Goal: Task Accomplishment & Management: Complete application form

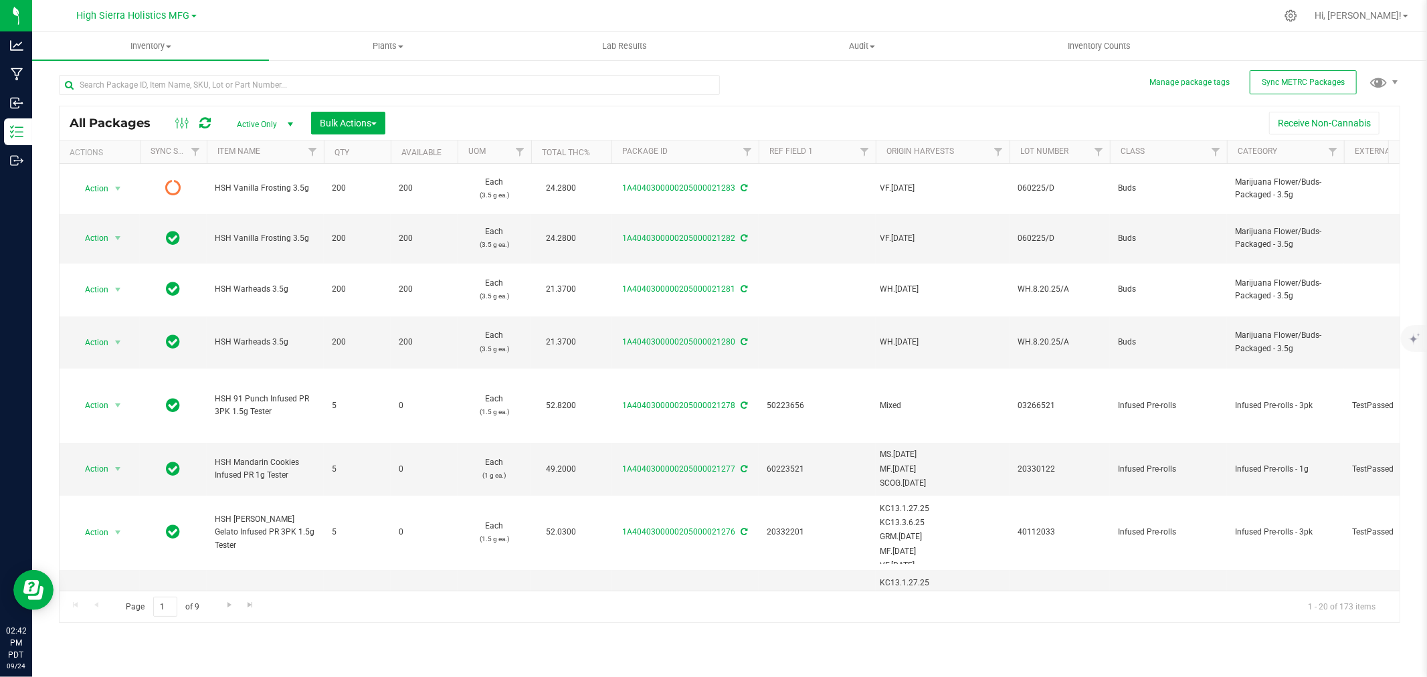
scroll to position [371, 0]
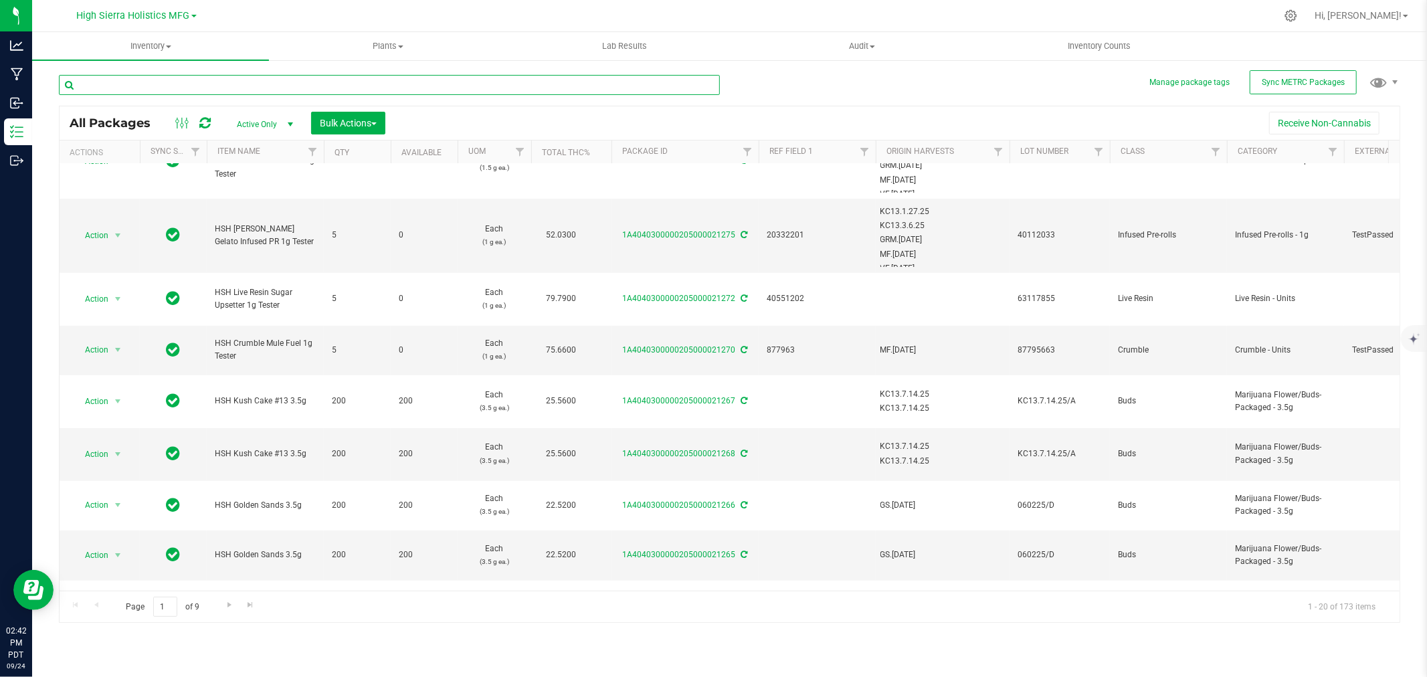
click at [177, 78] on input "text" at bounding box center [389, 85] width 661 height 20
type input "21265"
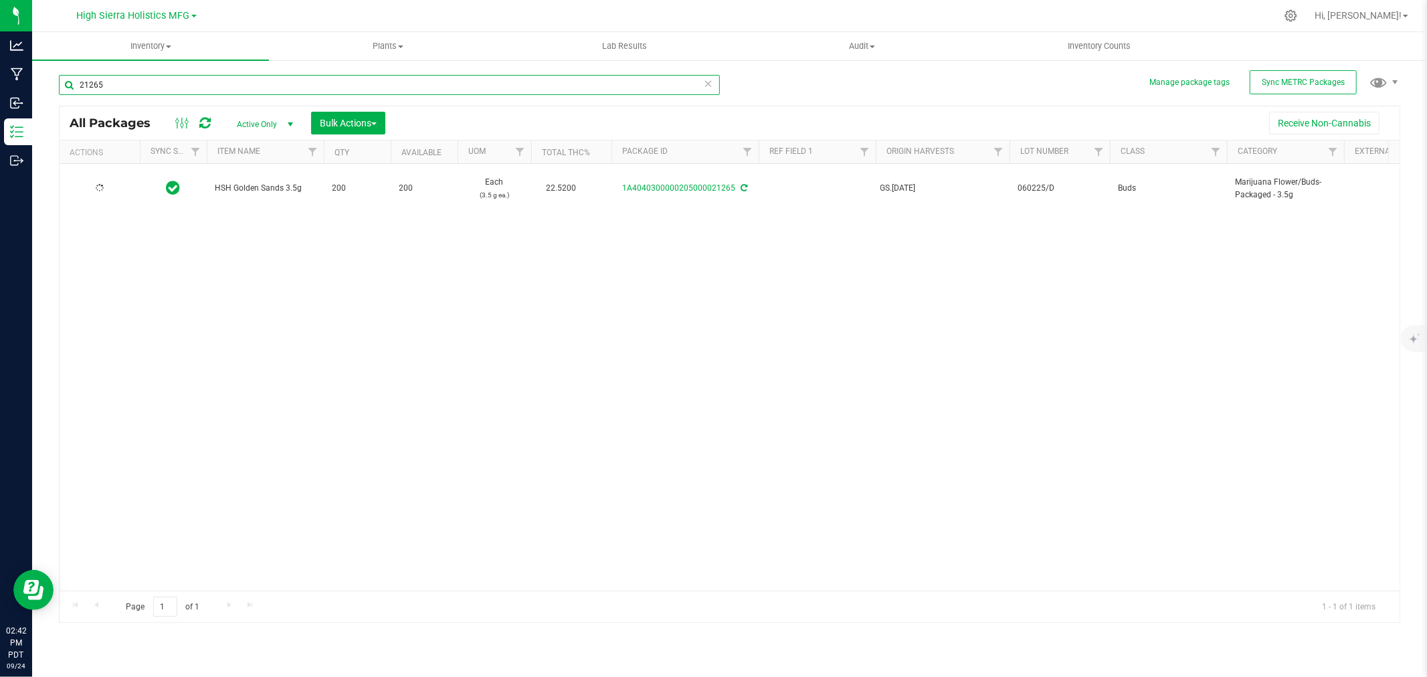
type input "[DATE]"
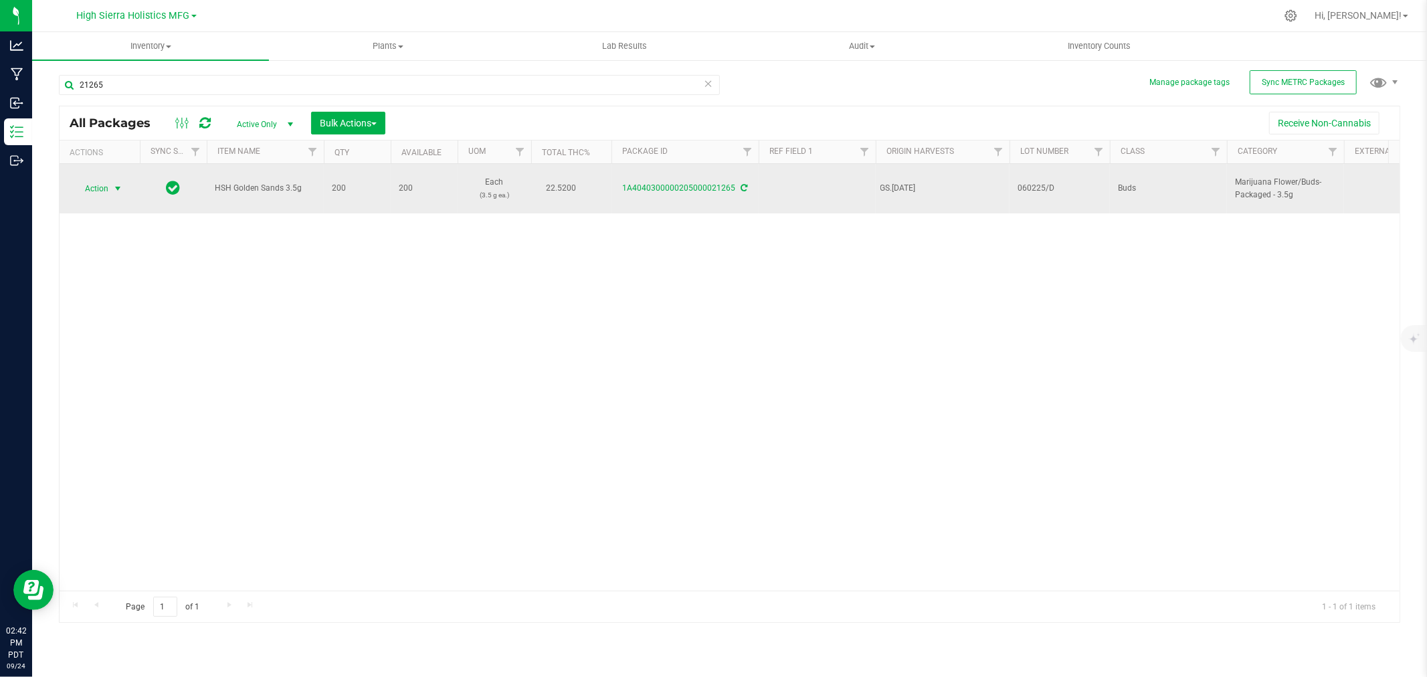
click at [116, 183] on span "select" at bounding box center [117, 188] width 11 height 11
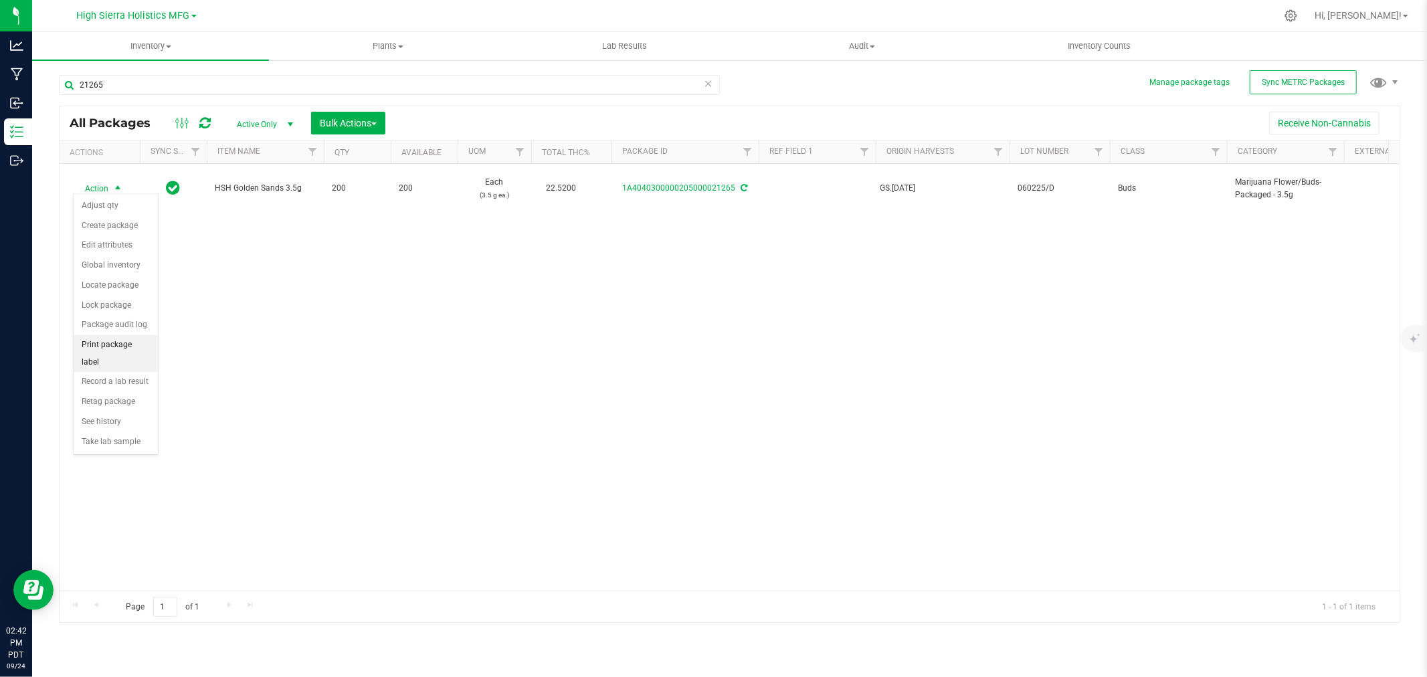
click at [112, 344] on li "Print package label" at bounding box center [116, 353] width 84 height 37
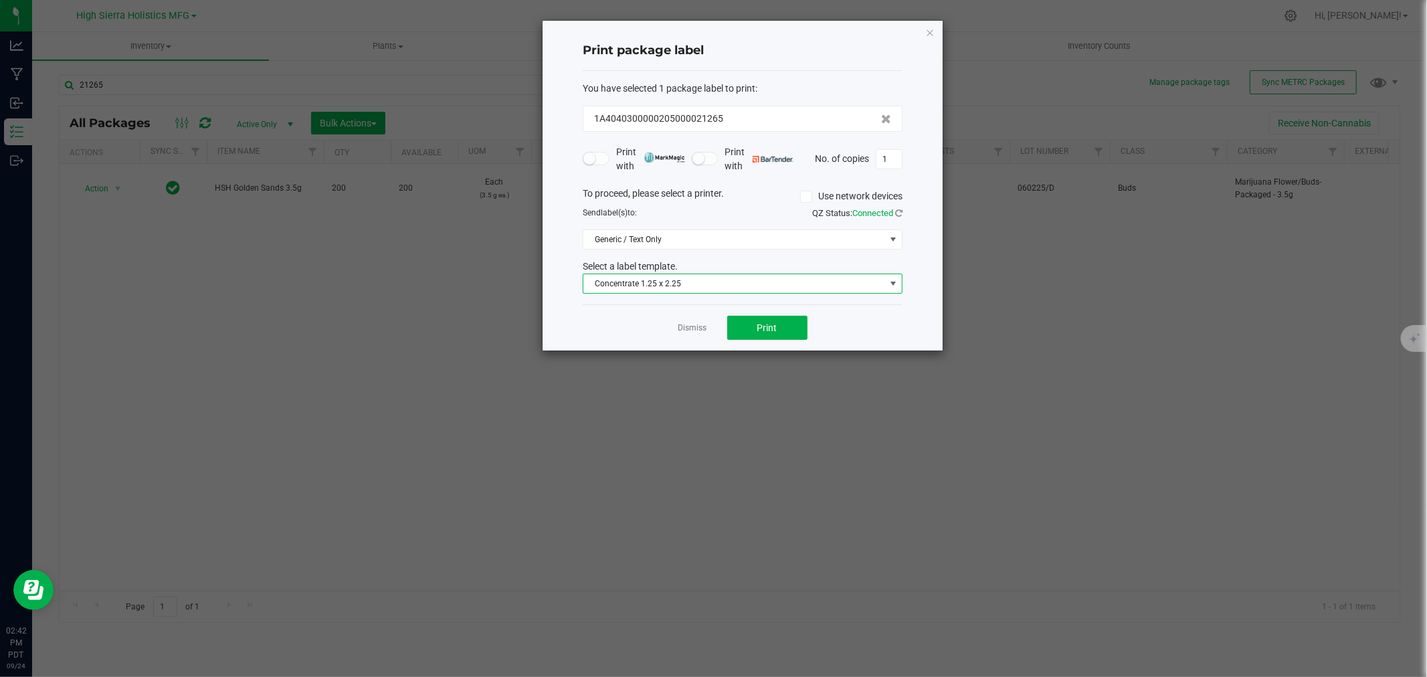
click at [756, 288] on span "Concentrate 1.25 x 2.25" at bounding box center [734, 283] width 302 height 19
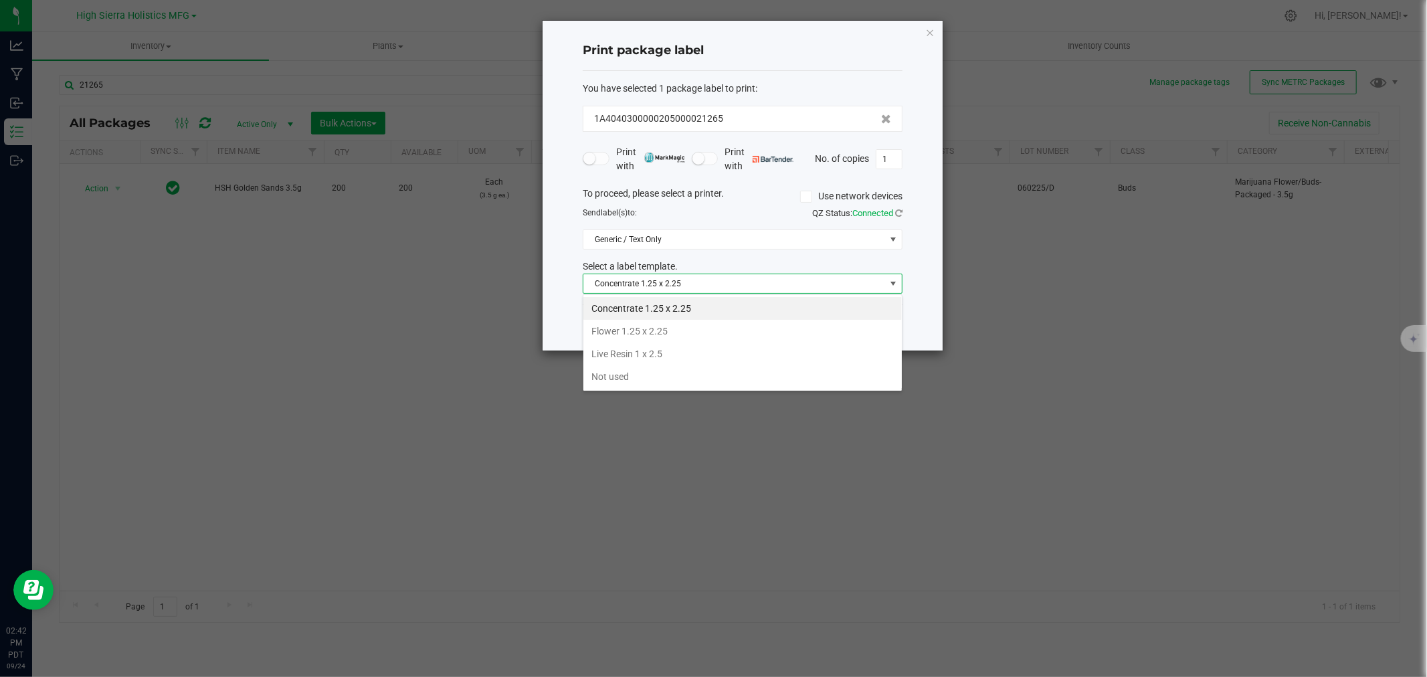
scroll to position [20, 319]
click at [665, 324] on li "Flower 1.25 x 2.25" at bounding box center [742, 331] width 318 height 23
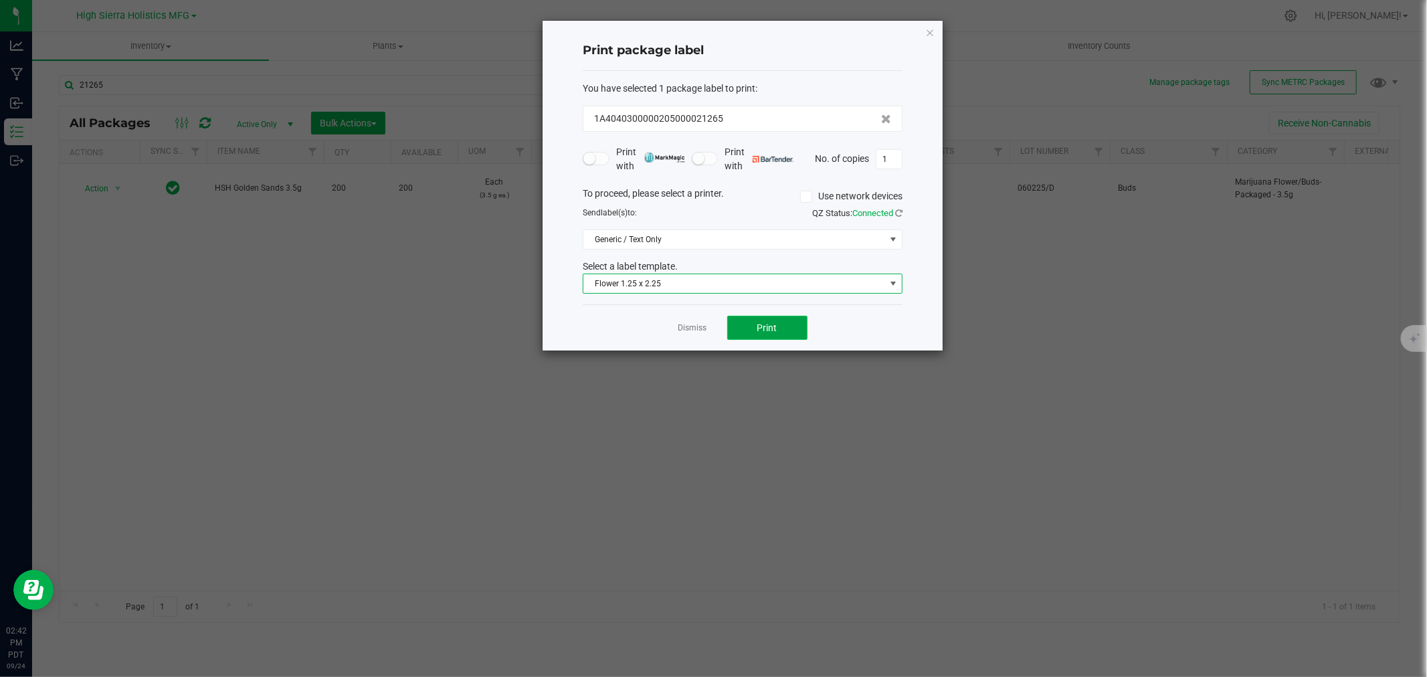
click at [779, 336] on button "Print" at bounding box center [767, 328] width 80 height 24
click at [888, 157] on input "1" at bounding box center [888, 159] width 25 height 19
type input "199"
click at [797, 320] on button "Print" at bounding box center [767, 328] width 80 height 24
click at [933, 31] on icon "button" at bounding box center [929, 32] width 9 height 16
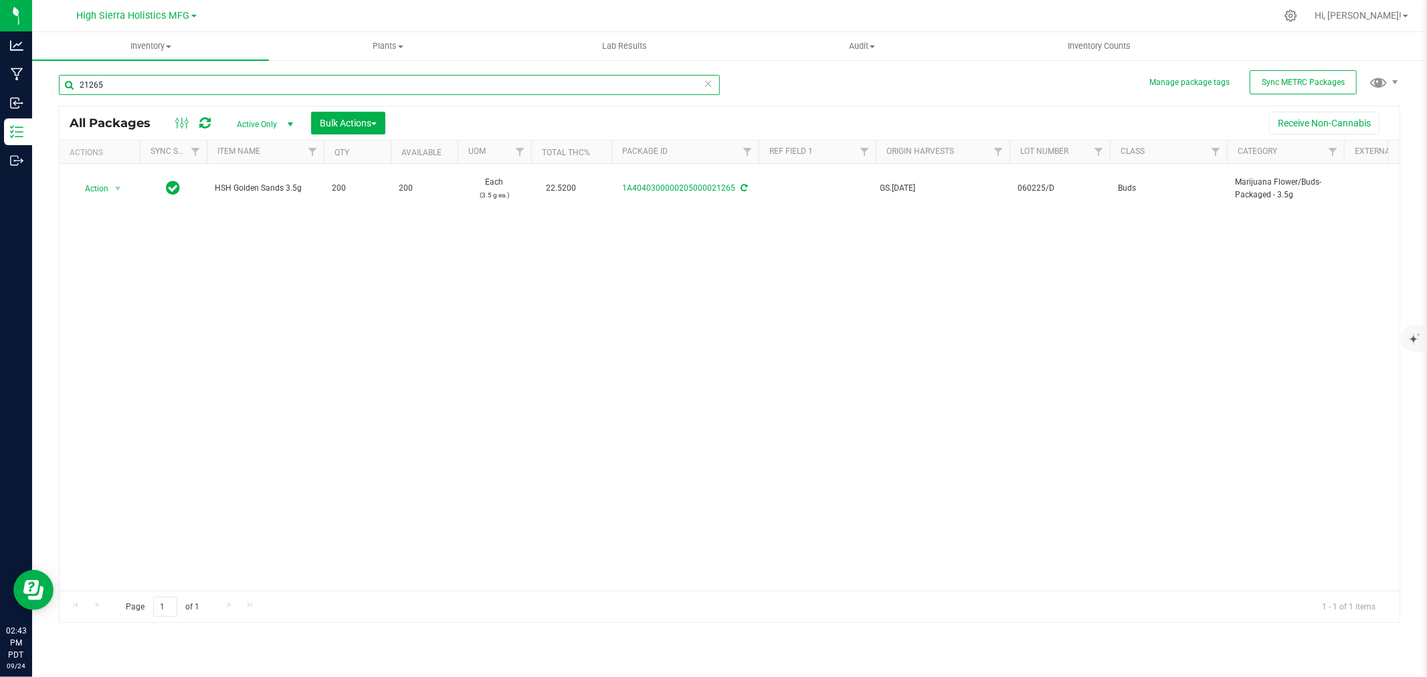
click at [143, 81] on input "21265" at bounding box center [389, 85] width 661 height 20
type input "21267"
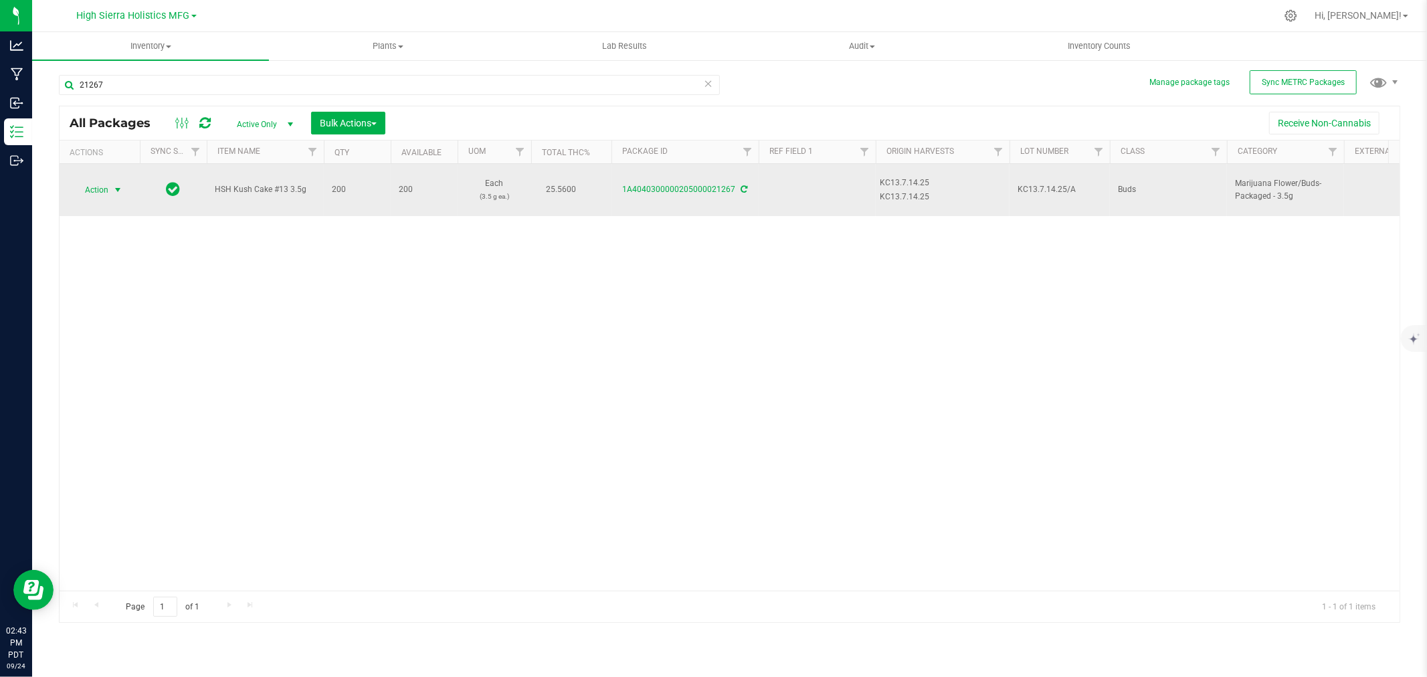
click at [123, 187] on span "select" at bounding box center [117, 190] width 11 height 11
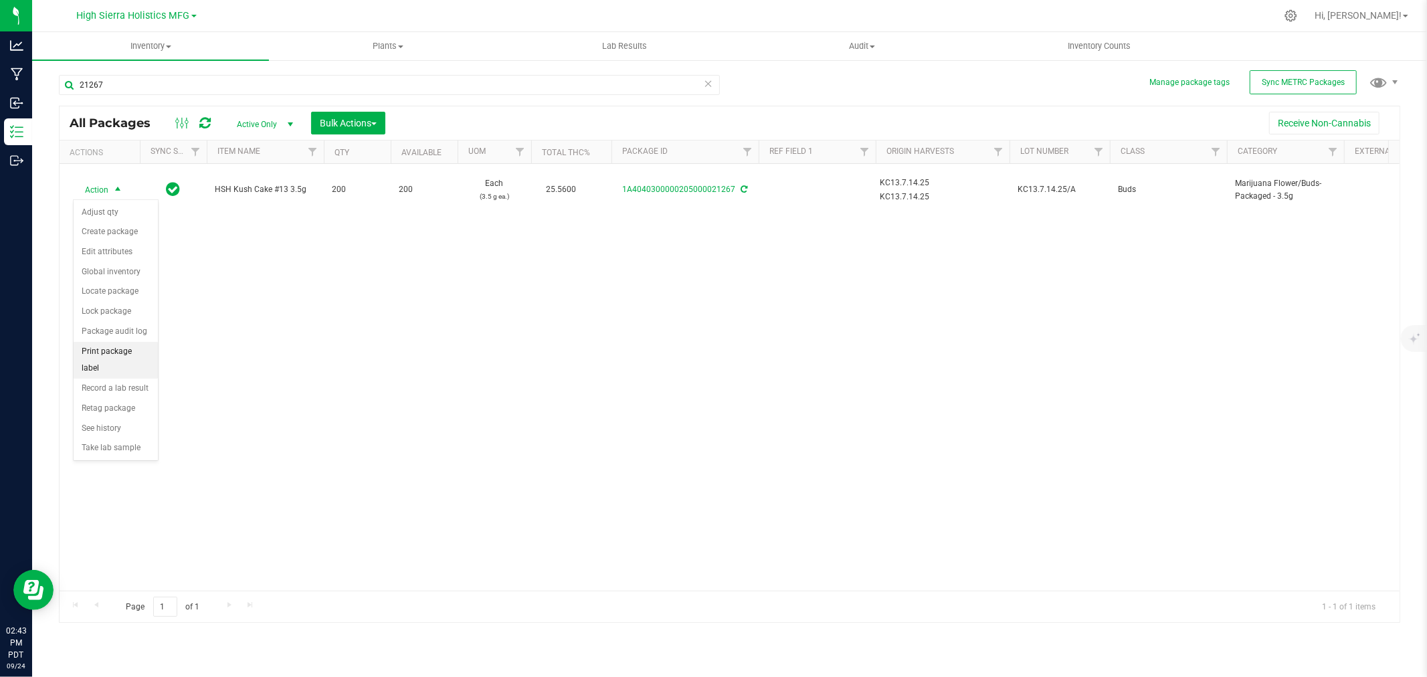
click at [112, 368] on li "Print package label" at bounding box center [116, 360] width 84 height 37
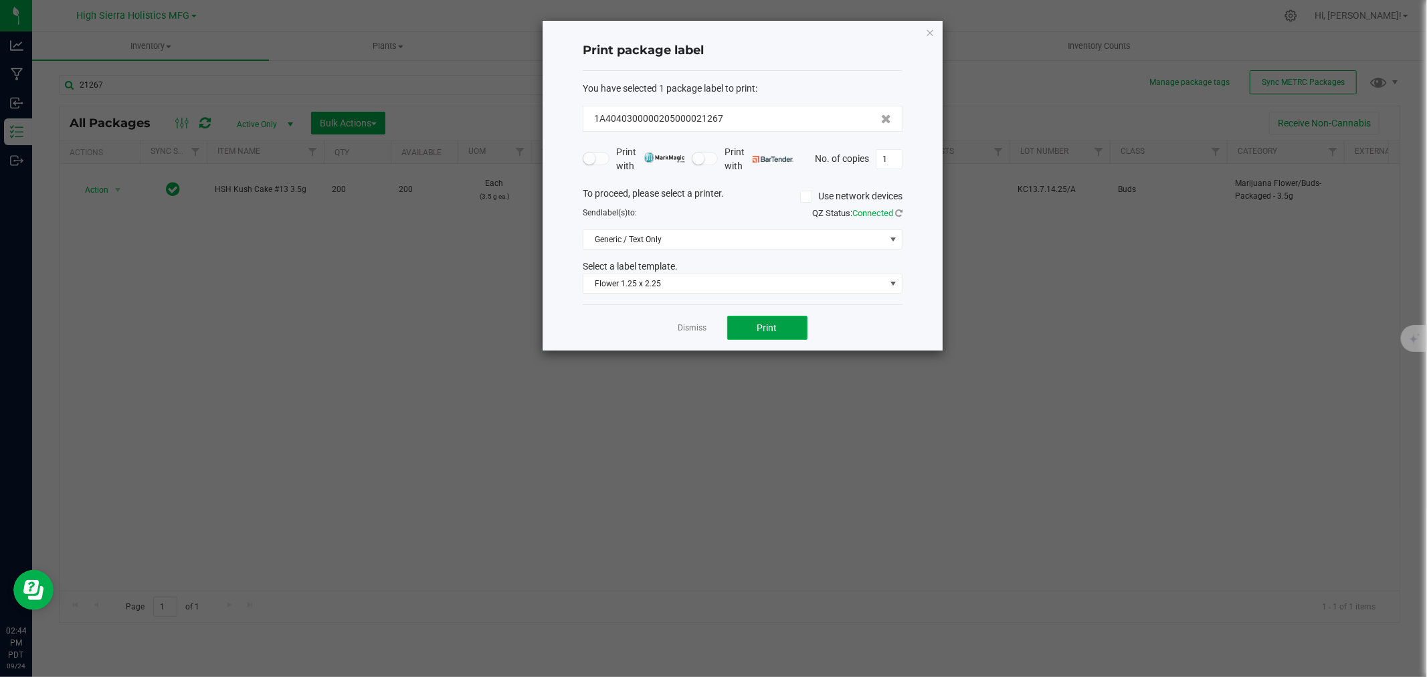
click at [757, 330] on span "Print" at bounding box center [767, 327] width 20 height 11
click at [892, 158] on input "1" at bounding box center [888, 159] width 25 height 19
type input "199"
click at [758, 322] on button "Print" at bounding box center [767, 328] width 80 height 24
click at [926, 28] on icon "button" at bounding box center [929, 32] width 9 height 16
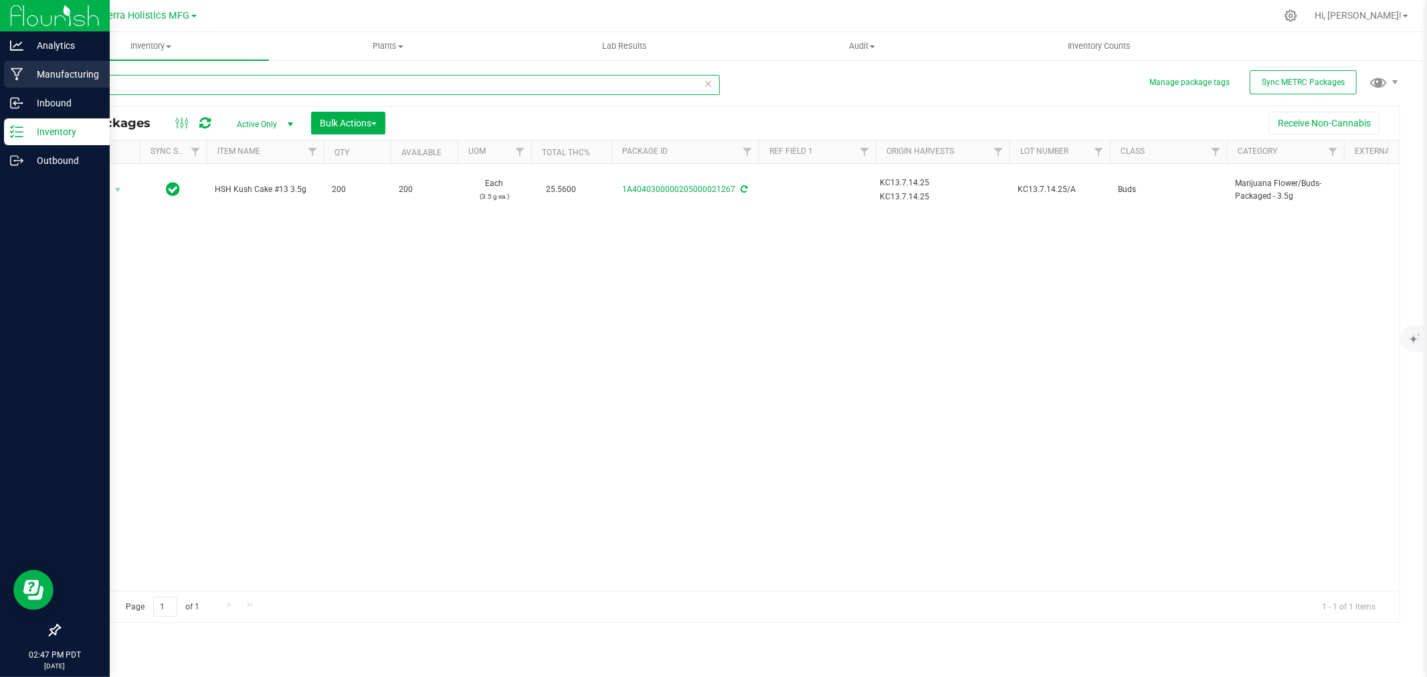
drag, startPoint x: 118, startPoint y: 88, endPoint x: 5, endPoint y: 84, distance: 112.4
click at [0, 77] on div "Analytics Manufacturing Inbound Inventory Outbound 02:47 PM PDT 09/24/2025 09/2…" at bounding box center [713, 338] width 1427 height 677
type input "21280"
type input "[DATE]"
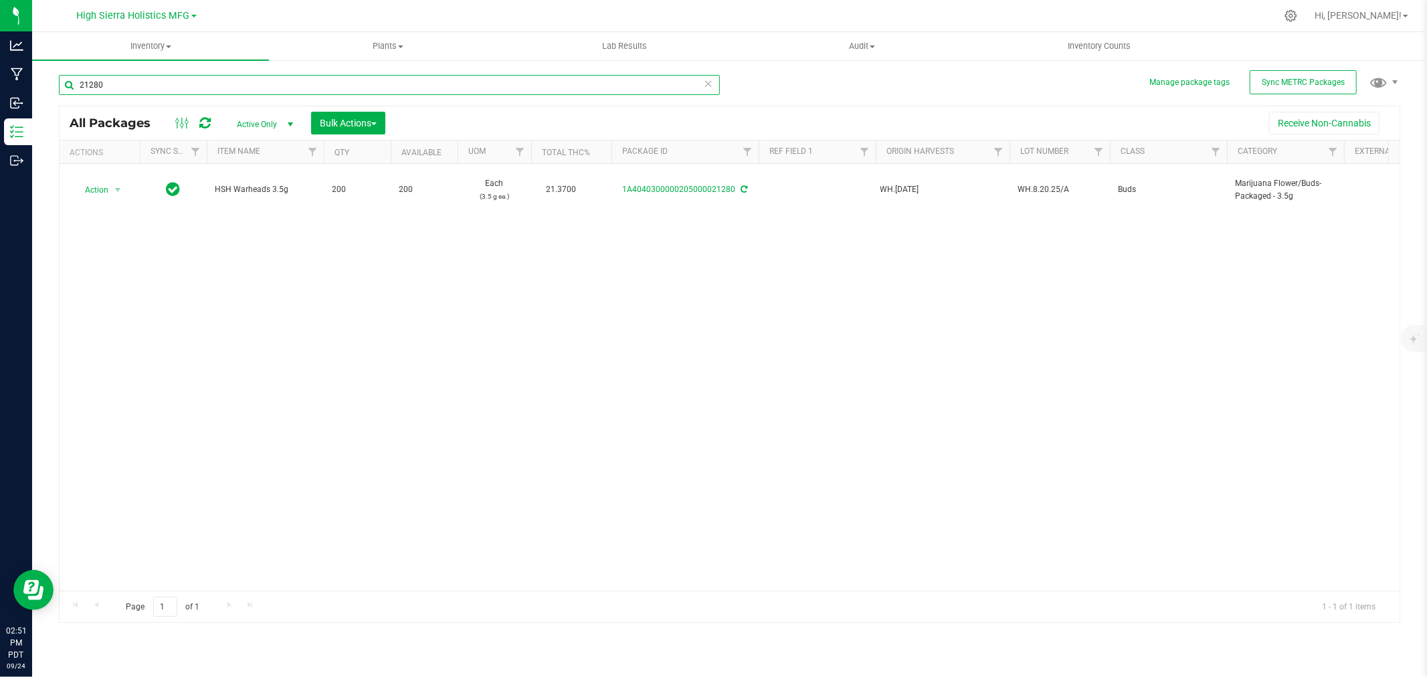
type input "21280"
click at [331, 14] on div at bounding box center [757, 16] width 1036 height 26
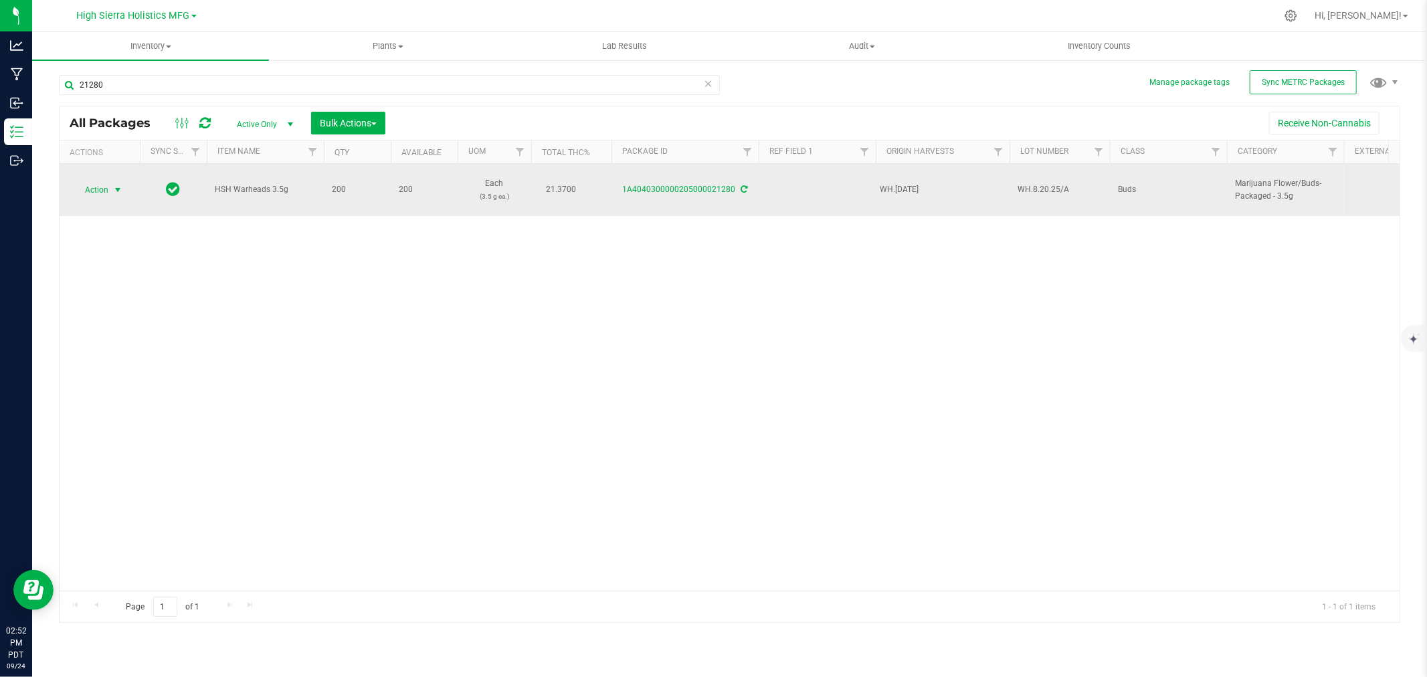
click at [120, 191] on span "select" at bounding box center [117, 190] width 11 height 11
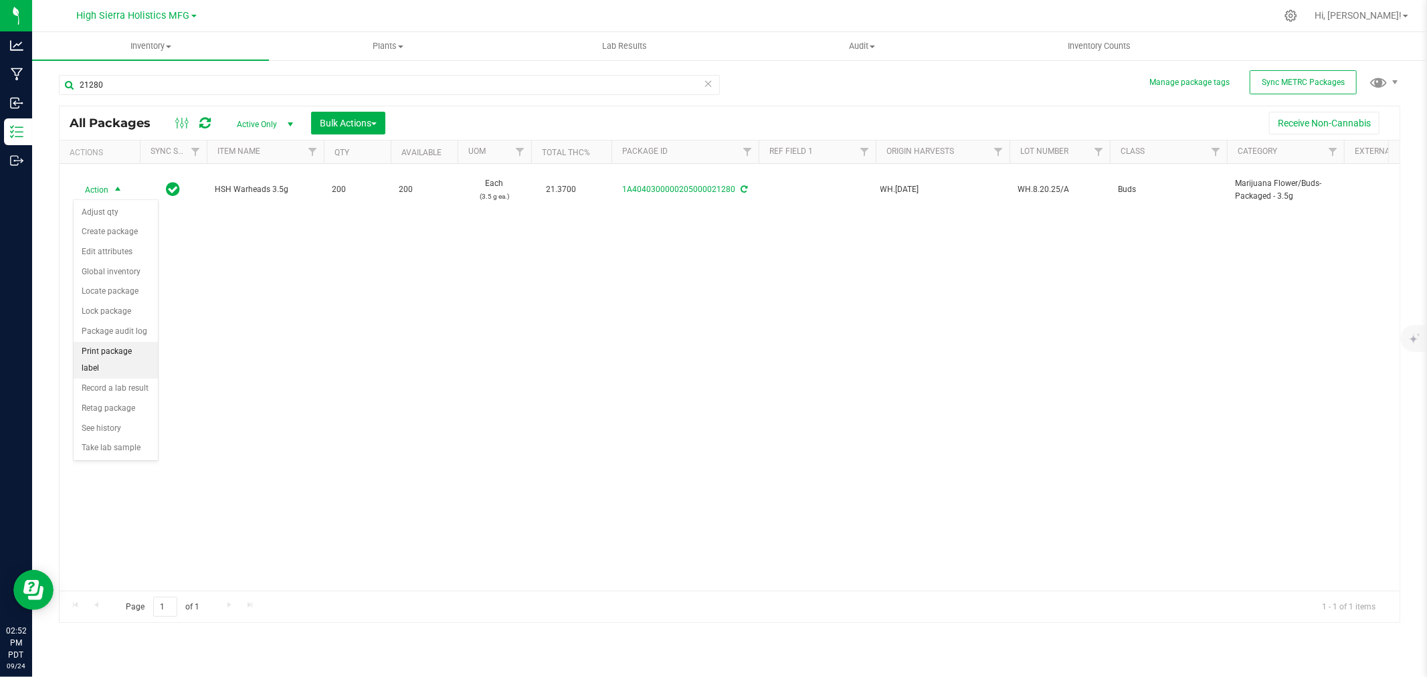
click at [123, 363] on li "Print package label" at bounding box center [116, 360] width 84 height 37
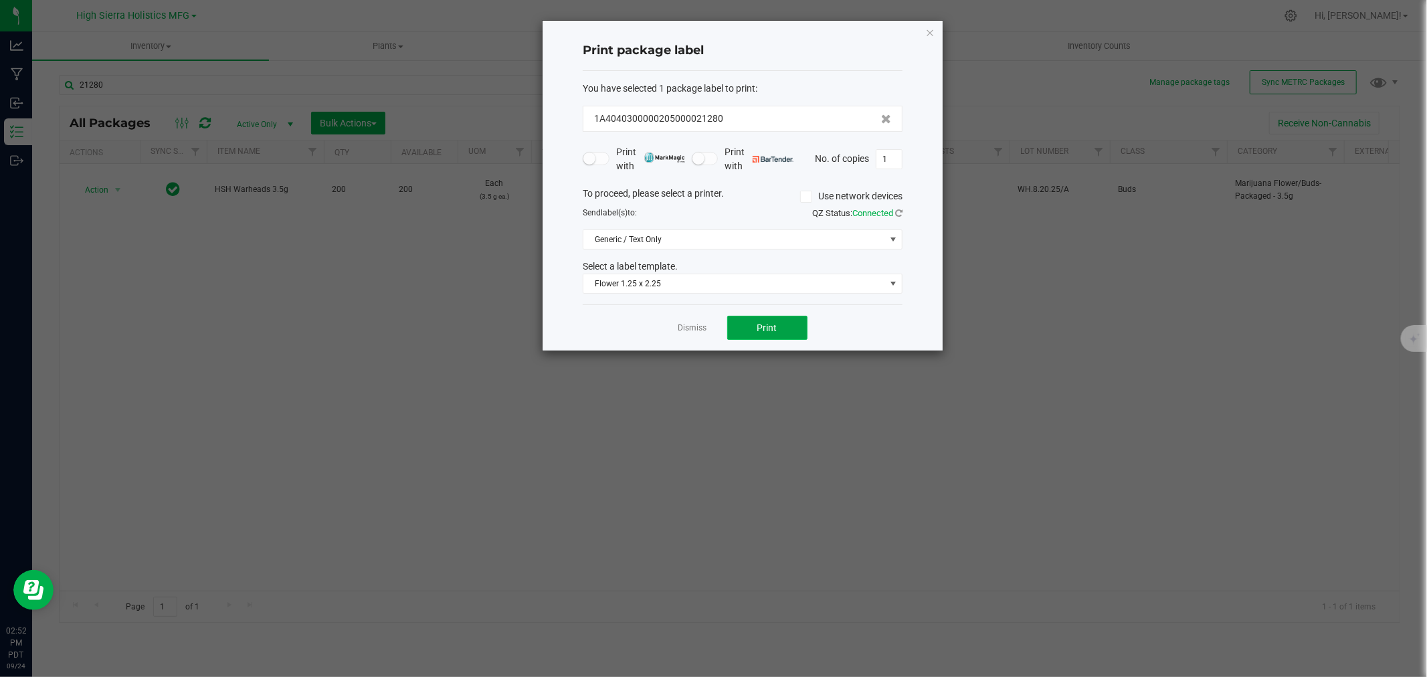
click at [776, 334] on button "Print" at bounding box center [767, 328] width 80 height 24
click at [888, 154] on input "1" at bounding box center [888, 159] width 25 height 19
type input "199"
click at [777, 324] on button "Print" at bounding box center [767, 328] width 80 height 24
click at [931, 32] on icon "button" at bounding box center [929, 32] width 9 height 16
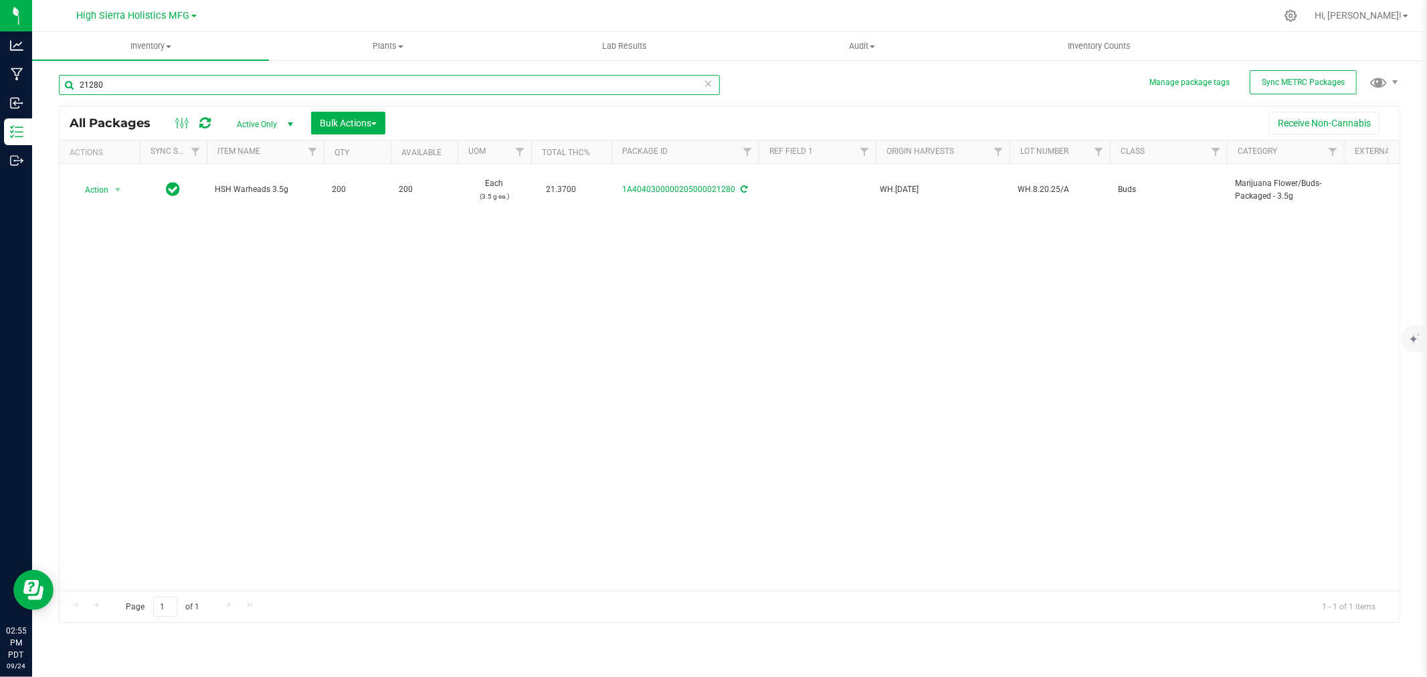
drag, startPoint x: 111, startPoint y: 84, endPoint x: 54, endPoint y: 82, distance: 56.9
click at [54, 82] on div "Manage package tags Sync METRC Packages 21280 All Packages Active Only Active O…" at bounding box center [729, 263] width 1395 height 408
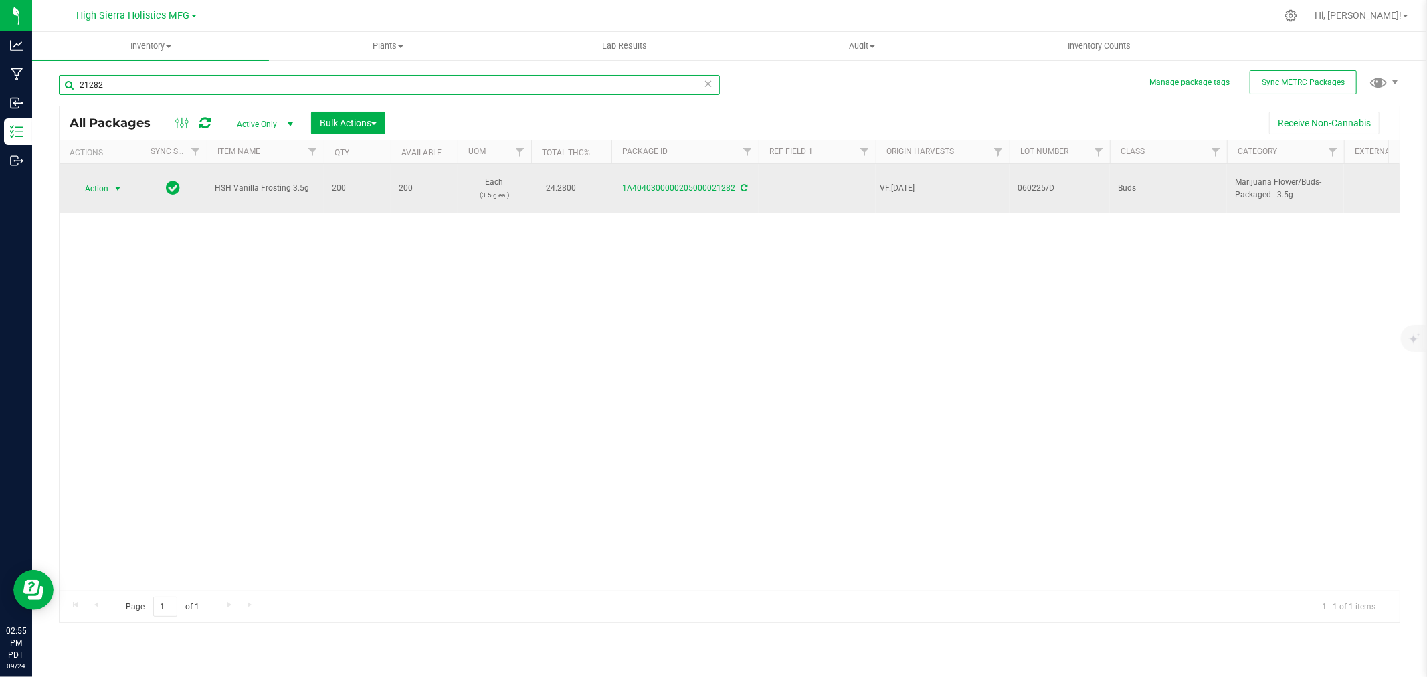
type input "21282"
click at [119, 183] on span "select" at bounding box center [117, 188] width 11 height 11
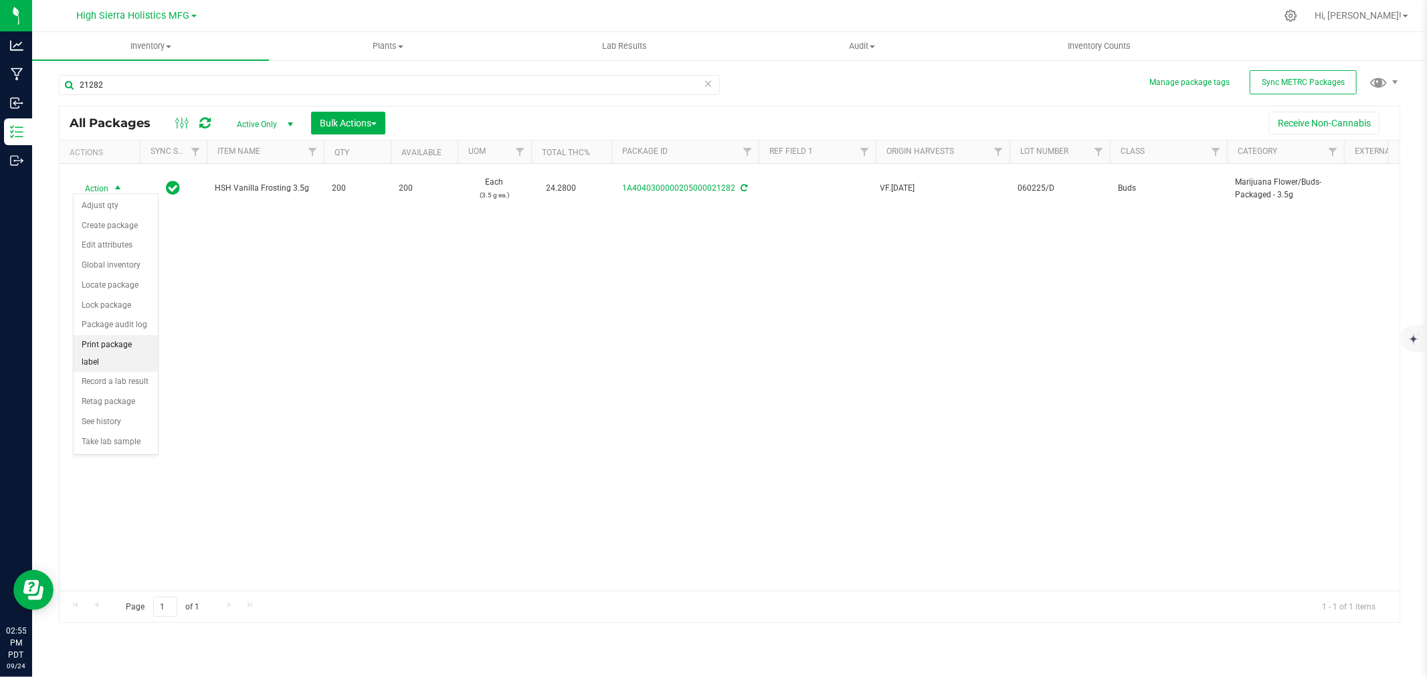
click at [116, 359] on li "Print package label" at bounding box center [116, 353] width 84 height 37
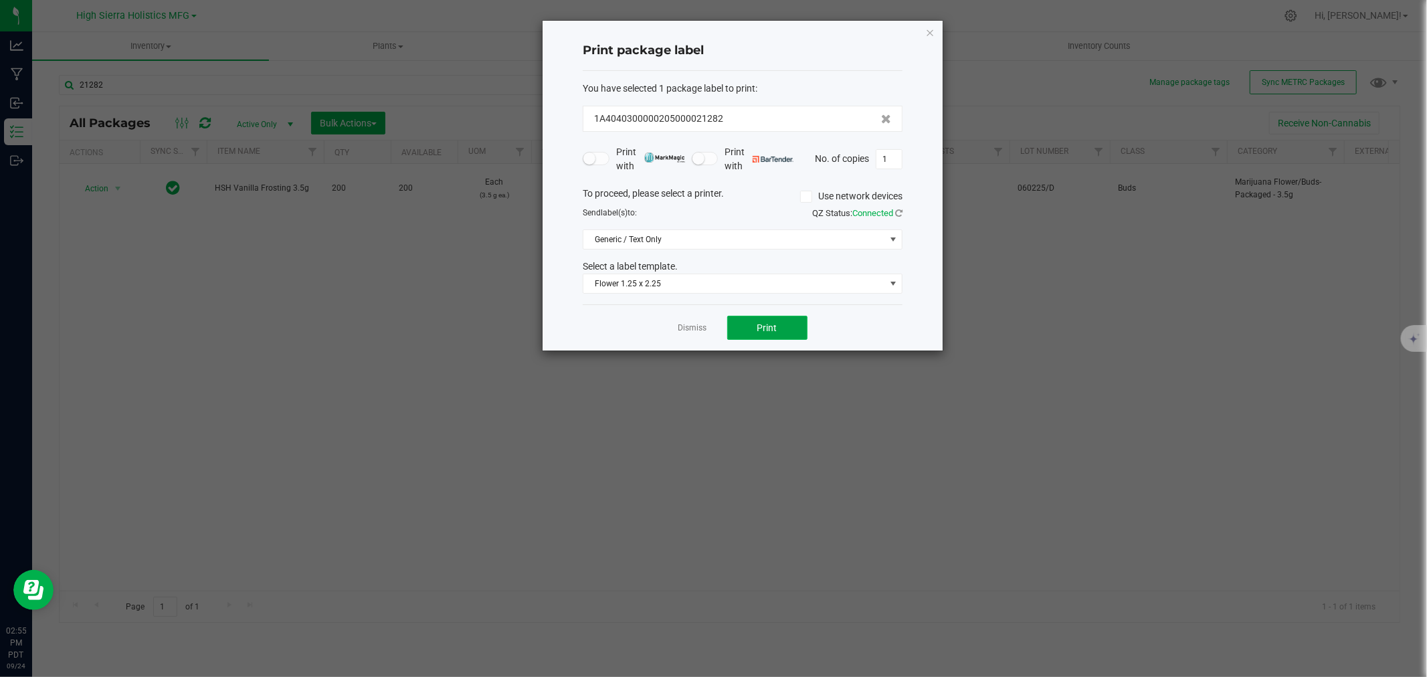
click at [760, 332] on span "Print" at bounding box center [767, 327] width 20 height 11
click at [888, 159] on input "1" at bounding box center [888, 159] width 25 height 19
type input "199"
click at [740, 324] on button "Print" at bounding box center [767, 328] width 80 height 24
click at [932, 30] on icon "button" at bounding box center [929, 32] width 9 height 16
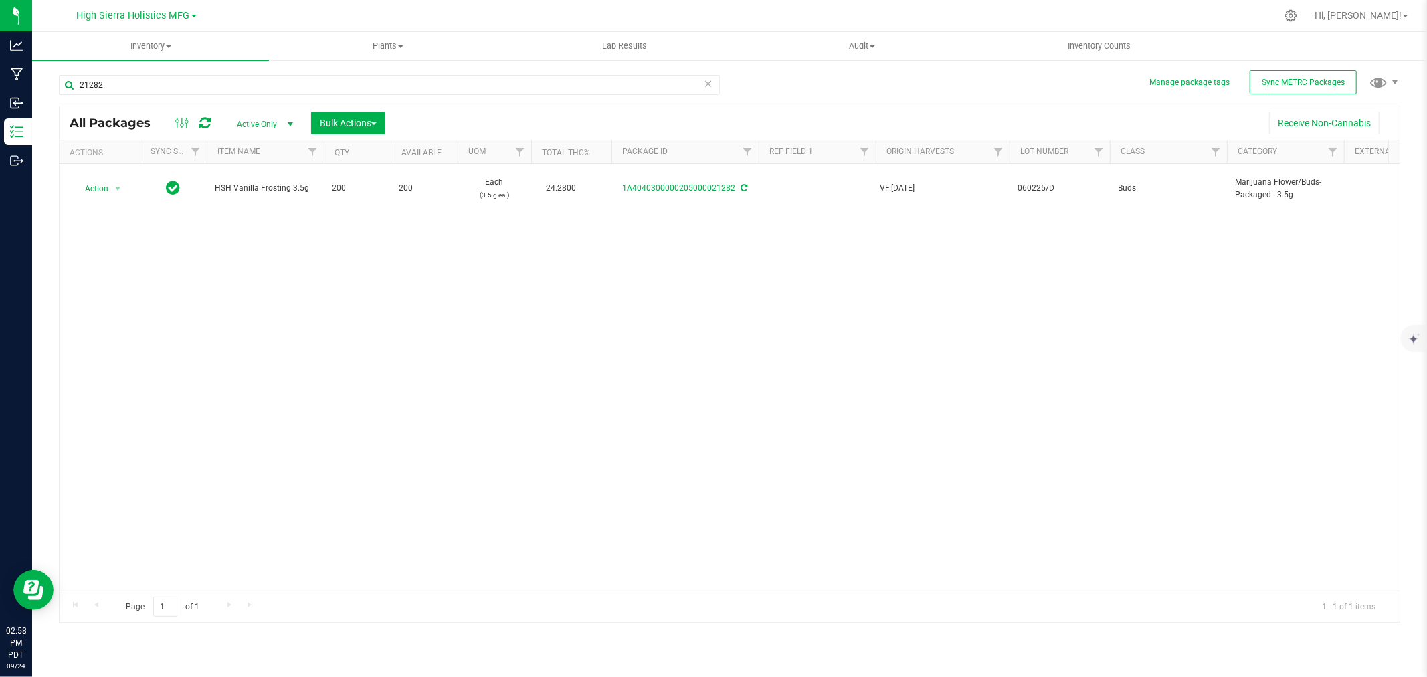
click at [486, 11] on div at bounding box center [757, 16] width 1036 height 26
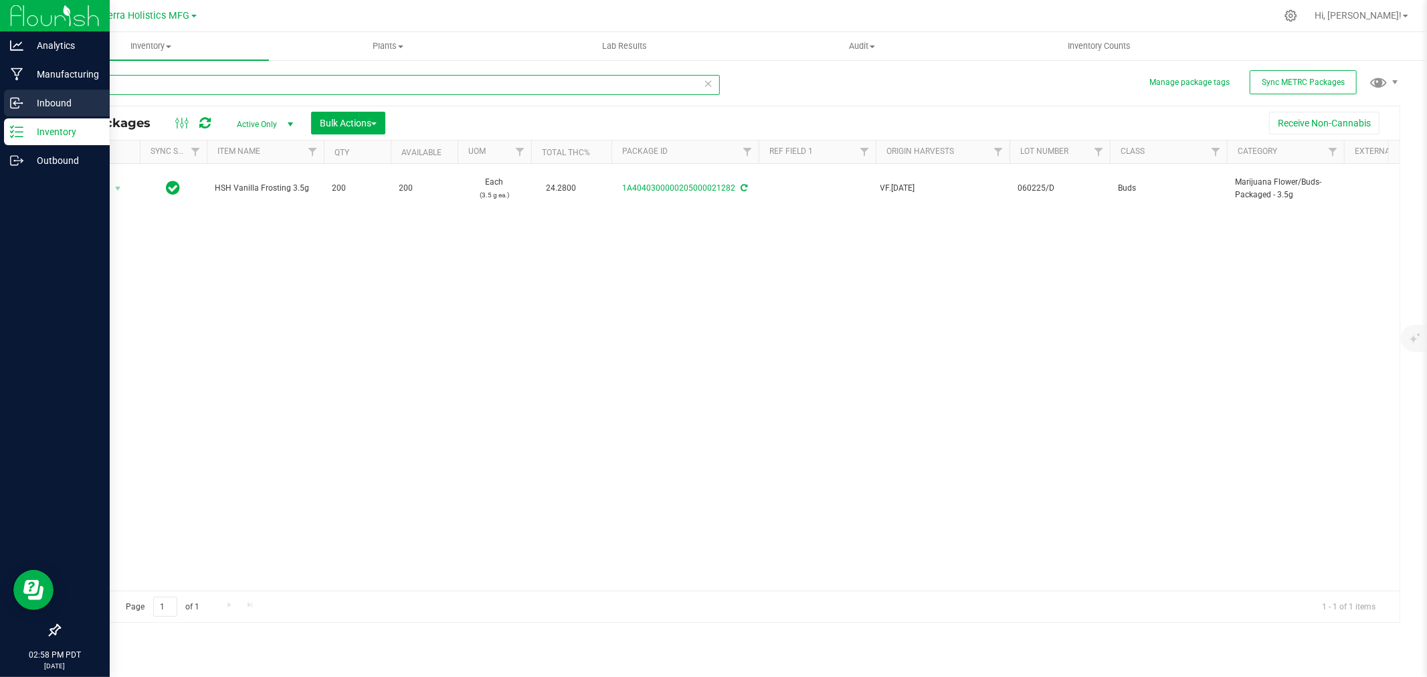
drag, startPoint x: 119, startPoint y: 82, endPoint x: 0, endPoint y: 100, distance: 120.5
click at [0, 100] on div "Analytics Manufacturing Inbound Inventory Outbound 02:58 PM PDT 09/24/2025 09/2…" at bounding box center [713, 338] width 1427 height 677
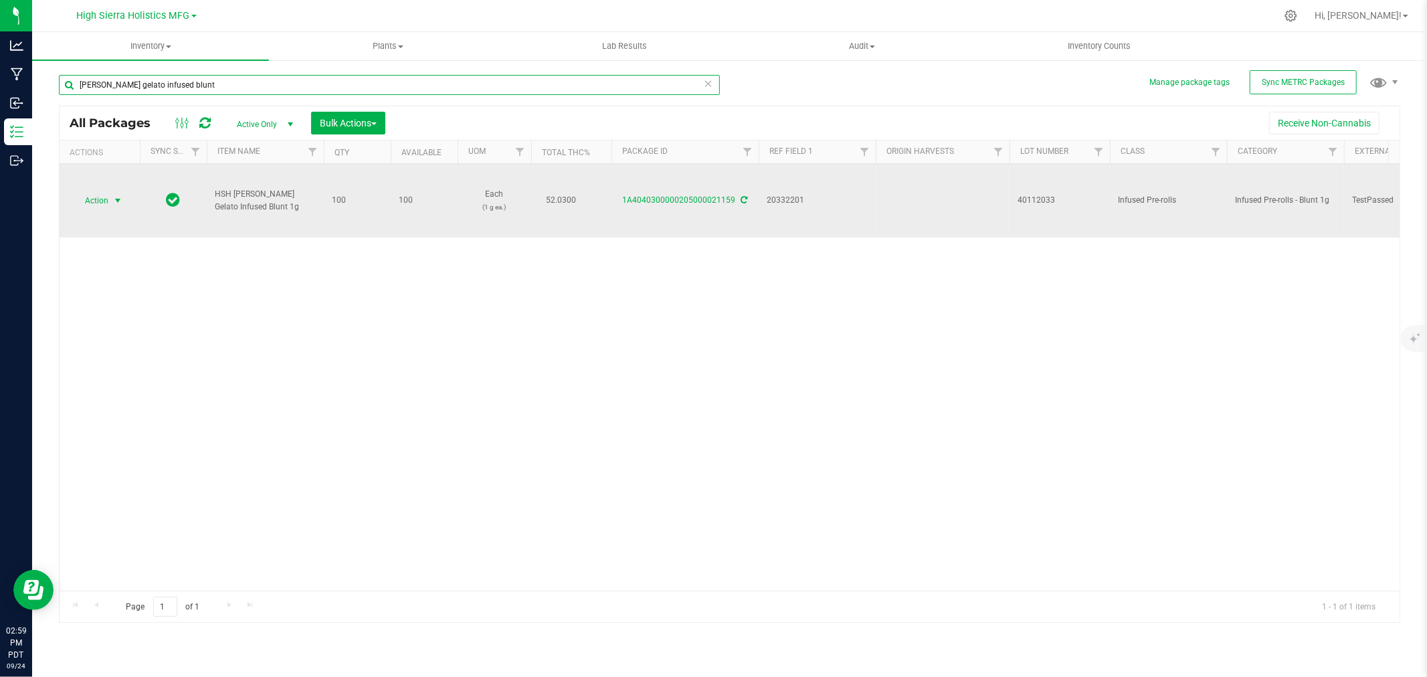
type input "berry gelato infused blunt"
click at [102, 193] on span "Action" at bounding box center [91, 200] width 36 height 19
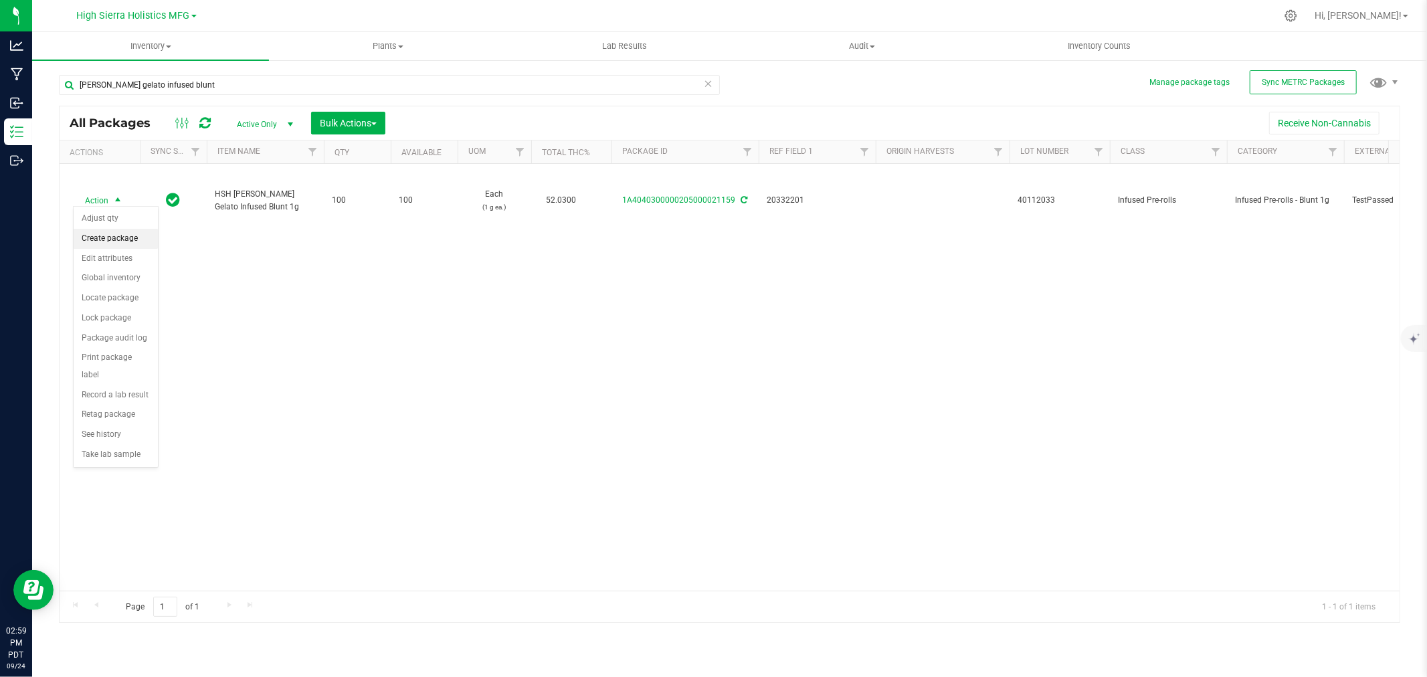
click at [130, 241] on li "Create package" at bounding box center [116, 239] width 84 height 20
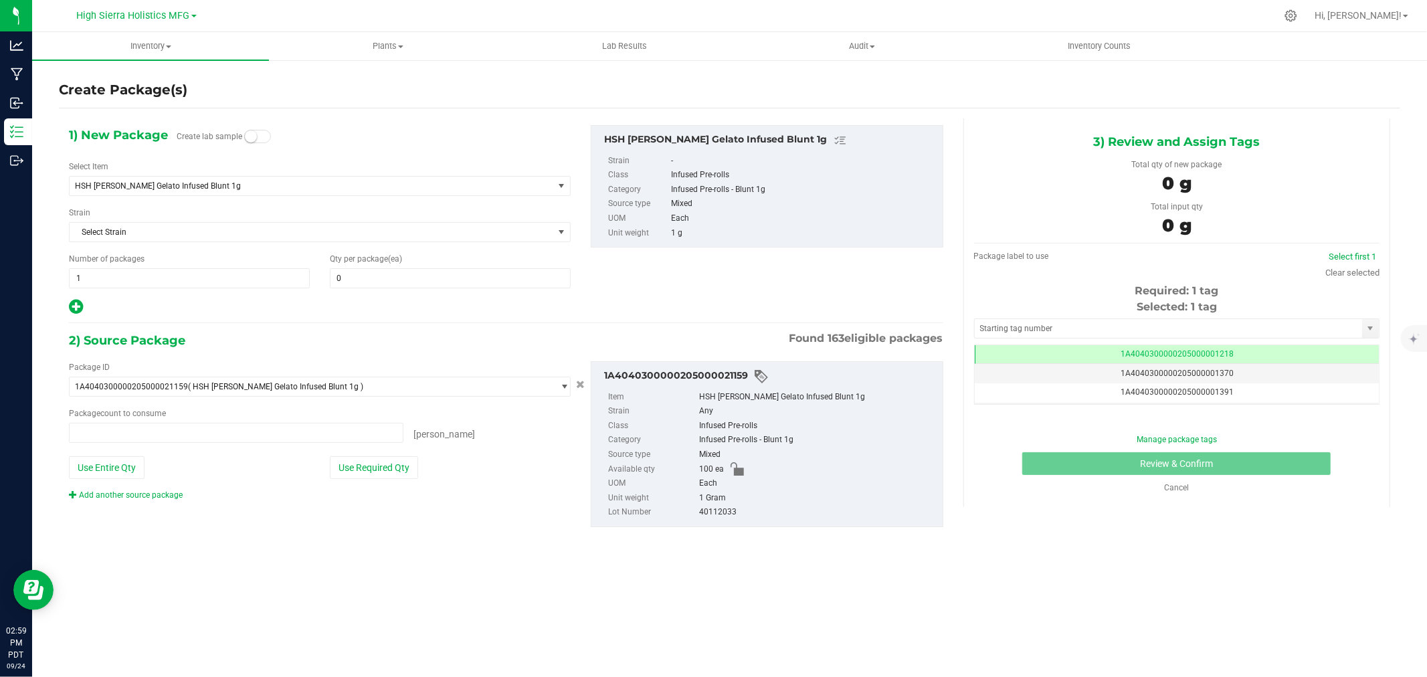
type input "0 ea"
click at [423, 286] on span "0 0" at bounding box center [450, 278] width 241 height 20
type input "50"
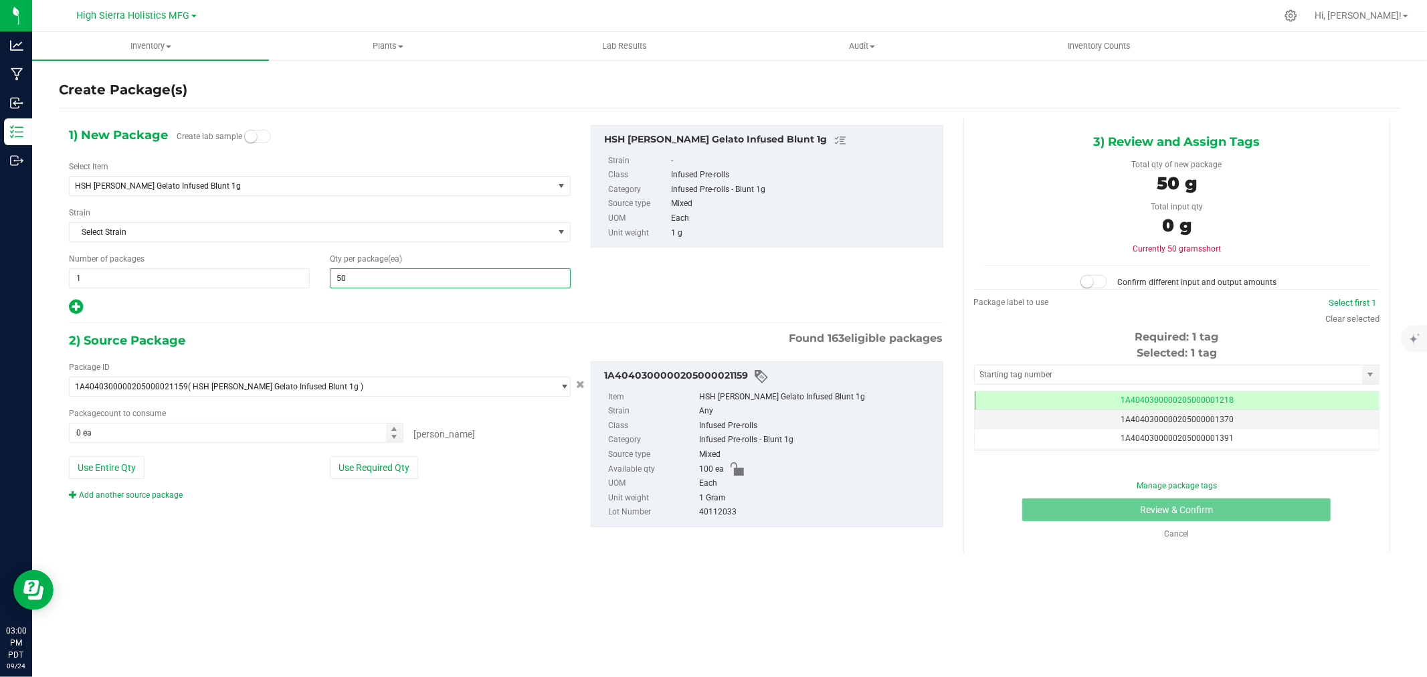
type input "50"
click at [302, 310] on div at bounding box center [320, 306] width 502 height 17
click at [379, 453] on div "Package ID 1A4040300000205000021159 ( HSH Berry Gelato Infused Blunt 1g ) 1A404…" at bounding box center [320, 431] width 522 height 140
click at [391, 470] on button "Use Required Qty" at bounding box center [374, 467] width 88 height 23
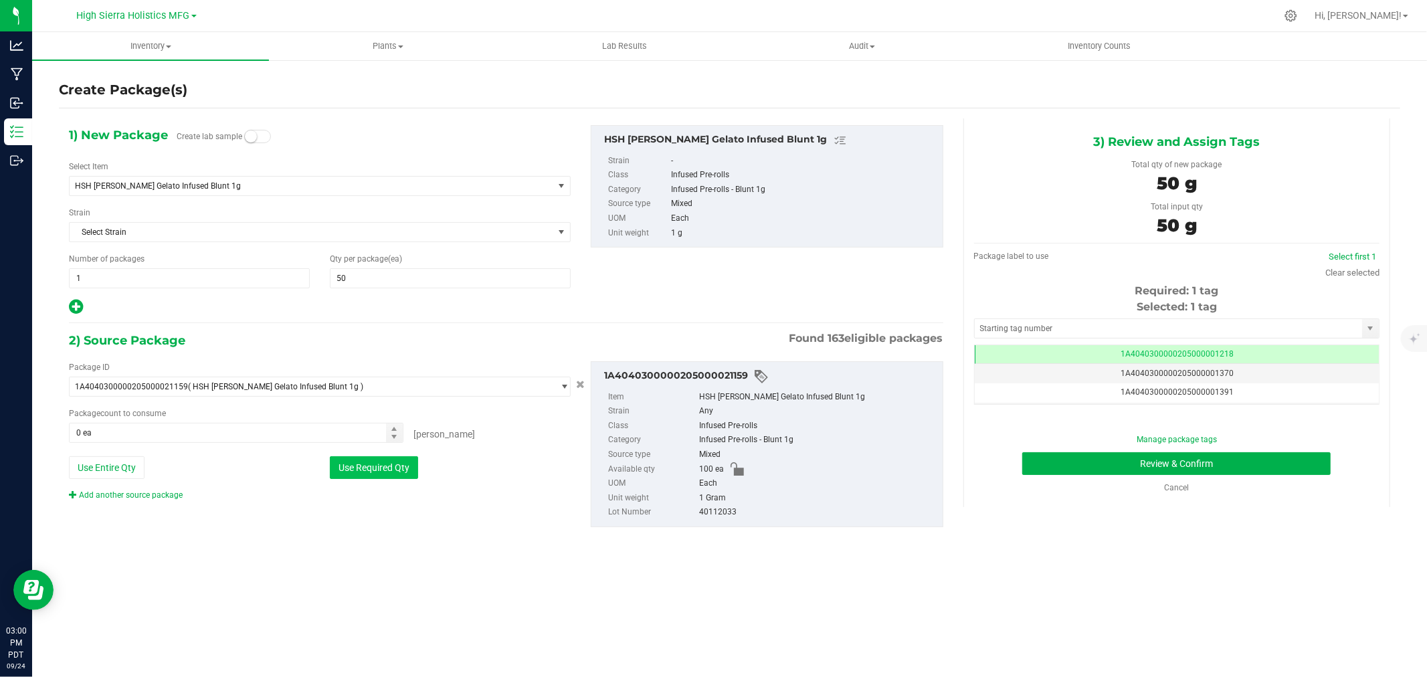
type input "50 ea"
click at [1064, 322] on input "text" at bounding box center [1168, 328] width 387 height 19
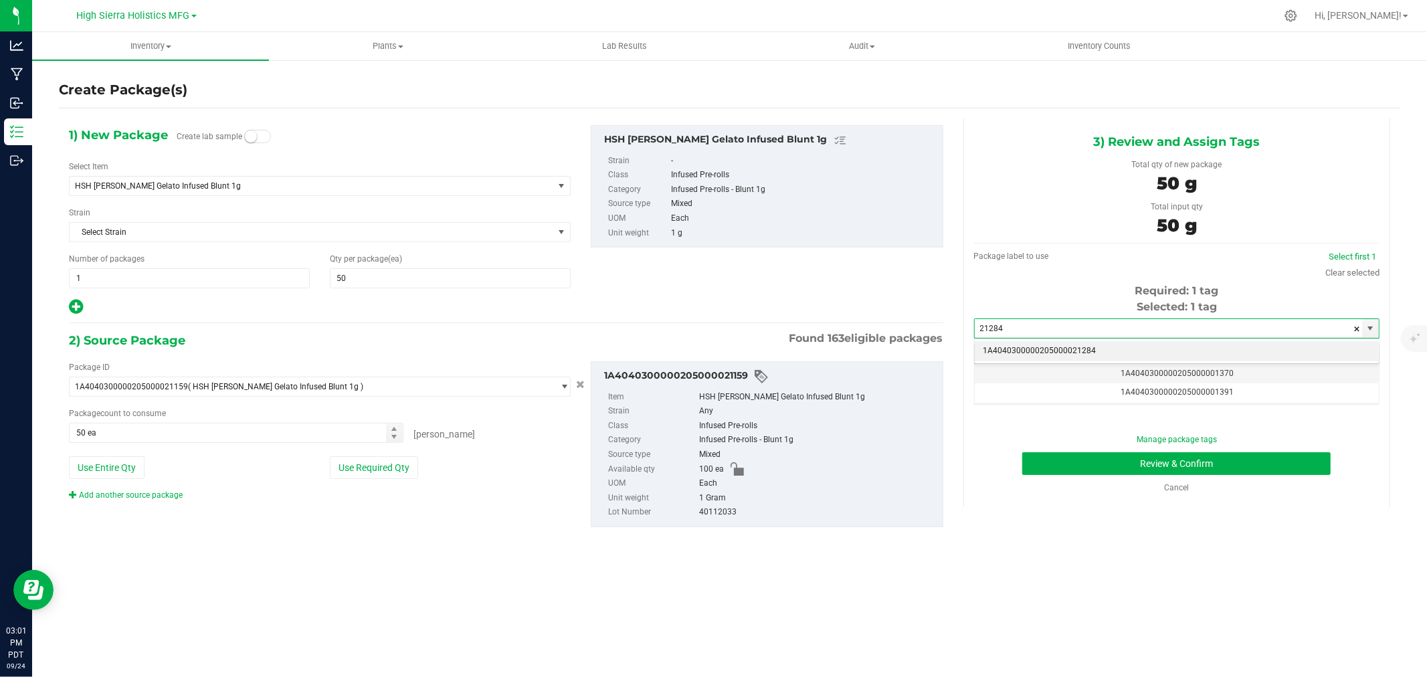
click at [1098, 353] on li "1A4040300000205000021284" at bounding box center [1177, 351] width 404 height 20
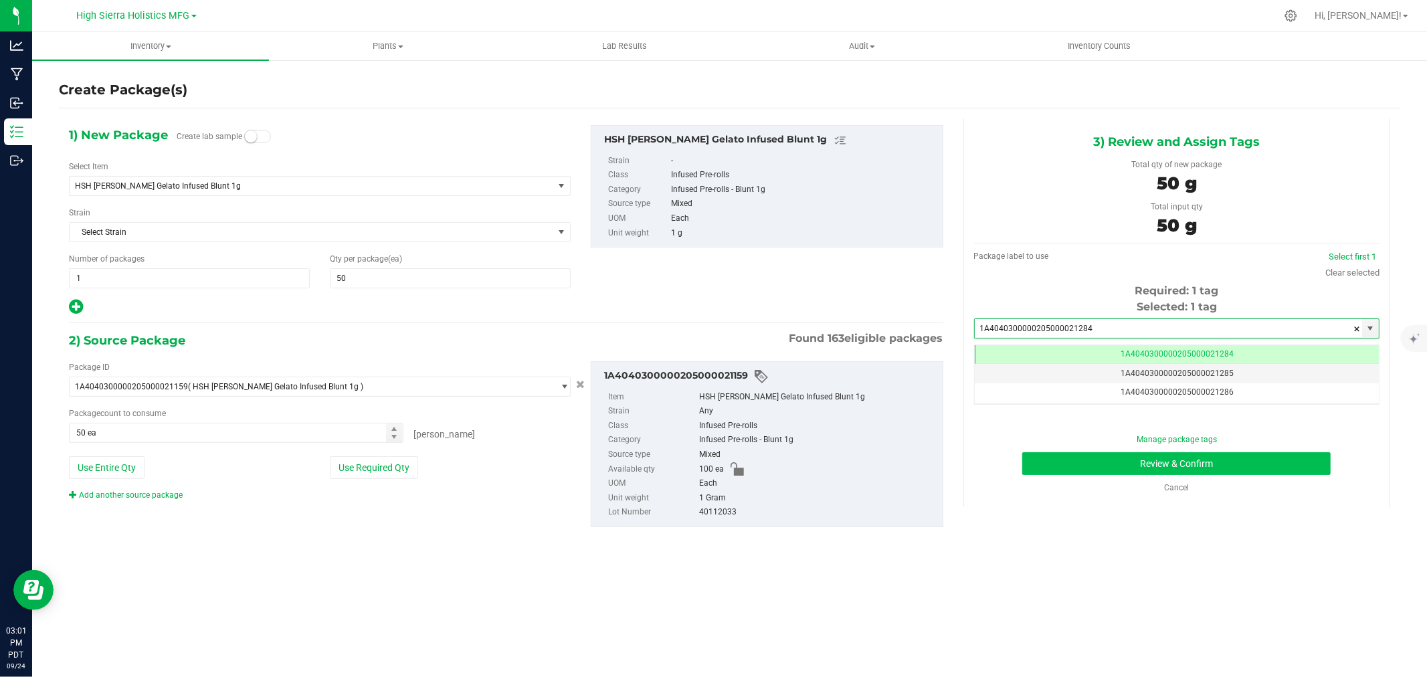
scroll to position [0, -1]
type input "1A4040300000205000021284"
click at [1098, 464] on button "Review & Confirm" at bounding box center [1176, 463] width 308 height 23
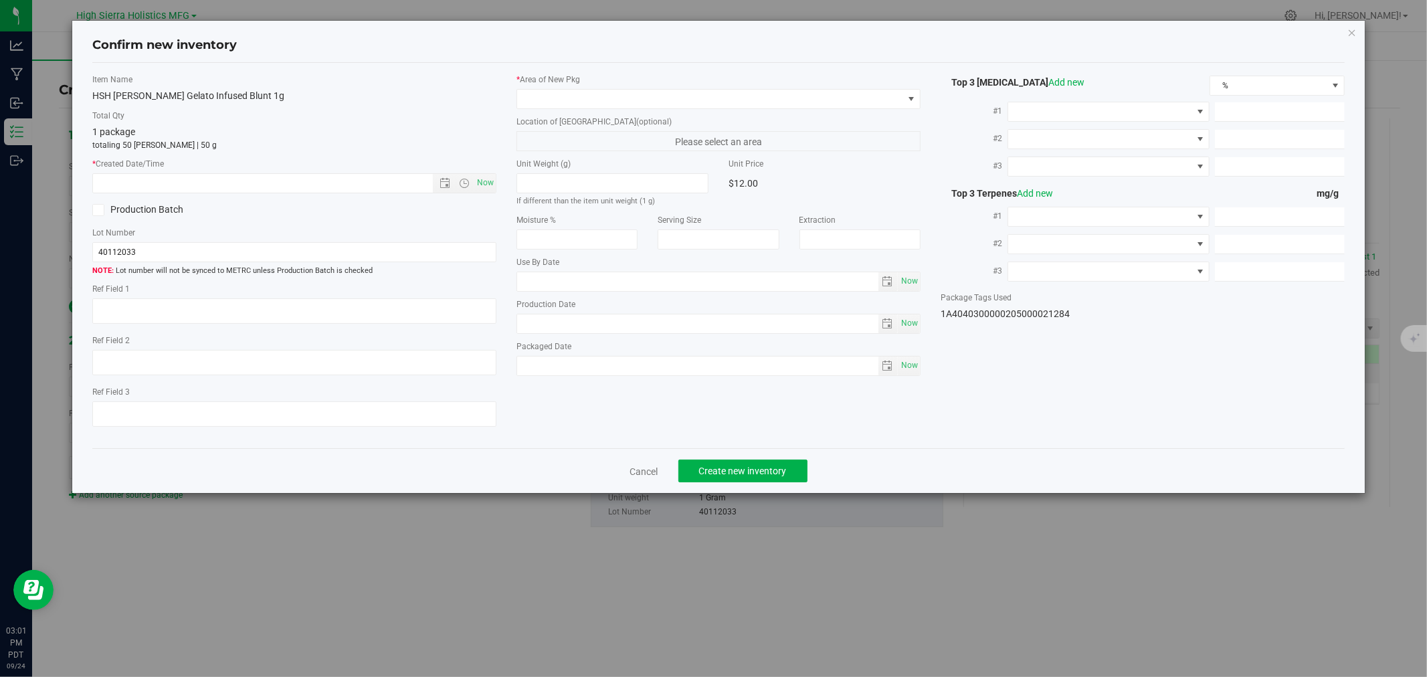
type textarea "20332201"
type input "52.0300"
type input "0.4200"
type input "0.1300"
type input "3.7000"
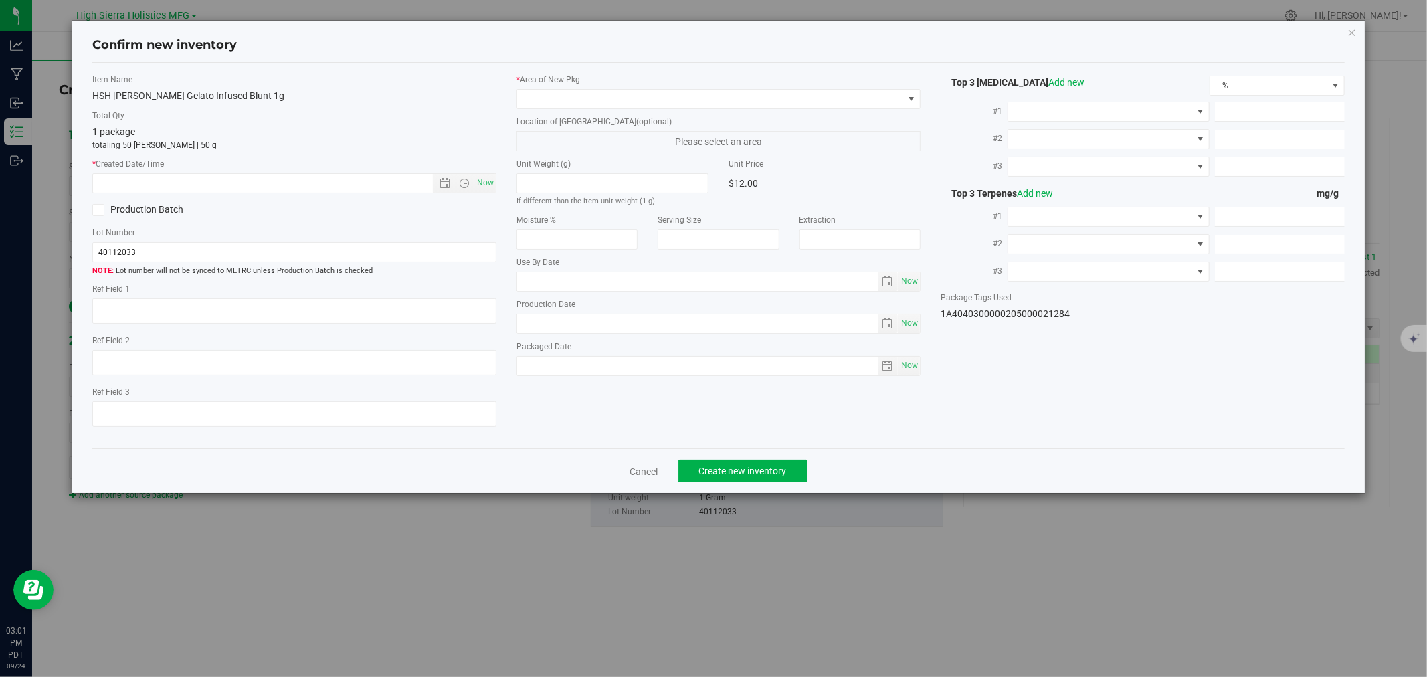
type input "1.2000"
type input "[DATE]"
click at [492, 179] on span "Now" at bounding box center [485, 182] width 23 height 19
type input "9/24/2025 3:01 PM"
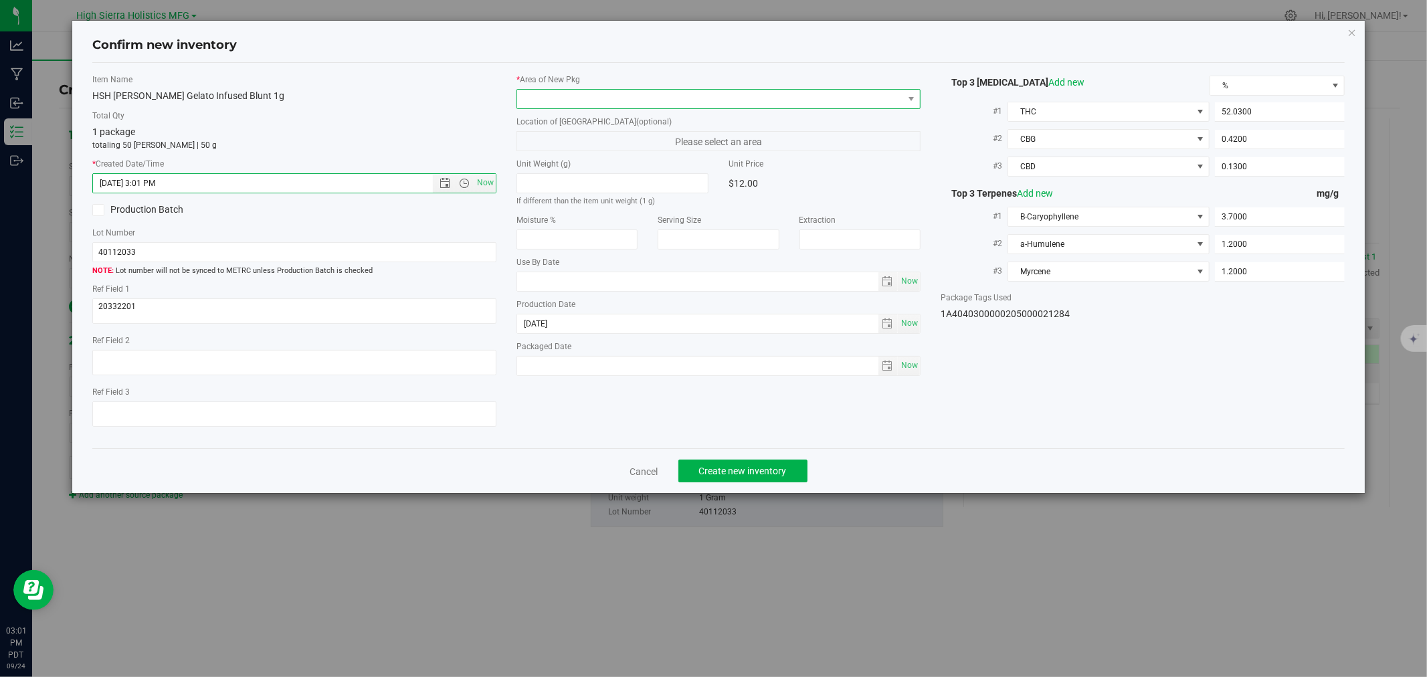
click at [527, 102] on span at bounding box center [710, 99] width 386 height 19
click at [557, 172] on li "Safe Room" at bounding box center [718, 173] width 403 height 19
click at [402, 97] on div "HSH [PERSON_NAME] Gelato Infused Blunt 1g" at bounding box center [294, 96] width 404 height 14
click at [774, 480] on button "Create new inventory" at bounding box center [742, 471] width 129 height 23
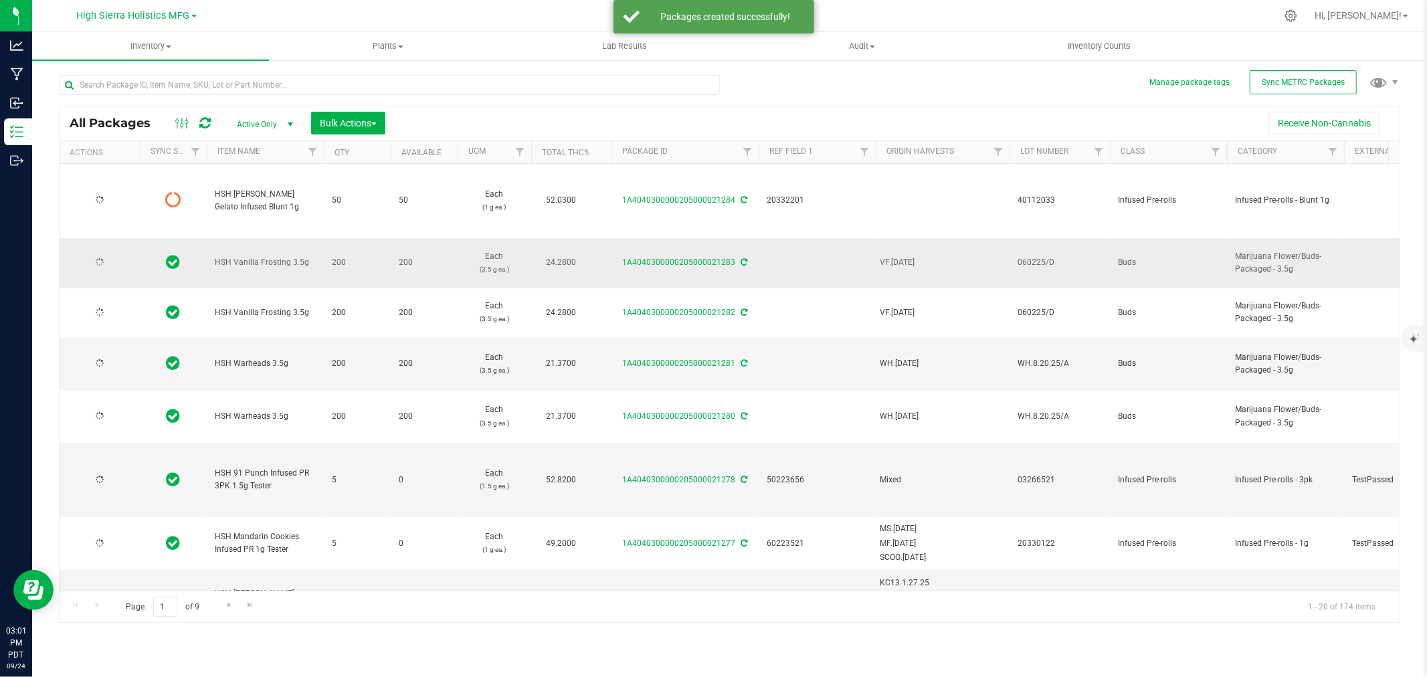
type input "[DATE]"
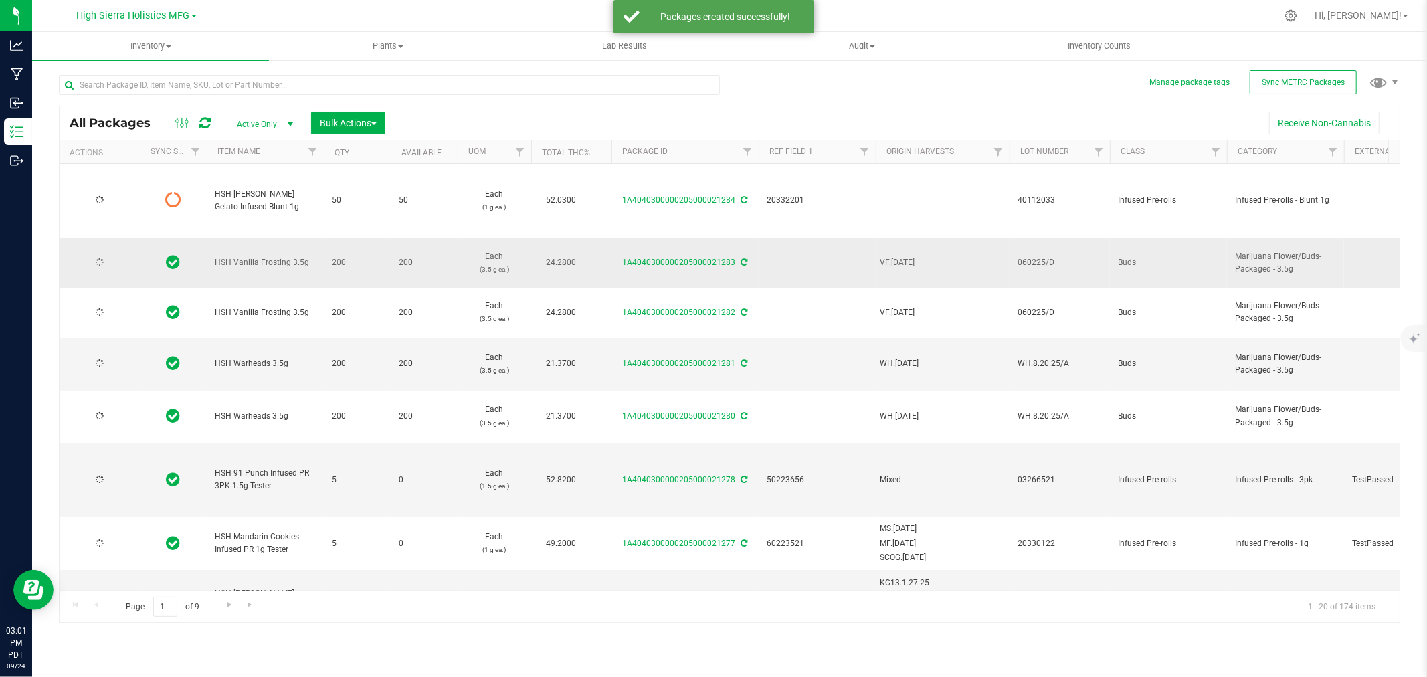
type input "[DATE]"
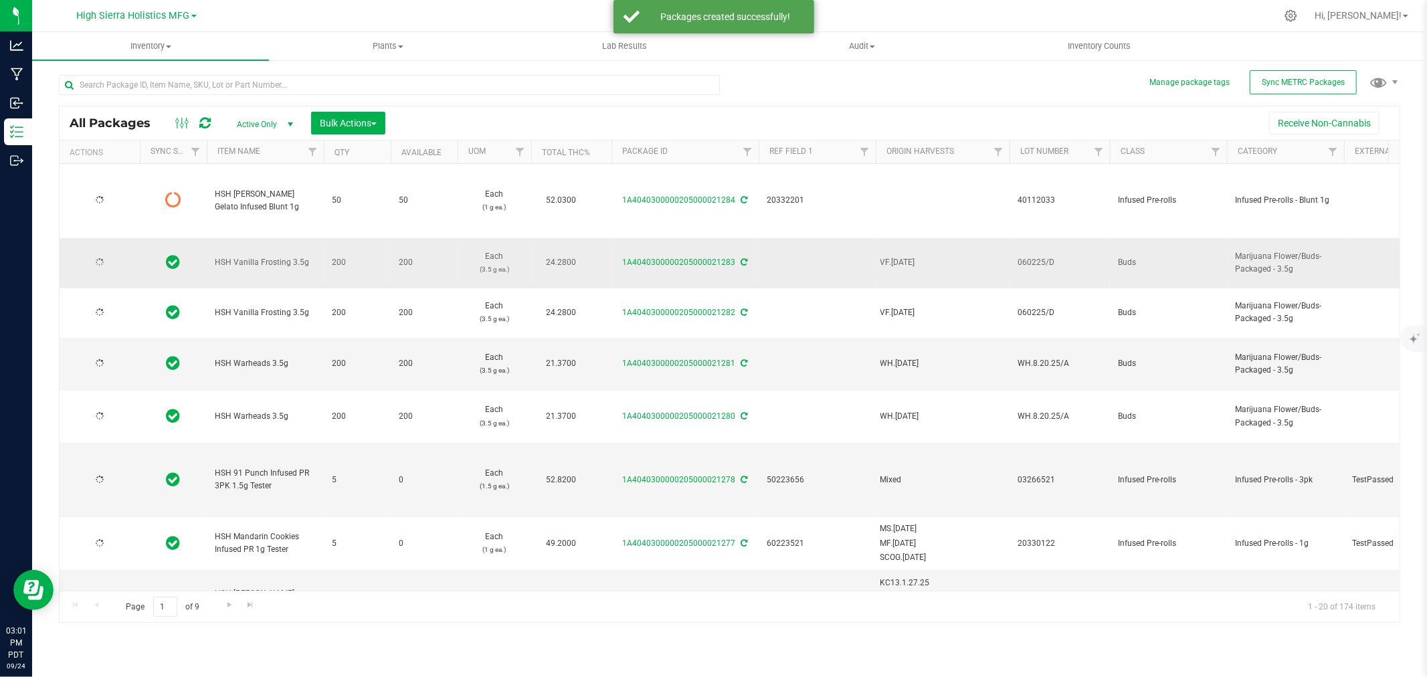
type input "[DATE]"
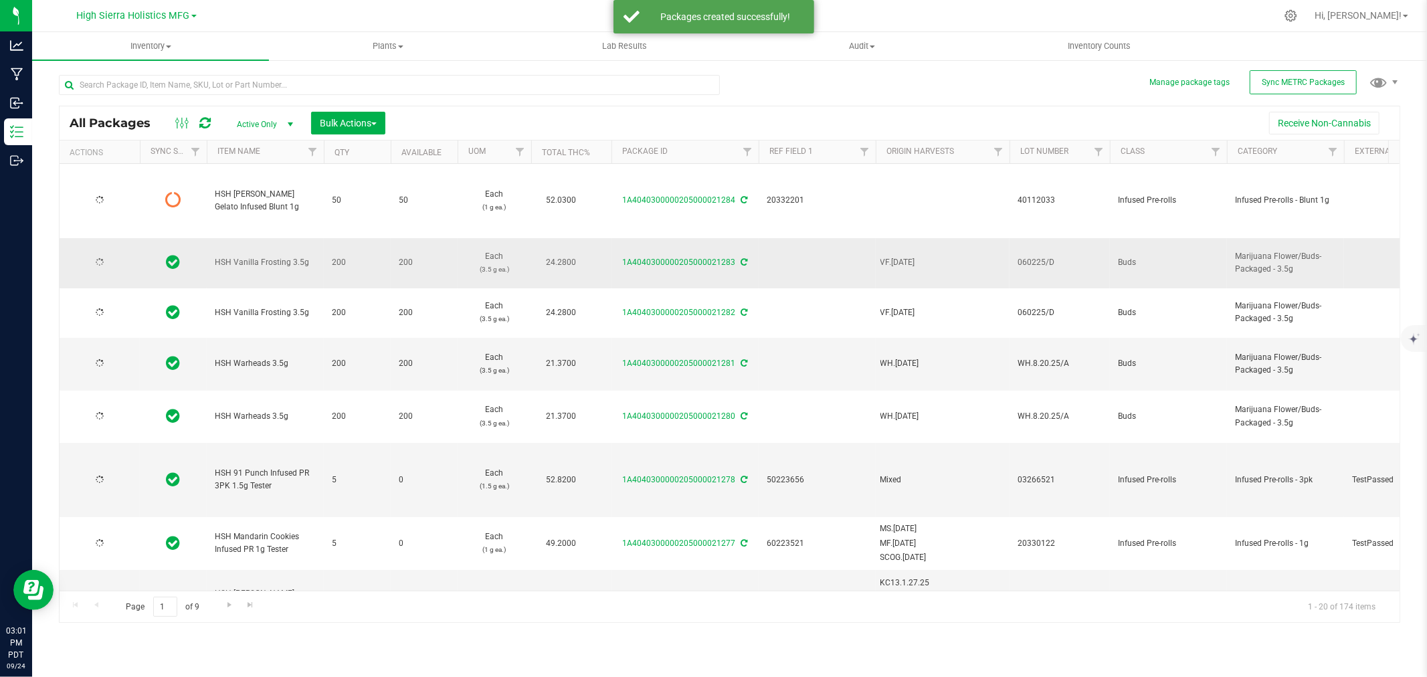
type input "[DATE]"
type input "2025-04-08"
type input "[DATE]"
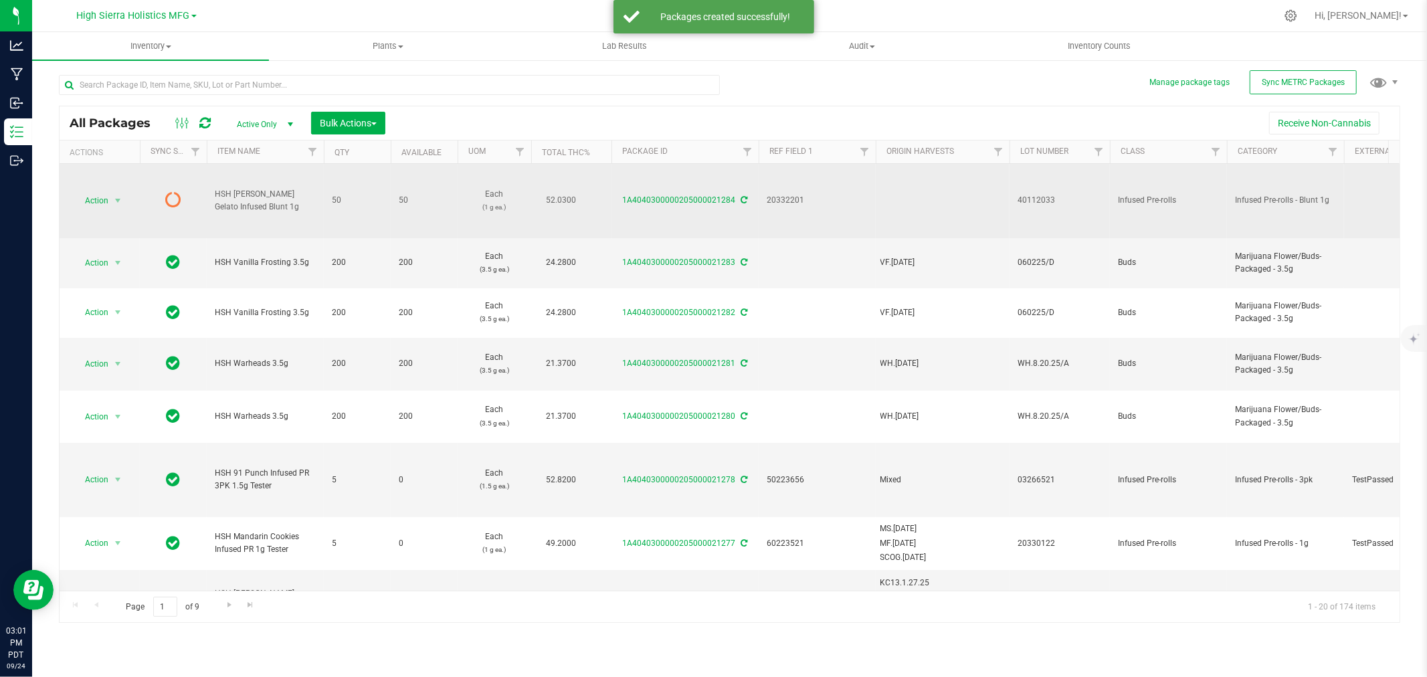
click at [746, 195] on div "1A4040300000205000021284" at bounding box center [684, 200] width 151 height 13
click at [741, 197] on icon at bounding box center [744, 200] width 7 height 8
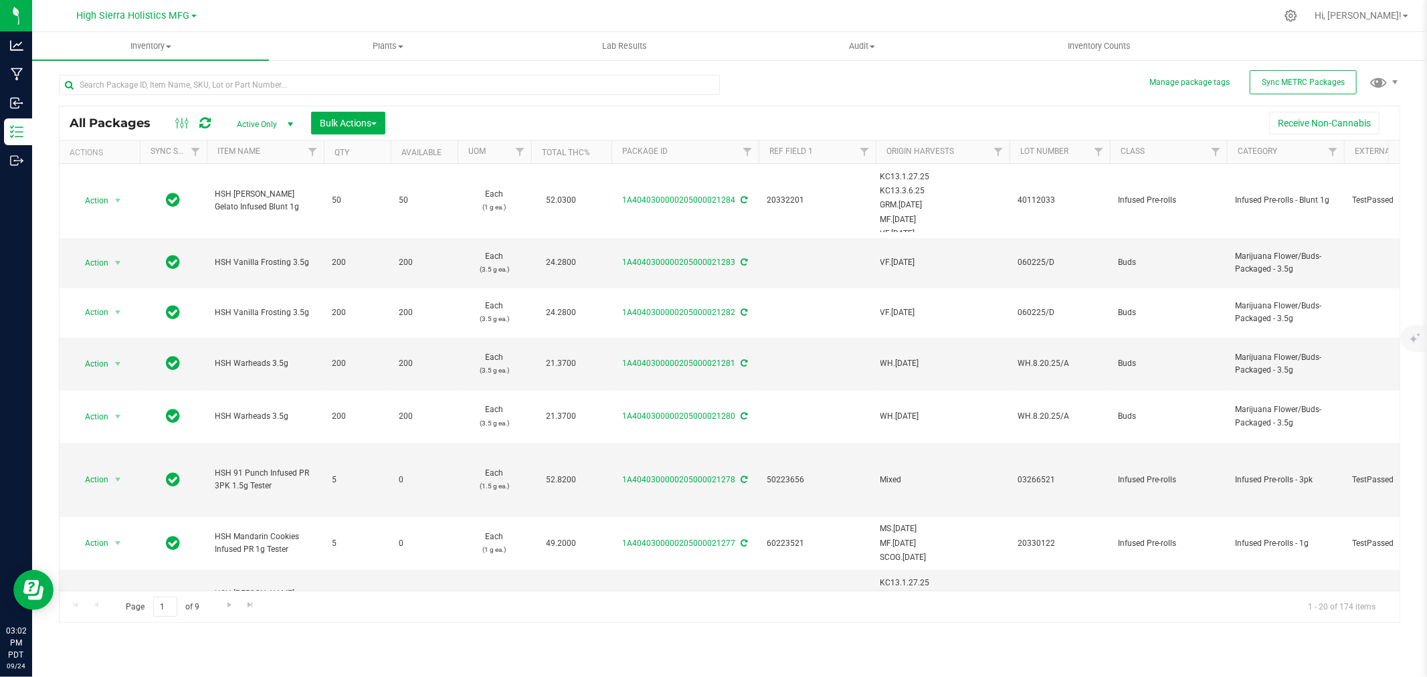
click at [398, 9] on div at bounding box center [757, 16] width 1036 height 26
click at [432, 5] on div at bounding box center [757, 16] width 1036 height 26
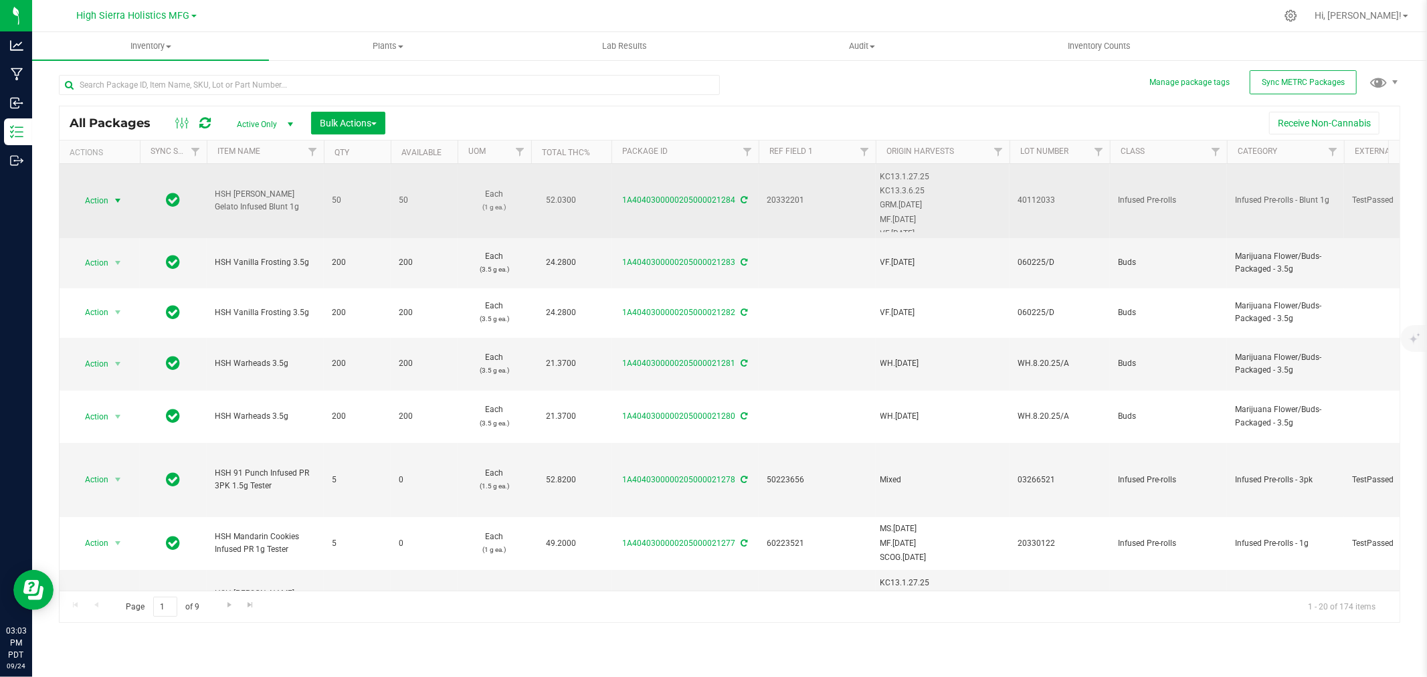
click at [112, 195] on span "select" at bounding box center [117, 200] width 11 height 11
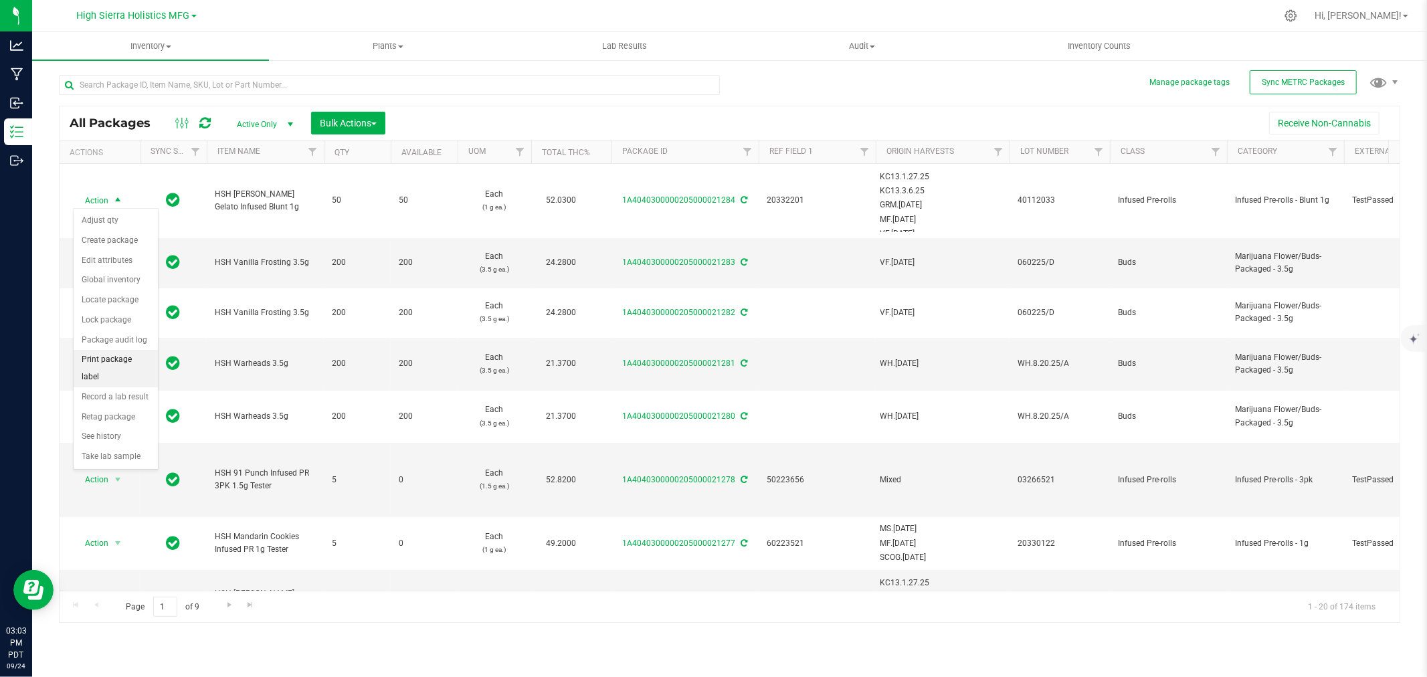
click at [125, 367] on li "Print package label" at bounding box center [116, 368] width 84 height 37
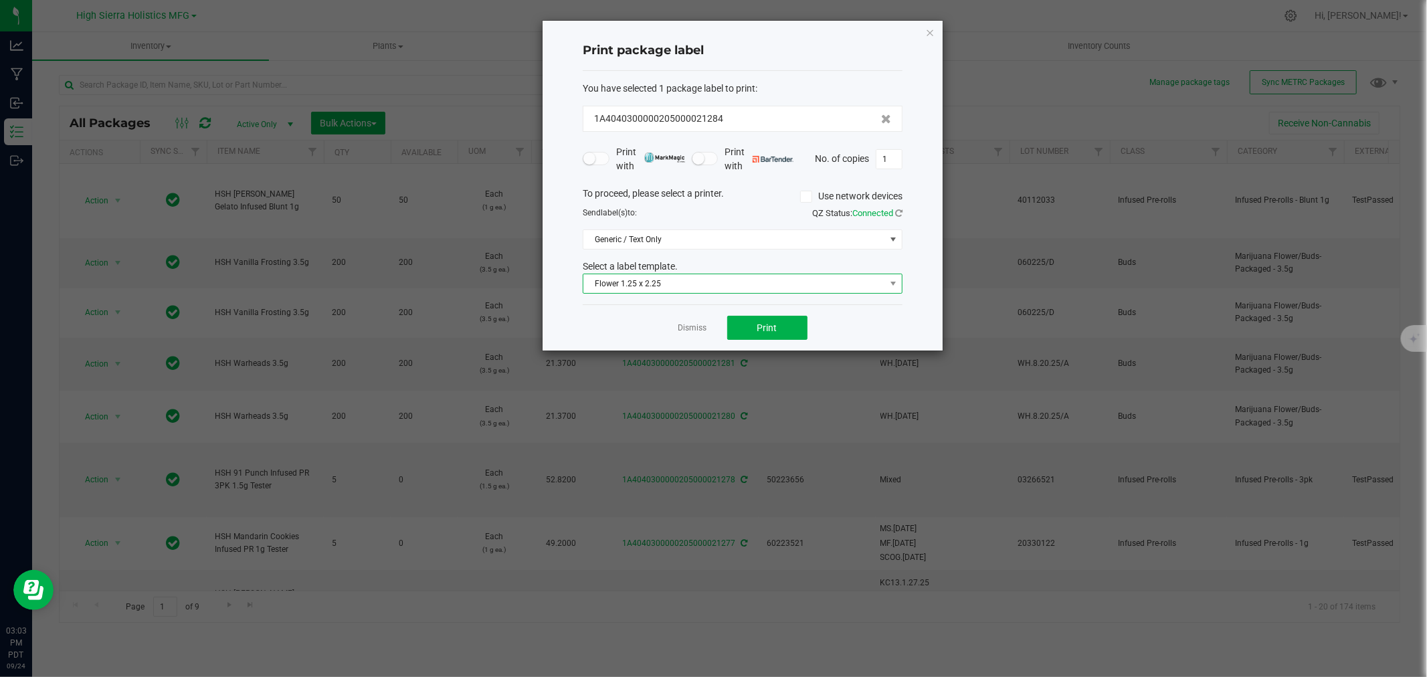
click at [787, 281] on span "Flower 1.25 x 2.25" at bounding box center [734, 283] width 302 height 19
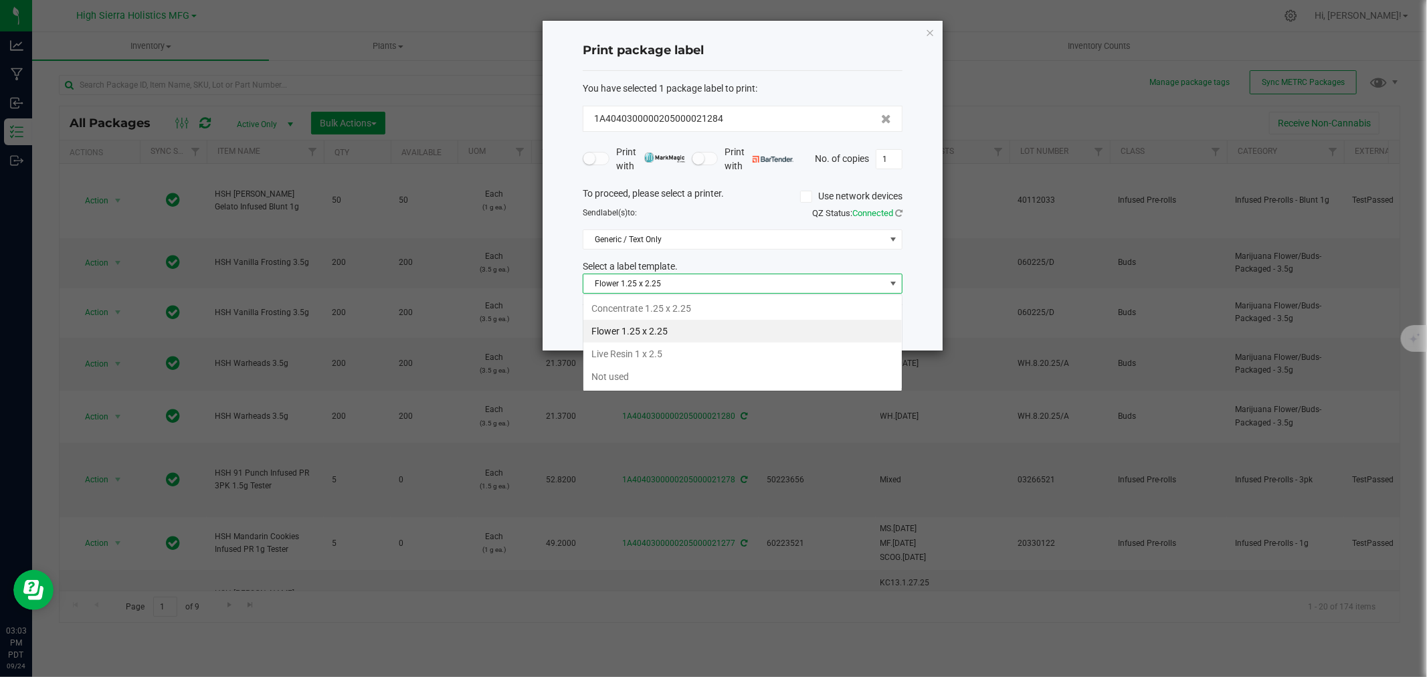
scroll to position [20, 319]
click at [649, 302] on li "Concentrate 1.25 x 2.25" at bounding box center [742, 308] width 318 height 23
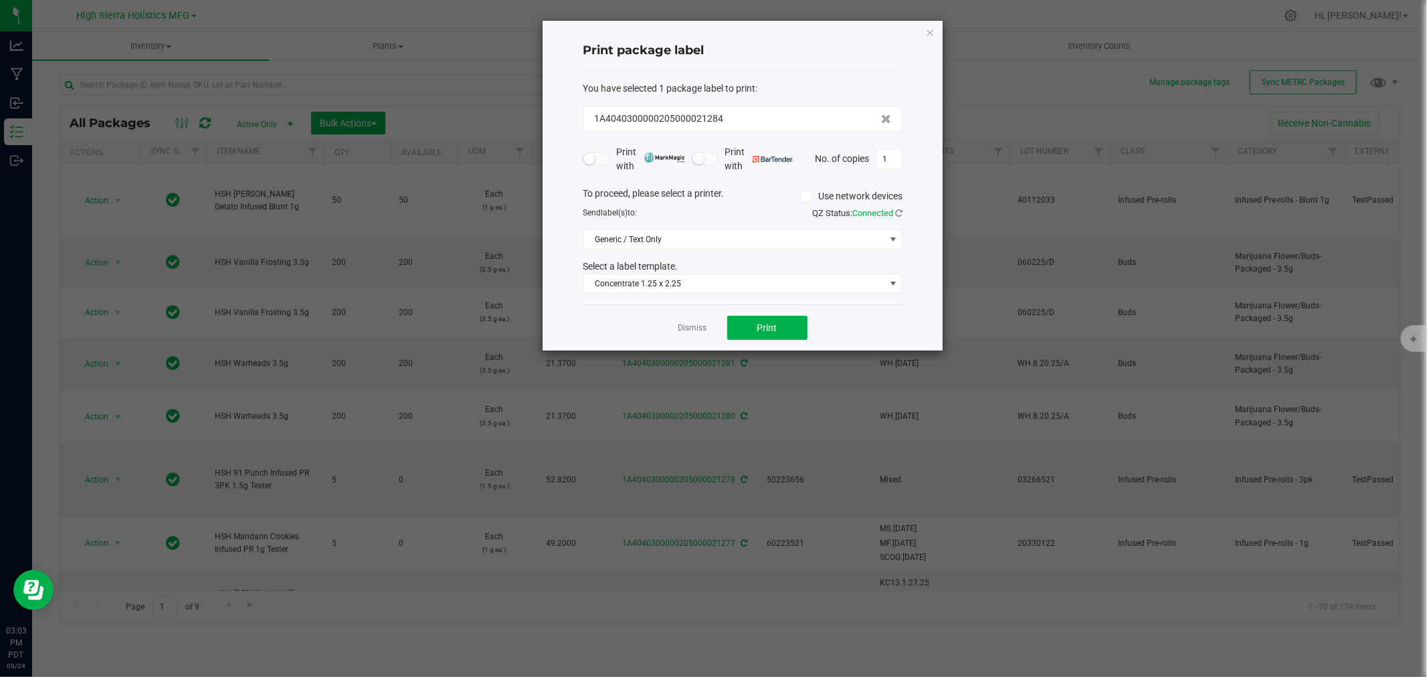
click at [770, 312] on div "Dismiss Print" at bounding box center [743, 327] width 320 height 46
click at [779, 325] on button "Print" at bounding box center [767, 328] width 80 height 24
click at [887, 151] on input "1" at bounding box center [888, 159] width 25 height 19
type input "49"
click at [773, 318] on button "Print" at bounding box center [767, 328] width 80 height 24
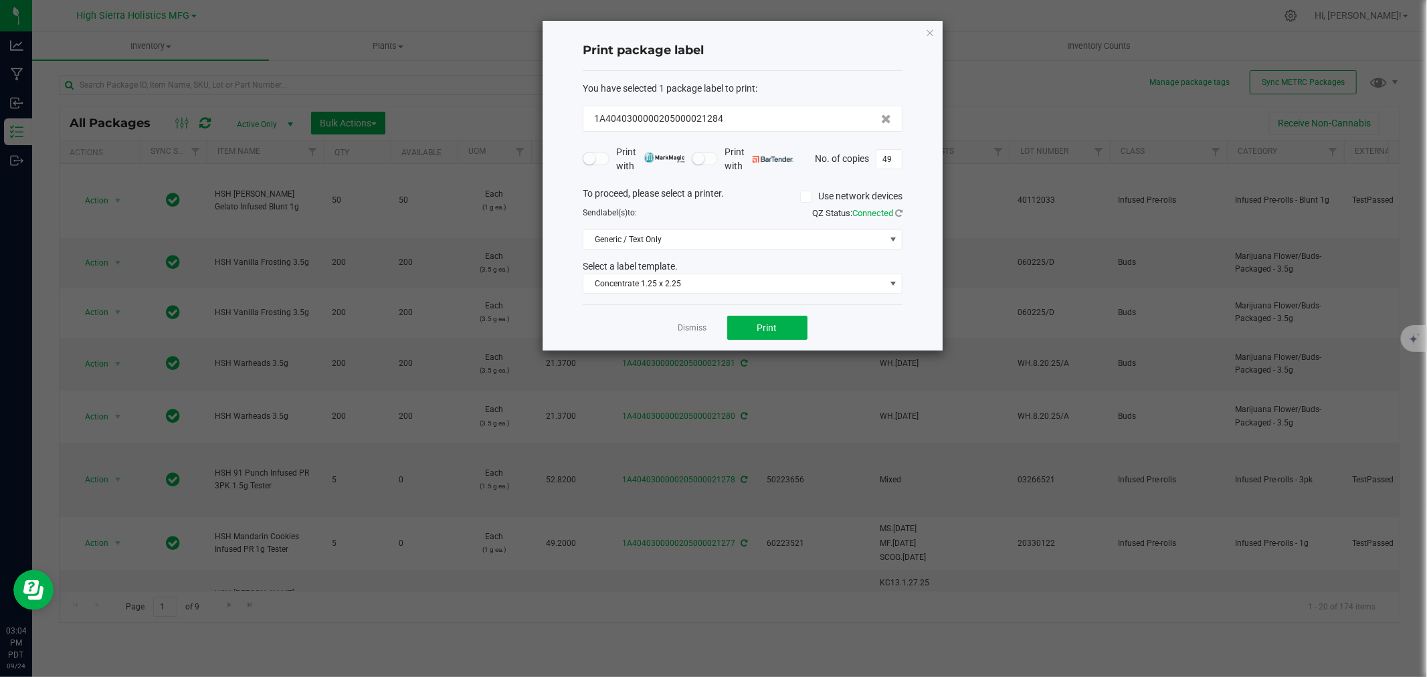
click at [934, 33] on div "Print package label You have selected 1 package label to print : 1A404030000020…" at bounding box center [742, 186] width 400 height 330
click at [930, 31] on icon "button" at bounding box center [929, 32] width 9 height 16
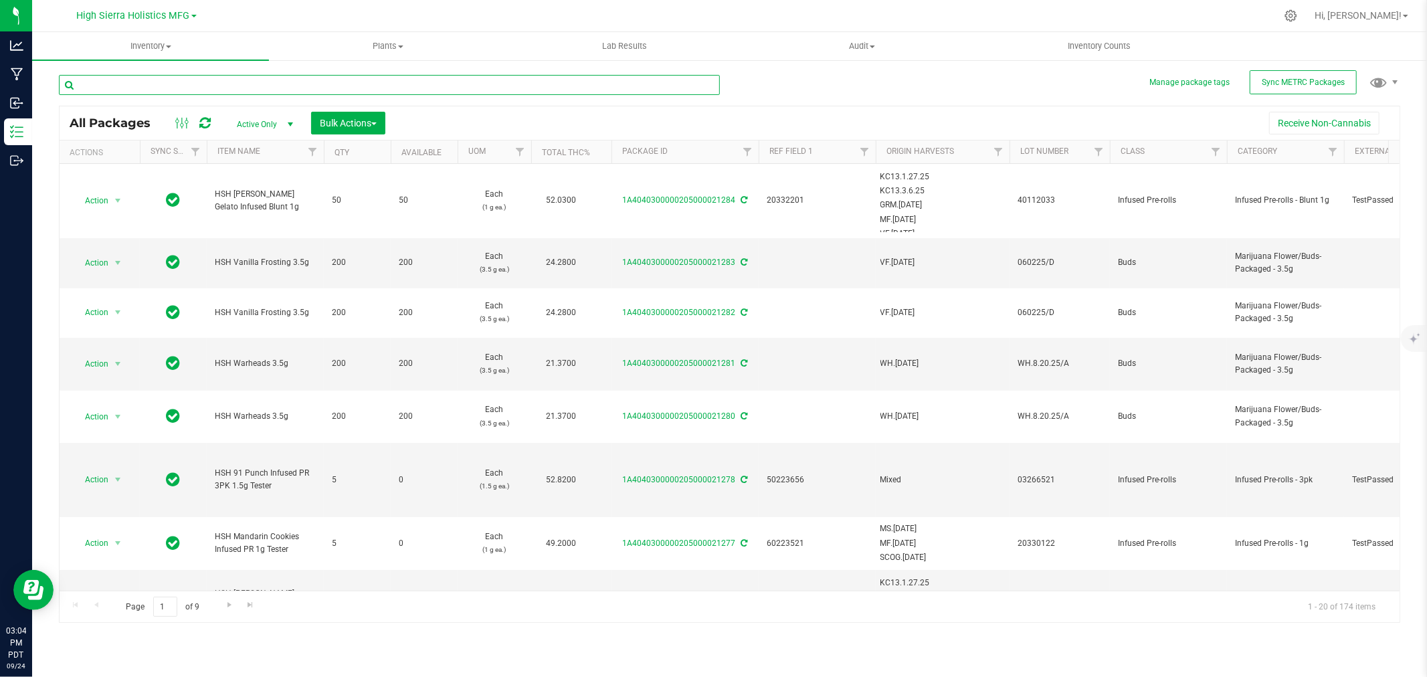
click at [106, 85] on input "text" at bounding box center [389, 85] width 661 height 20
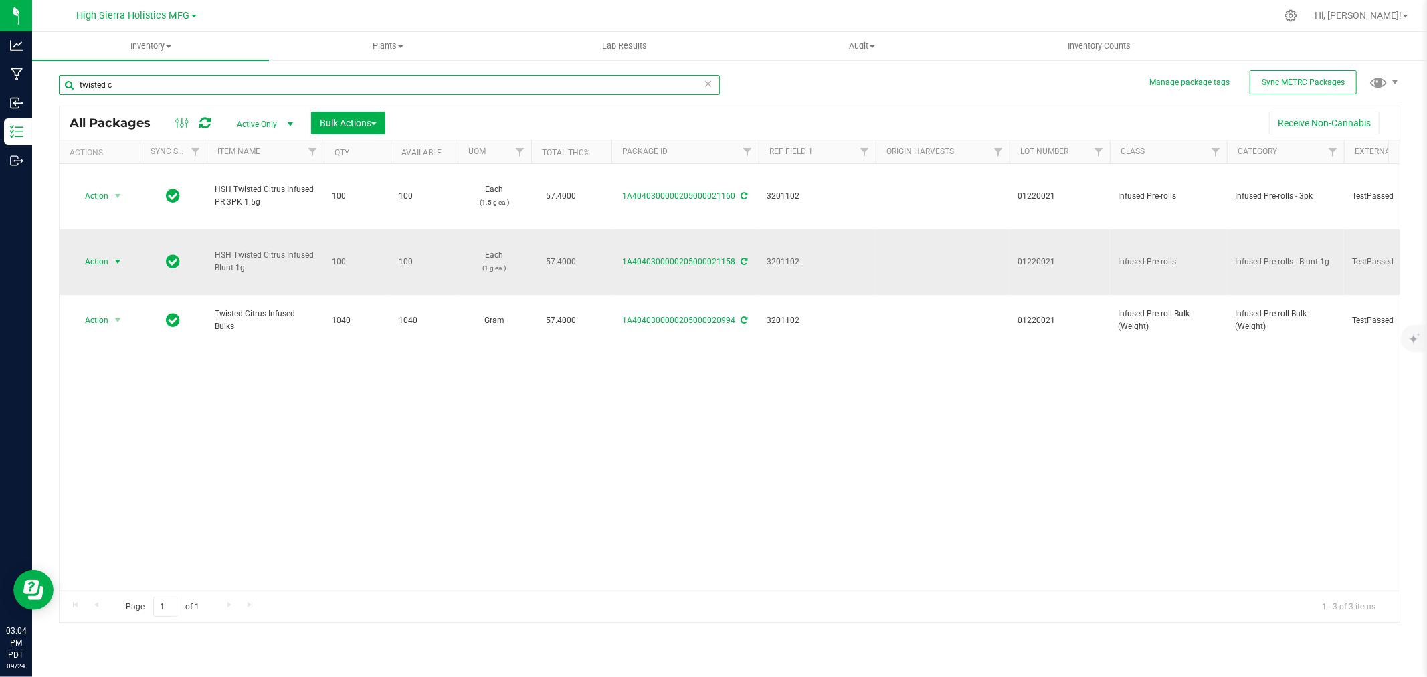
type input "twisted c"
click at [122, 262] on span "select" at bounding box center [117, 261] width 11 height 11
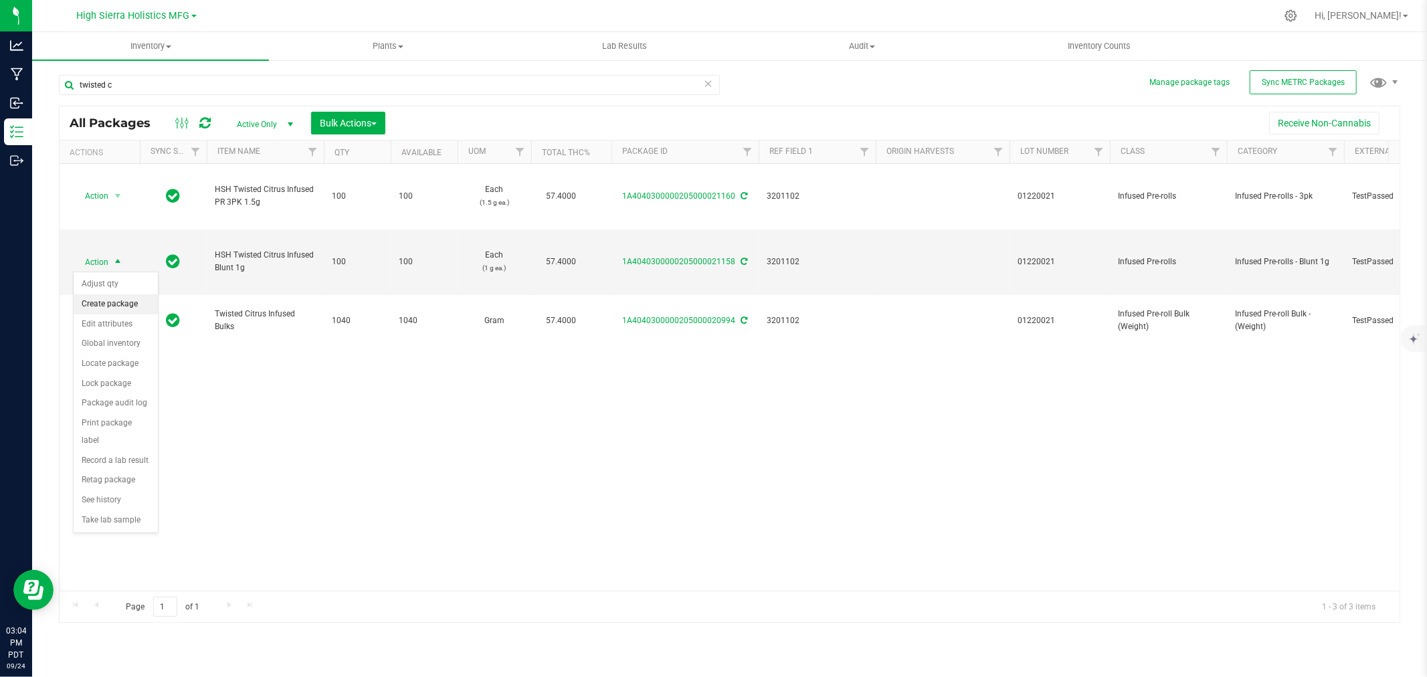
click at [131, 309] on li "Create package" at bounding box center [116, 304] width 84 height 20
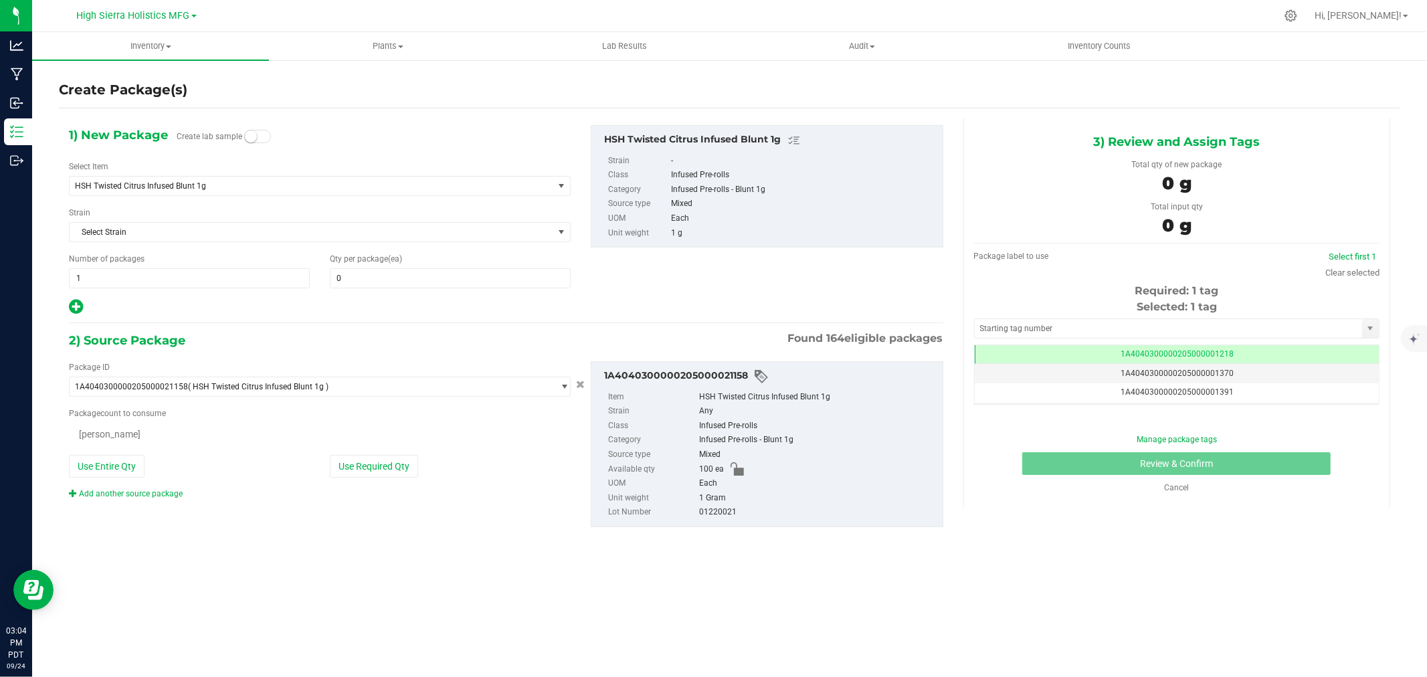
scroll to position [0, -1]
click at [365, 276] on span at bounding box center [450, 278] width 241 height 20
type input "50"
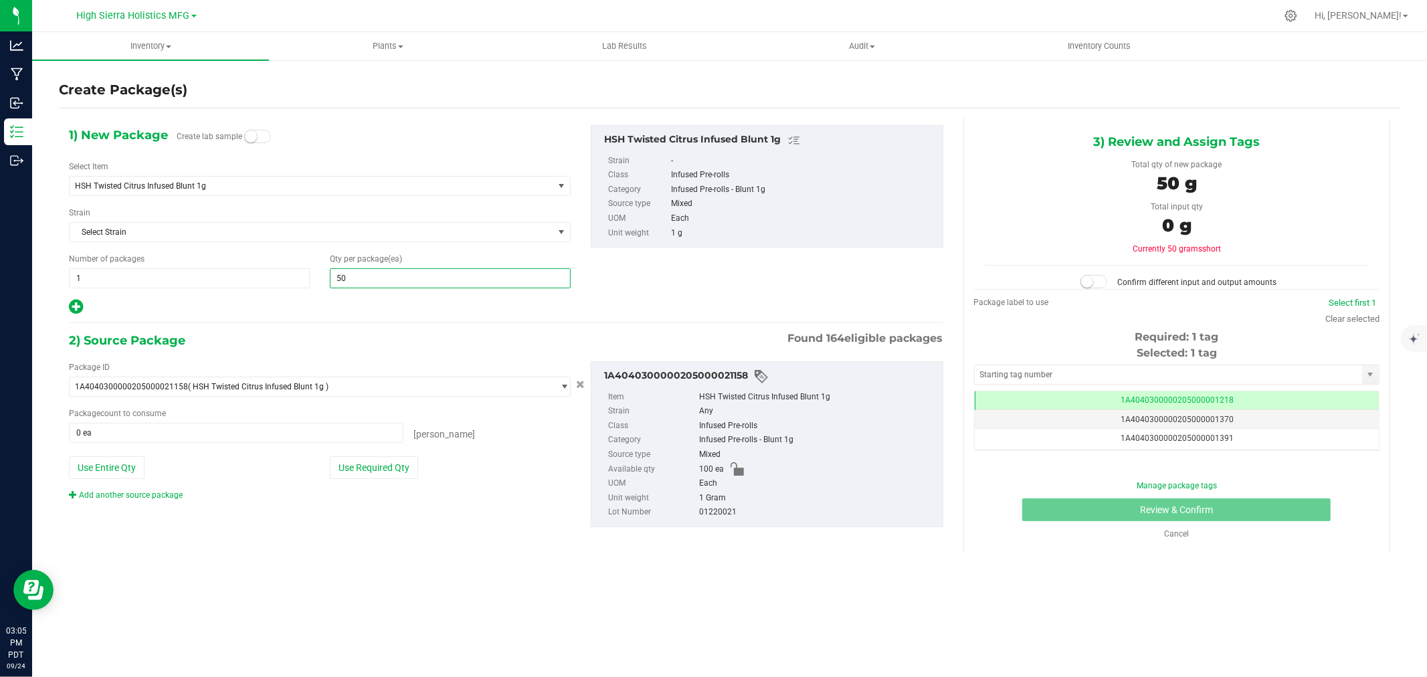
type input "50"
click at [348, 308] on div at bounding box center [320, 306] width 502 height 17
click at [366, 470] on button "Use Required Qty" at bounding box center [374, 467] width 88 height 23
type input "50 ea"
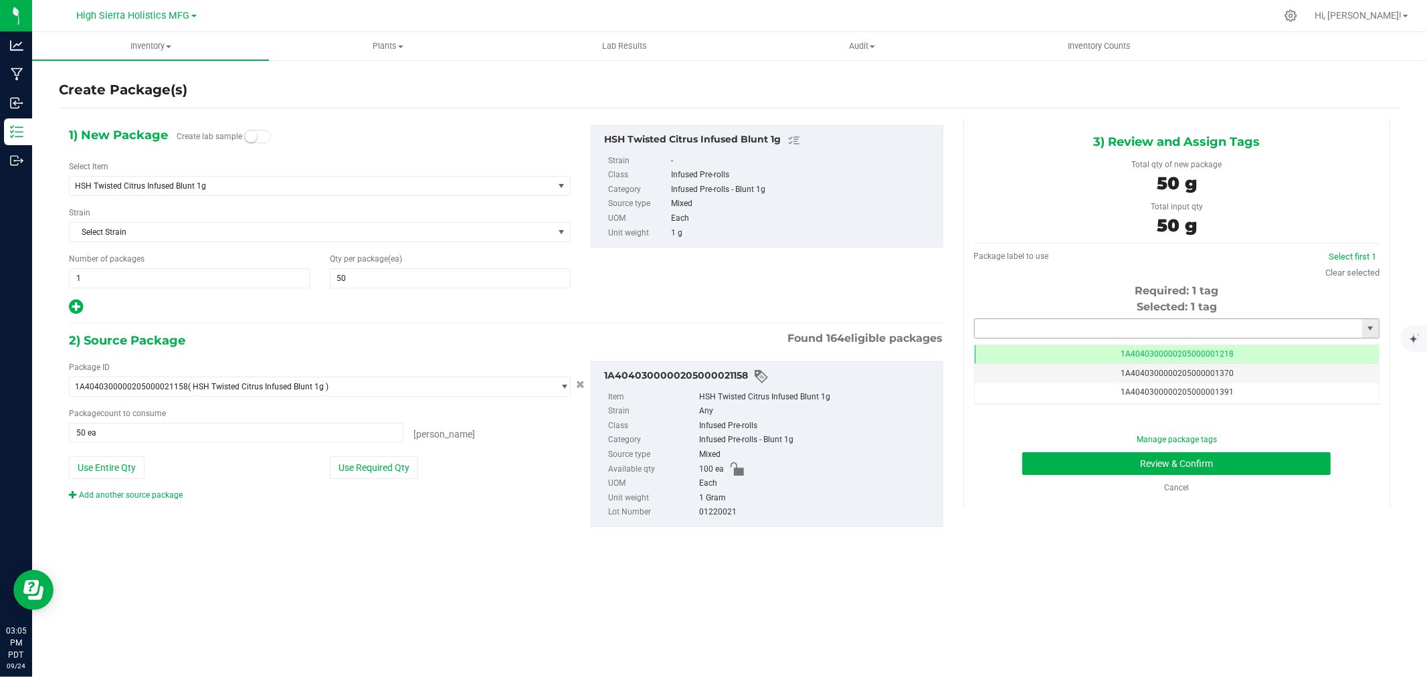
click at [1025, 329] on input "text" at bounding box center [1168, 328] width 387 height 19
click at [1048, 345] on li "1A4040300000205000021285" at bounding box center [1177, 351] width 404 height 20
type input "1A4040300000205000021285"
click at [1077, 456] on button "Review & Confirm" at bounding box center [1176, 463] width 308 height 23
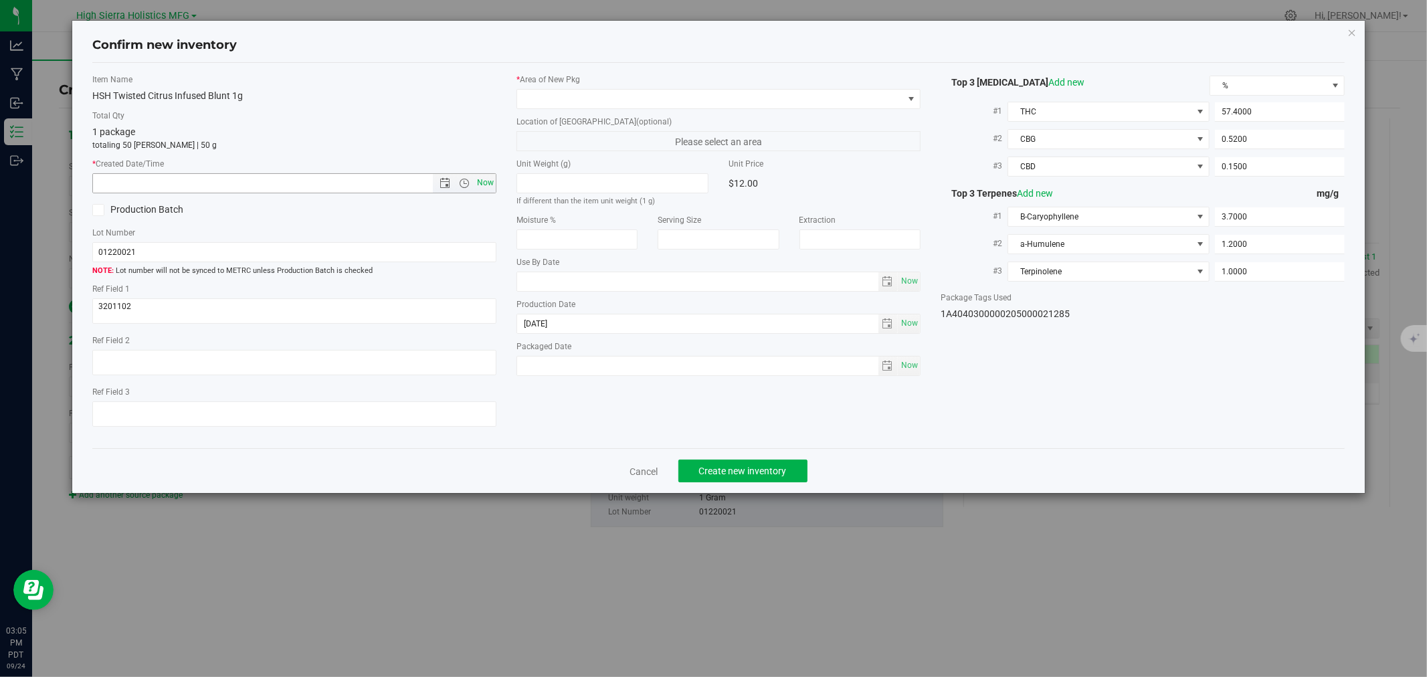
click at [488, 177] on span "Now" at bounding box center [485, 182] width 23 height 19
type input "9/24/2025 3:05 PM"
click at [522, 108] on span at bounding box center [710, 99] width 386 height 19
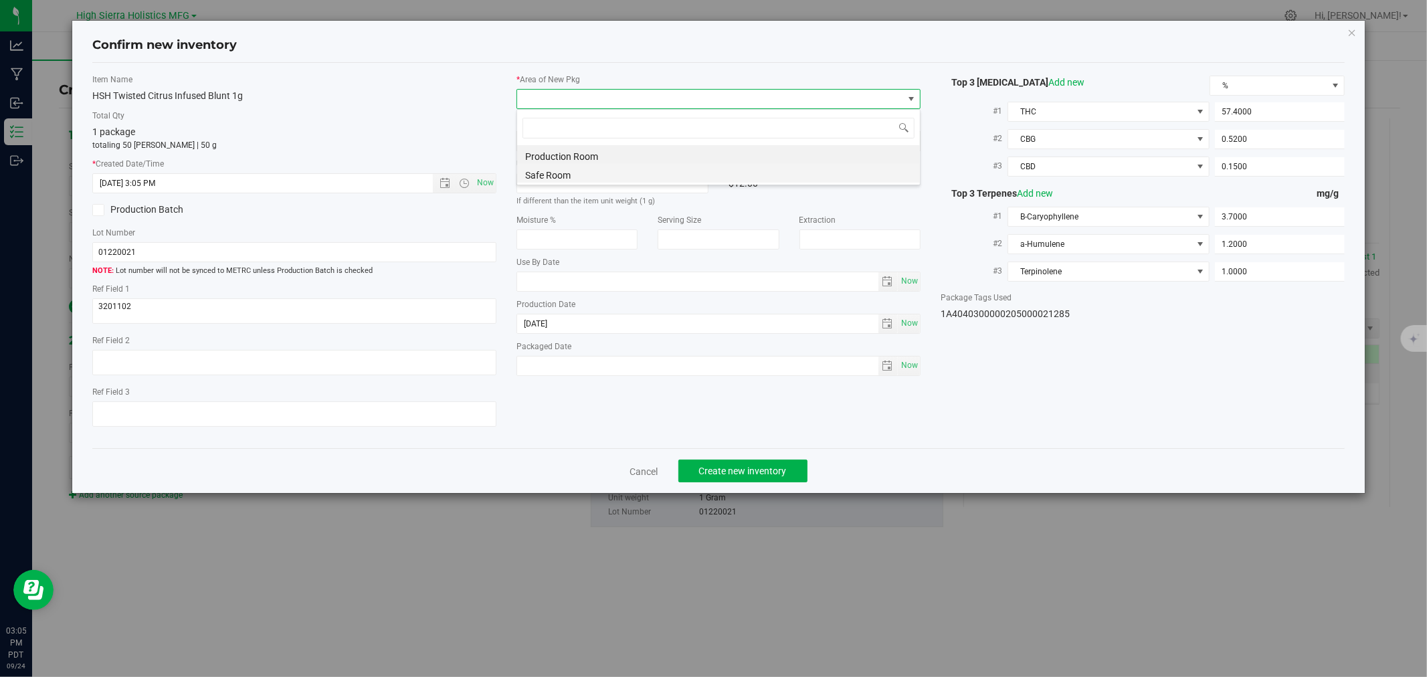
click at [553, 169] on li "Safe Room" at bounding box center [718, 173] width 403 height 19
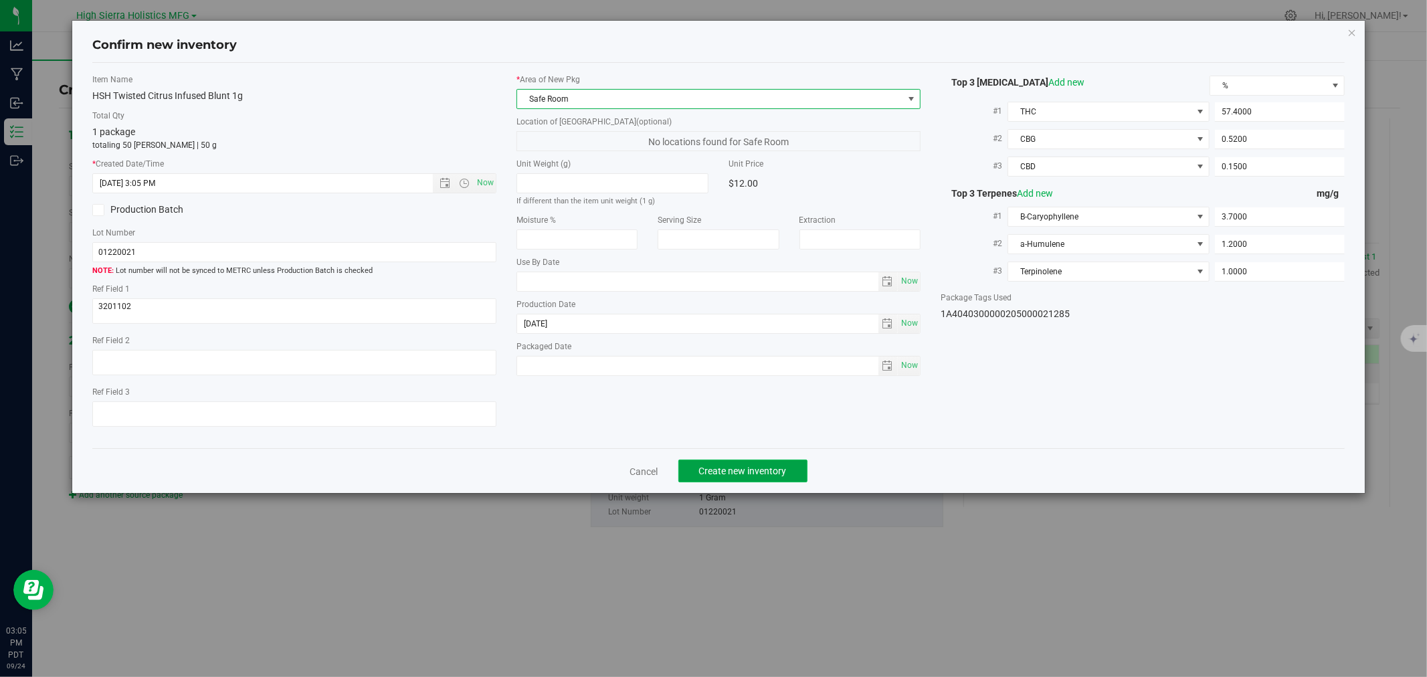
click at [744, 476] on span "Create new inventory" at bounding box center [743, 471] width 88 height 11
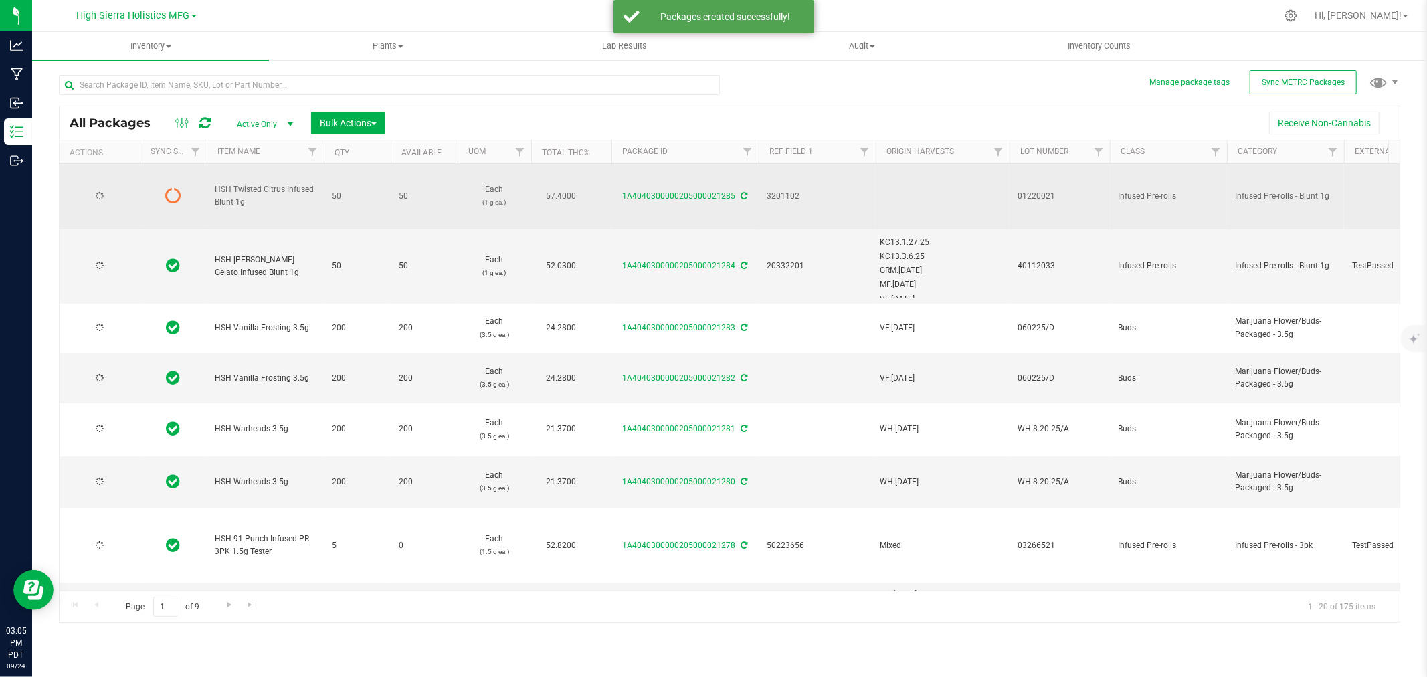
type input "[DATE]"
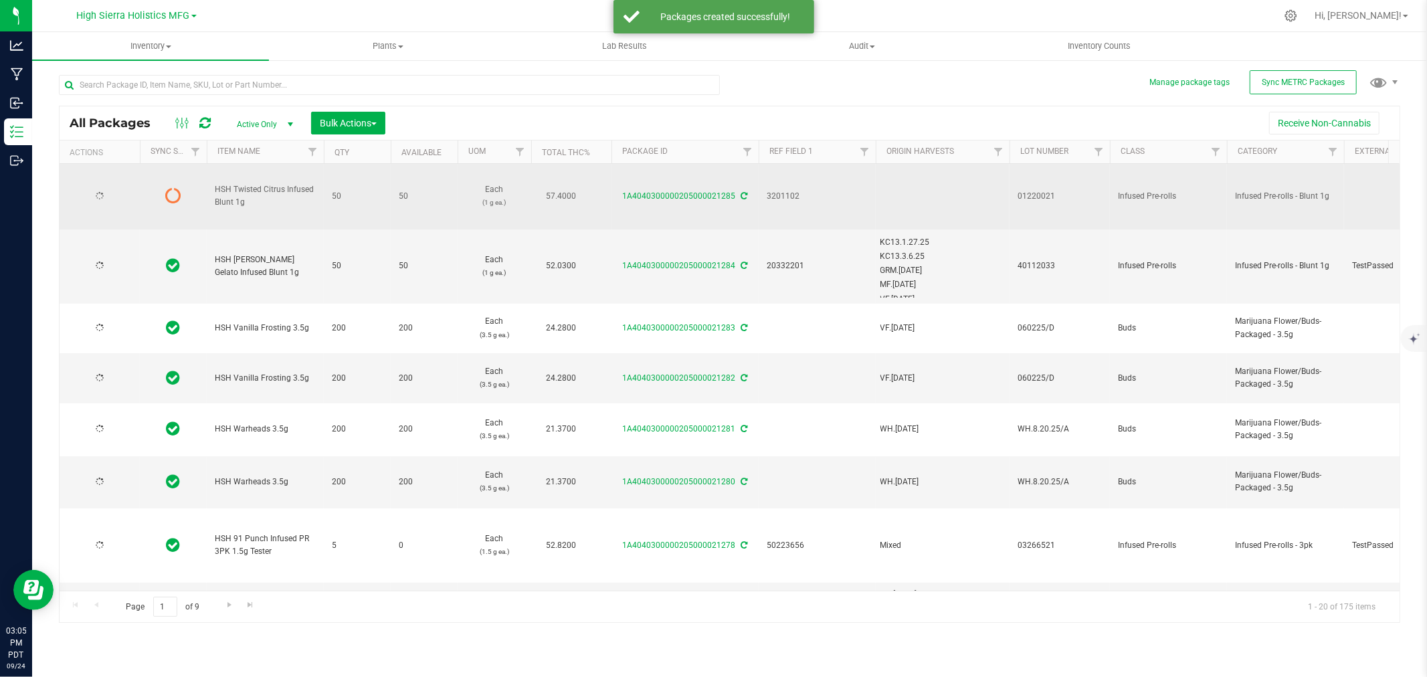
type input "[DATE]"
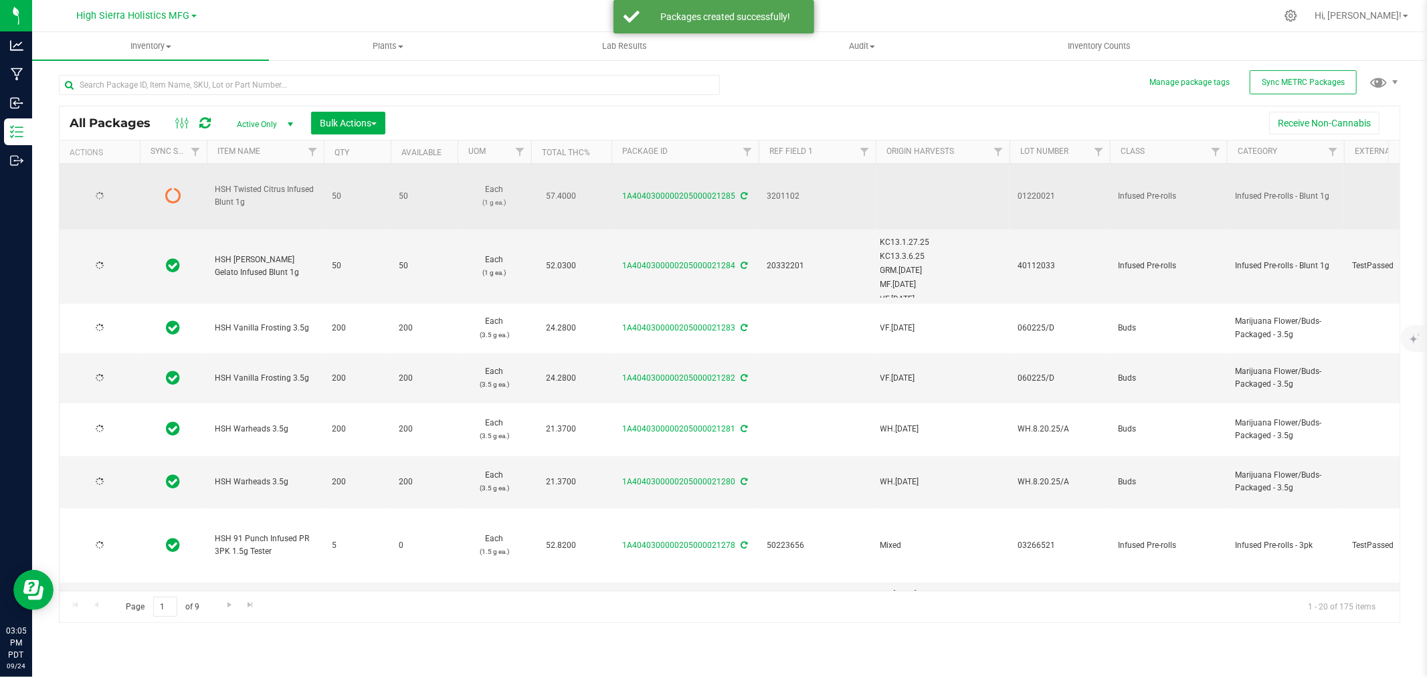
type input "[DATE]"
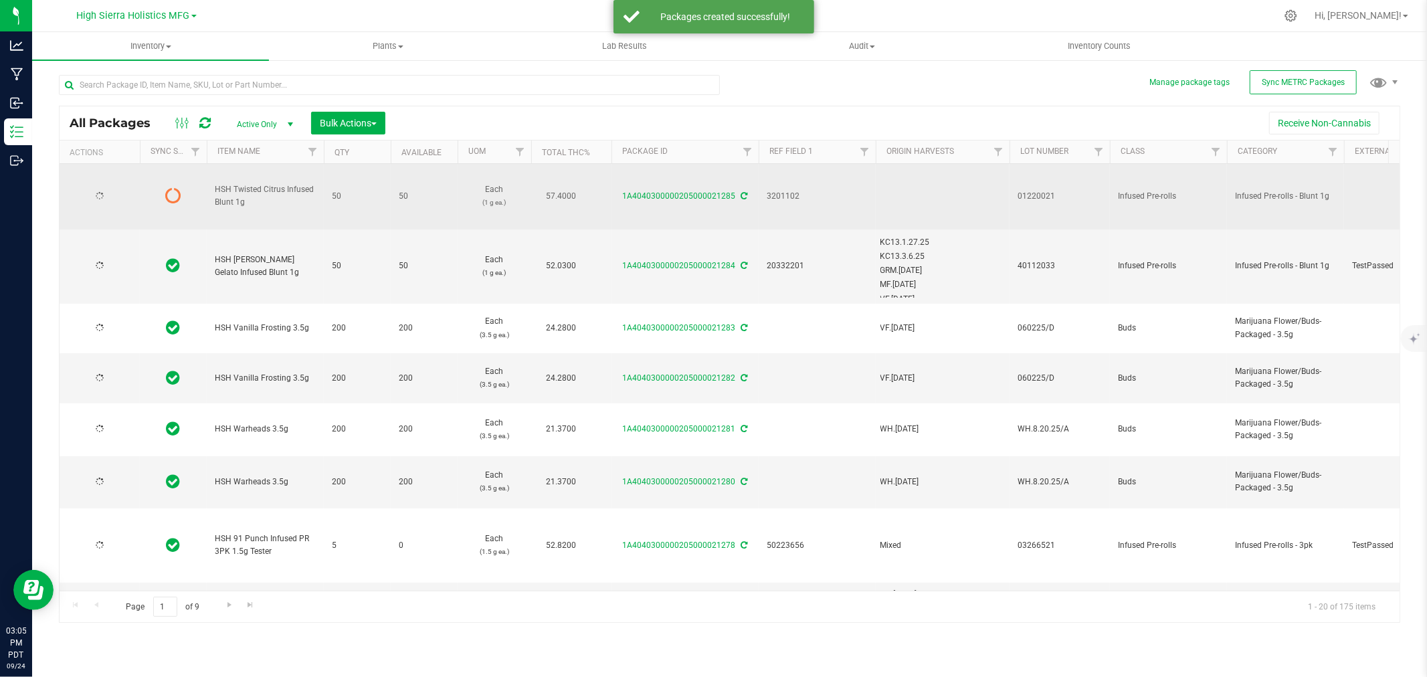
type input "[DATE]"
type input "2025-04-08"
type input "[DATE]"
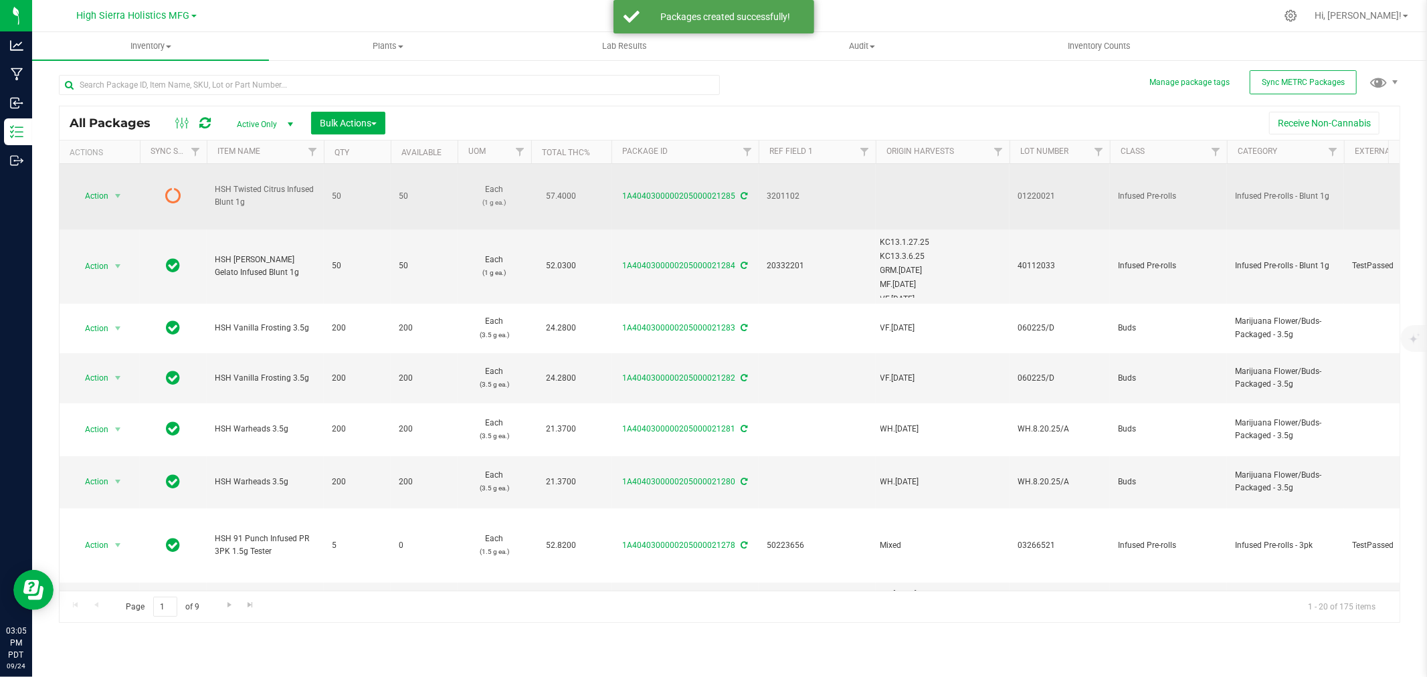
click at [744, 196] on icon at bounding box center [744, 196] width 7 height 8
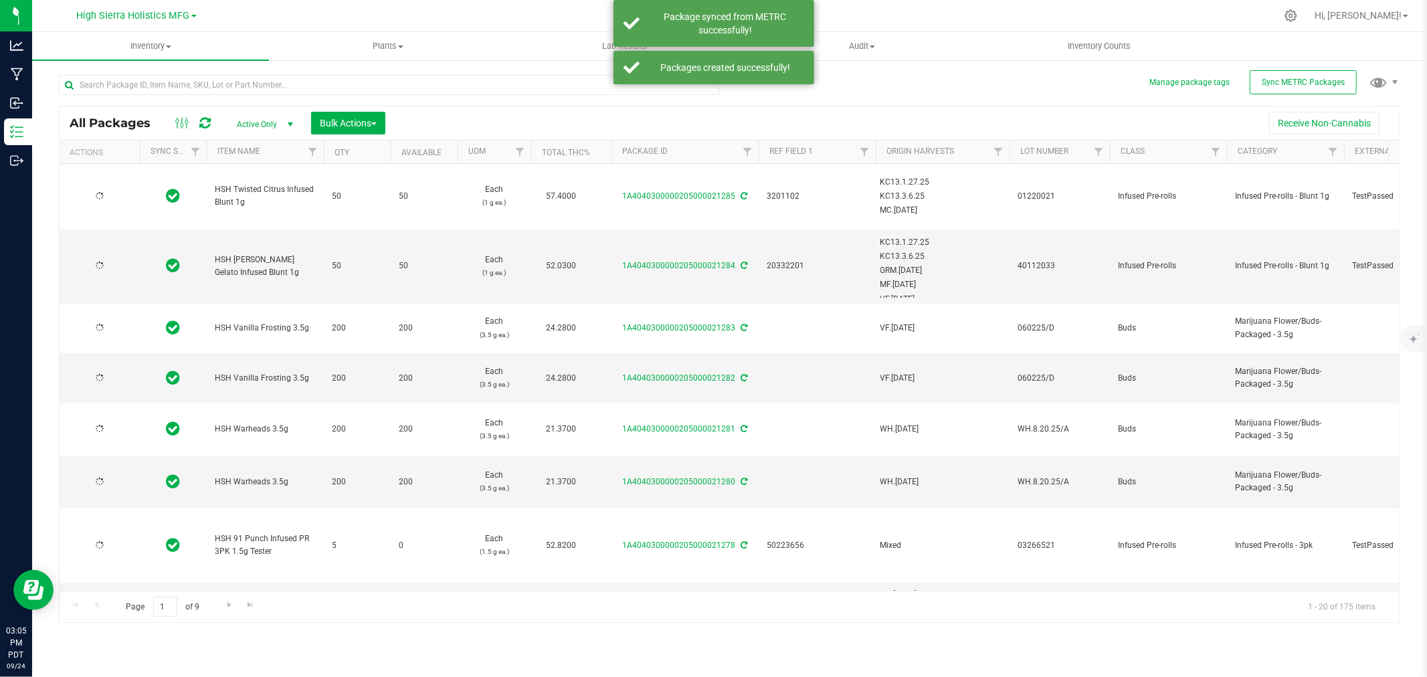
type input "[DATE]"
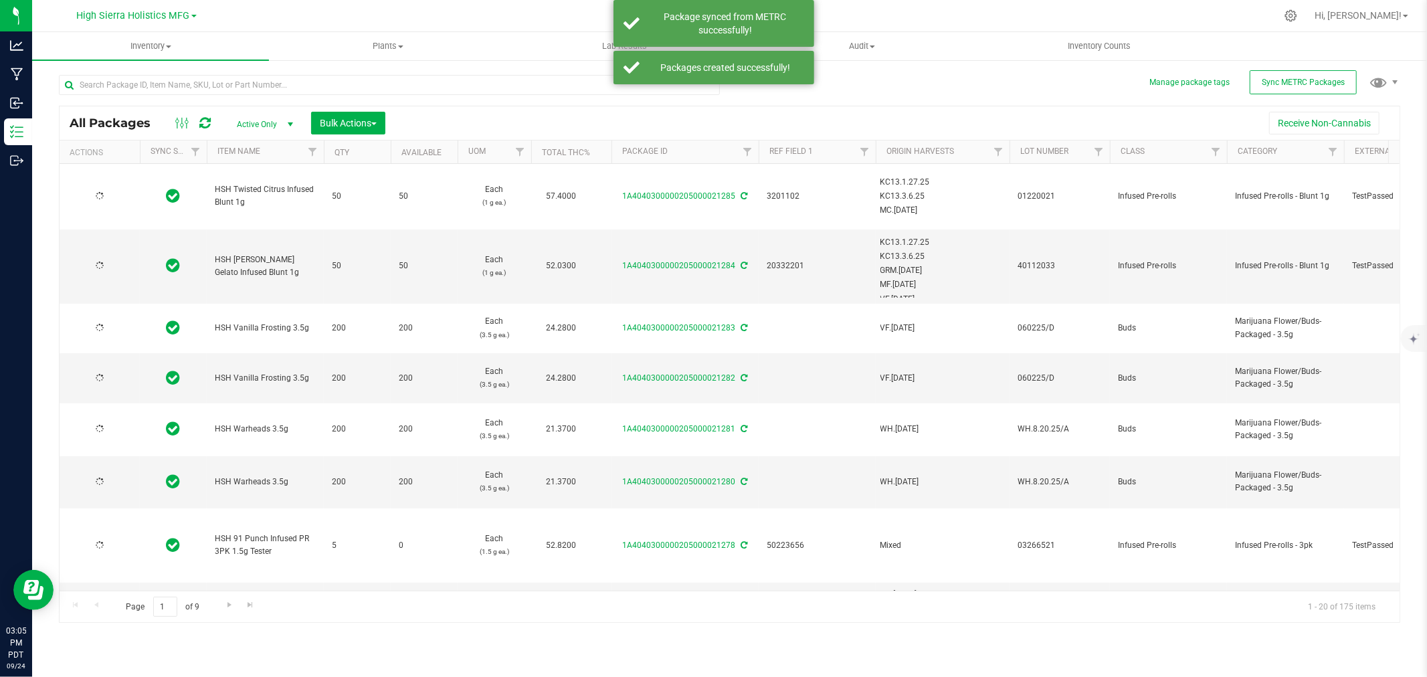
type input "[DATE]"
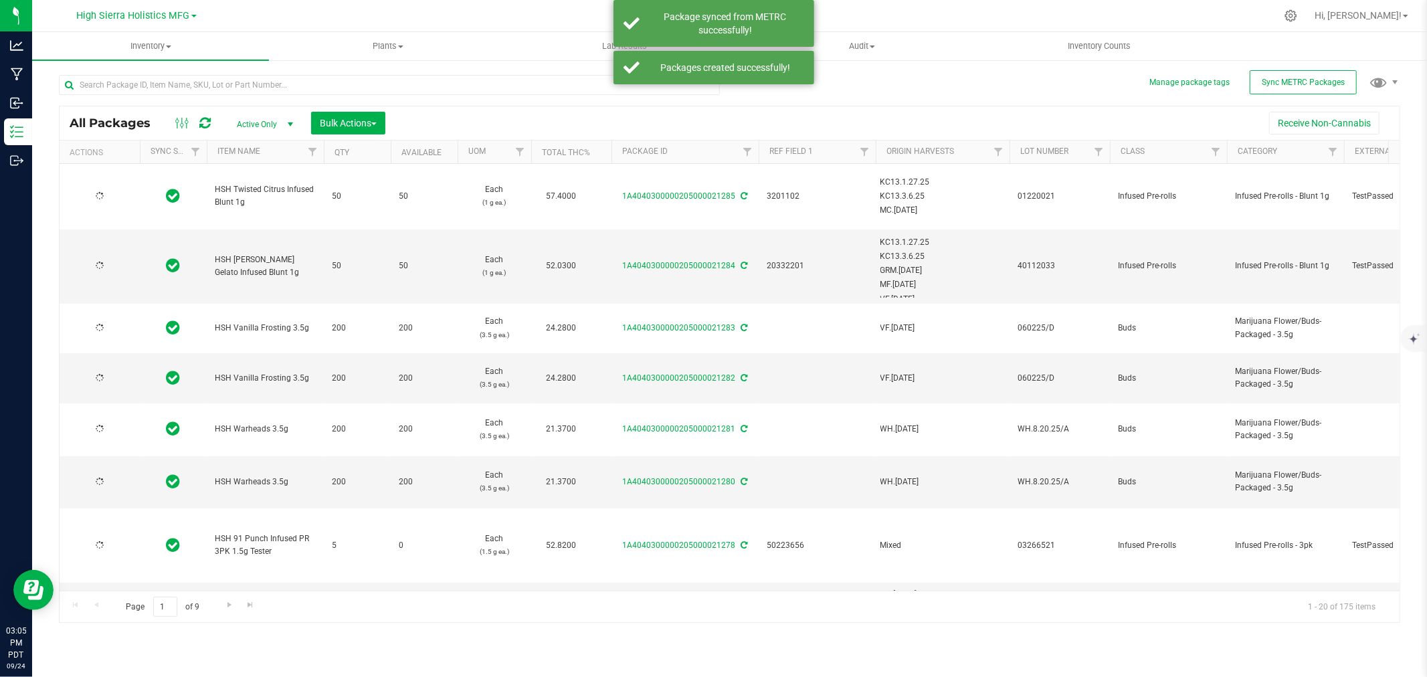
type input "[DATE]"
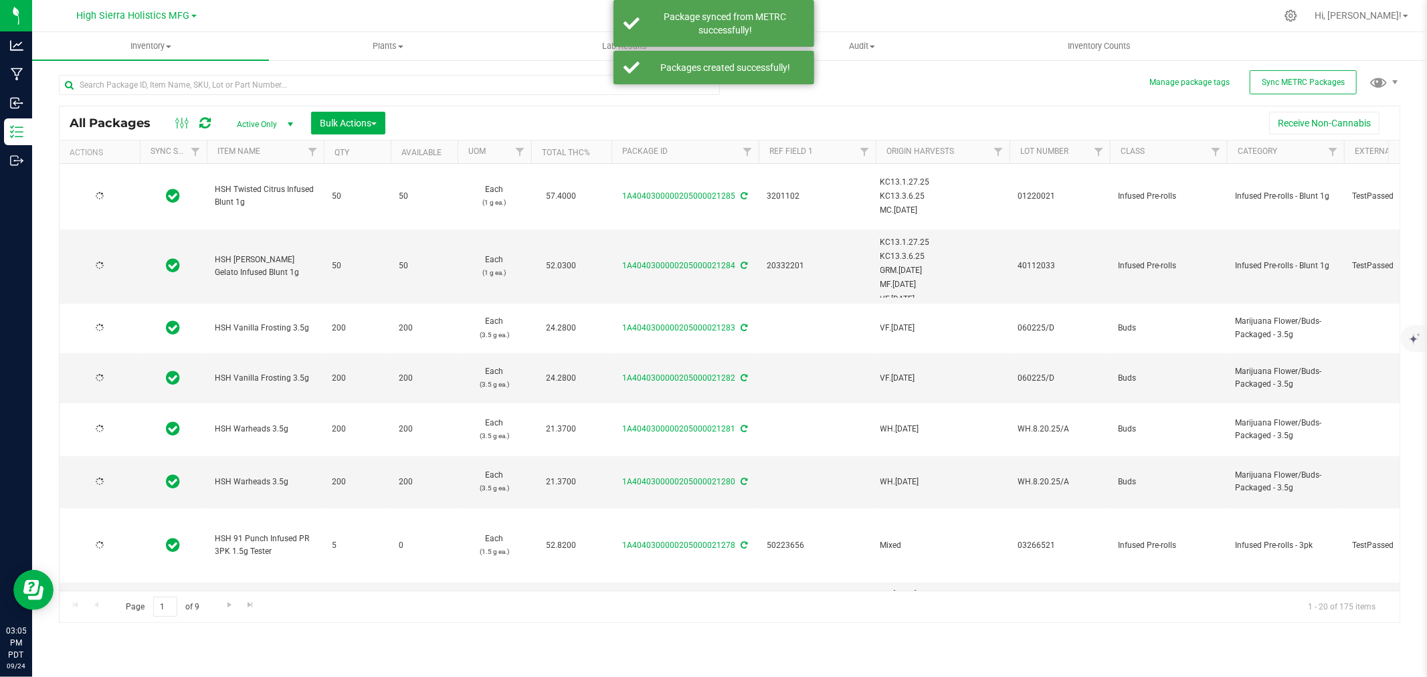
type input "[DATE]"
type input "2025-04-08"
type input "[DATE]"
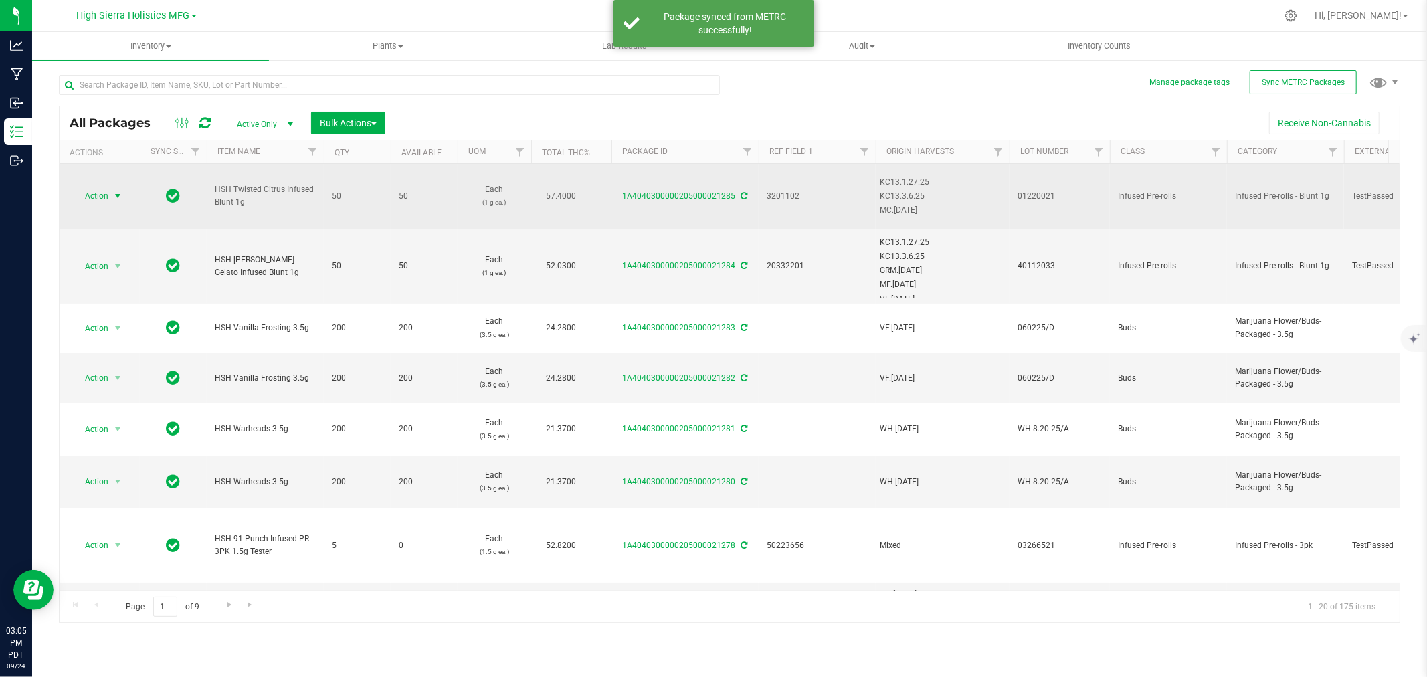
click at [115, 191] on span "select" at bounding box center [117, 196] width 11 height 11
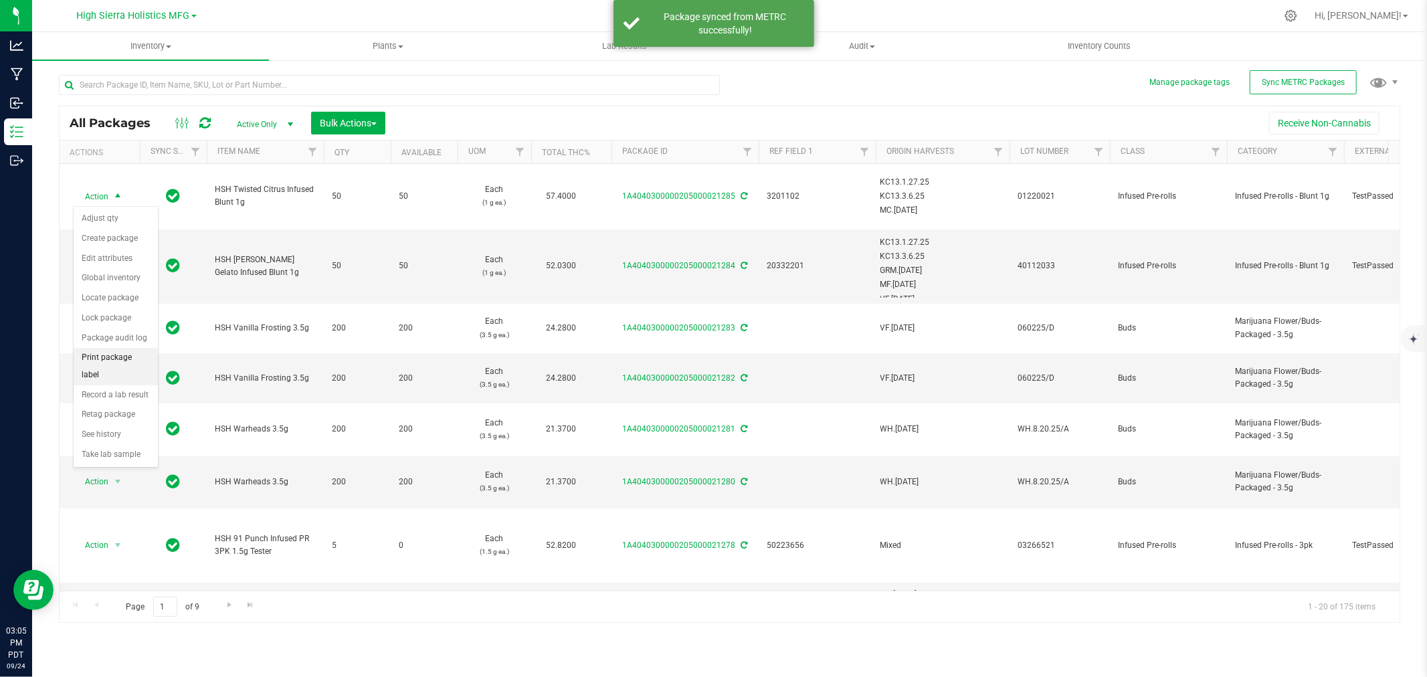
click at [110, 365] on li "Print package label" at bounding box center [116, 366] width 84 height 37
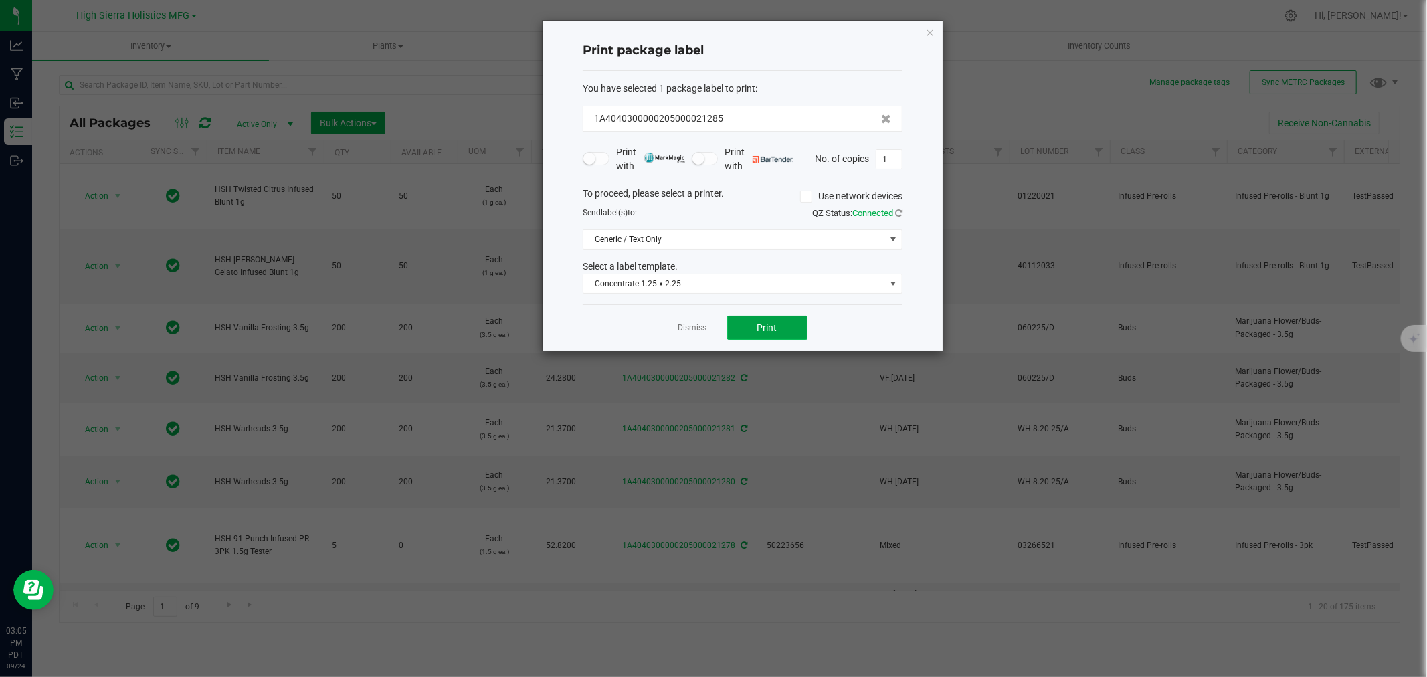
click at [766, 324] on span "Print" at bounding box center [767, 327] width 20 height 11
click at [899, 161] on input "1" at bounding box center [888, 159] width 25 height 19
type input "49"
click at [799, 332] on button "Print" at bounding box center [767, 328] width 80 height 24
click at [928, 35] on icon "button" at bounding box center [929, 32] width 9 height 16
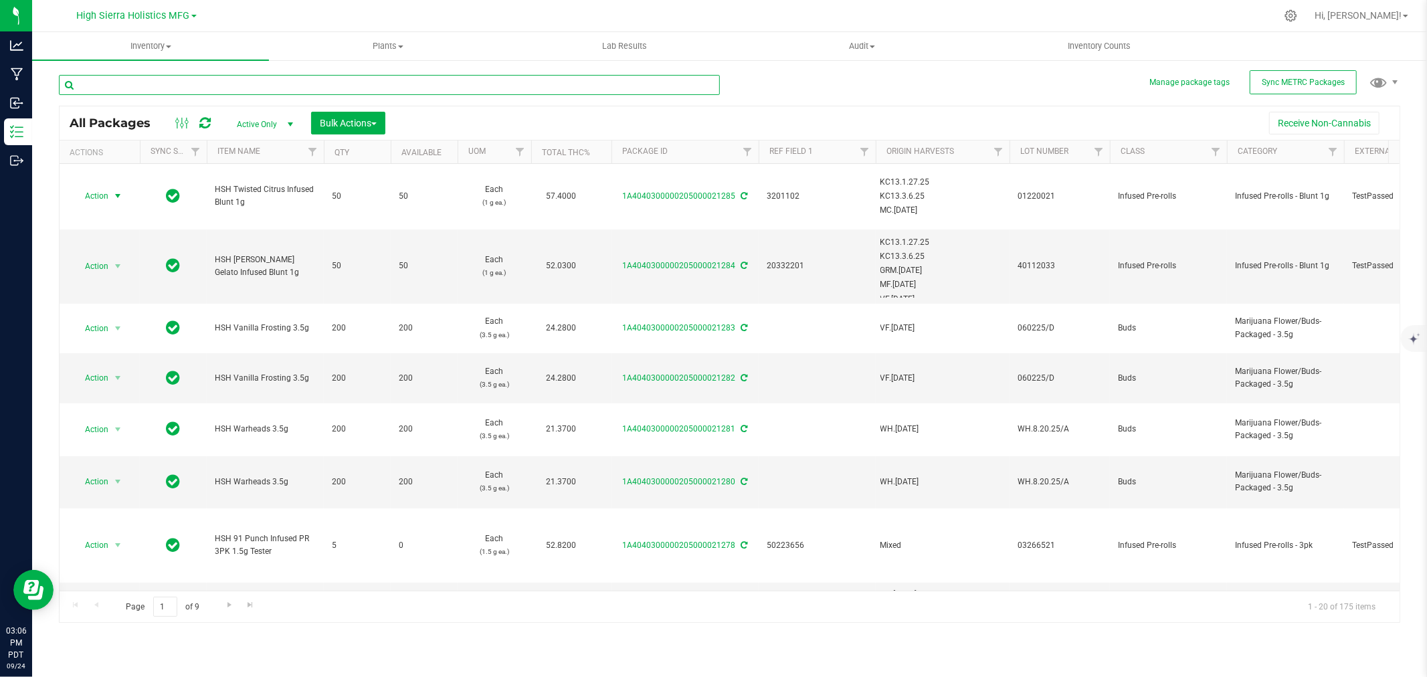
click at [237, 85] on input "text" at bounding box center [389, 85] width 661 height 20
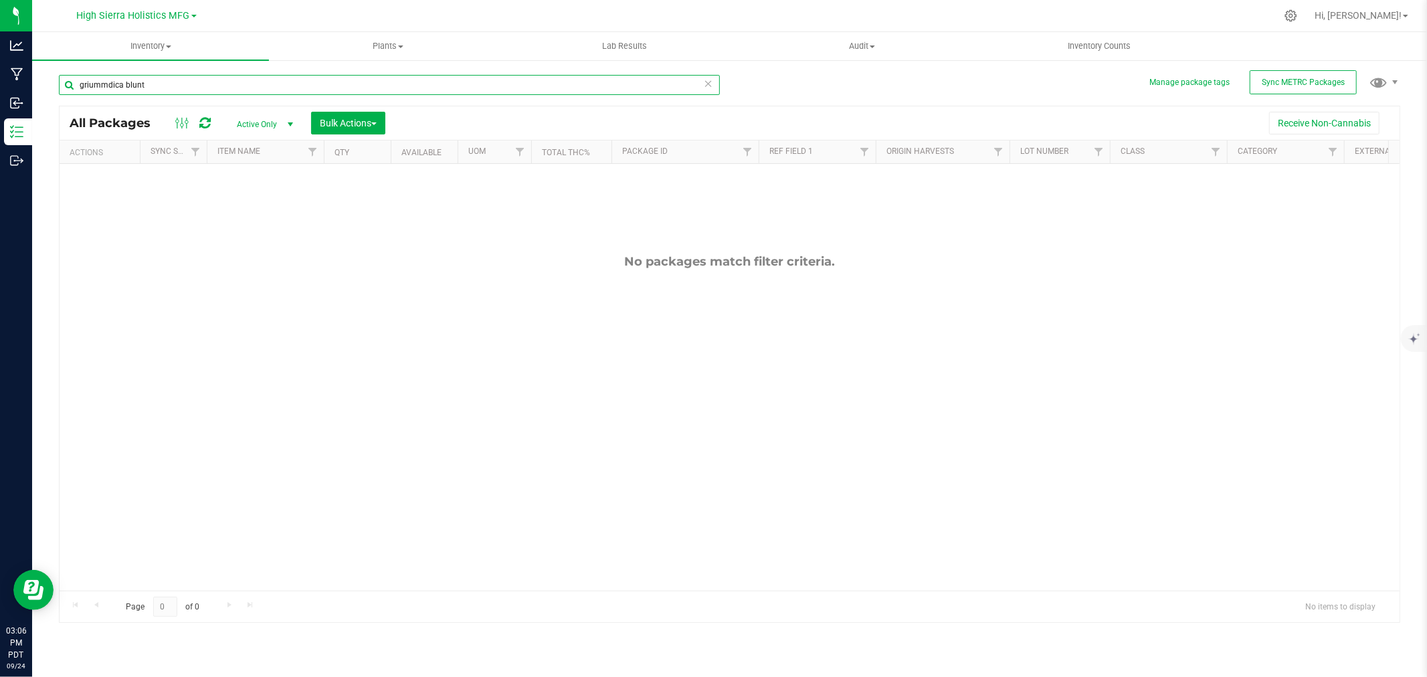
click at [92, 83] on input "griummdica blunt" at bounding box center [389, 85] width 661 height 20
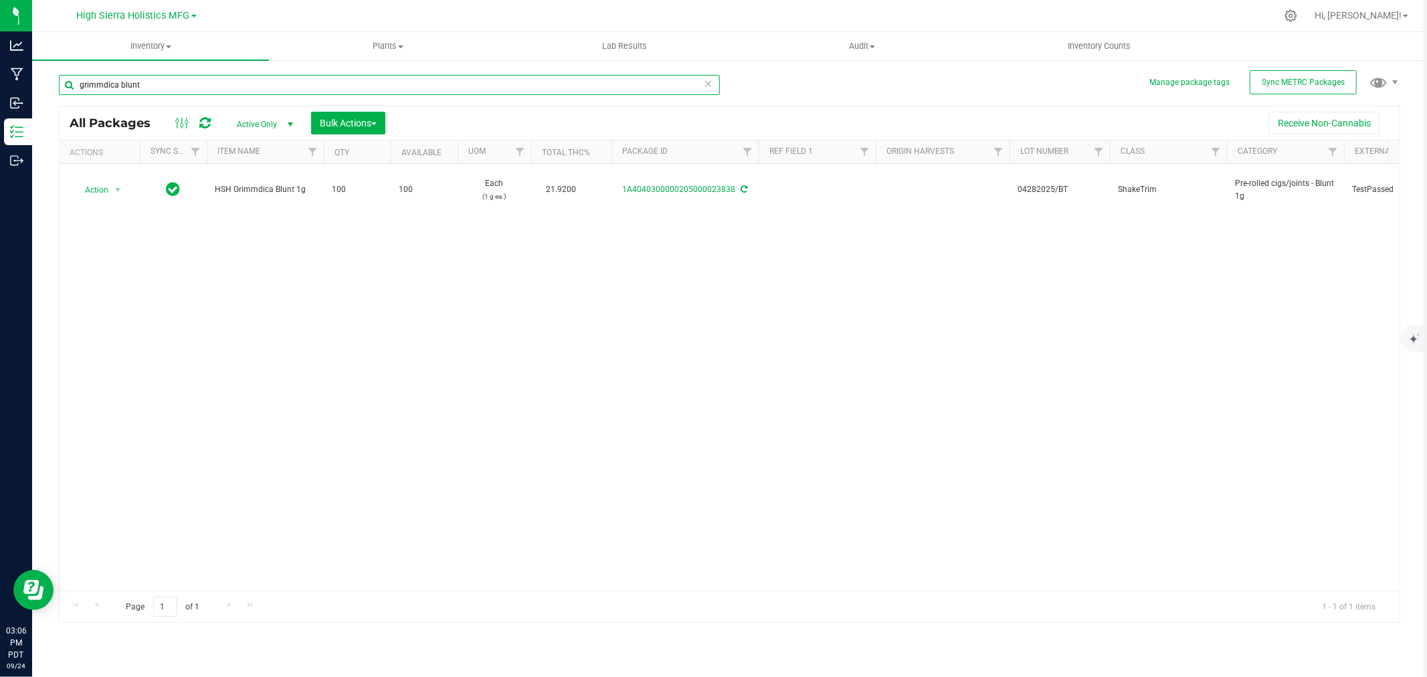
type input "grimmdica blunt"
click at [309, 252] on div "Action Action Adjust qty Create package Edit attributes Global inventory Locate…" at bounding box center [730, 377] width 1340 height 427
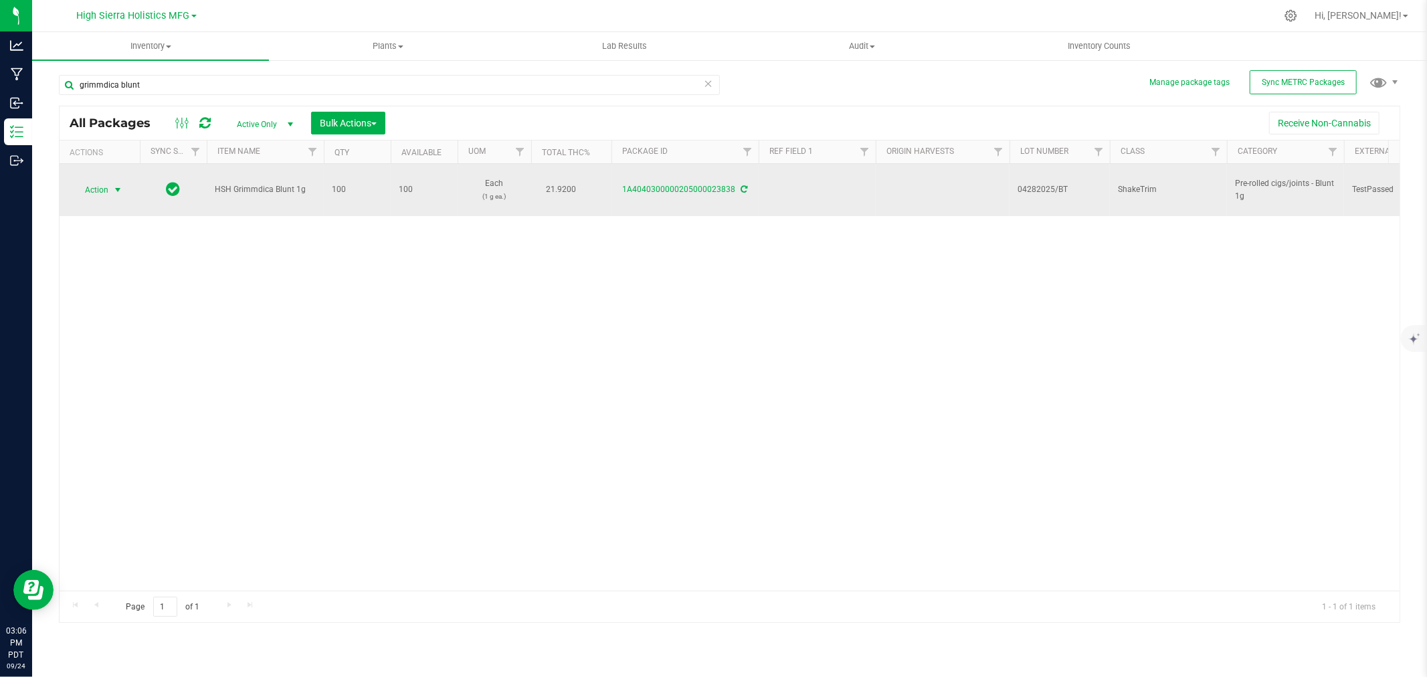
click at [115, 193] on span "select" at bounding box center [117, 190] width 11 height 11
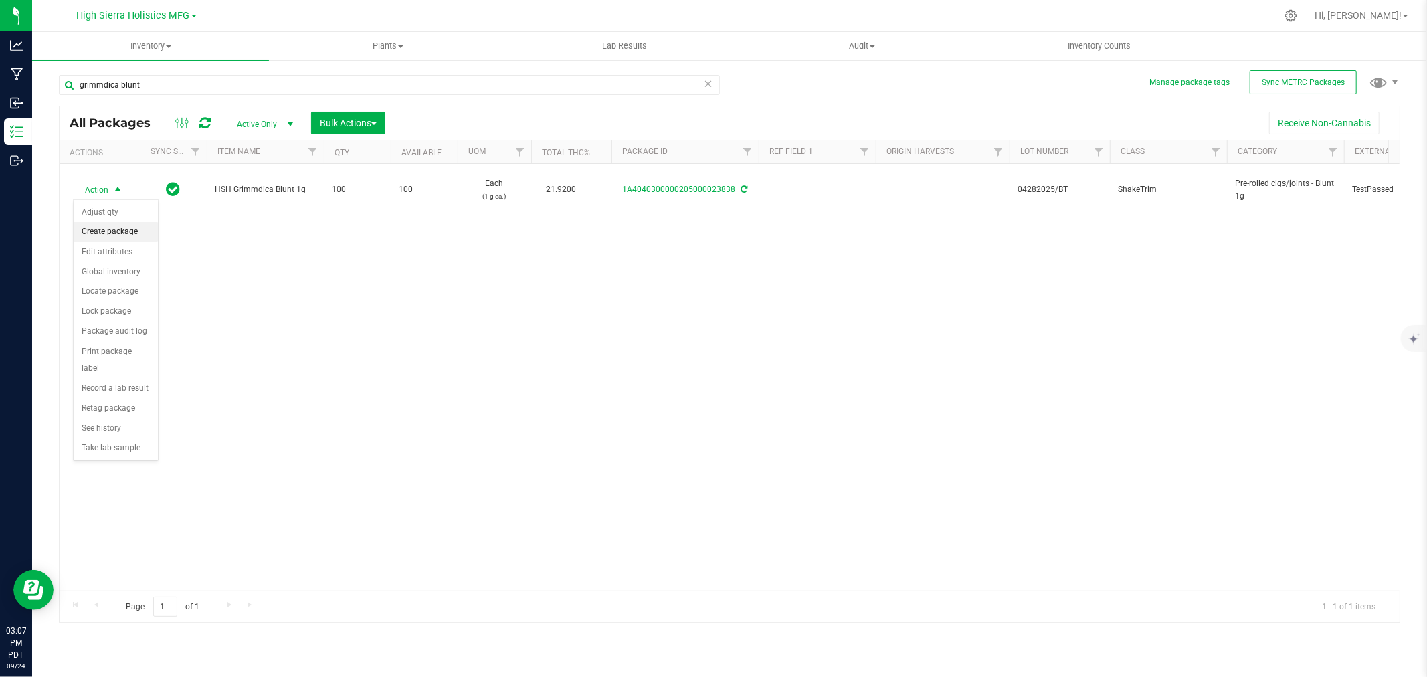
click at [118, 233] on li "Create package" at bounding box center [116, 232] width 84 height 20
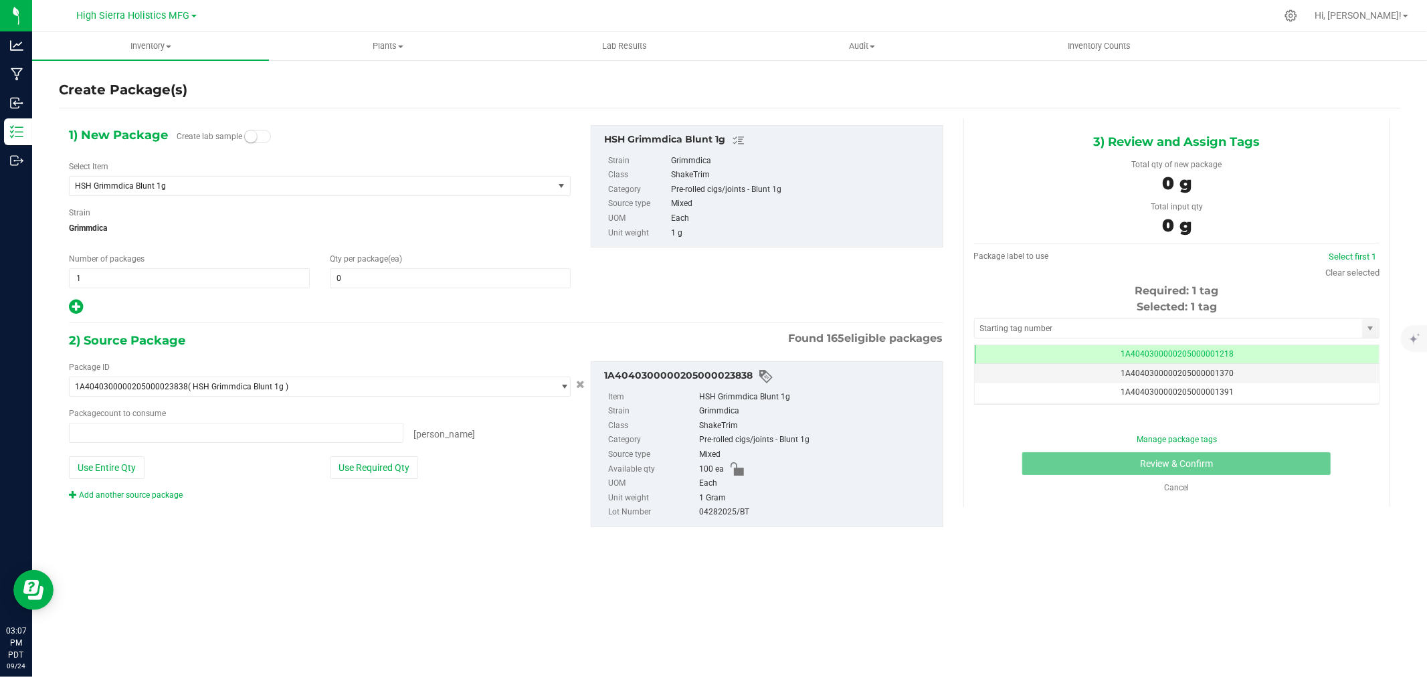
type input "0 ea"
click at [415, 284] on span at bounding box center [450, 278] width 241 height 20
type input "50"
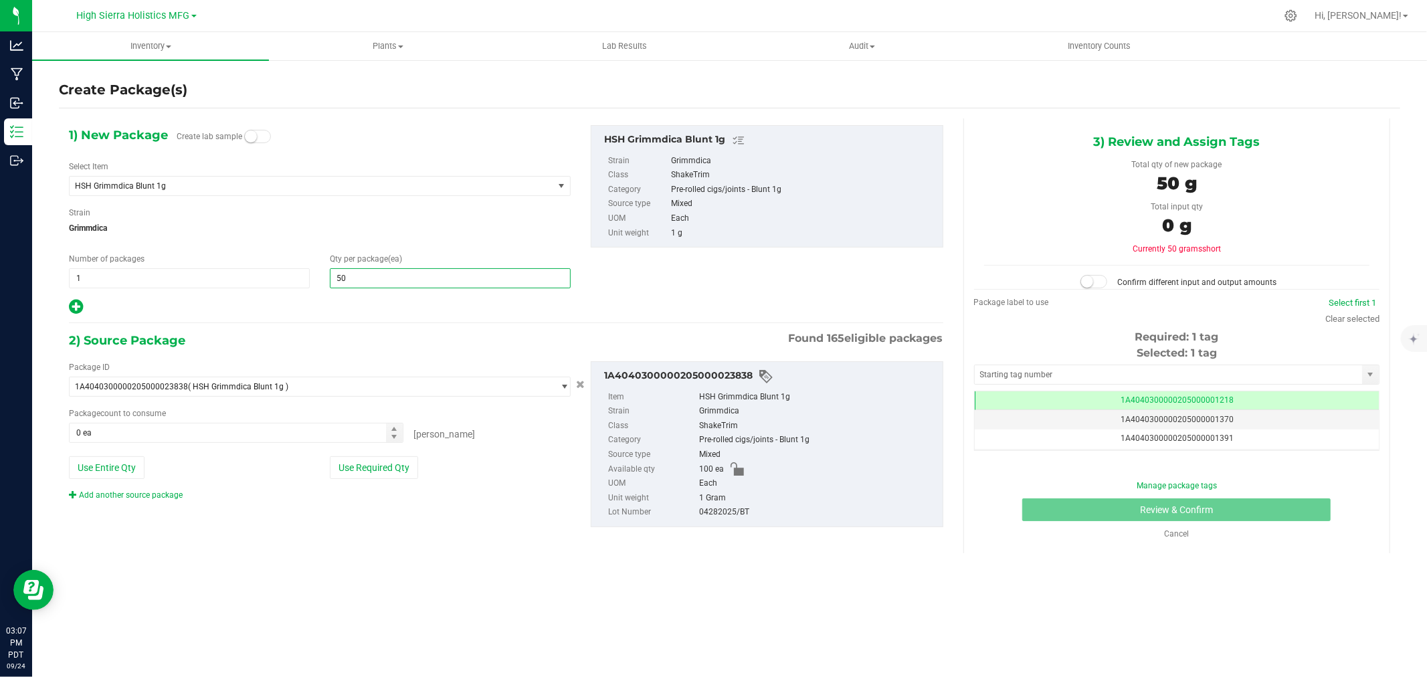
type input "50"
click at [366, 310] on div at bounding box center [320, 306] width 502 height 17
click at [365, 460] on button "Use Required Qty" at bounding box center [374, 467] width 88 height 23
type input "50 ea"
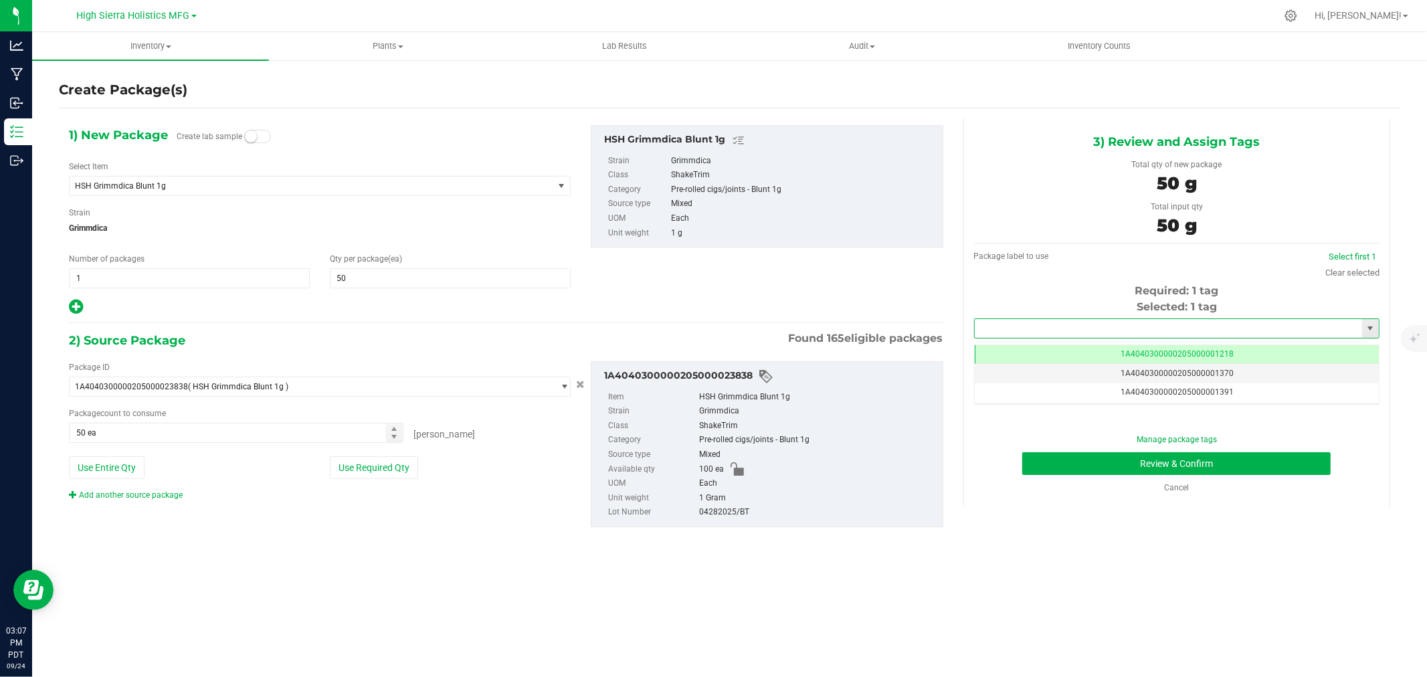
click at [1019, 328] on input "text" at bounding box center [1168, 328] width 387 height 19
click at [1055, 351] on li "1A4040300000205000021286" at bounding box center [1177, 351] width 404 height 20
type input "1A4040300000205000021286"
click at [1091, 465] on button "Review & Confirm" at bounding box center [1176, 463] width 308 height 23
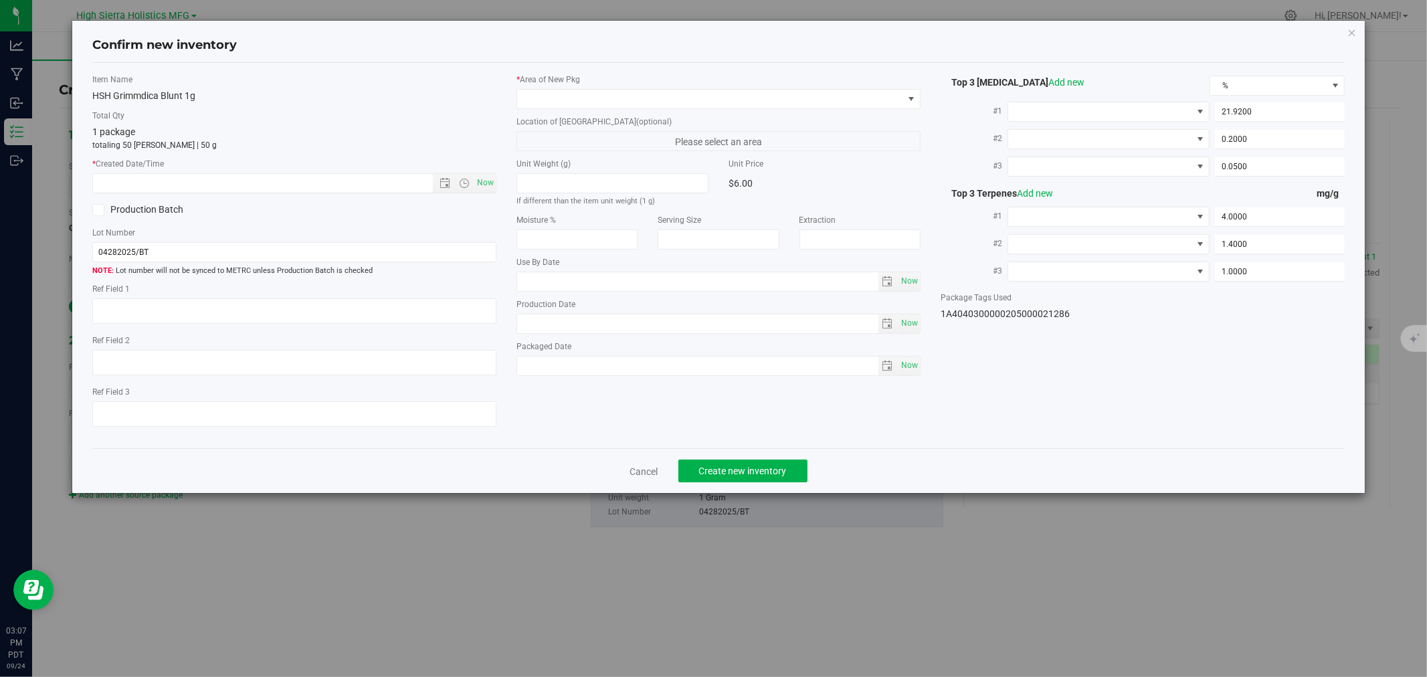
type input "[DATE]"
click at [488, 177] on span "Now" at bounding box center [485, 182] width 23 height 19
type input "9/24/2025 3:07 PM"
click at [532, 104] on span at bounding box center [710, 99] width 386 height 19
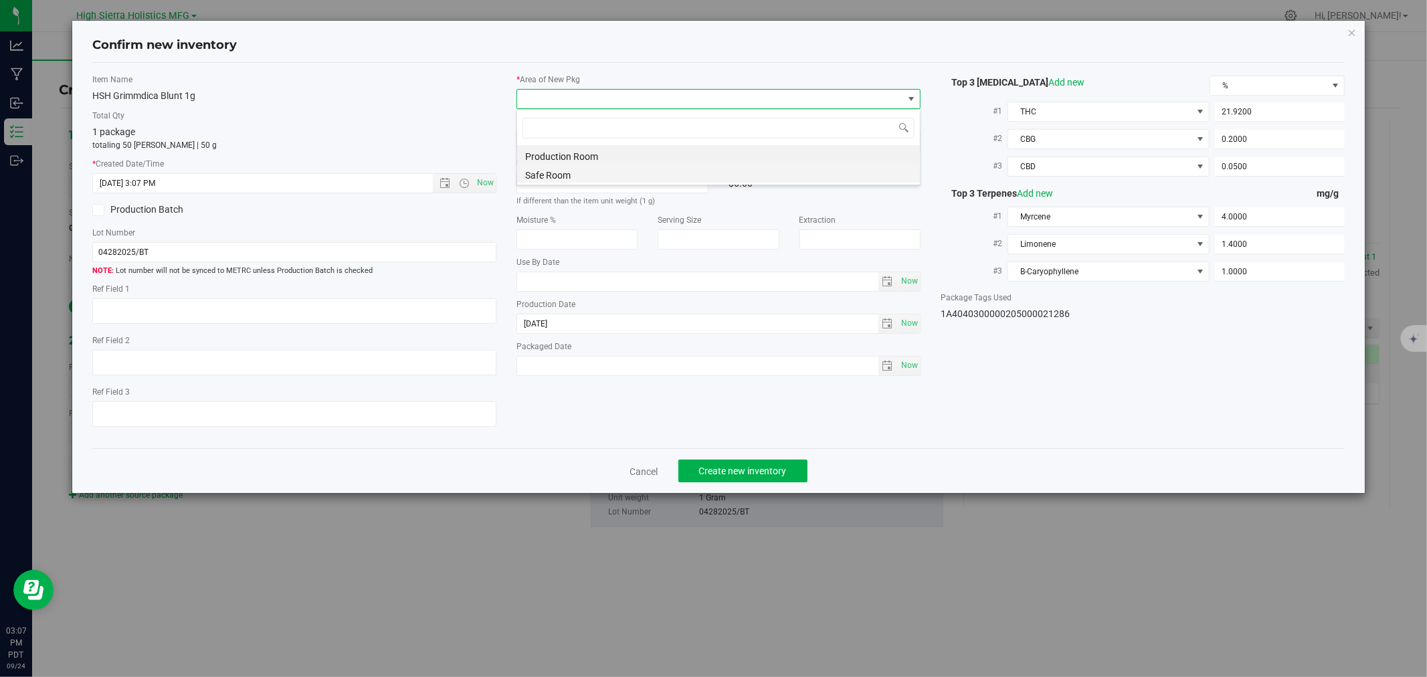
click at [550, 167] on li "Safe Room" at bounding box center [718, 173] width 403 height 19
click at [366, 98] on div "HSH Grimmdica Blunt 1g" at bounding box center [294, 96] width 404 height 14
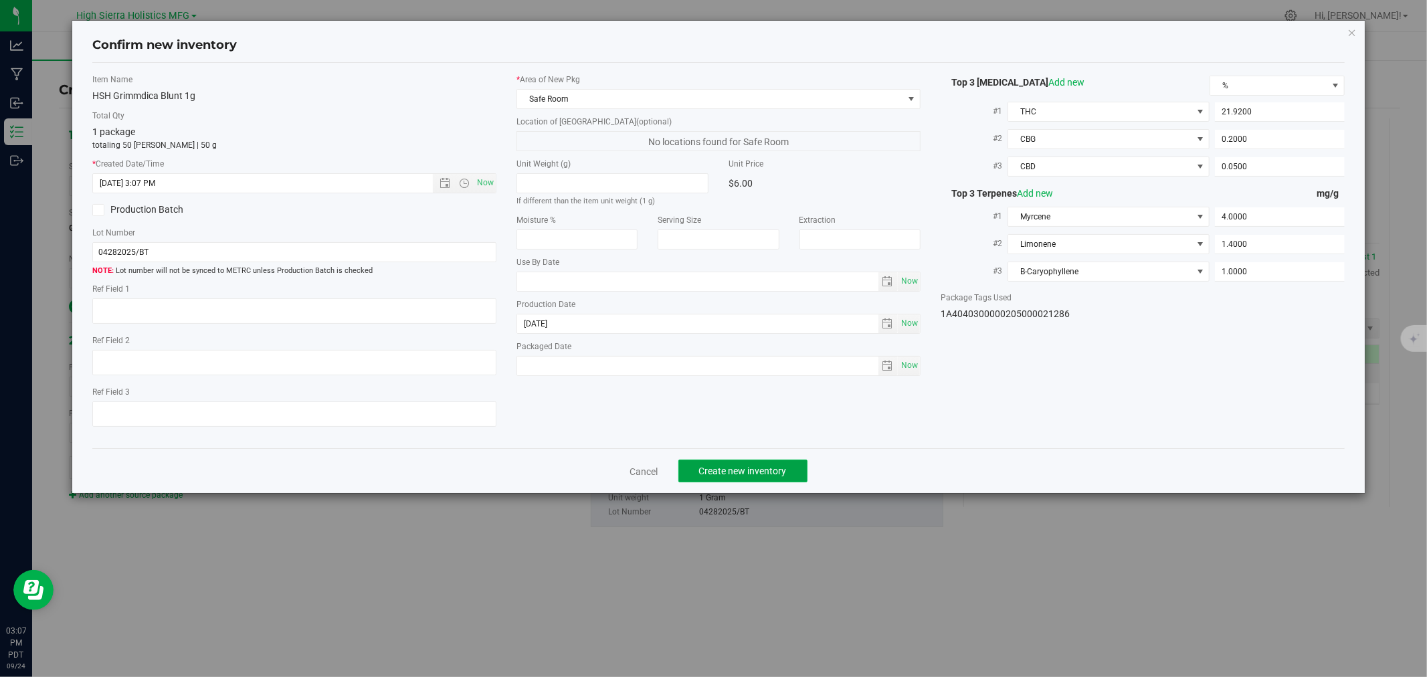
click at [774, 476] on span "Create new inventory" at bounding box center [743, 471] width 88 height 11
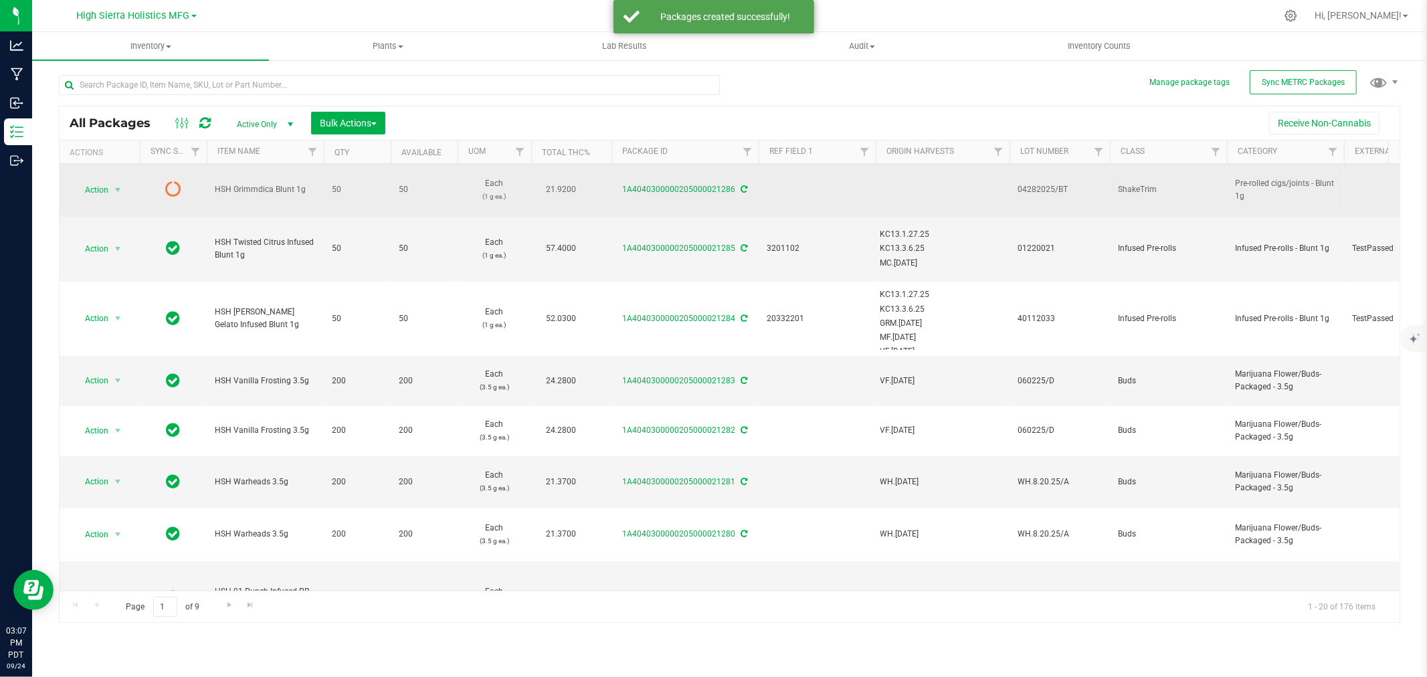
click at [741, 189] on icon at bounding box center [744, 189] width 7 height 8
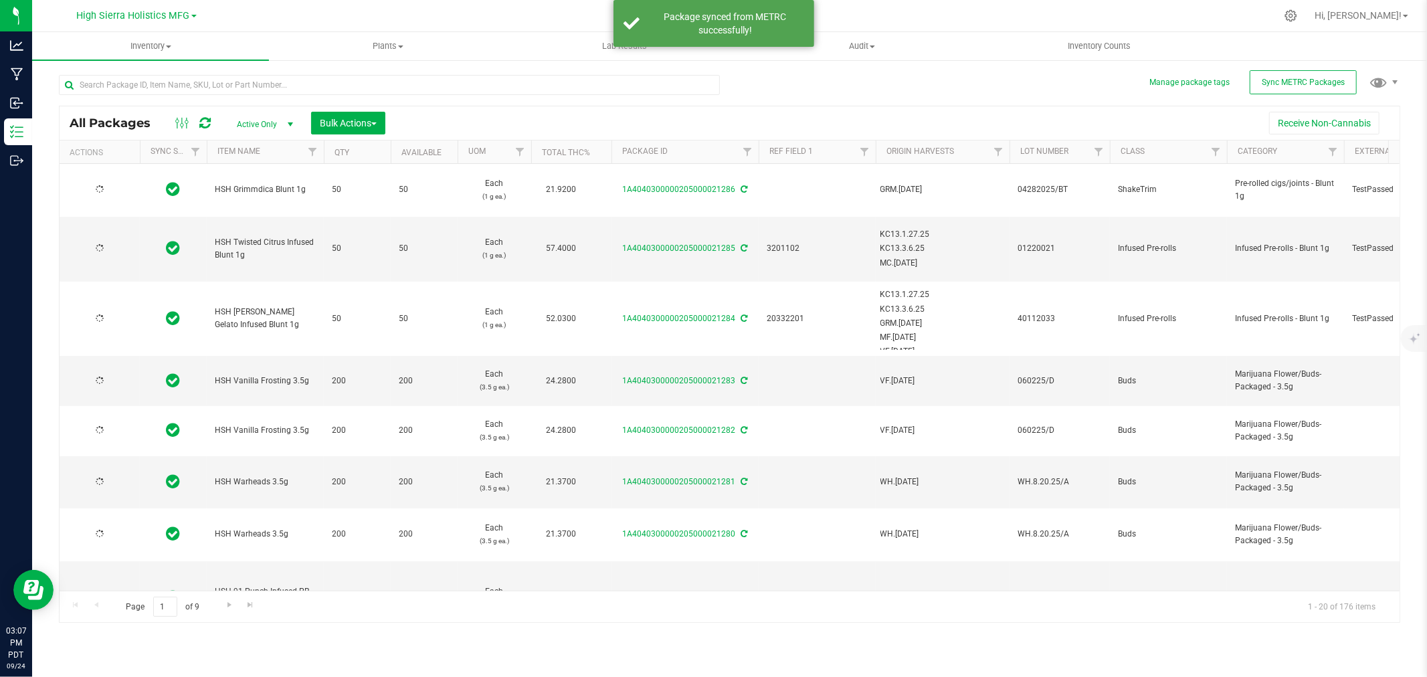
type input "[DATE]"
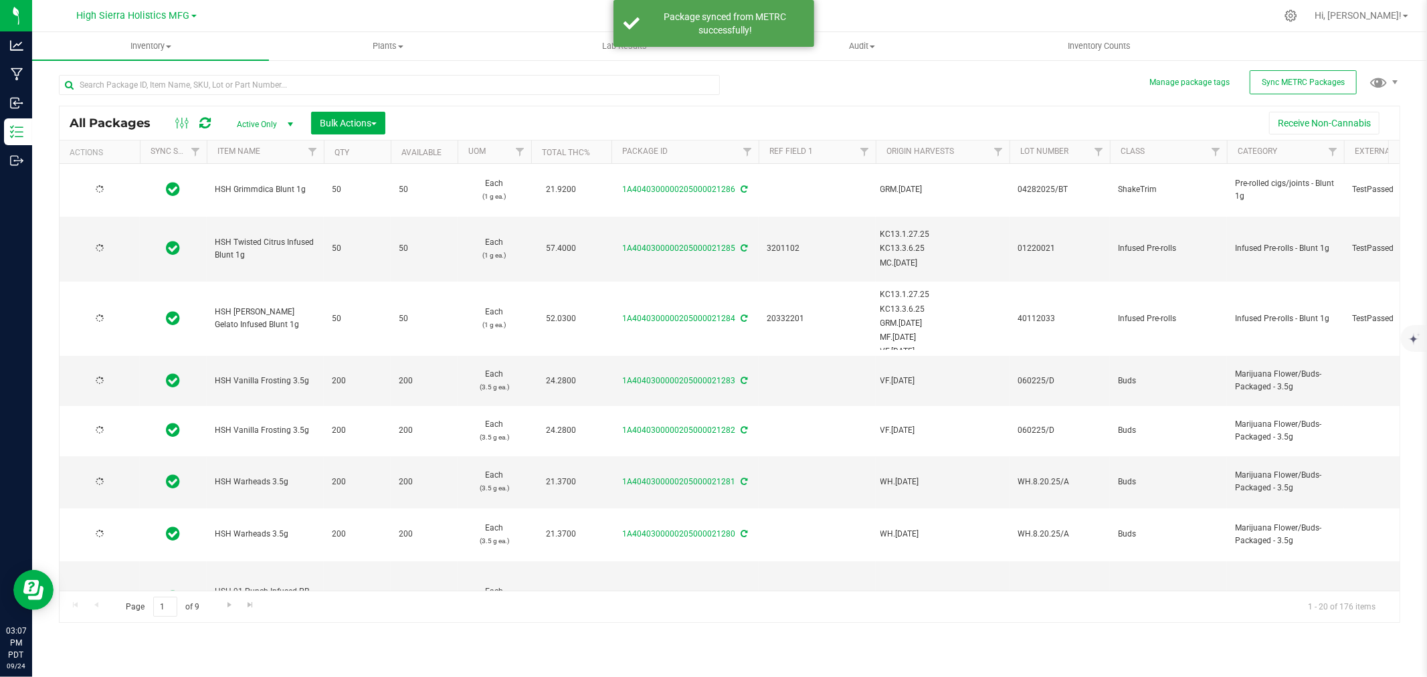
type input "[DATE]"
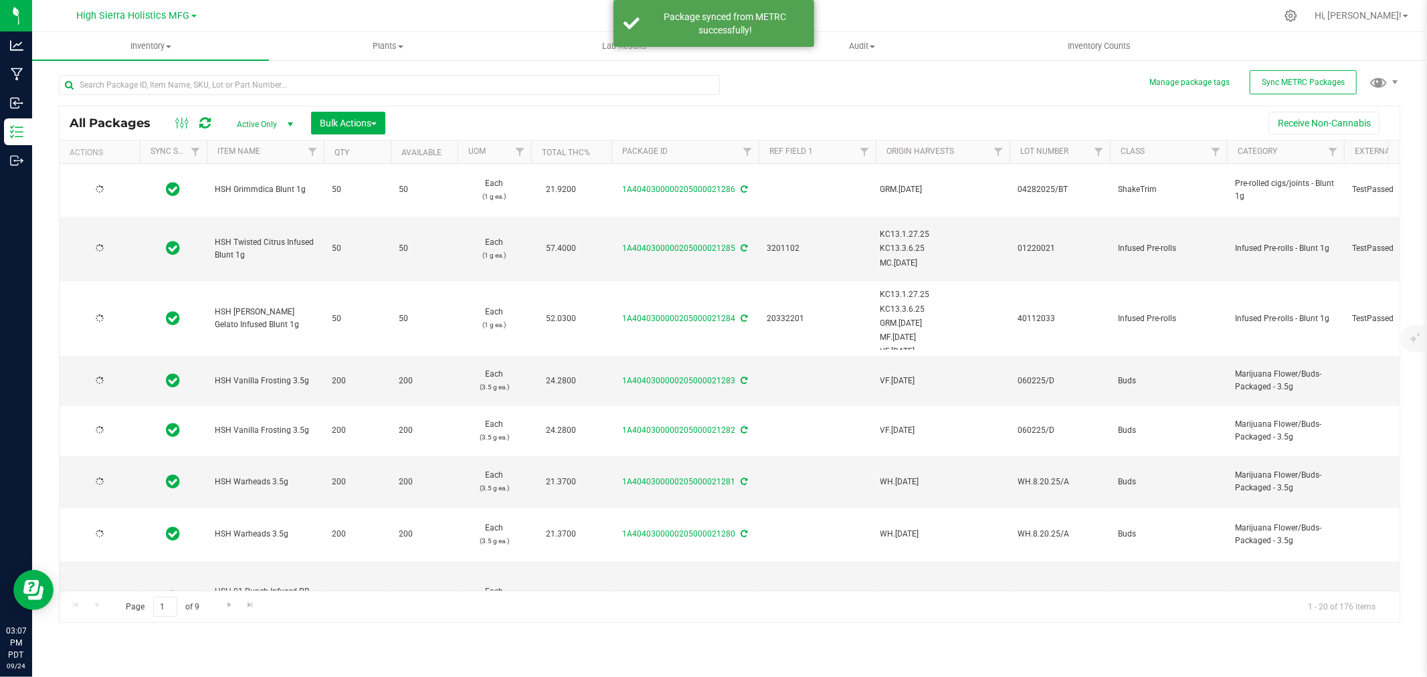
type input "[DATE]"
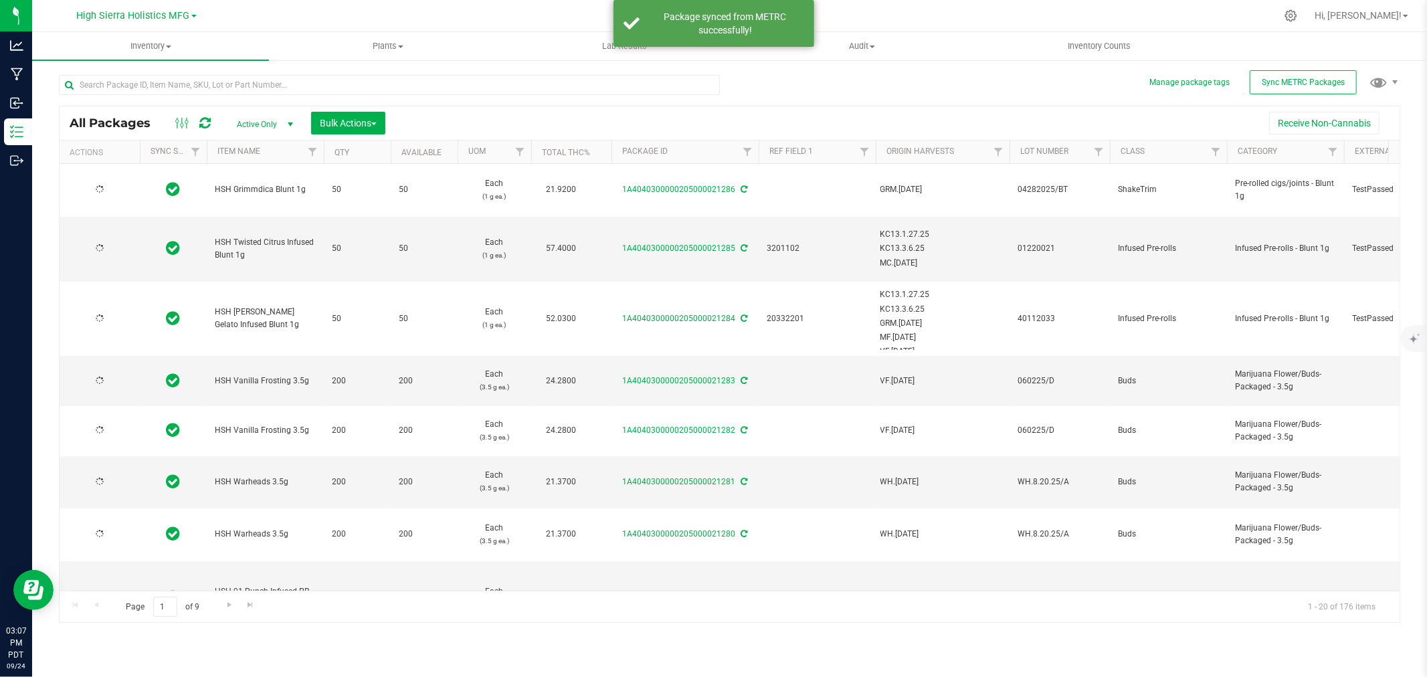
type input "[DATE]"
type input "2025-04-08"
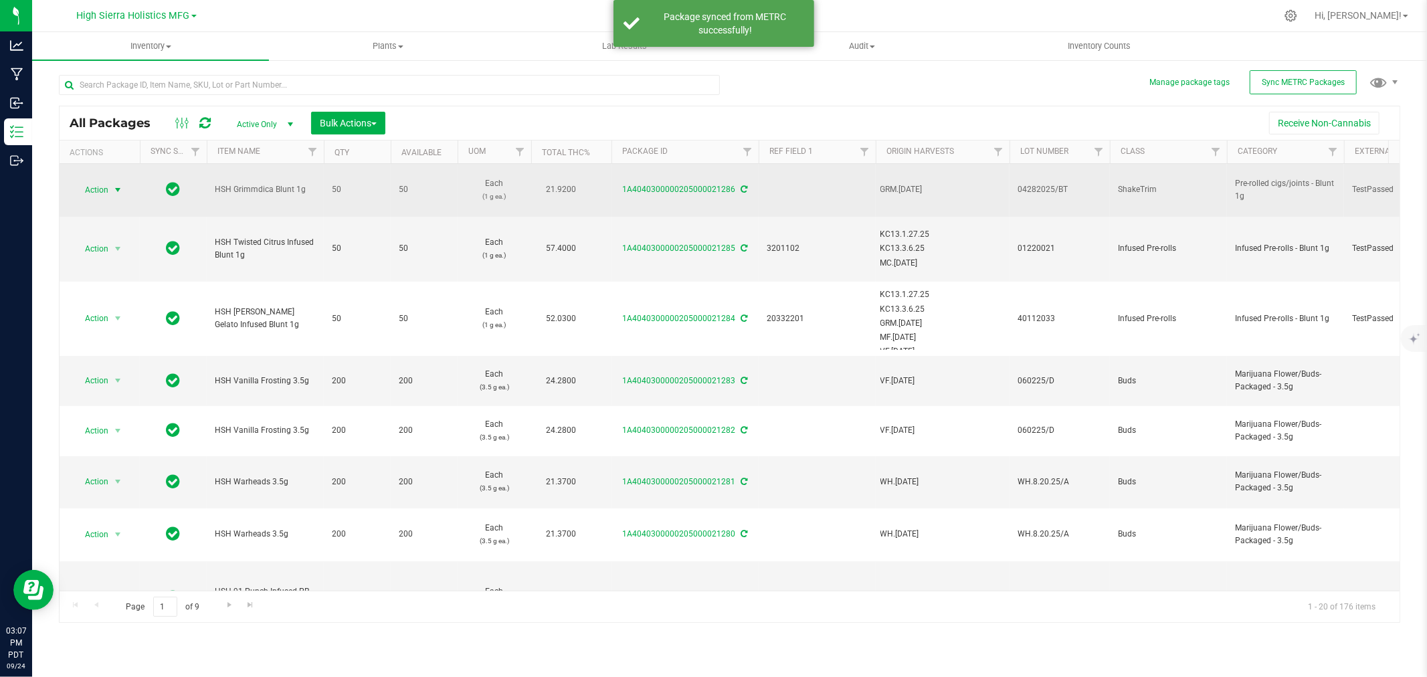
click at [119, 190] on span "select" at bounding box center [117, 190] width 11 height 11
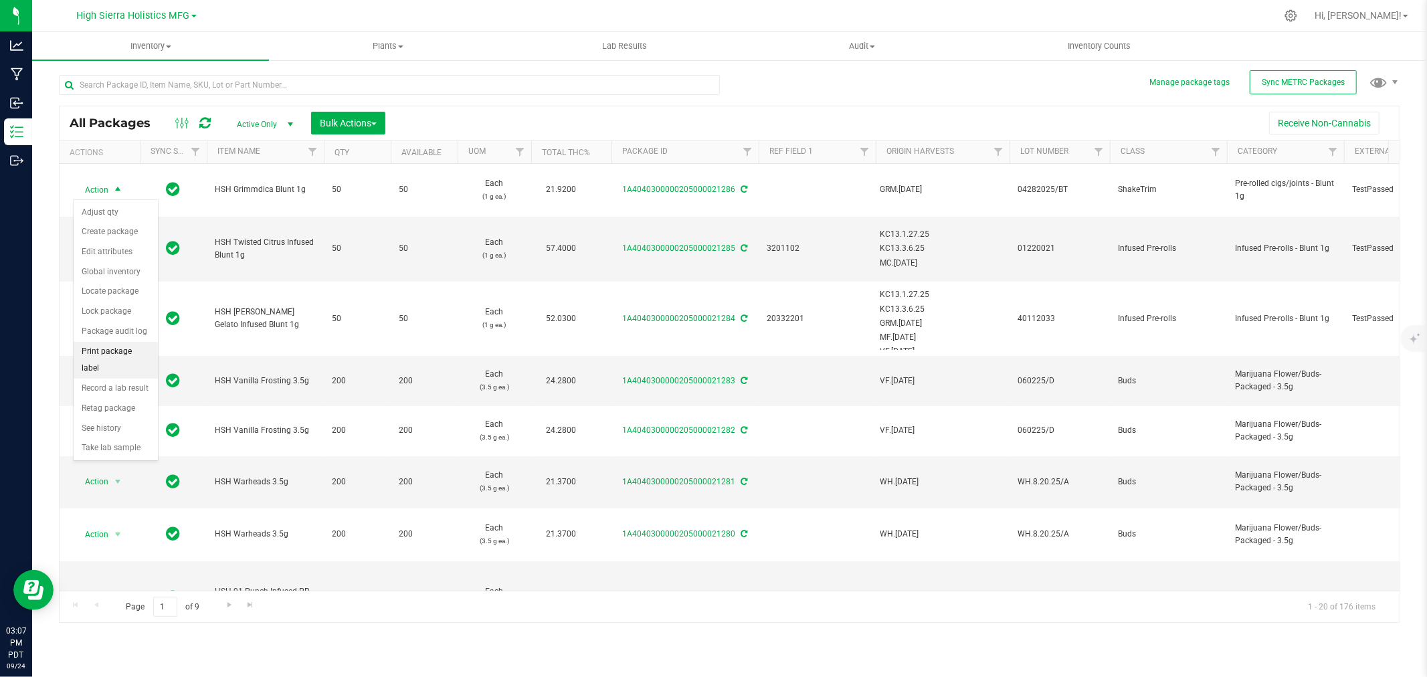
click at [124, 348] on li "Print package label" at bounding box center [116, 360] width 84 height 37
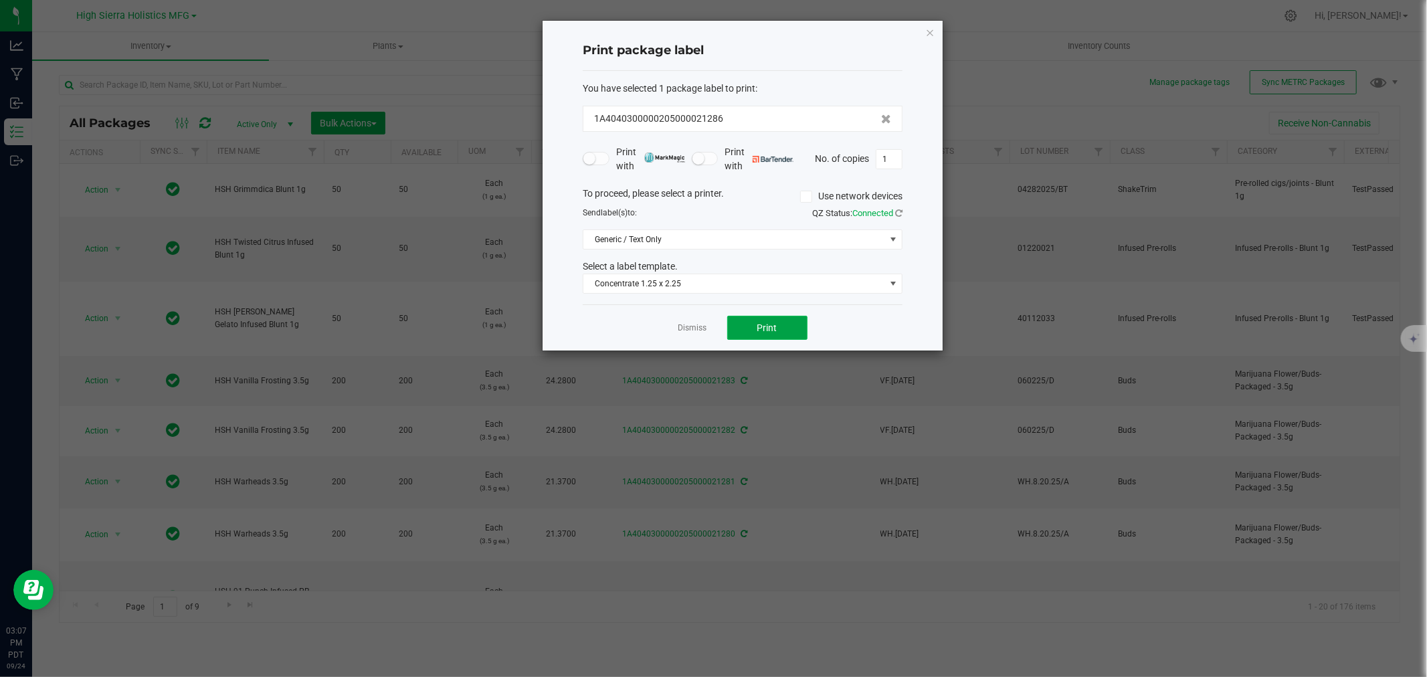
click at [783, 330] on button "Print" at bounding box center [767, 328] width 80 height 24
click at [896, 159] on input "1" at bounding box center [888, 159] width 25 height 19
type input "49"
click at [795, 326] on button "Print" at bounding box center [767, 328] width 80 height 24
click at [926, 32] on icon "button" at bounding box center [929, 32] width 9 height 16
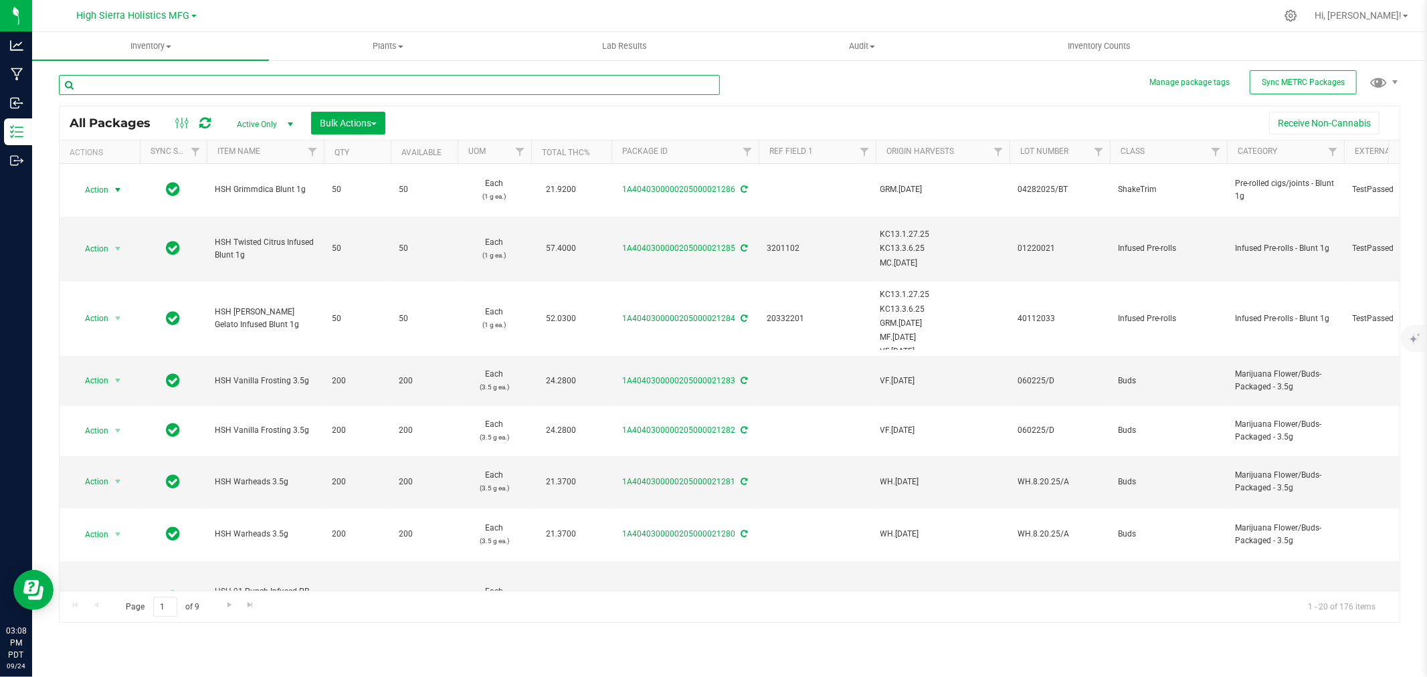
click at [116, 76] on input "text" at bounding box center [389, 85] width 661 height 20
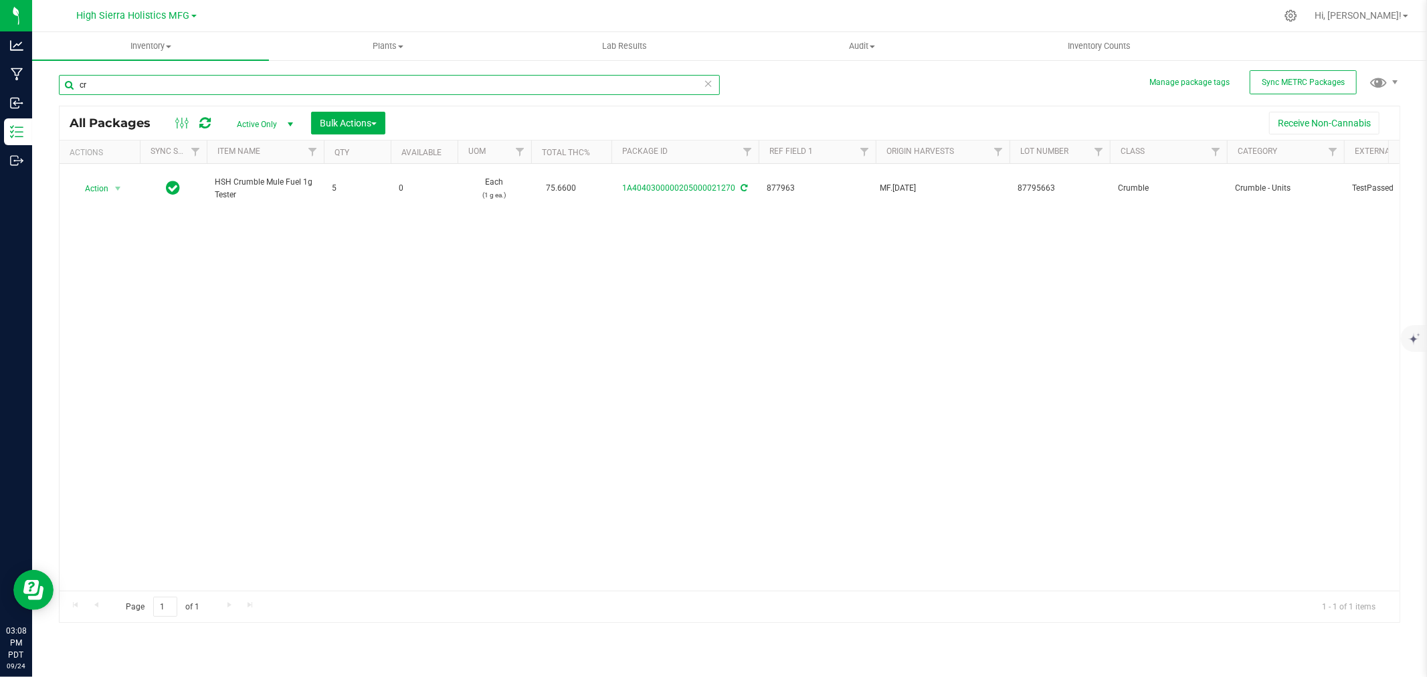
type input "c"
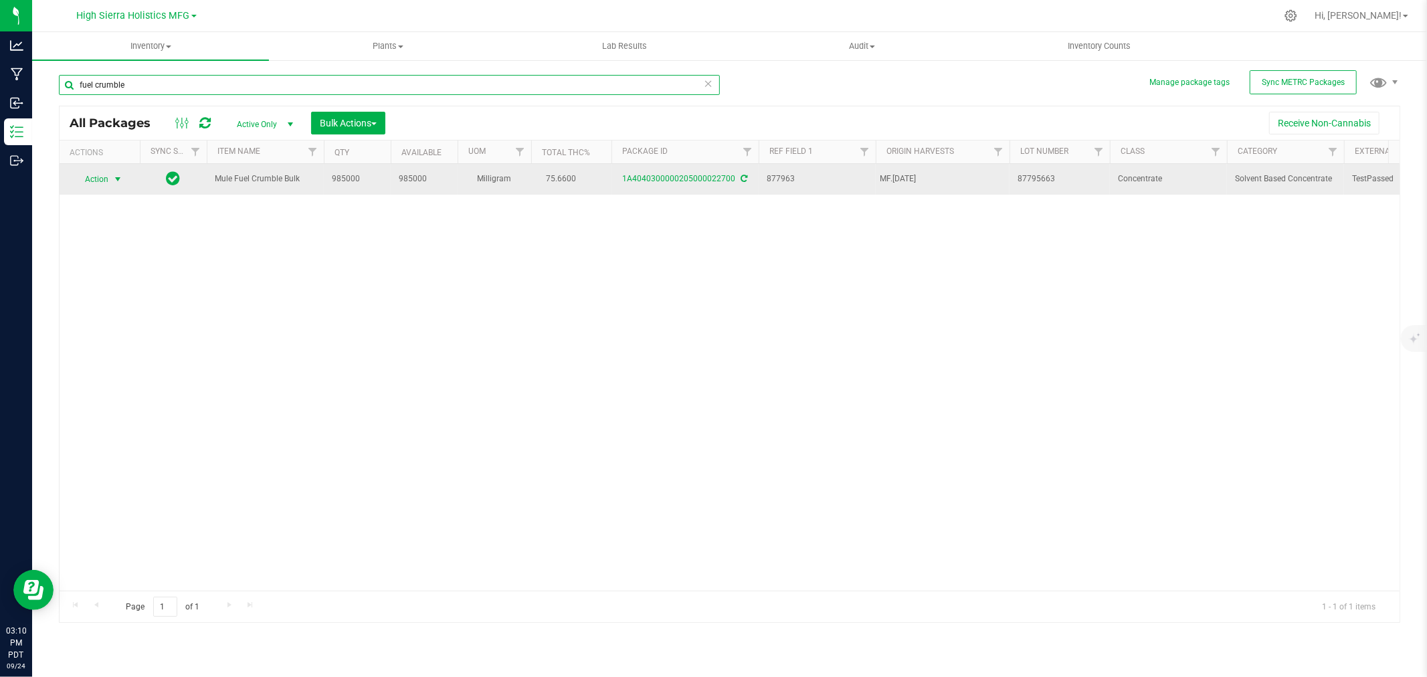
type input "fuel crumble"
click at [95, 170] on span "Action" at bounding box center [91, 179] width 36 height 19
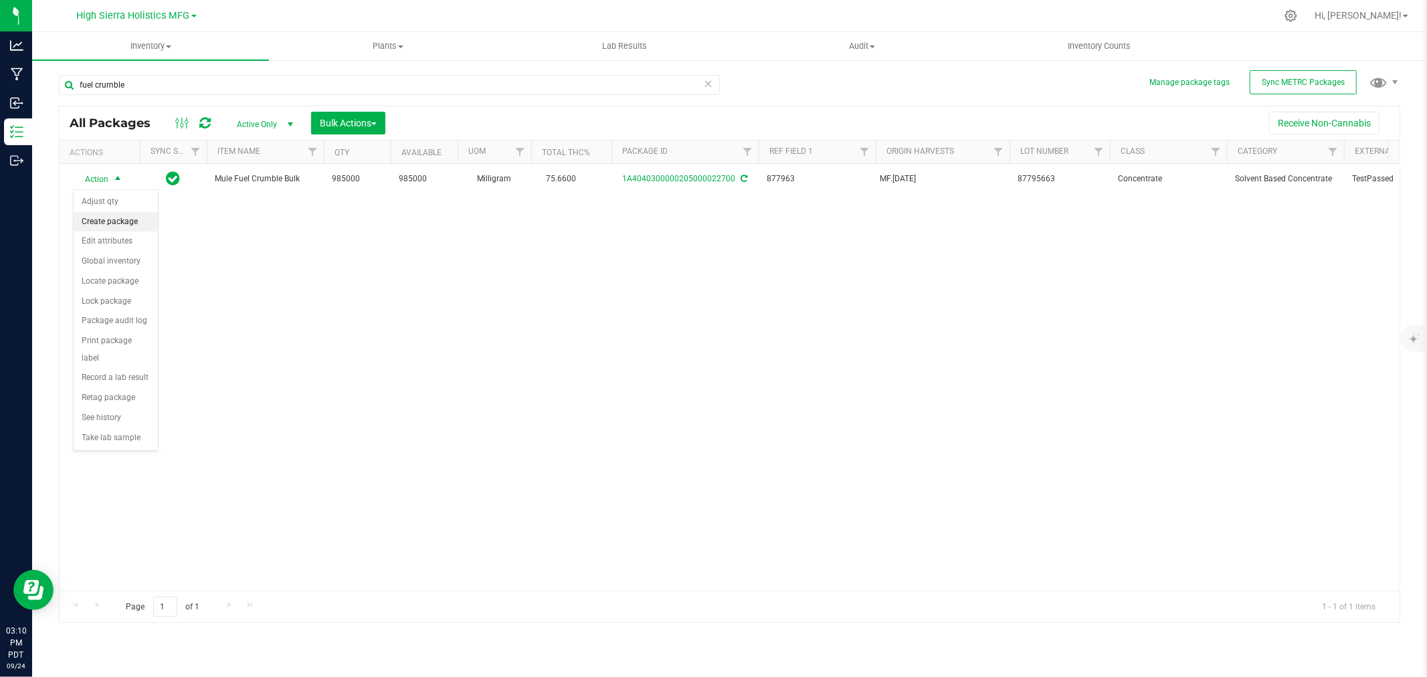
click at [122, 231] on li "Create package" at bounding box center [116, 222] width 84 height 20
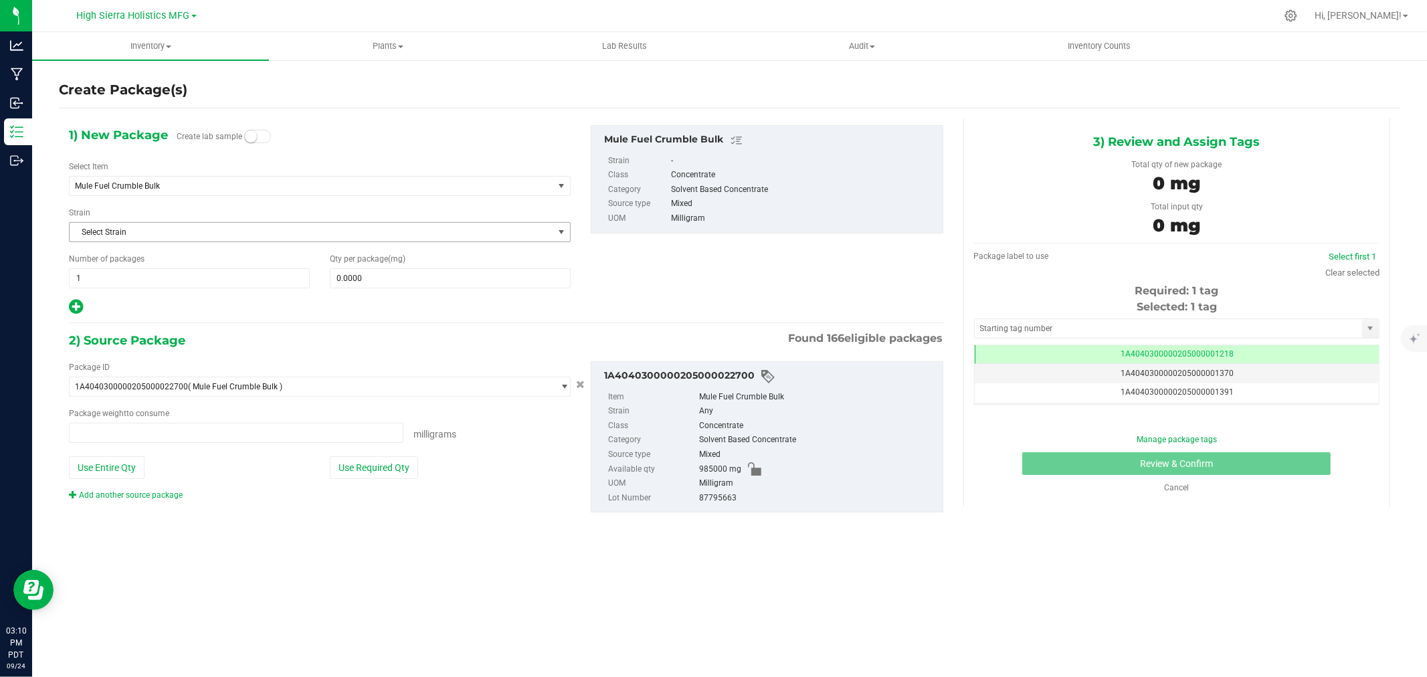
scroll to position [0, -1]
type input "0.0000 mg"
click at [169, 185] on span "Mule Fuel Crumble Bulk" at bounding box center [302, 185] width 454 height 9
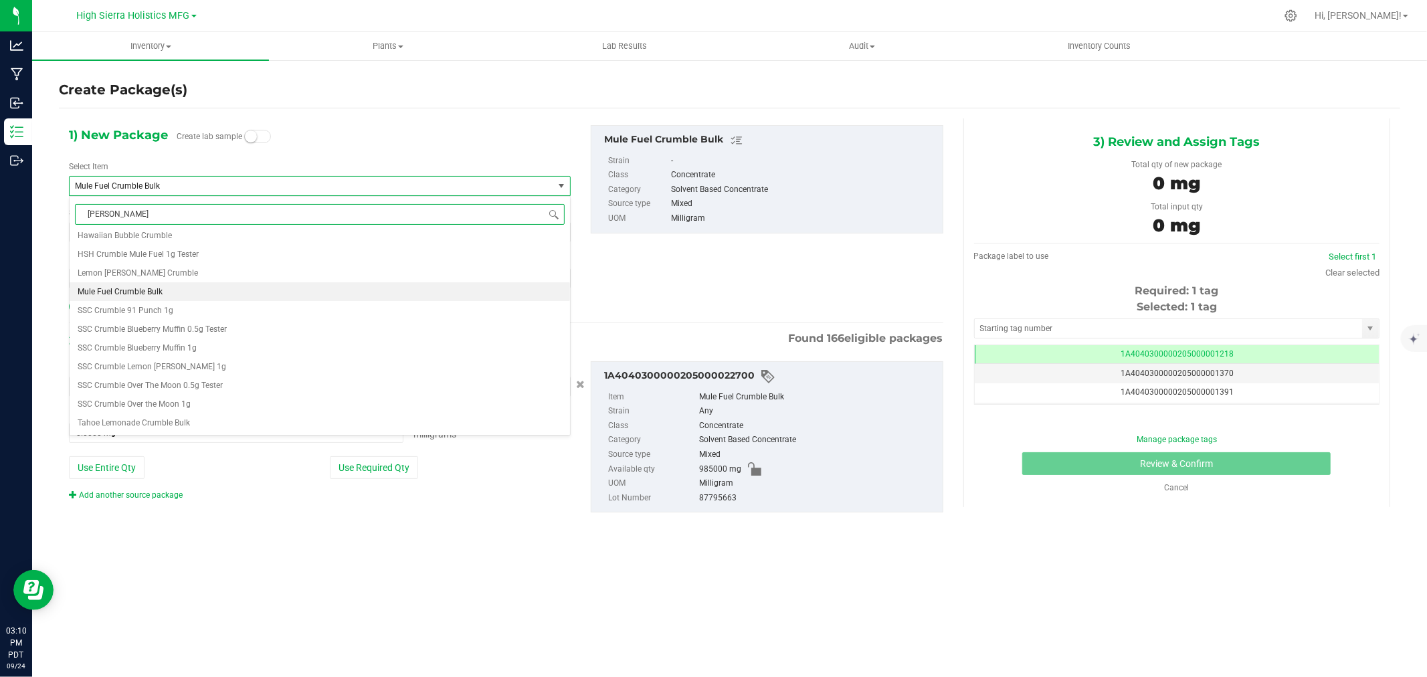
scroll to position [0, 0]
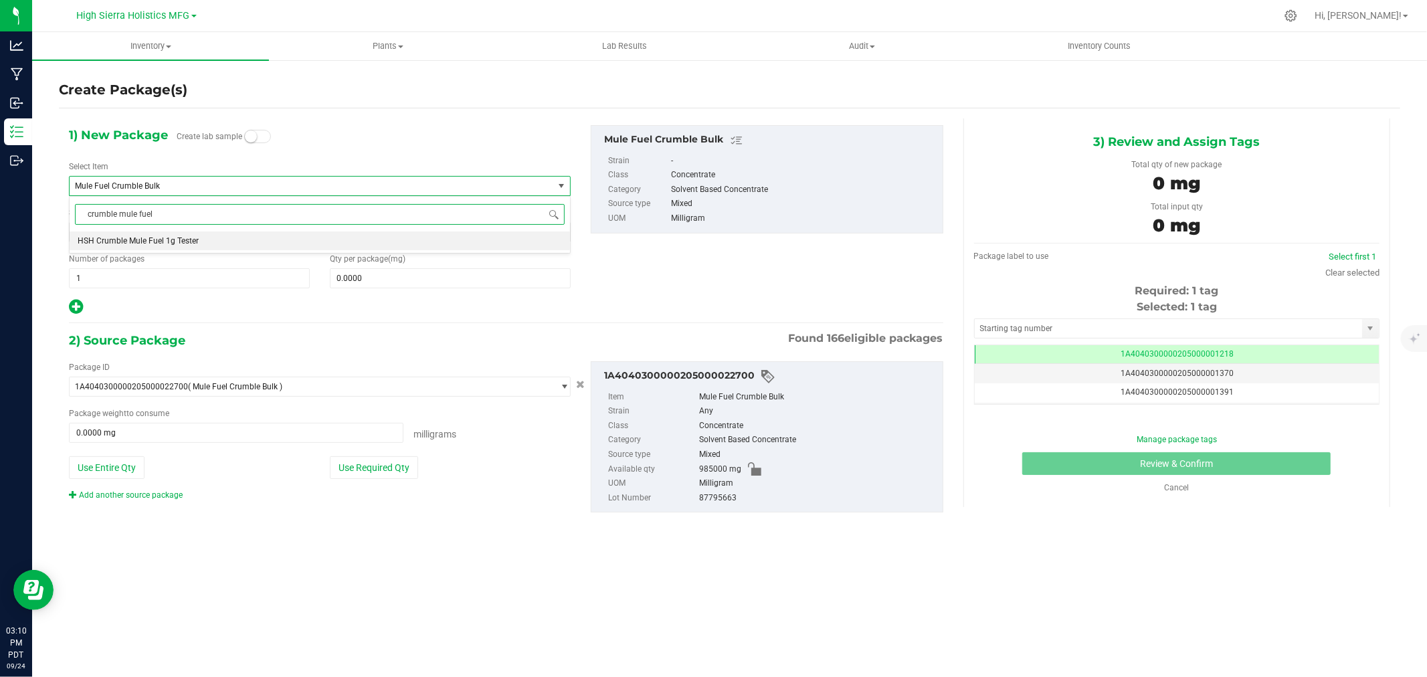
type input "crumble mule fuel"
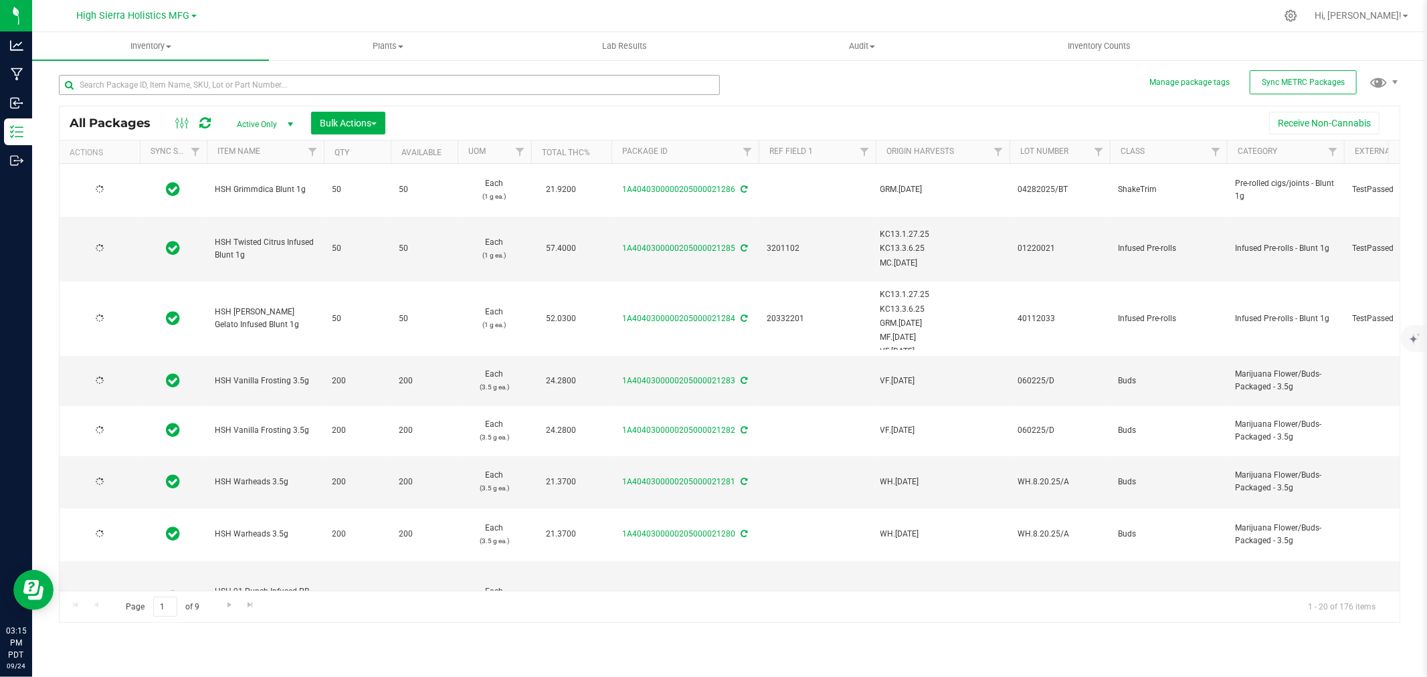
type input "[DATE]"
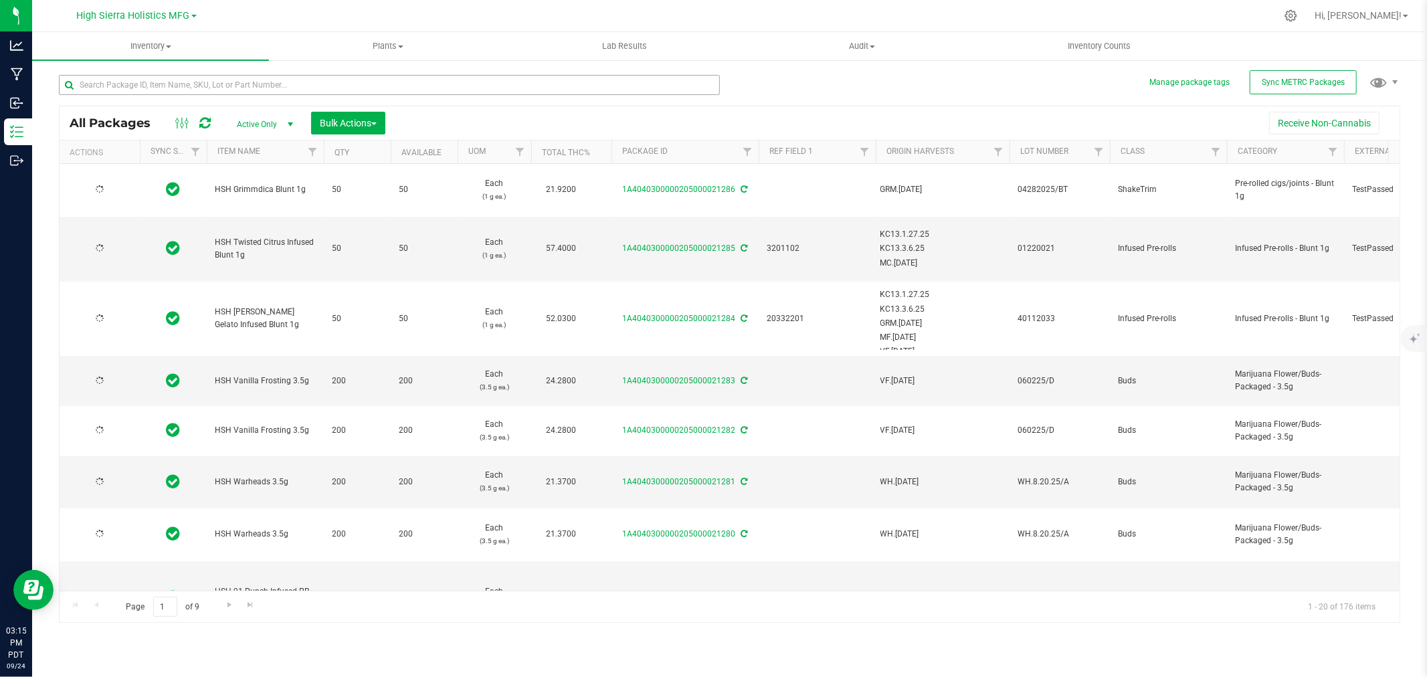
type input "[DATE]"
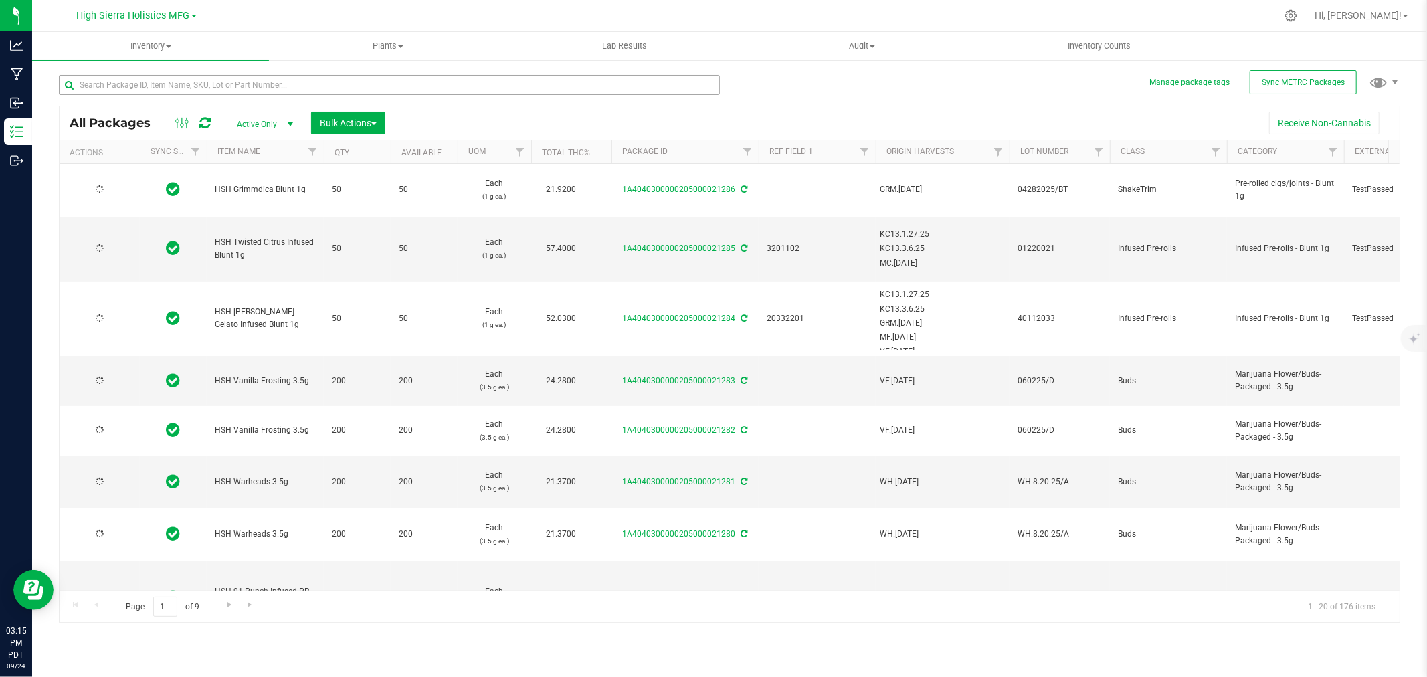
type input "[DATE]"
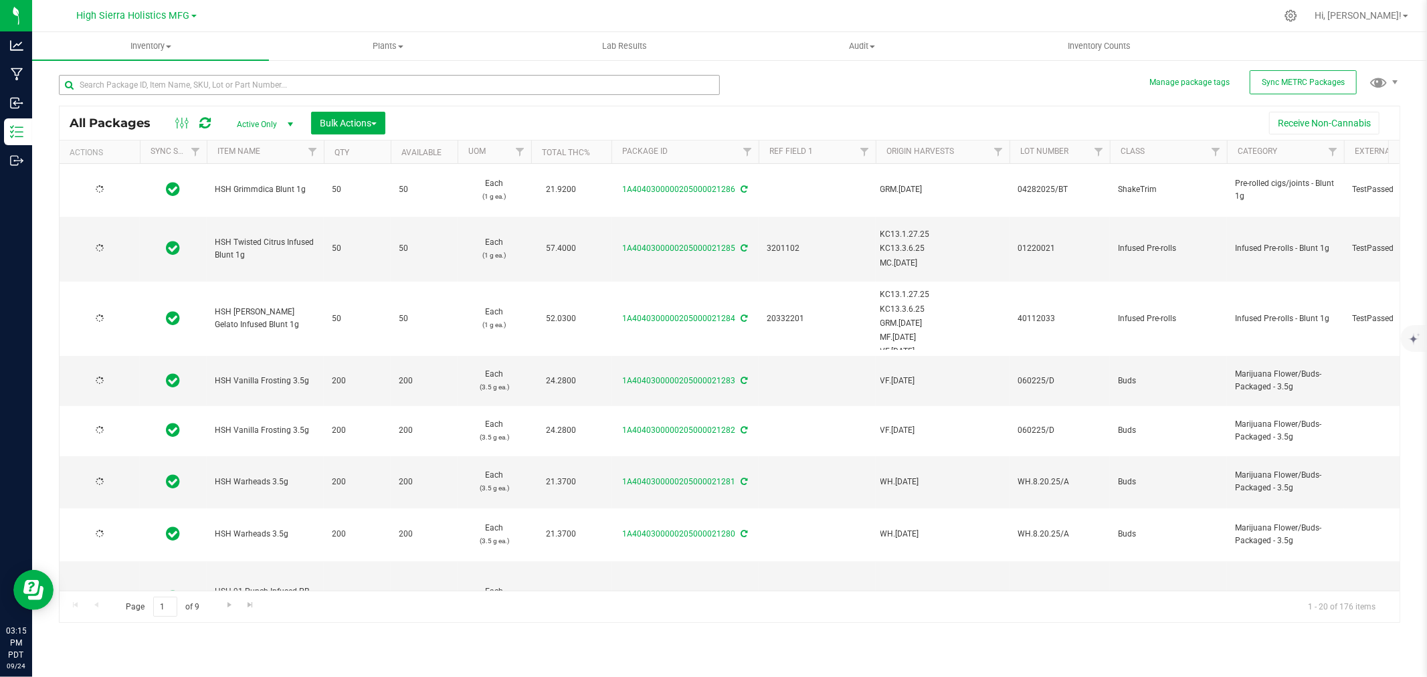
type input "[DATE]"
type input "2025-04-08"
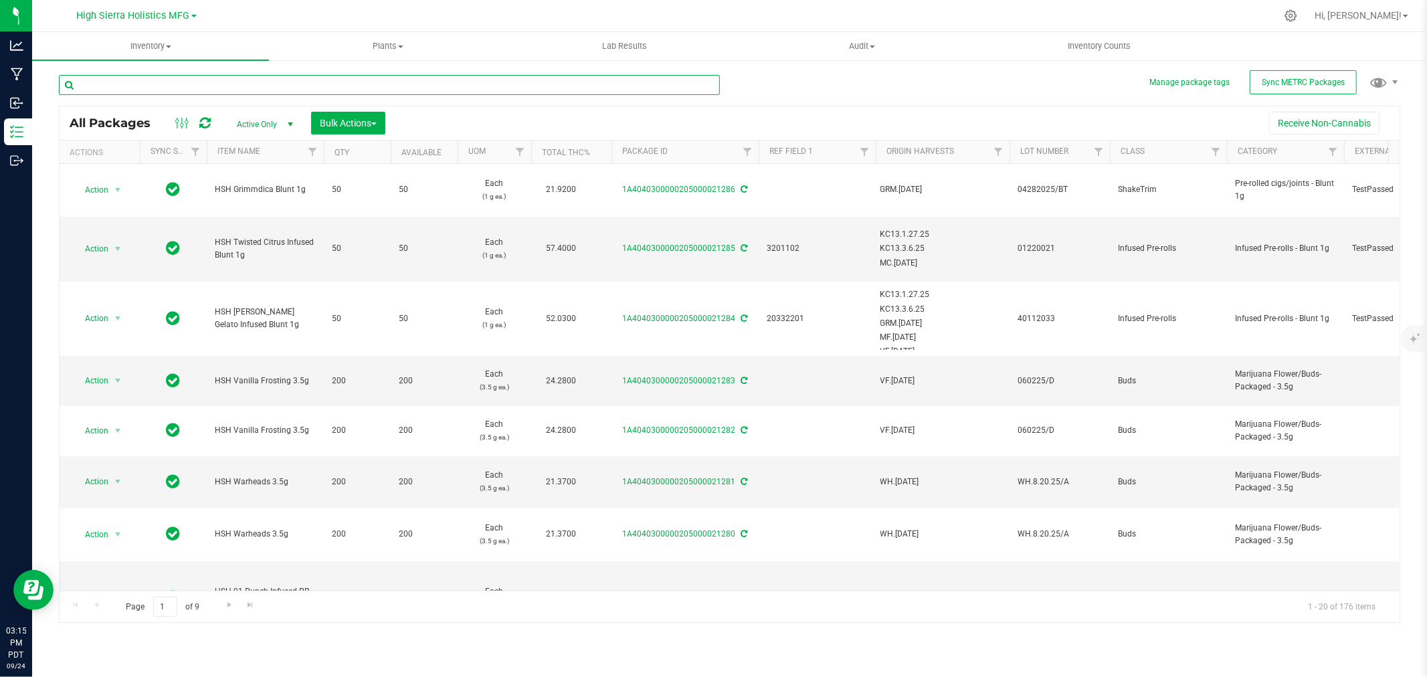
click at [207, 88] on input "text" at bounding box center [389, 85] width 661 height 20
type input "crumble"
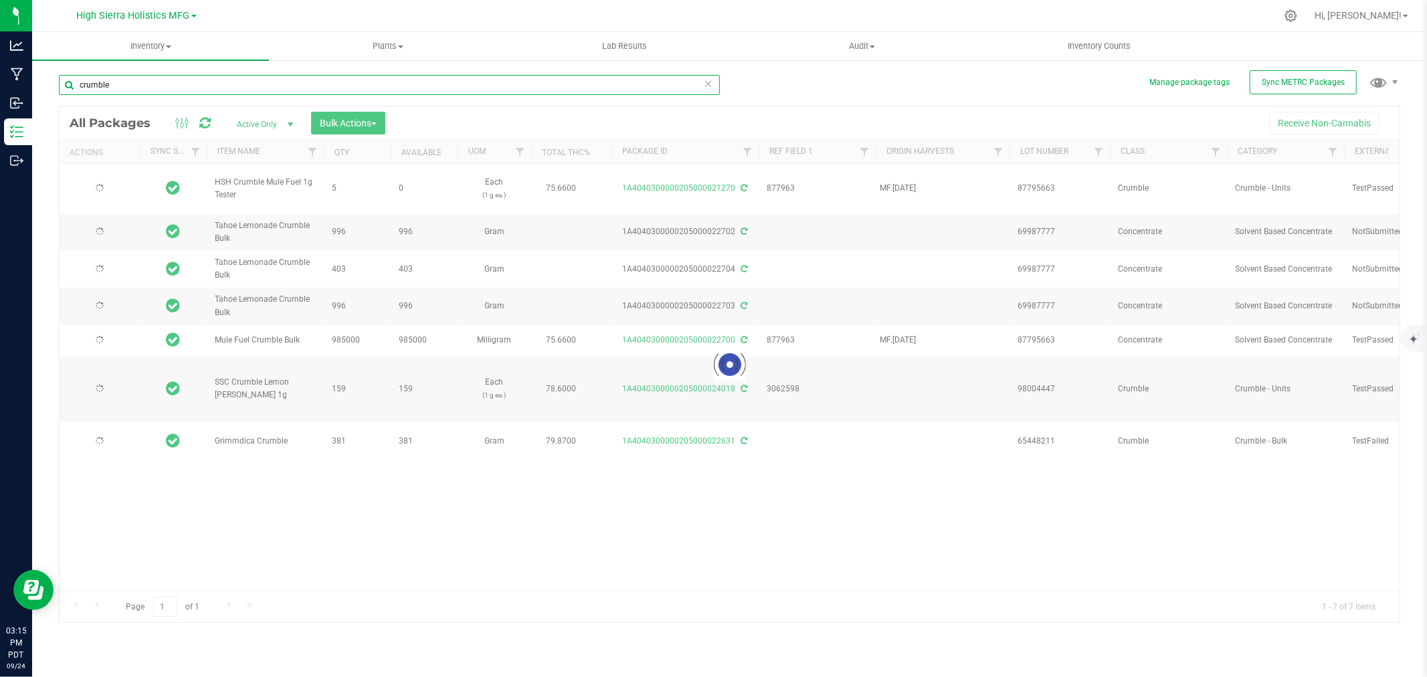
type input "[DATE]"
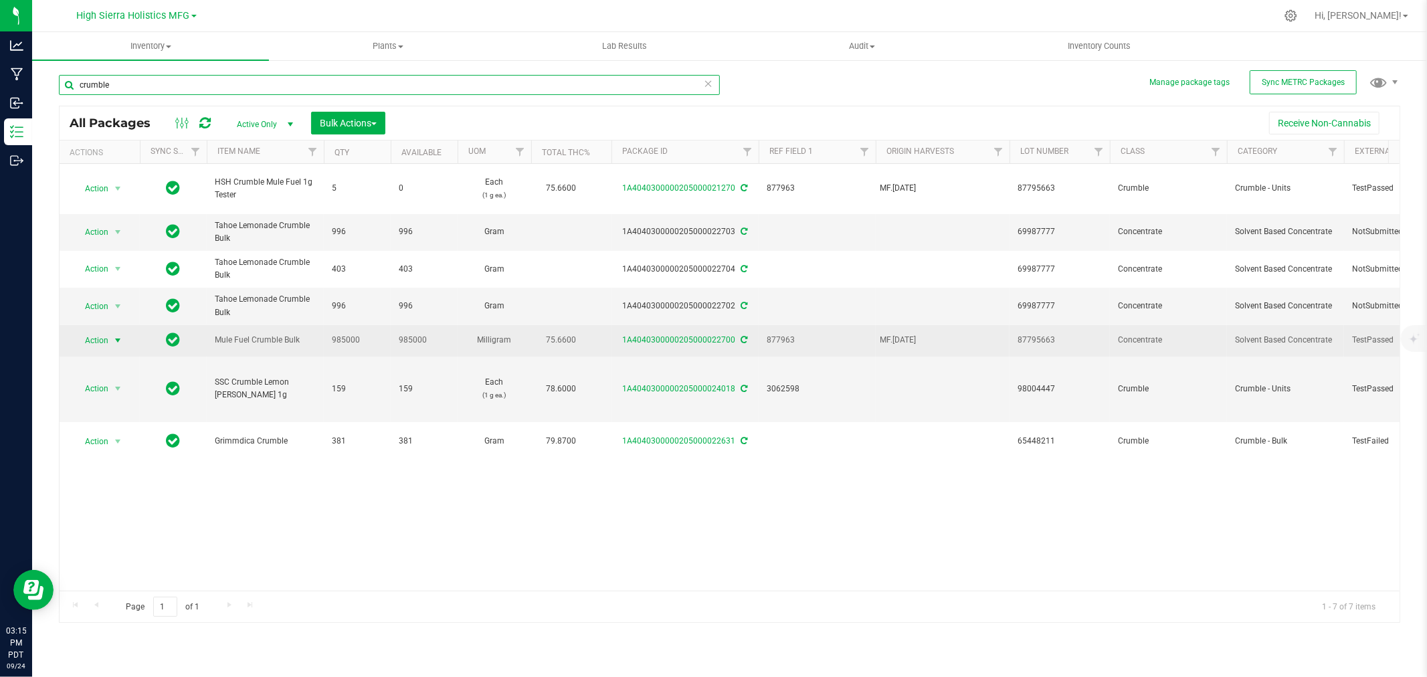
type input "crumble"
click at [100, 331] on span "Action" at bounding box center [91, 340] width 36 height 19
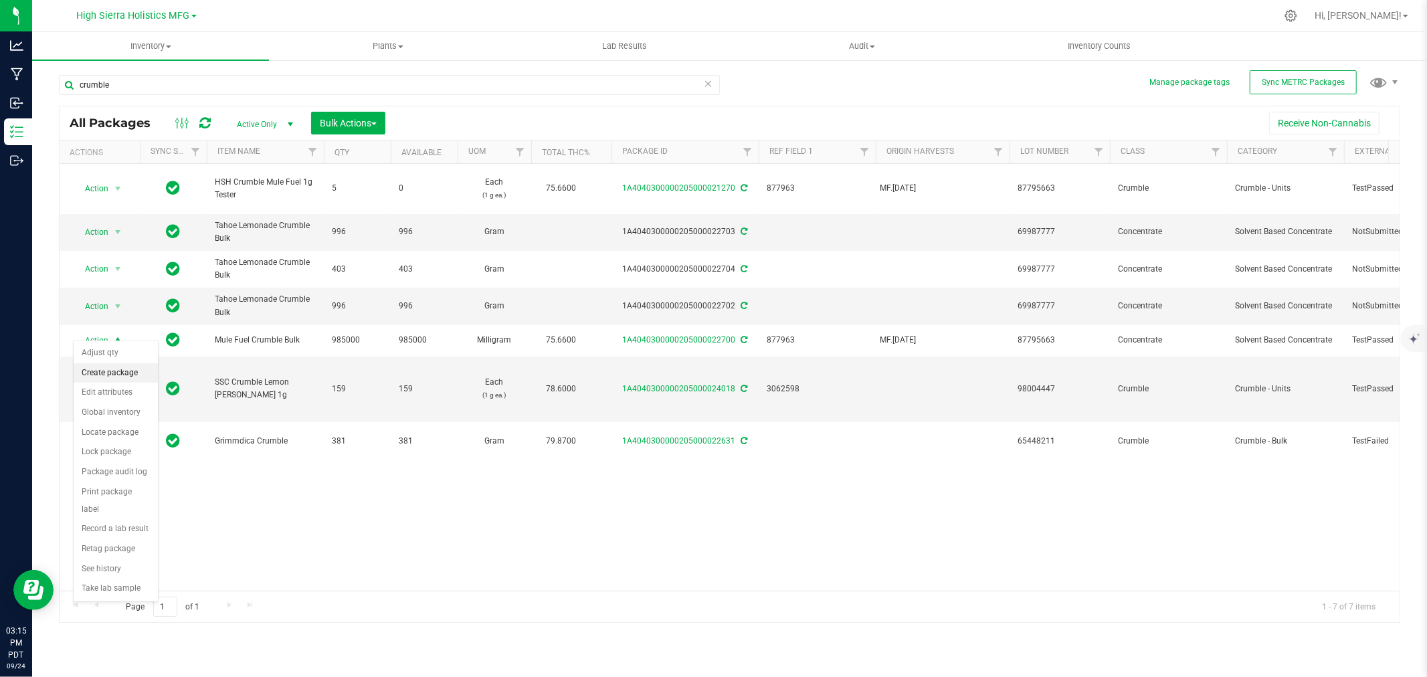
click at [131, 367] on li "Create package" at bounding box center [116, 373] width 84 height 20
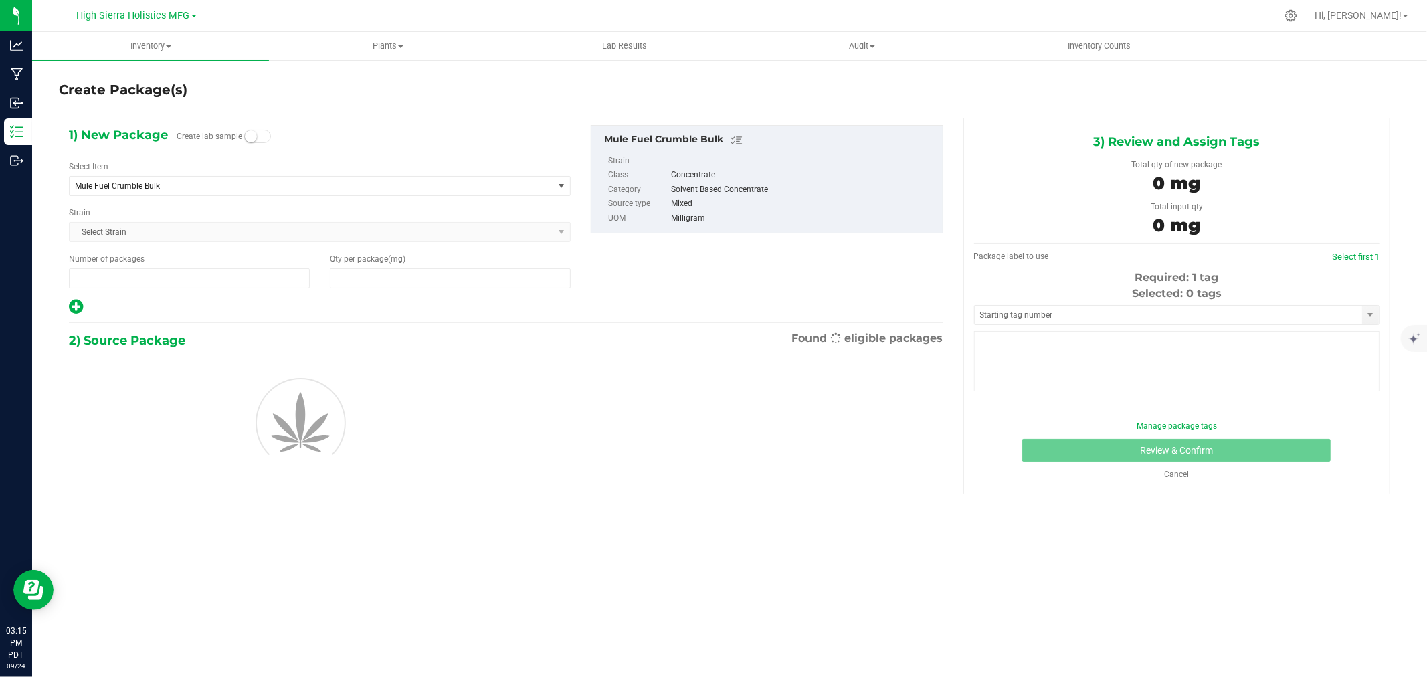
type input "1"
type input "0.0000"
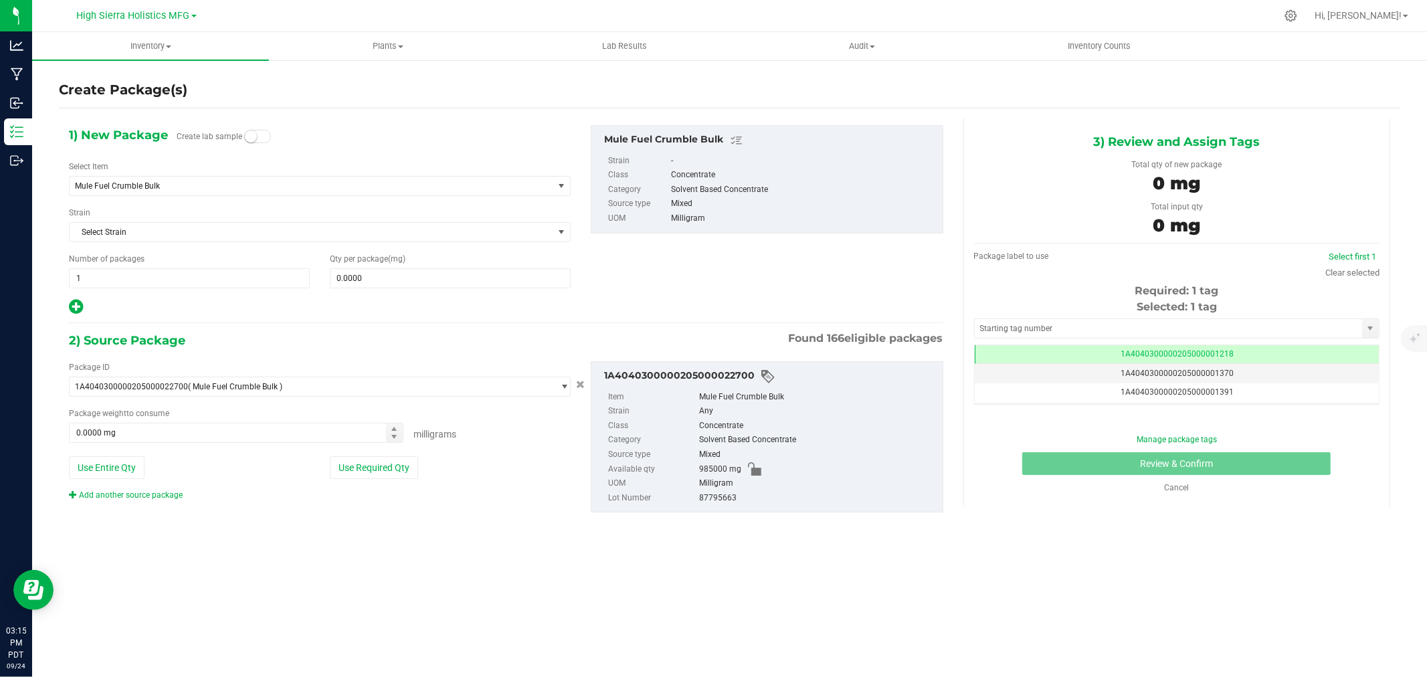
scroll to position [0, -1]
click at [170, 182] on span "Mule Fuel Crumble Bulk" at bounding box center [302, 185] width 454 height 9
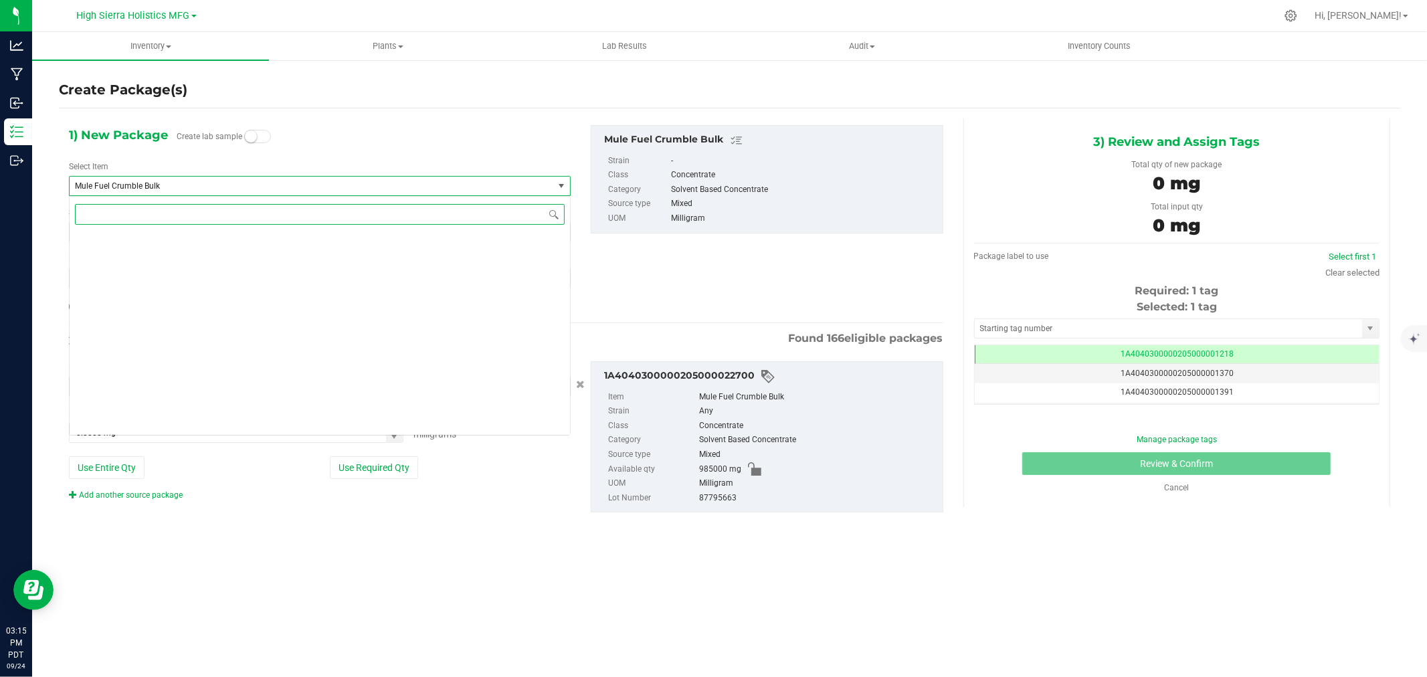
scroll to position [29854, 0]
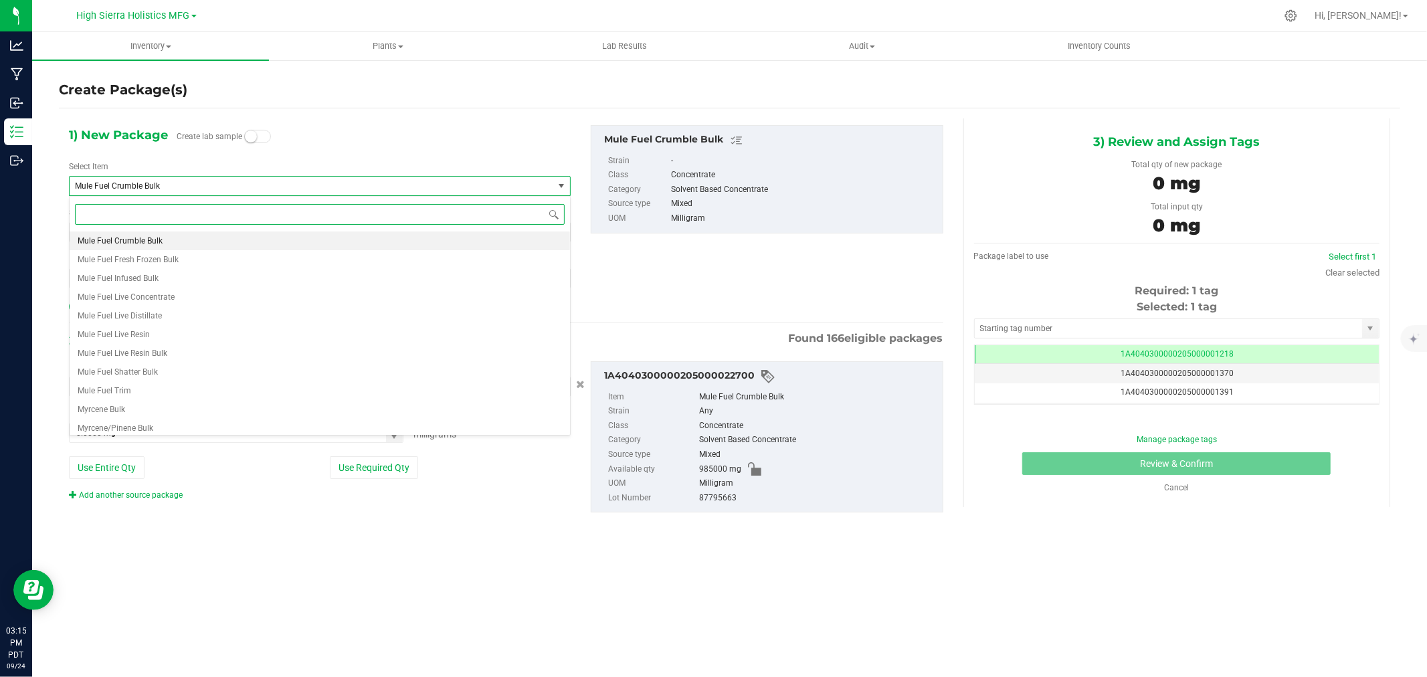
type input "x"
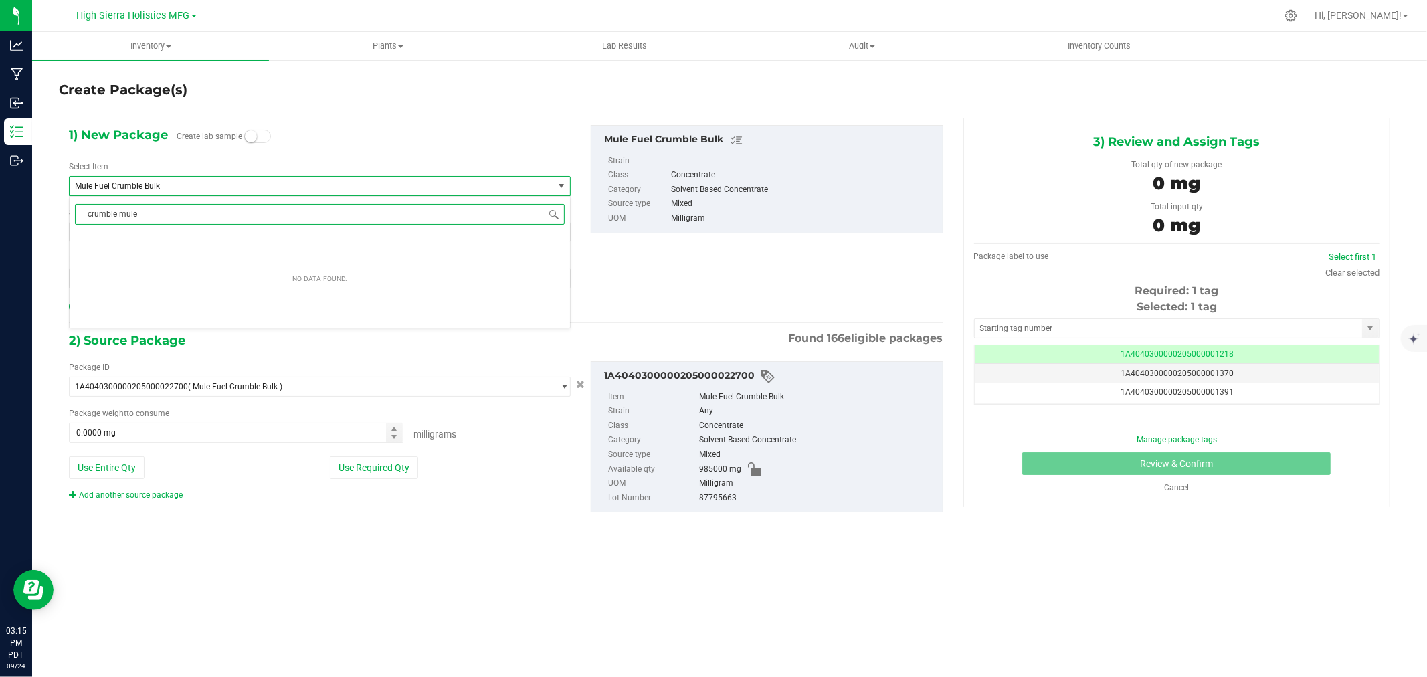
type input "crumble mule"
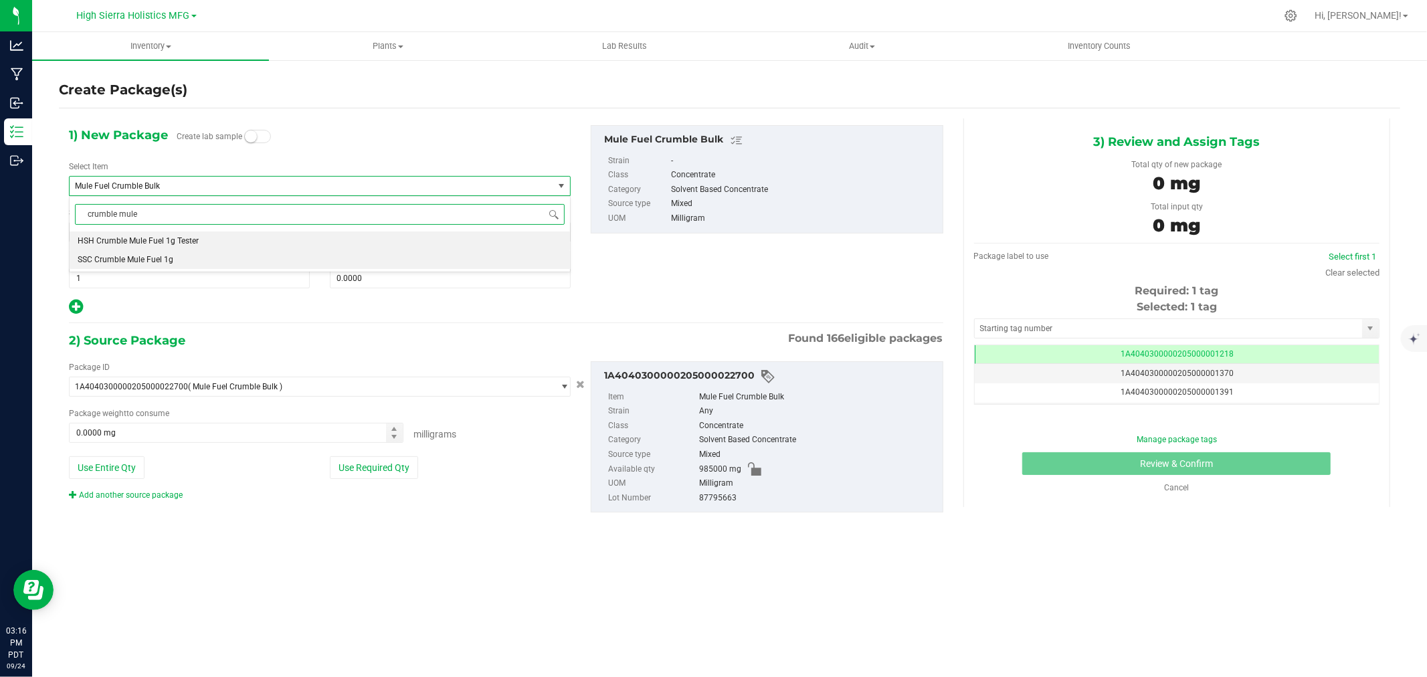
click at [131, 261] on span "SSC Crumble Mule Fuel 1g" at bounding box center [126, 259] width 96 height 9
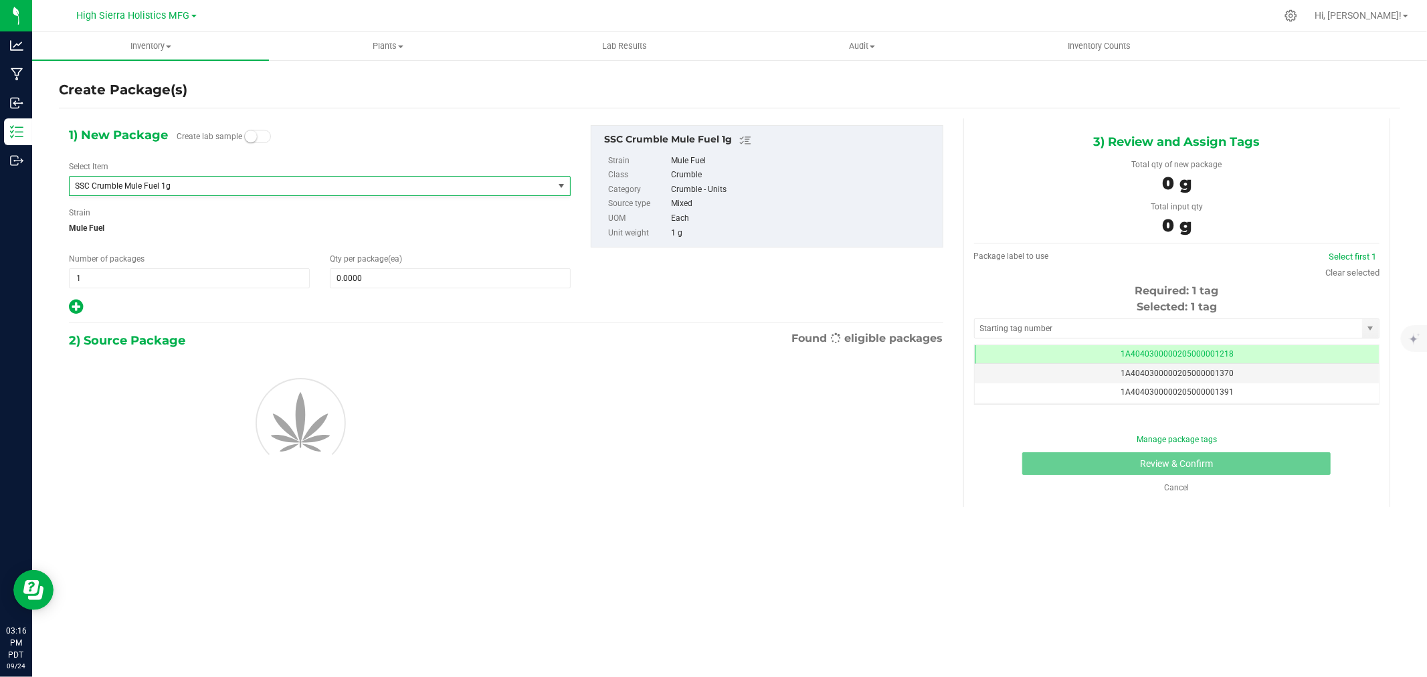
type input "0"
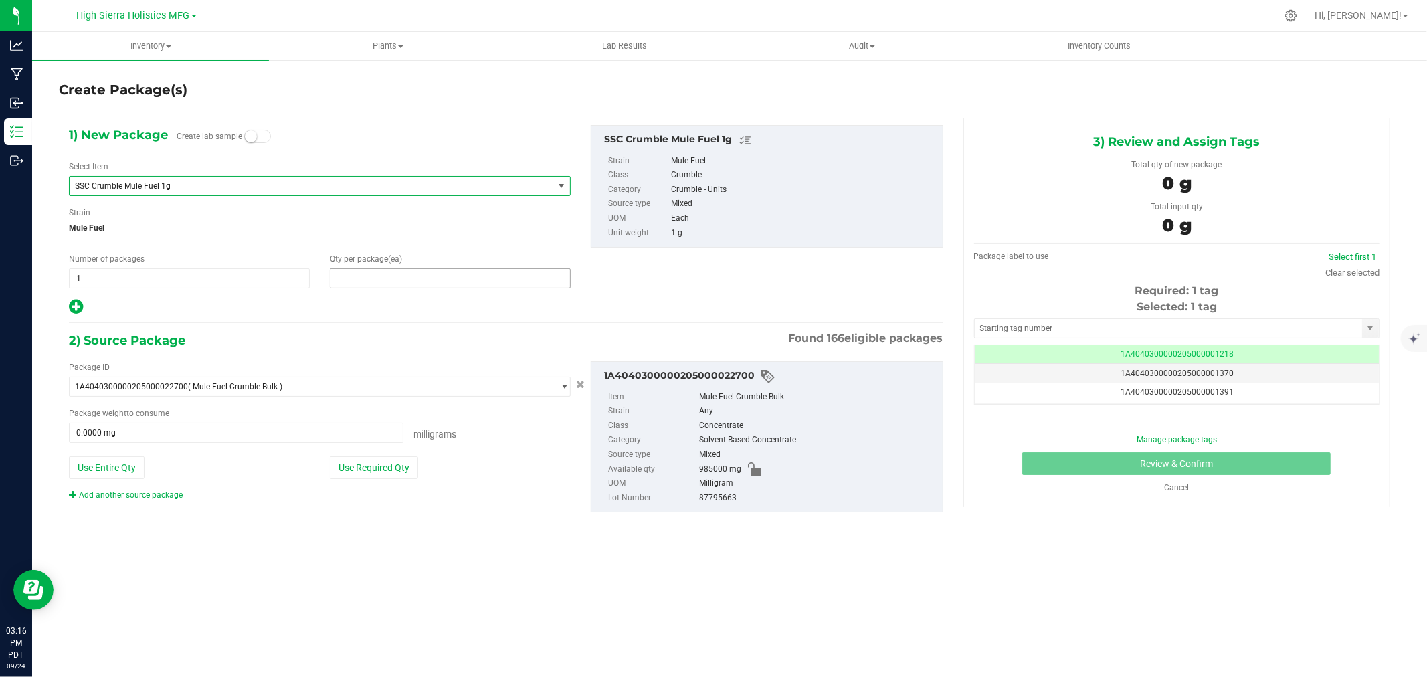
click at [339, 278] on span at bounding box center [450, 278] width 241 height 20
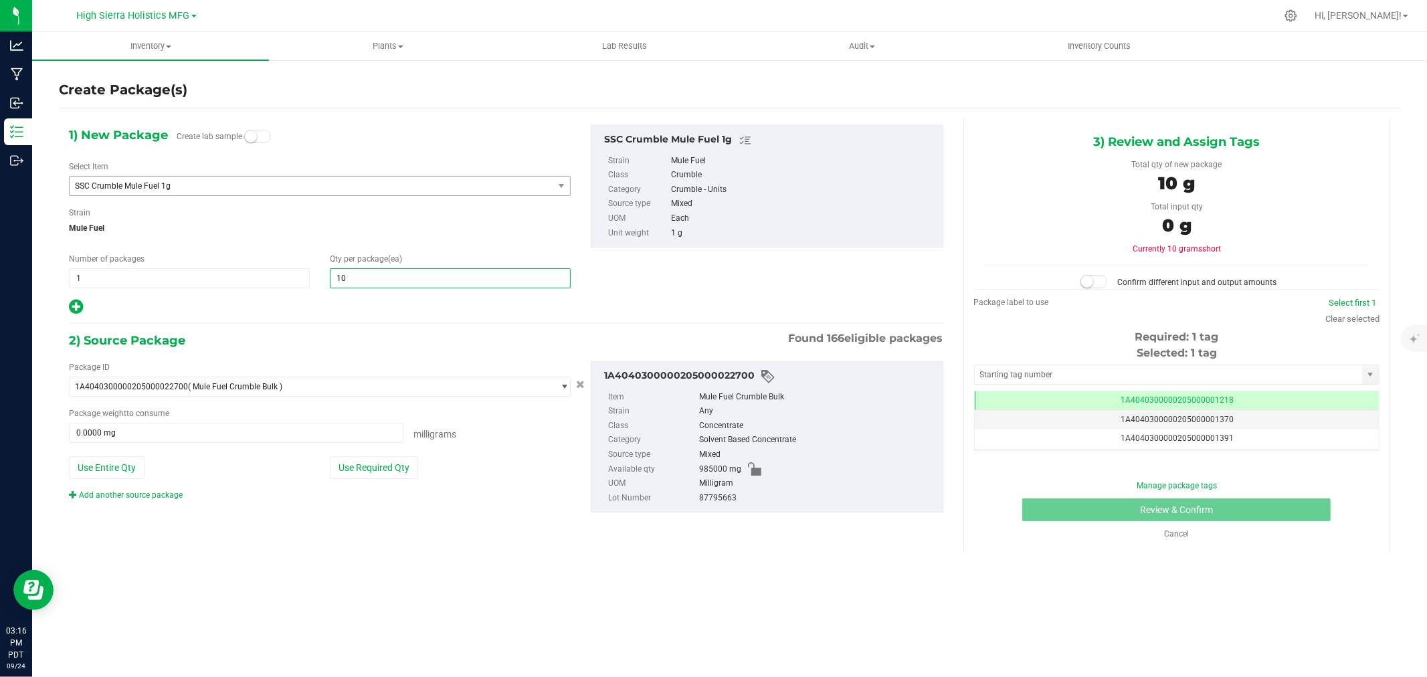
type input "100"
click at [317, 231] on span "Mule Fuel" at bounding box center [320, 228] width 502 height 20
click at [366, 472] on button "Use Required Qty" at bounding box center [374, 467] width 88 height 23
type input "100000.0000 mg"
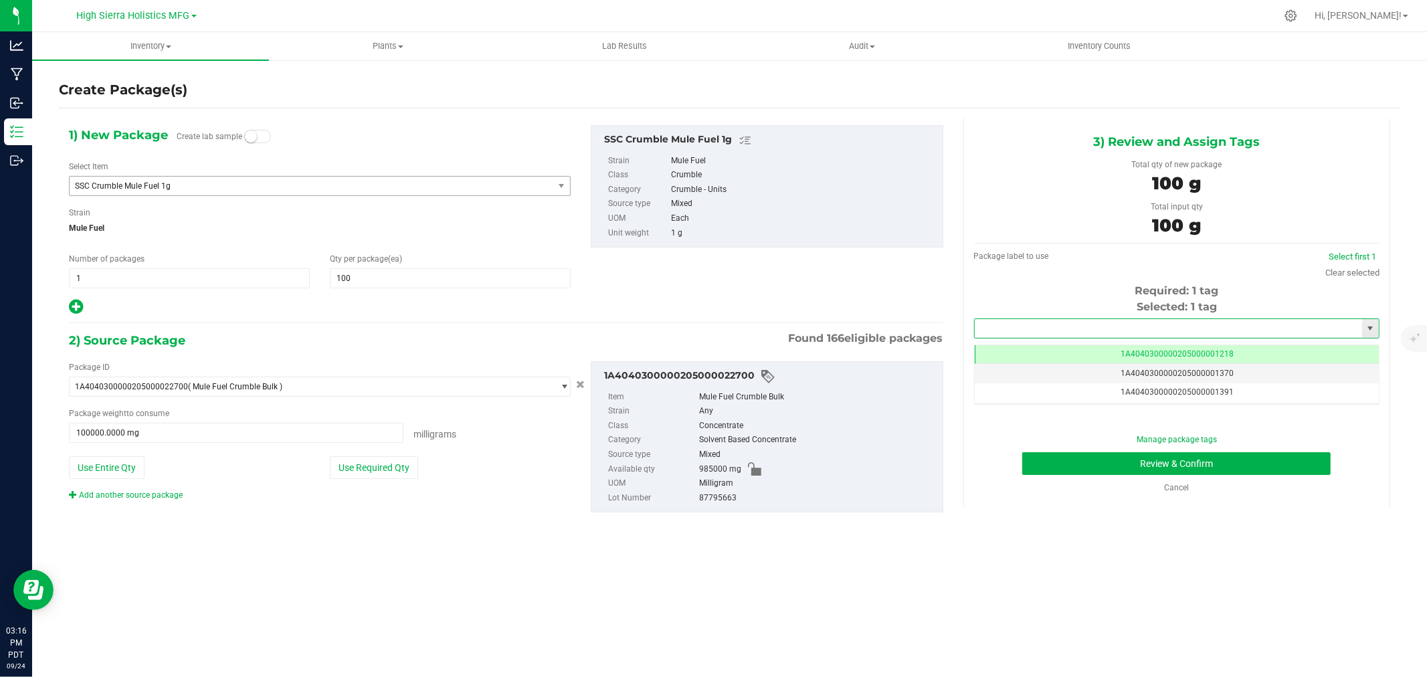
click at [992, 320] on input "text" at bounding box center [1168, 328] width 387 height 19
click at [1038, 344] on li "1A4040300000205000021287" at bounding box center [1177, 351] width 404 height 20
type input "1A4040300000205000021287"
click at [1080, 453] on button "Review & Confirm" at bounding box center [1176, 463] width 308 height 23
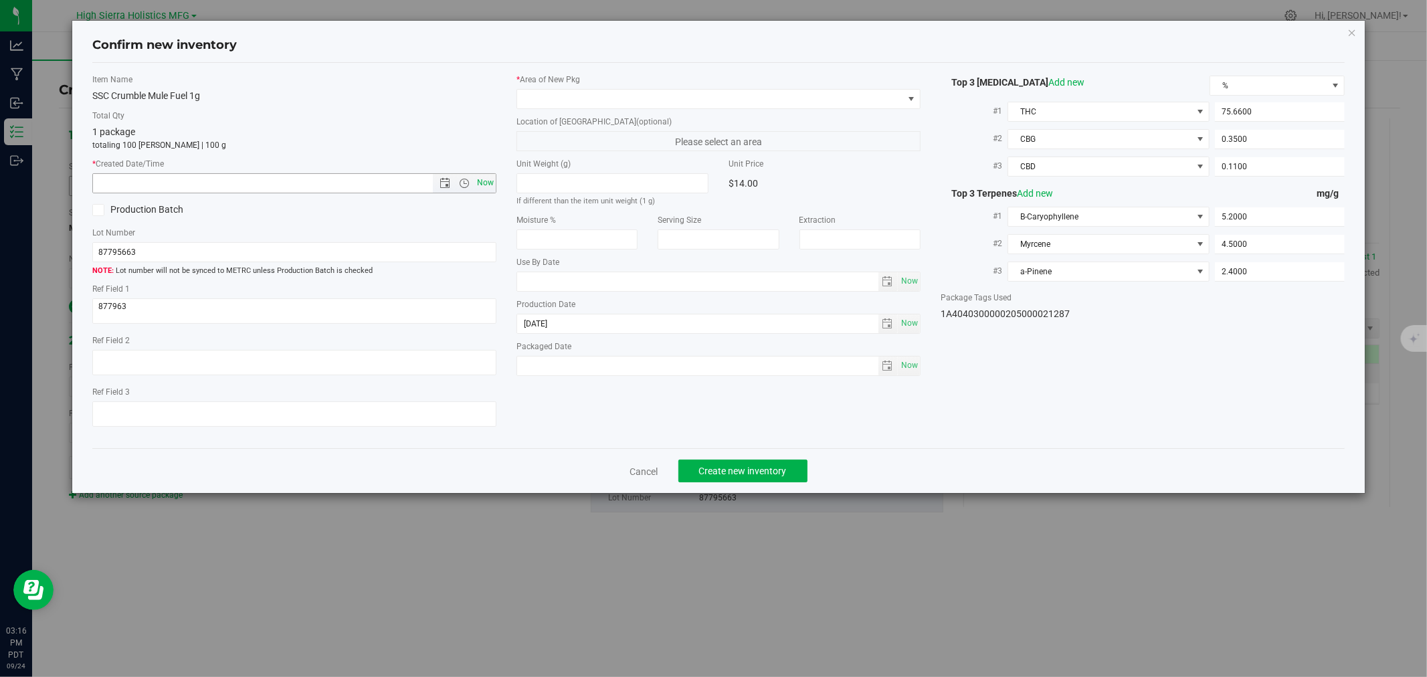
click at [485, 178] on span "Now" at bounding box center [485, 182] width 23 height 19
type input "9/24/2025 3:16 PM"
click at [544, 94] on span at bounding box center [710, 99] width 386 height 19
click at [559, 169] on li "Safe Room" at bounding box center [718, 173] width 403 height 19
click at [468, 136] on div "1 package totaling 100 eaches | 100 g" at bounding box center [294, 138] width 404 height 26
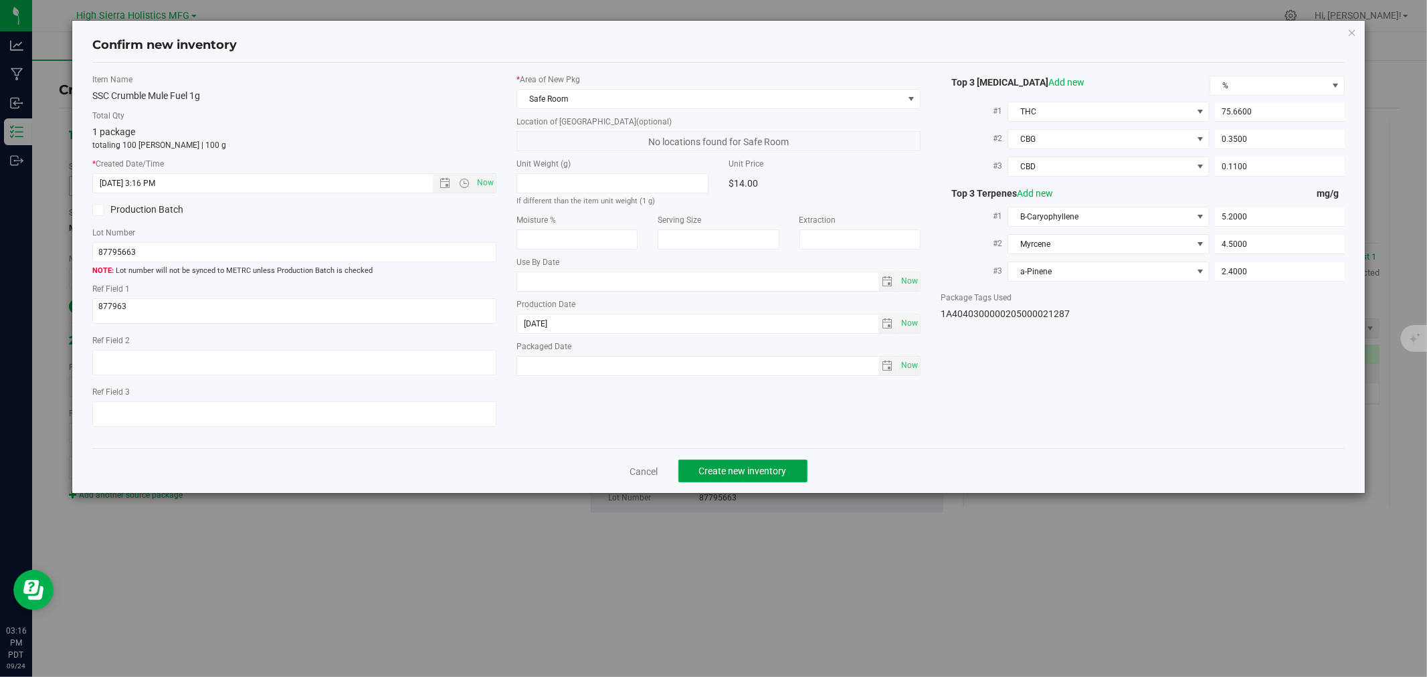
click at [761, 476] on span "Create new inventory" at bounding box center [743, 471] width 88 height 11
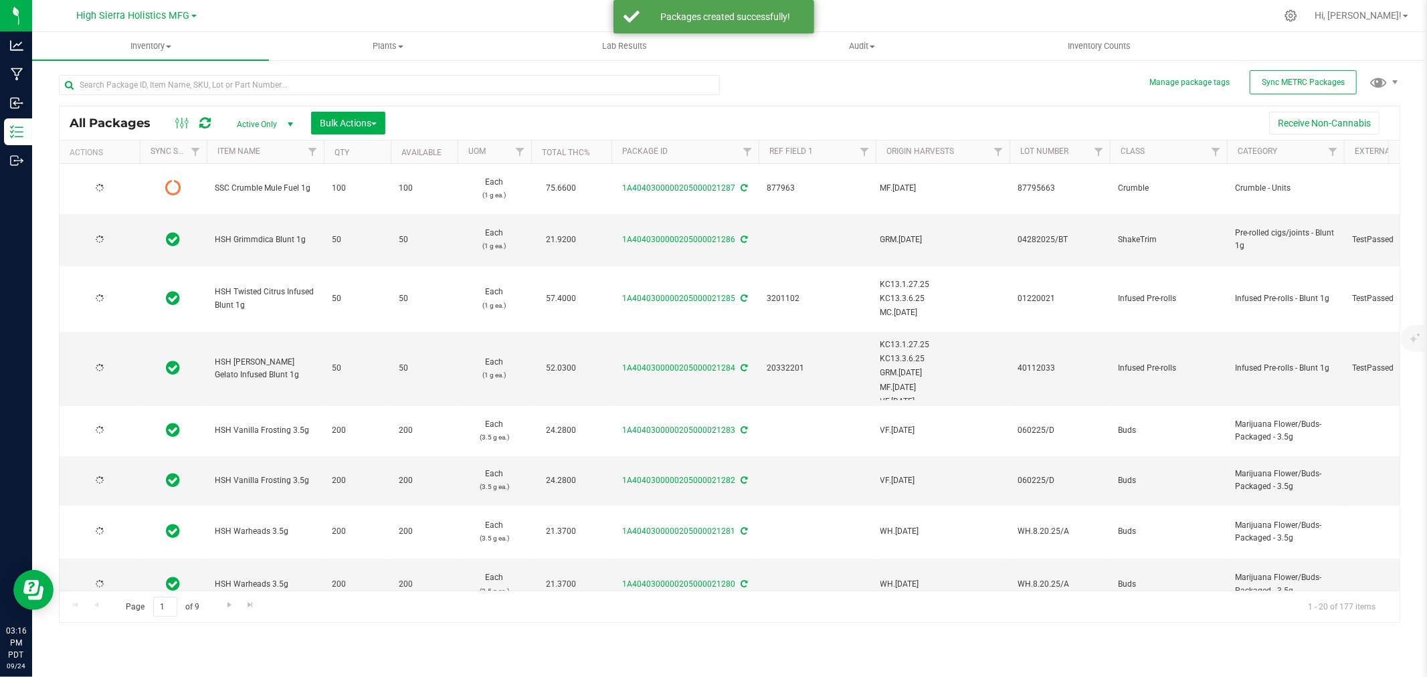
type input "[DATE]"
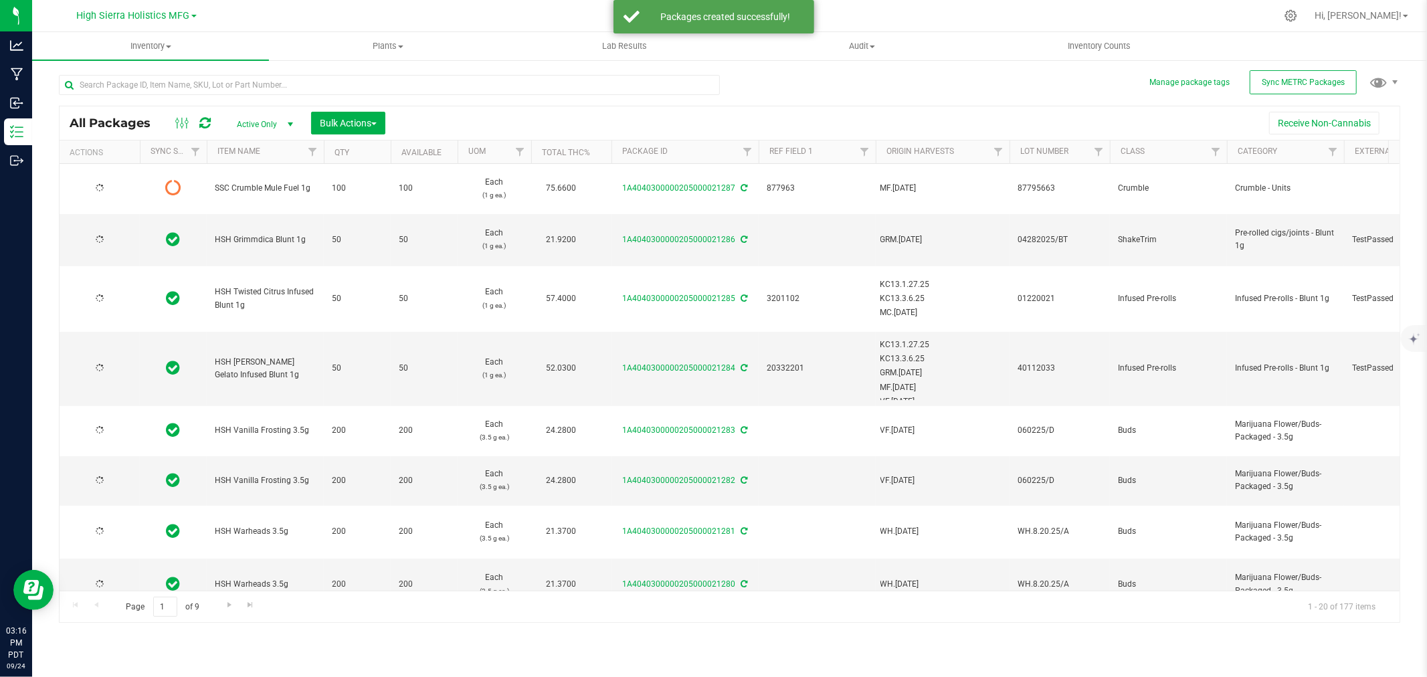
type input "[DATE]"
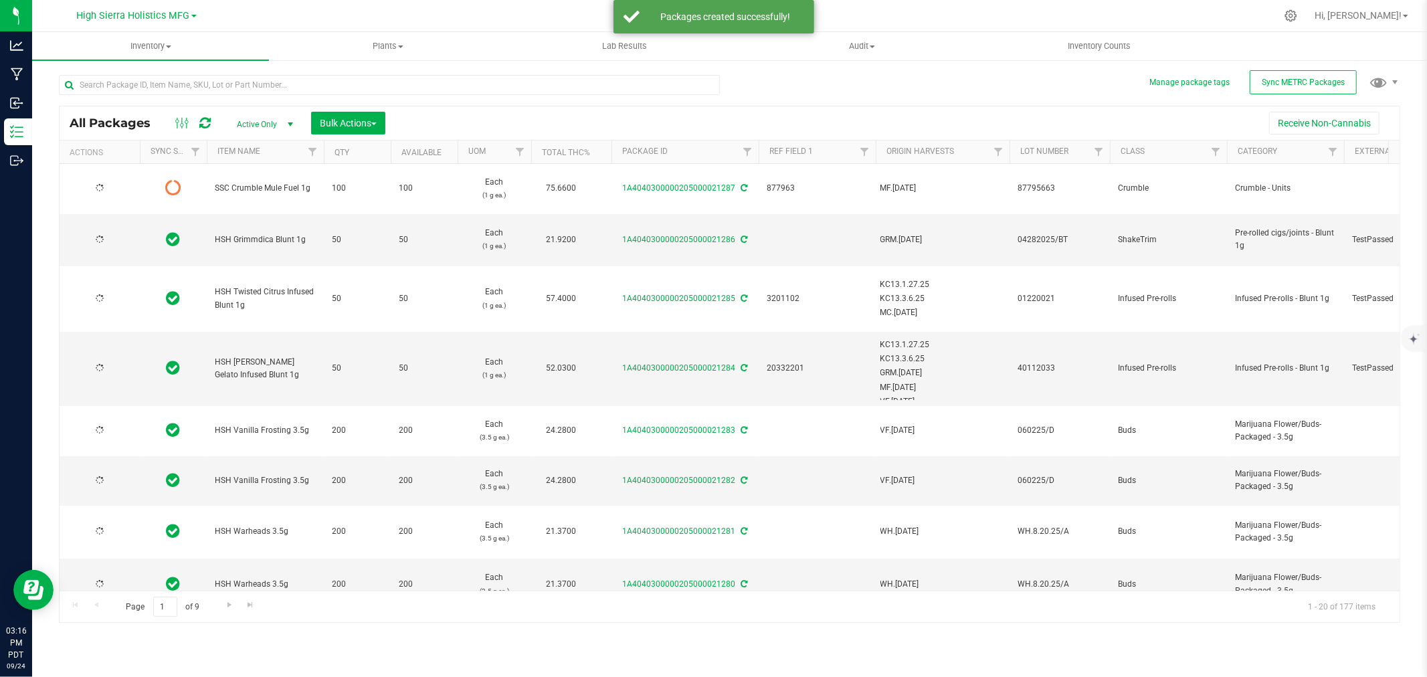
type input "[DATE]"
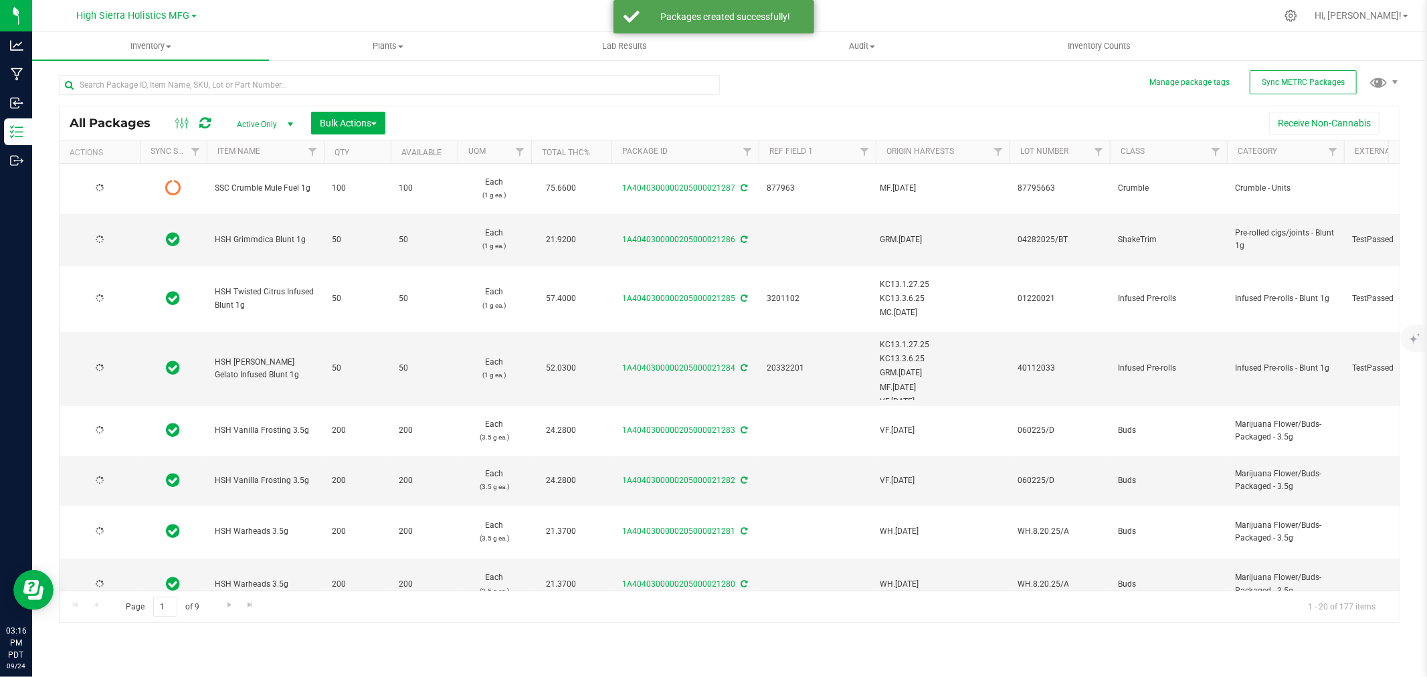
type input "[DATE]"
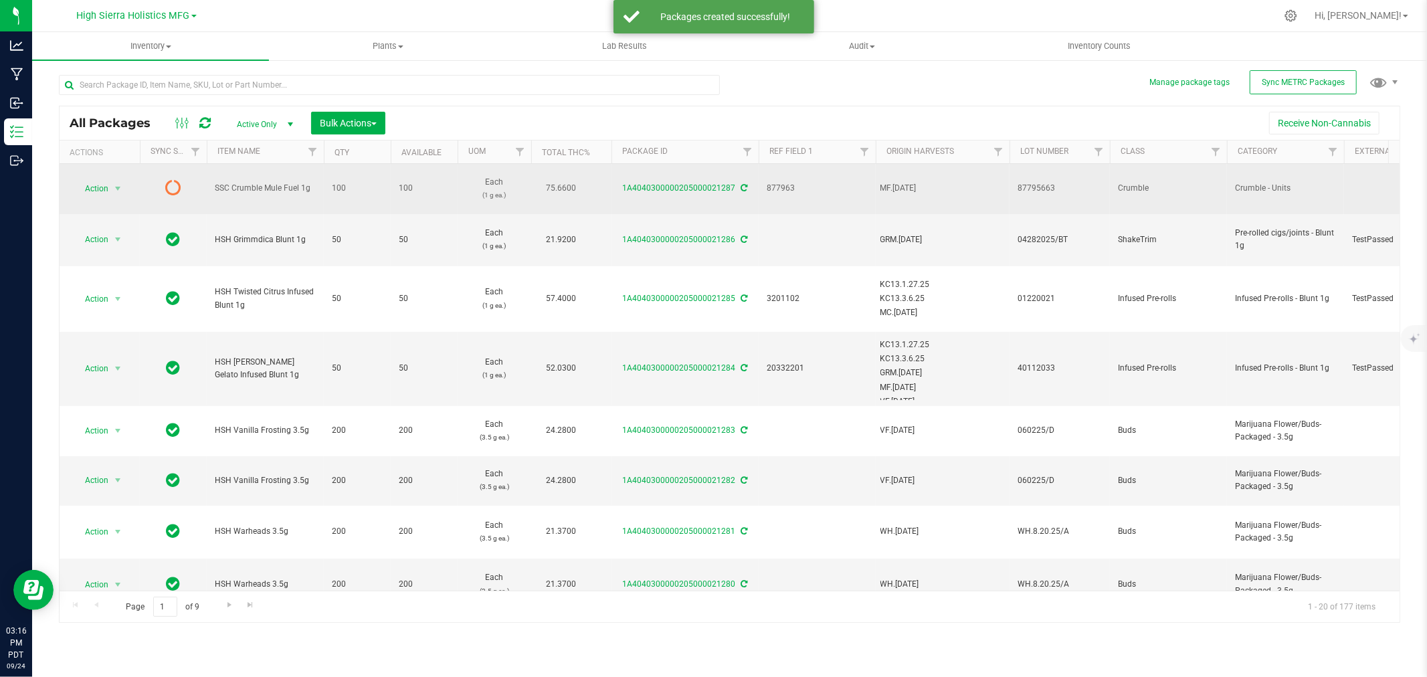
click at [743, 184] on icon at bounding box center [744, 188] width 7 height 8
click at [119, 183] on span "select" at bounding box center [117, 188] width 11 height 11
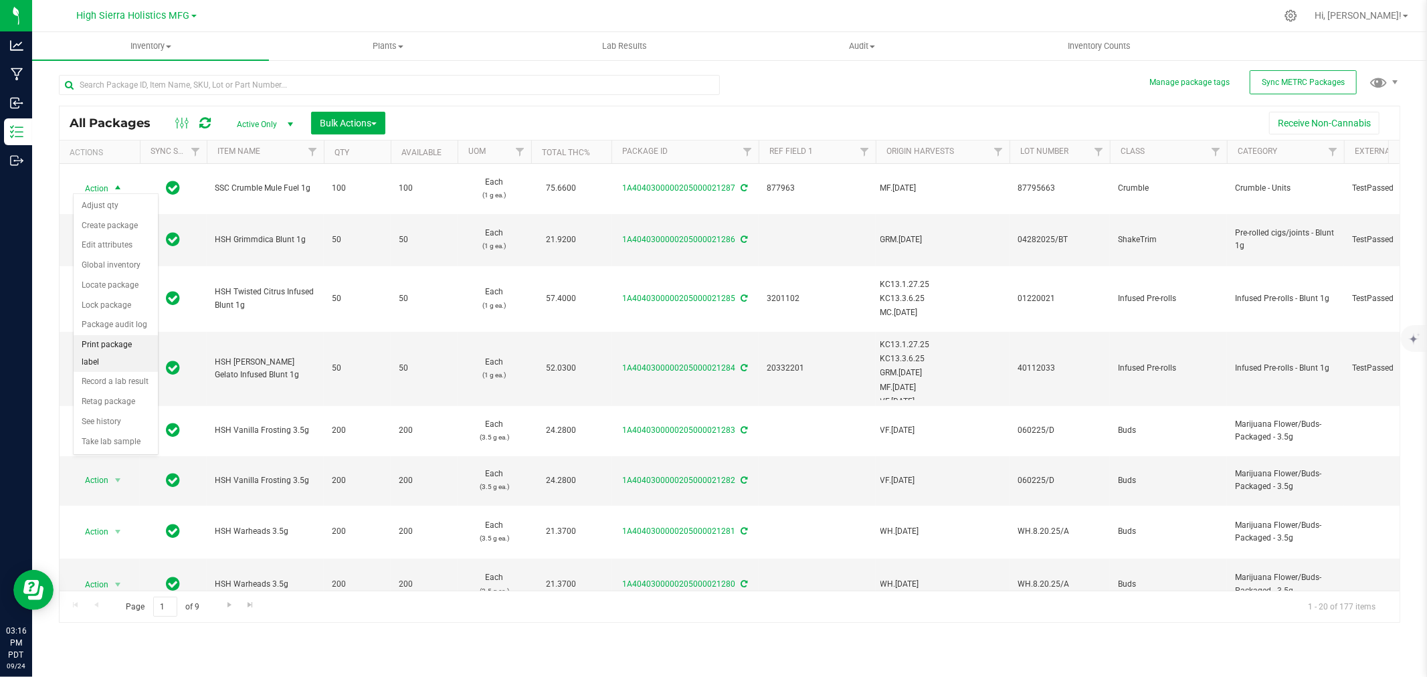
click at [105, 342] on li "Print package label" at bounding box center [116, 353] width 84 height 37
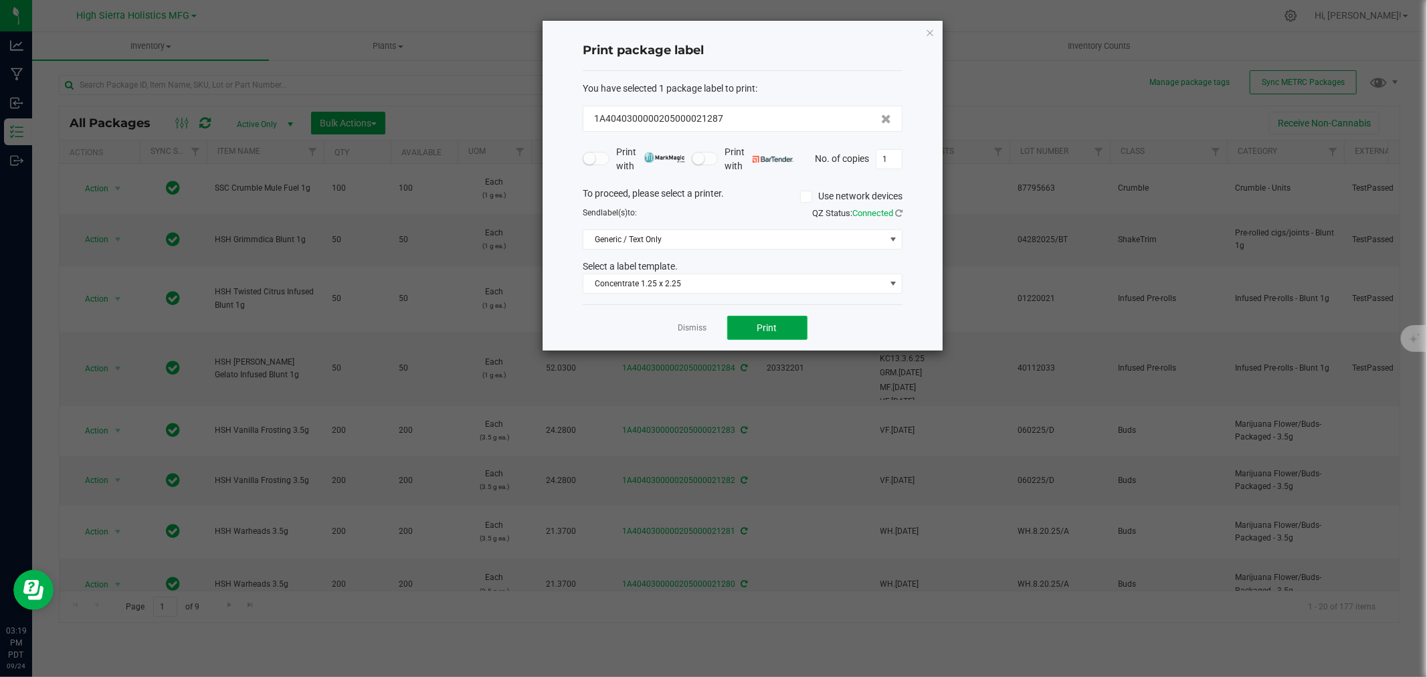
click at [736, 338] on button "Print" at bounding box center [767, 328] width 80 height 24
click at [890, 163] on input "1" at bounding box center [888, 159] width 25 height 19
type input "99"
click at [787, 328] on button "Print" at bounding box center [767, 328] width 80 height 24
click at [931, 33] on icon "button" at bounding box center [929, 32] width 9 height 16
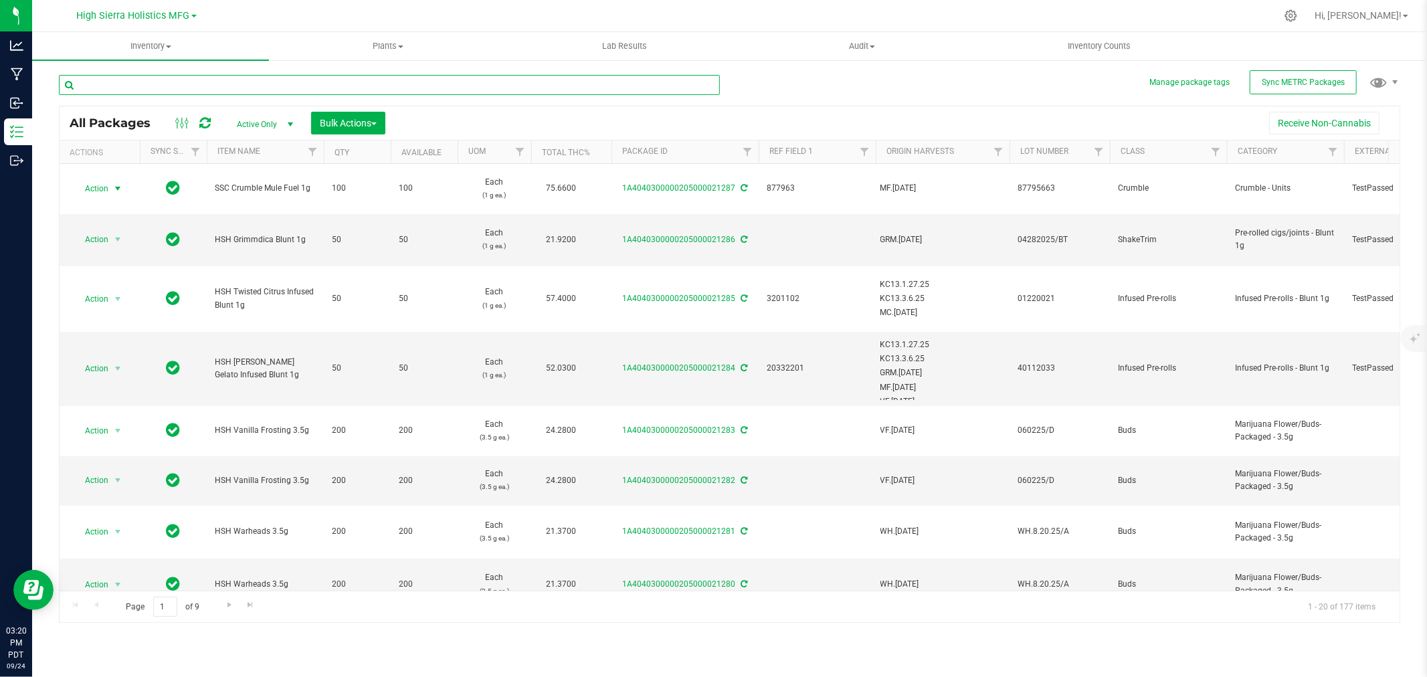
click at [155, 82] on input "text" at bounding box center [389, 85] width 661 height 20
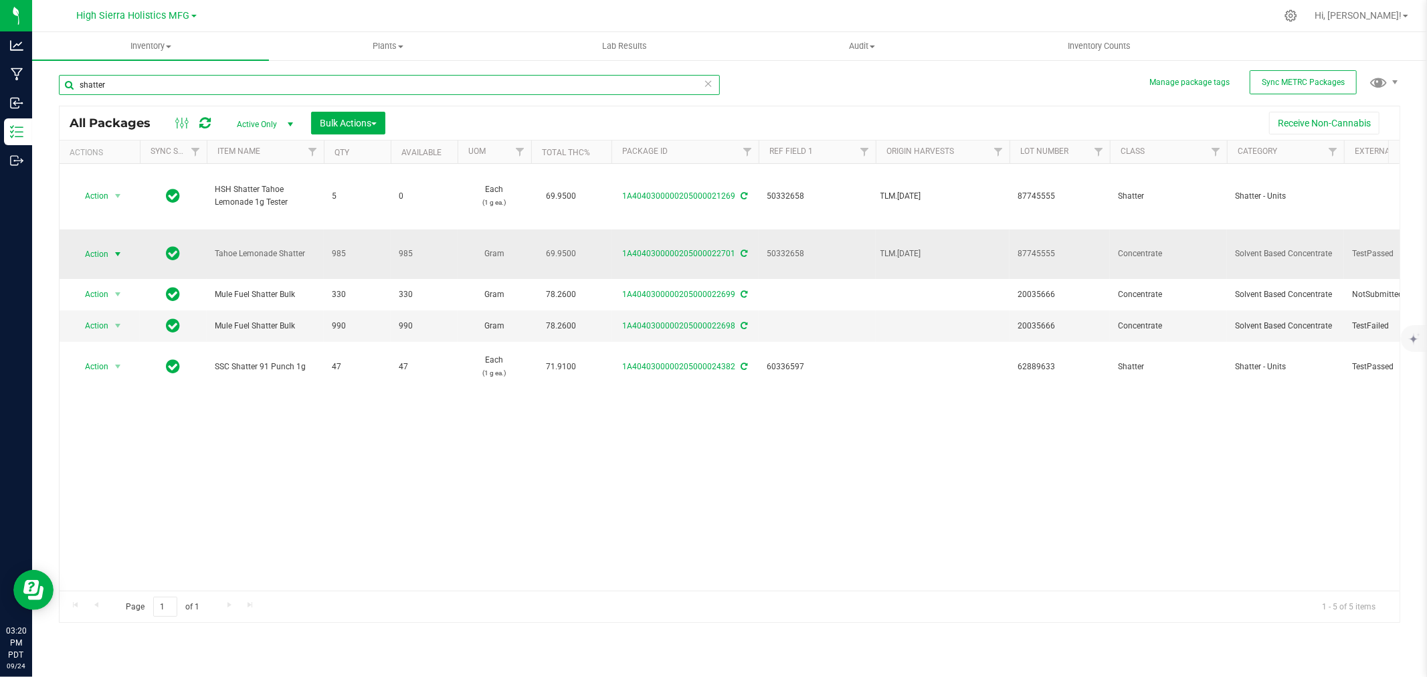
type input "shatter"
click at [111, 248] on span "select" at bounding box center [118, 254] width 17 height 19
click at [104, 245] on span "Action" at bounding box center [91, 254] width 36 height 19
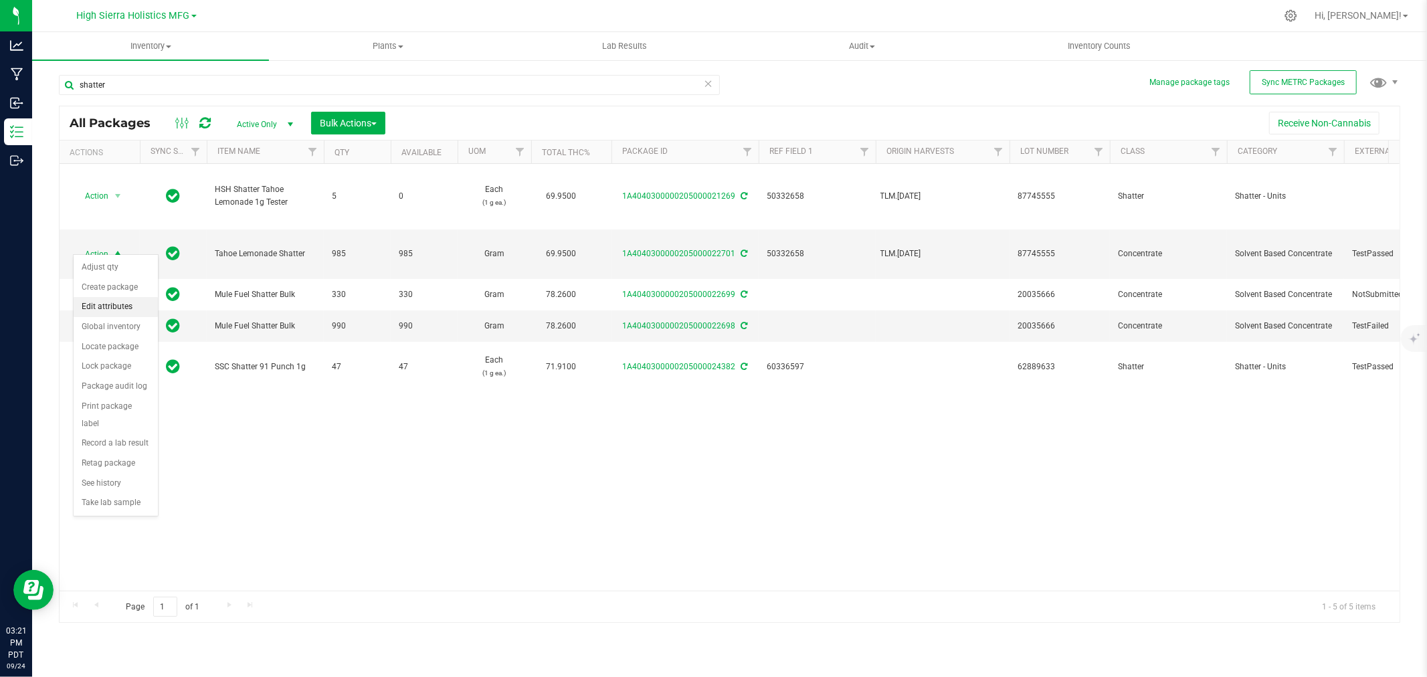
click at [115, 302] on li "Edit attributes" at bounding box center [116, 307] width 84 height 20
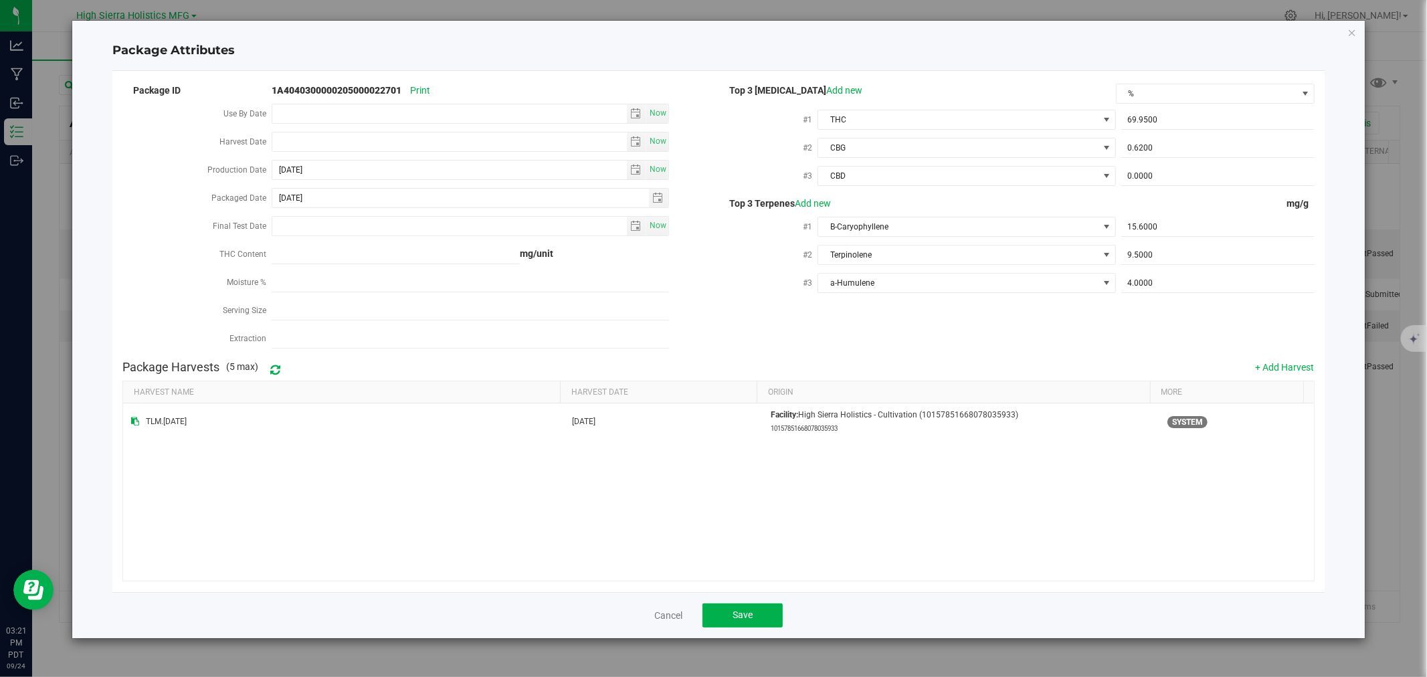
click at [1352, 22] on div "Package Attributes Package ID 1A4040300000205000022701 Print Use By Date Now Ha…" at bounding box center [718, 329] width 1292 height 617
click at [1355, 35] on icon "Close modal" at bounding box center [1351, 32] width 9 height 16
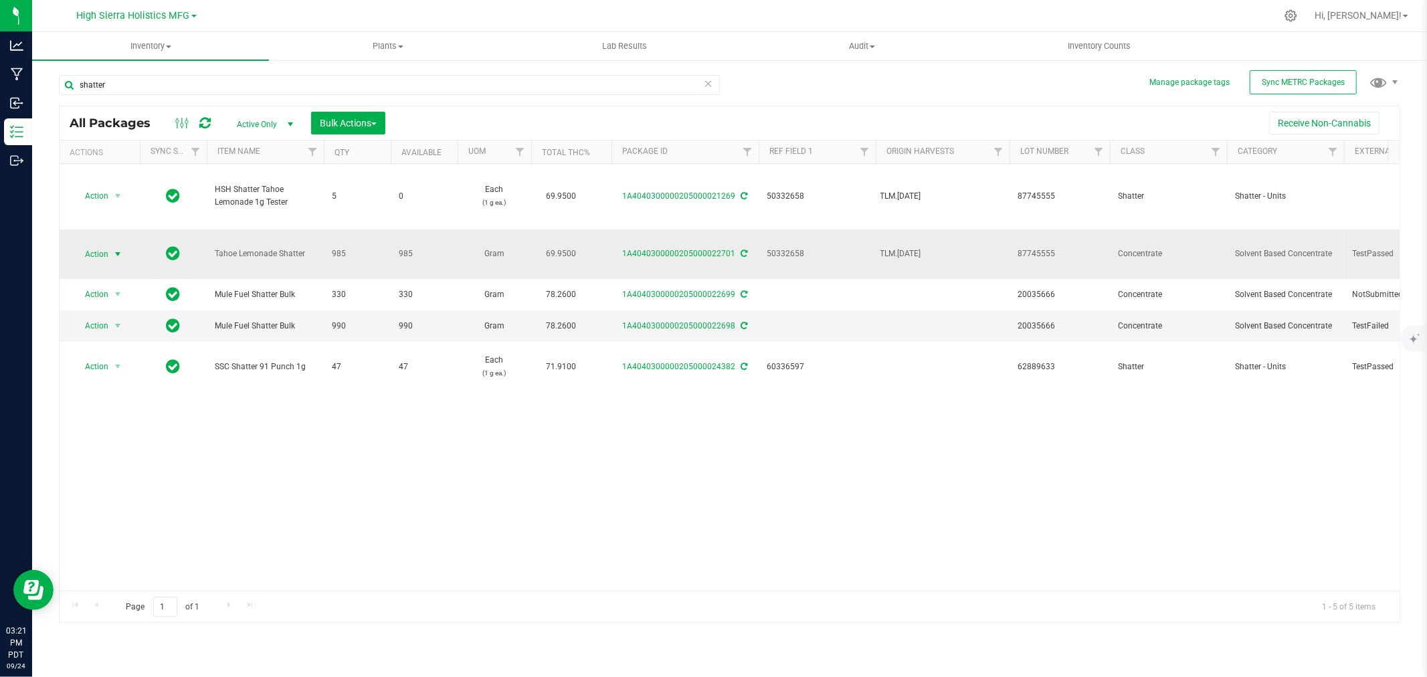
click at [116, 249] on span "select" at bounding box center [117, 254] width 11 height 11
click at [110, 292] on li "Create package" at bounding box center [116, 288] width 84 height 20
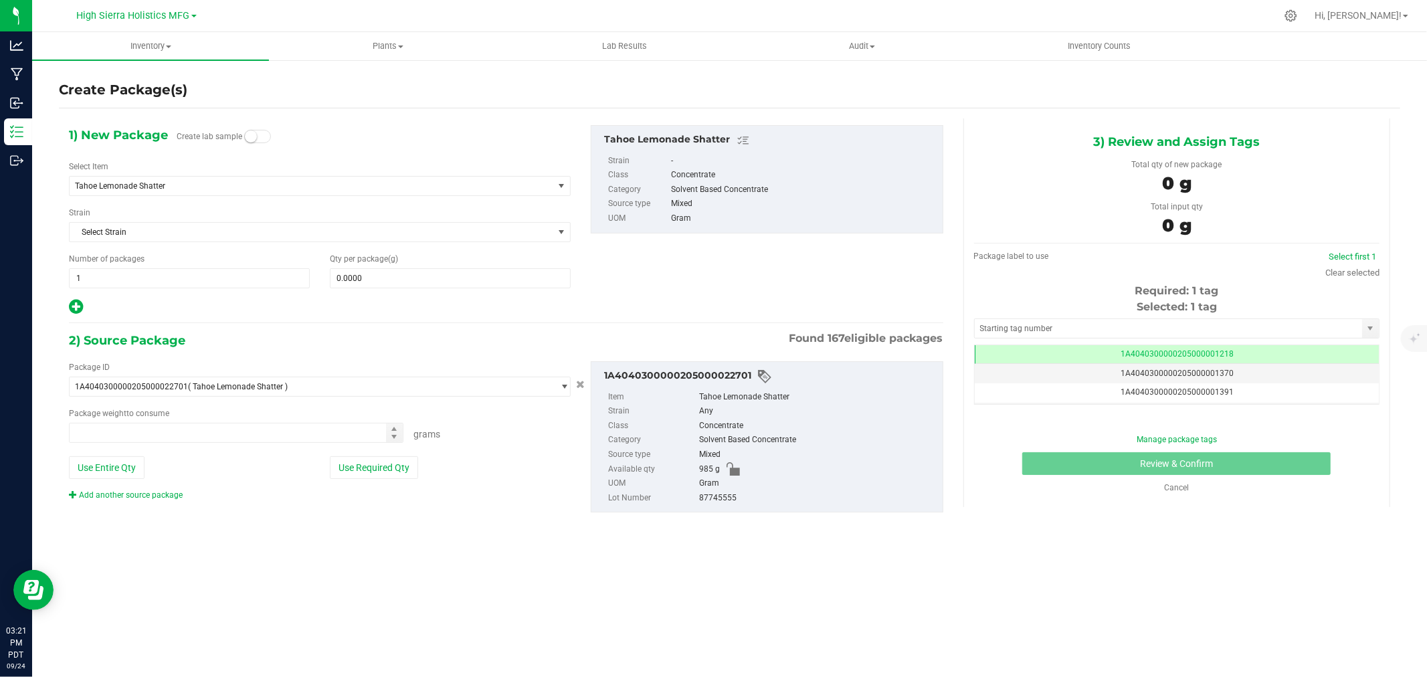
type input "0.0000 g"
click at [216, 174] on div "Select Item Tahoe Lemonade Shatter 91 Punch Approved For Extraction 91 Punch Bu…" at bounding box center [320, 178] width 502 height 35
click at [217, 182] on span "Tahoe Lemonade Shatter" at bounding box center [302, 185] width 454 height 9
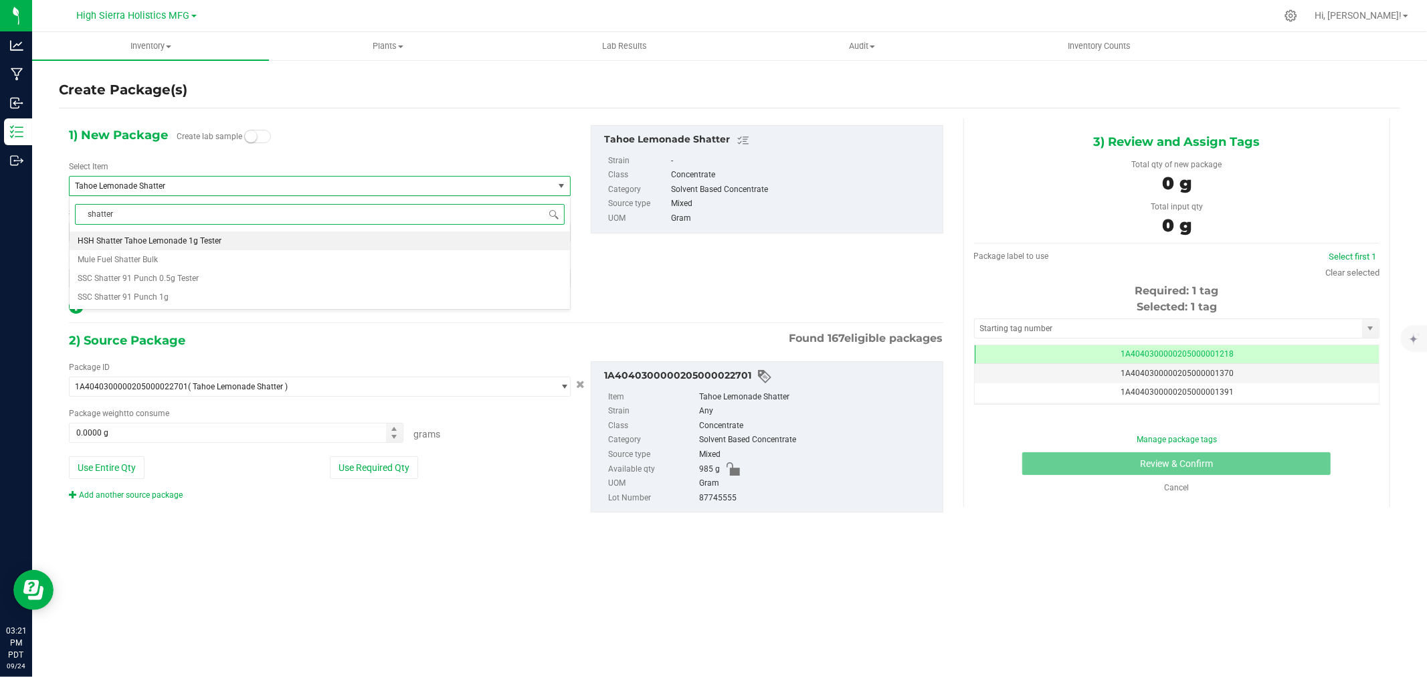
scroll to position [0, 0]
type input "shatter tahoe"
click at [369, 15] on div at bounding box center [757, 16] width 1036 height 26
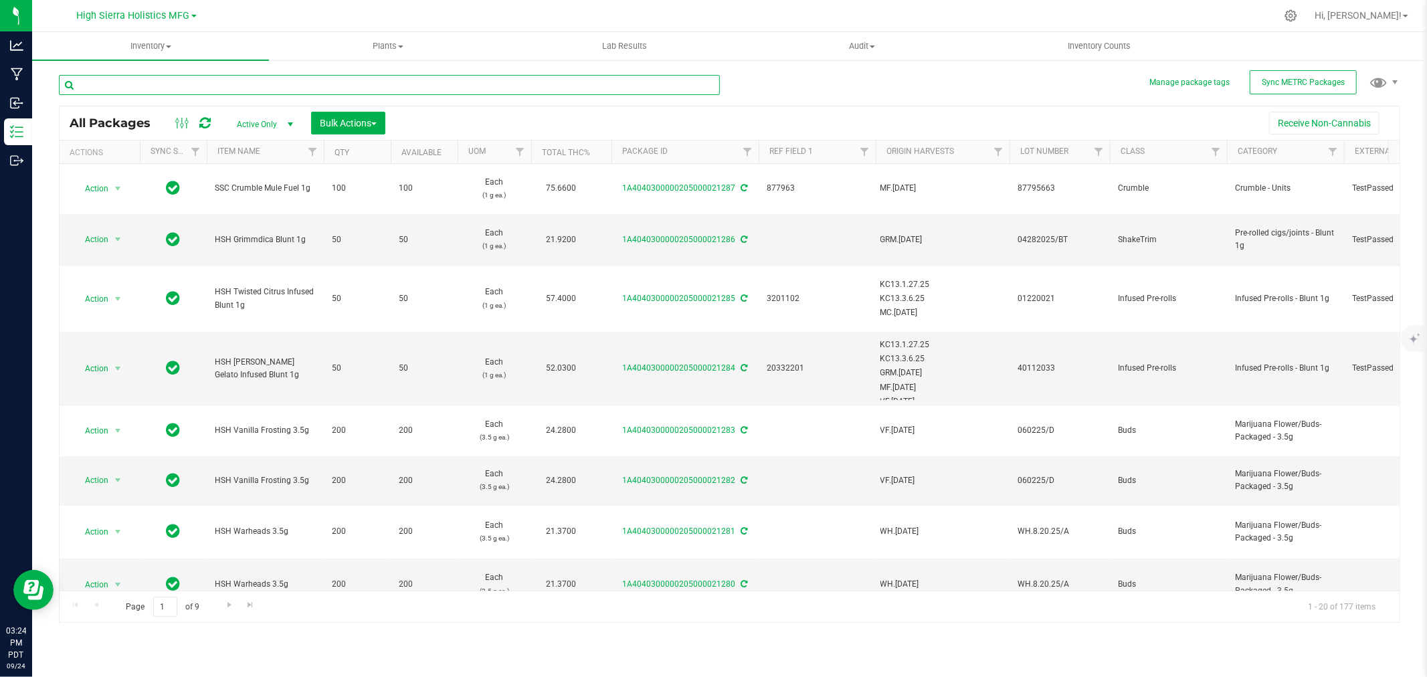
click at [188, 91] on input "text" at bounding box center [389, 85] width 661 height 20
type input "shatter"
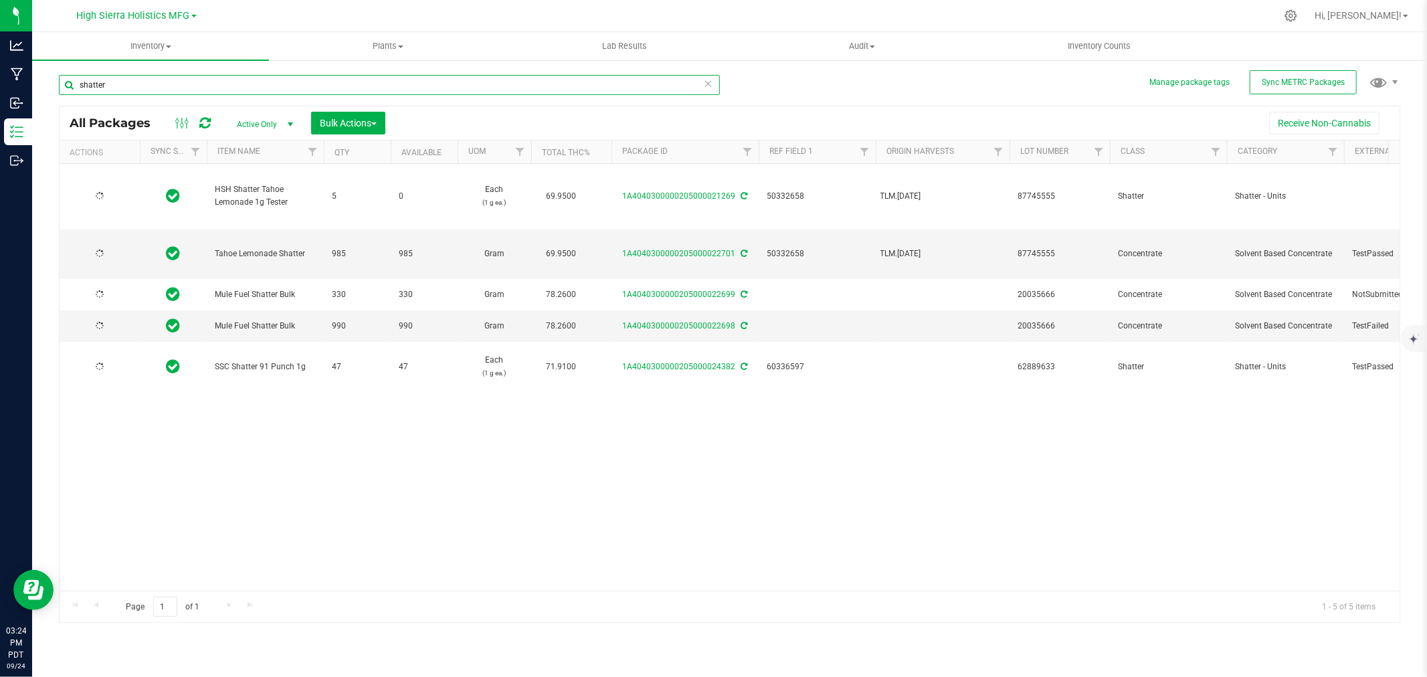
type input "[DATE]"
type input "shatter"
click at [111, 245] on span "select" at bounding box center [118, 254] width 17 height 19
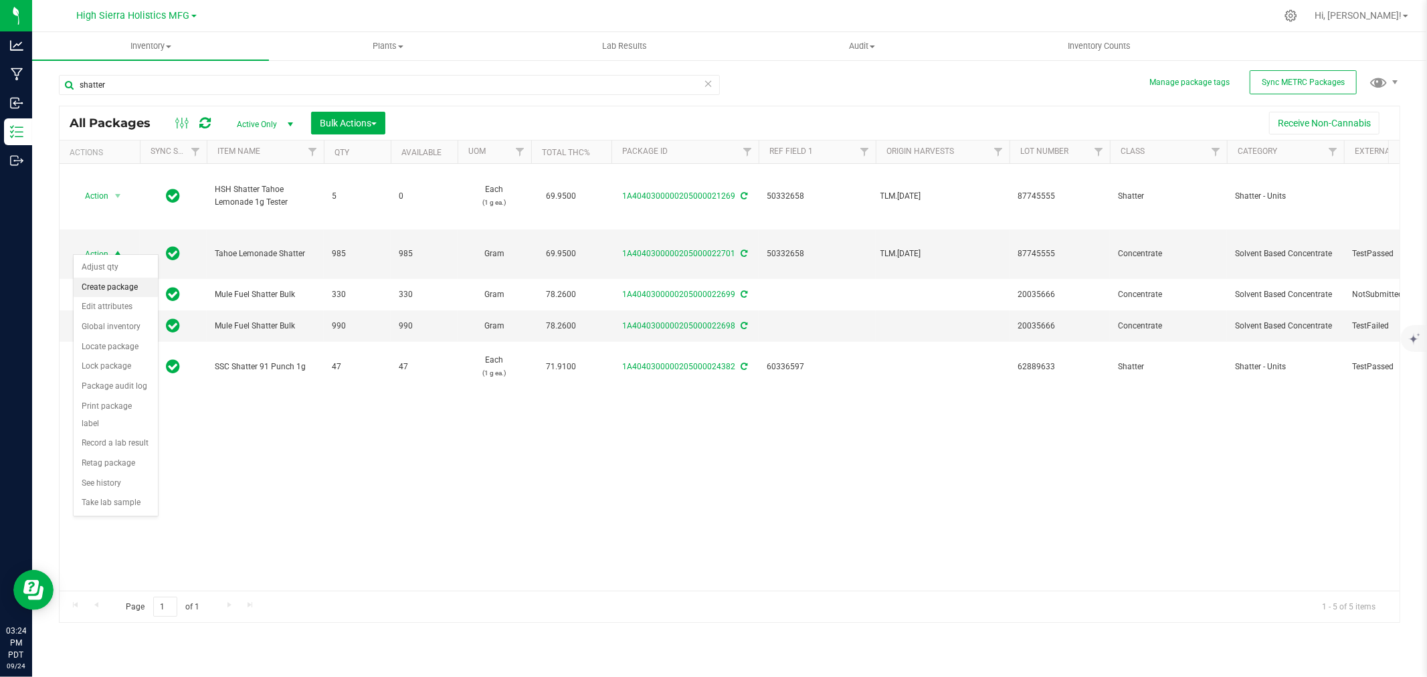
click at [110, 286] on li "Create package" at bounding box center [116, 288] width 84 height 20
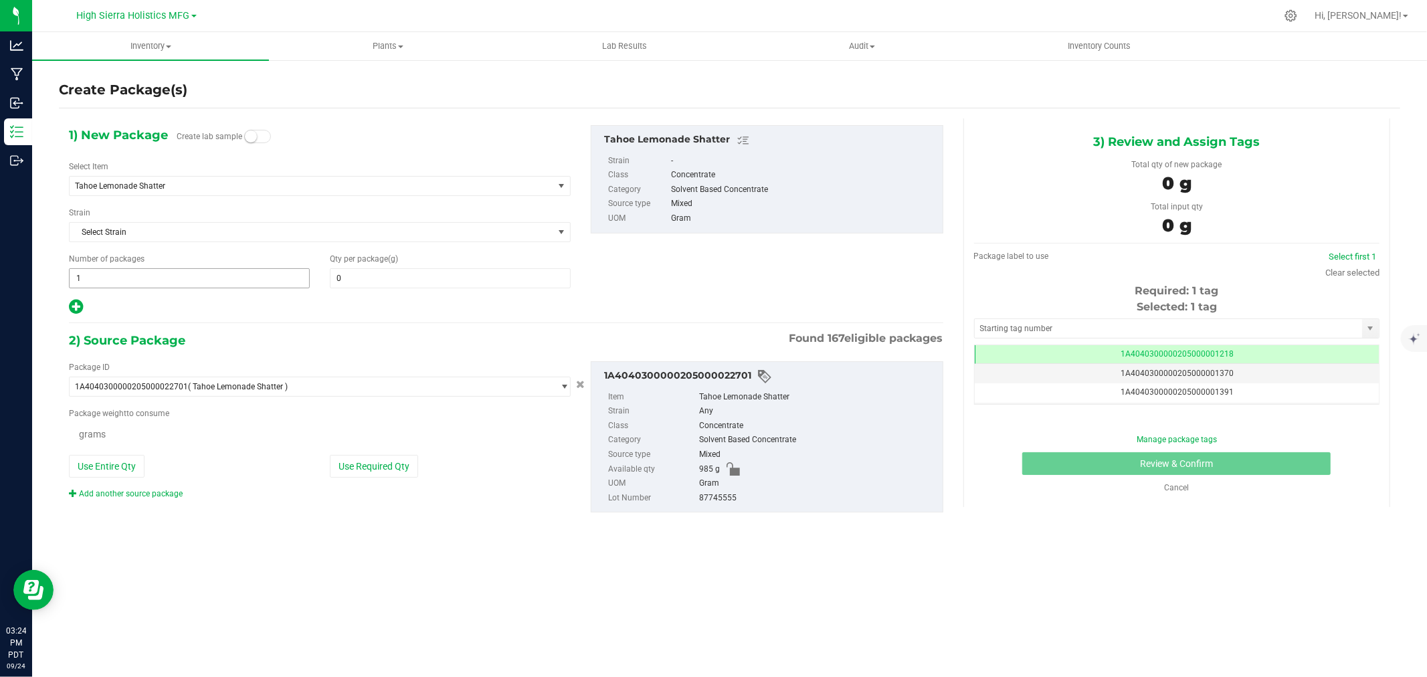
type input "0.0000"
click at [191, 175] on div "Select Item Tahoe Lemonade Shatter 91 Punch Approved For Extraction 91 Punch Bu…" at bounding box center [320, 178] width 502 height 35
click at [197, 191] on span "Tahoe Lemonade Shatter" at bounding box center [312, 186] width 484 height 19
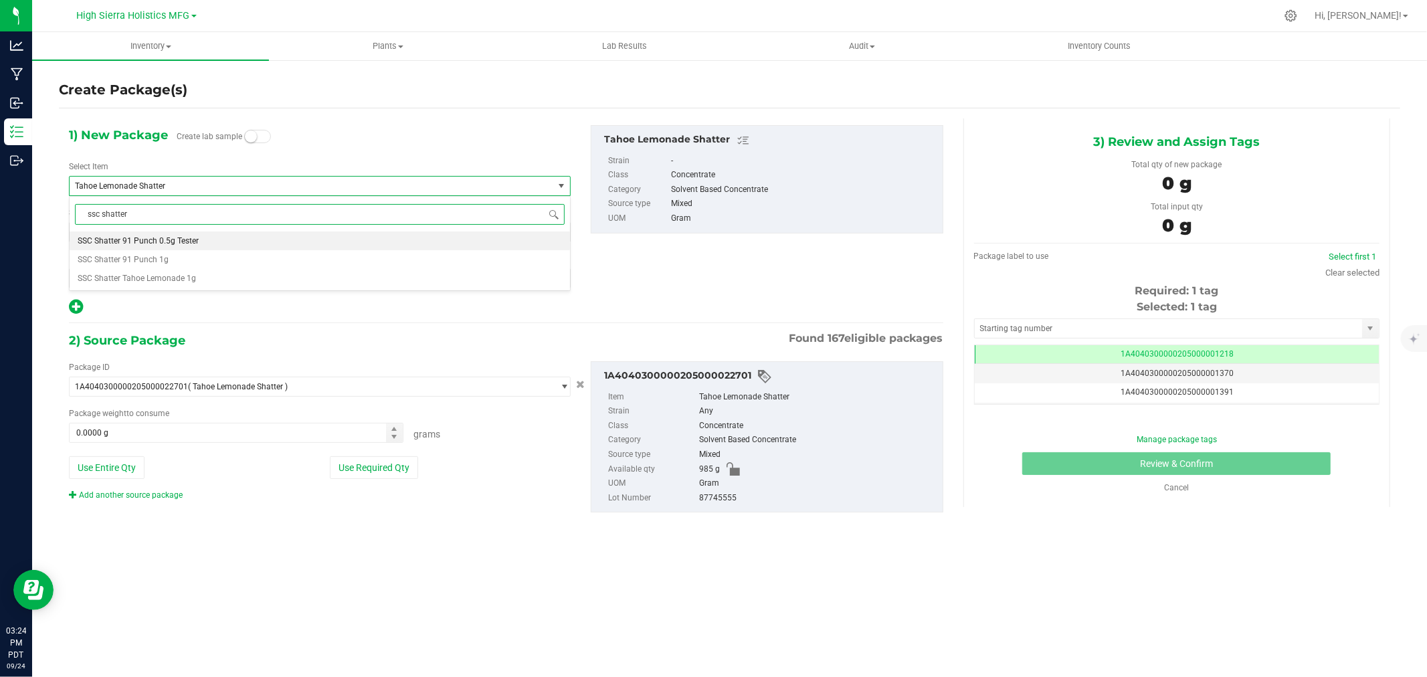
scroll to position [0, 0]
type input "ssc shatter tahoe"
click at [167, 238] on span "SSC Shatter Tahoe Lemonade 1g" at bounding box center [137, 240] width 118 height 9
type input "0"
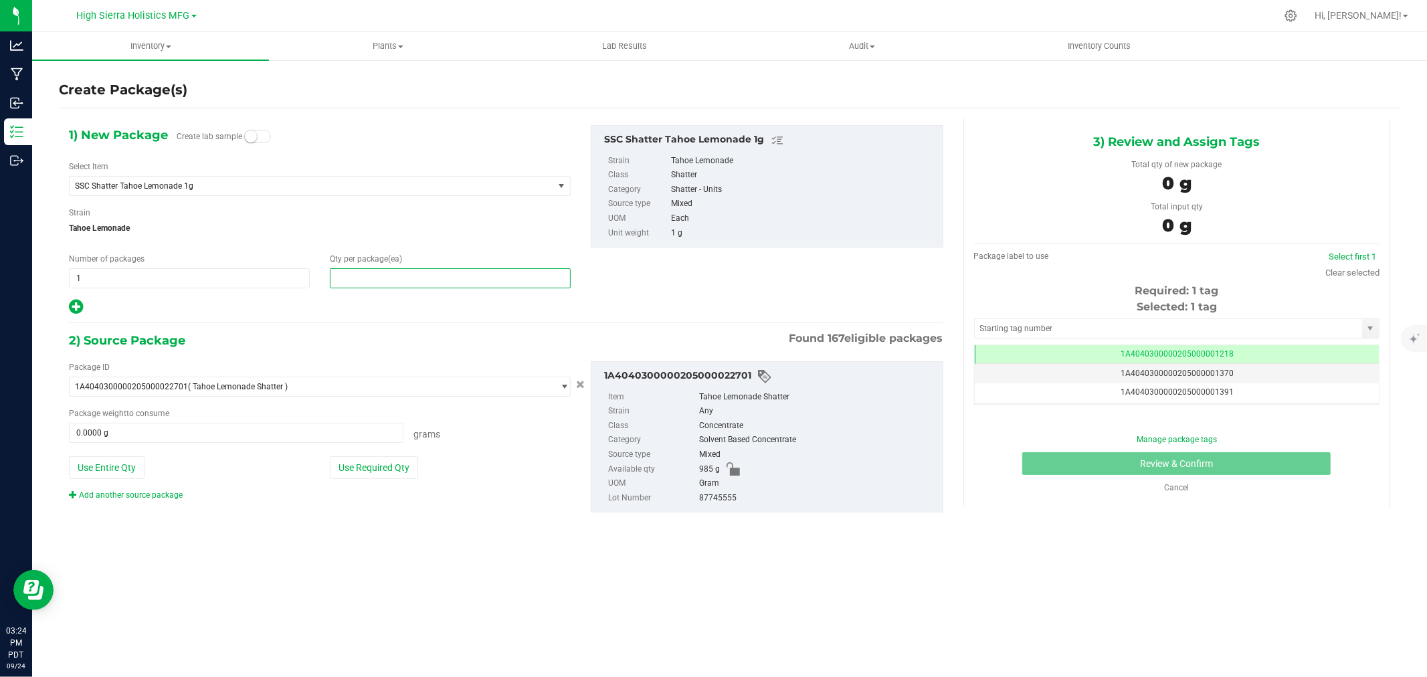
click at [360, 286] on span at bounding box center [450, 278] width 241 height 20
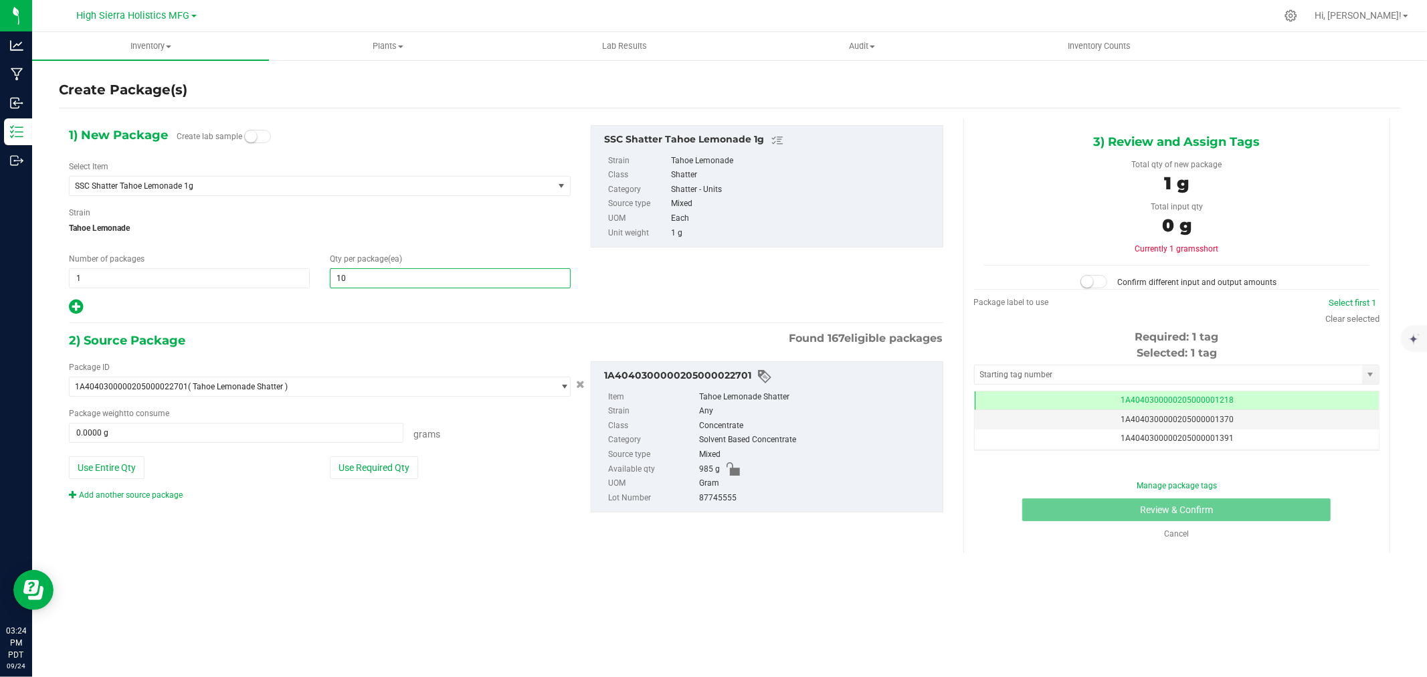
type input "100"
click at [345, 319] on div "1) New Package Create lab sample Select Item SSC Shatter Tahoe Lemonade 1g SSC …" at bounding box center [506, 329] width 894 height 423
click at [377, 466] on button "Use Required Qty" at bounding box center [374, 467] width 88 height 23
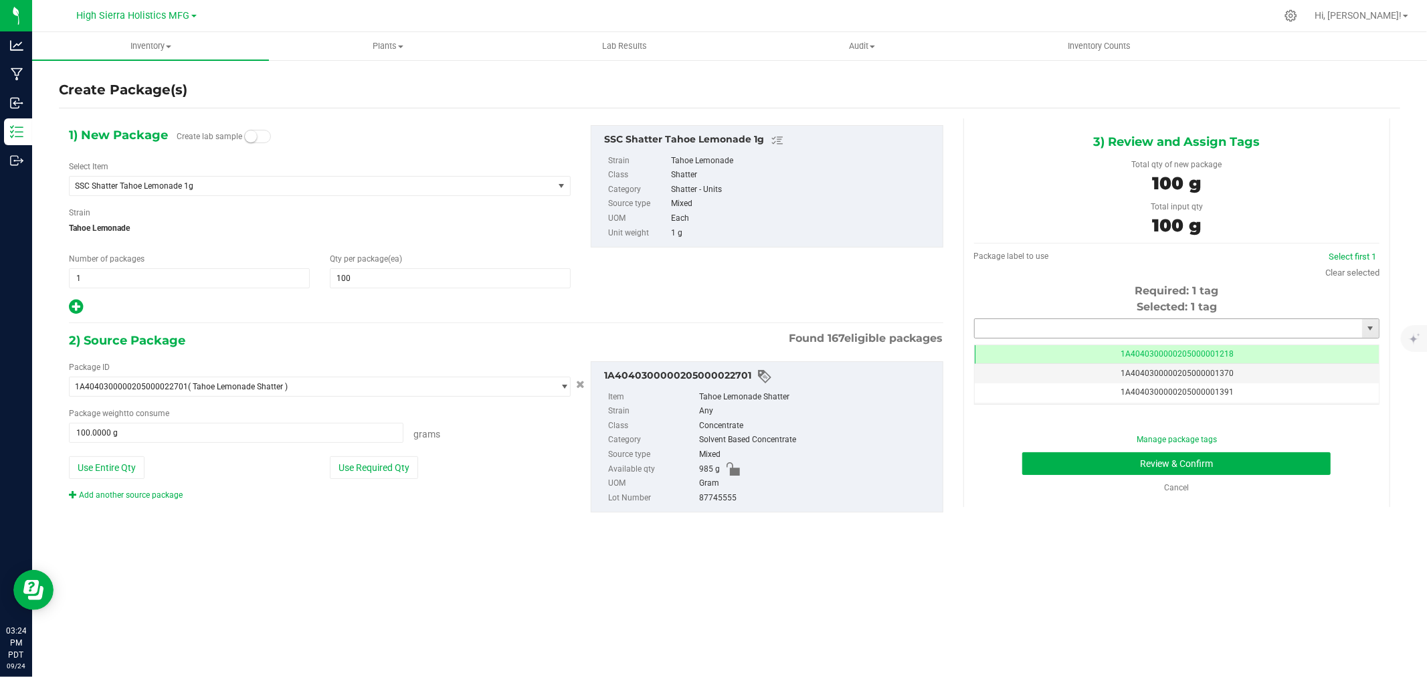
click at [1104, 329] on input "text" at bounding box center [1168, 328] width 387 height 19
click at [1035, 355] on li "1A4040300000205000021288" at bounding box center [1177, 351] width 404 height 20
click at [1088, 460] on button "Review & Confirm" at bounding box center [1176, 463] width 308 height 23
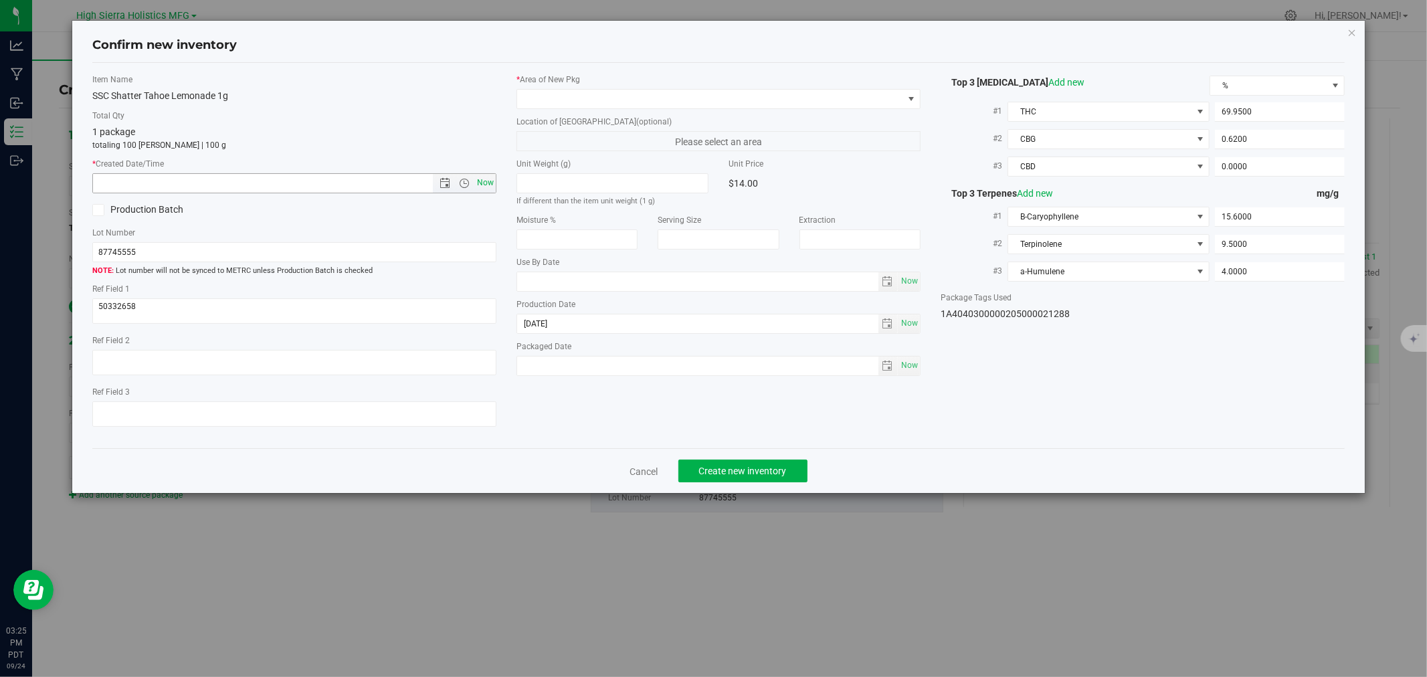
click at [484, 190] on span "Now" at bounding box center [485, 182] width 23 height 19
click at [530, 99] on span at bounding box center [710, 99] width 386 height 19
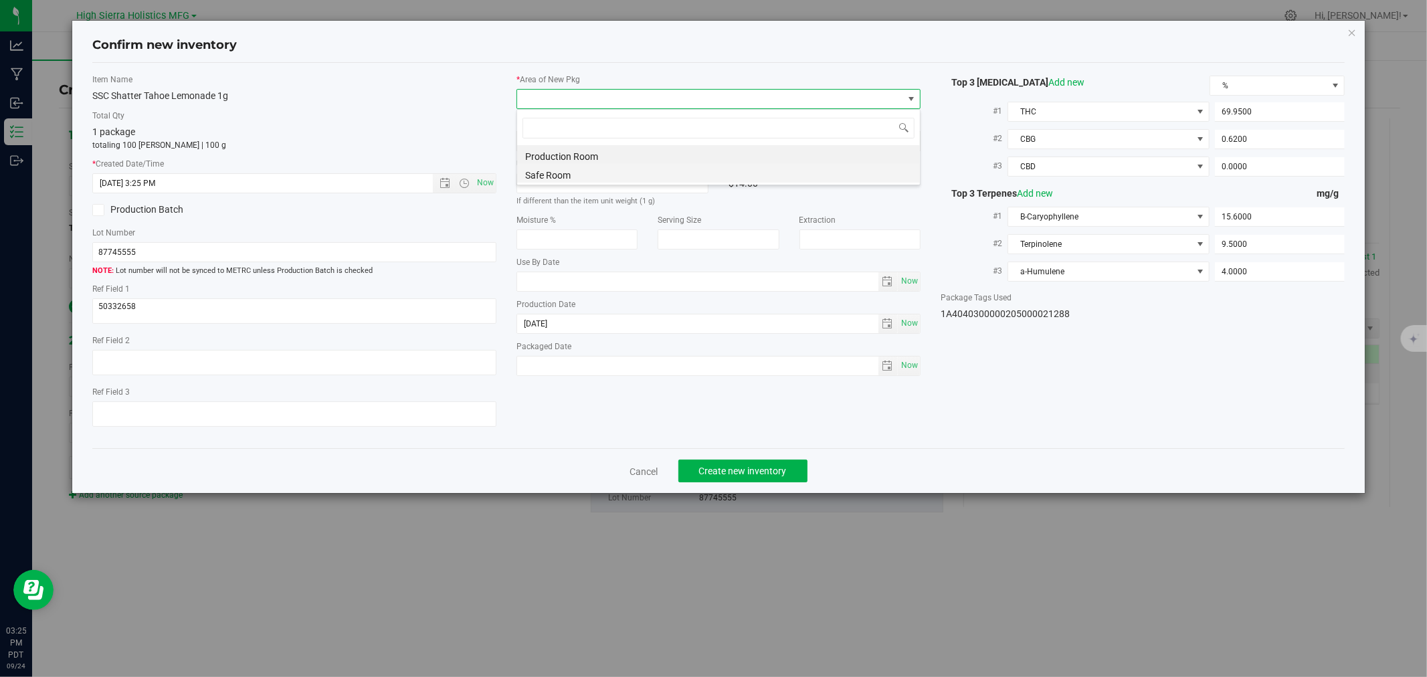
click at [525, 175] on li "Safe Room" at bounding box center [718, 173] width 403 height 19
click at [467, 104] on div "Item Name SSC Shatter Tahoe Lemonade 1g Total Qty 1 package totaling 100 eaches…" at bounding box center [294, 256] width 424 height 365
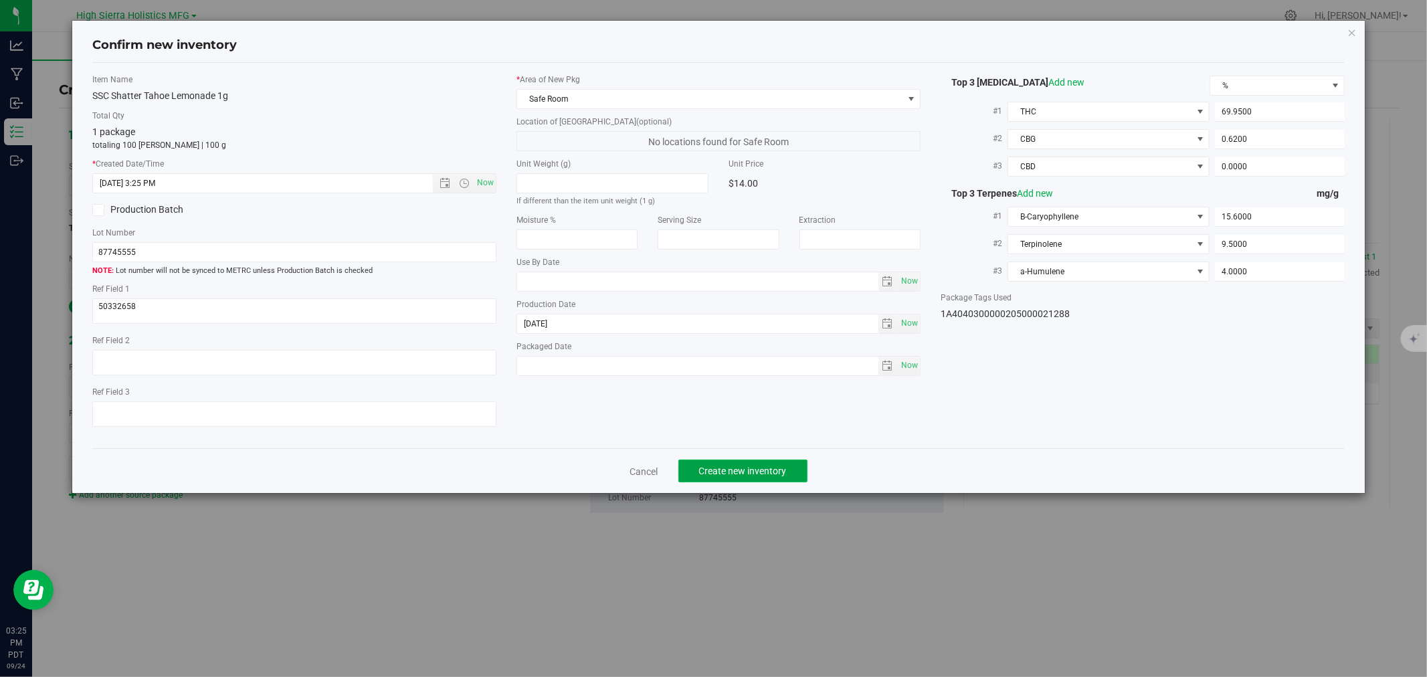
click at [749, 474] on span "Create new inventory" at bounding box center [743, 471] width 88 height 11
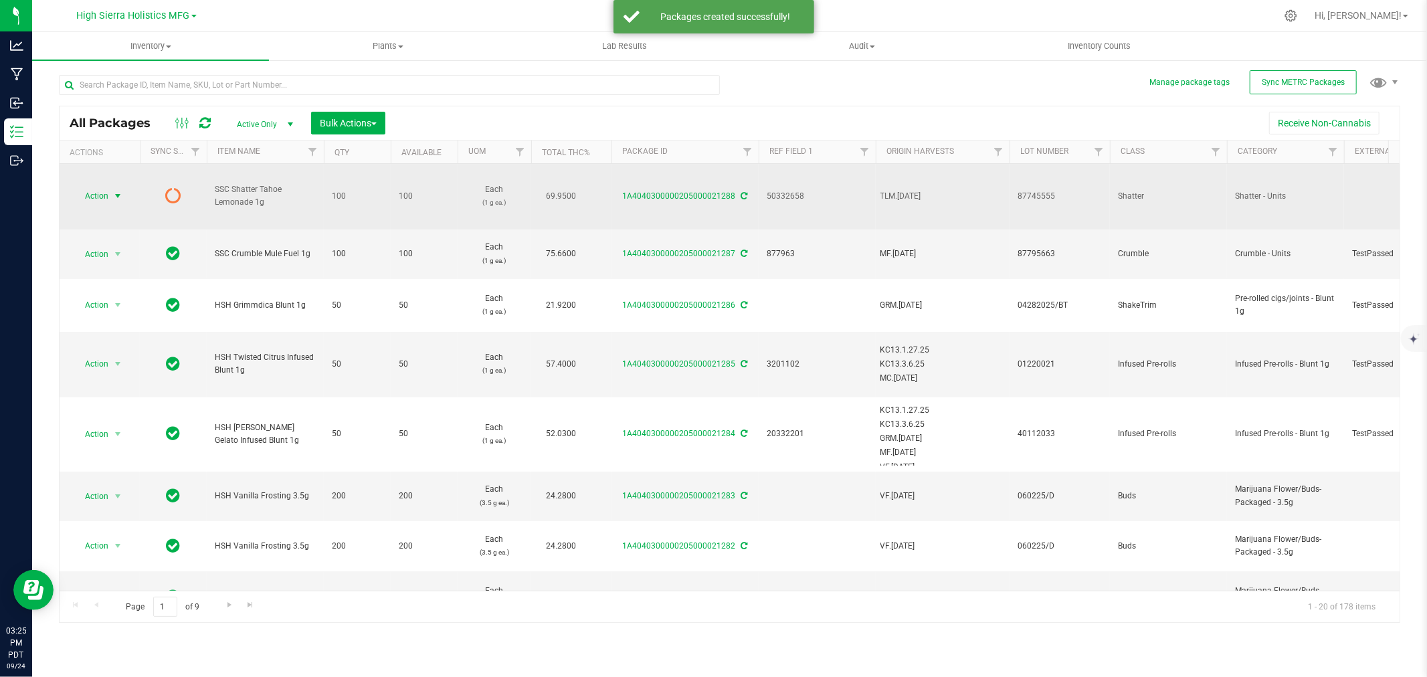
click at [110, 195] on span "select" at bounding box center [118, 196] width 17 height 19
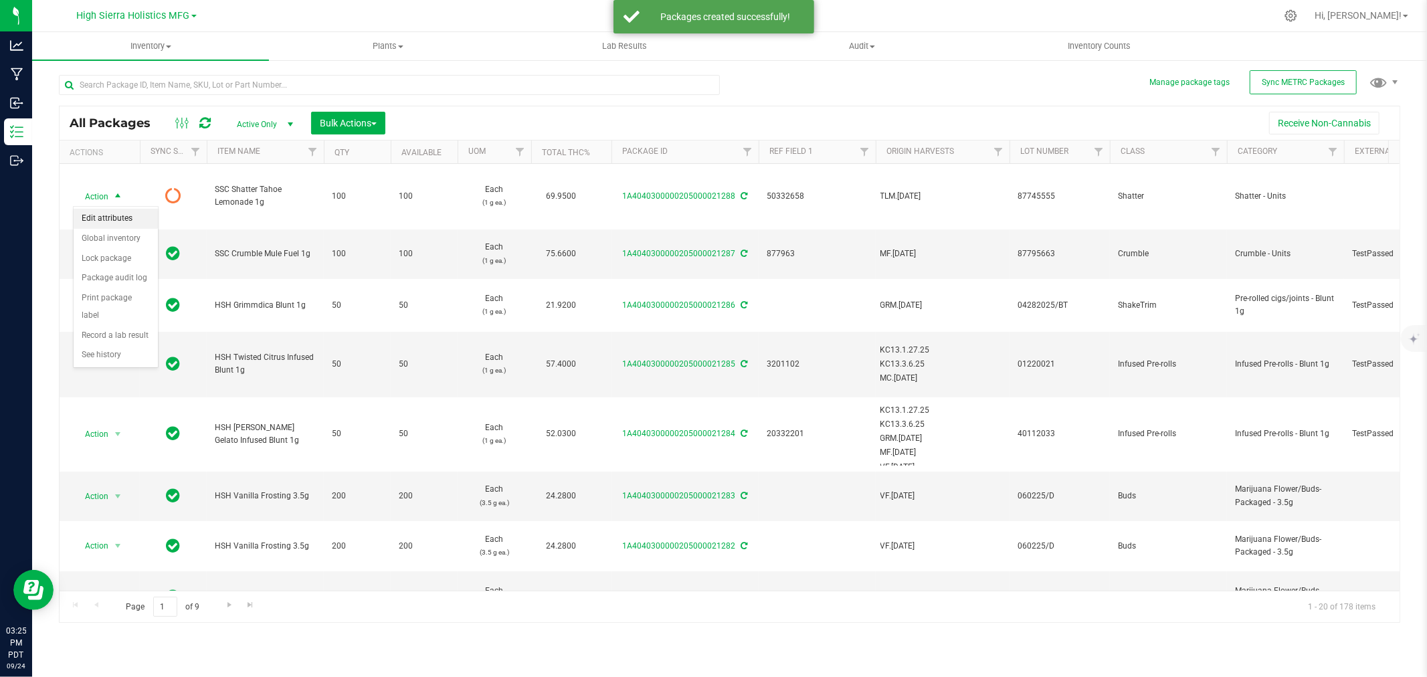
click at [109, 217] on li "Edit attributes" at bounding box center [116, 219] width 84 height 20
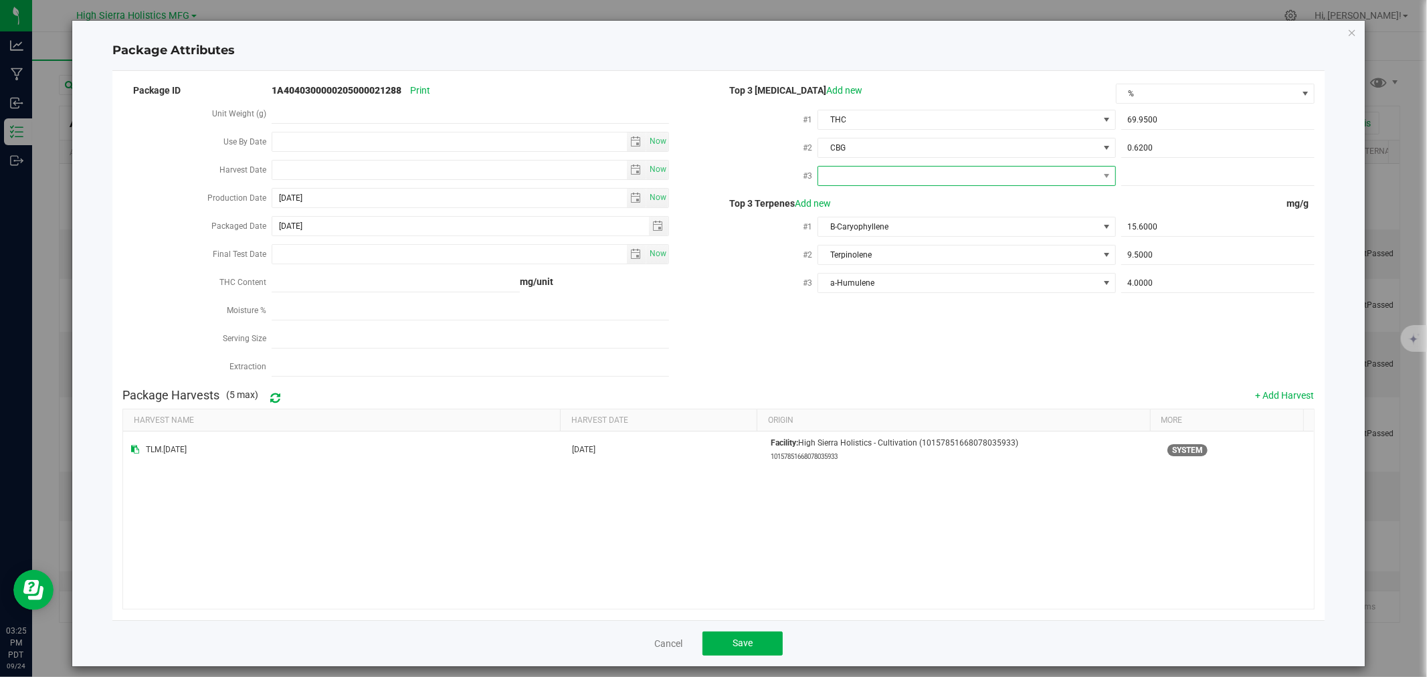
click at [878, 176] on span at bounding box center [958, 176] width 280 height 19
click at [861, 258] on li "CBD" at bounding box center [959, 252] width 294 height 23
click at [1172, 179] on span at bounding box center [1217, 176] width 193 height 19
click at [732, 648] on span "Save" at bounding box center [742, 642] width 20 height 11
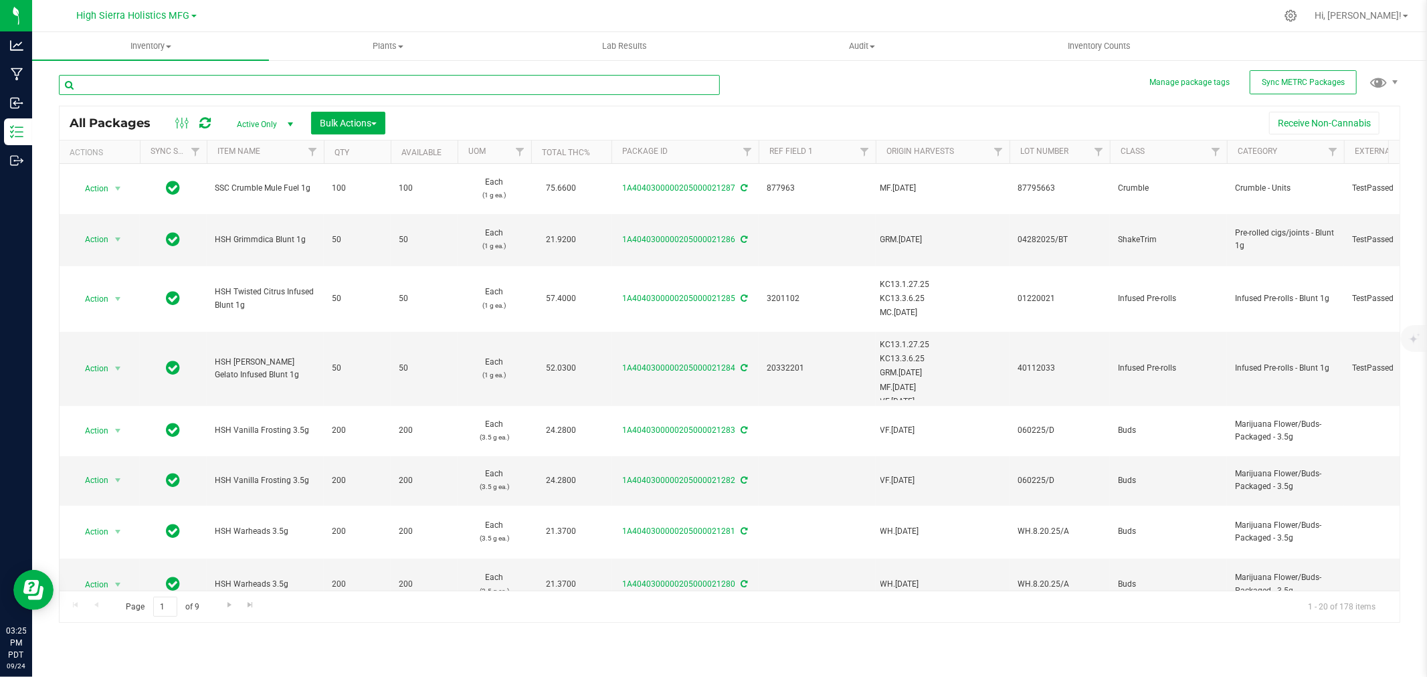
click at [137, 75] on input "text" at bounding box center [389, 85] width 661 height 20
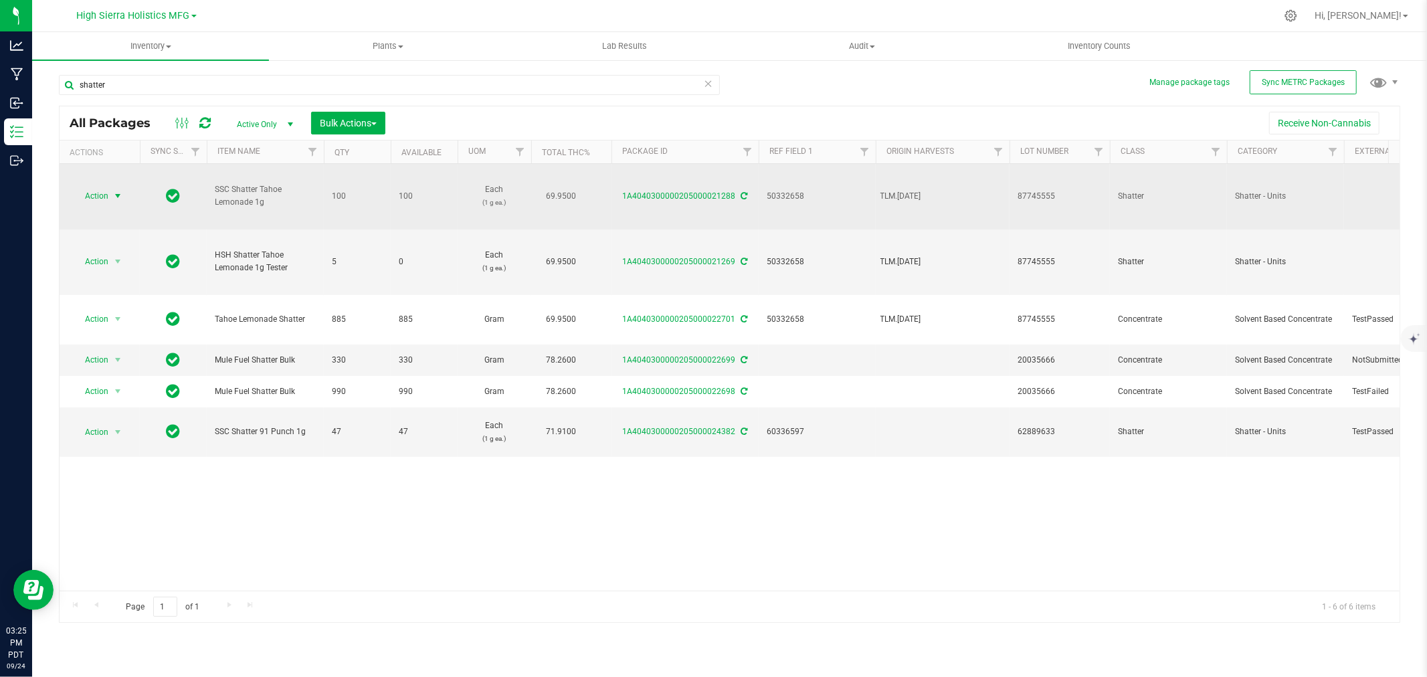
click at [128, 197] on div "Action Action Adjust qty Create package Edit attributes Global inventory Locate…" at bounding box center [100, 196] width 64 height 19
click at [111, 198] on span "select" at bounding box center [118, 196] width 17 height 19
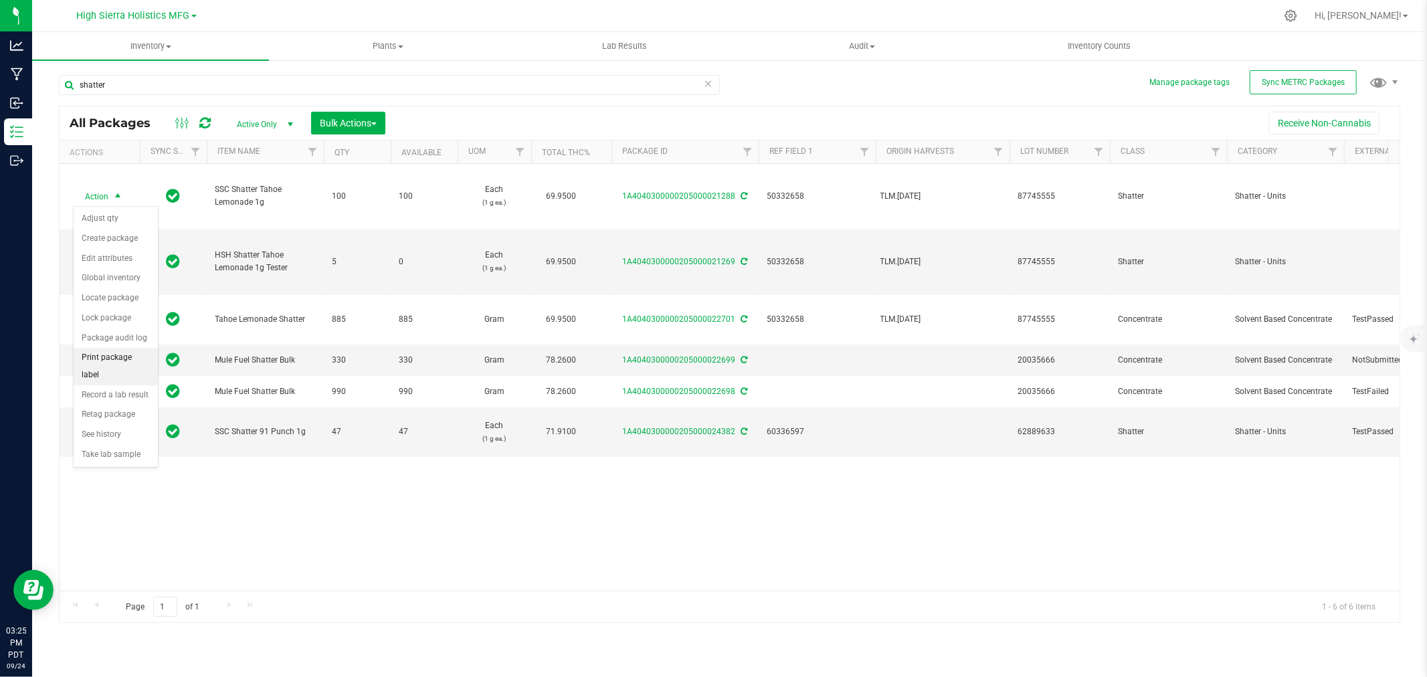
click at [105, 375] on li "Print package label" at bounding box center [116, 366] width 84 height 37
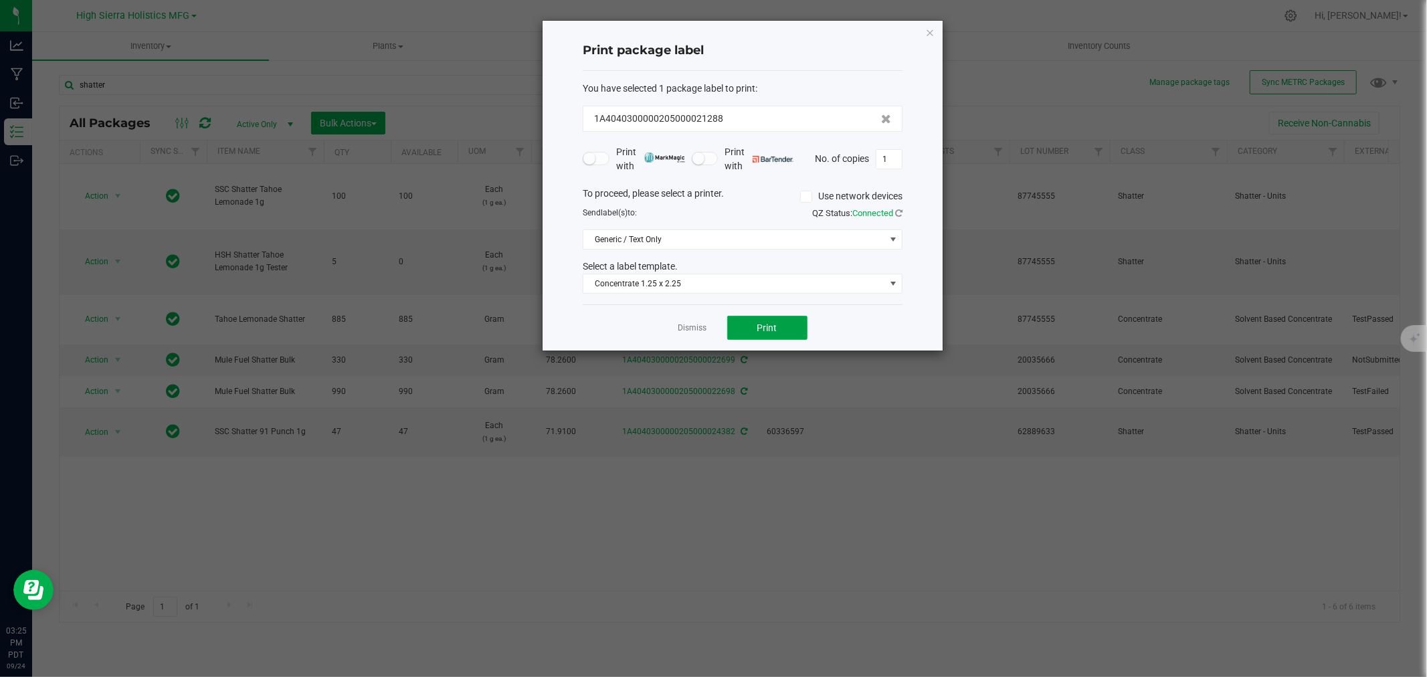
click at [759, 333] on button "Print" at bounding box center [767, 328] width 80 height 24
click at [899, 150] on input "1" at bounding box center [888, 159] width 25 height 19
click at [774, 313] on div "Dismiss Print" at bounding box center [743, 327] width 320 height 46
click at [779, 330] on button "Print" at bounding box center [767, 328] width 80 height 24
click at [927, 30] on icon "button" at bounding box center [929, 32] width 9 height 16
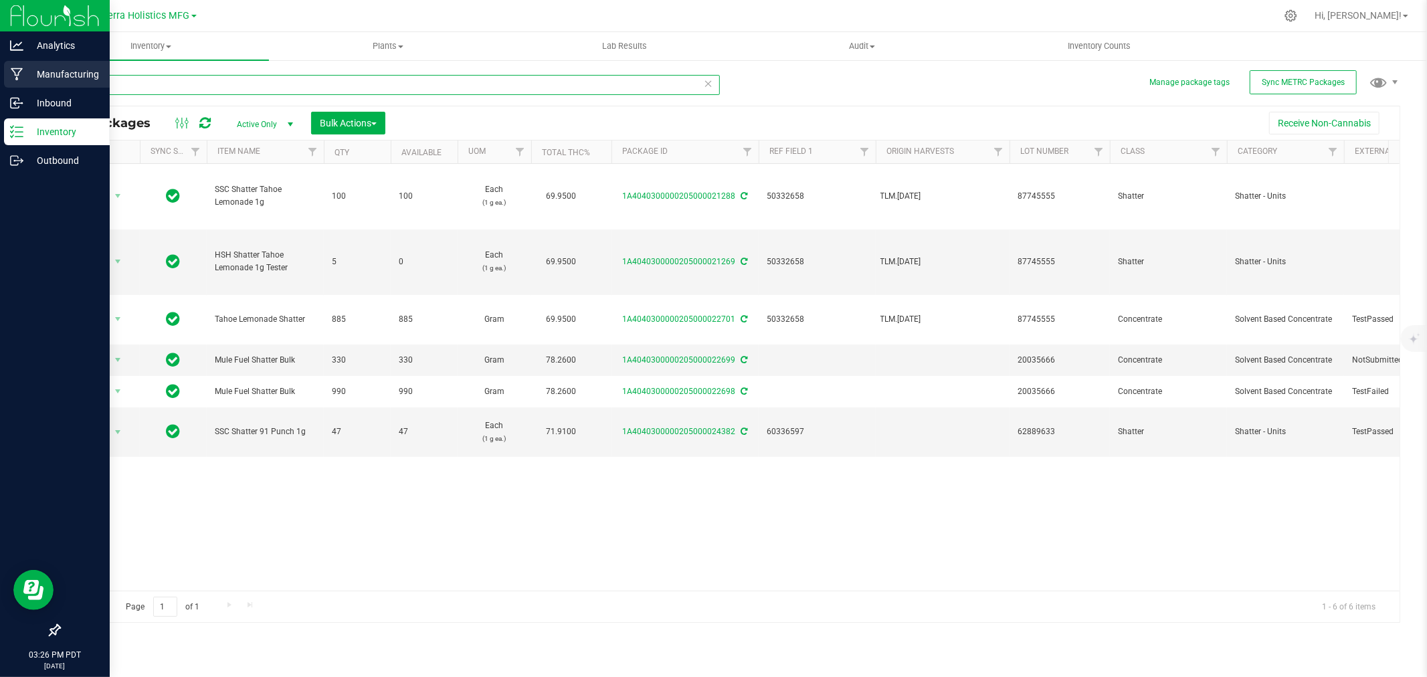
drag, startPoint x: 134, startPoint y: 82, endPoint x: 7, endPoint y: 84, distance: 126.4
click at [7, 84] on div "Analytics Manufacturing Inbound Inventory Outbound 03:26 PM PDT 09/24/2025 09/2…" at bounding box center [713, 338] width 1427 height 677
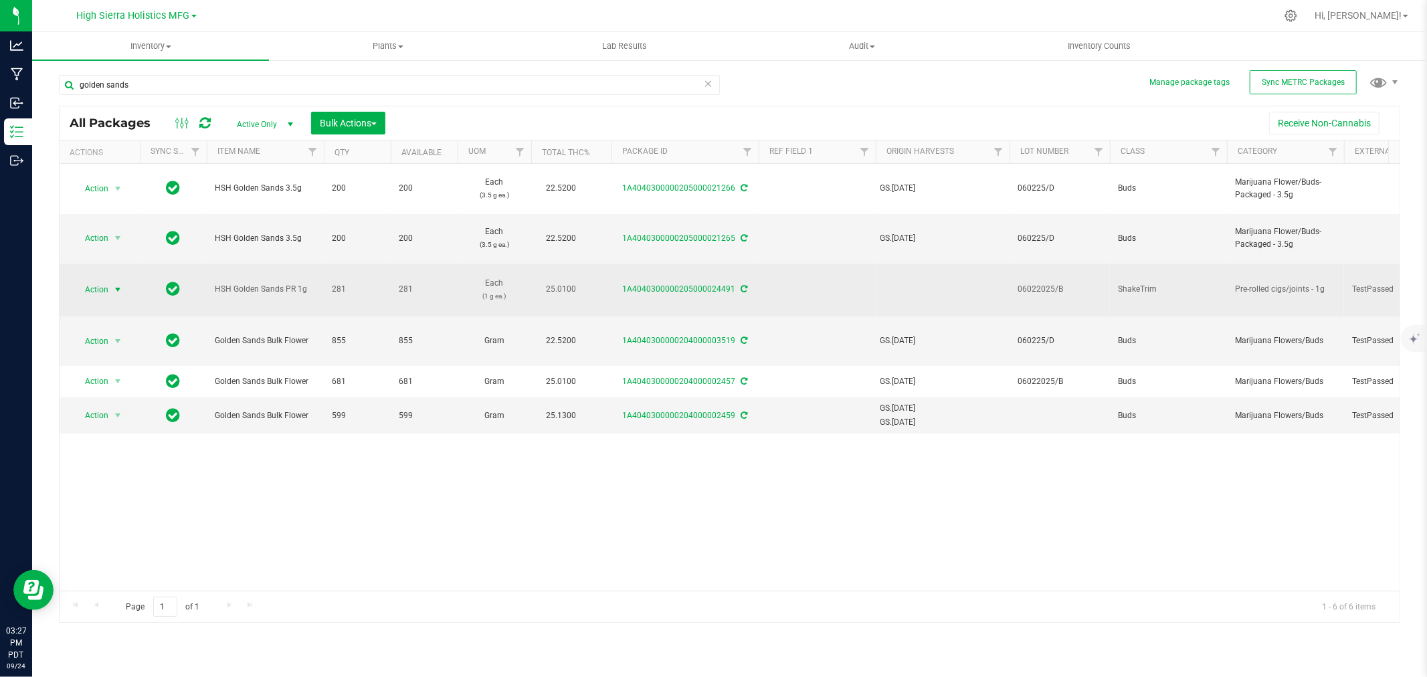
click at [106, 280] on span "Action" at bounding box center [91, 289] width 36 height 19
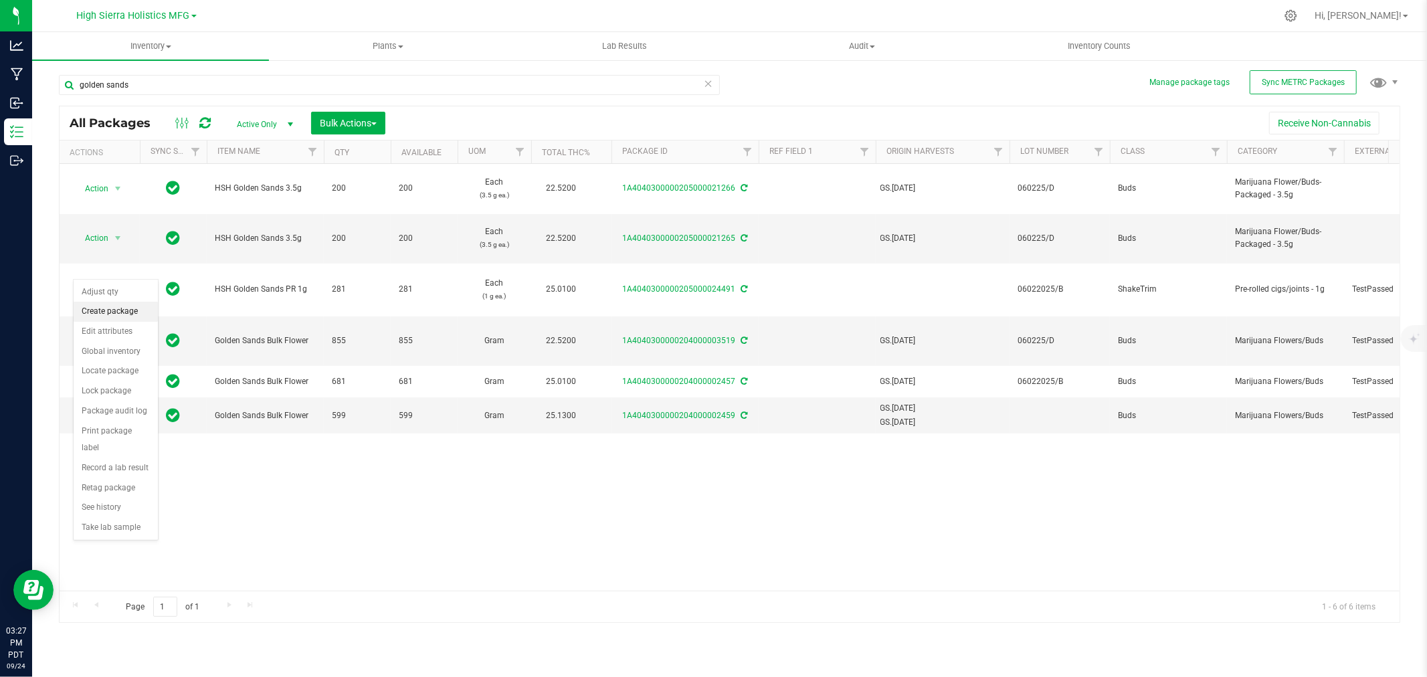
click at [105, 304] on li "Create package" at bounding box center [116, 312] width 84 height 20
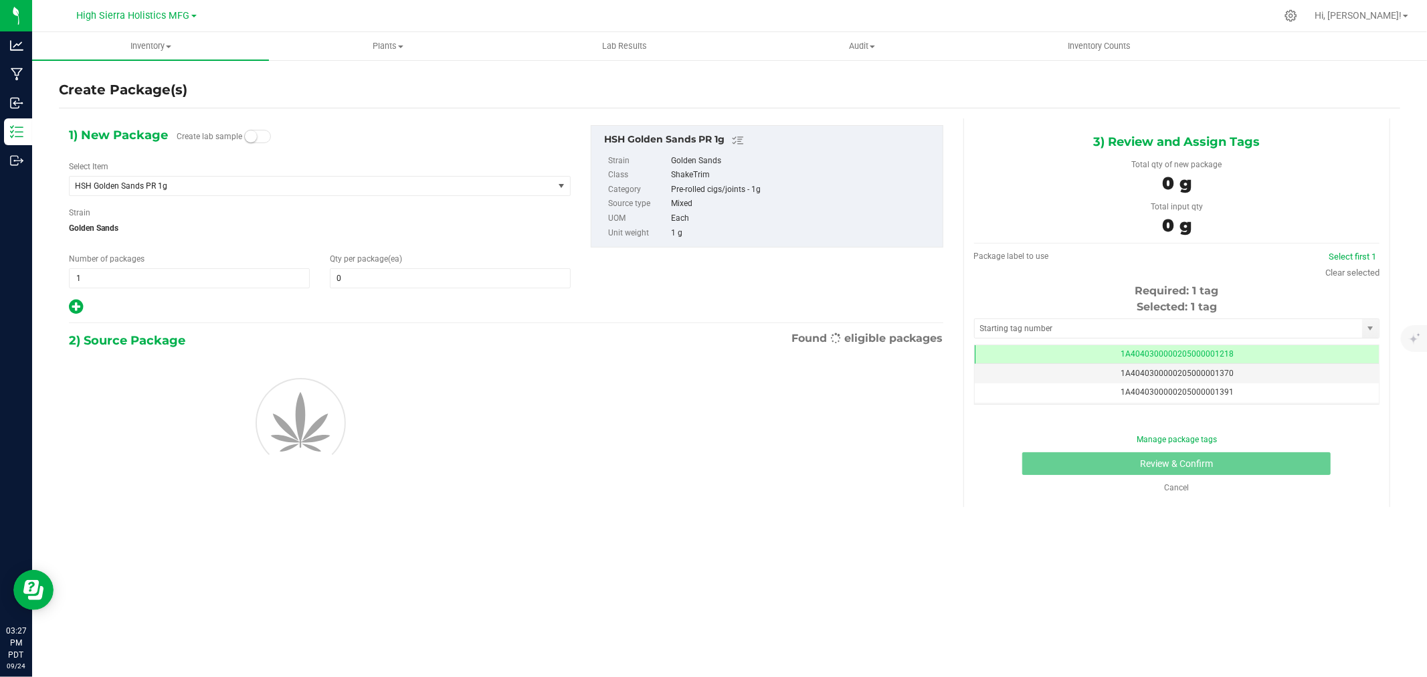
scroll to position [0, -1]
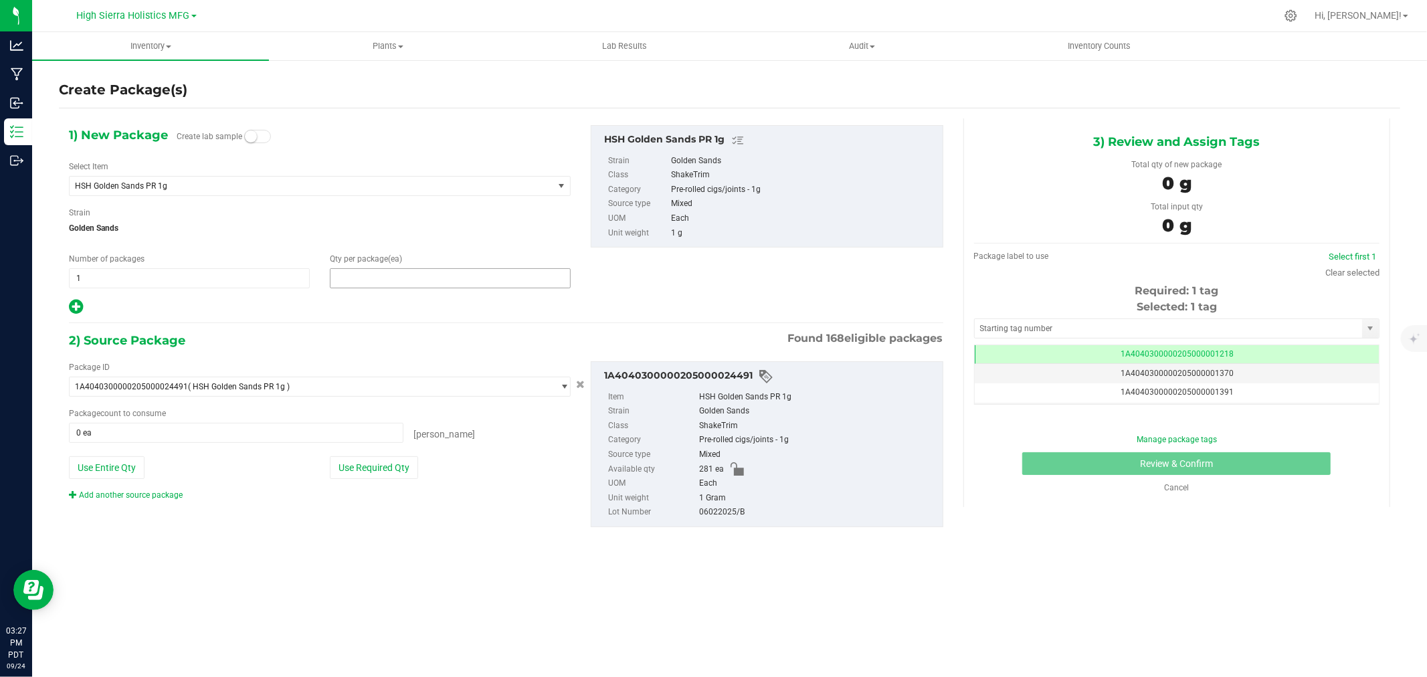
click at [397, 276] on span at bounding box center [450, 278] width 241 height 20
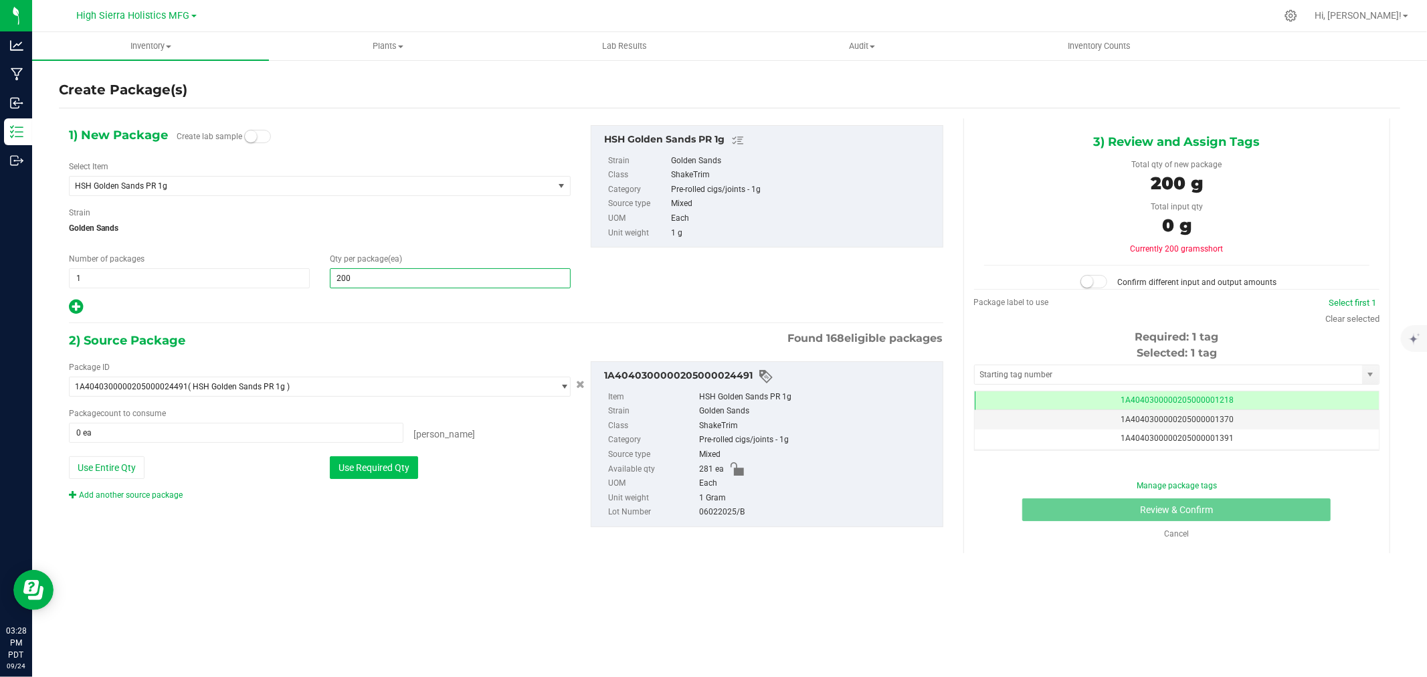
click at [385, 469] on button "Use Required Qty" at bounding box center [374, 467] width 88 height 23
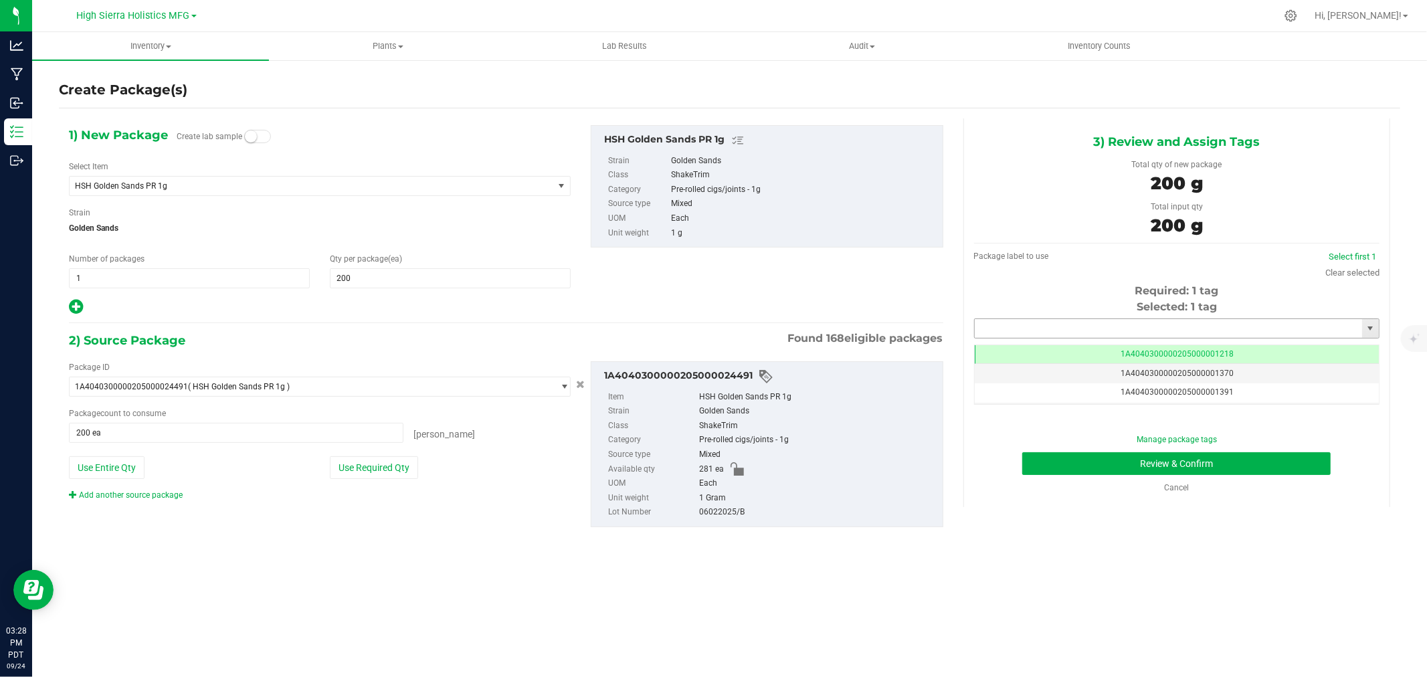
click at [1106, 319] on input "text" at bounding box center [1168, 328] width 387 height 19
click at [1082, 350] on li "1A4040300000205000021289" at bounding box center [1177, 351] width 404 height 20
click at [1099, 448] on div "Manage package tags Review & Confirm Cancel" at bounding box center [1176, 463] width 385 height 60
click at [1101, 450] on div "Manage package tags Review & Confirm Cancel" at bounding box center [1176, 463] width 385 height 60
click at [1112, 458] on button "Review & Confirm" at bounding box center [1176, 463] width 308 height 23
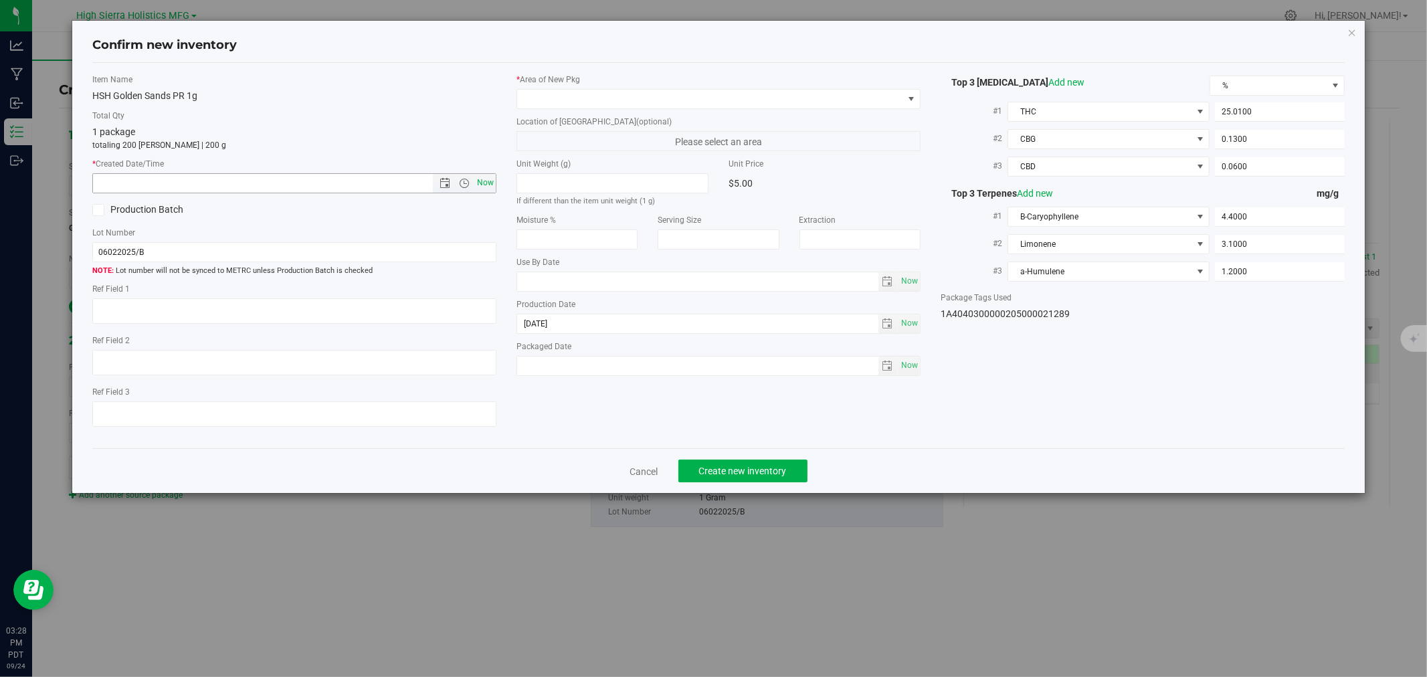
click at [478, 183] on span "Now" at bounding box center [485, 182] width 23 height 19
click at [543, 104] on span at bounding box center [710, 99] width 386 height 19
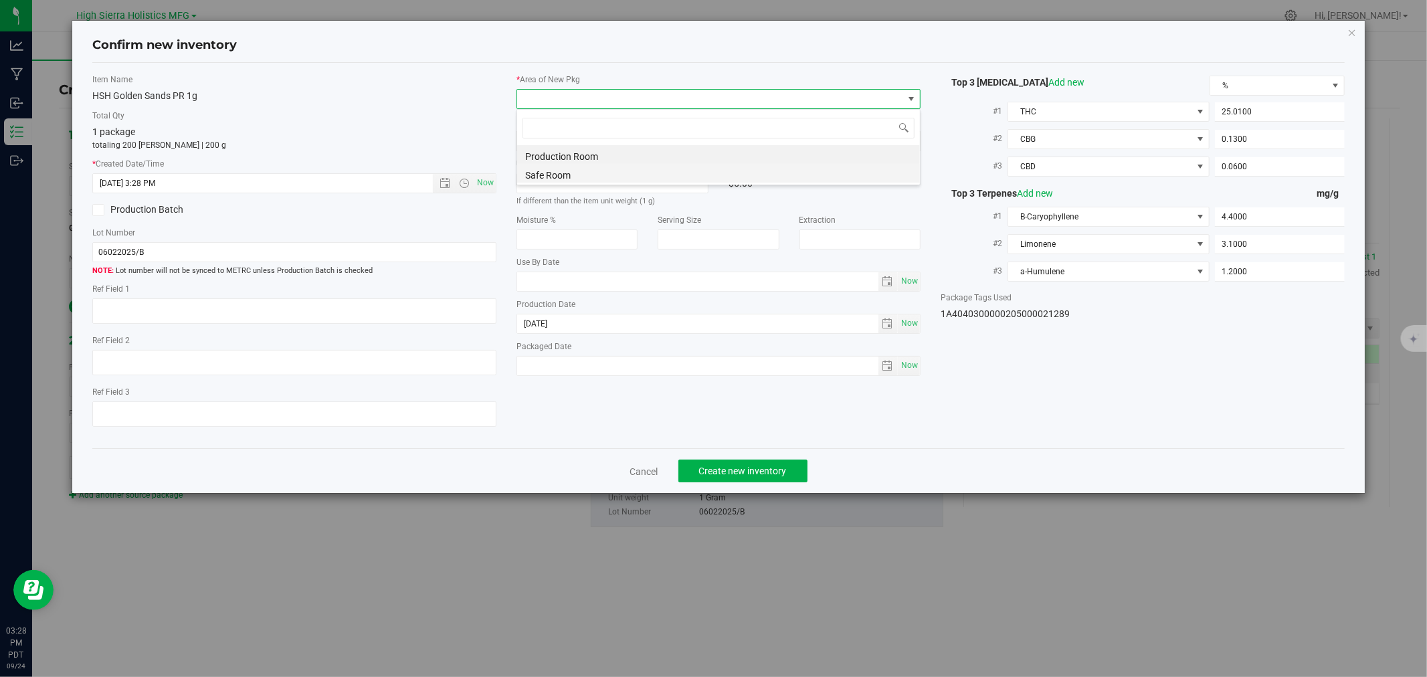
click at [553, 172] on li "Safe Room" at bounding box center [718, 173] width 403 height 19
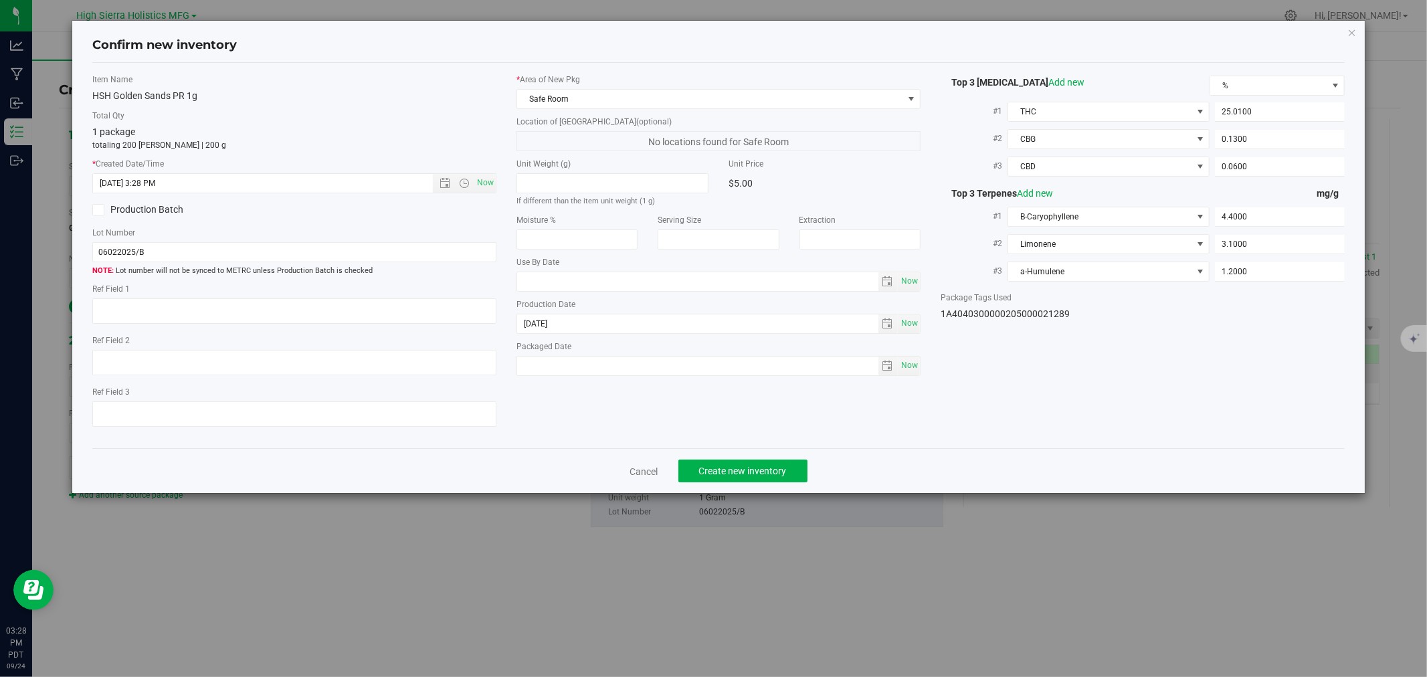
click at [433, 128] on div "1 package totaling 200 eaches | 200 g" at bounding box center [294, 138] width 404 height 26
click at [755, 470] on span "Create new inventory" at bounding box center [743, 471] width 88 height 11
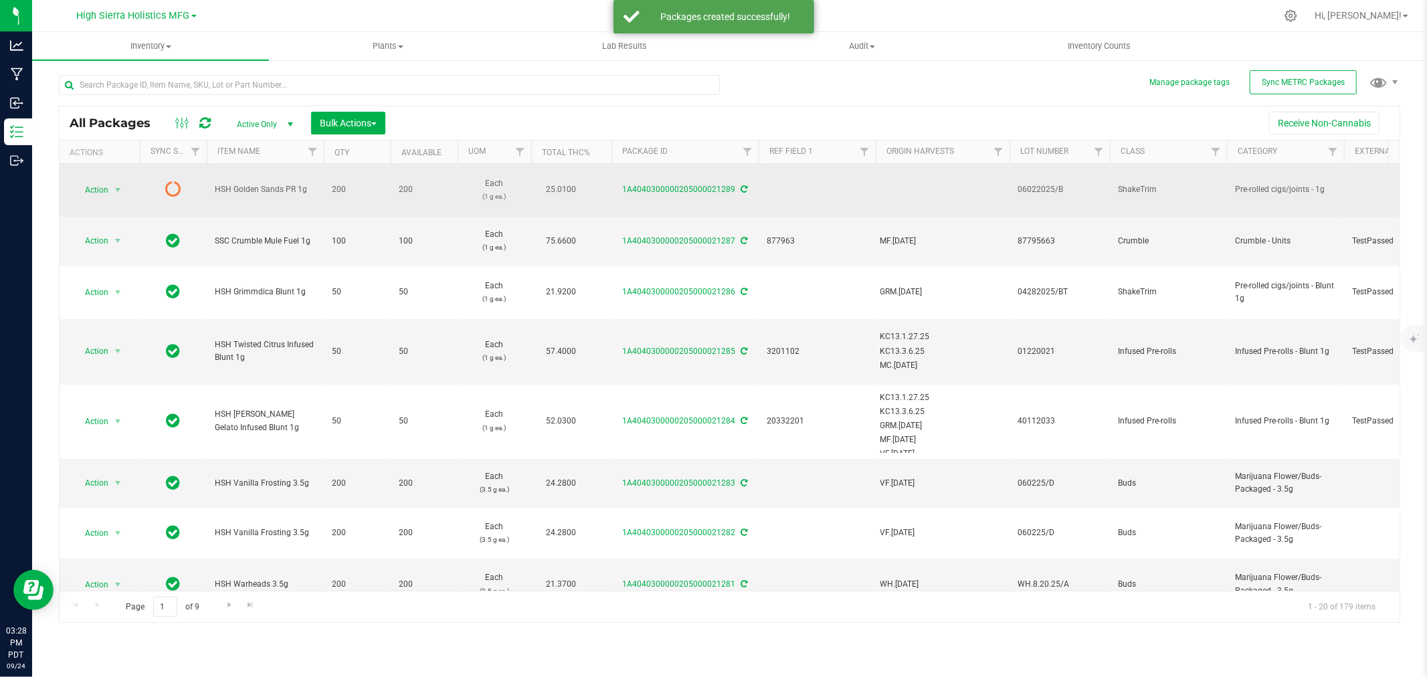
click at [741, 186] on icon at bounding box center [744, 189] width 7 height 8
click at [116, 185] on span "select" at bounding box center [117, 190] width 11 height 11
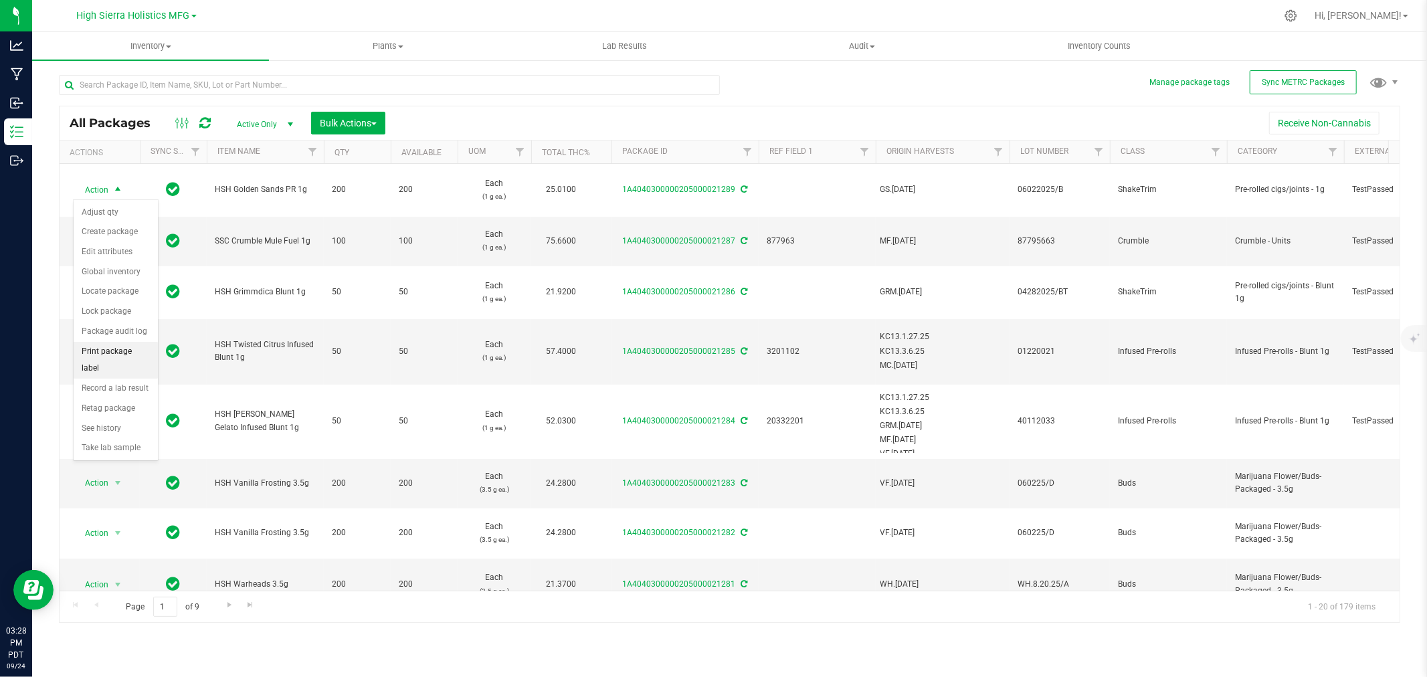
click at [107, 363] on li "Print package label" at bounding box center [116, 360] width 84 height 37
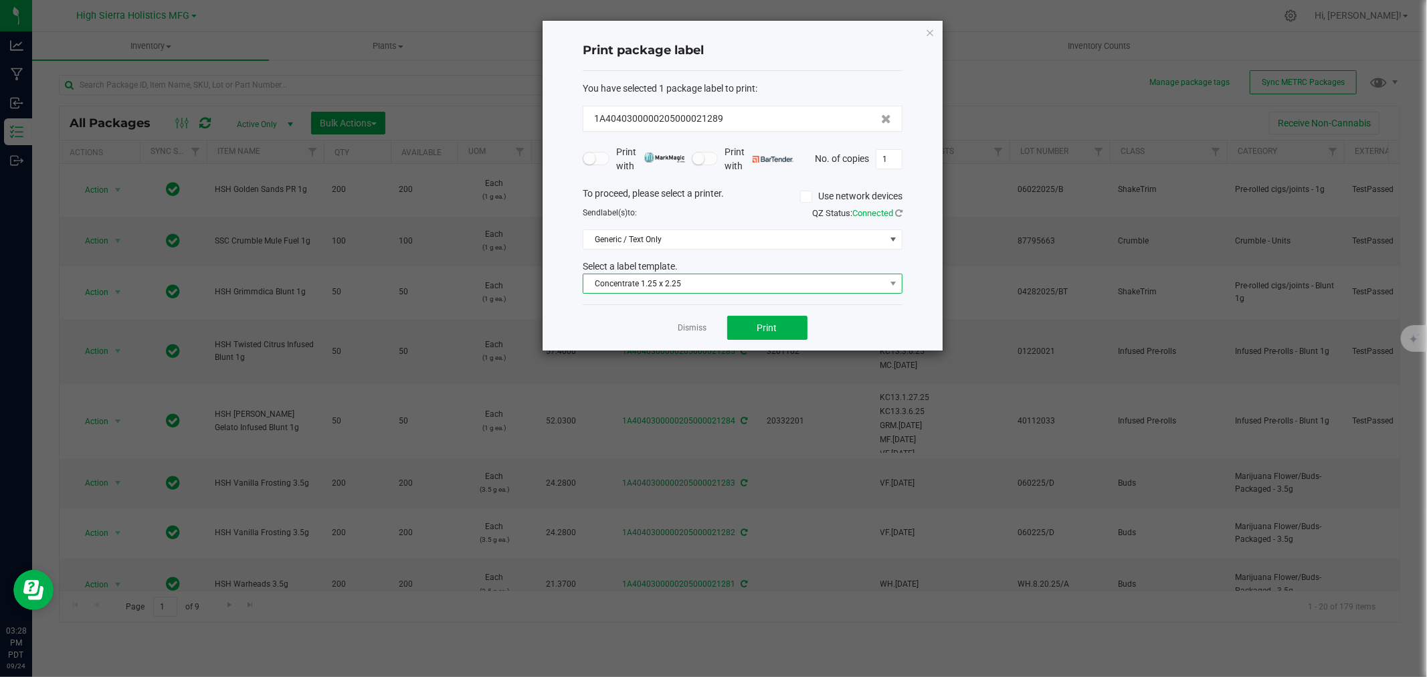
click at [760, 281] on span "Concentrate 1.25 x 2.25" at bounding box center [734, 283] width 302 height 19
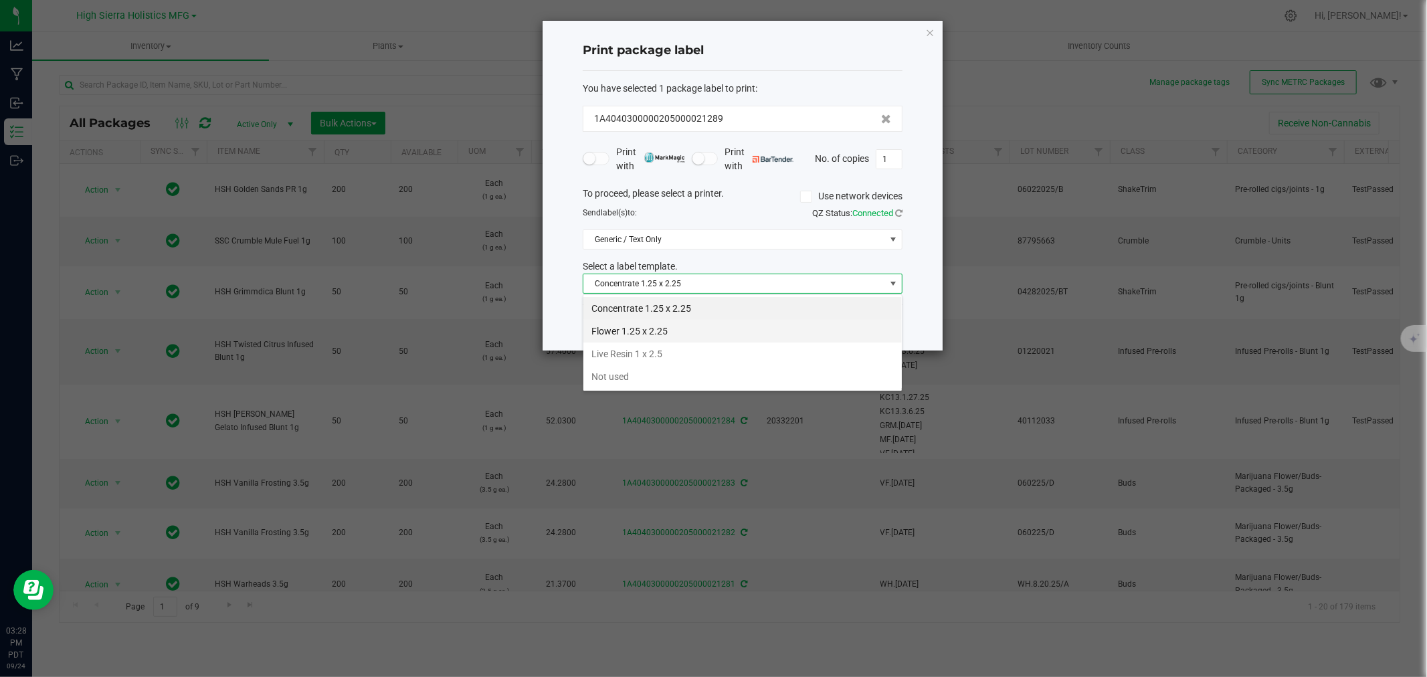
click at [679, 333] on li "Flower 1.25 x 2.25" at bounding box center [742, 331] width 318 height 23
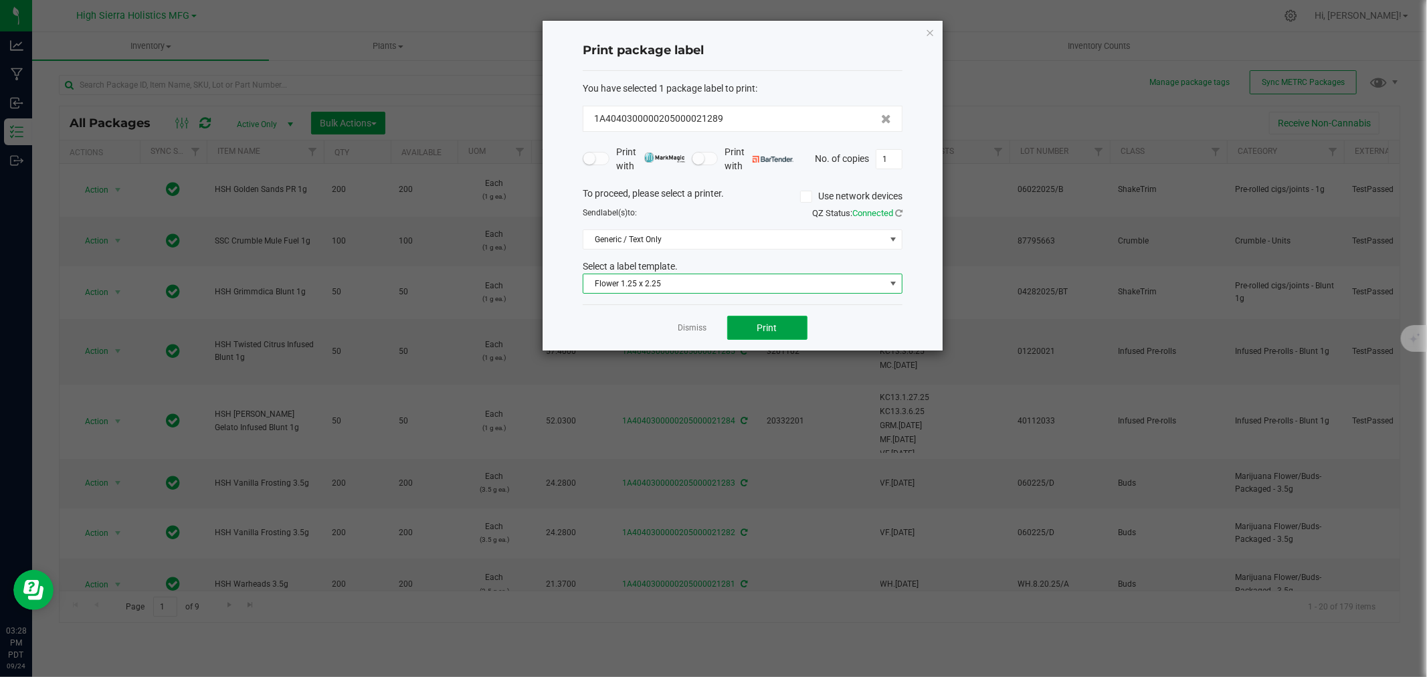
click at [756, 334] on button "Print" at bounding box center [767, 328] width 80 height 24
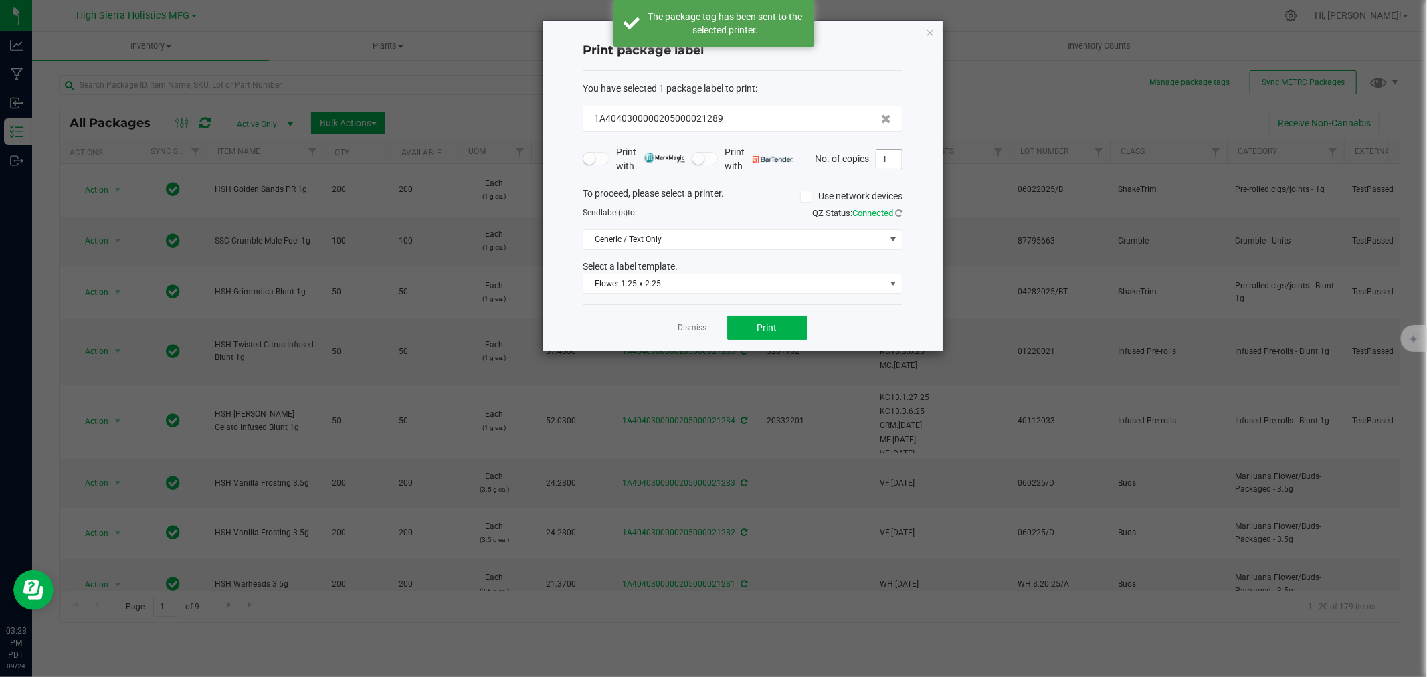
click at [899, 161] on input "1" at bounding box center [888, 159] width 25 height 19
click at [781, 316] on button "Print" at bounding box center [767, 328] width 80 height 24
click at [926, 31] on icon "button" at bounding box center [929, 32] width 9 height 16
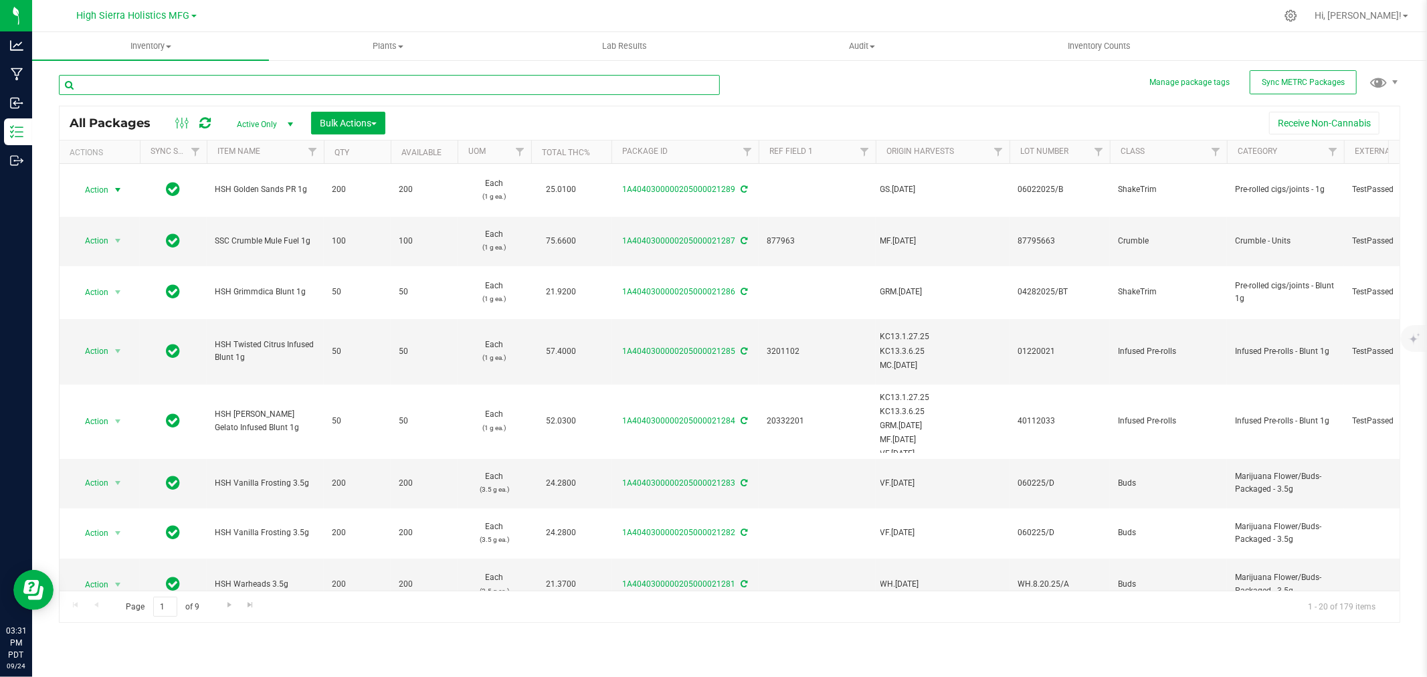
click at [373, 85] on input "text" at bounding box center [389, 85] width 661 height 20
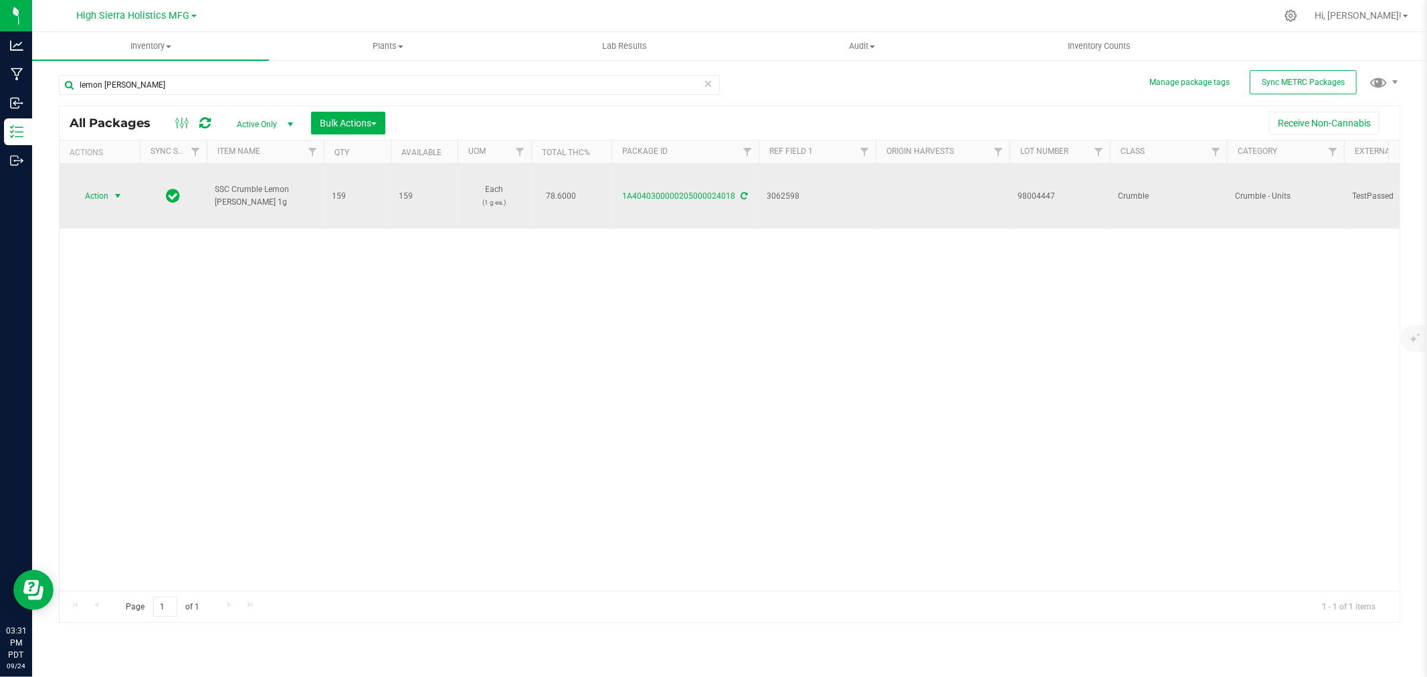
click at [118, 194] on span "select" at bounding box center [117, 196] width 11 height 11
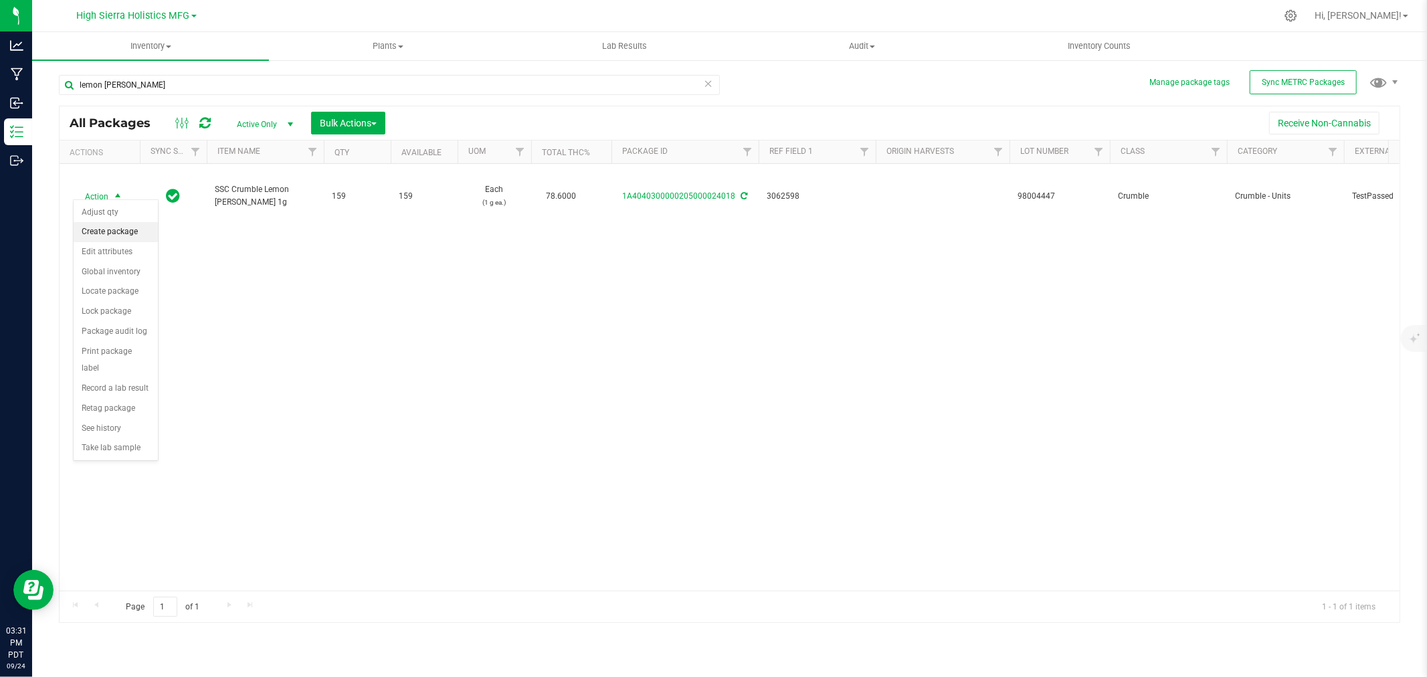
click at [132, 239] on li "Create package" at bounding box center [116, 232] width 84 height 20
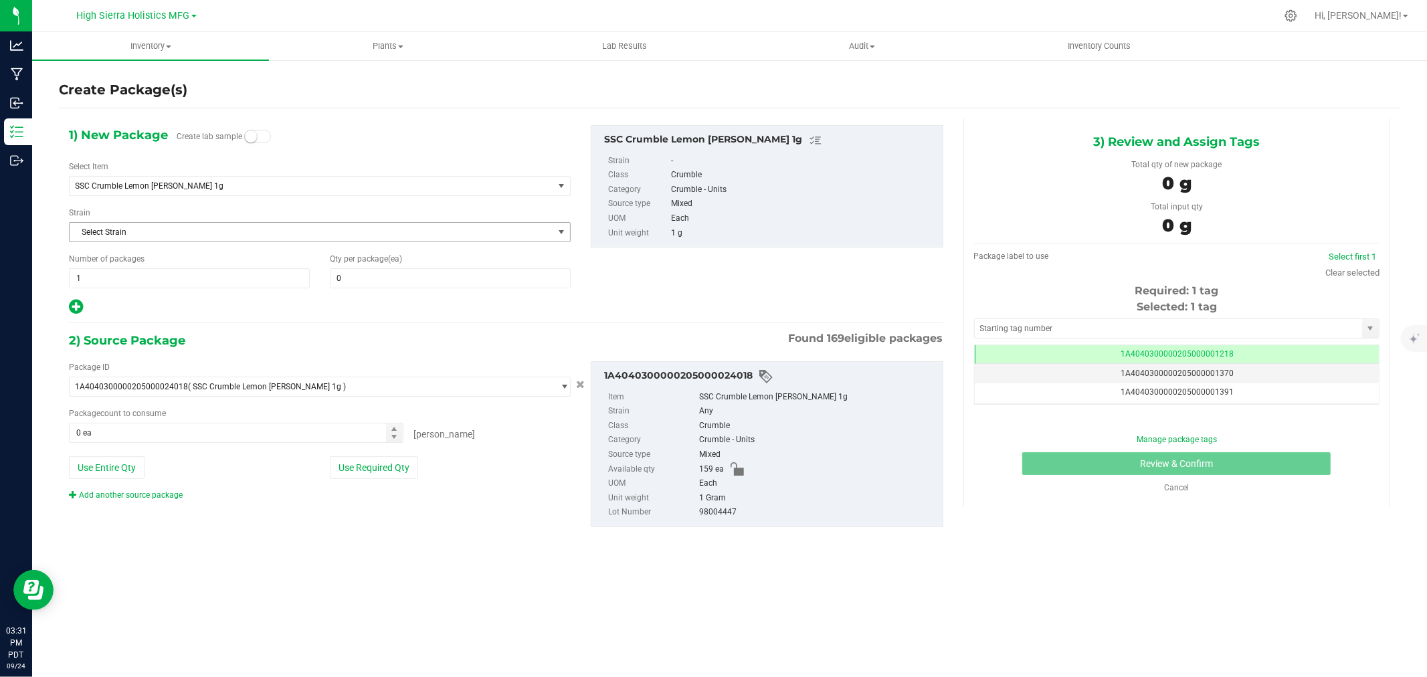
scroll to position [0, -1]
click at [365, 294] on div "1) New Package Create lab sample Select Item SSC Crumble Lemon Berry 1g 91 Punc…" at bounding box center [320, 220] width 522 height 191
click at [365, 272] on span at bounding box center [450, 278] width 241 height 20
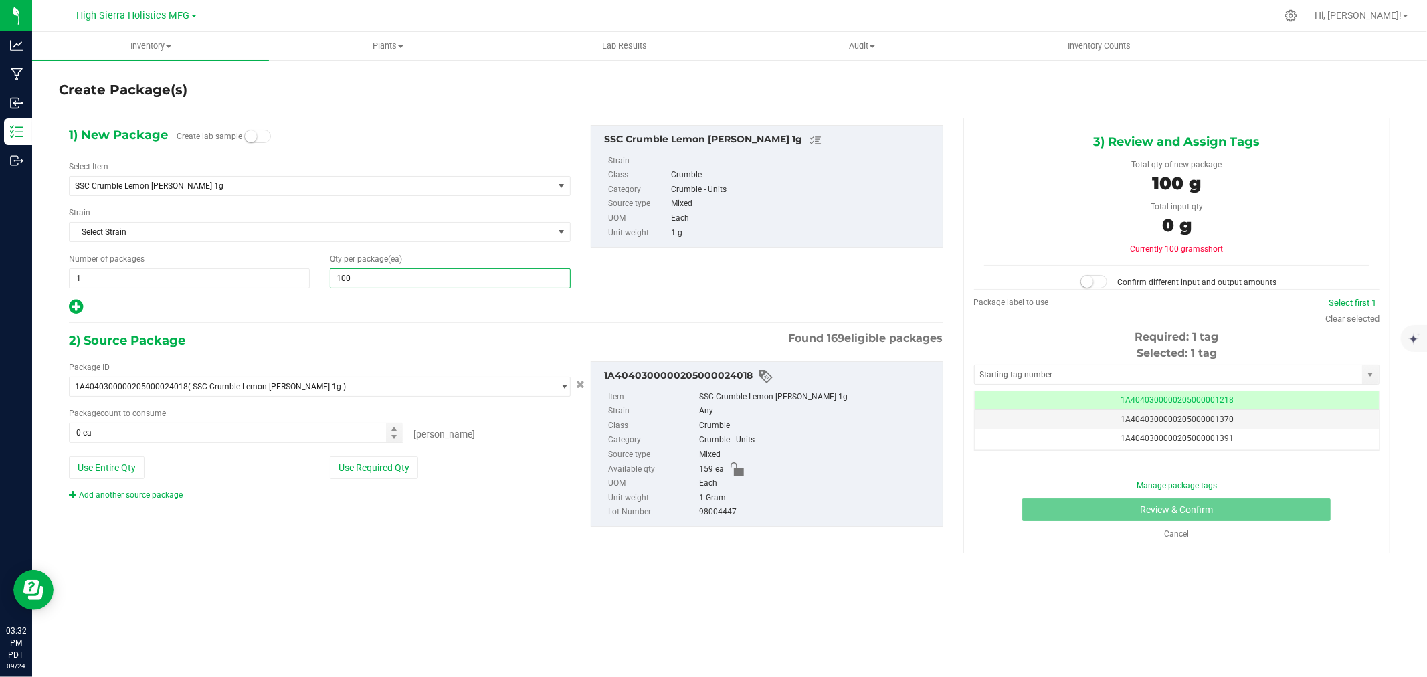
click at [337, 304] on div at bounding box center [320, 306] width 502 height 17
click at [328, 466] on div "Use Entire Qty Use Required Qty" at bounding box center [320, 467] width 502 height 23
click at [368, 466] on button "Use Required Qty" at bounding box center [374, 467] width 88 height 23
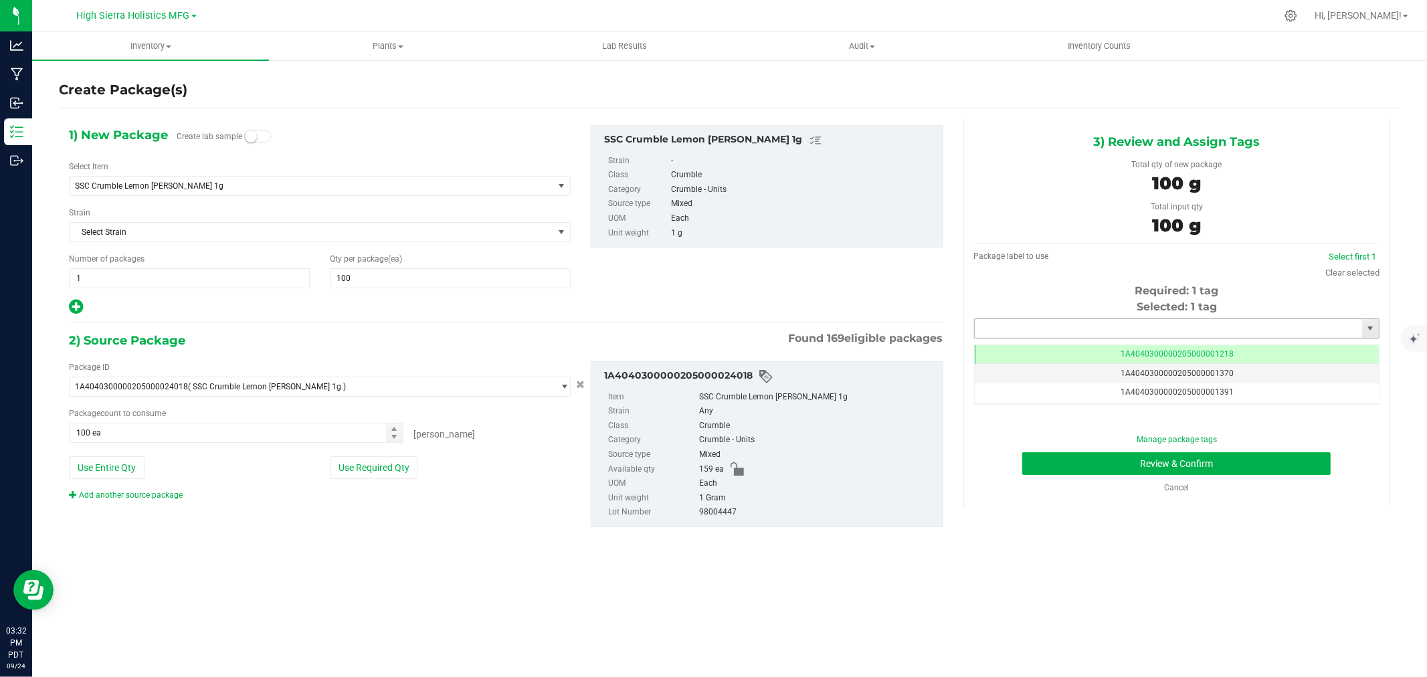
click at [1108, 322] on input "text" at bounding box center [1168, 328] width 387 height 19
click at [1105, 349] on li "1A4040300000205000021290" at bounding box center [1177, 351] width 404 height 20
click at [1110, 460] on button "Review & Confirm" at bounding box center [1176, 463] width 308 height 23
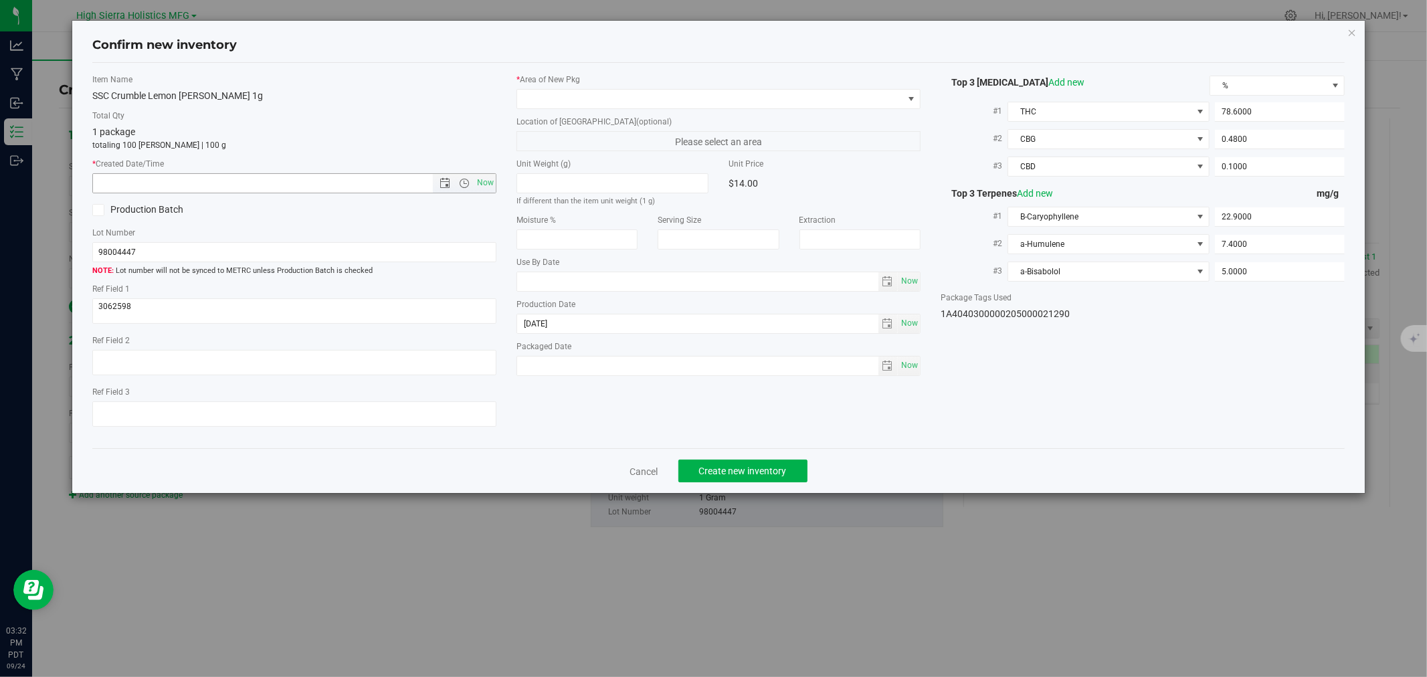
click at [483, 183] on span "Now" at bounding box center [485, 182] width 23 height 19
click at [530, 96] on span at bounding box center [710, 99] width 386 height 19
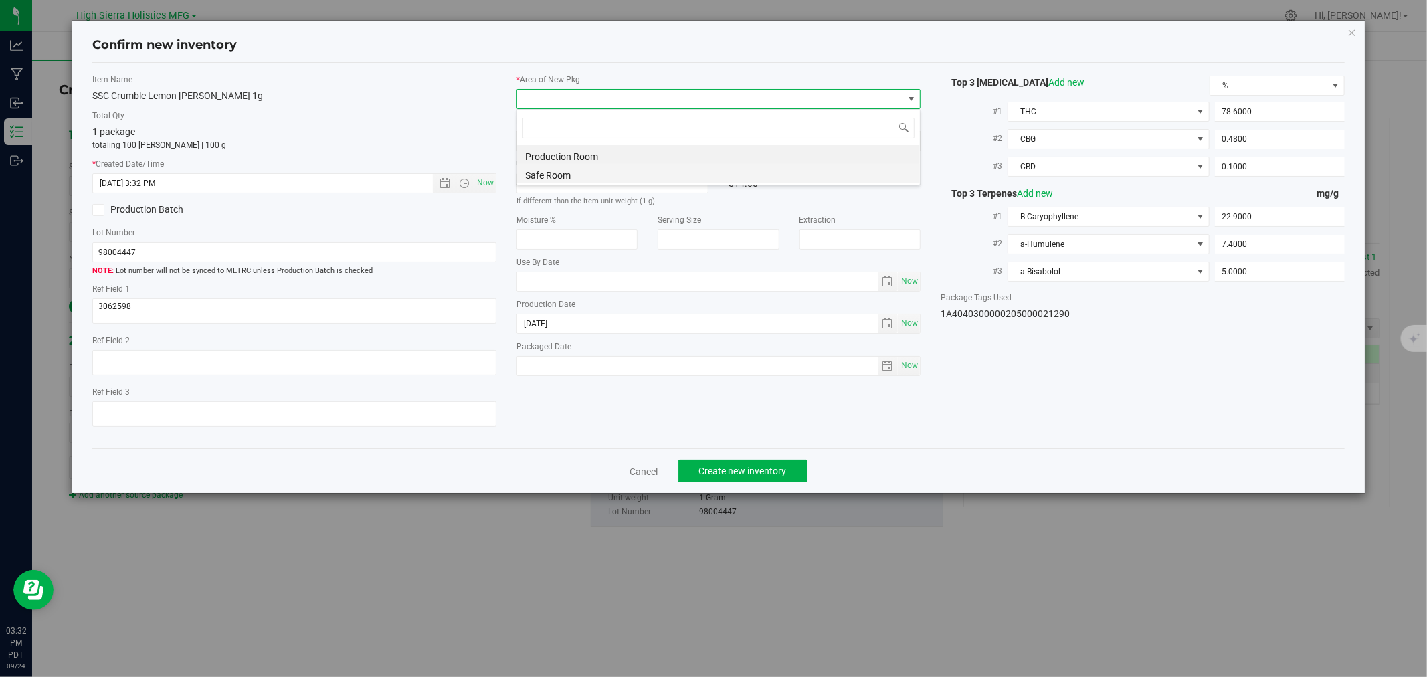
click at [565, 178] on li "Safe Room" at bounding box center [718, 173] width 403 height 19
click at [385, 117] on label "Total Qty" at bounding box center [294, 116] width 404 height 12
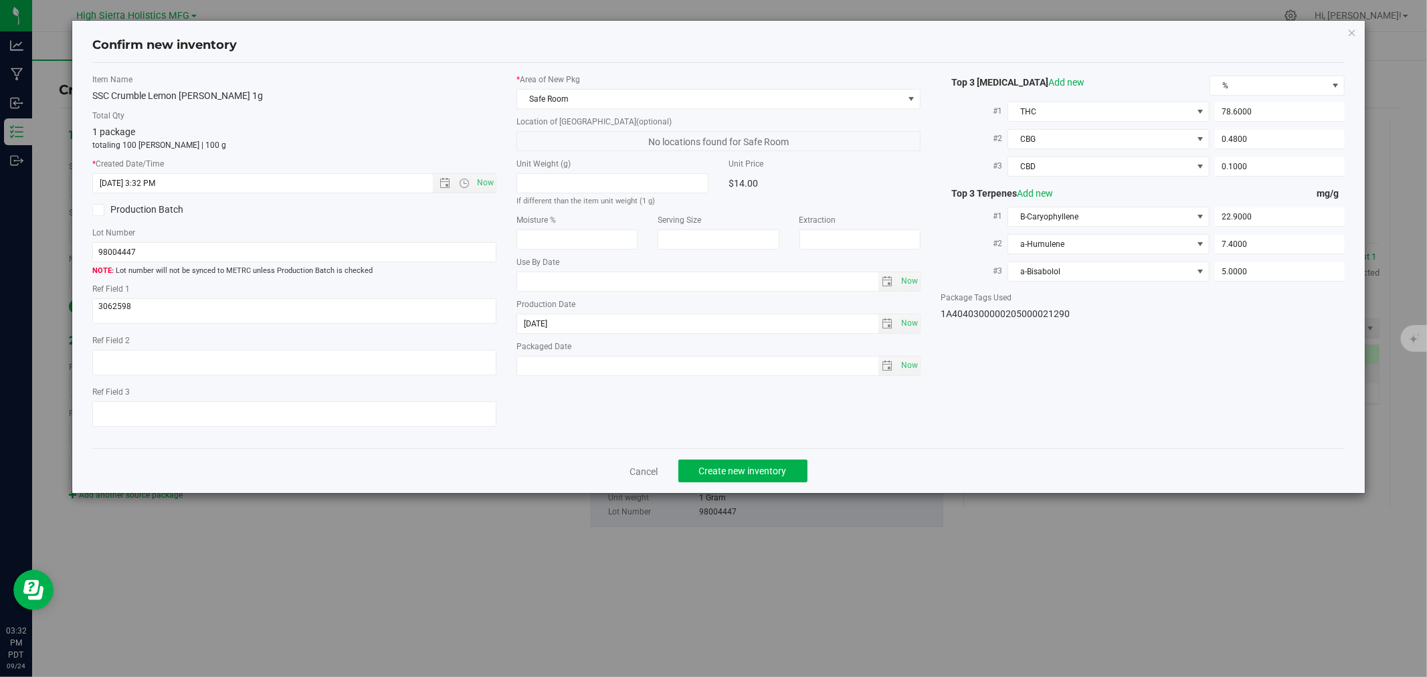
click at [763, 453] on div "Cancel Create new inventory" at bounding box center [718, 470] width 1252 height 45
click at [776, 470] on span "Create new inventory" at bounding box center [743, 471] width 88 height 11
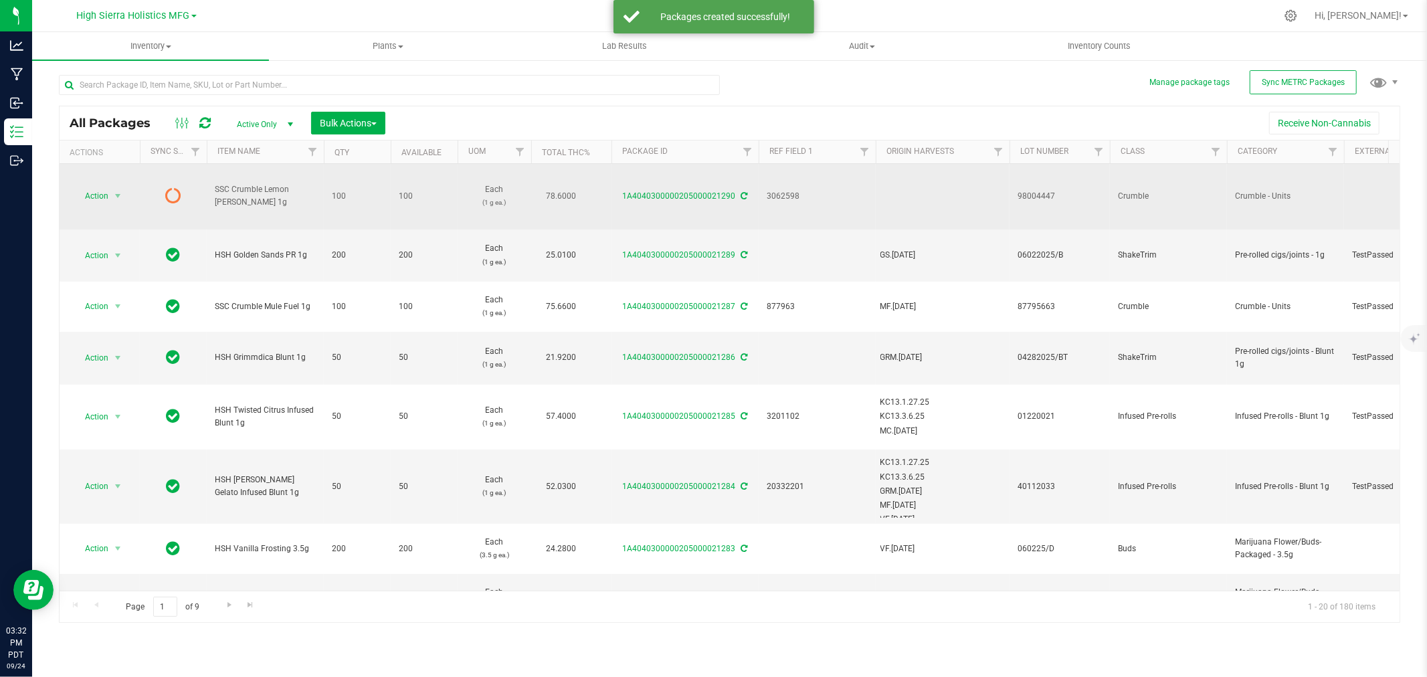
click at [742, 192] on icon at bounding box center [744, 196] width 7 height 8
click at [117, 191] on span "select" at bounding box center [117, 196] width 11 height 11
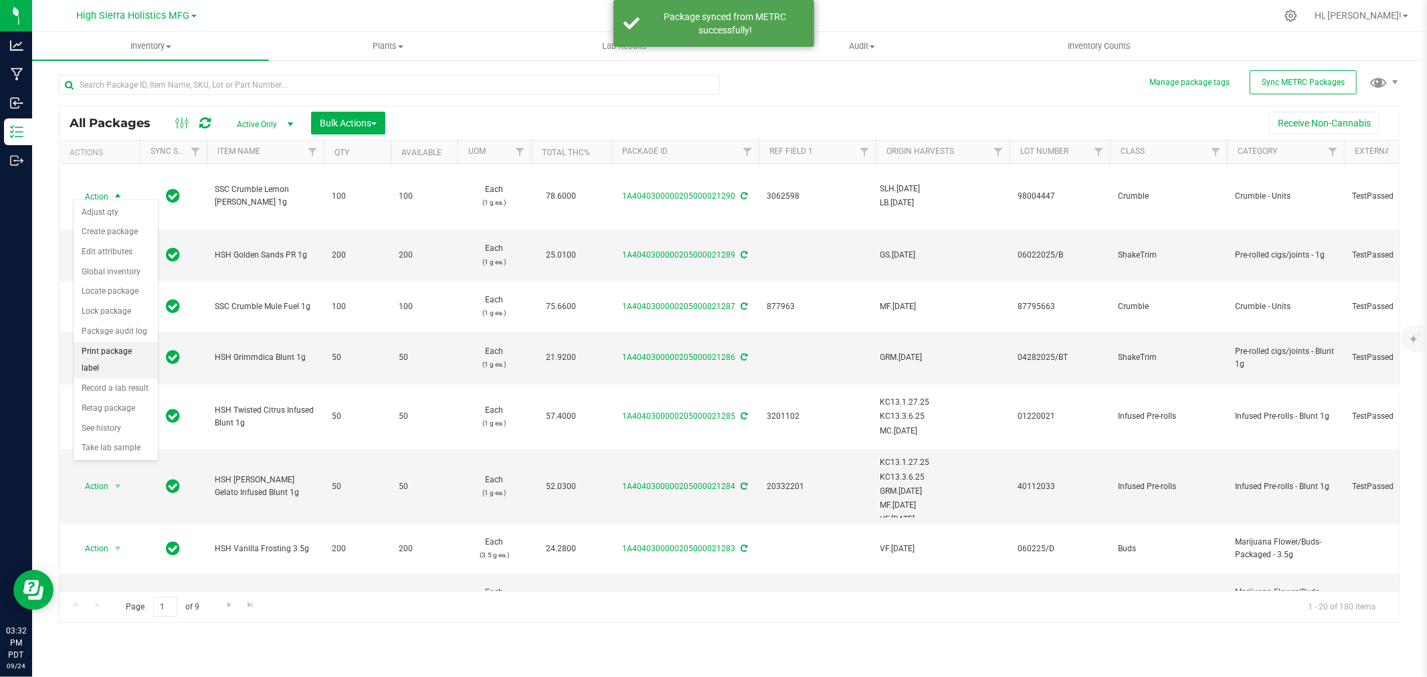
click at [121, 348] on li "Print package label" at bounding box center [116, 360] width 84 height 37
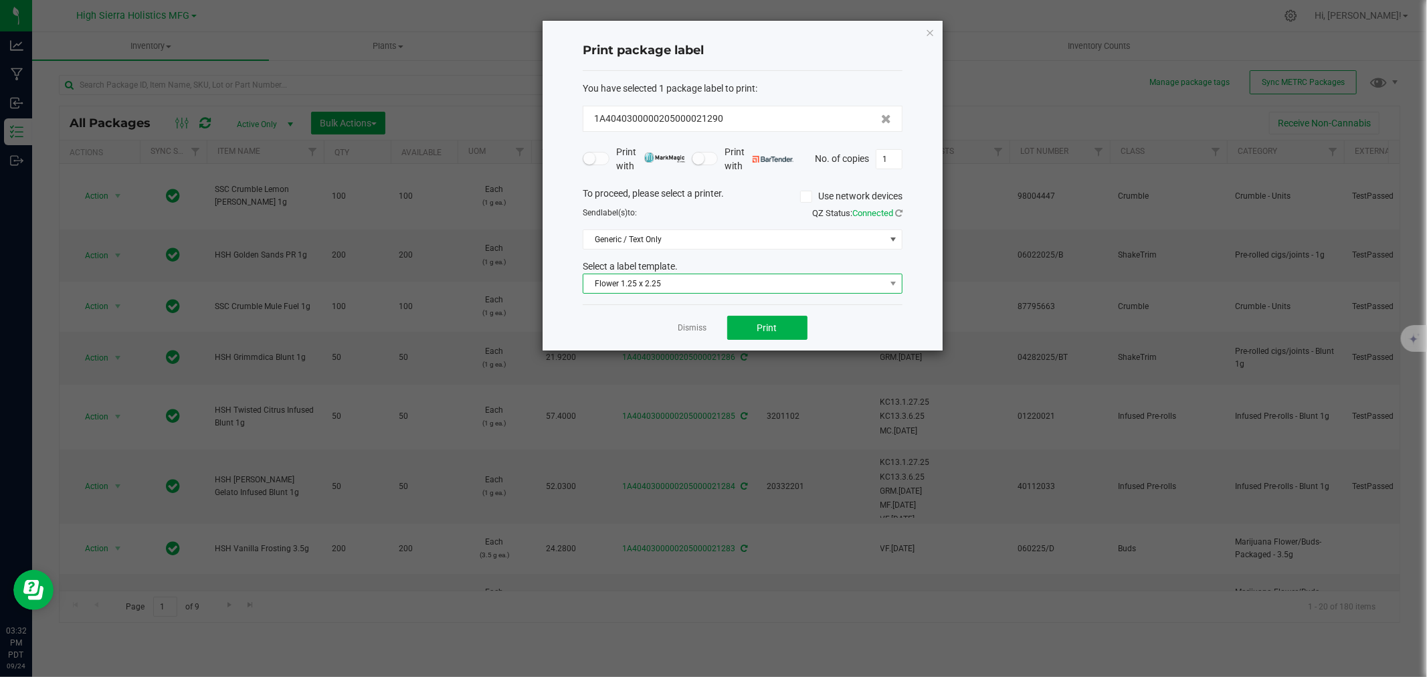
click at [754, 288] on span "Flower 1.25 x 2.25" at bounding box center [734, 283] width 302 height 19
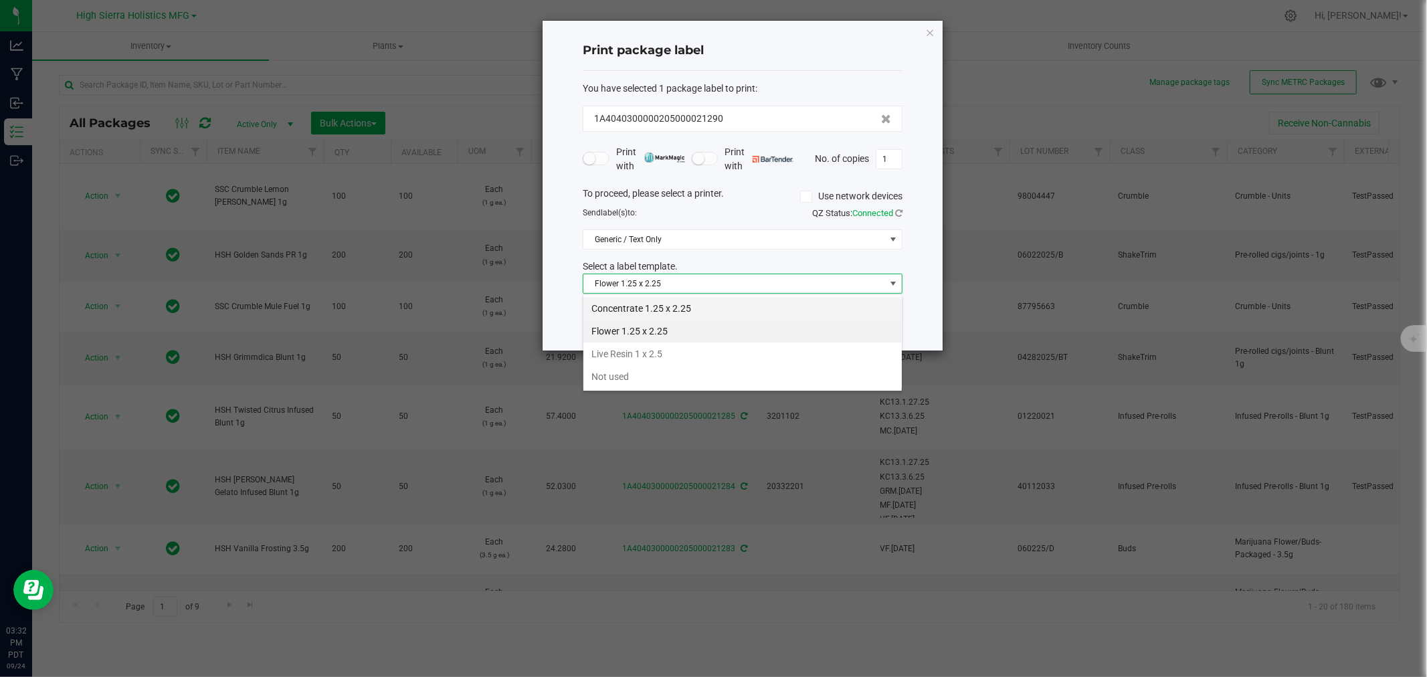
click at [627, 308] on li "Concentrate 1.25 x 2.25" at bounding box center [742, 308] width 318 height 23
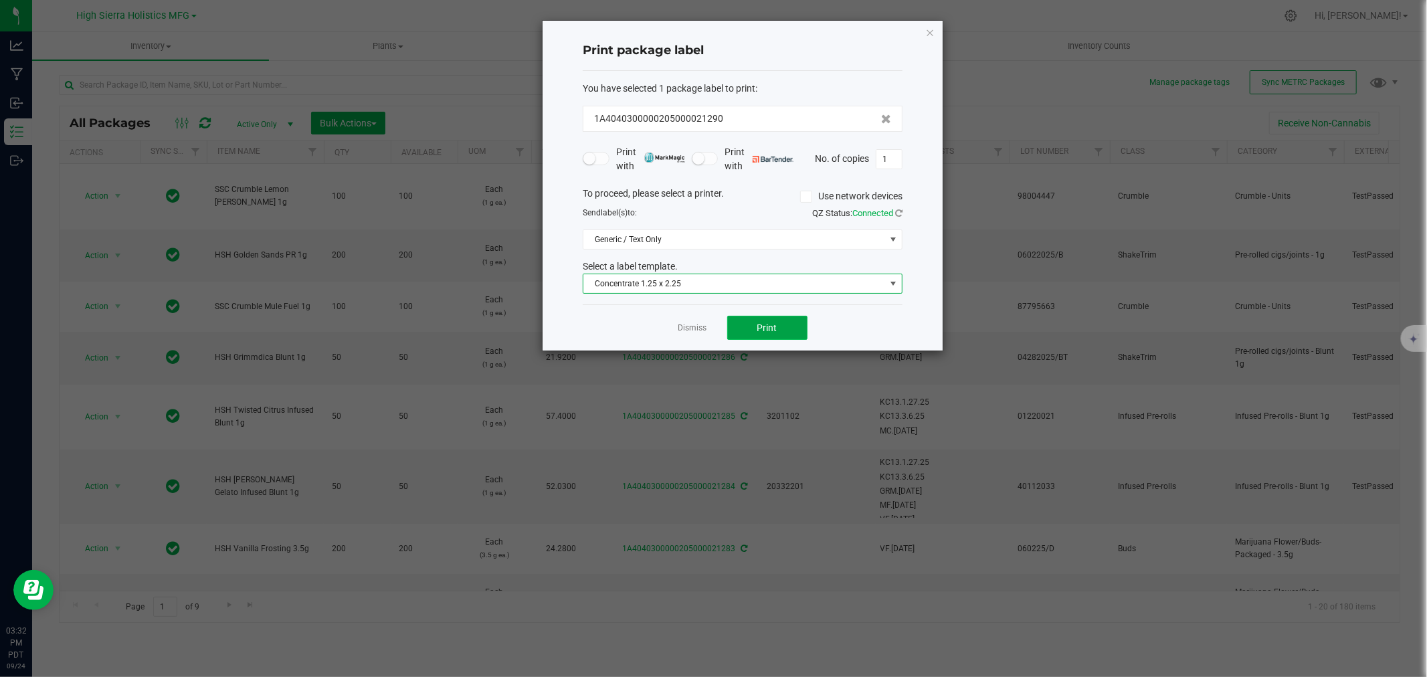
click at [759, 328] on span "Print" at bounding box center [767, 327] width 20 height 11
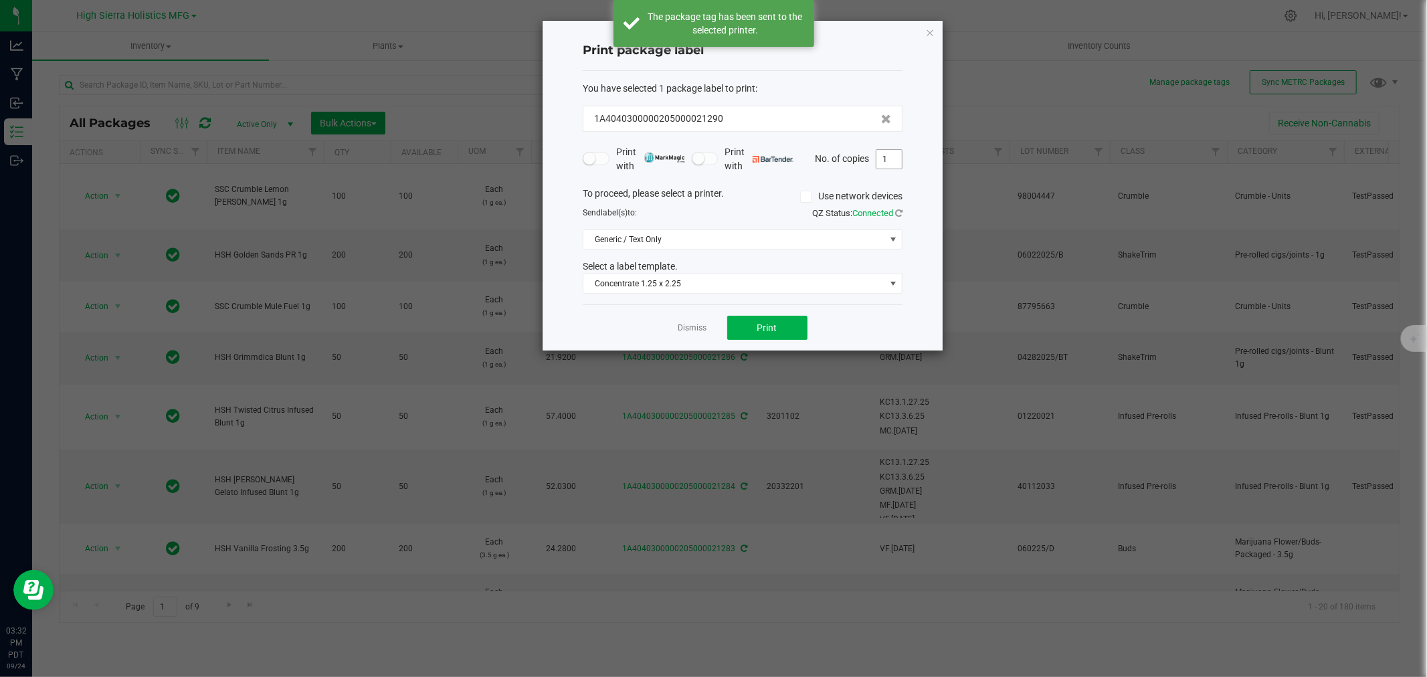
click at [887, 158] on input "1" at bounding box center [888, 159] width 25 height 19
click at [800, 328] on button "Print" at bounding box center [767, 328] width 80 height 24
click at [926, 28] on icon "button" at bounding box center [929, 32] width 9 height 16
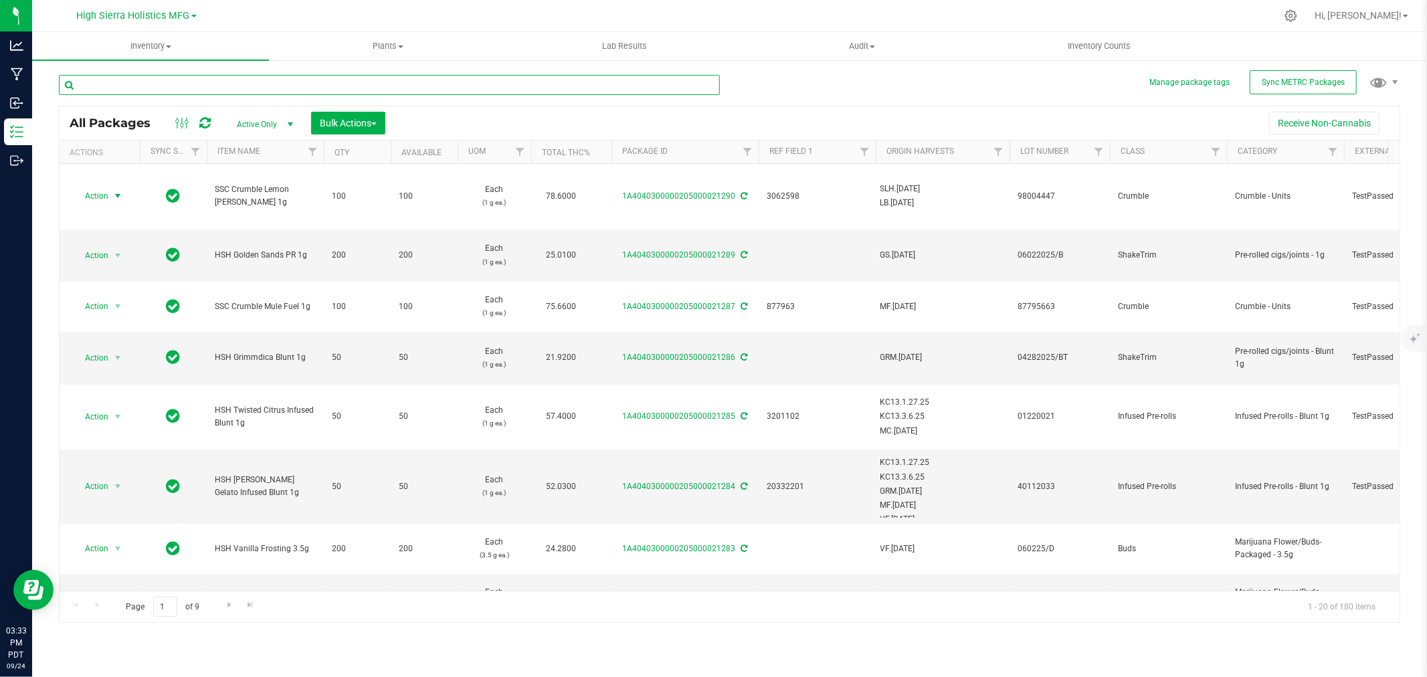
click at [172, 87] on input "text" at bounding box center [389, 85] width 661 height 20
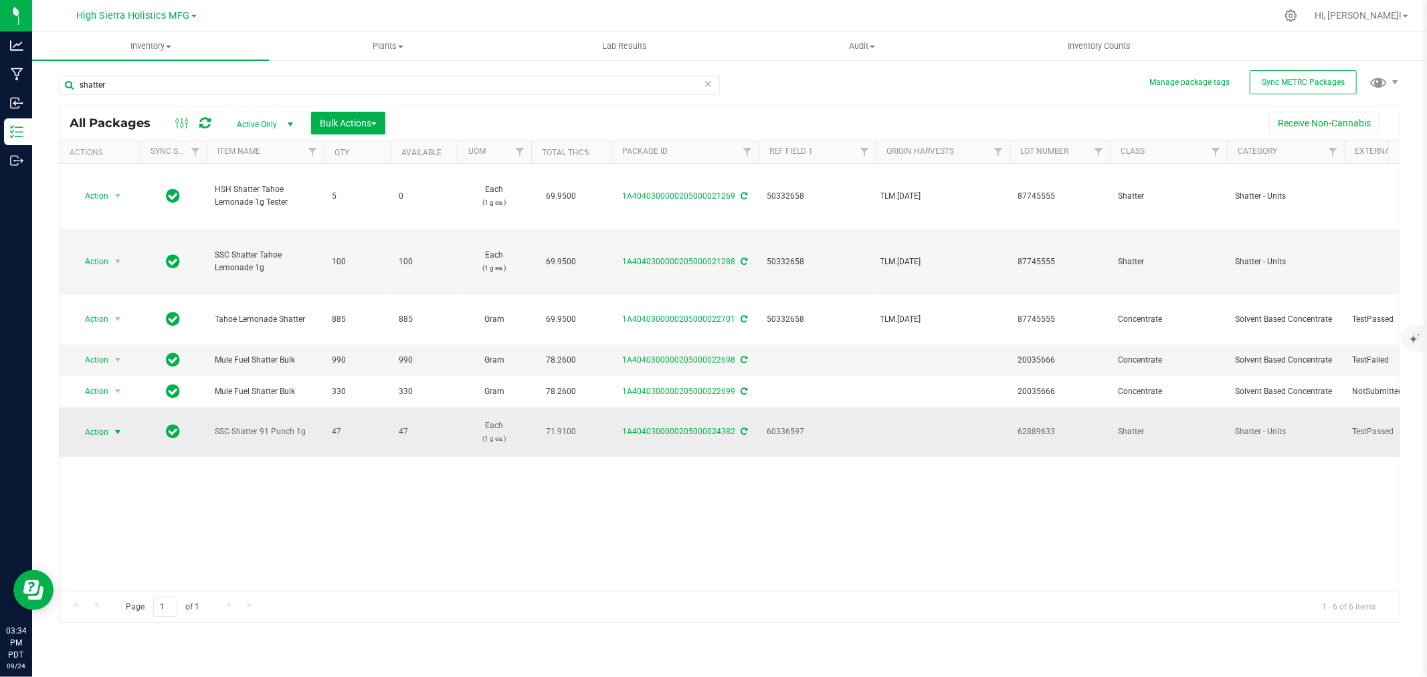
click at [111, 423] on span "select" at bounding box center [118, 432] width 17 height 19
click at [125, 174] on li "Create package" at bounding box center [116, 169] width 84 height 20
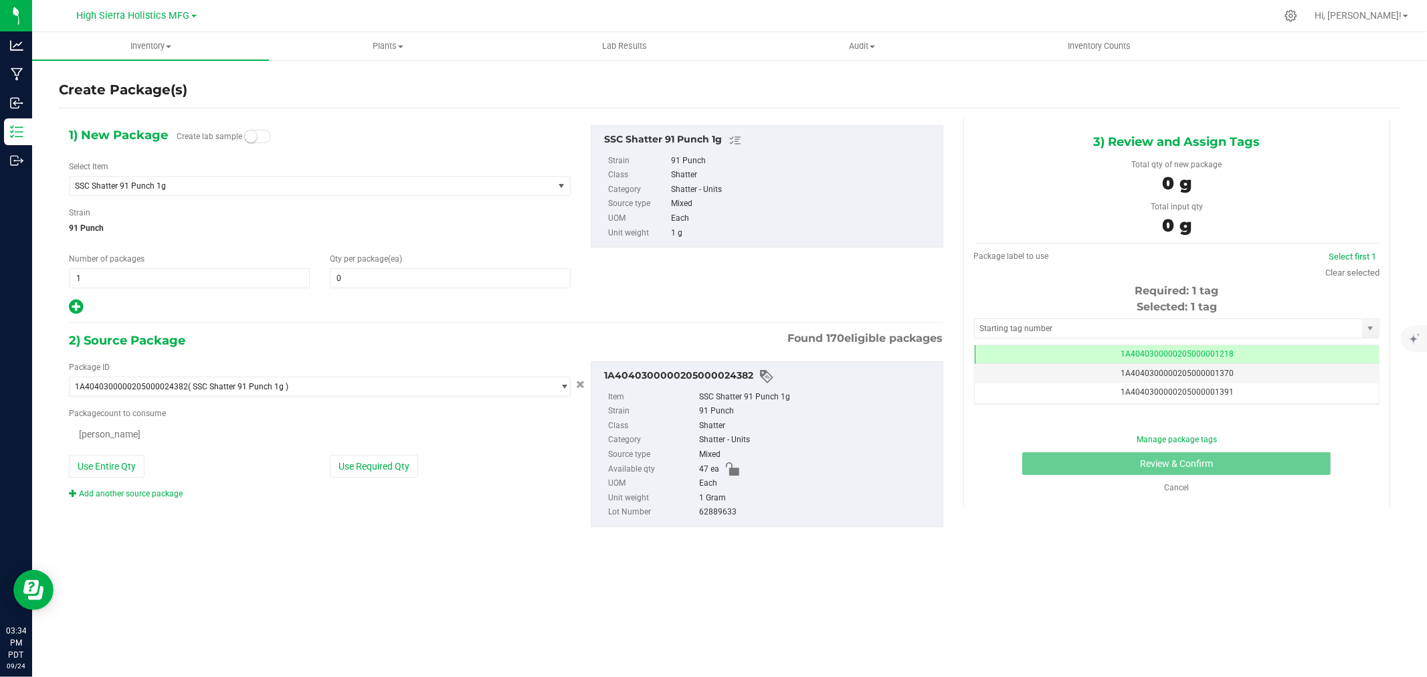
scroll to position [0, -1]
click at [370, 276] on span at bounding box center [450, 278] width 241 height 20
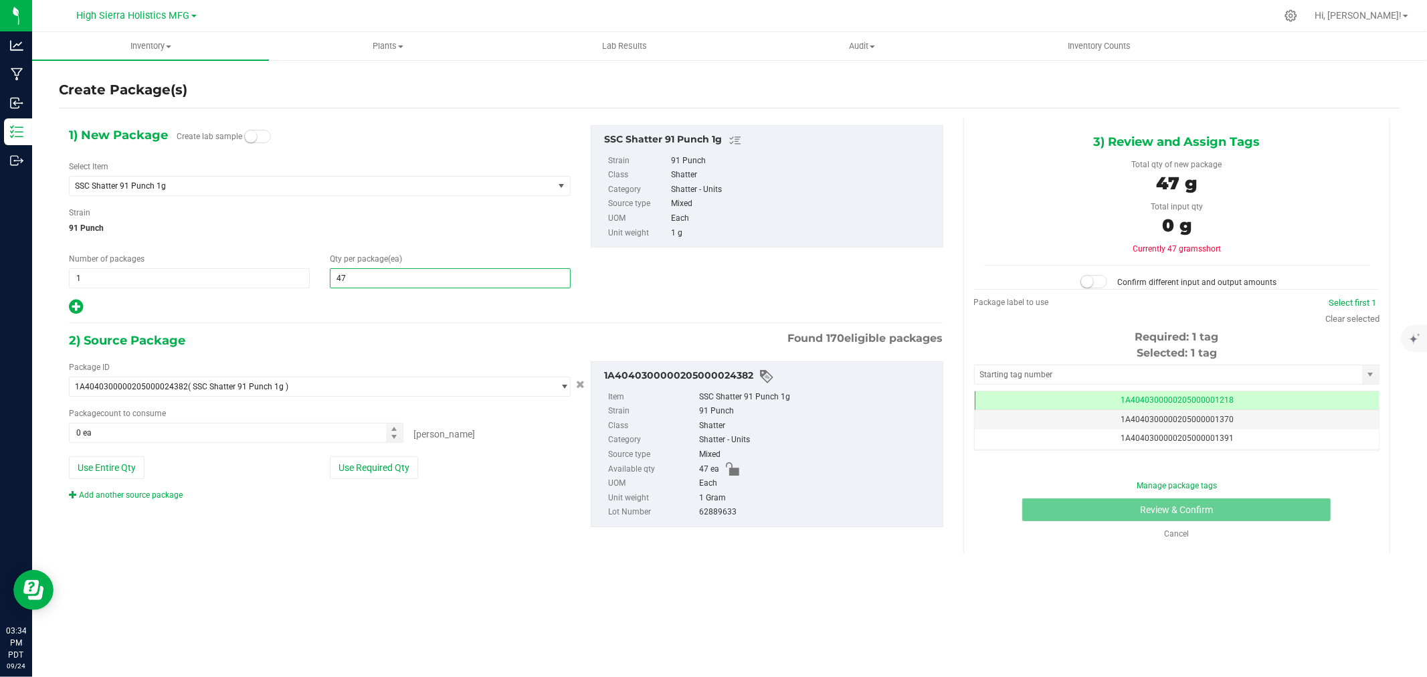
click at [398, 312] on div at bounding box center [320, 306] width 502 height 17
click at [373, 467] on button "Use Required Qty" at bounding box center [374, 467] width 88 height 23
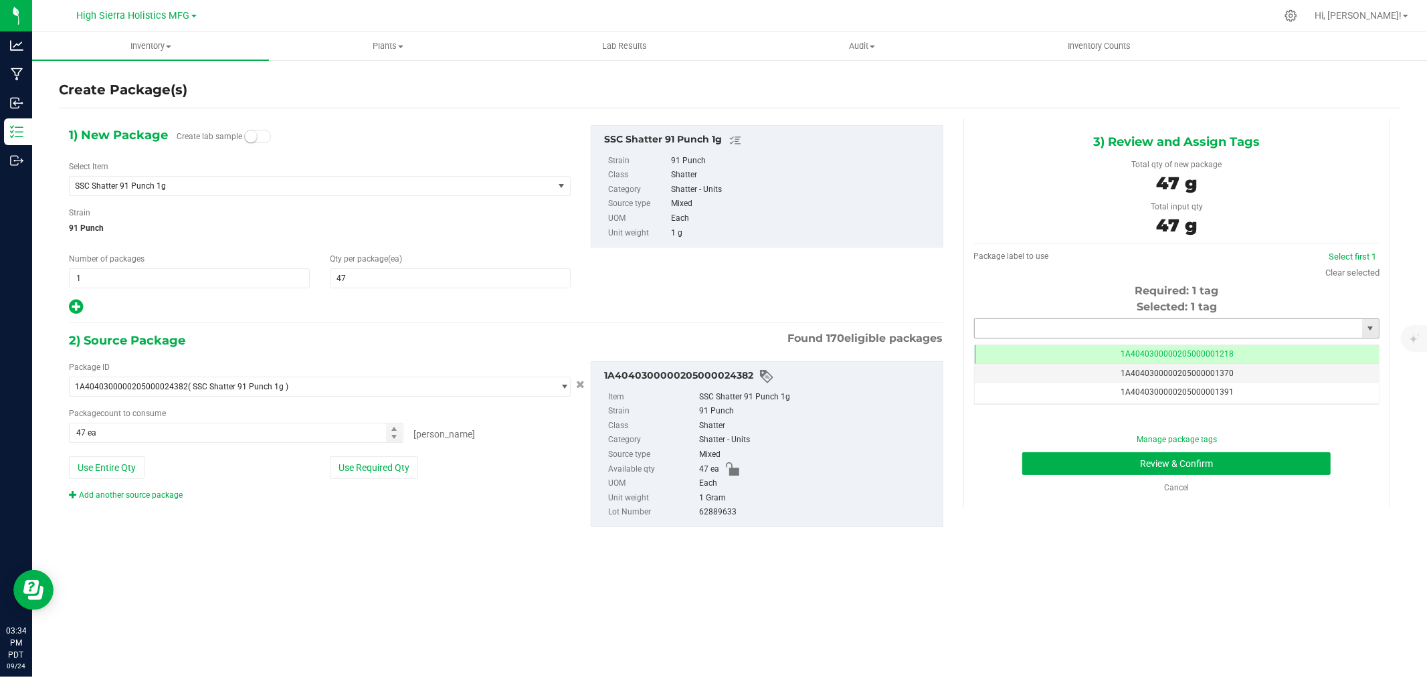
click at [1032, 326] on input "text" at bounding box center [1168, 328] width 387 height 19
click at [1045, 346] on li "1A4040300000205000021291" at bounding box center [1177, 351] width 404 height 20
click at [1064, 452] on button "Review & Confirm" at bounding box center [1176, 463] width 308 height 23
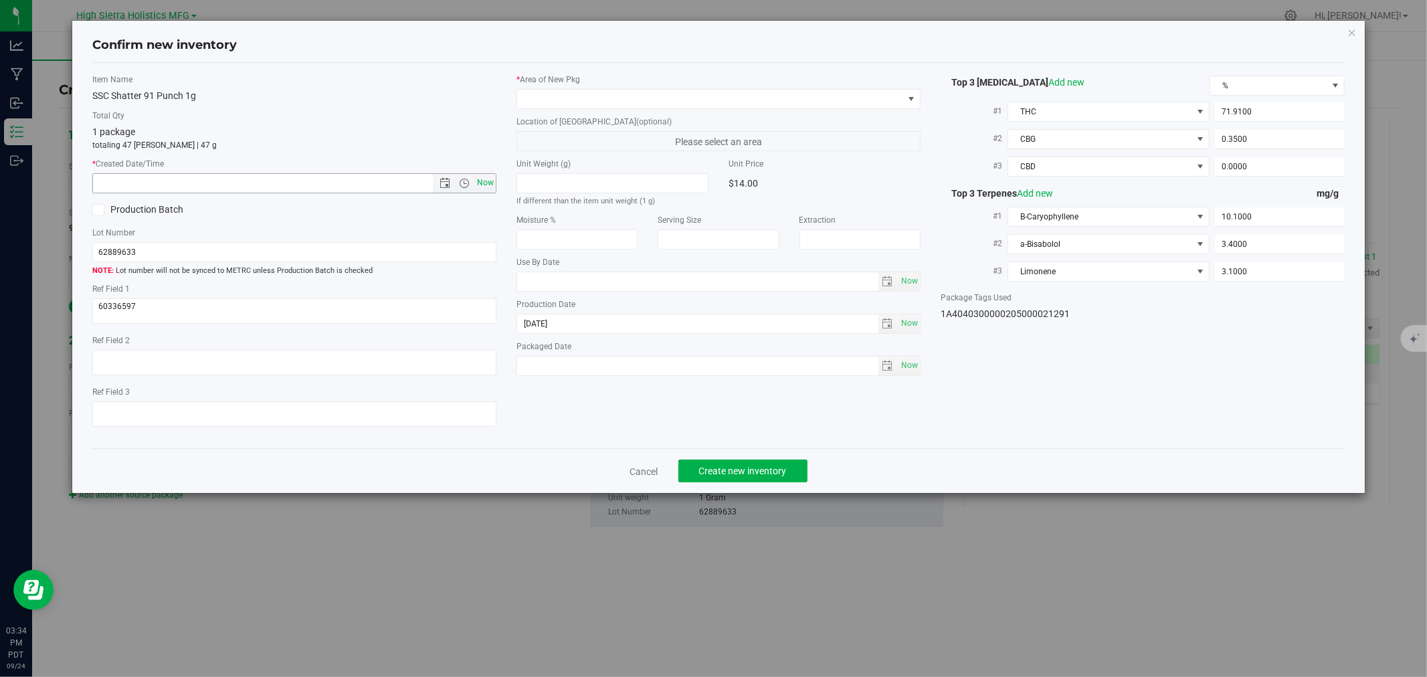
click at [482, 177] on span "Now" at bounding box center [485, 182] width 23 height 19
click at [549, 90] on span at bounding box center [710, 99] width 386 height 19
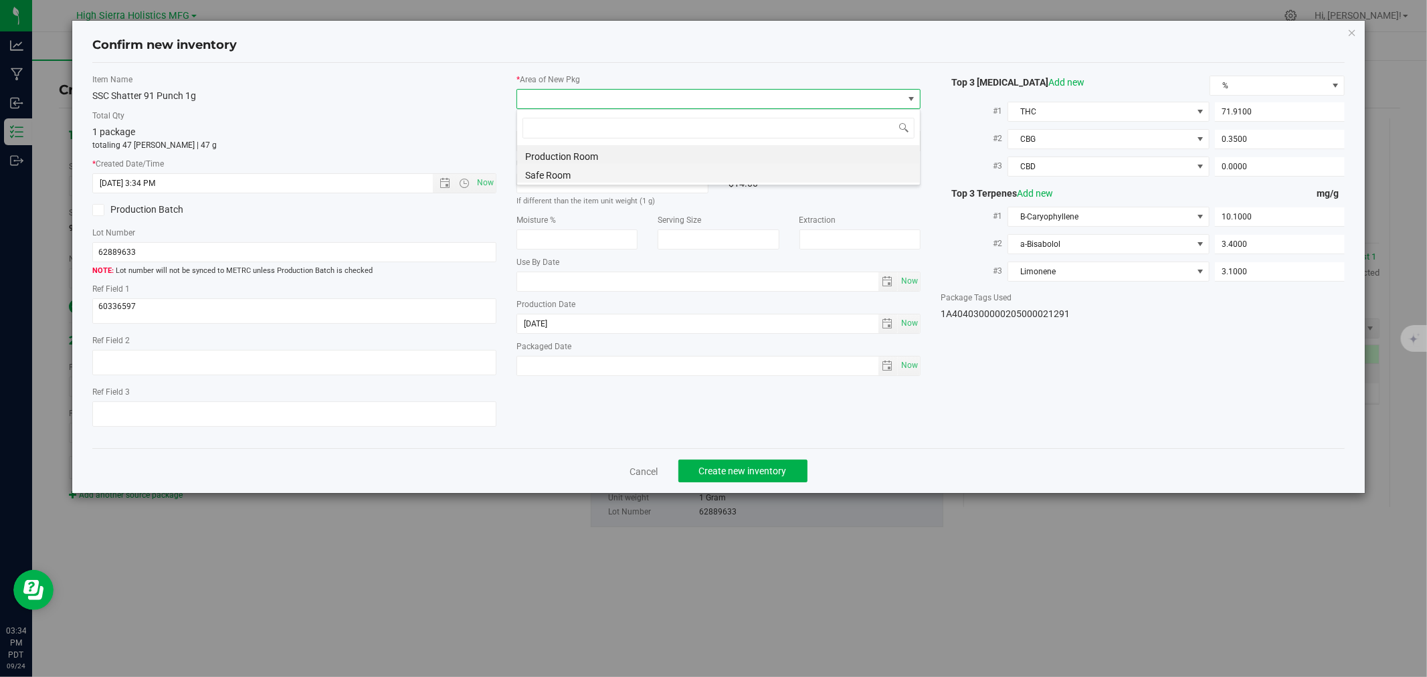
click at [554, 171] on li "Safe Room" at bounding box center [718, 173] width 403 height 19
click at [360, 54] on div "Confirm new inventory" at bounding box center [718, 46] width 1252 height 34
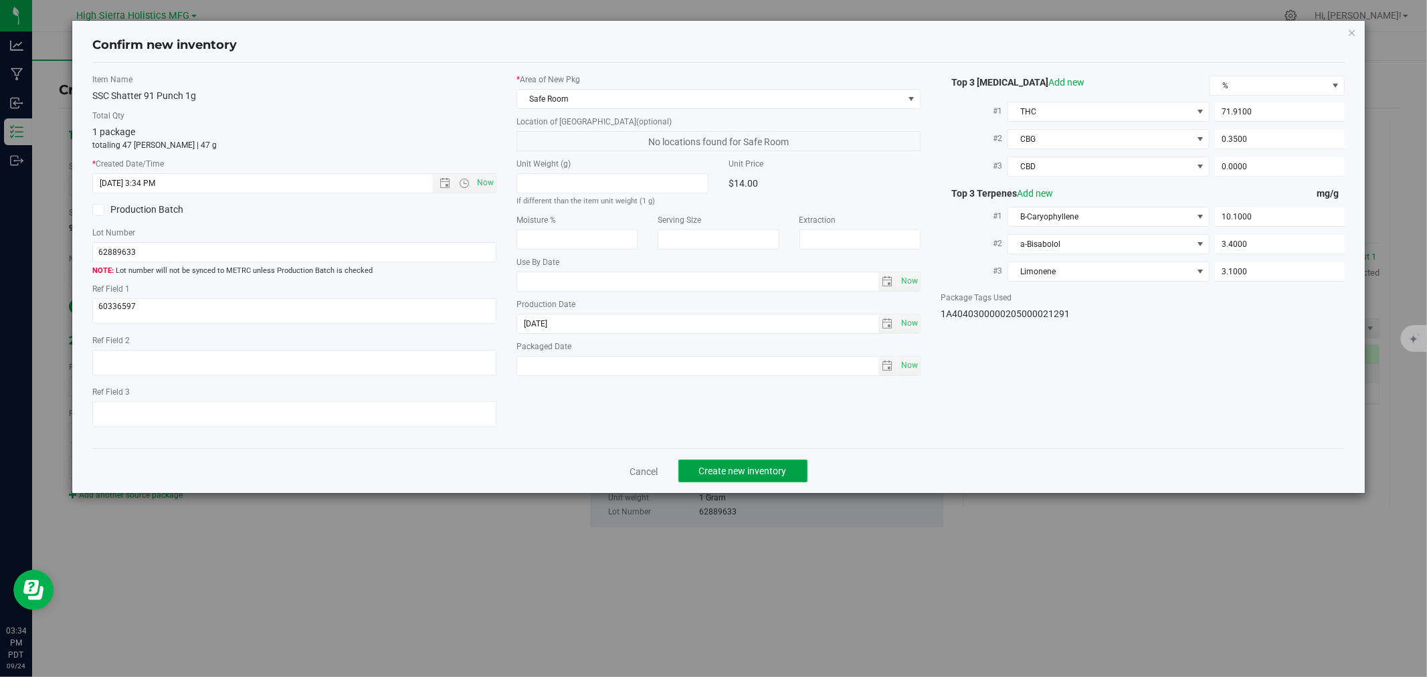
click at [727, 469] on span "Create new inventory" at bounding box center [743, 471] width 88 height 11
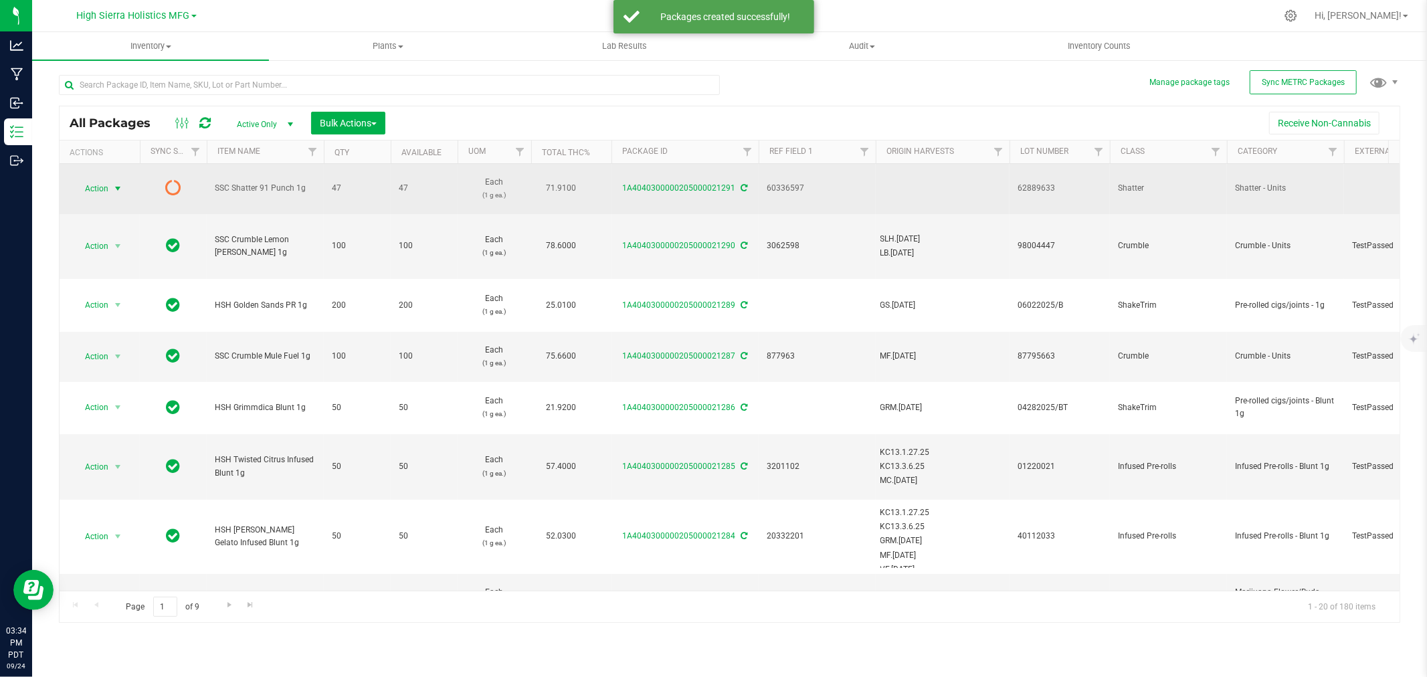
click at [116, 183] on span "select" at bounding box center [117, 188] width 11 height 11
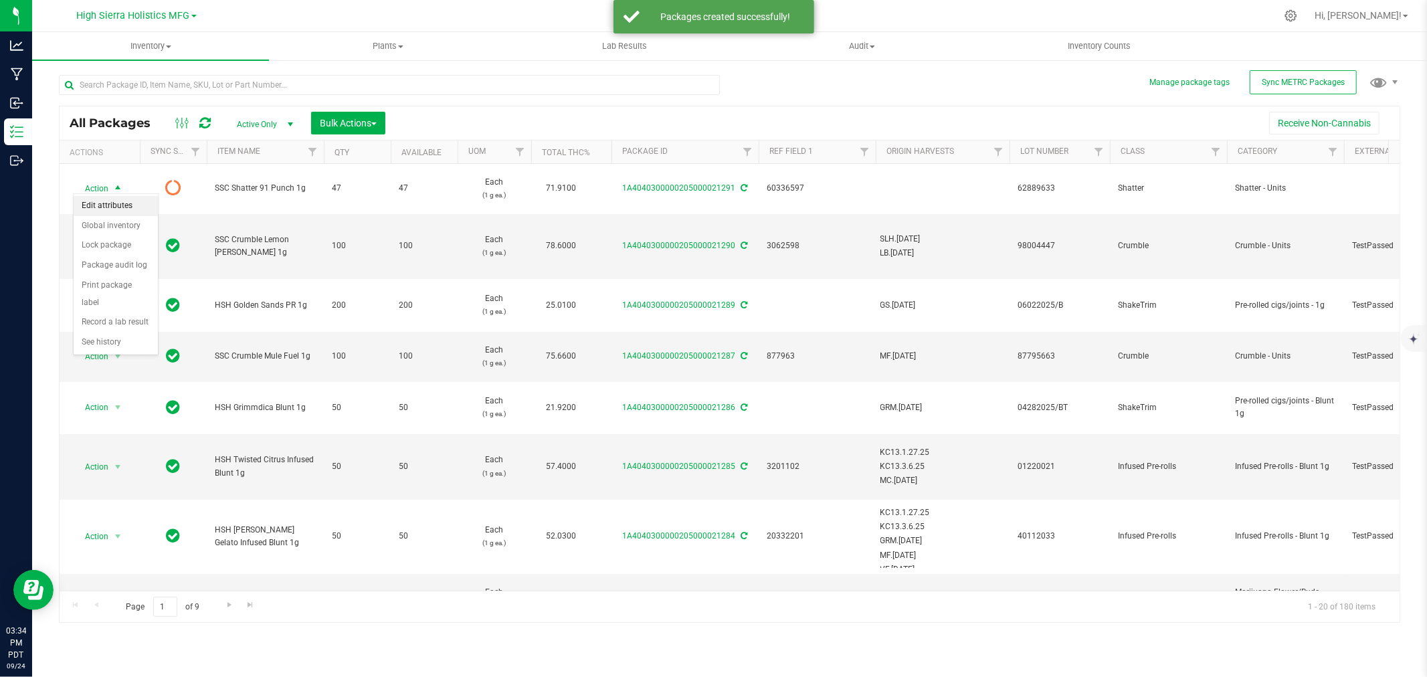
click at [123, 203] on li "Edit attributes" at bounding box center [116, 206] width 84 height 20
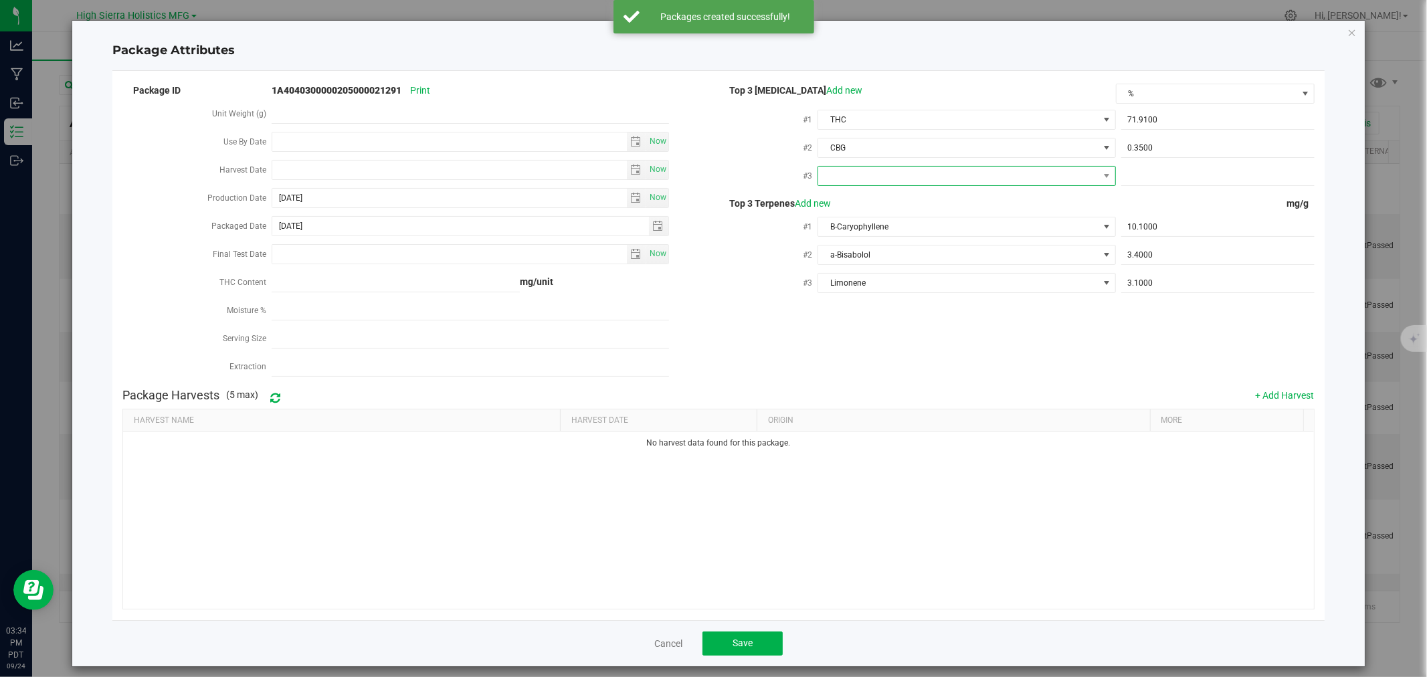
click at [1045, 169] on span at bounding box center [958, 176] width 280 height 19
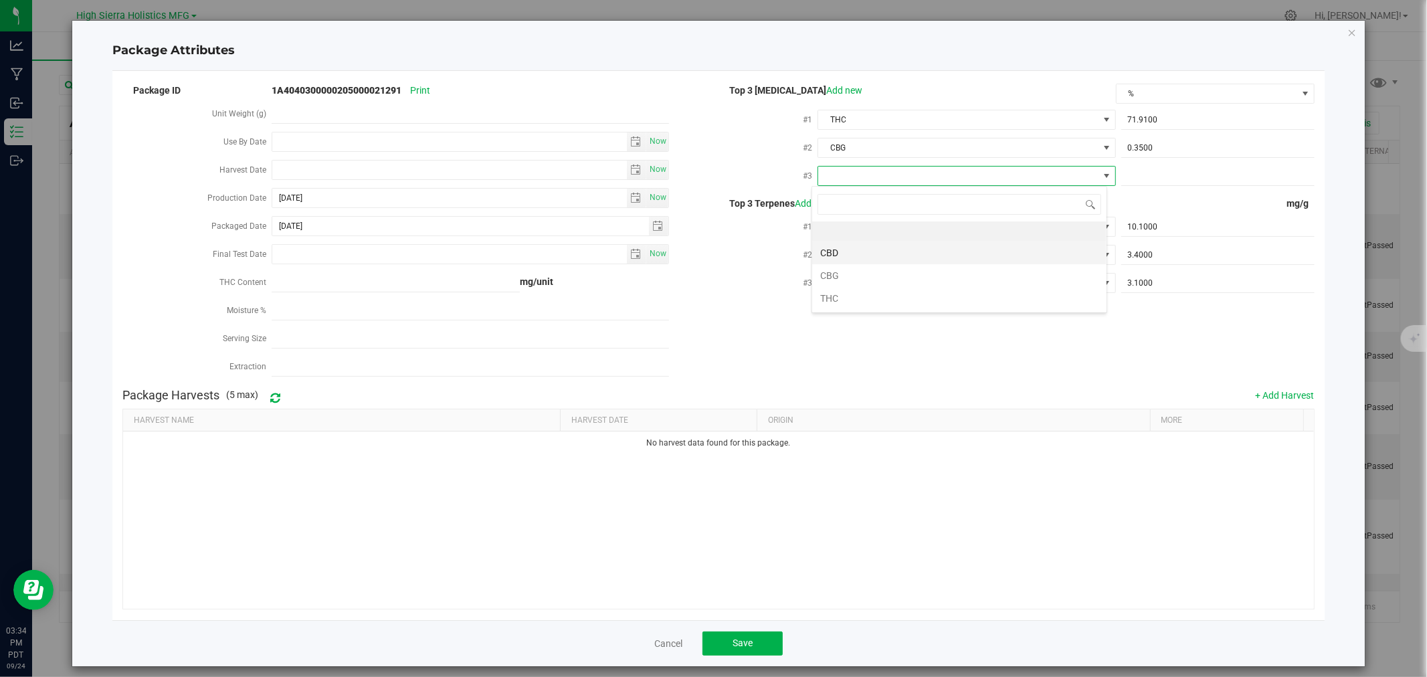
click at [884, 260] on li "CBD" at bounding box center [959, 252] width 294 height 23
click at [1179, 179] on span at bounding box center [1217, 176] width 193 height 19
click at [1201, 336] on div "Package ID 1A4040300000205000021291 Print Unit Weight (g) Use By Date Now Harve…" at bounding box center [717, 232] width 1191 height 300
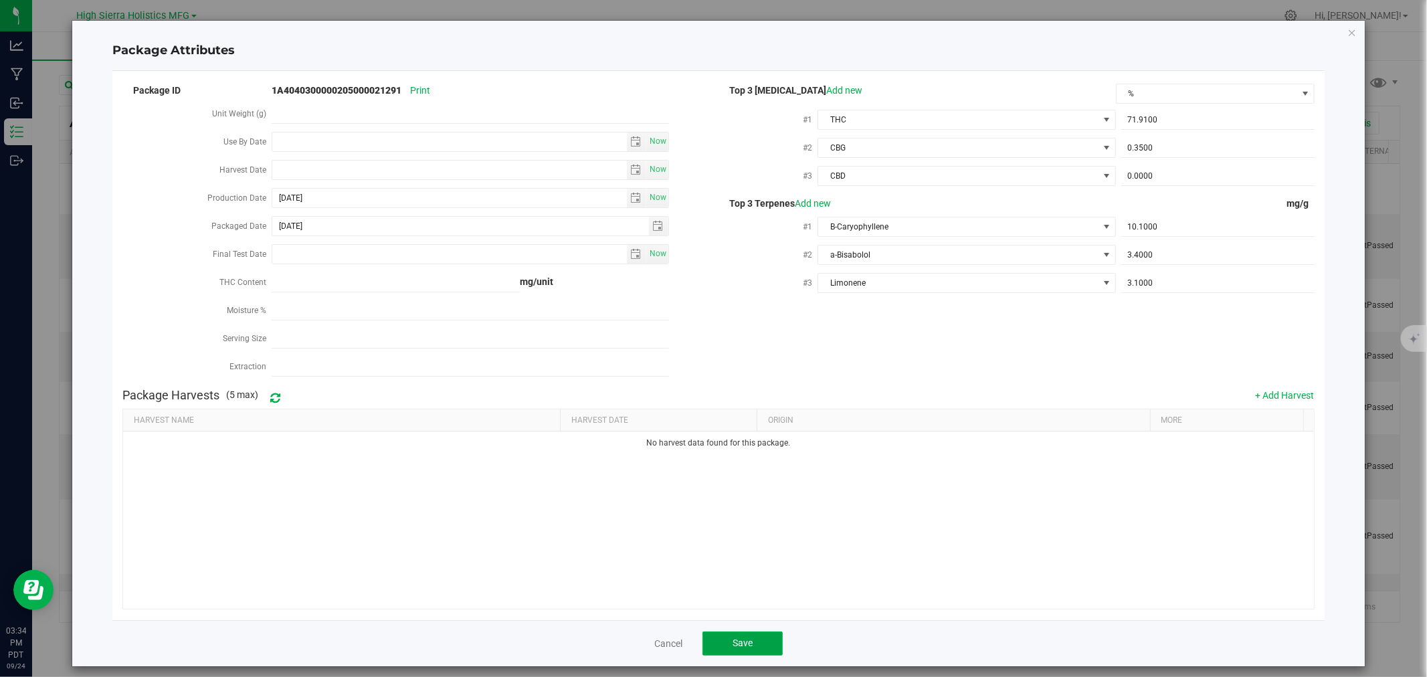
click at [736, 641] on span "Save" at bounding box center [742, 642] width 20 height 11
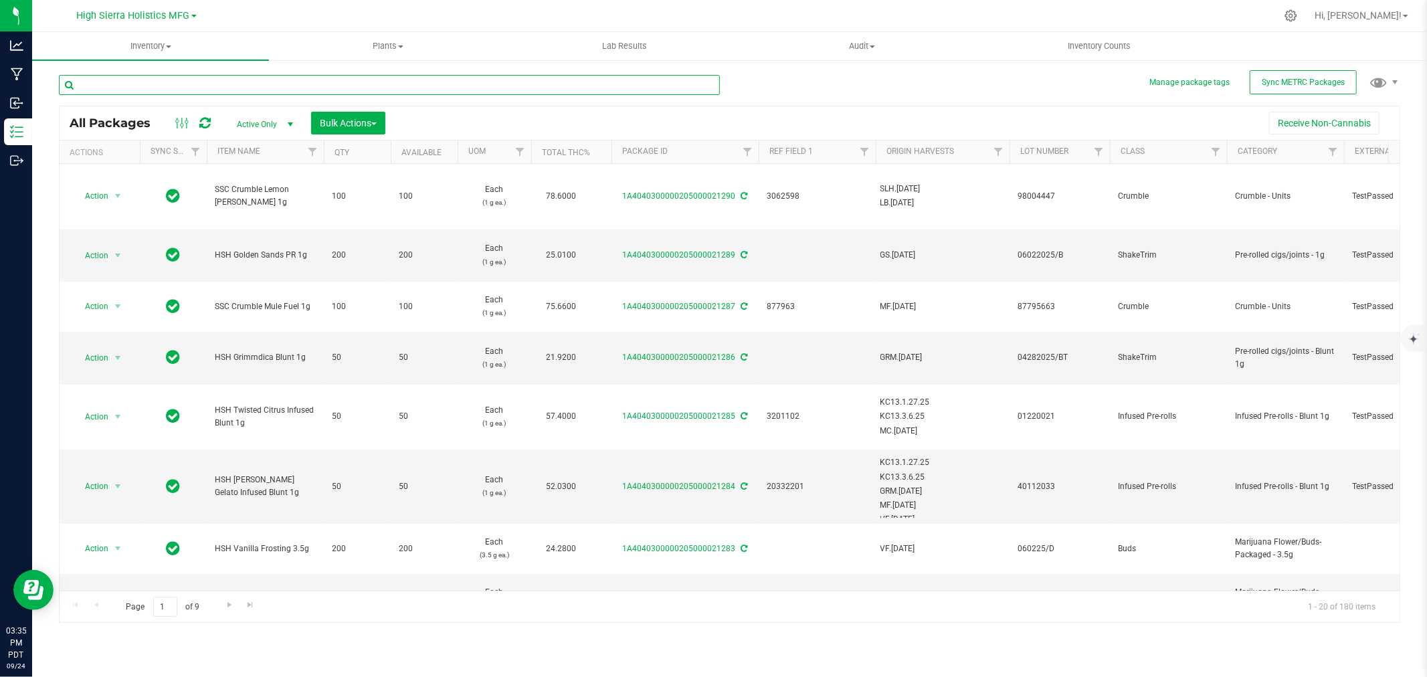
click at [120, 84] on input "text" at bounding box center [389, 85] width 661 height 20
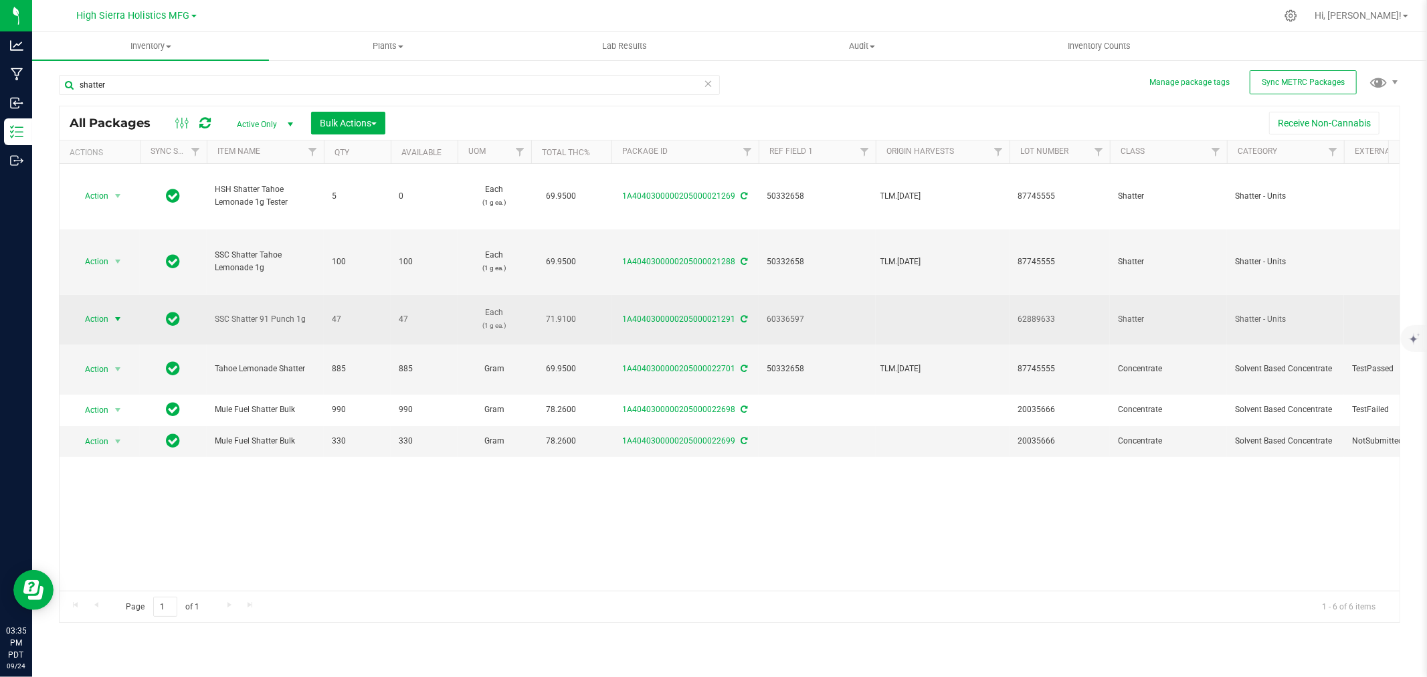
click at [118, 314] on span "select" at bounding box center [117, 319] width 11 height 11
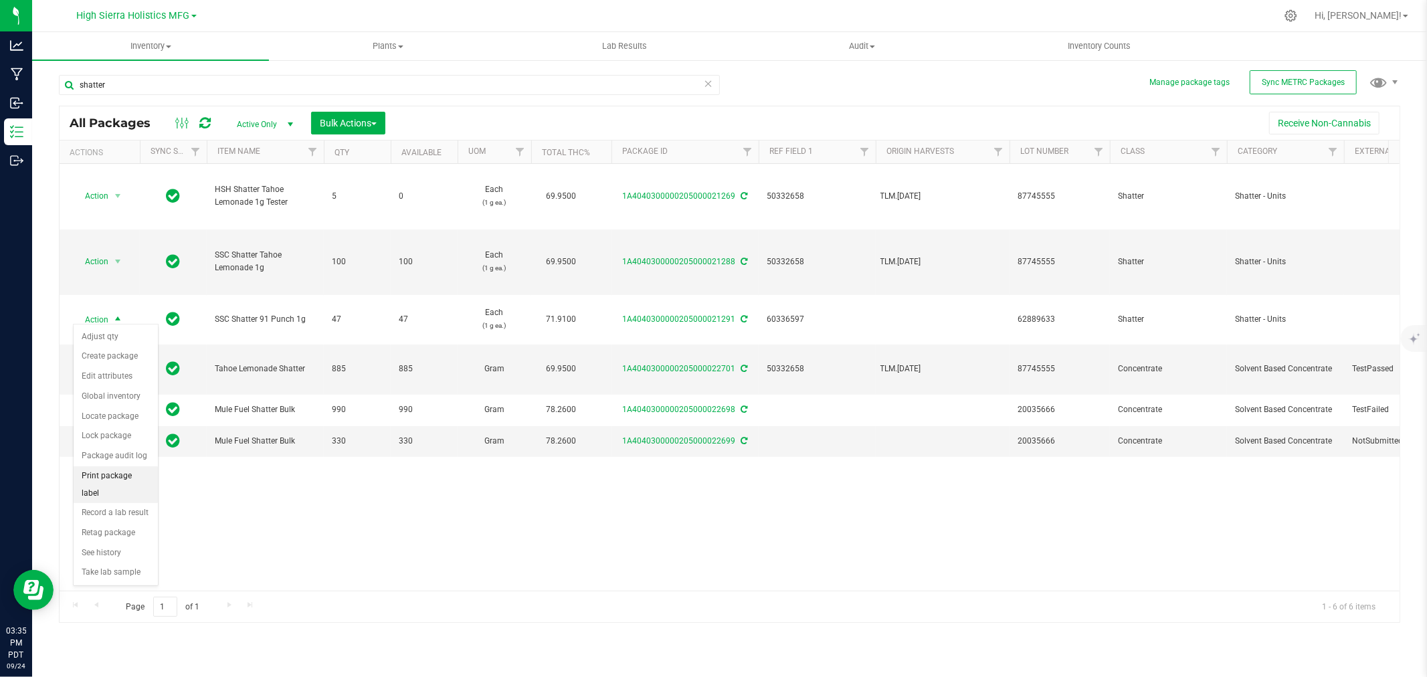
click at [116, 477] on li "Print package label" at bounding box center [116, 484] width 84 height 37
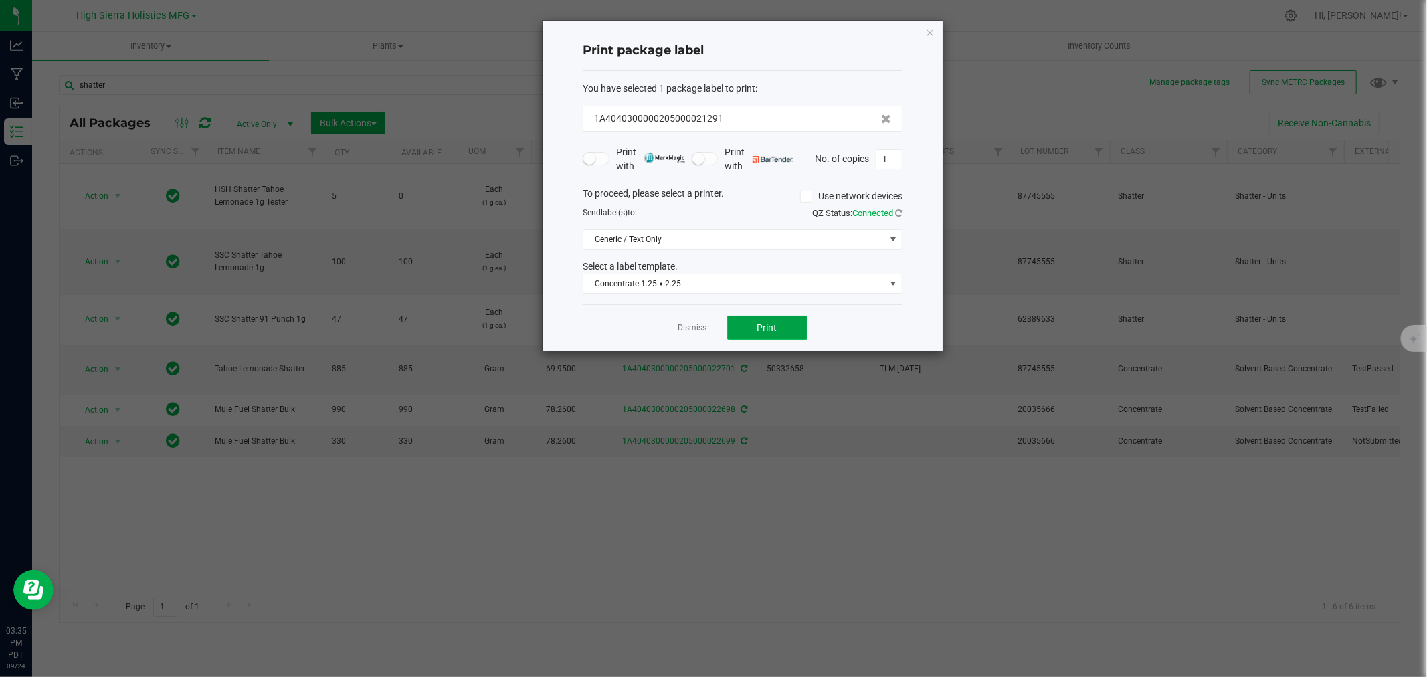
click at [773, 330] on span "Print" at bounding box center [767, 327] width 20 height 11
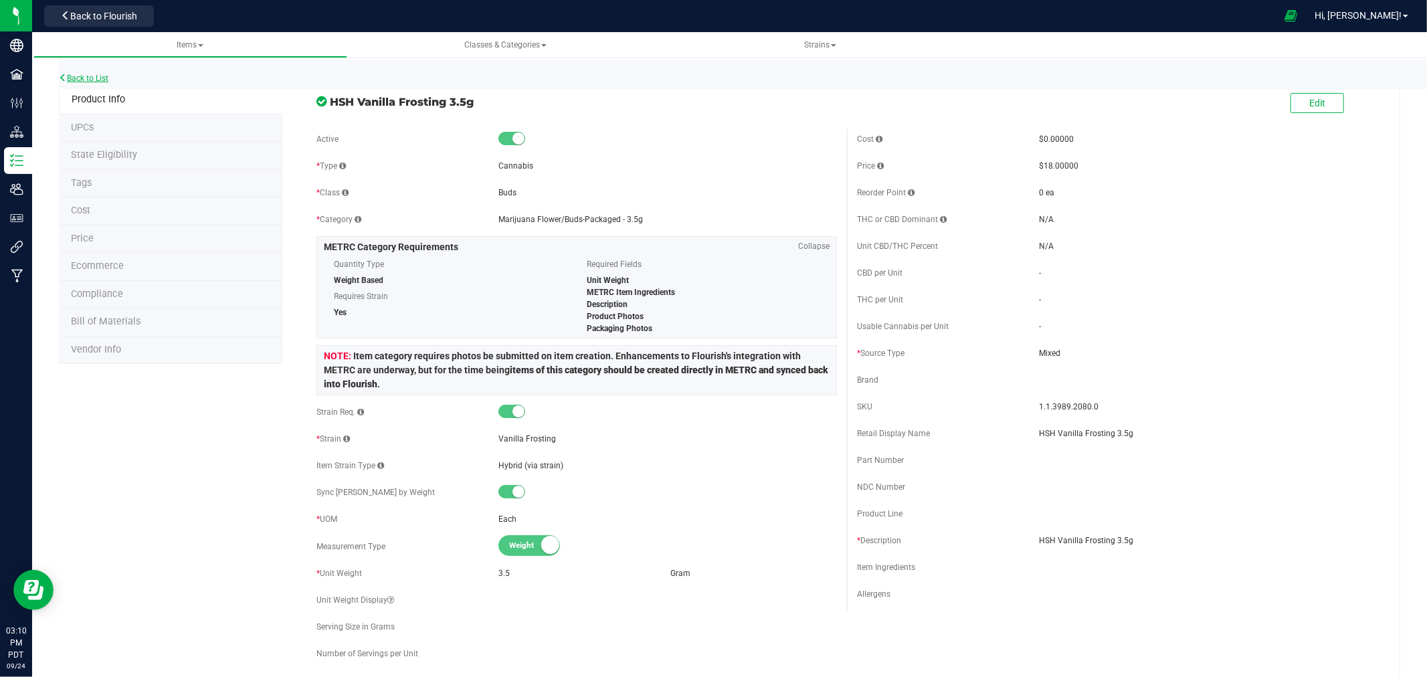
click at [96, 76] on link "Back to List" at bounding box center [83, 78] width 49 height 9
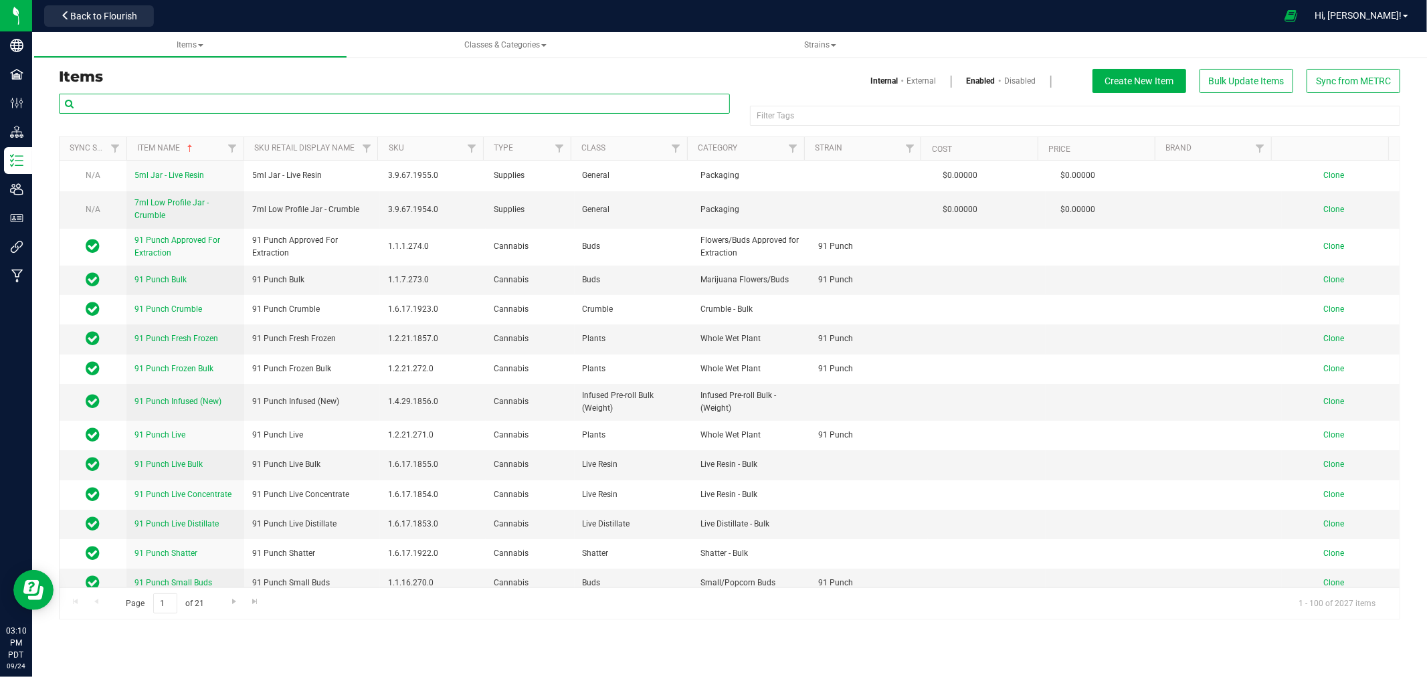
click at [198, 109] on input "text" at bounding box center [394, 104] width 671 height 20
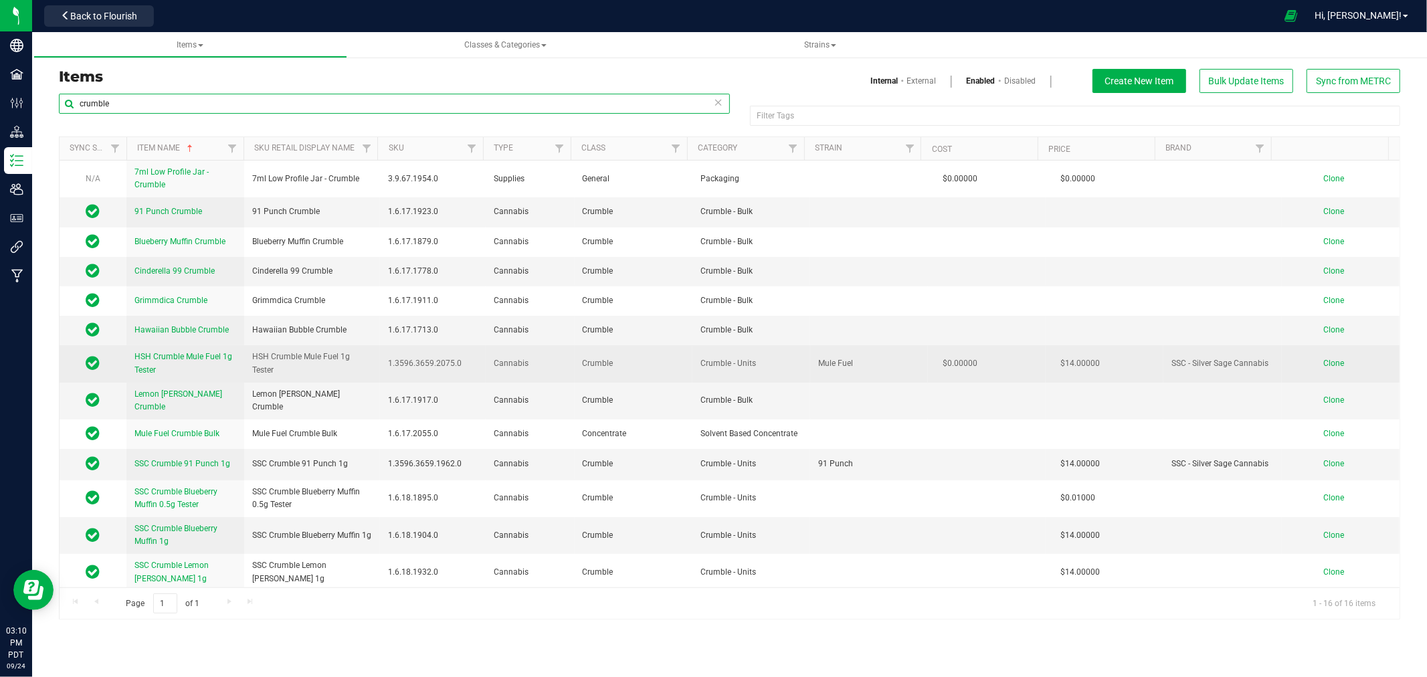
type input "crumble"
click at [1323, 359] on span "Clone" at bounding box center [1333, 363] width 21 height 9
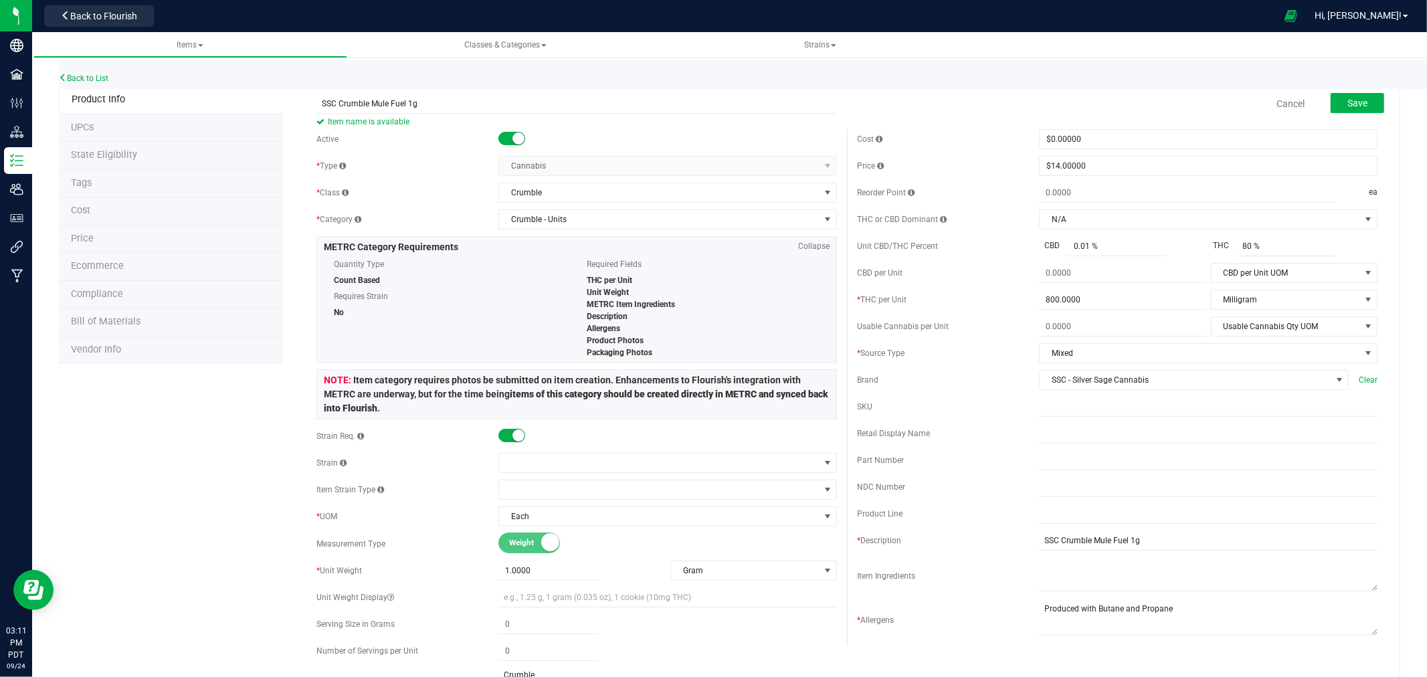
drag, startPoint x: 435, startPoint y: 102, endPoint x: 310, endPoint y: 98, distance: 125.1
click at [310, 98] on div "SSC Crumble Mule Fuel 1g Item name is available" at bounding box center [576, 95] width 540 height 16
type input "SSC Crumble Mule Fuel 1g"
drag, startPoint x: 1168, startPoint y: 611, endPoint x: 880, endPoint y: 584, distance: 288.9
click at [880, 584] on div "Cost $0.00000 0 Price $14.00000 14 Reorder Point ea THC or CBD Dominant N/A N/A…" at bounding box center [1117, 387] width 540 height 516
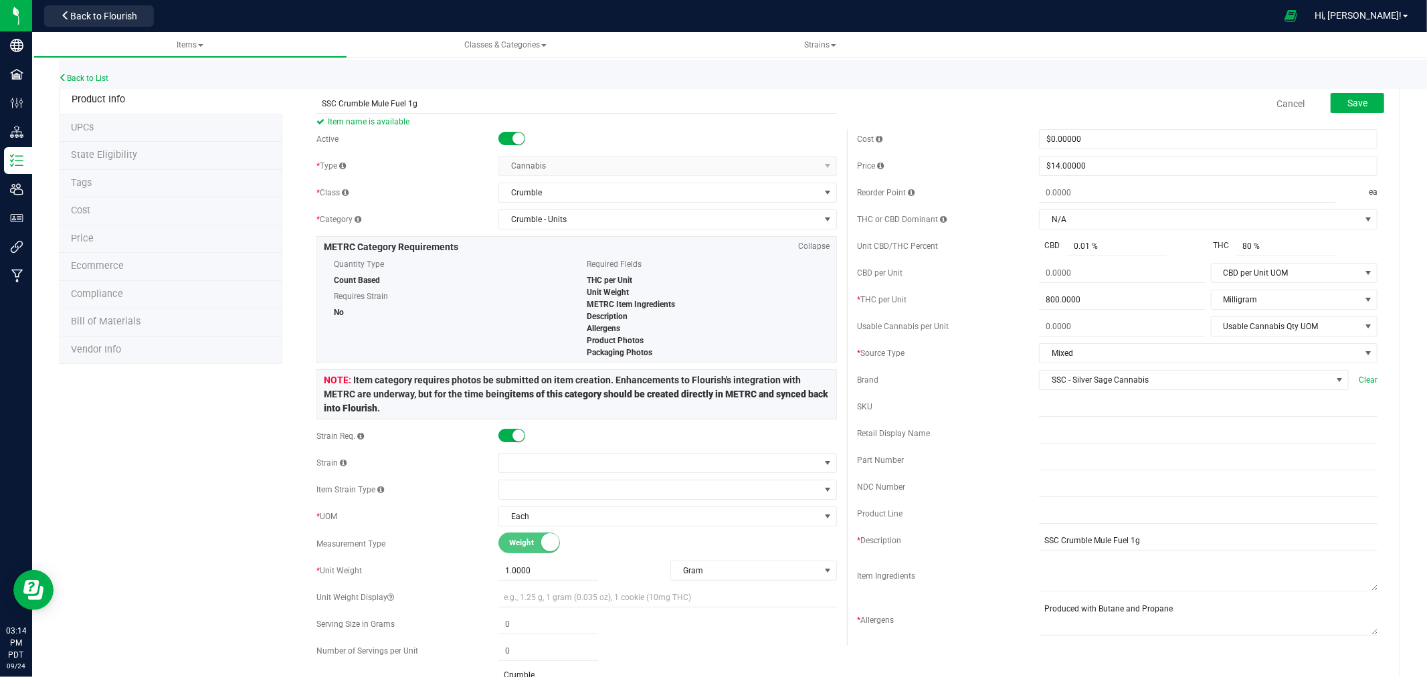
click at [1359, 94] on button "Save" at bounding box center [1357, 103] width 54 height 20
click at [526, 462] on span at bounding box center [659, 463] width 320 height 19
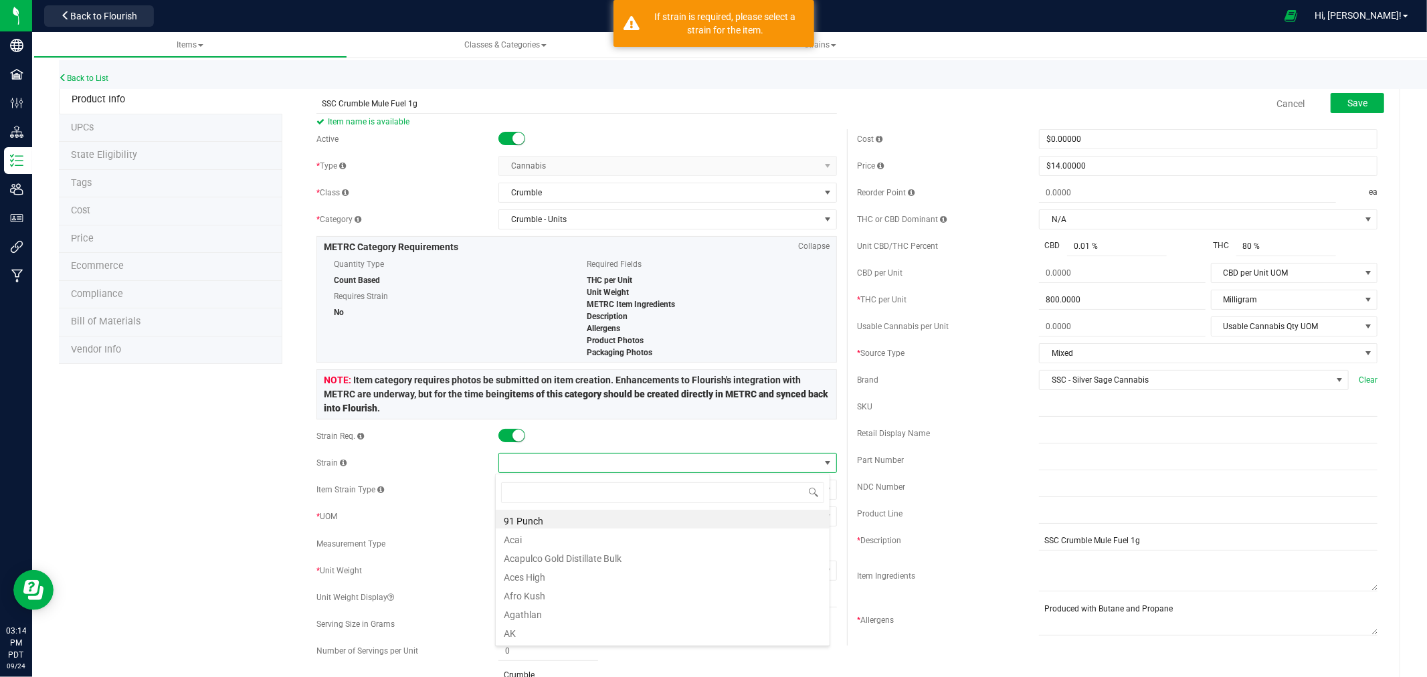
scroll to position [20, 335]
type input "mule fuel"
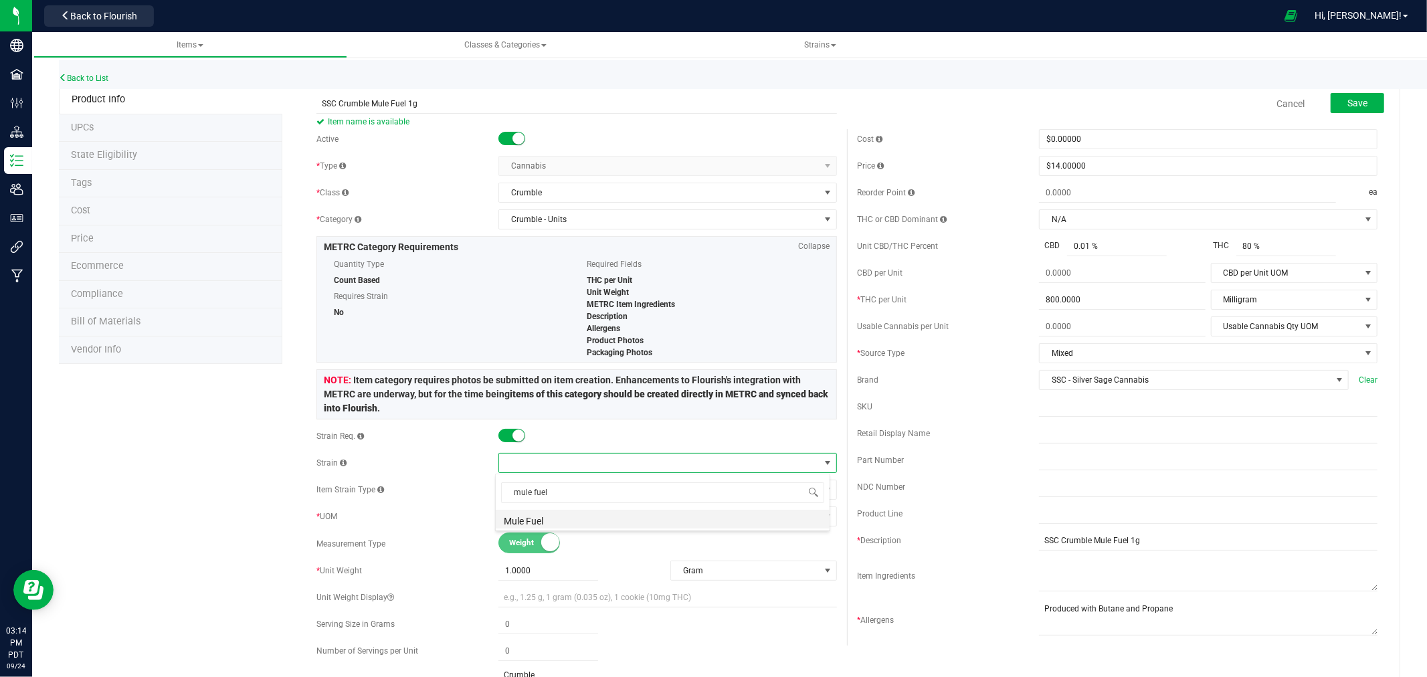
click at [528, 518] on li "Mule Fuel" at bounding box center [663, 519] width 334 height 19
click at [1347, 104] on span "Save" at bounding box center [1357, 103] width 20 height 11
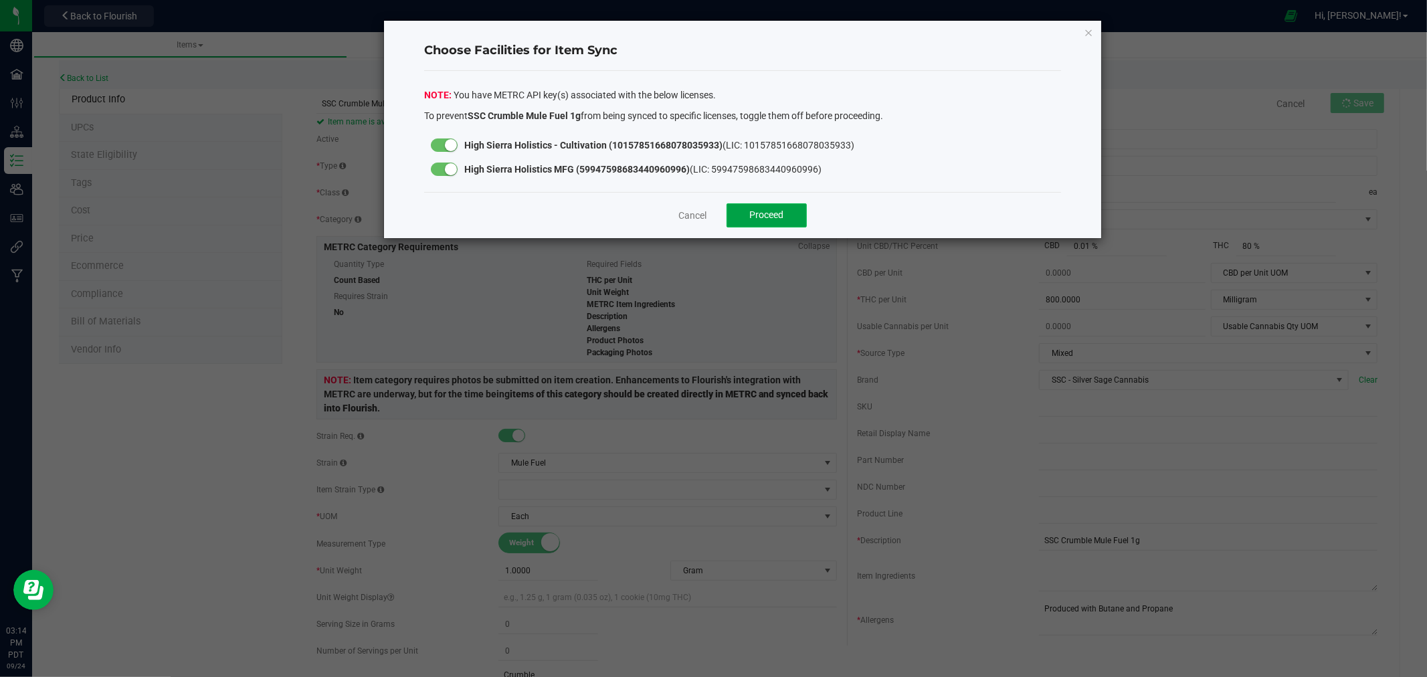
click at [783, 209] on span "Proceed" at bounding box center [767, 214] width 34 height 11
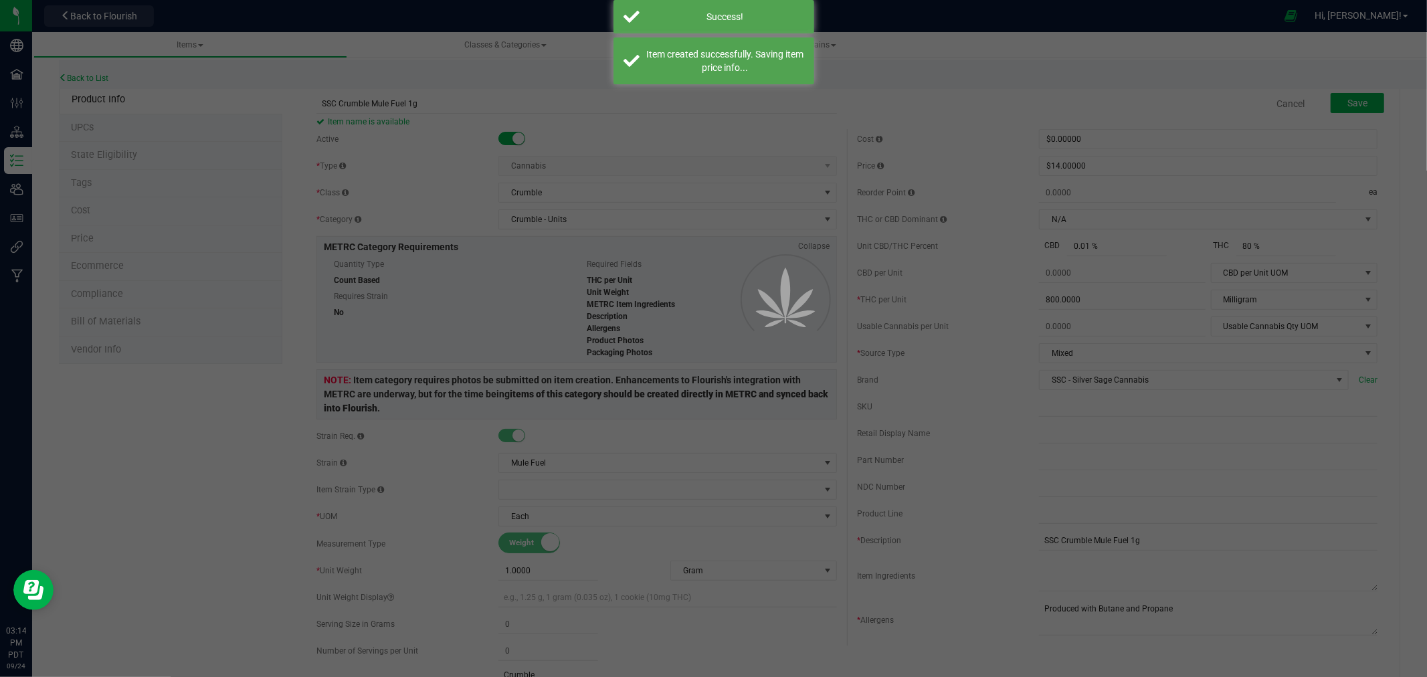
click at [115, 148] on div at bounding box center [713, 338] width 1427 height 677
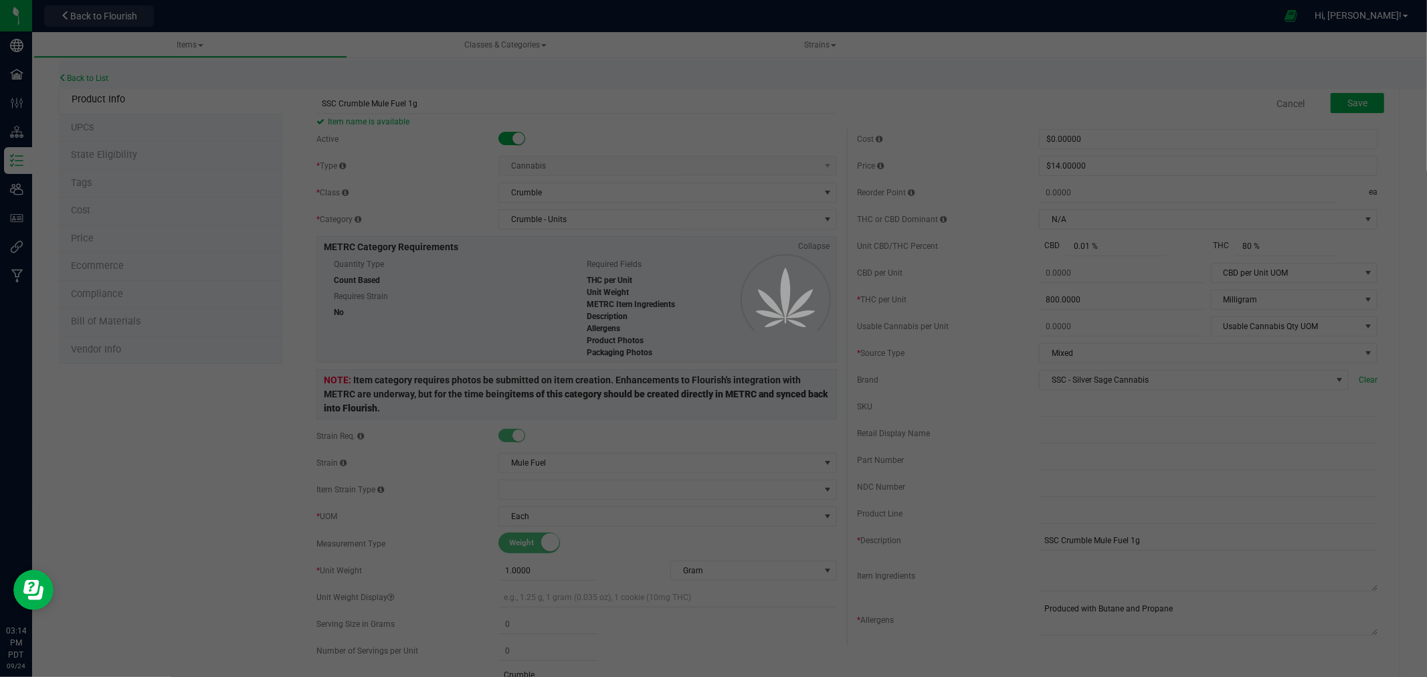
click at [203, 25] on div at bounding box center [713, 338] width 1427 height 677
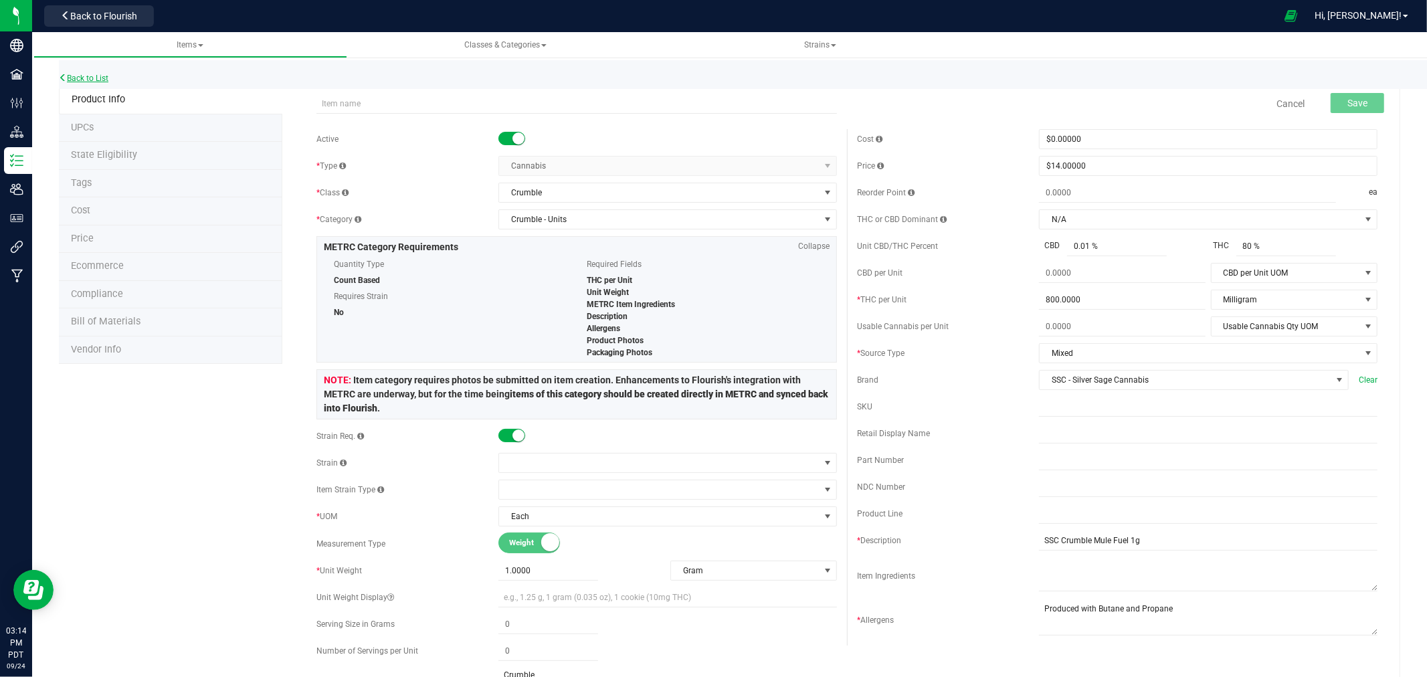
click at [88, 80] on link "Back to List" at bounding box center [83, 78] width 49 height 9
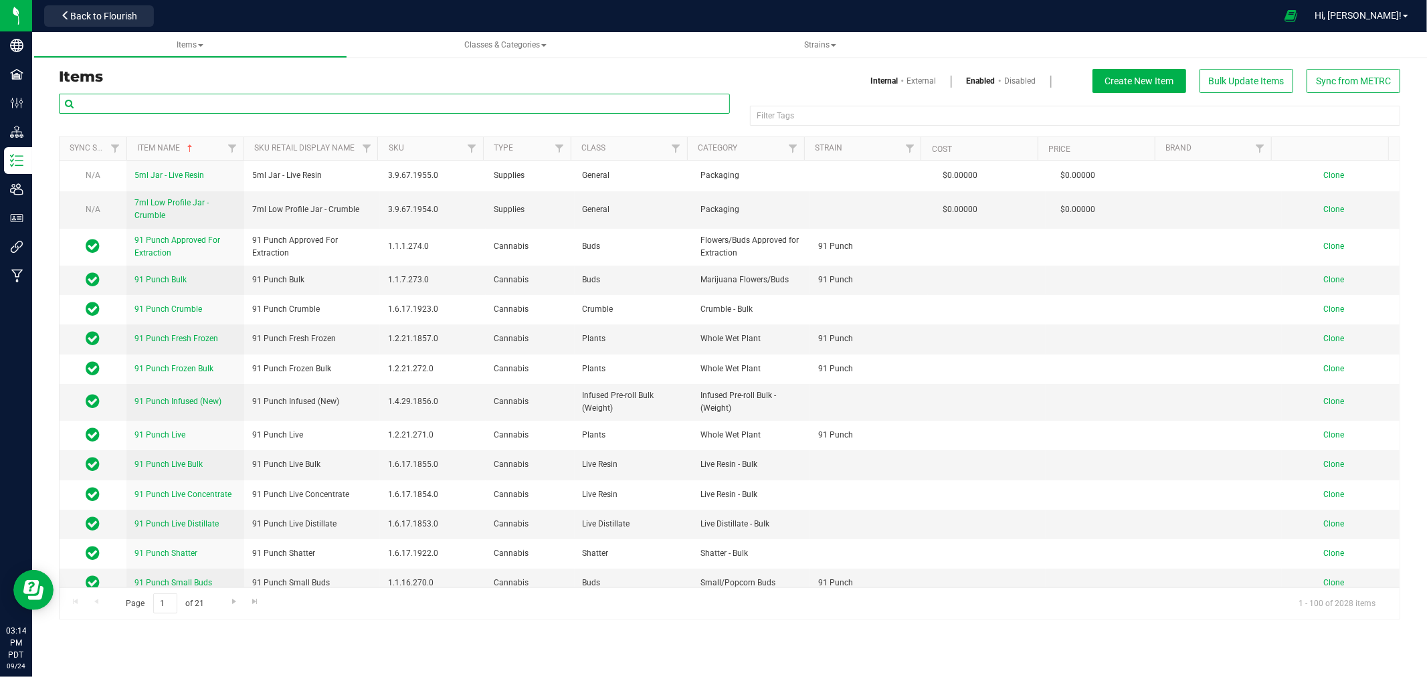
click at [148, 108] on input "text" at bounding box center [394, 104] width 671 height 20
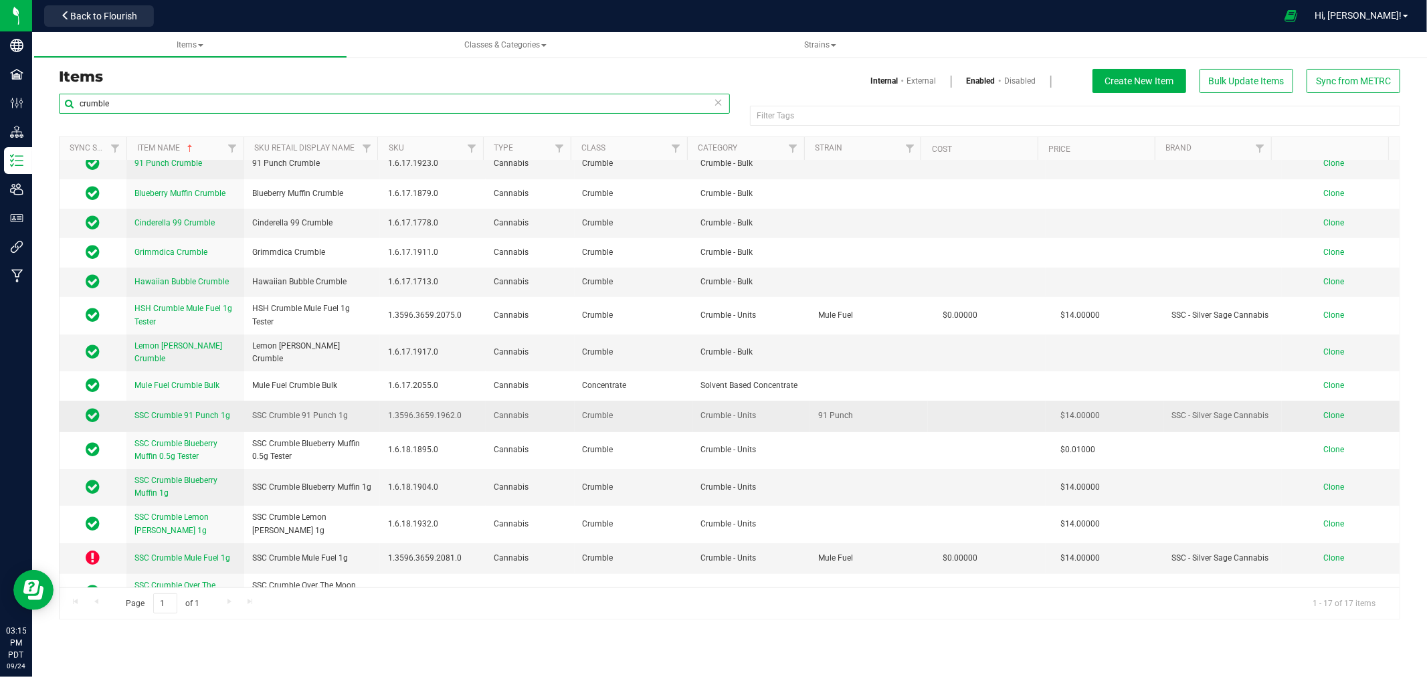
scroll to position [74, 0]
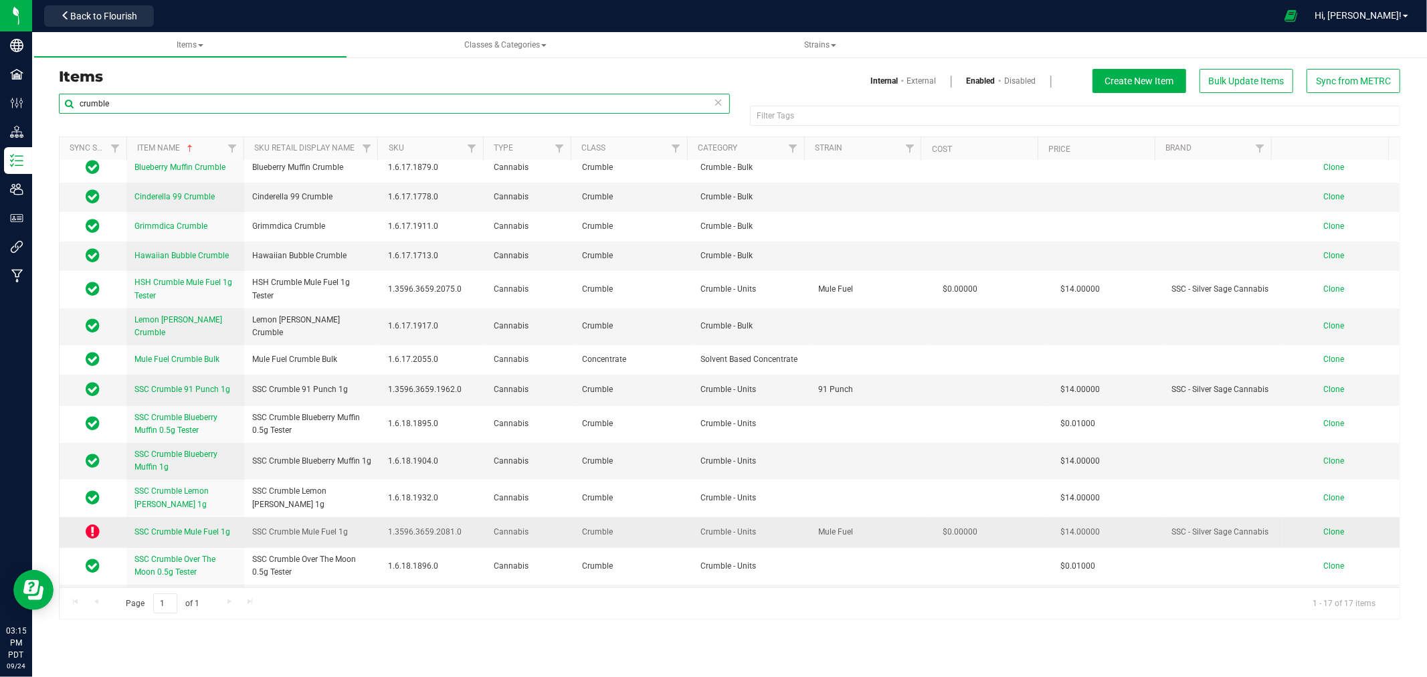
type input "crumble"
click at [170, 527] on span "SSC Crumble Mule Fuel 1g" at bounding box center [182, 531] width 96 height 9
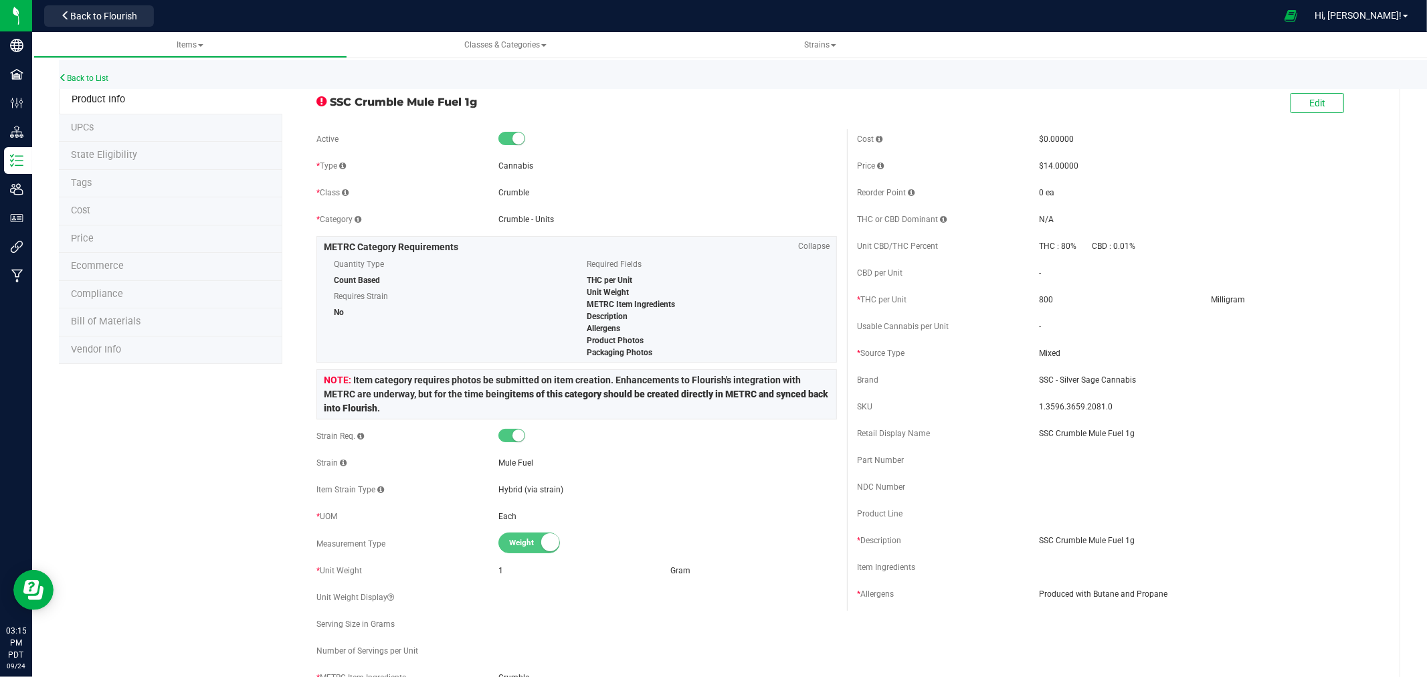
click at [109, 155] on span "State Eligibility" at bounding box center [104, 154] width 66 height 11
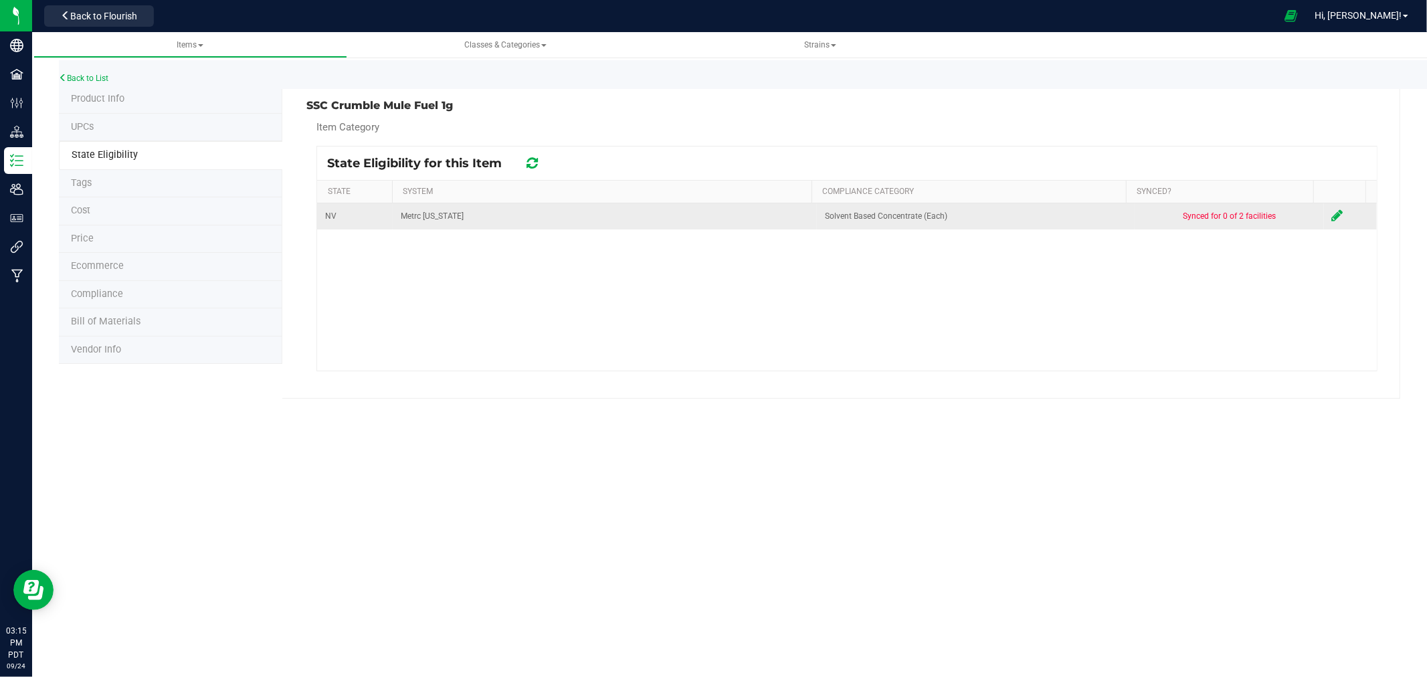
click at [1332, 209] on icon at bounding box center [1337, 215] width 11 height 13
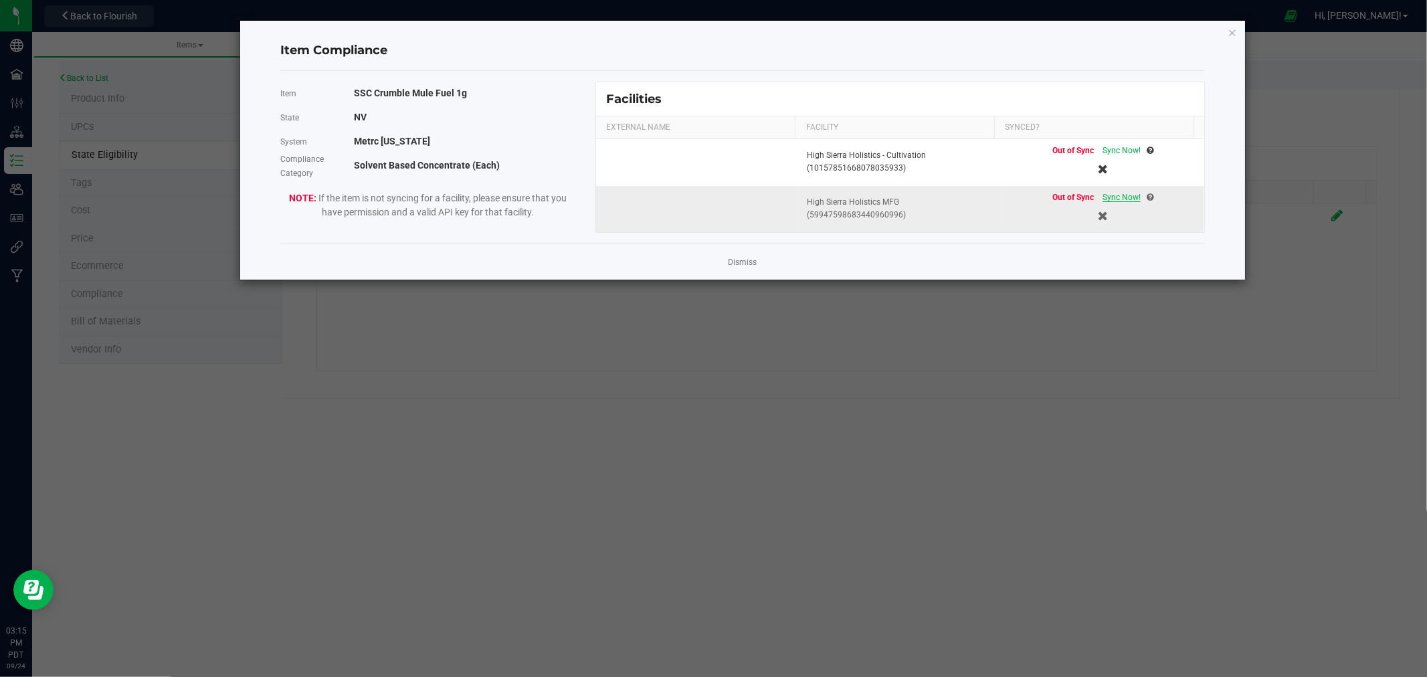
click at [1104, 197] on span "Sync Now!" at bounding box center [1121, 197] width 38 height 9
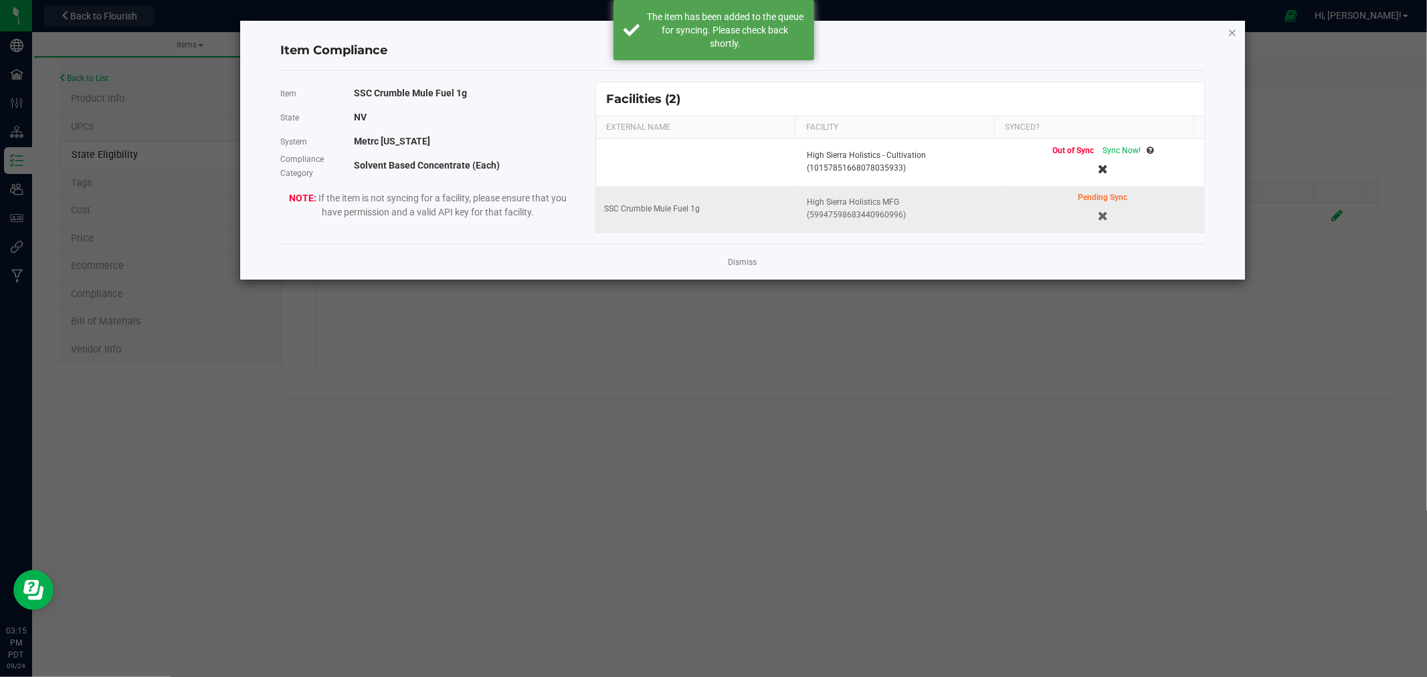
click at [1235, 30] on icon "Close modal" at bounding box center [1231, 32] width 9 height 16
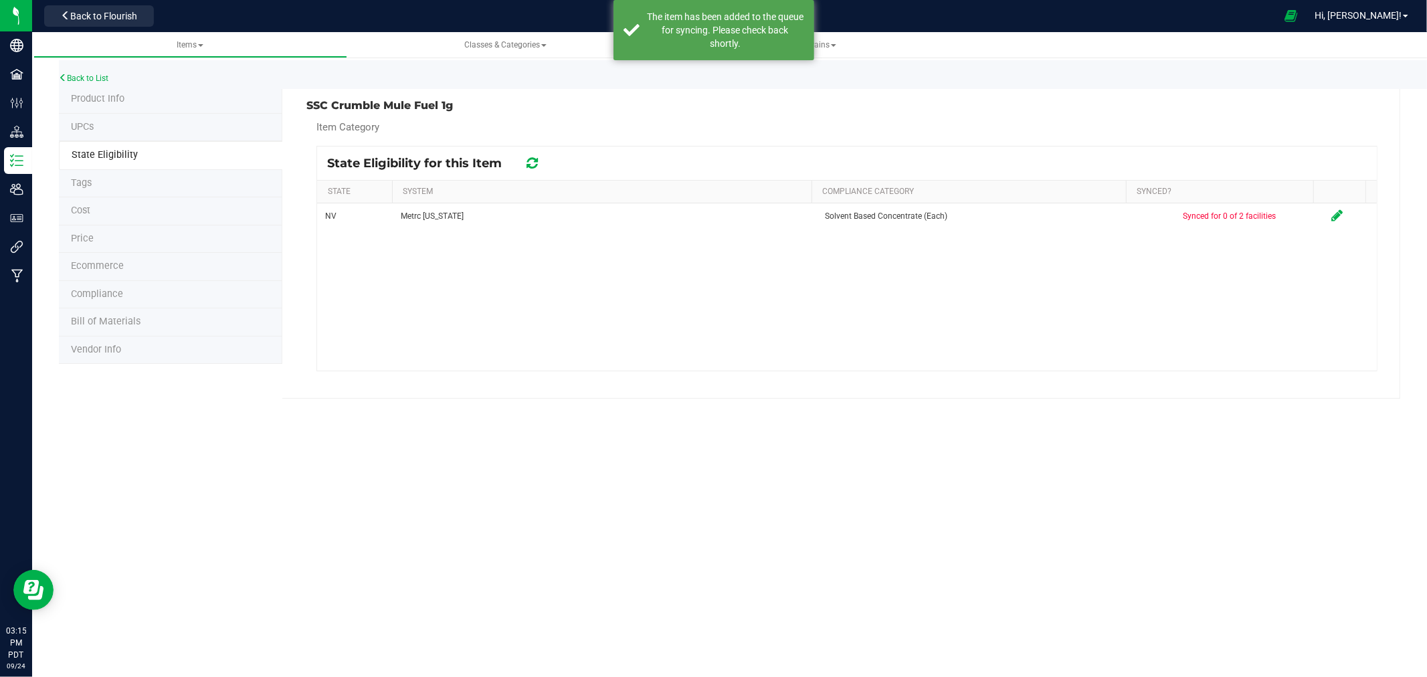
click at [103, 114] on li "UPCs" at bounding box center [170, 128] width 223 height 28
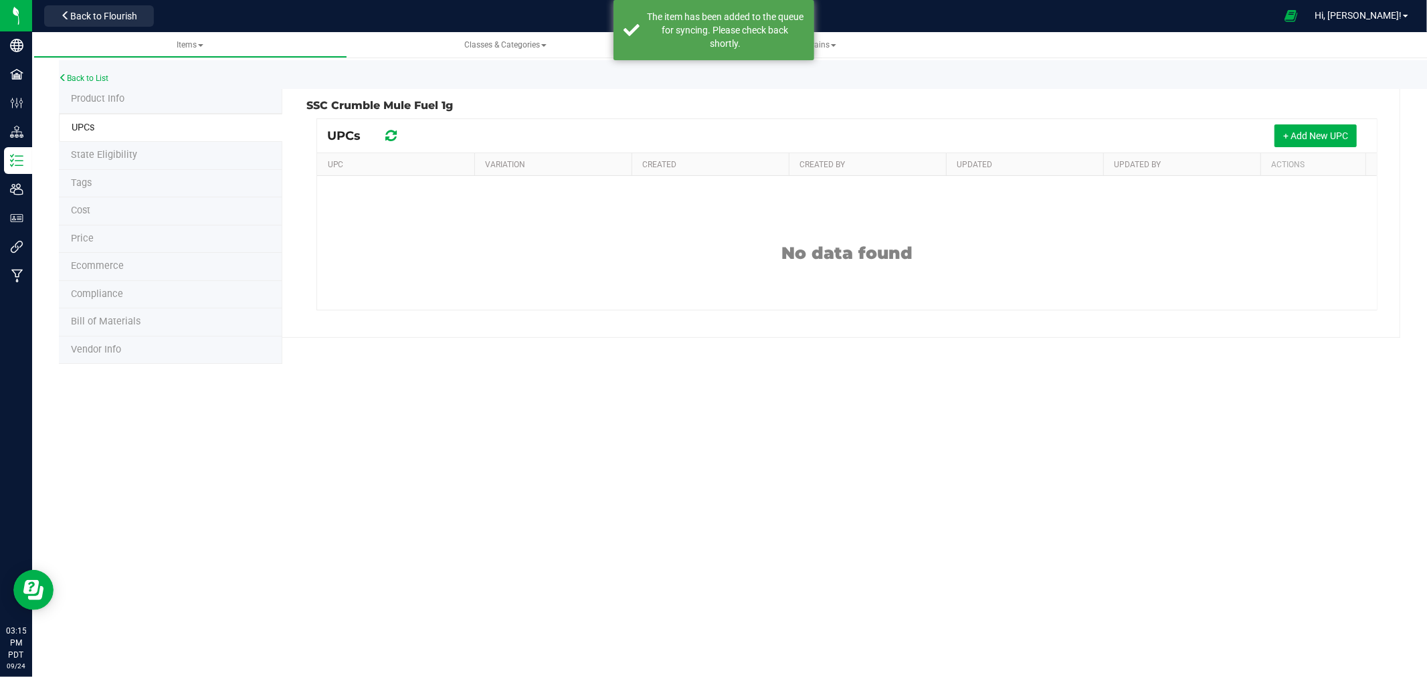
click at [112, 98] on span "Product Info" at bounding box center [98, 98] width 54 height 11
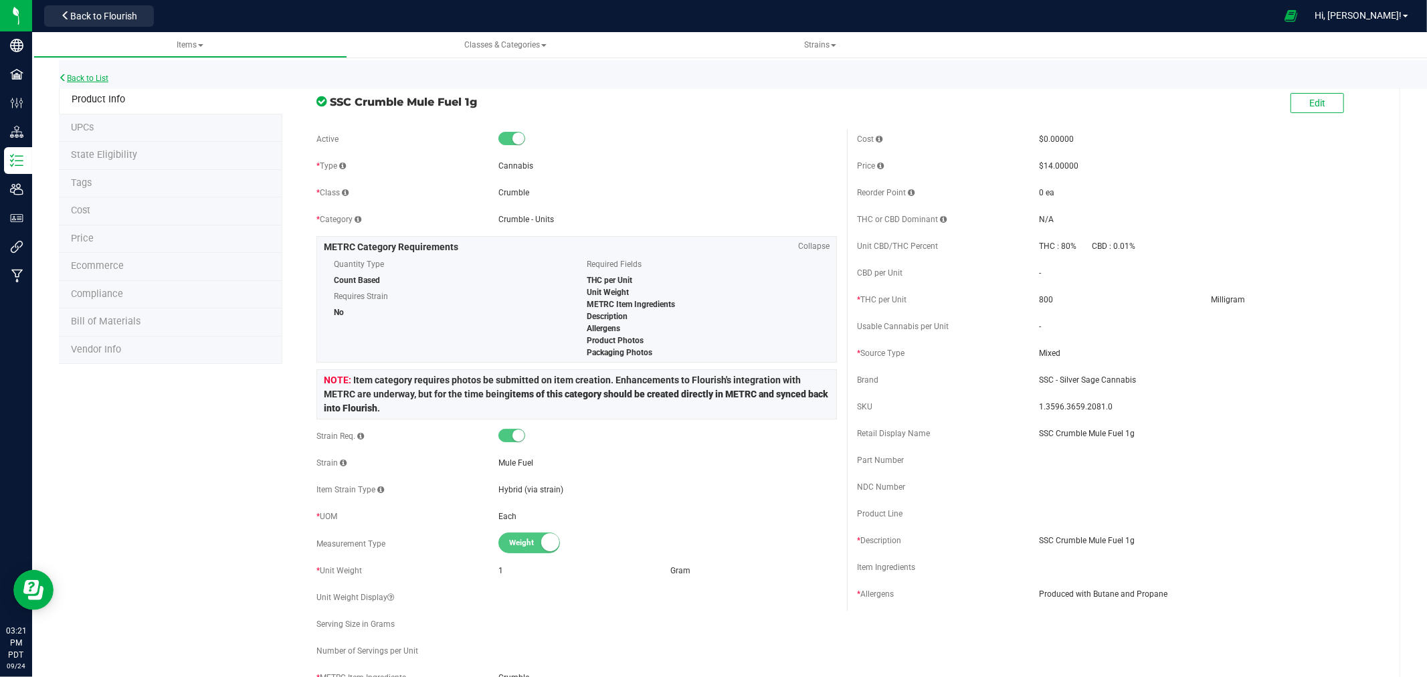
click at [90, 74] on link "Back to List" at bounding box center [83, 78] width 49 height 9
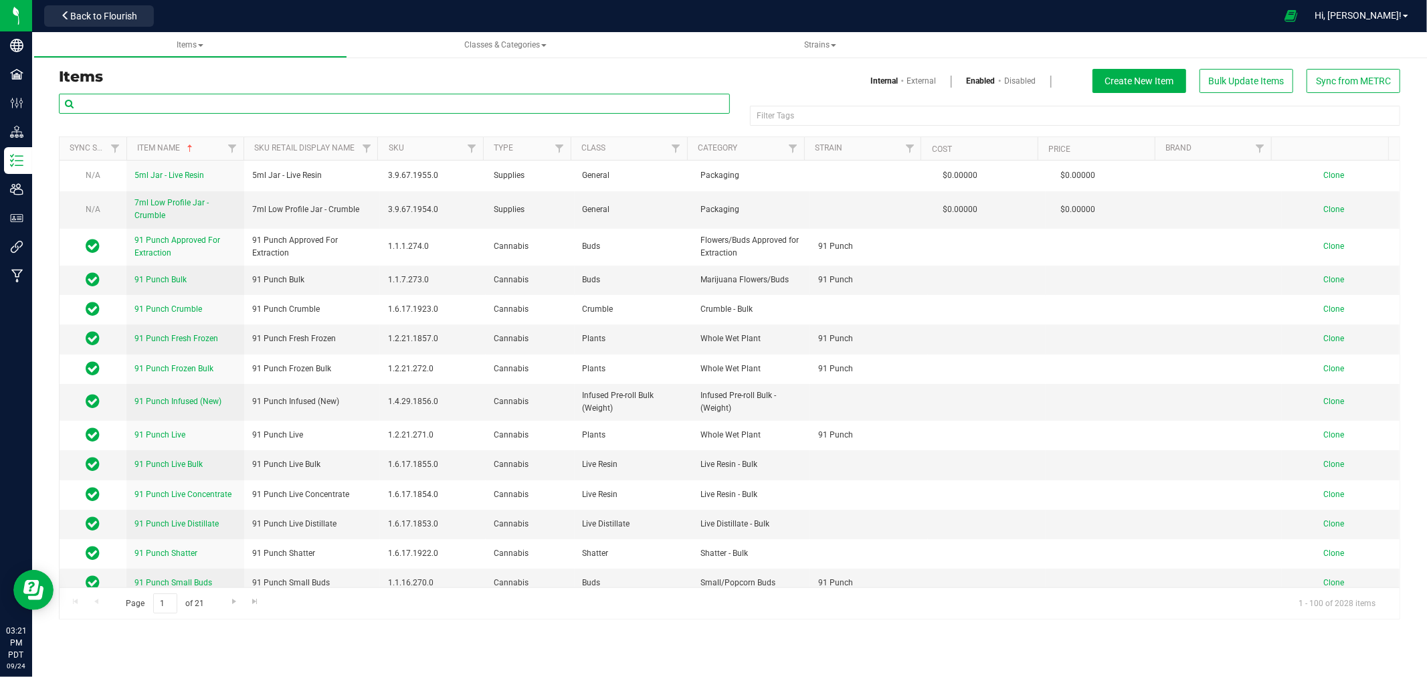
click at [169, 98] on input "text" at bounding box center [394, 104] width 671 height 20
type input "shatter"
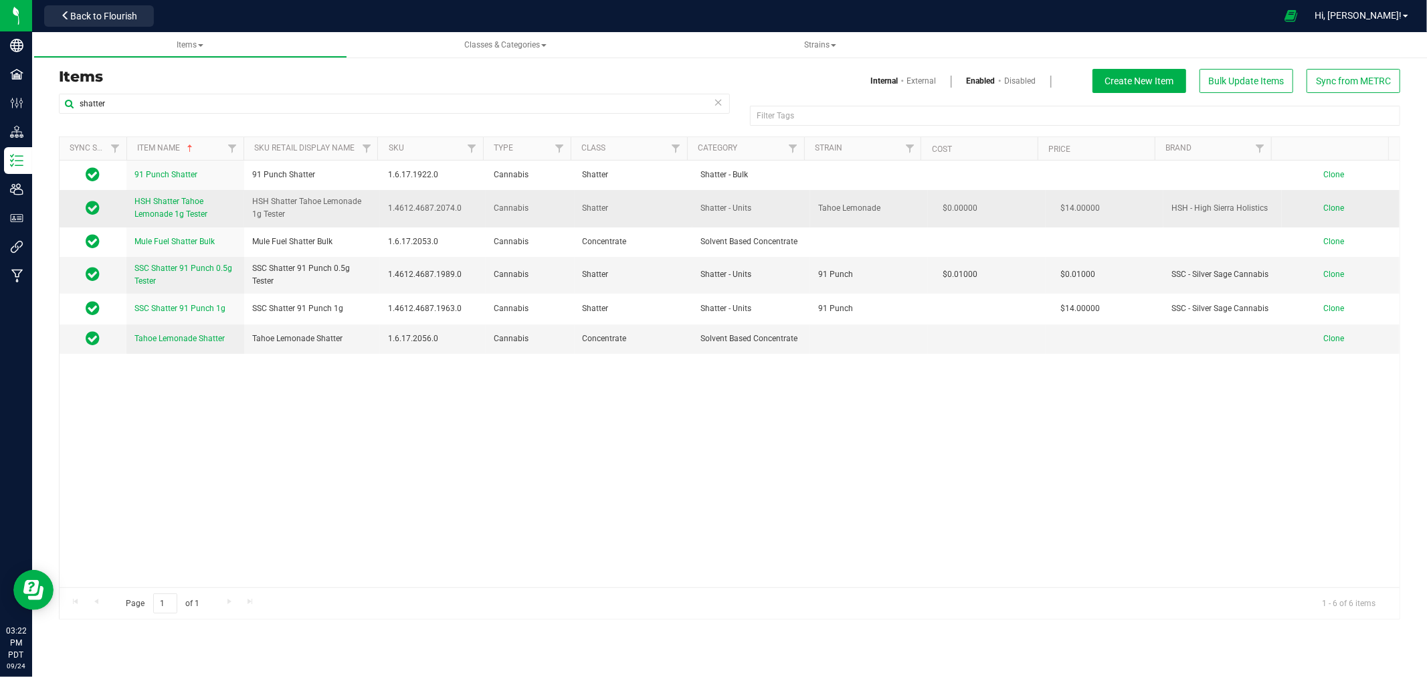
click at [1323, 204] on span "Clone" at bounding box center [1333, 207] width 21 height 9
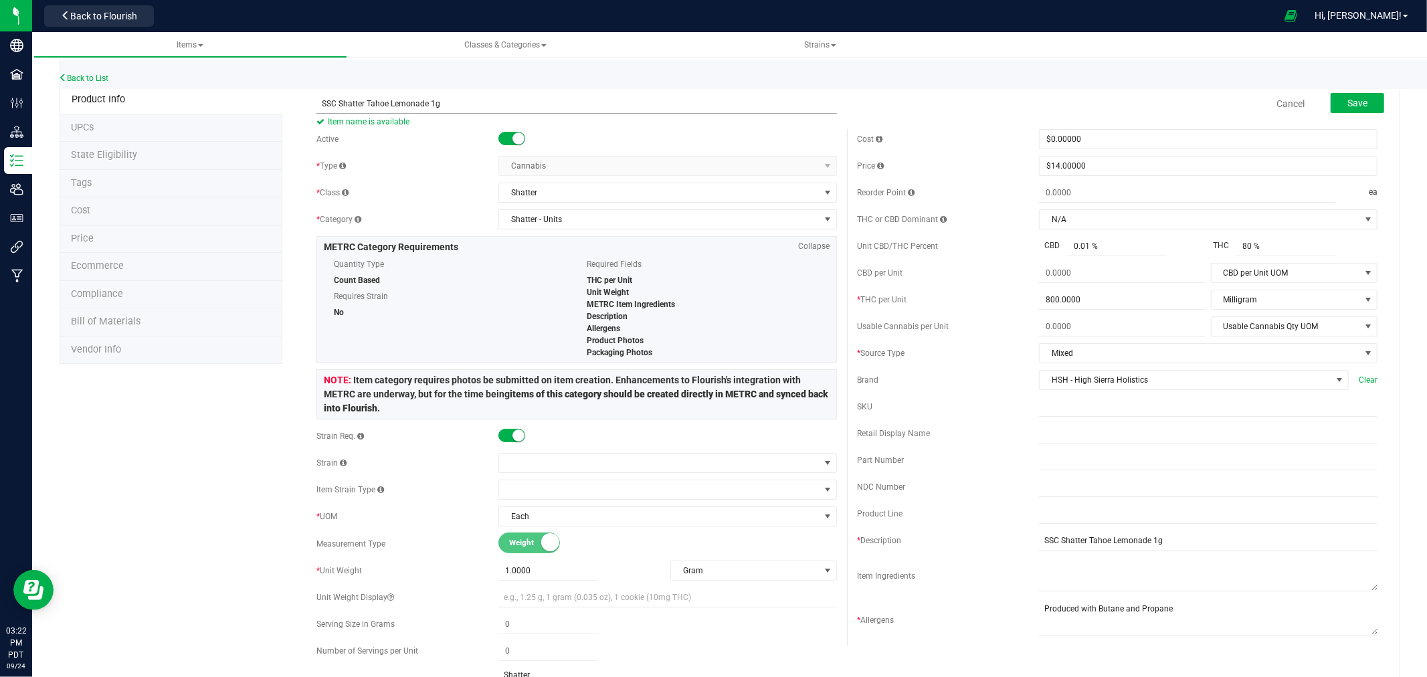
click at [429, 108] on input "SSC Shatter Tahoe Lemonade 1g" at bounding box center [576, 104] width 520 height 20
type input "SSC Shatter Tahoe Lemonade 1g"
drag, startPoint x: 1167, startPoint y: 615, endPoint x: 1005, endPoint y: 604, distance: 162.3
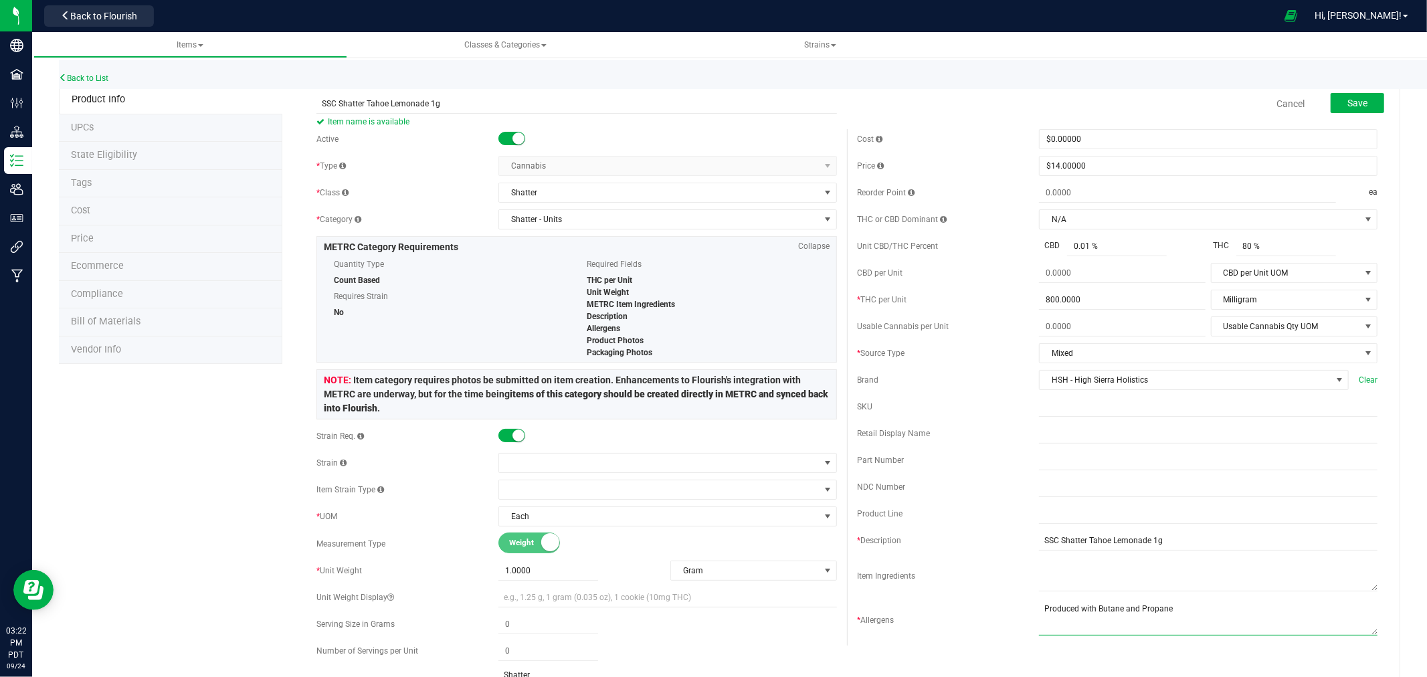
click at [1005, 604] on div "* Allergens" at bounding box center [1117, 619] width 520 height 37
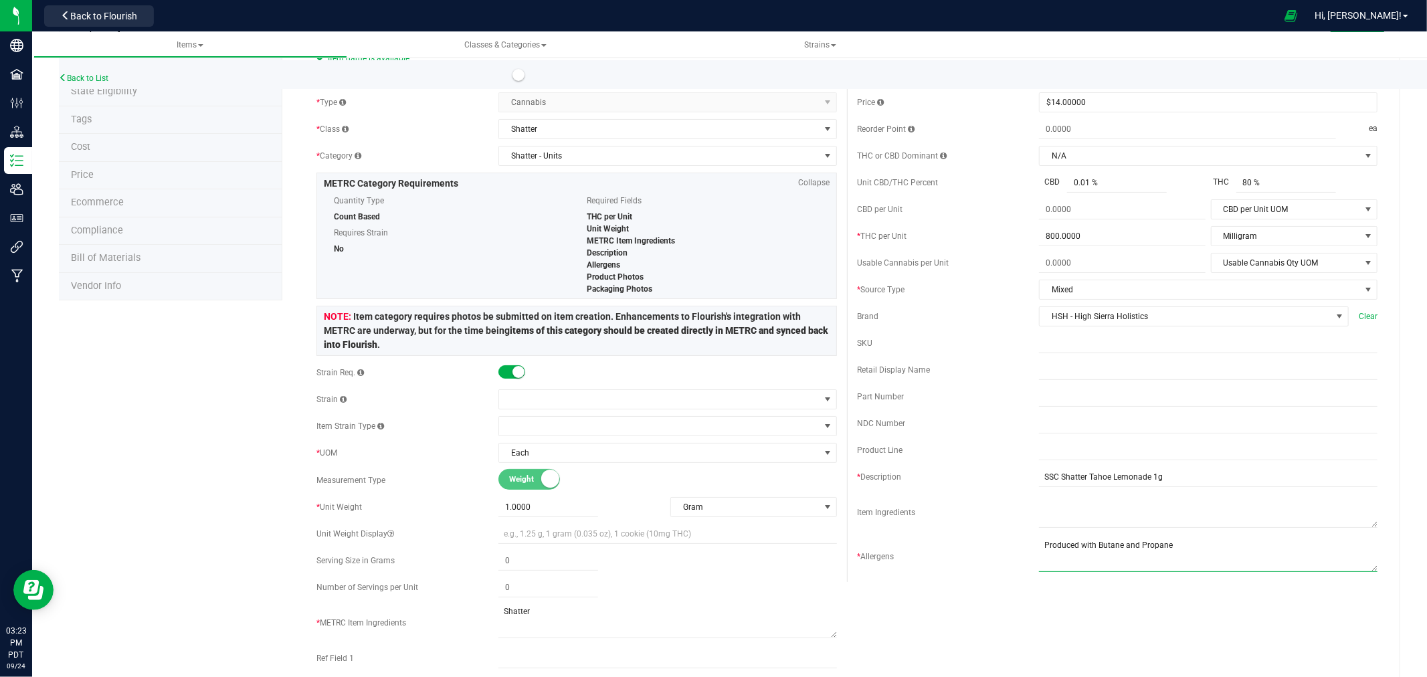
scroll to position [148, 0]
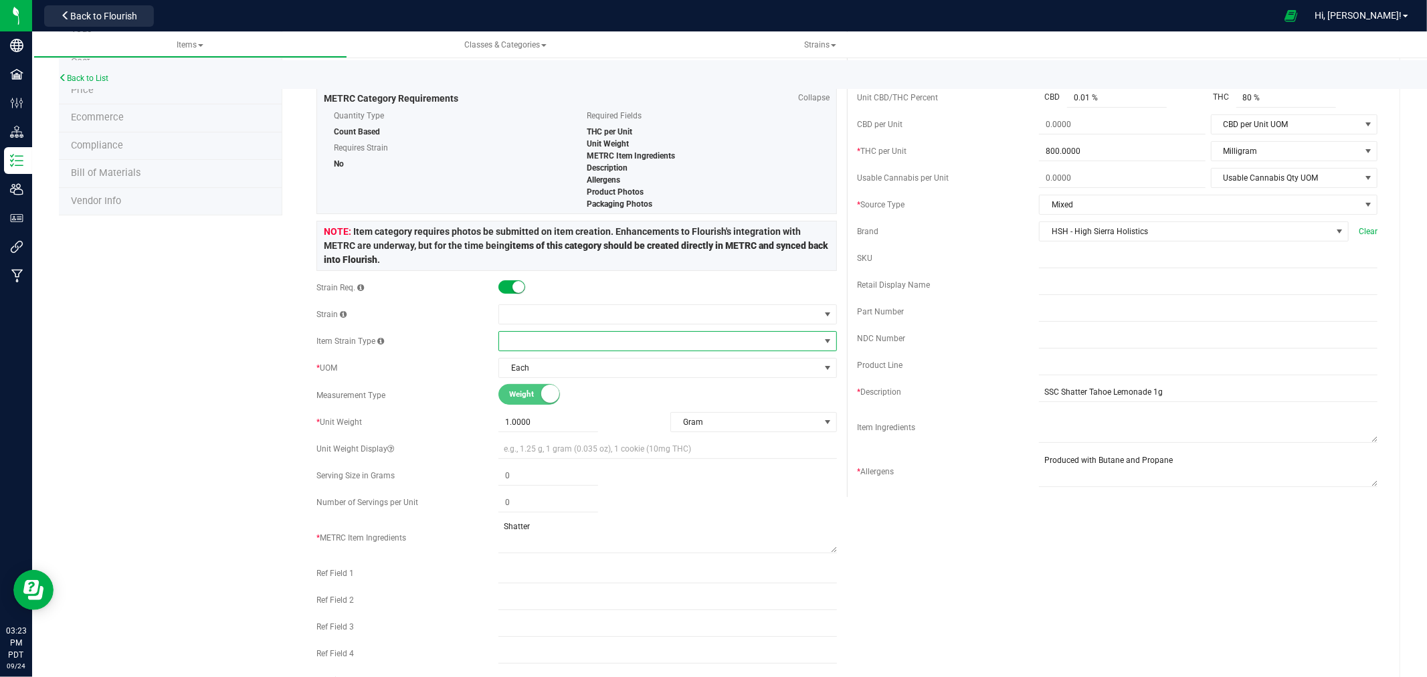
click at [540, 341] on span at bounding box center [659, 341] width 320 height 19
type input "t"
click at [556, 315] on span at bounding box center [659, 314] width 320 height 19
type input "tahoe lem"
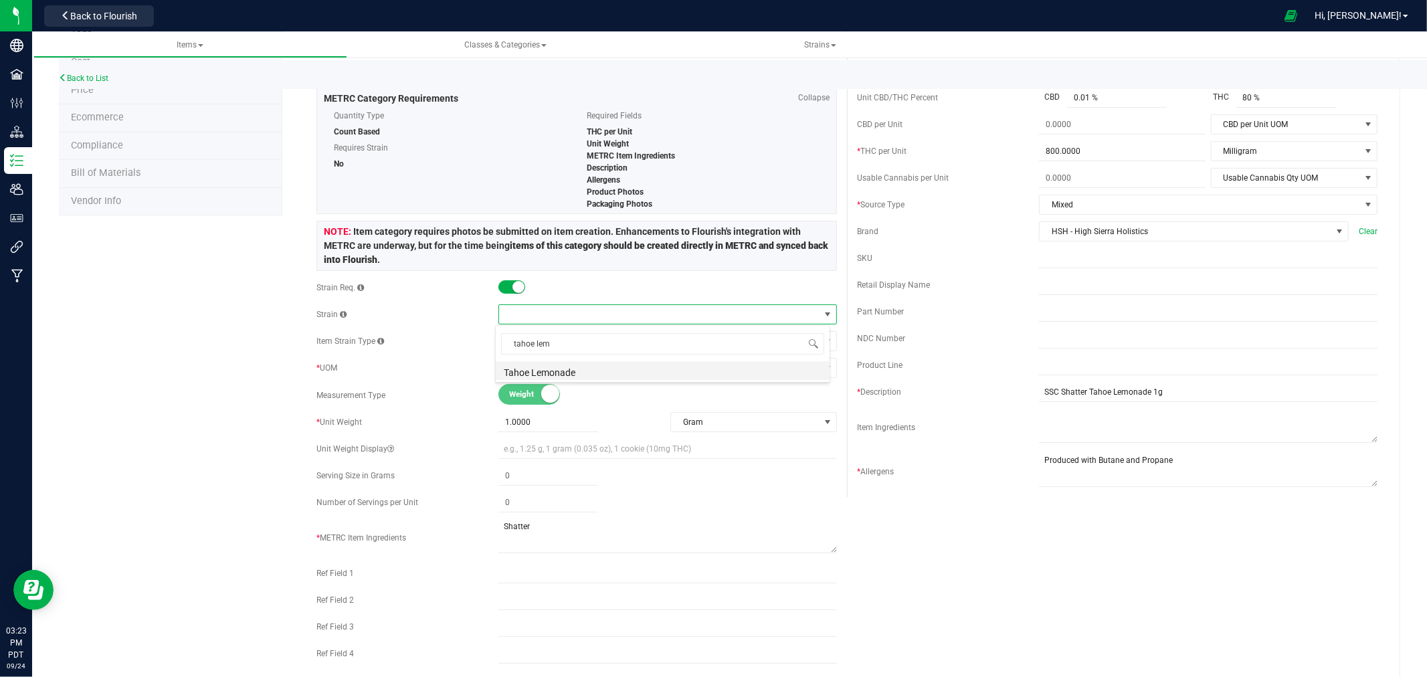
click at [563, 371] on li "Tahoe Lemonade" at bounding box center [663, 370] width 334 height 19
click at [1021, 557] on div "Active * Type Cannabis Select type Cannabis Non-Inventory Raw Materials Supplie…" at bounding box center [846, 339] width 1081 height 716
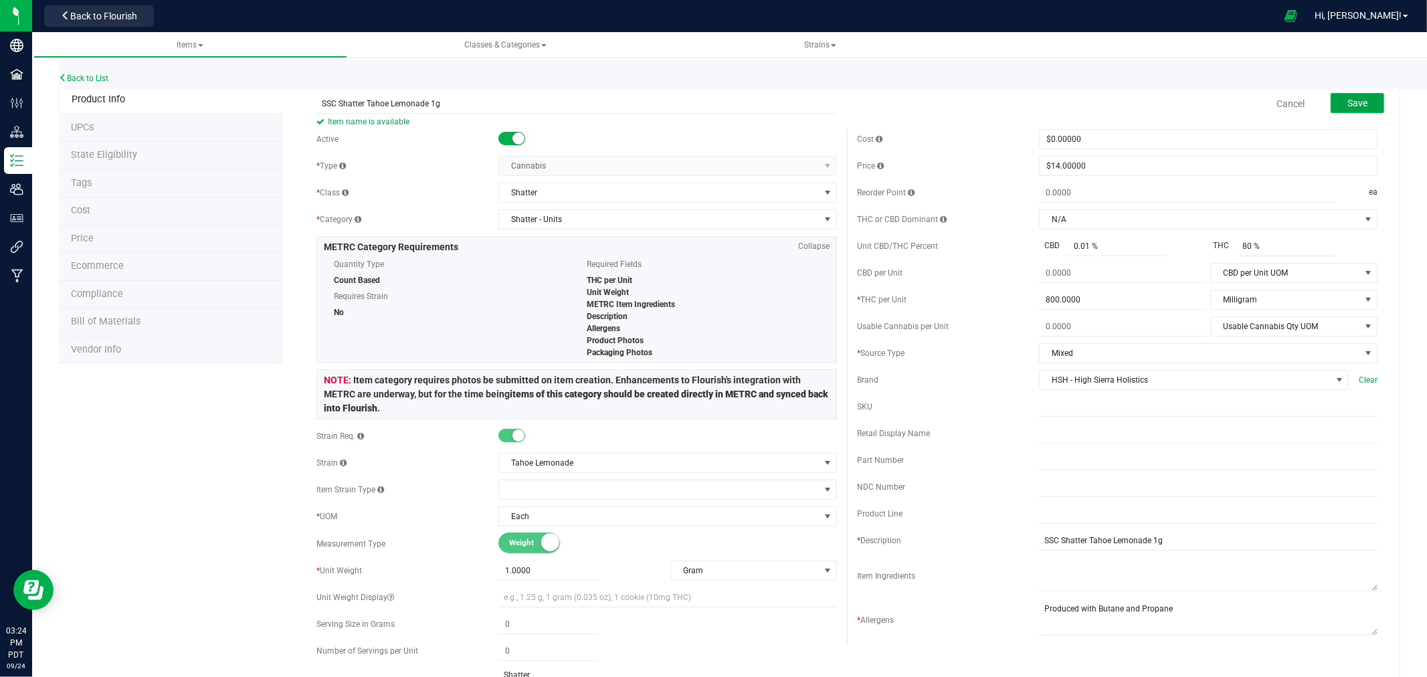
click at [1331, 97] on button "Save" at bounding box center [1357, 103] width 54 height 20
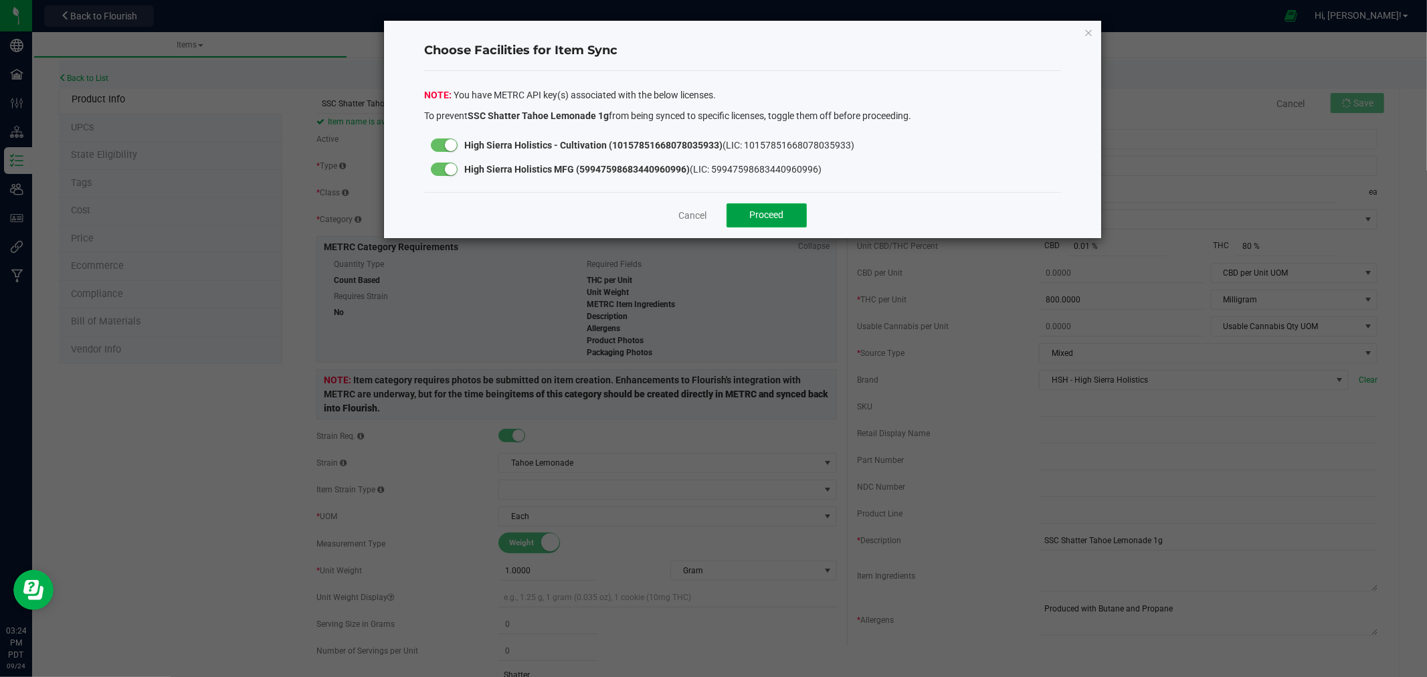
click at [791, 209] on button "Proceed" at bounding box center [766, 215] width 80 height 24
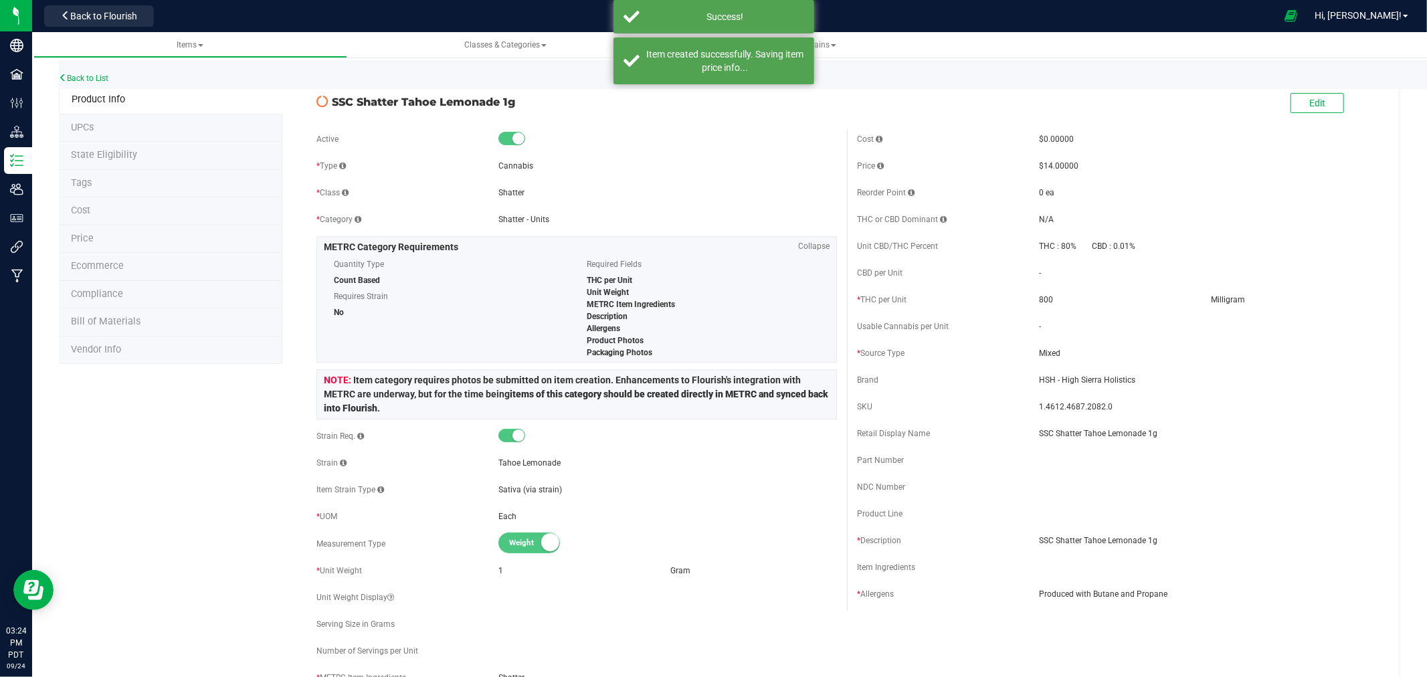
click at [97, 163] on li "State Eligibility" at bounding box center [170, 156] width 223 height 28
click at [110, 154] on span "State Eligibility" at bounding box center [104, 154] width 66 height 11
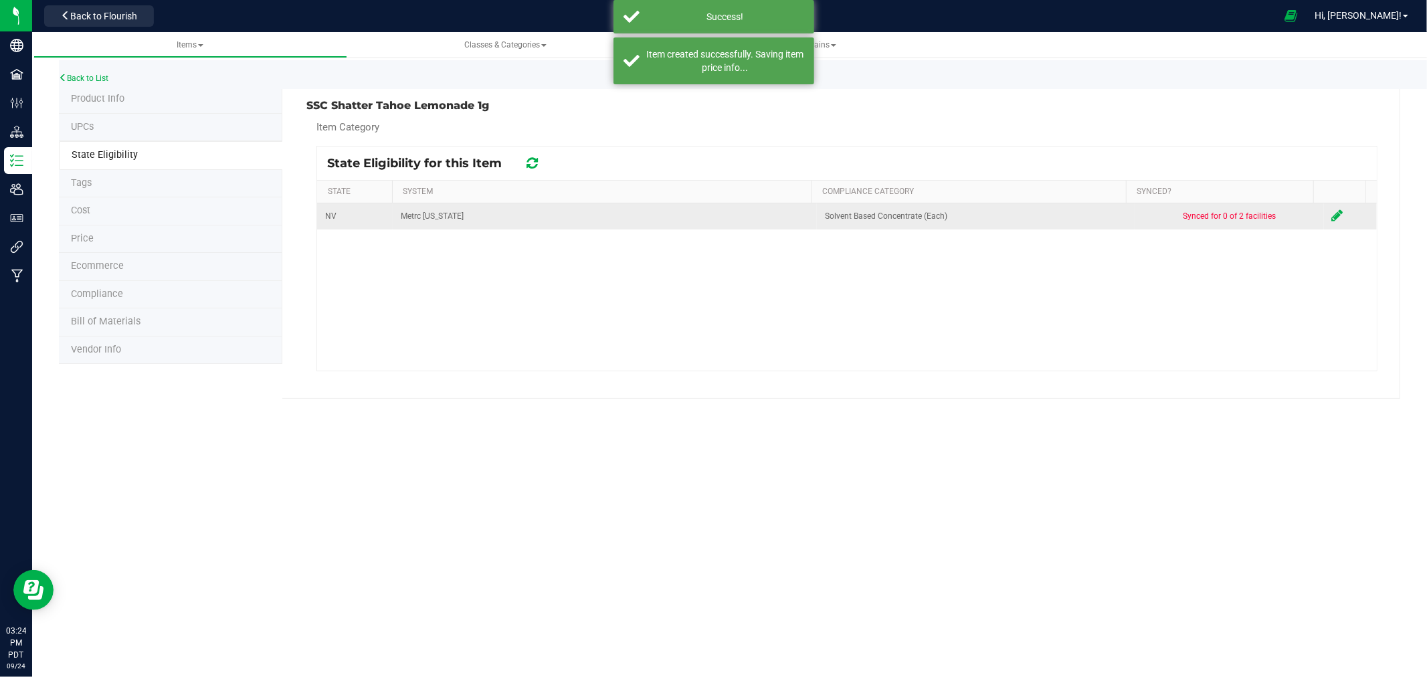
click at [1332, 216] on icon at bounding box center [1337, 215] width 11 height 13
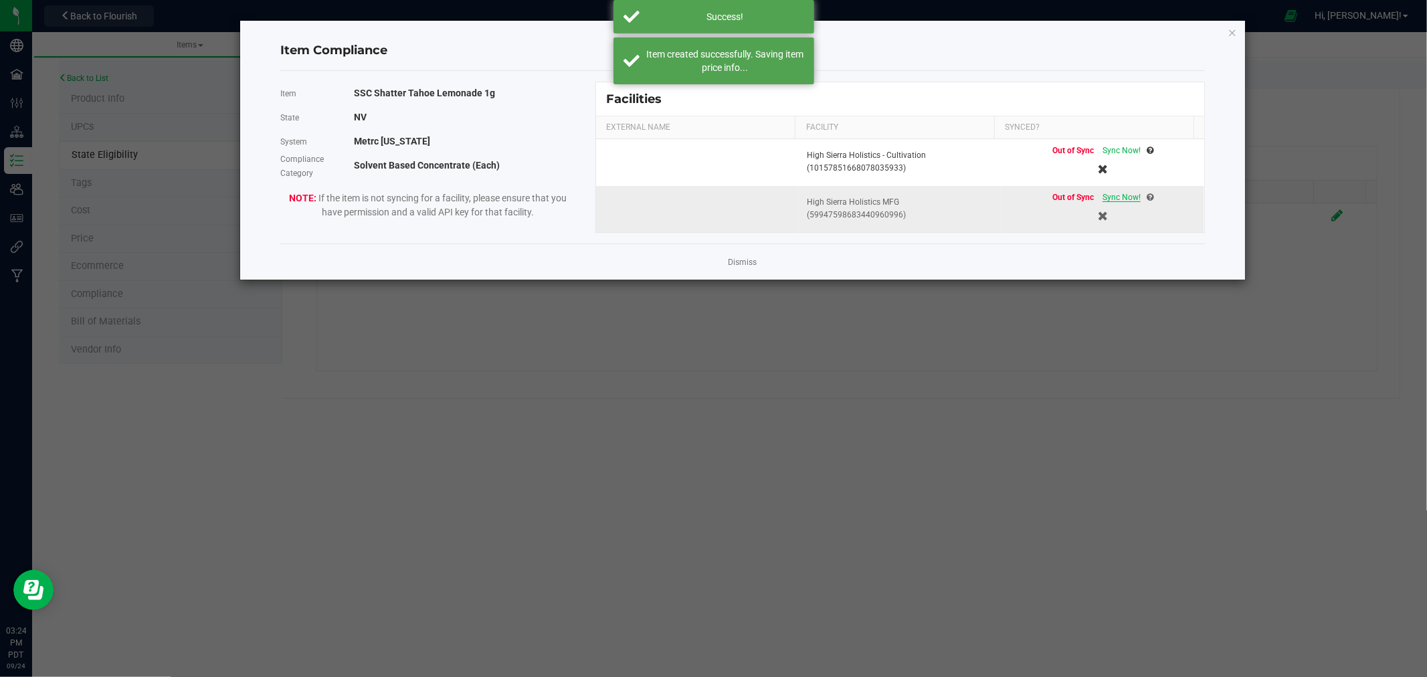
click at [1118, 197] on span "Sync Now!" at bounding box center [1121, 197] width 38 height 9
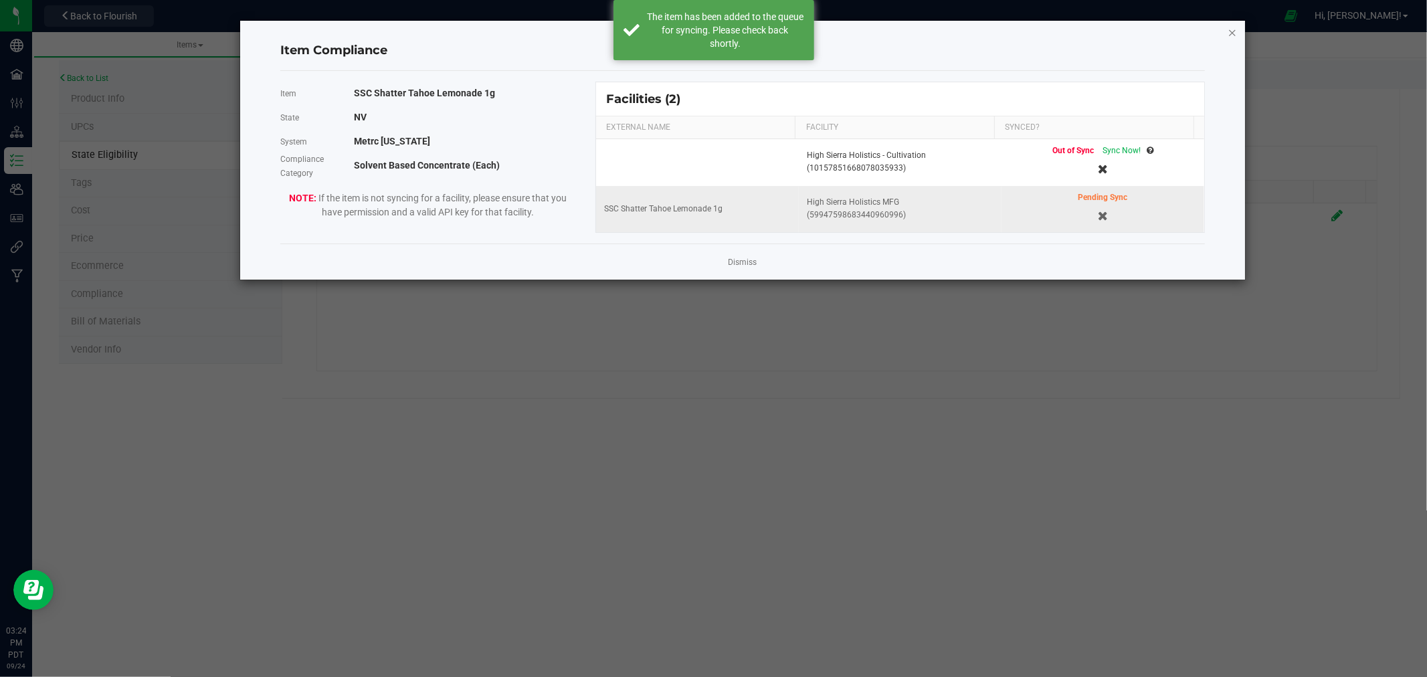
click at [1229, 27] on icon "Close modal" at bounding box center [1231, 32] width 9 height 16
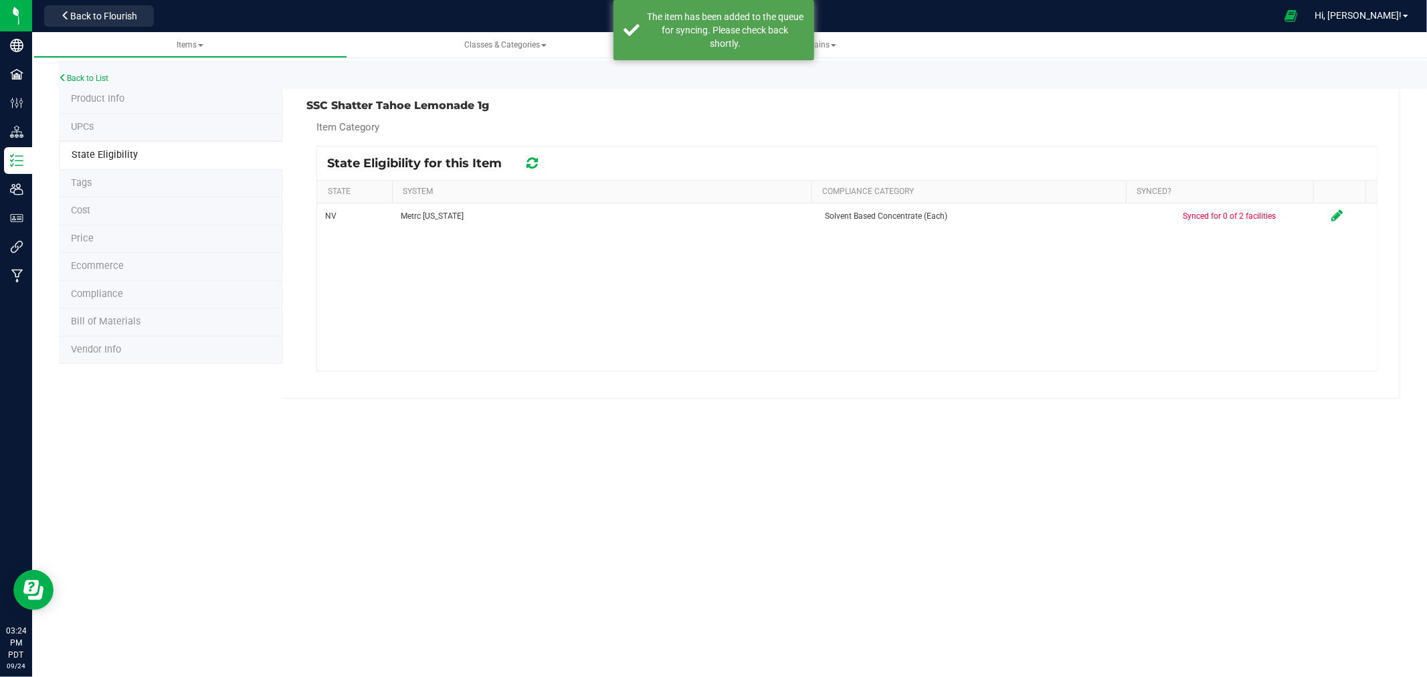
click at [110, 101] on span "Product Info" at bounding box center [98, 98] width 54 height 11
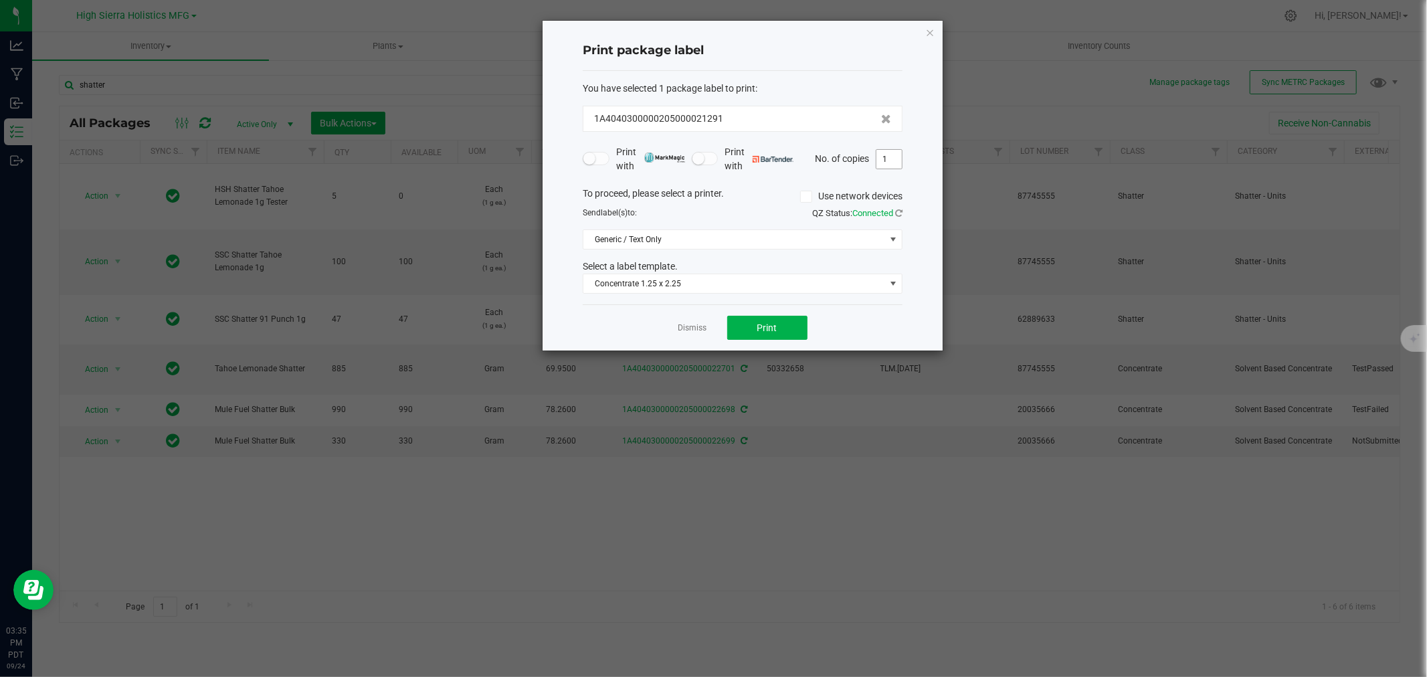
click at [887, 163] on input "1" at bounding box center [888, 159] width 25 height 19
type input "46"
click at [780, 319] on button "Print" at bounding box center [767, 328] width 80 height 24
click at [937, 34] on div "Print package label You have selected 1 package label to print : 1A404030000020…" at bounding box center [742, 186] width 400 height 330
click at [934, 29] on div "Print package label You have selected 1 package label to print : 1A404030000020…" at bounding box center [742, 186] width 400 height 330
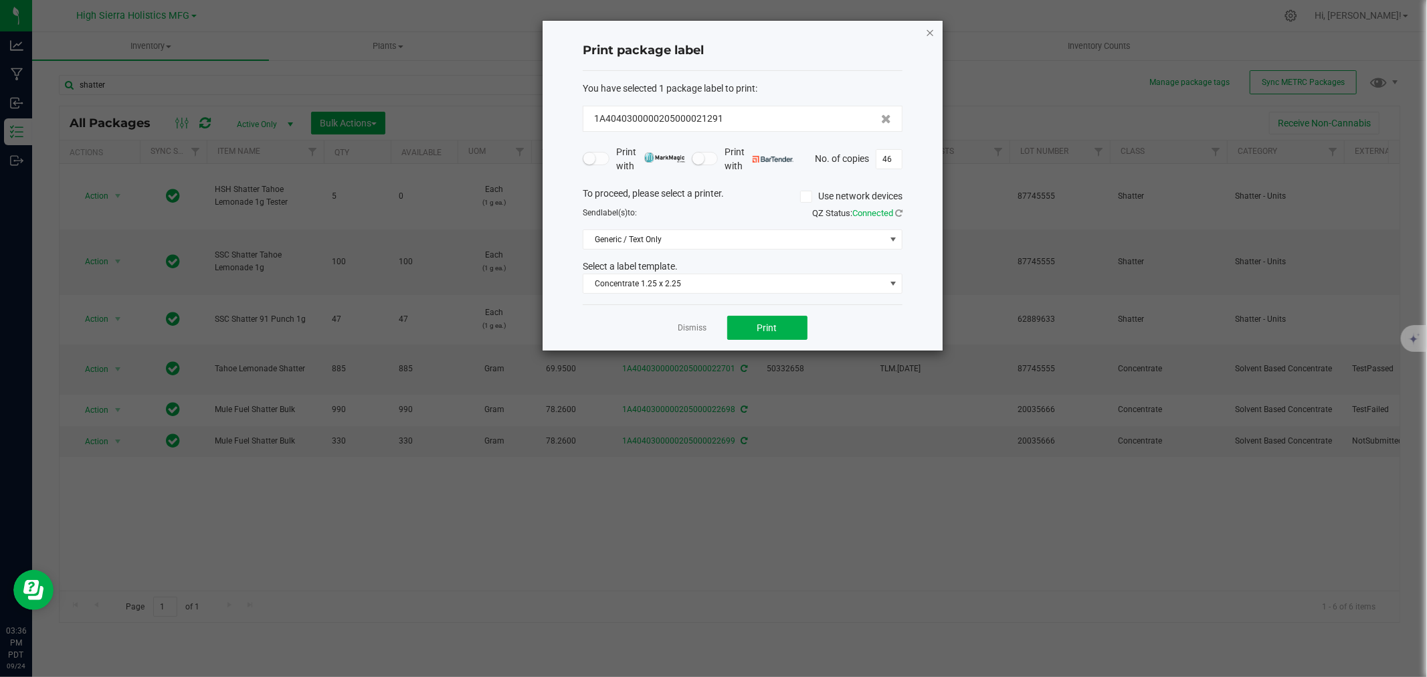
click at [928, 33] on icon "button" at bounding box center [929, 32] width 9 height 16
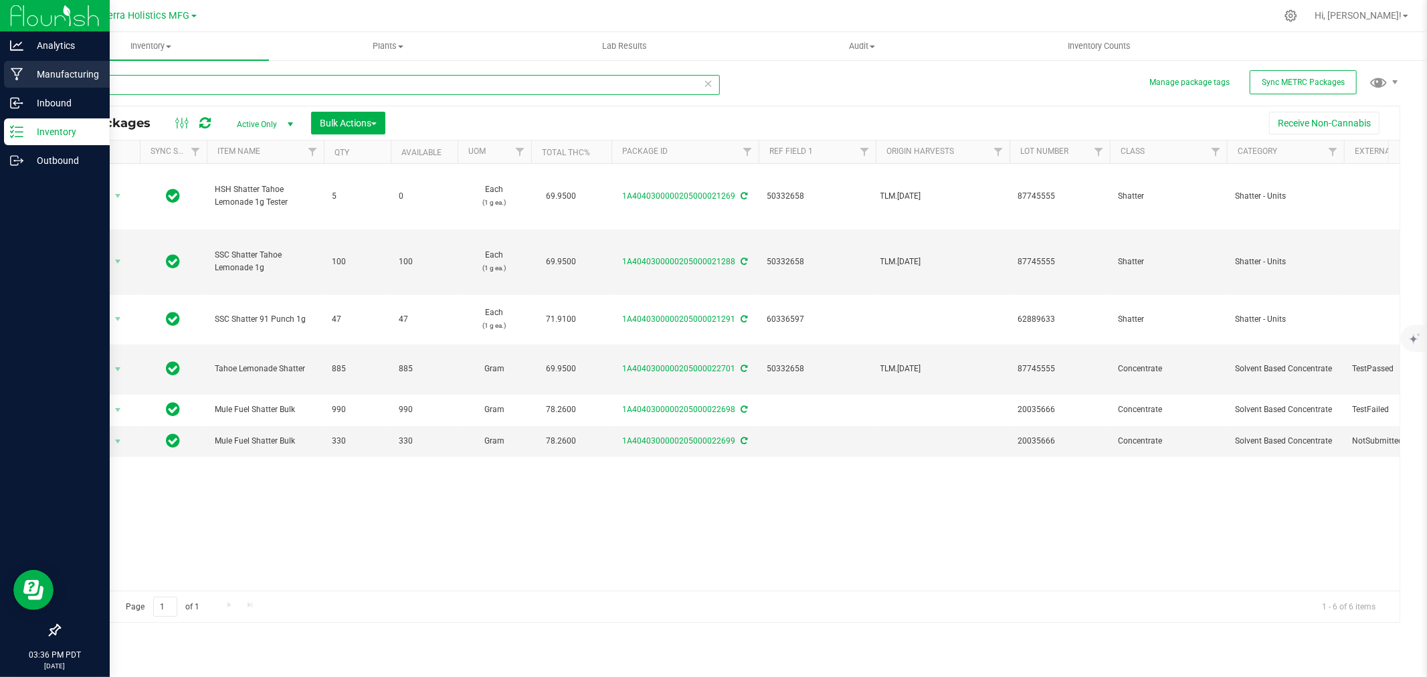
drag, startPoint x: 165, startPoint y: 88, endPoint x: 0, endPoint y: 78, distance: 164.9
click at [0, 78] on div "Analytics Manufacturing Inbound Inventory Outbound 03:36 PM PDT [DATE] 09/24 Hi…" at bounding box center [713, 338] width 1427 height 677
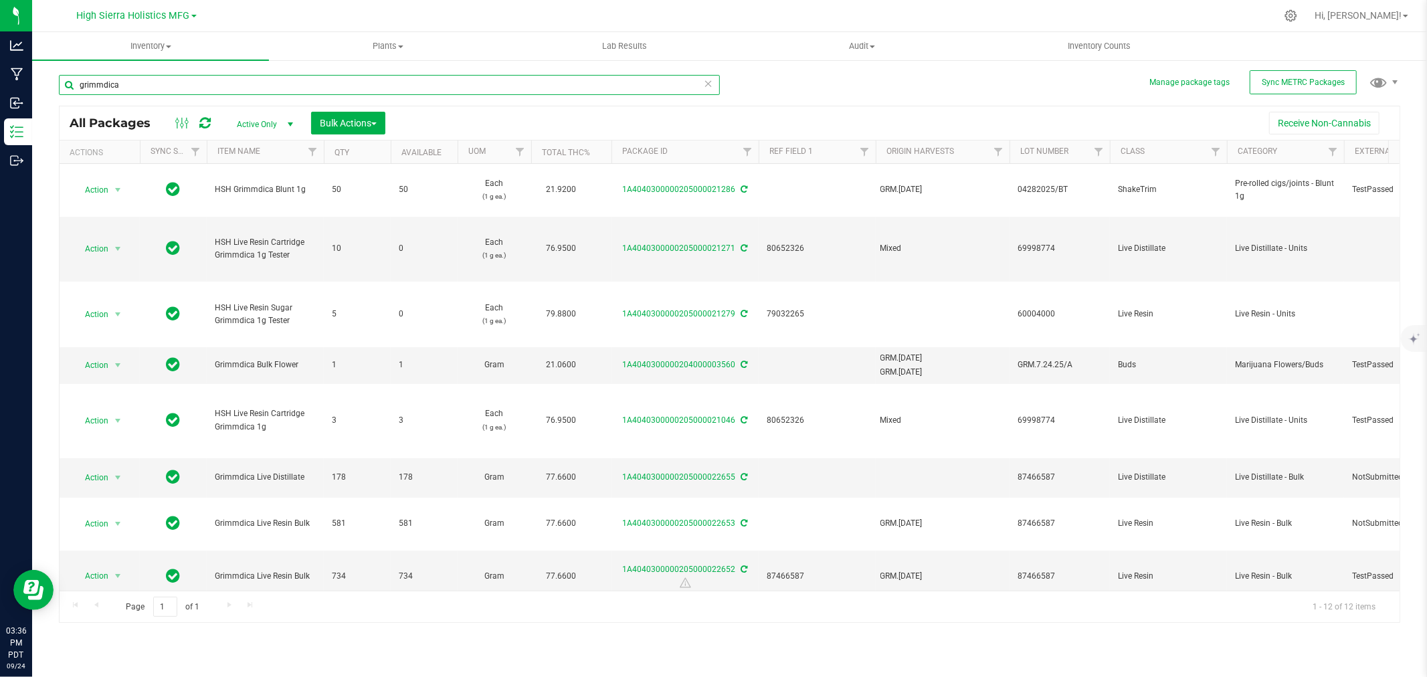
click at [76, 87] on input "grimmdica" at bounding box center [389, 85] width 661 height 20
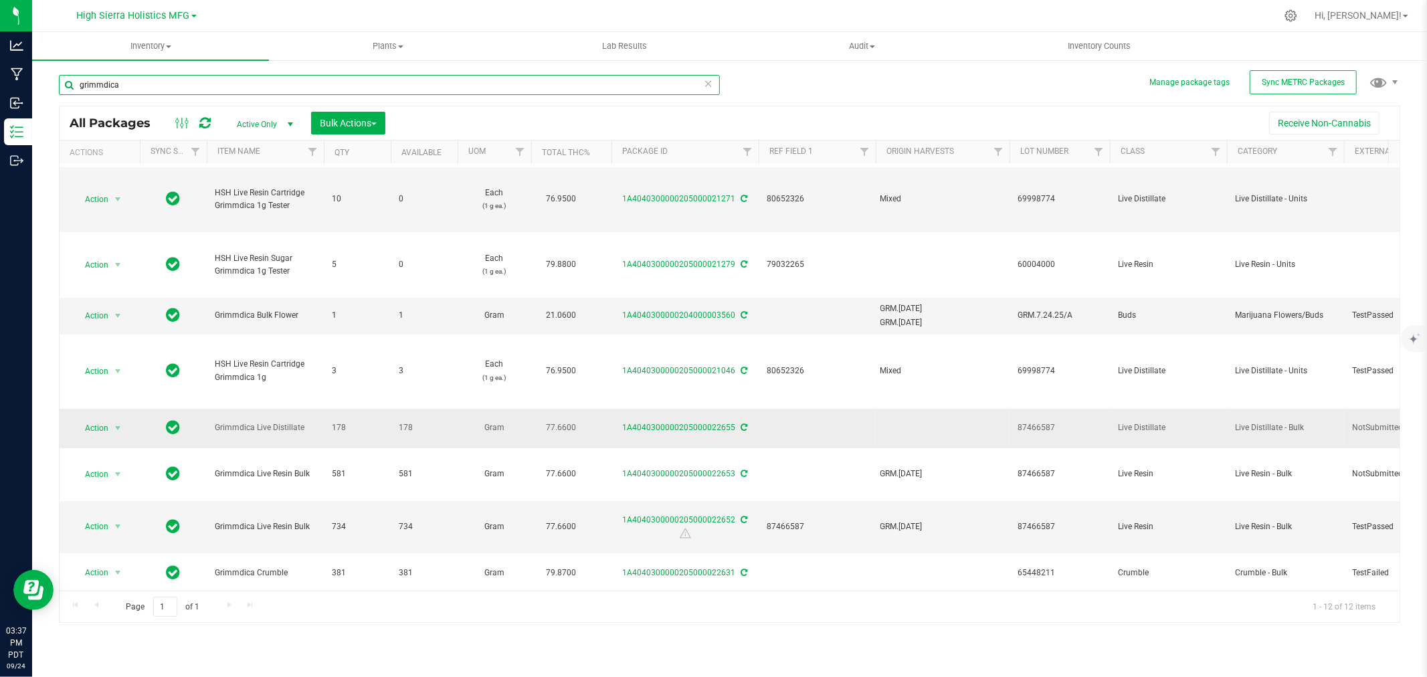
scroll to position [74, 0]
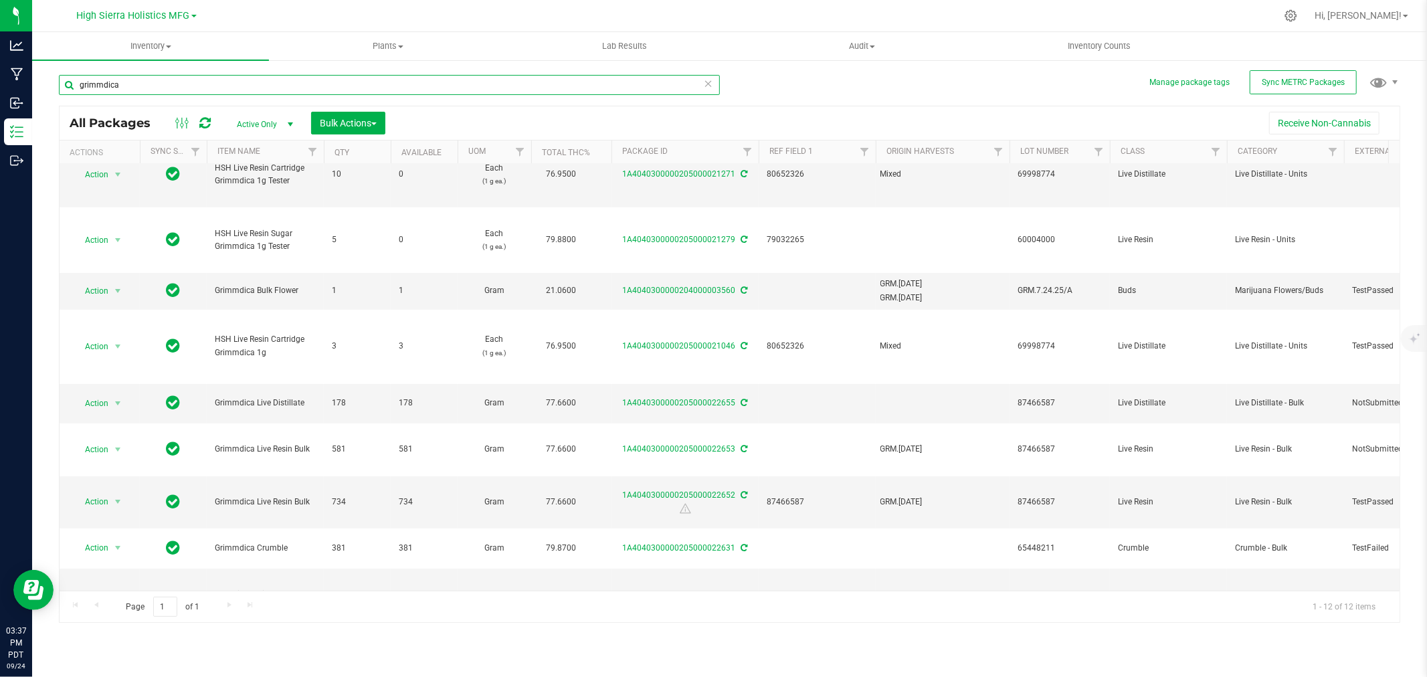
type input "grimmdica"
click at [108, 502] on span "Action" at bounding box center [91, 501] width 36 height 19
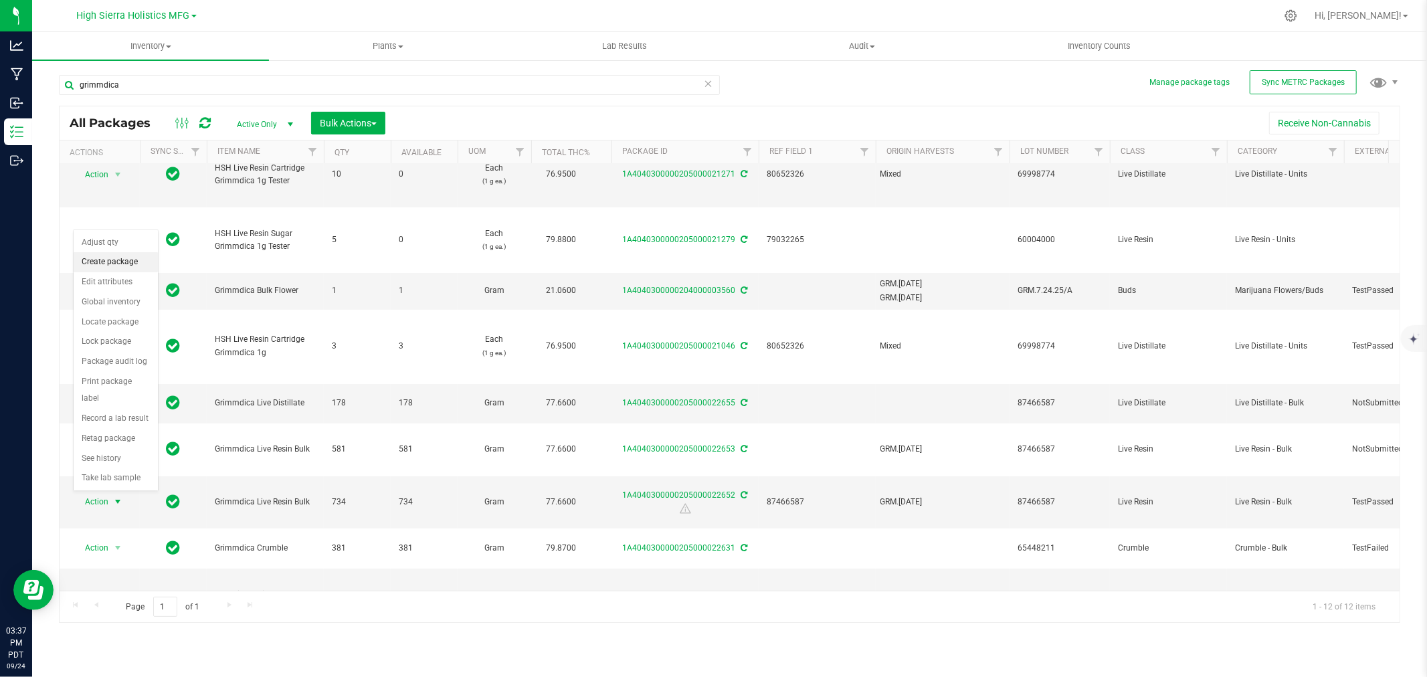
click at [102, 254] on li "Create package" at bounding box center [116, 262] width 84 height 20
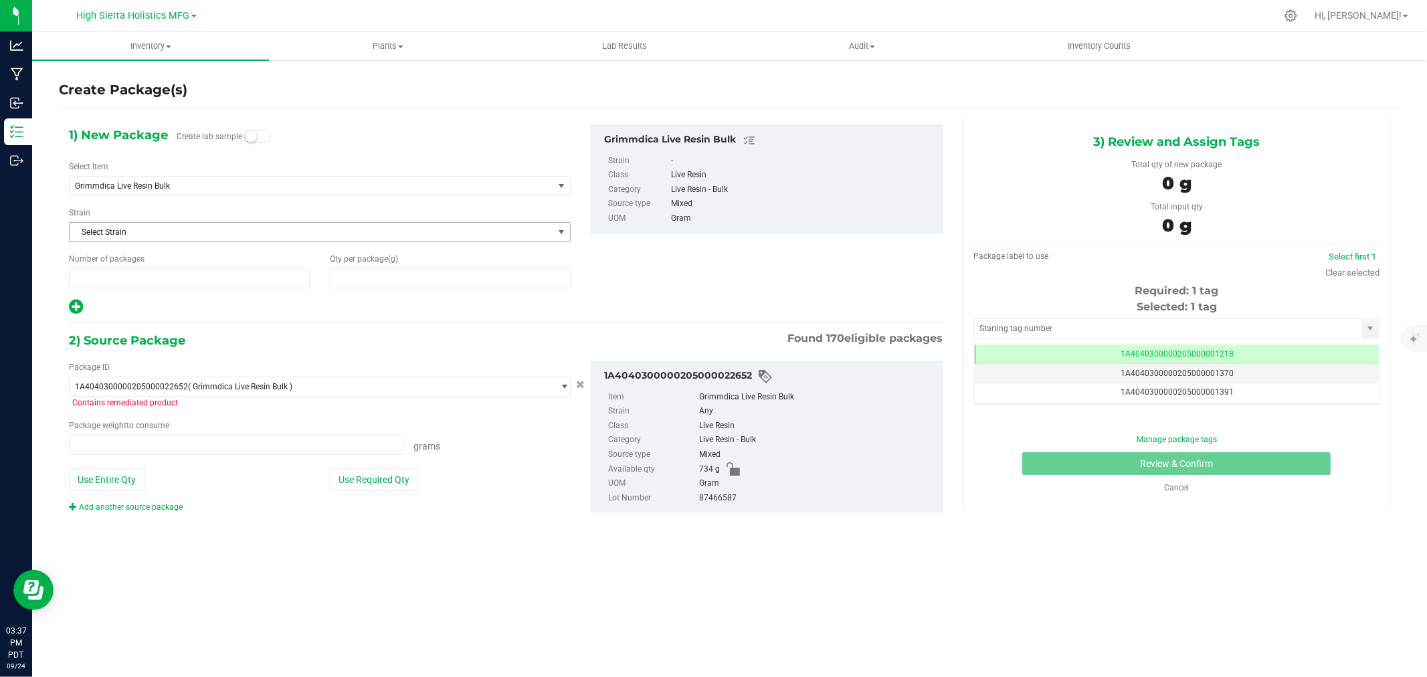
type input "1"
type input "0.0000"
type input "0.0000 g"
click at [252, 189] on span "Grimmdica Live Resin Bulk" at bounding box center [302, 185] width 454 height 9
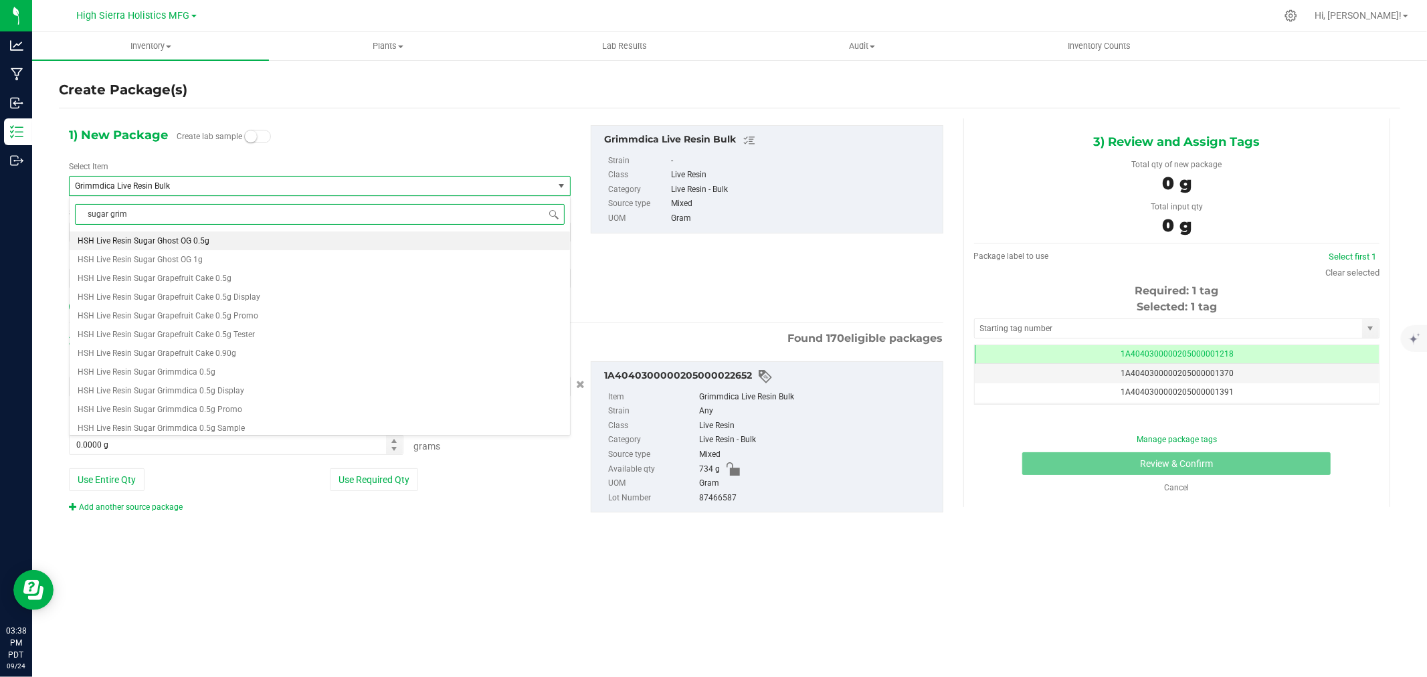
type input "sugar grimm"
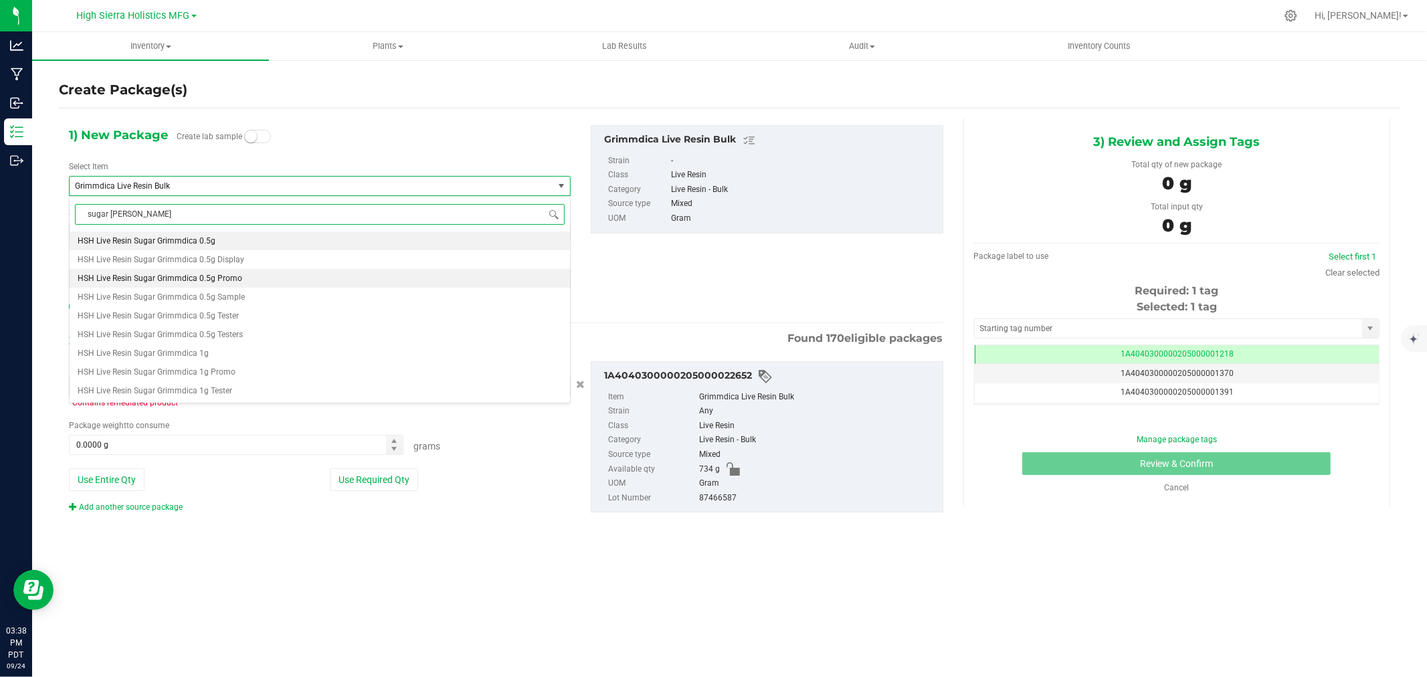
click at [254, 276] on li "HSH Live Resin Sugar Grimmdica 0.5g Promo" at bounding box center [320, 278] width 500 height 19
type input "0"
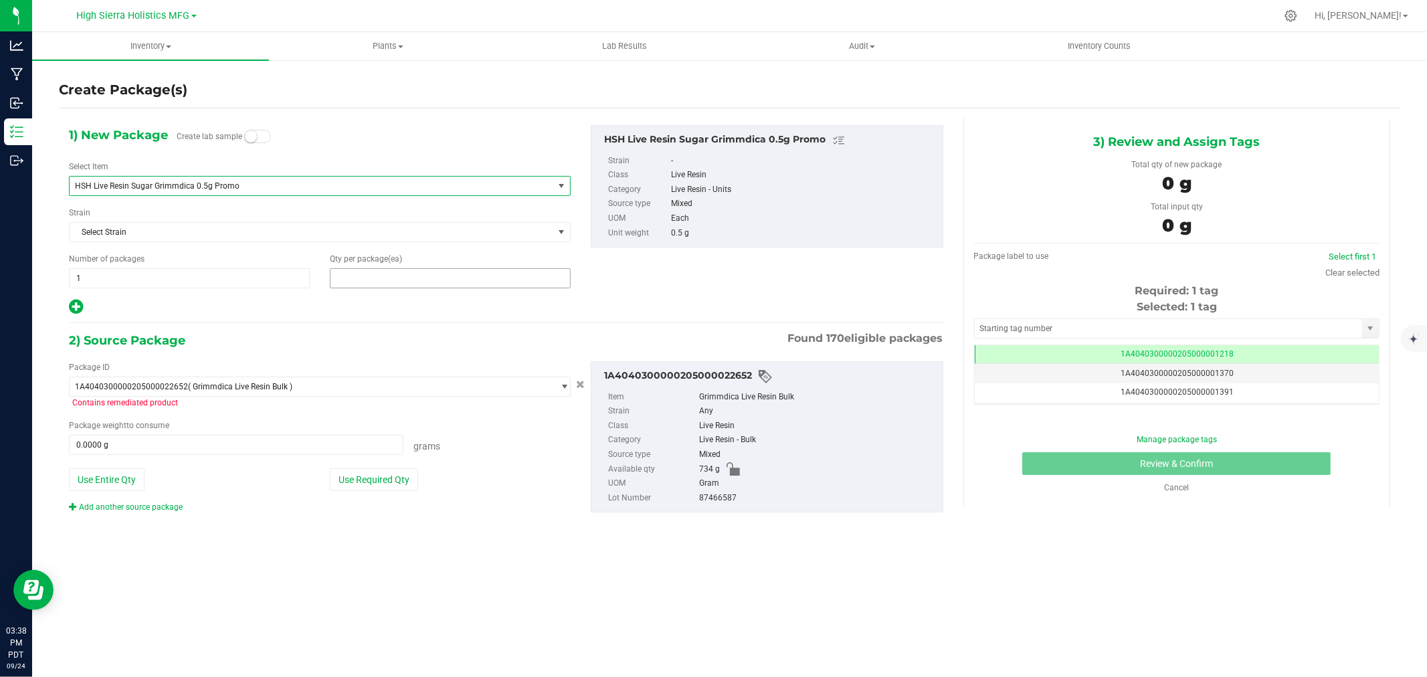
click at [350, 272] on span at bounding box center [450, 278] width 241 height 20
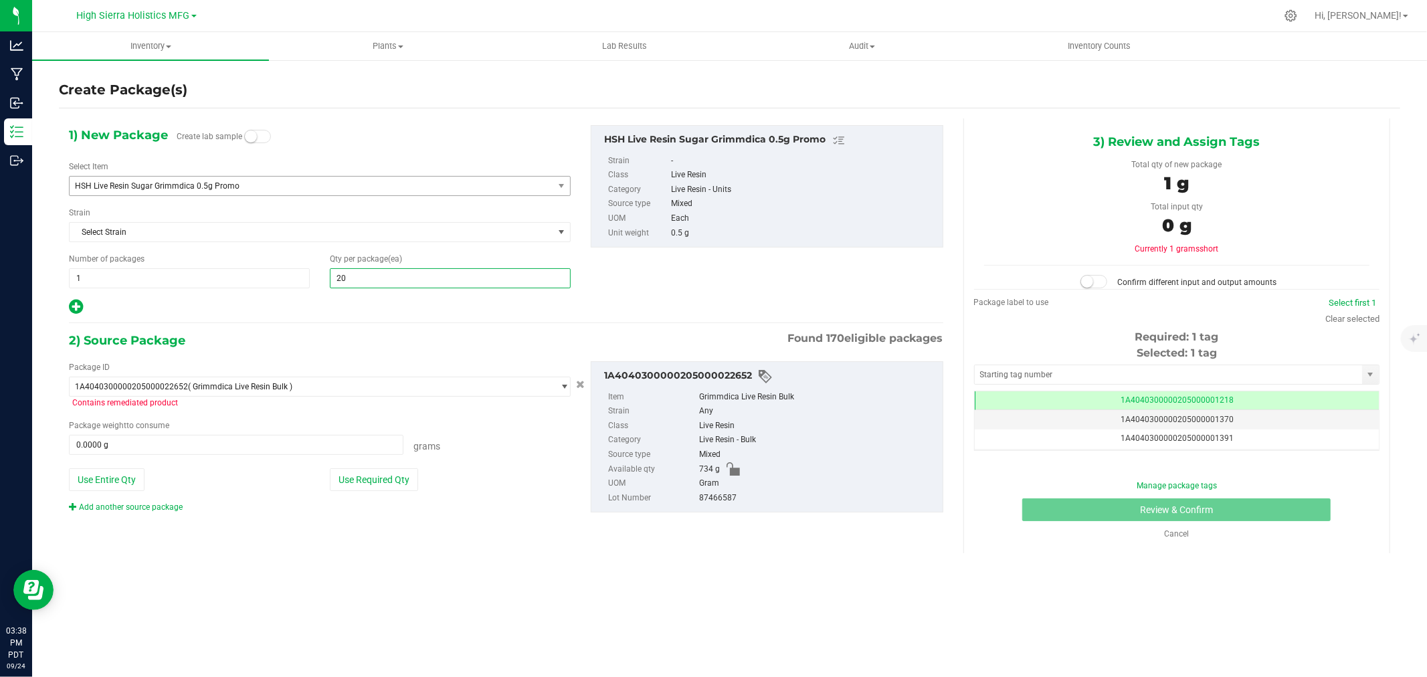
type input "200"
click at [362, 483] on button "Use Required Qty" at bounding box center [374, 479] width 88 height 23
type input "100.0000 g"
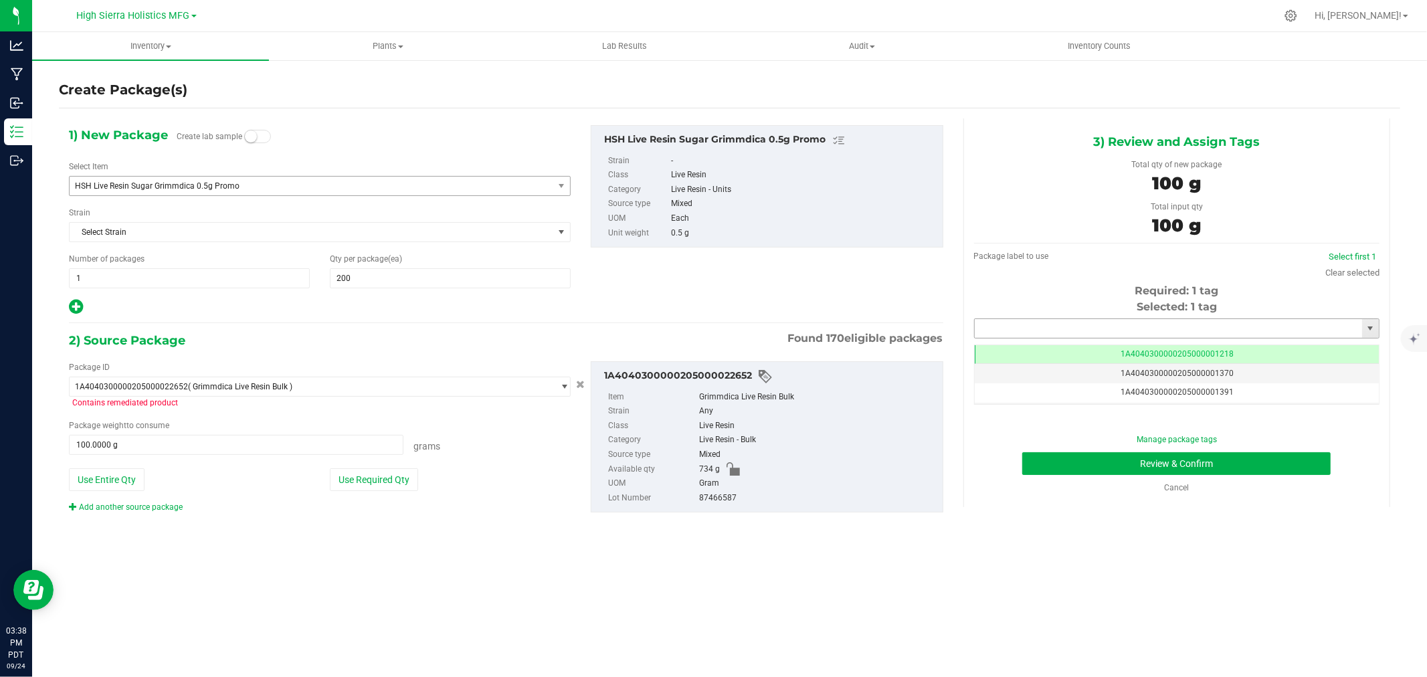
click at [1120, 323] on input "text" at bounding box center [1168, 328] width 387 height 19
click at [1104, 352] on li "1A4040300000205000021292" at bounding box center [1177, 351] width 404 height 20
type input "1A4040300000205000021292"
click at [1088, 469] on button "Review & Confirm" at bounding box center [1176, 463] width 308 height 23
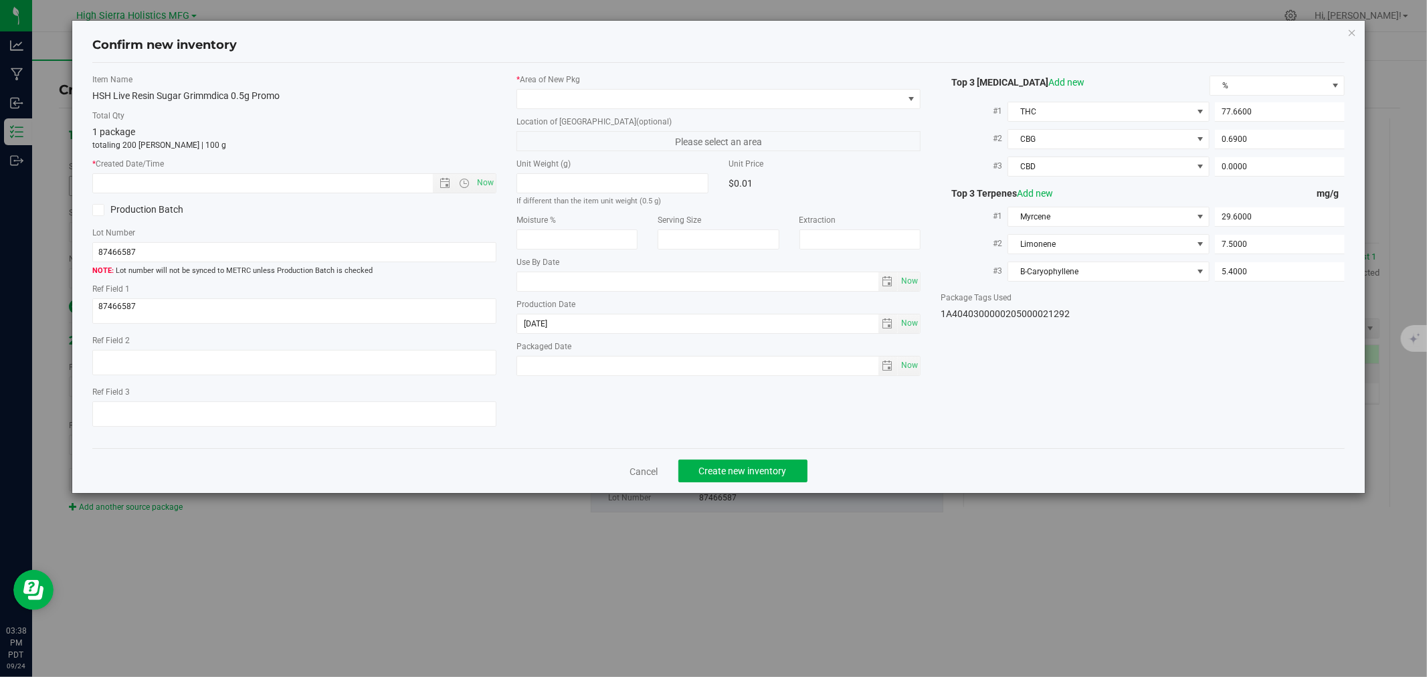
click at [486, 195] on div "Item Name HSH Live Resin Sugar Grimmdica 0.5g Promo Total Qty 1 package totalin…" at bounding box center [294, 256] width 424 height 365
click at [494, 179] on span "Now" at bounding box center [485, 182] width 23 height 19
type input "9/24/2025 3:38 PM"
click at [542, 94] on span at bounding box center [710, 99] width 386 height 19
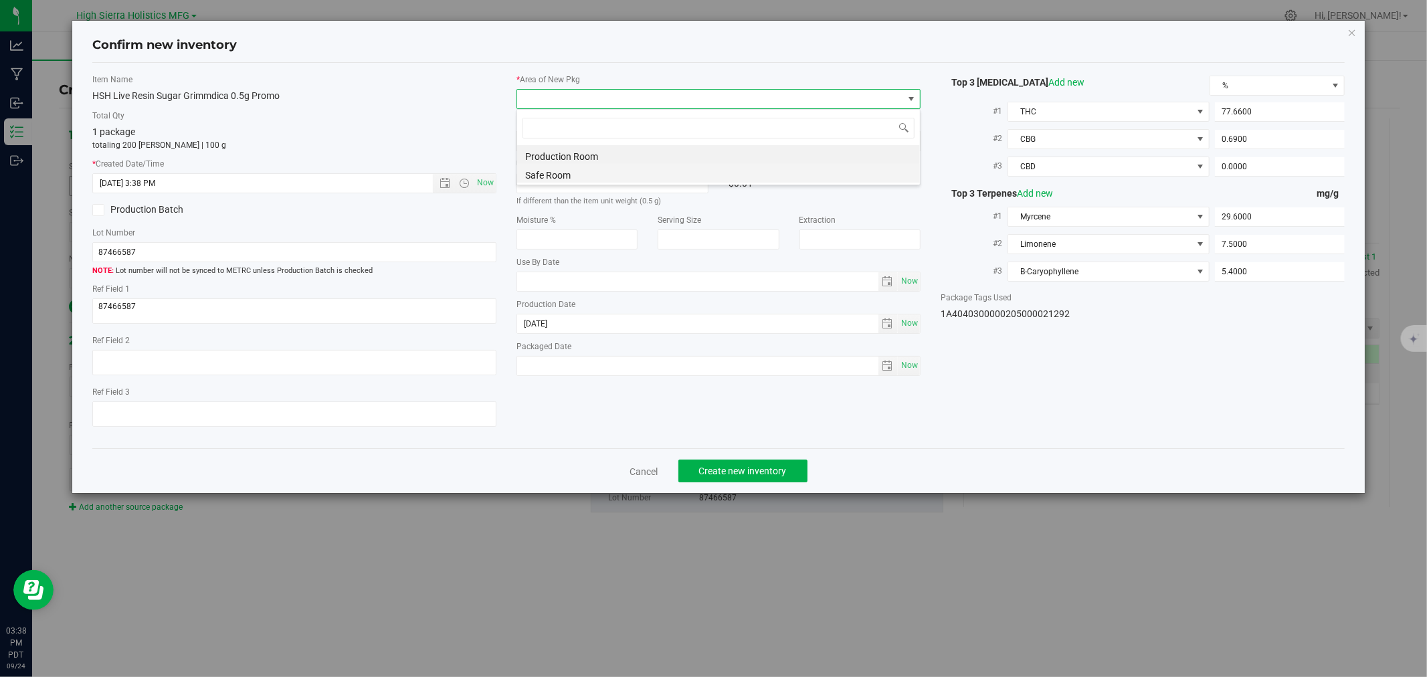
click at [559, 172] on li "Safe Room" at bounding box center [718, 173] width 403 height 19
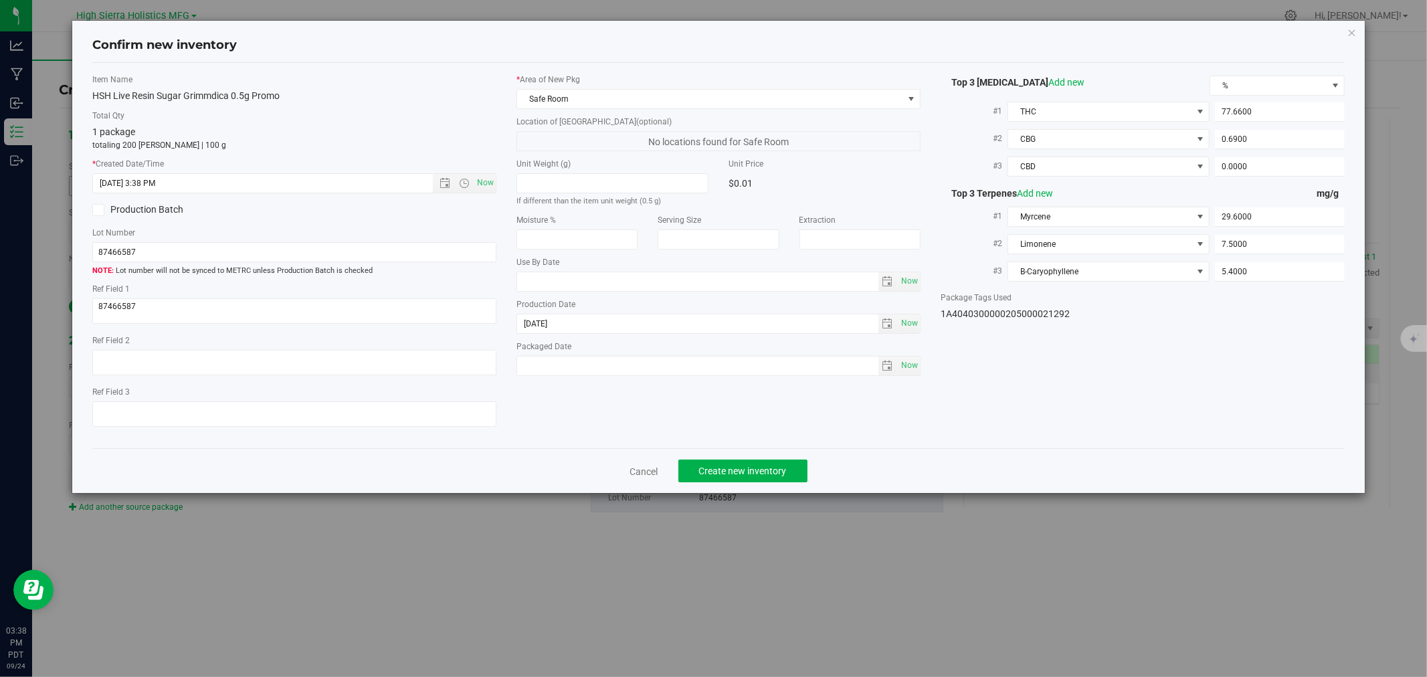
click at [334, 58] on div "Confirm new inventory" at bounding box center [718, 46] width 1252 height 34
click at [717, 476] on span "Create new inventory" at bounding box center [743, 471] width 88 height 11
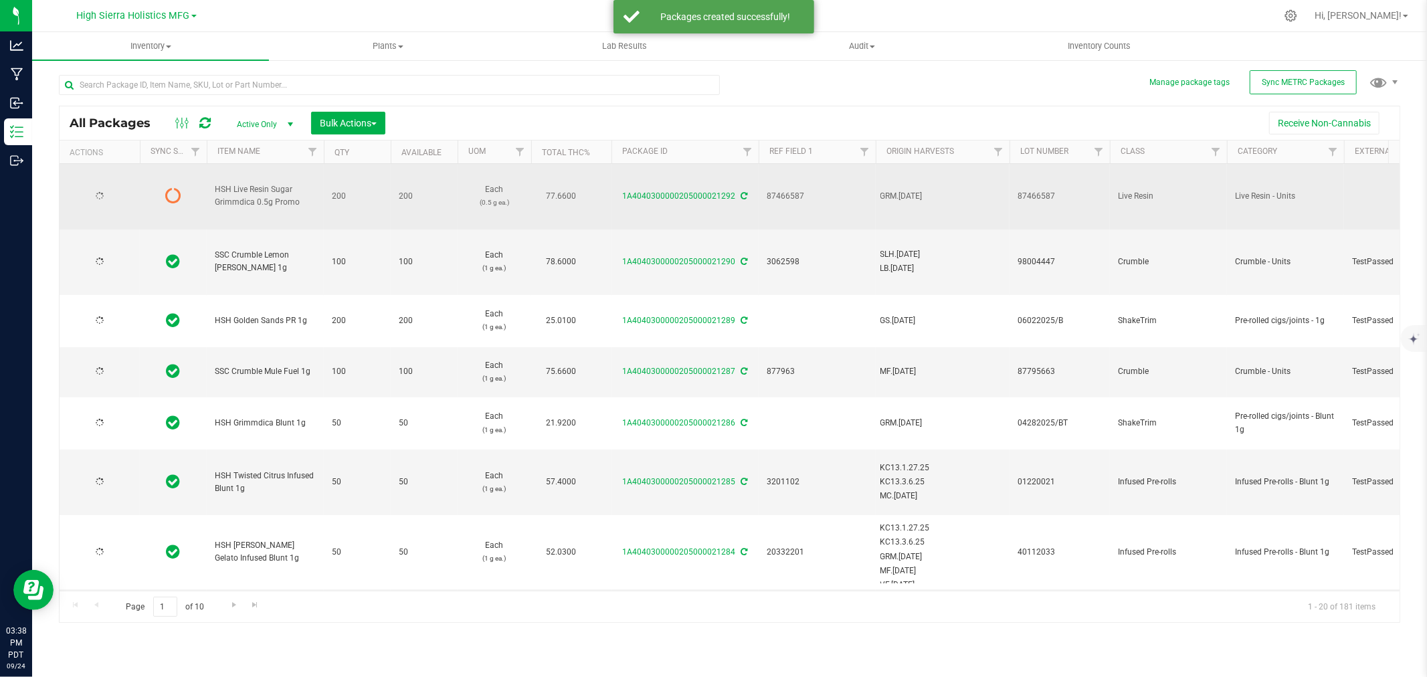
type input "[DATE]"
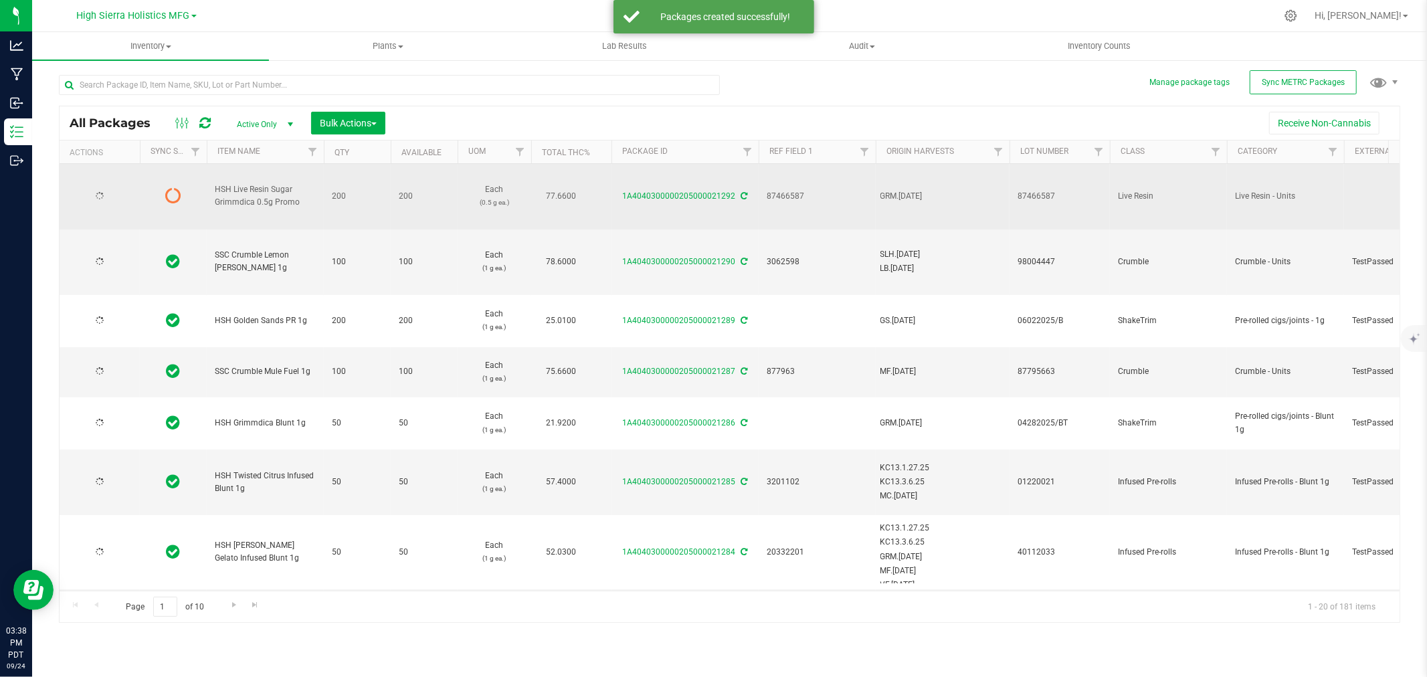
type input "[DATE]"
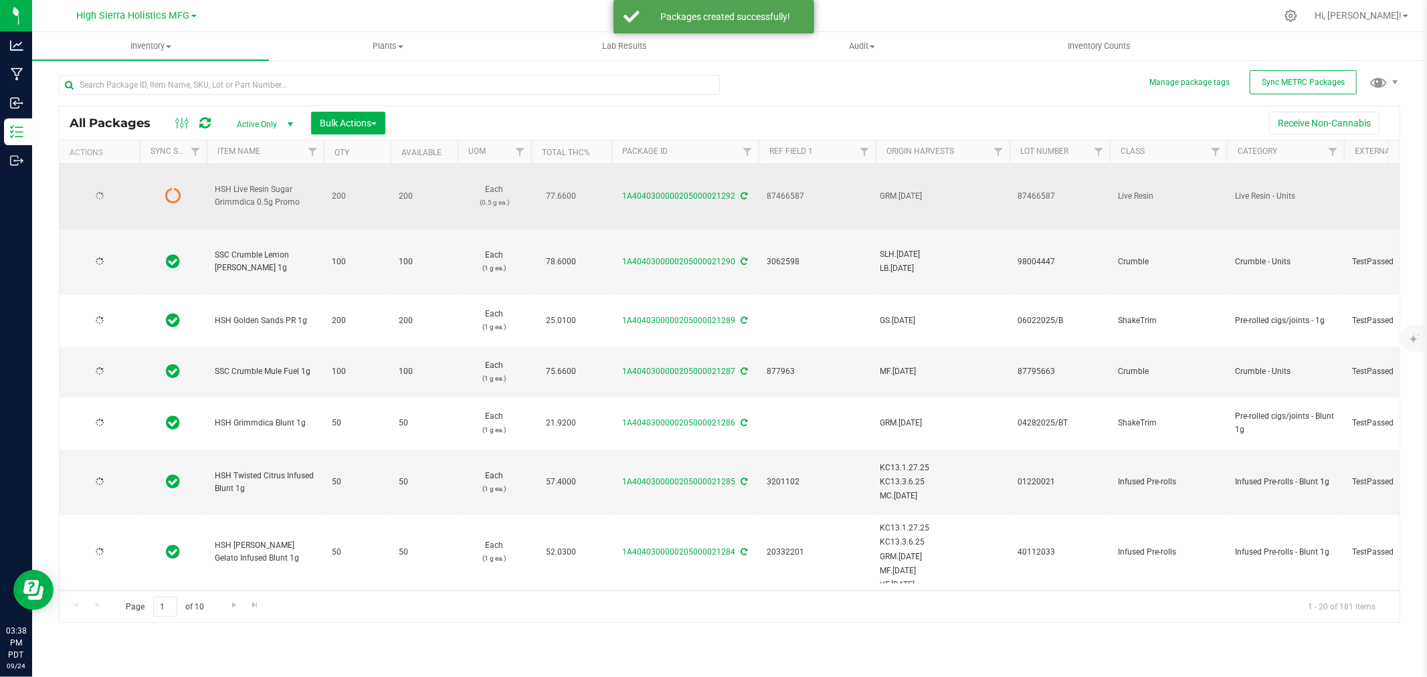
type input "[DATE]"
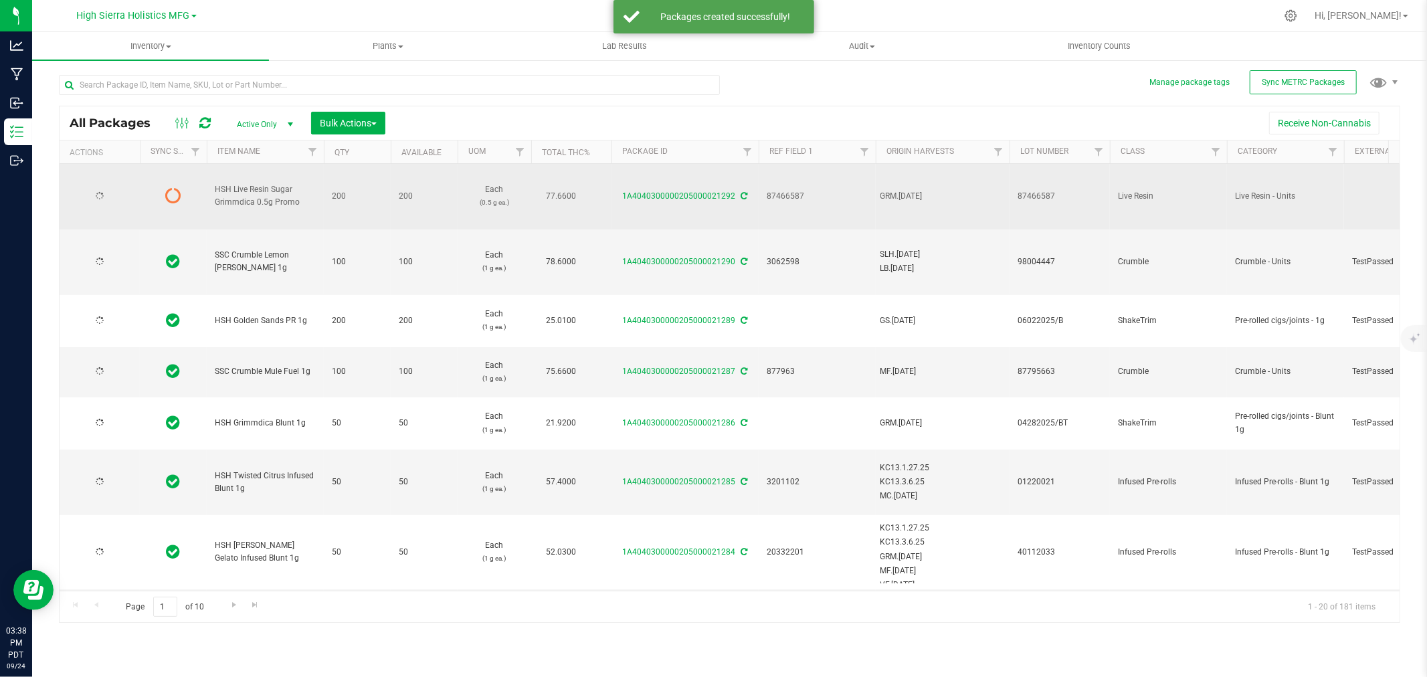
type input "[DATE]"
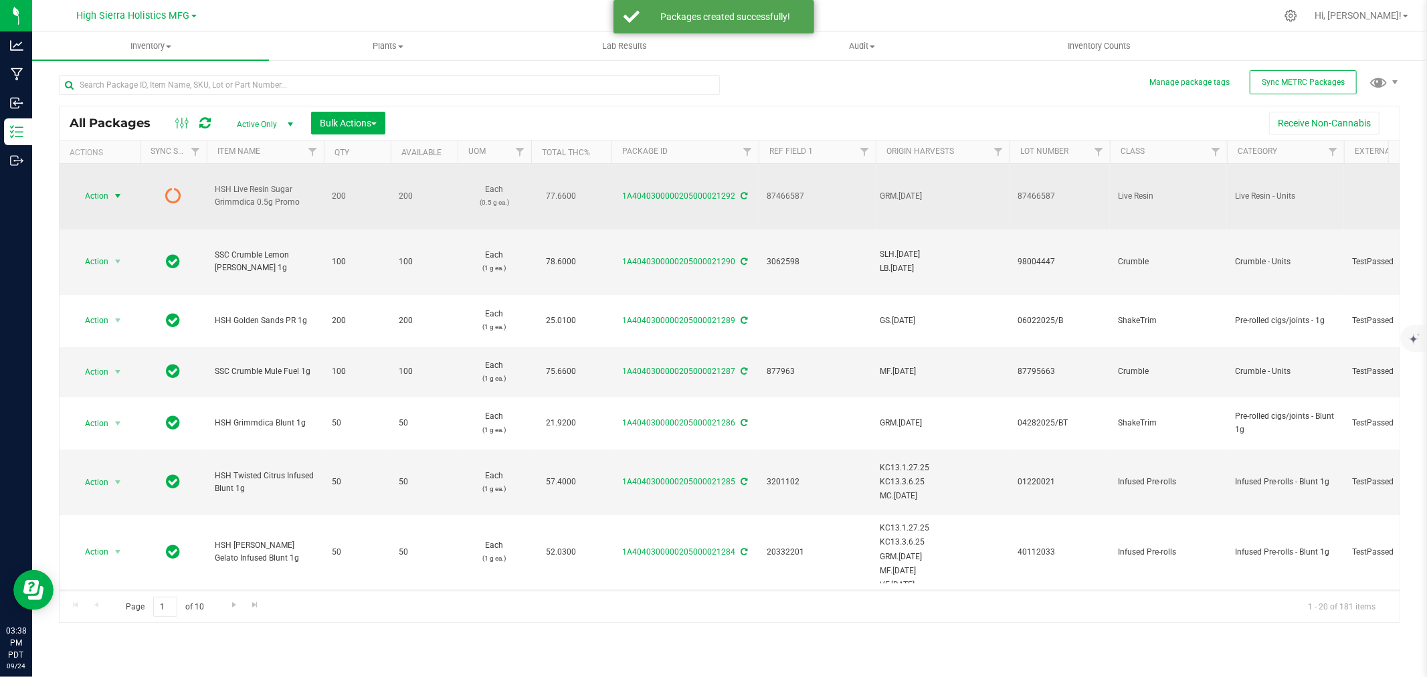
click at [118, 197] on span "select" at bounding box center [117, 196] width 11 height 11
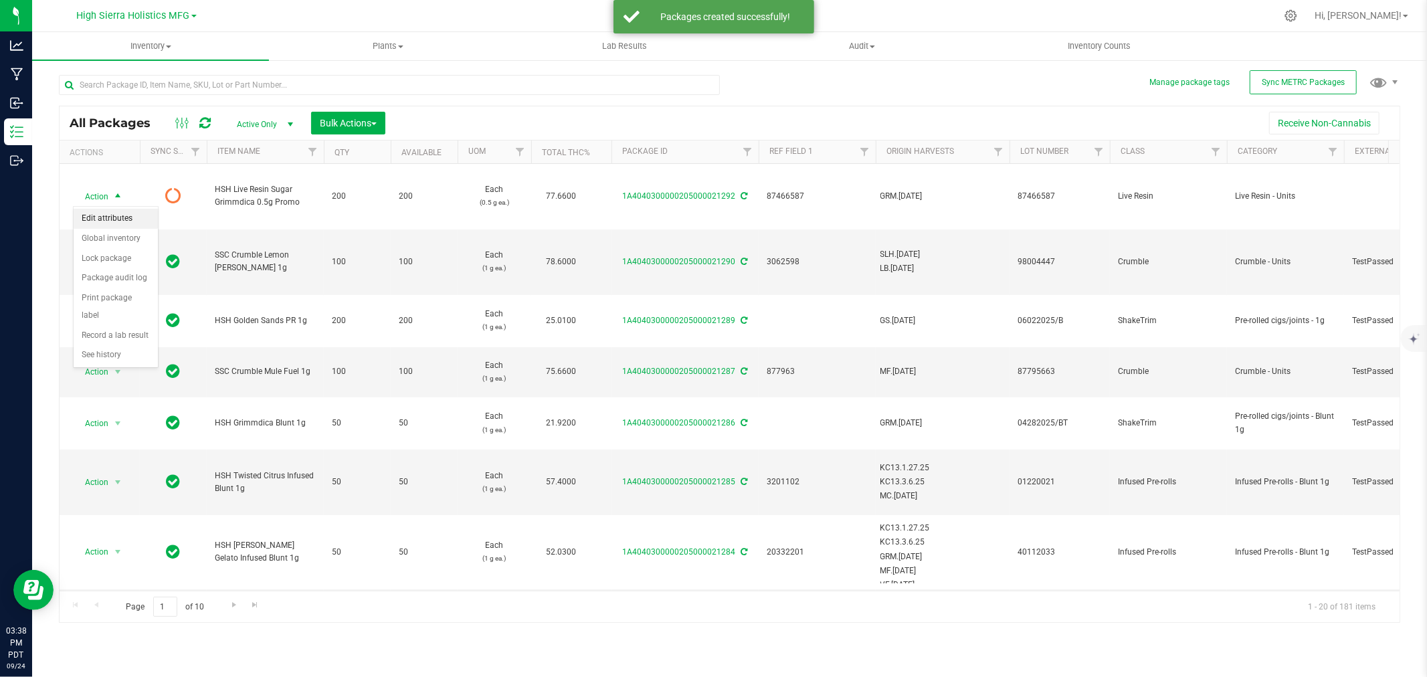
click at [122, 217] on li "Edit attributes" at bounding box center [116, 219] width 84 height 20
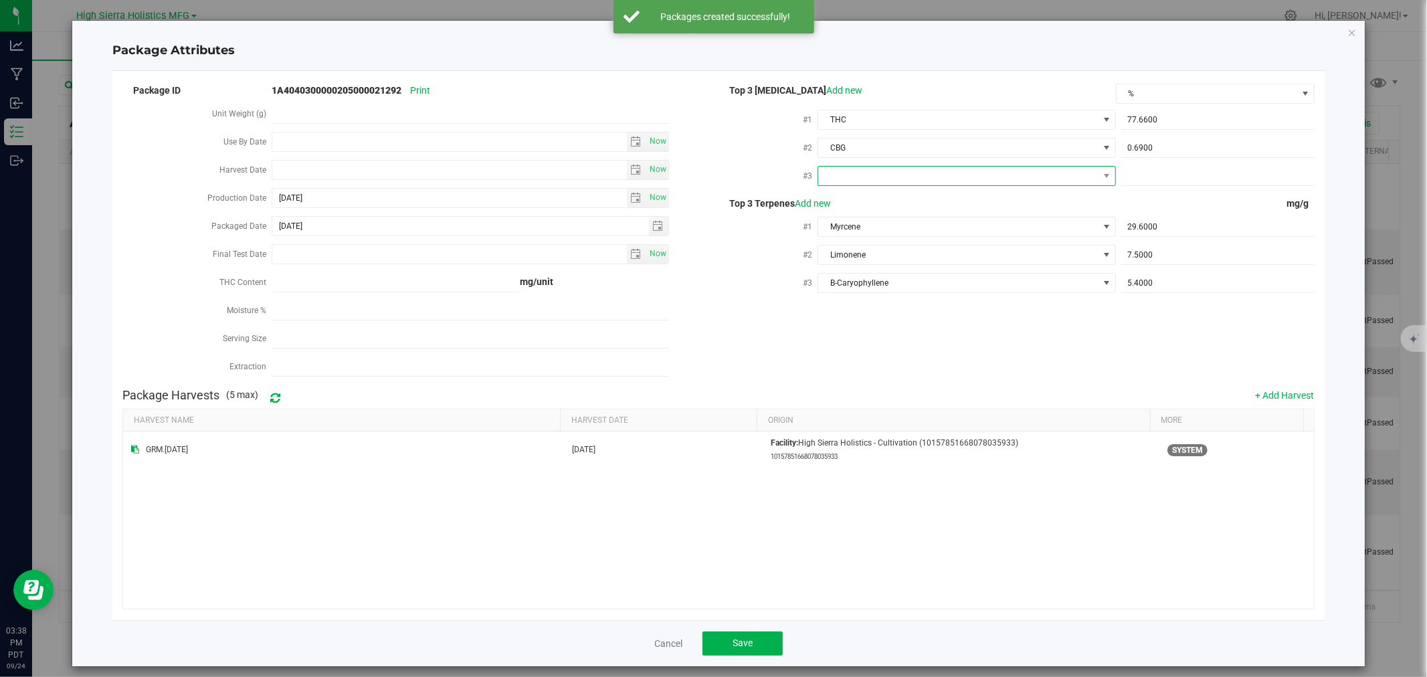
click at [970, 174] on span at bounding box center [958, 176] width 280 height 19
click at [876, 244] on li "CBD" at bounding box center [959, 252] width 294 height 23
click at [1162, 177] on span at bounding box center [1217, 176] width 193 height 19
type input "0"
type input "0.0000"
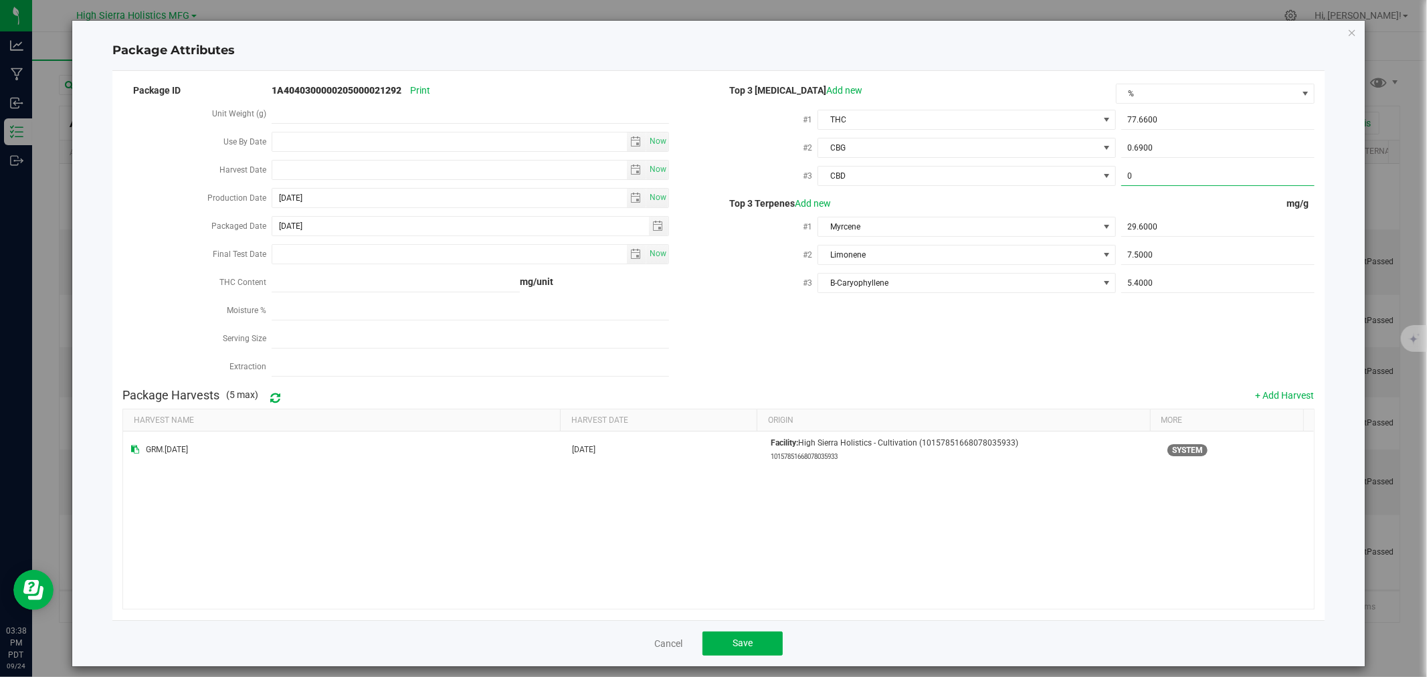
click at [1066, 353] on div "Package ID 1A4040300000205000021292 Print Unit Weight (g) Use By Date Now Harve…" at bounding box center [717, 232] width 1191 height 300
click at [740, 639] on span "Save" at bounding box center [742, 642] width 20 height 11
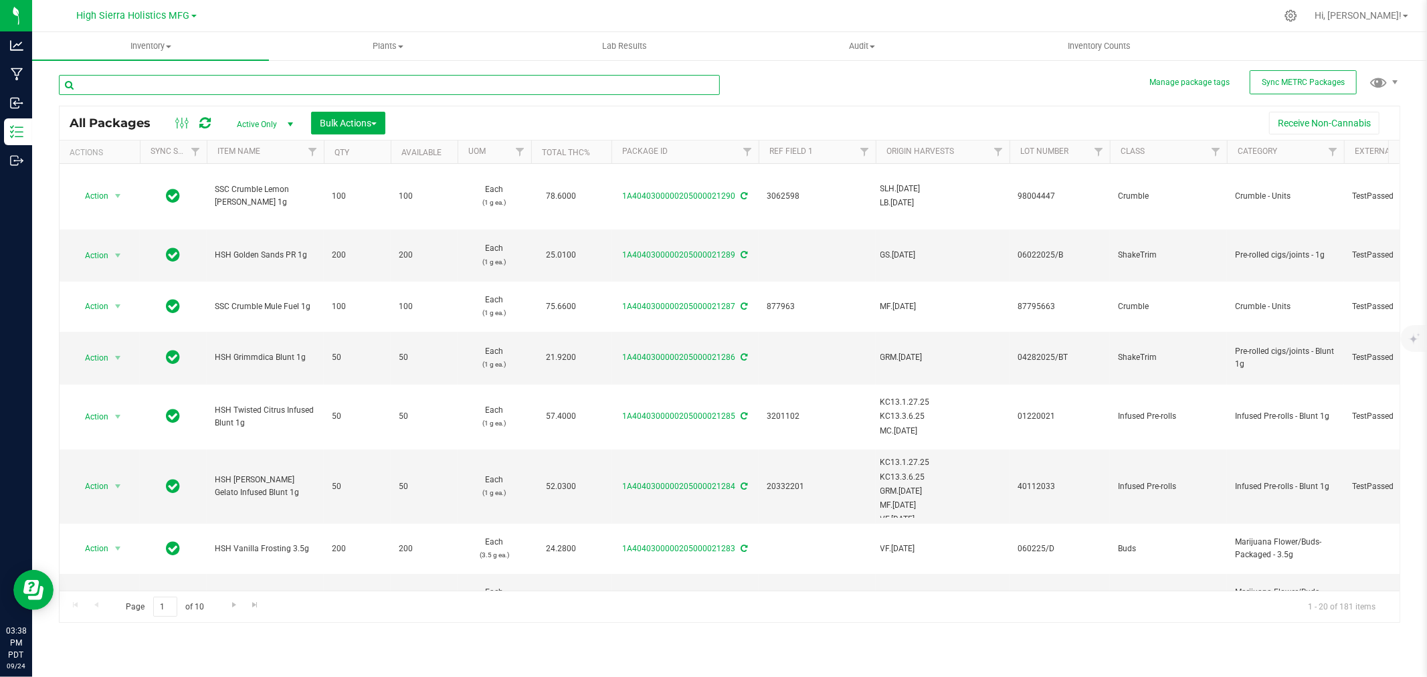
click at [201, 83] on input "text" at bounding box center [389, 85] width 661 height 20
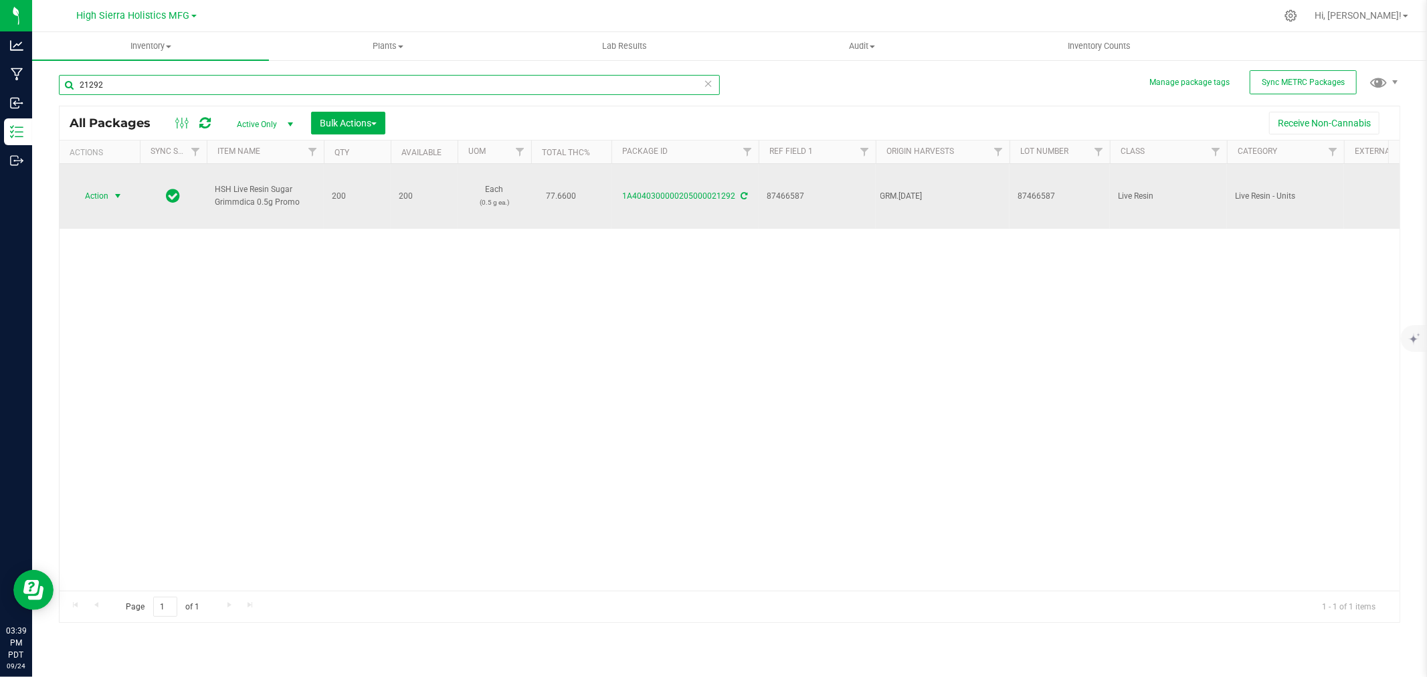
type input "21292"
click at [111, 197] on span "select" at bounding box center [118, 196] width 17 height 19
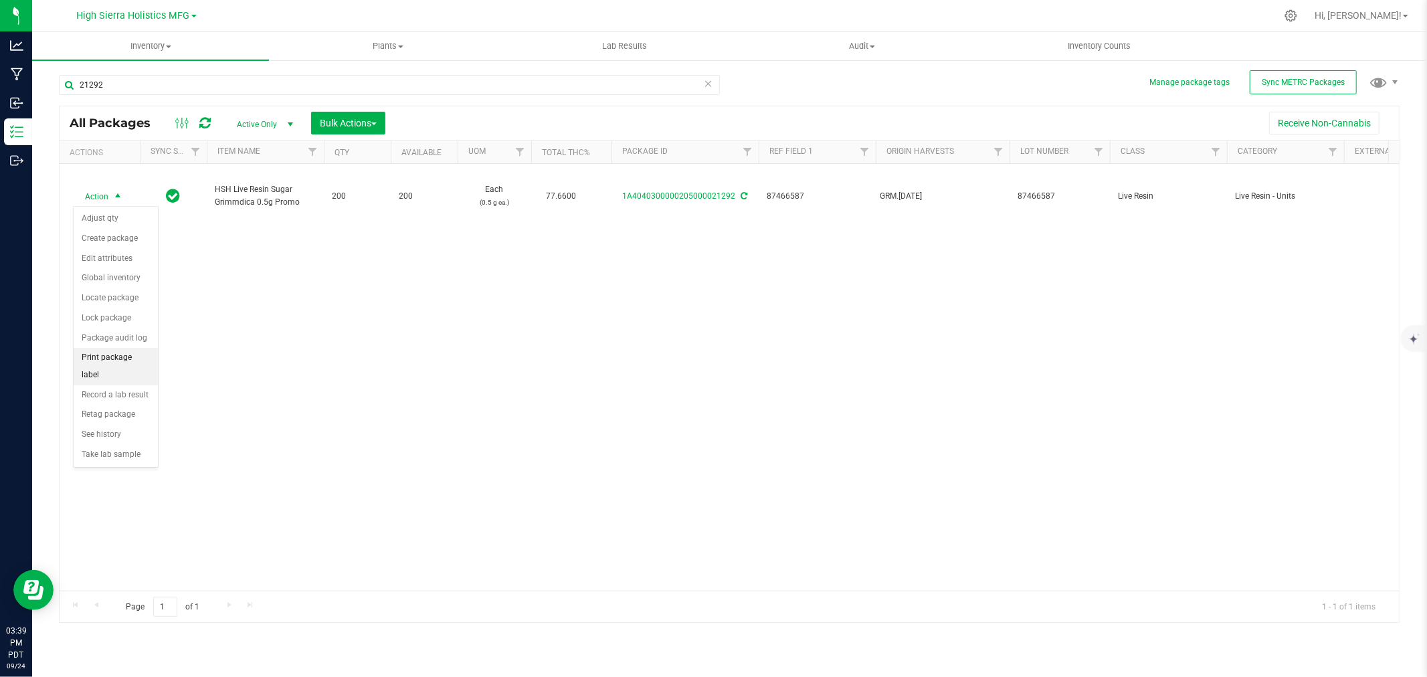
click at [128, 358] on li "Print package label" at bounding box center [116, 366] width 84 height 37
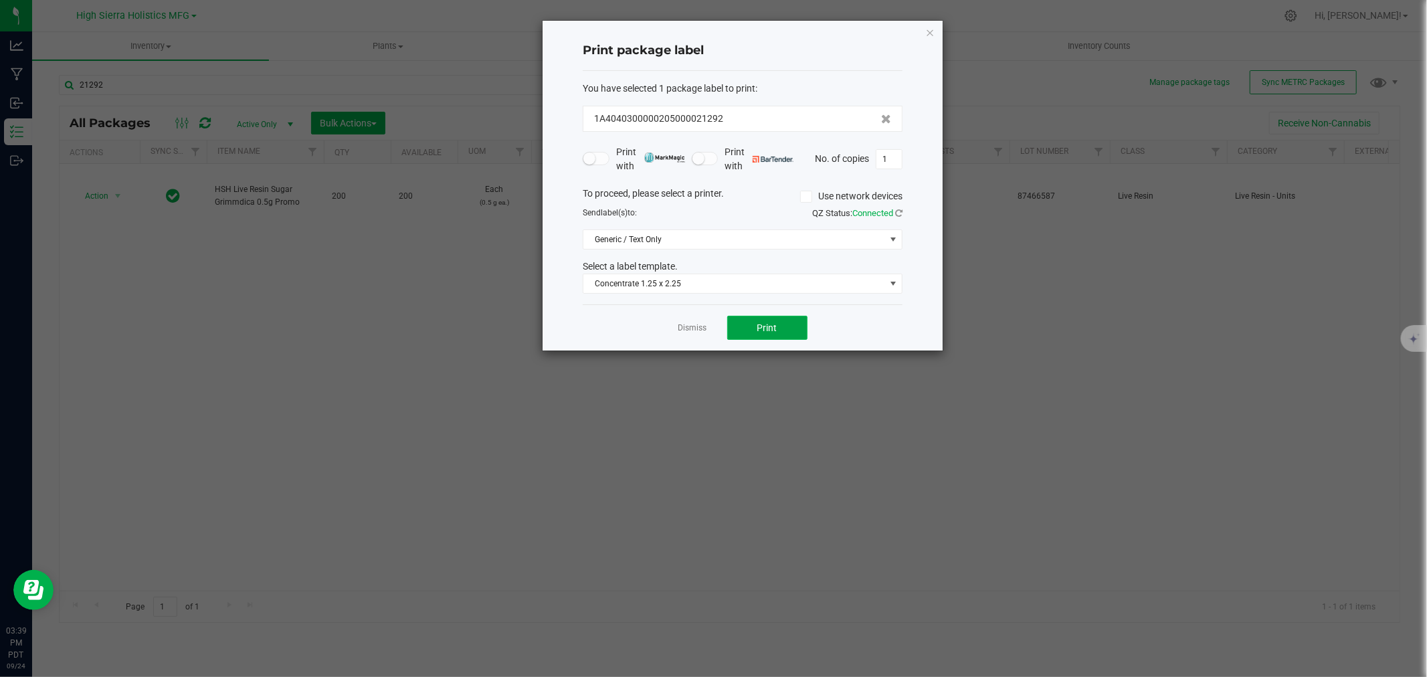
click at [773, 328] on span "Print" at bounding box center [767, 327] width 20 height 11
click at [891, 163] on input "1" at bounding box center [888, 159] width 25 height 19
type input "199"
click at [798, 328] on button "Print" at bounding box center [767, 328] width 80 height 24
click at [931, 29] on icon "button" at bounding box center [929, 32] width 9 height 16
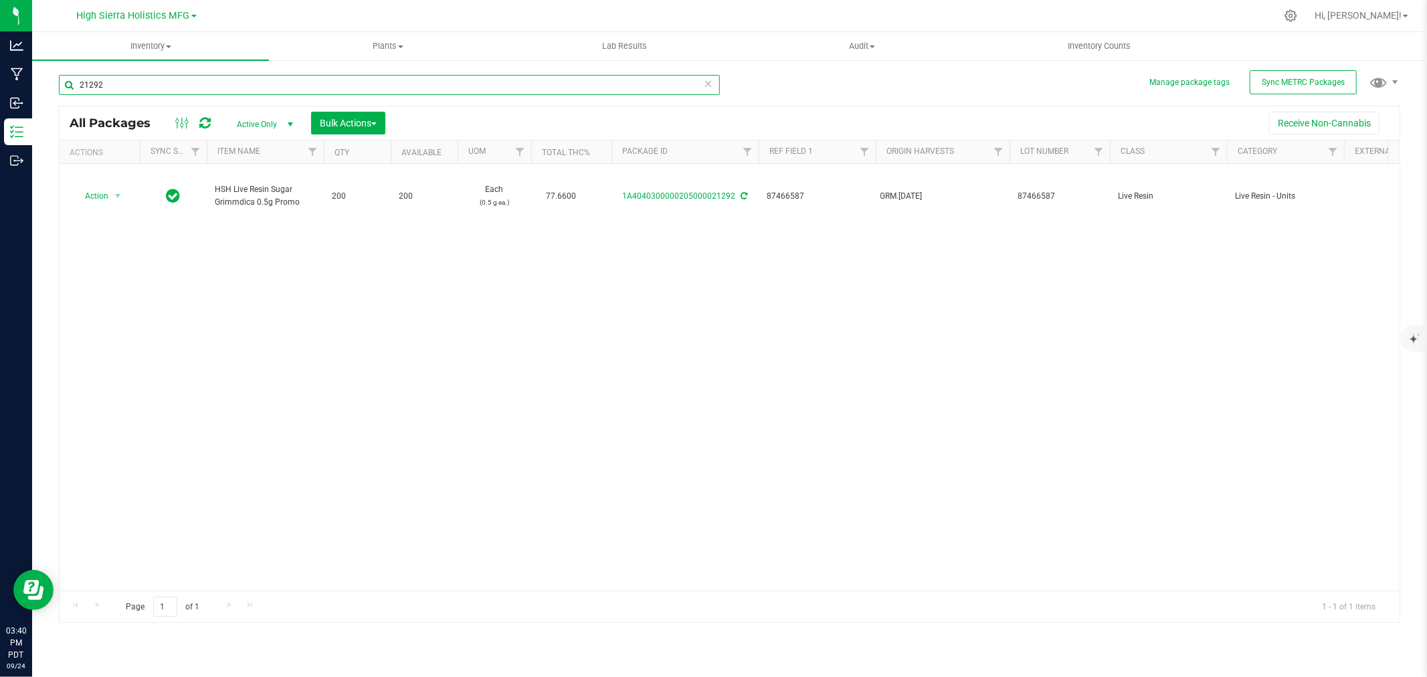
drag, startPoint x: 132, startPoint y: 82, endPoint x: 37, endPoint y: 85, distance: 95.7
click at [37, 85] on div "Manage package tags Sync METRC Packages 21292 All Packages Active Only Active O…" at bounding box center [729, 263] width 1395 height 408
type input "91 punch"
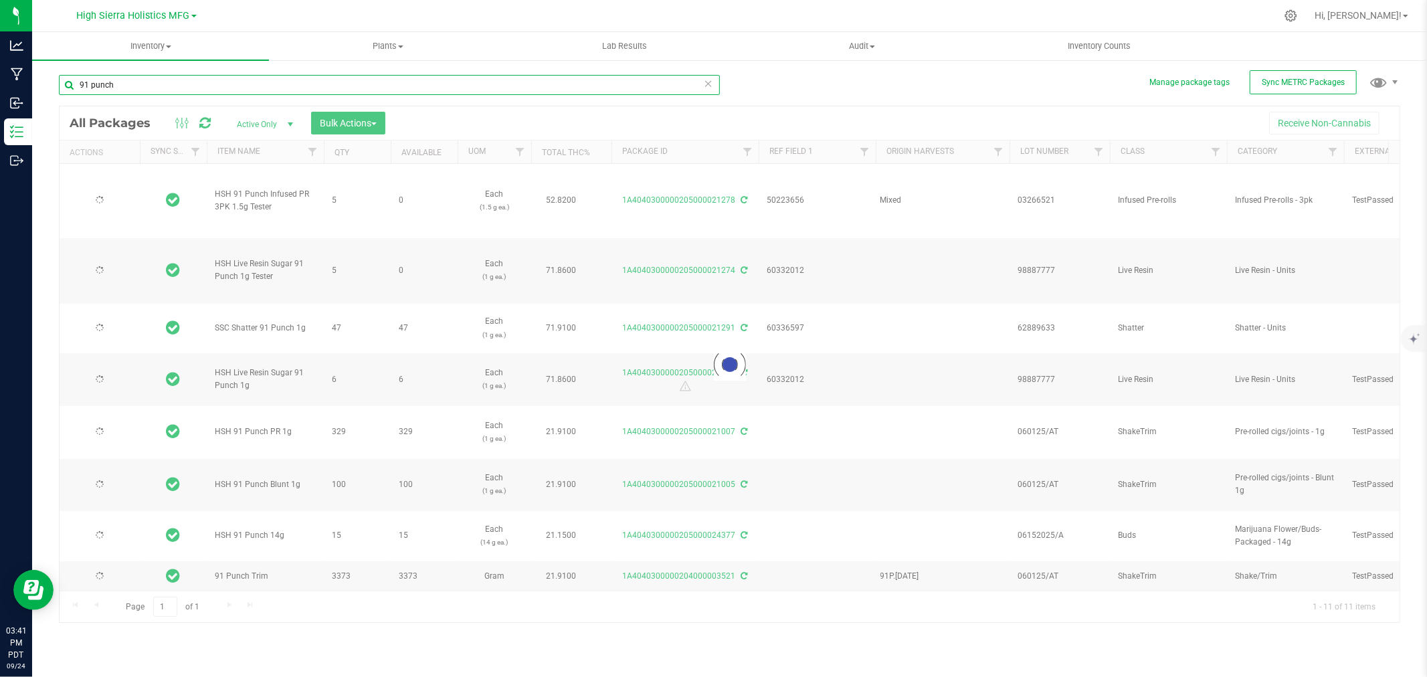
type input "[DATE]"
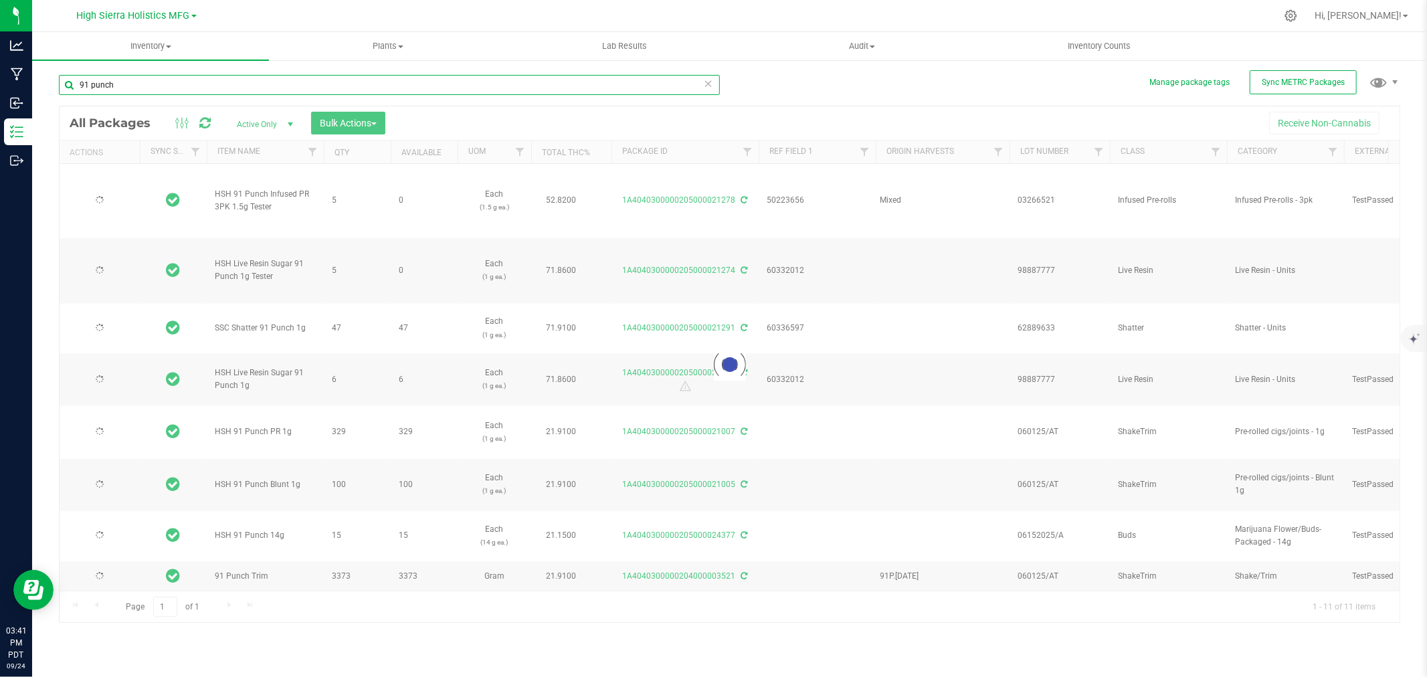
type input "[DATE]"
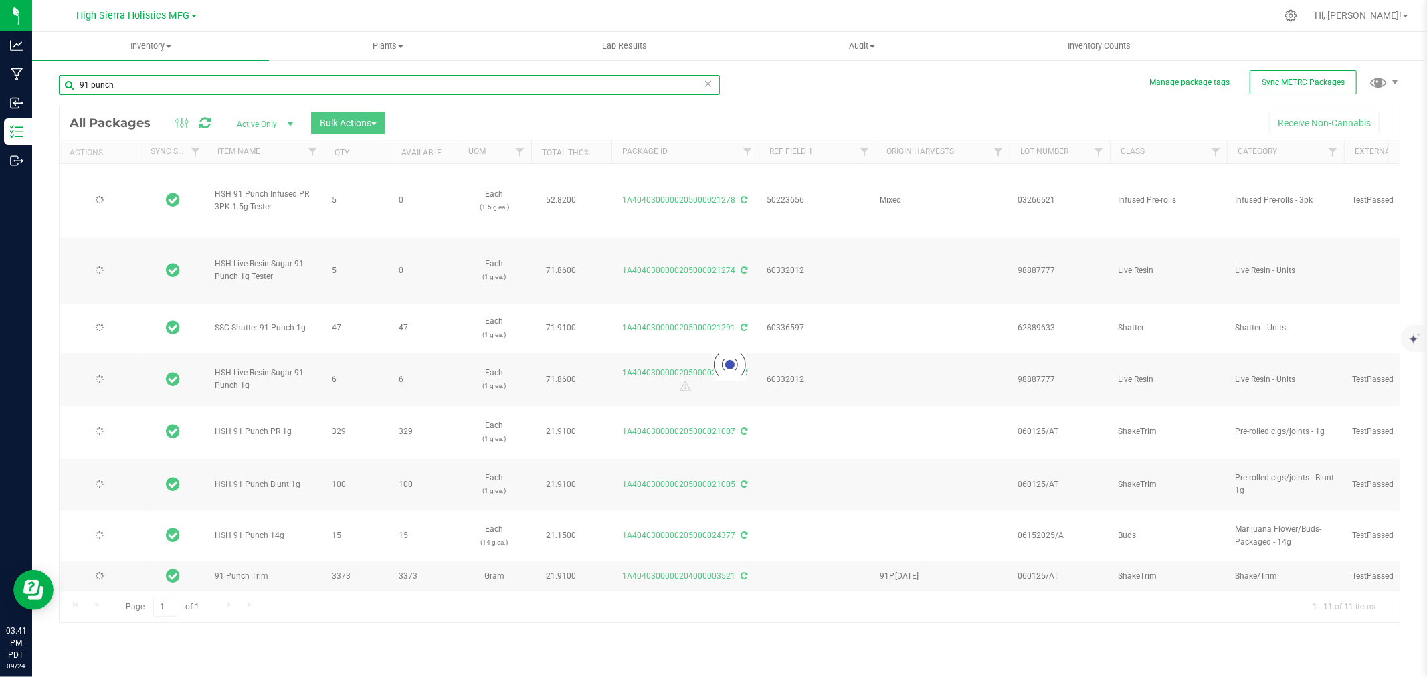
type input "[DATE]"
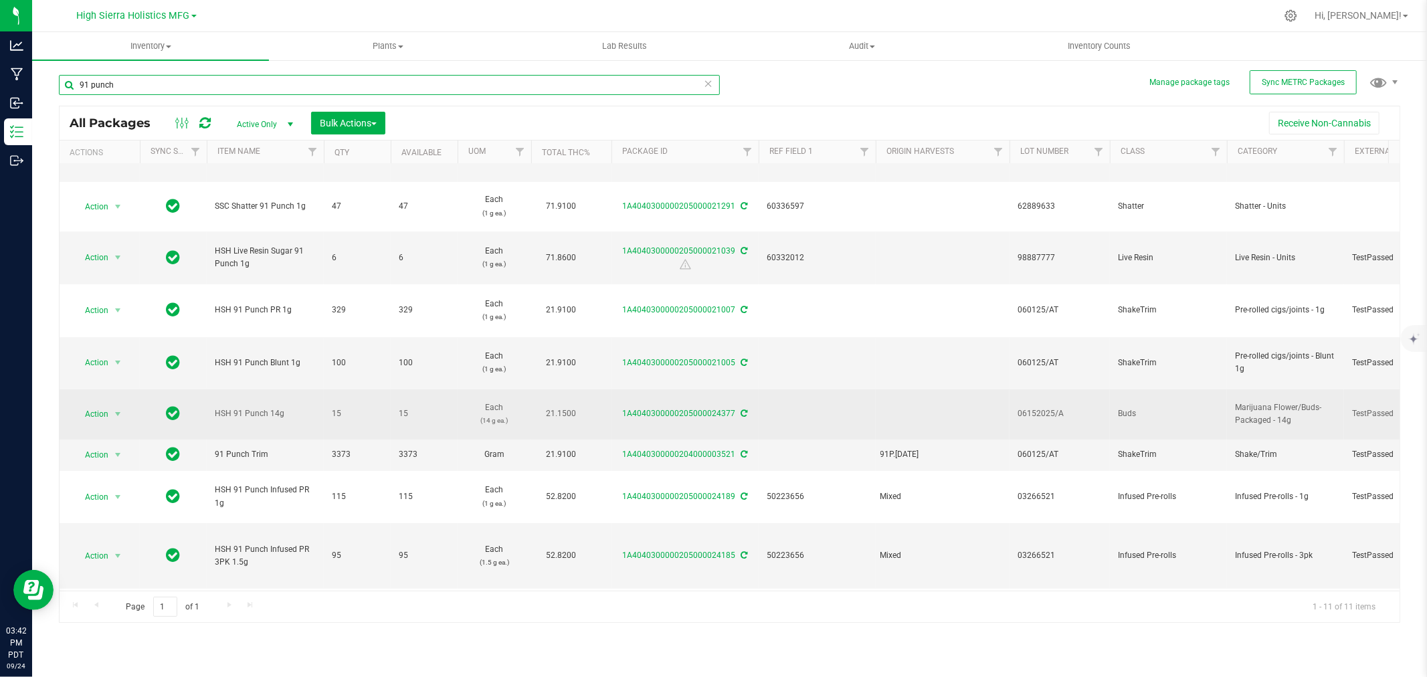
scroll to position [148, 0]
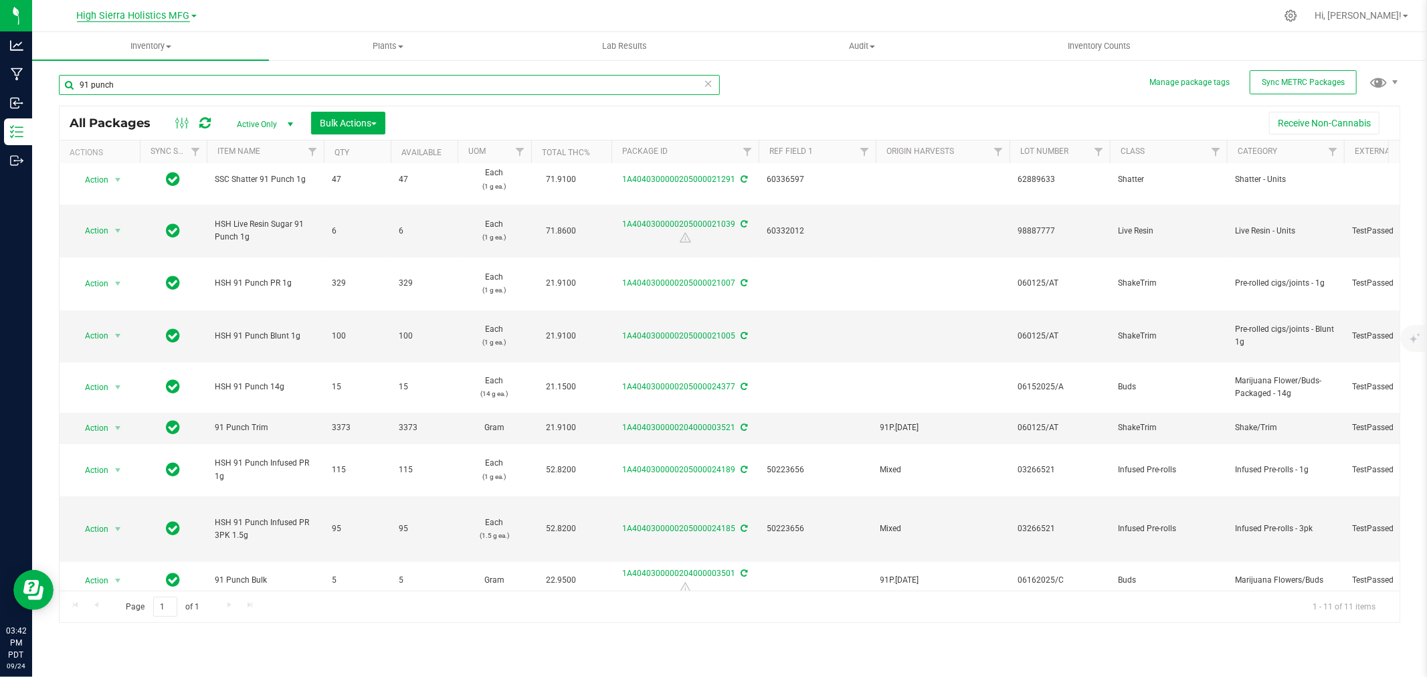
type input "91 punch"
click at [188, 20] on span "High Sierra Holistics MFG" at bounding box center [133, 16] width 113 height 12
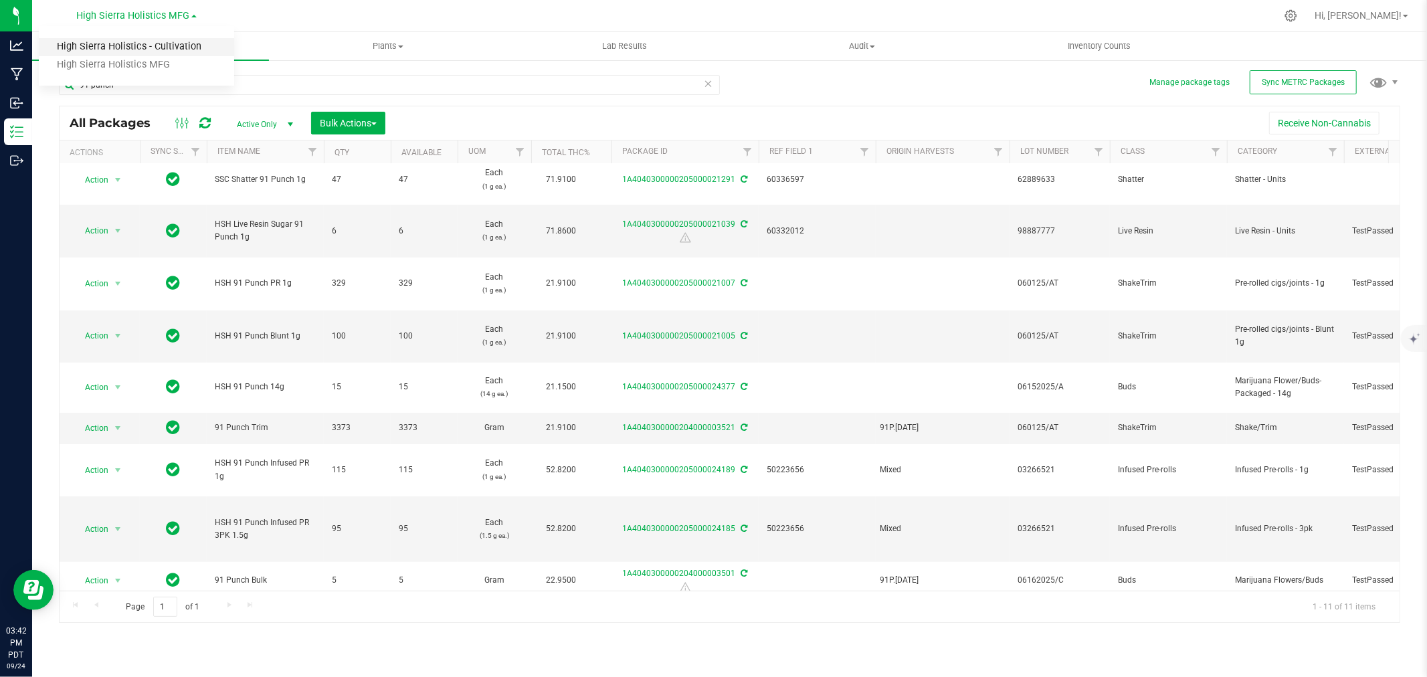
click at [173, 49] on link "High Sierra Holistics - Cultivation" at bounding box center [136, 47] width 195 height 18
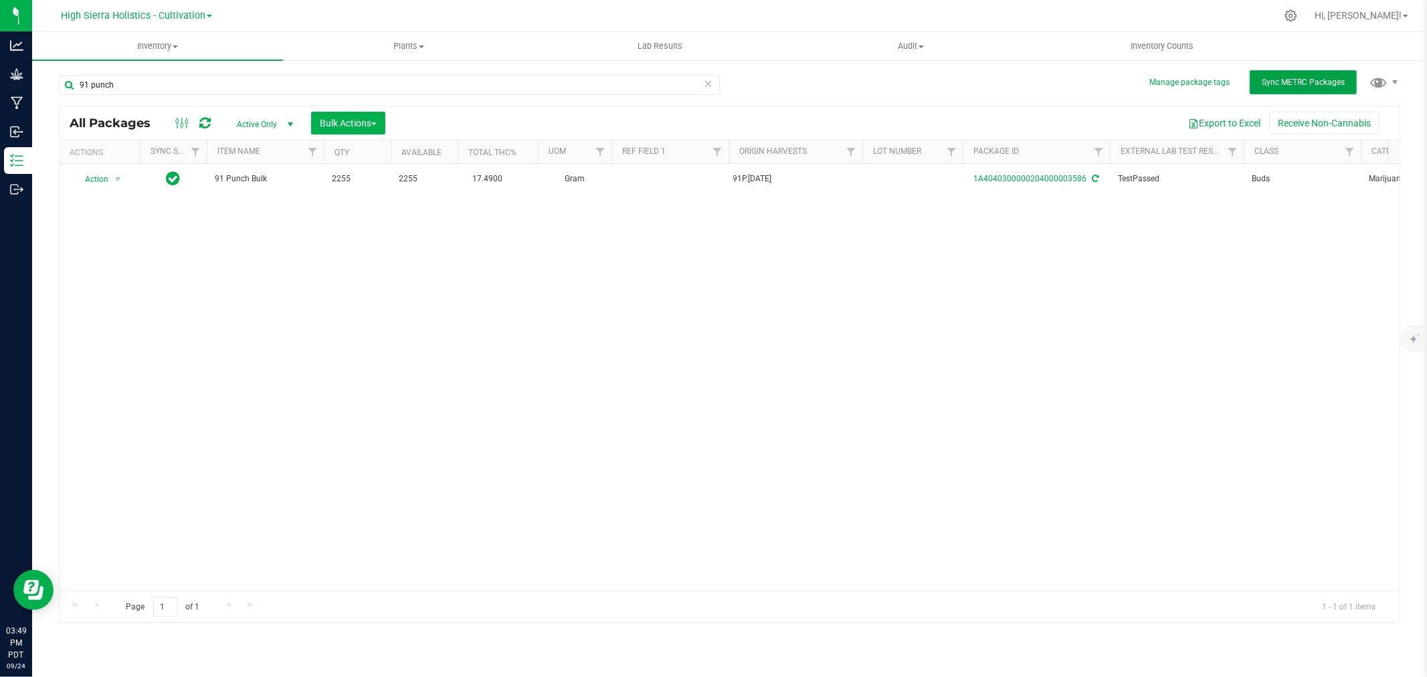
click at [1332, 78] on span "Sync METRC Packages" at bounding box center [1303, 82] width 83 height 9
click at [178, 14] on span "High Sierra Holistics - Cultivation" at bounding box center [133, 16] width 144 height 12
click at [178, 62] on link "High Sierra Holistics MFG" at bounding box center [136, 65] width 195 height 18
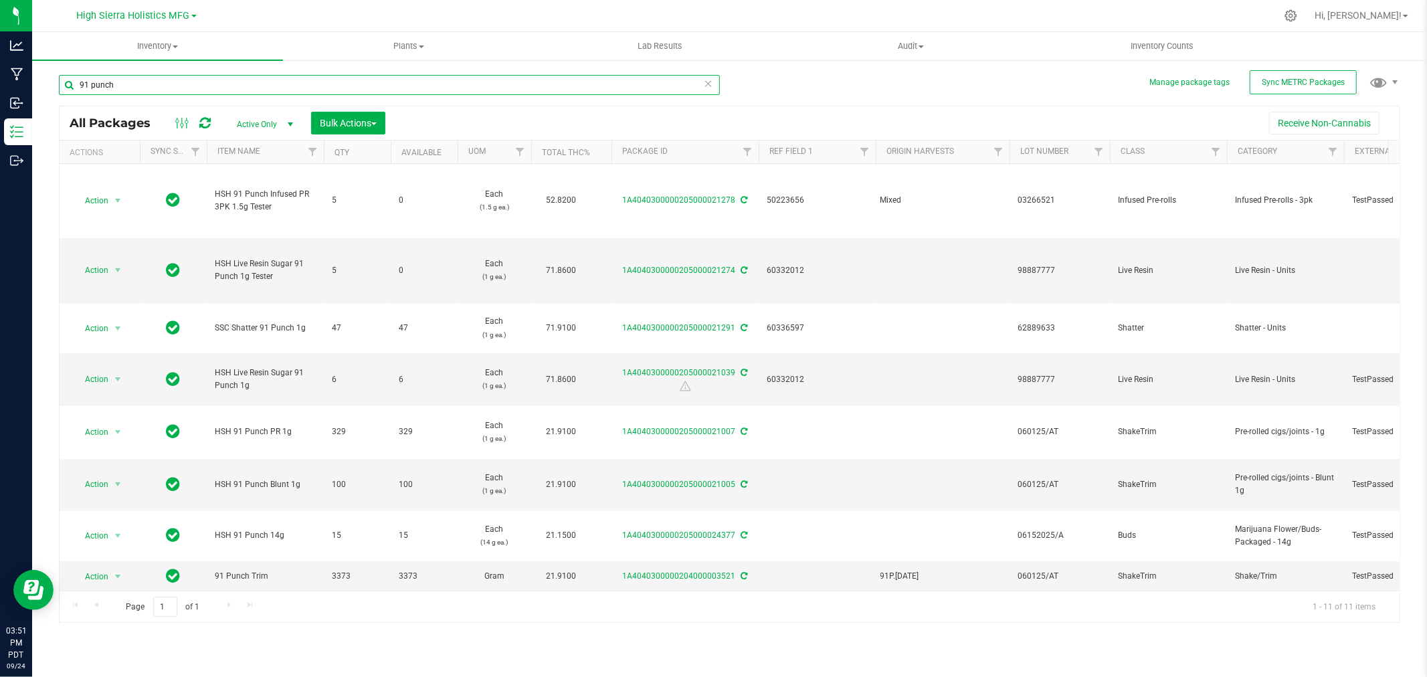
click at [174, 88] on input "91 punch" at bounding box center [389, 85] width 661 height 20
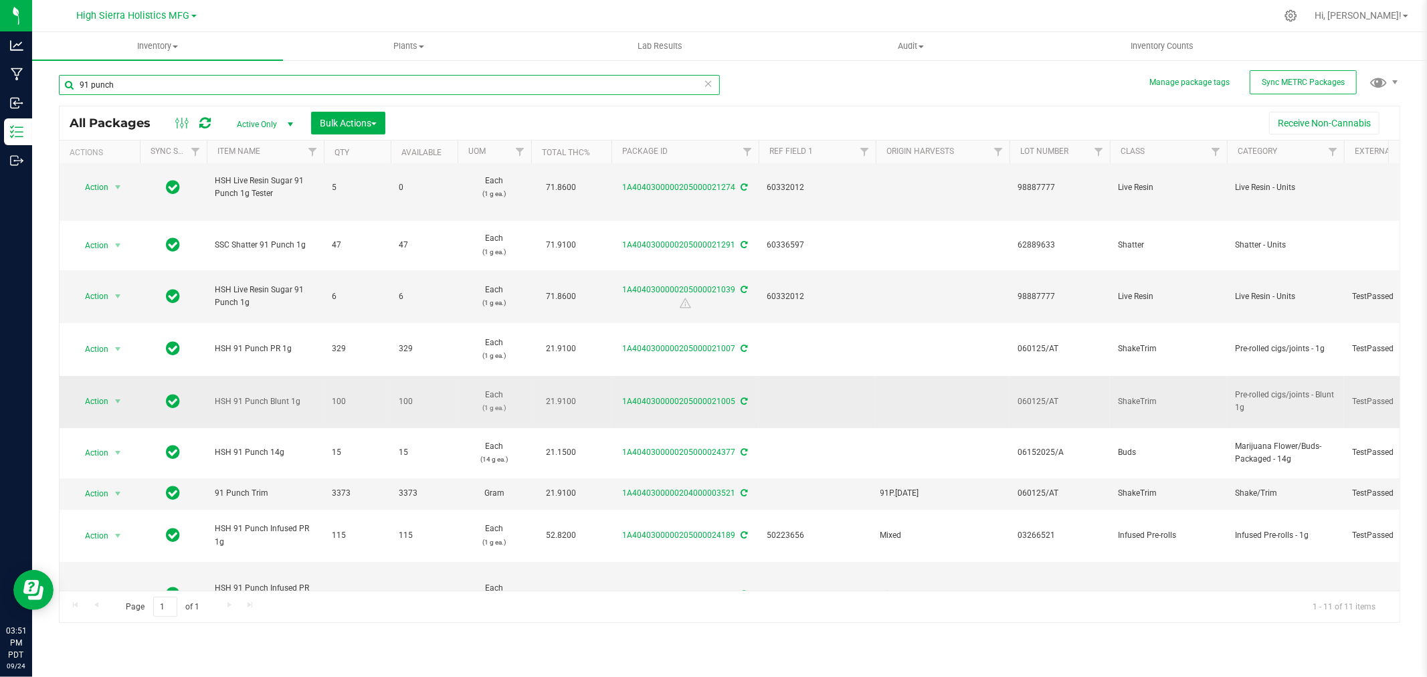
scroll to position [148, 0]
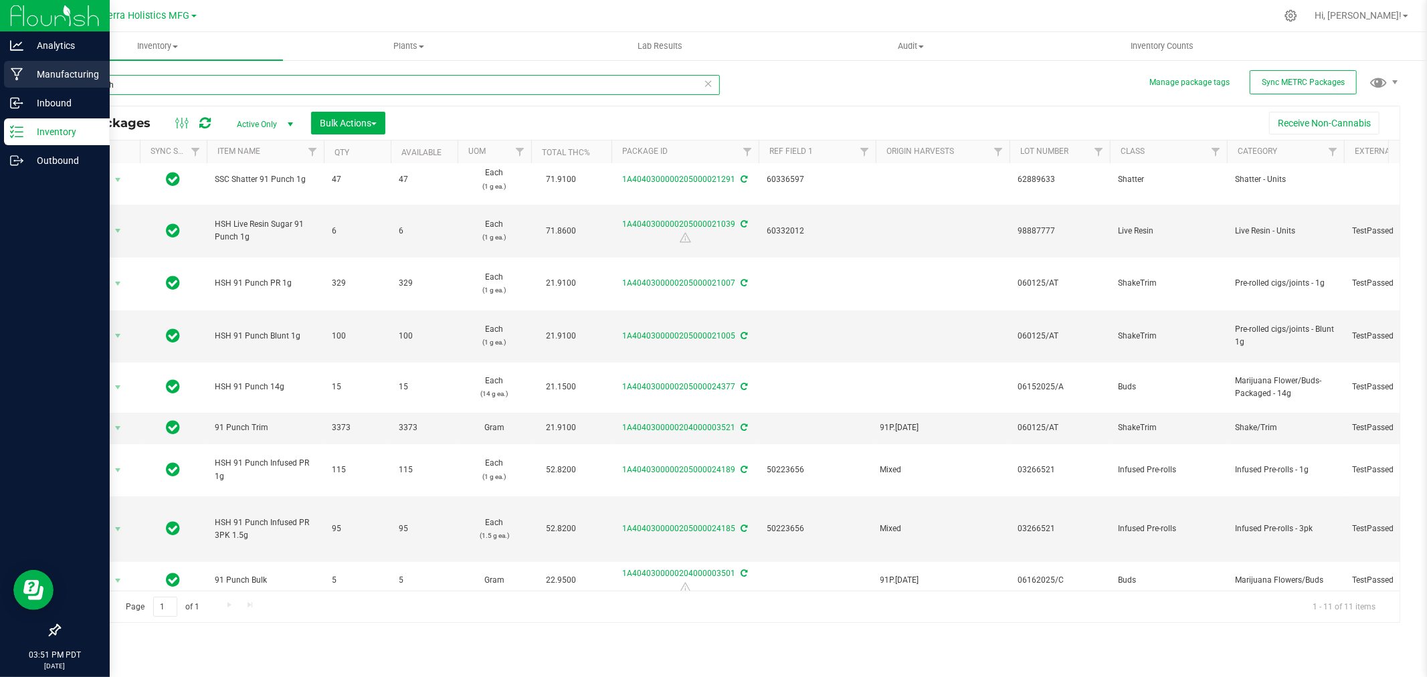
drag, startPoint x: 66, startPoint y: 84, endPoint x: 0, endPoint y: 84, distance: 65.6
click at [0, 84] on div "Analytics Manufacturing Inbound Inventory Outbound 03:51 PM PDT [DATE] 09/24 Hi…" at bounding box center [713, 338] width 1427 height 677
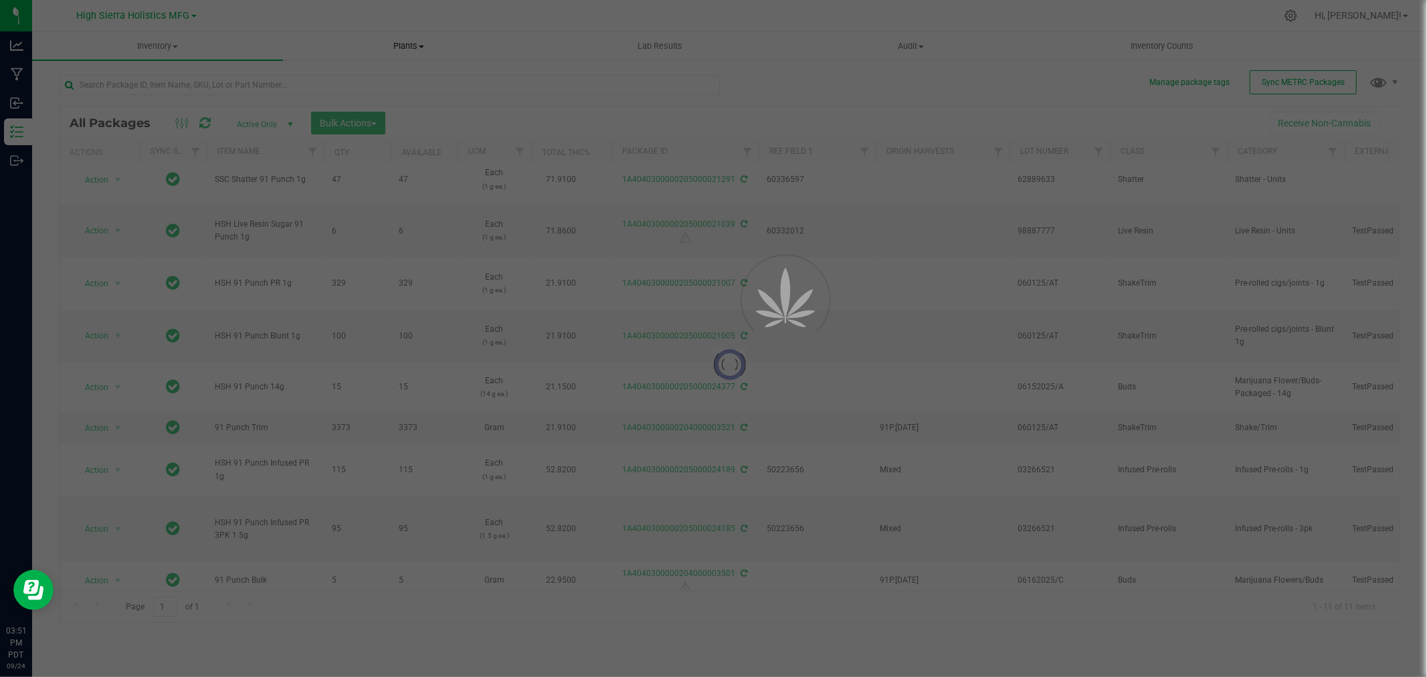
drag, startPoint x: 360, startPoint y: 14, endPoint x: 351, endPoint y: 58, distance: 45.1
click at [360, 21] on div at bounding box center [757, 16] width 1036 height 26
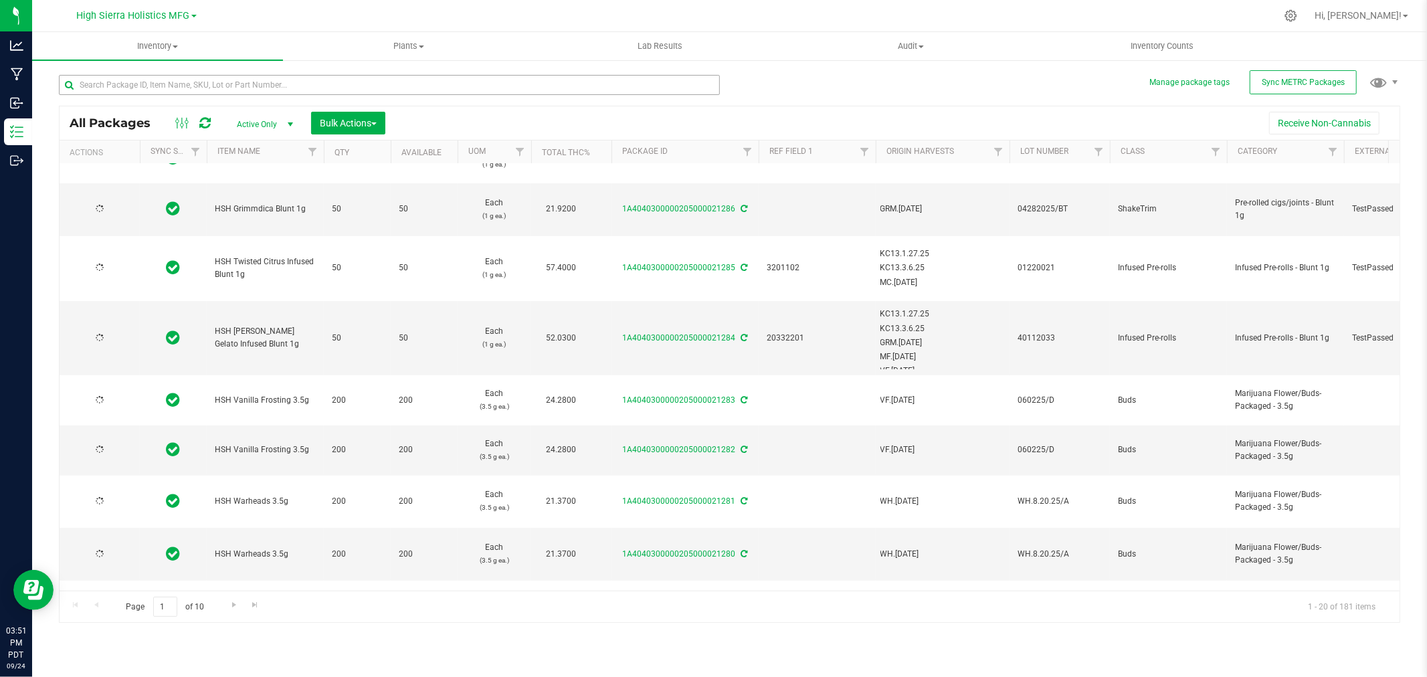
type input "[DATE]"
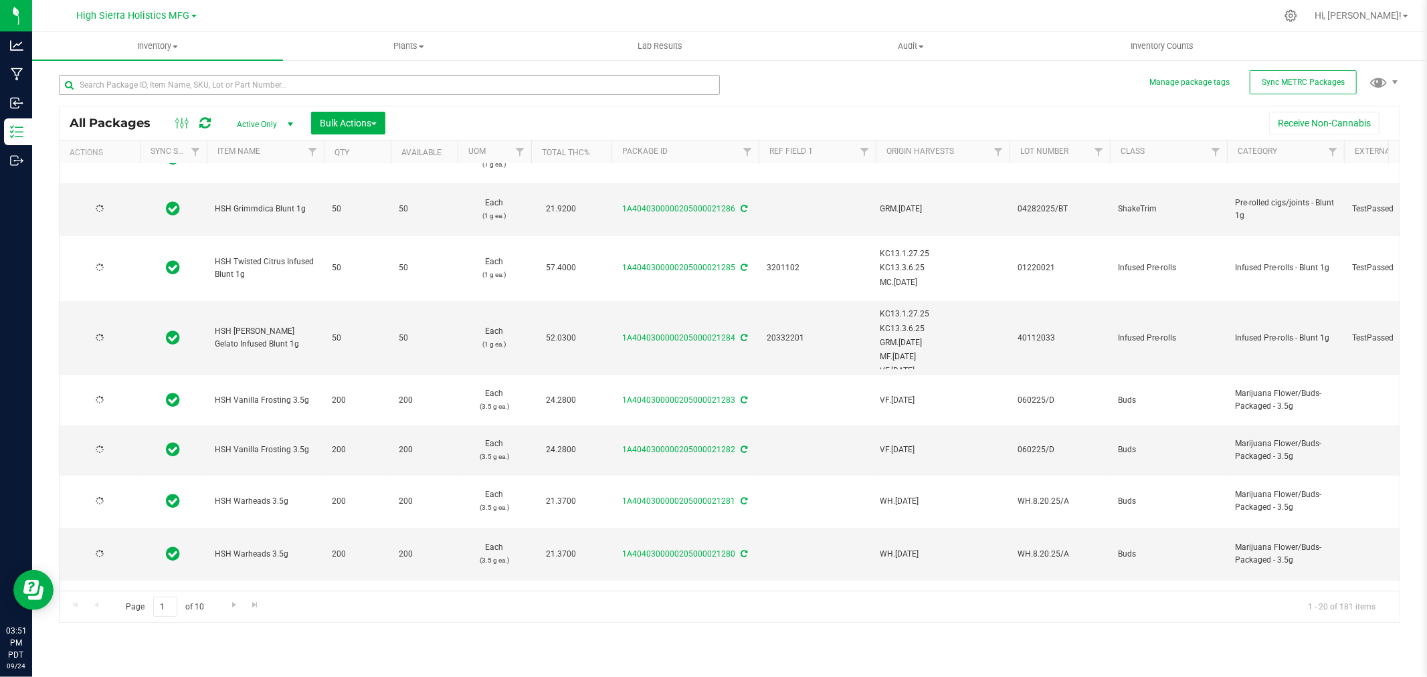
type input "[DATE]"
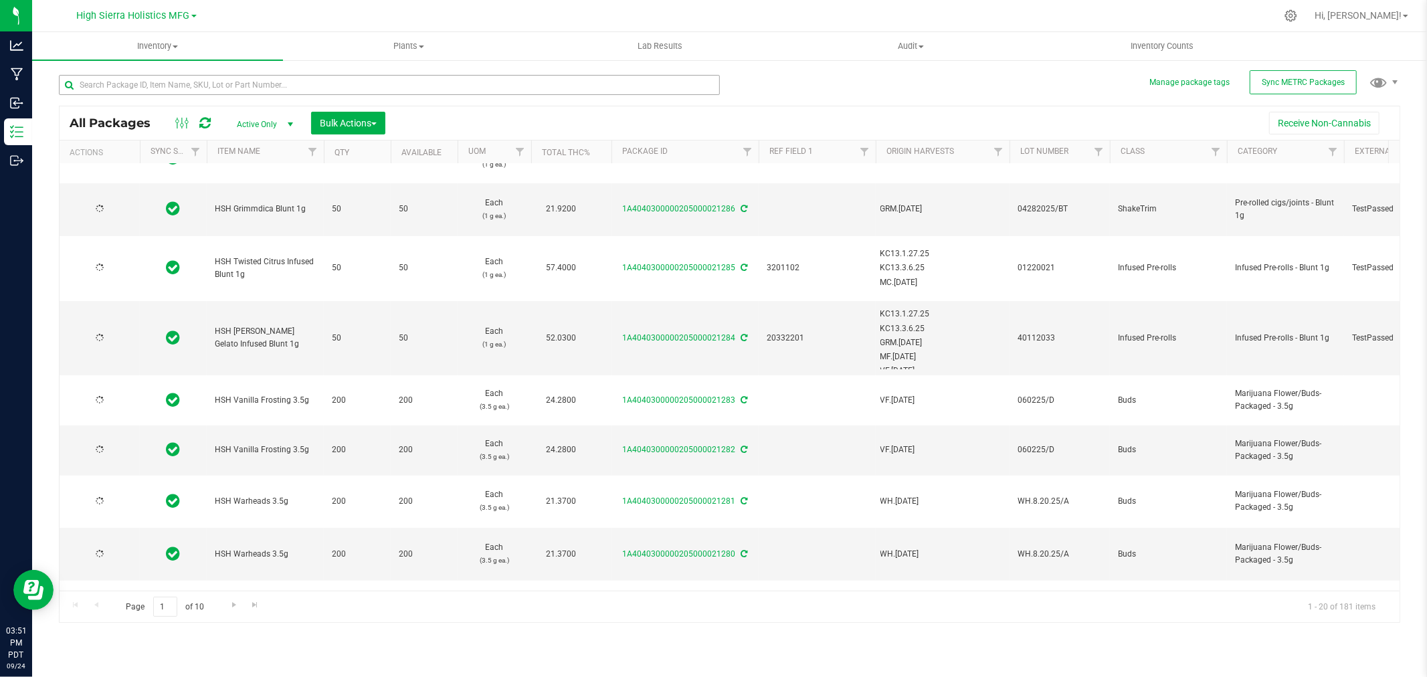
type input "[DATE]"
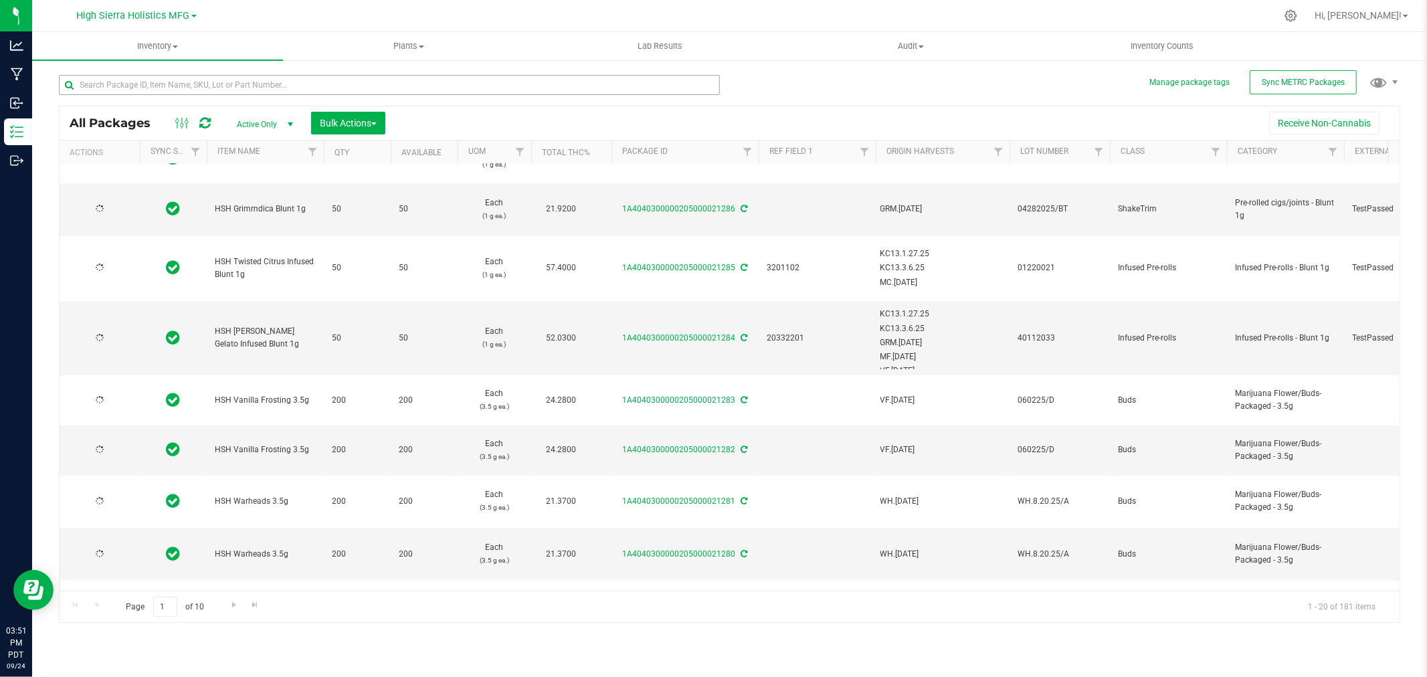
type input "[DATE]"
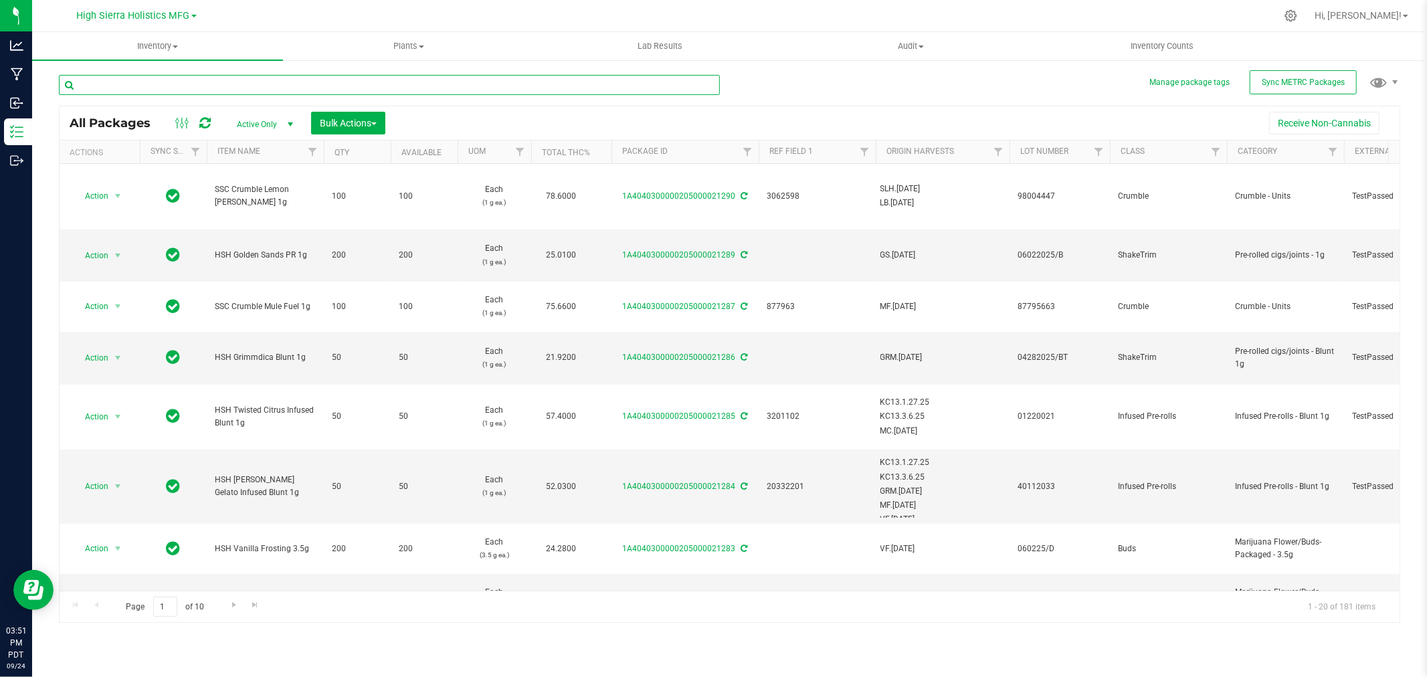
click at [246, 82] on input "text" at bounding box center [389, 85] width 661 height 20
type input "91 punch"
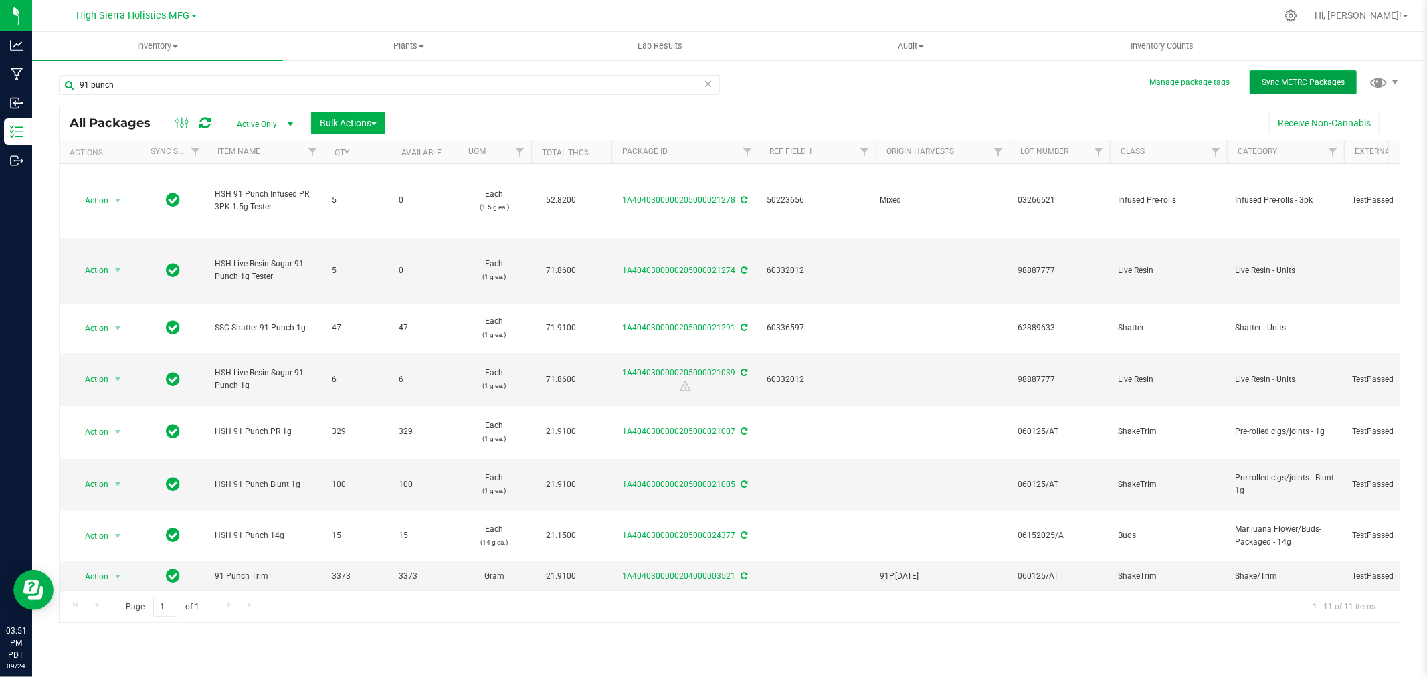
click at [1328, 83] on span "Sync METRC Packages" at bounding box center [1303, 82] width 83 height 9
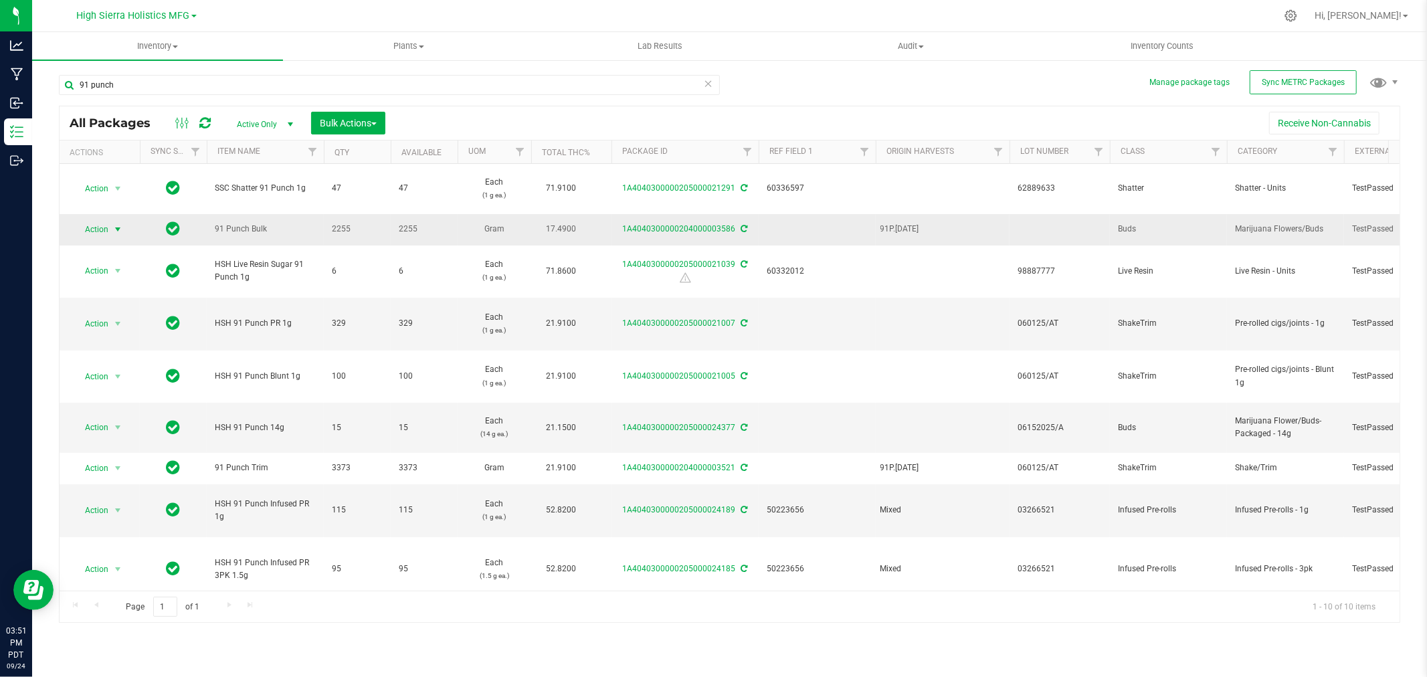
click at [89, 220] on span "Action" at bounding box center [91, 229] width 36 height 19
click at [109, 277] on li "Edit attributes" at bounding box center [116, 282] width 84 height 20
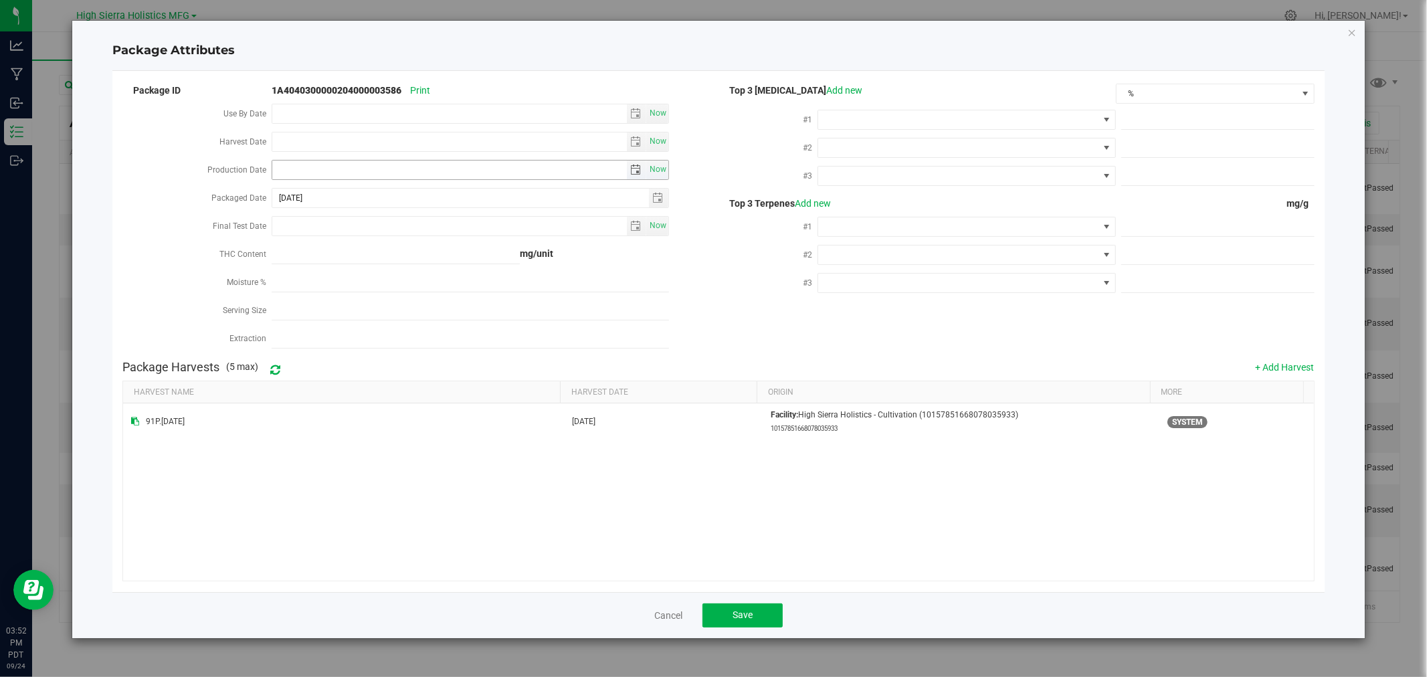
click at [365, 170] on input "Production Date" at bounding box center [449, 170] width 355 height 19
type input "[DATE]"
click at [346, 226] on input "Final Test Date" at bounding box center [449, 226] width 355 height 19
type input "[DATE]"
click at [163, 245] on div "THC Content" at bounding box center [196, 255] width 149 height 28
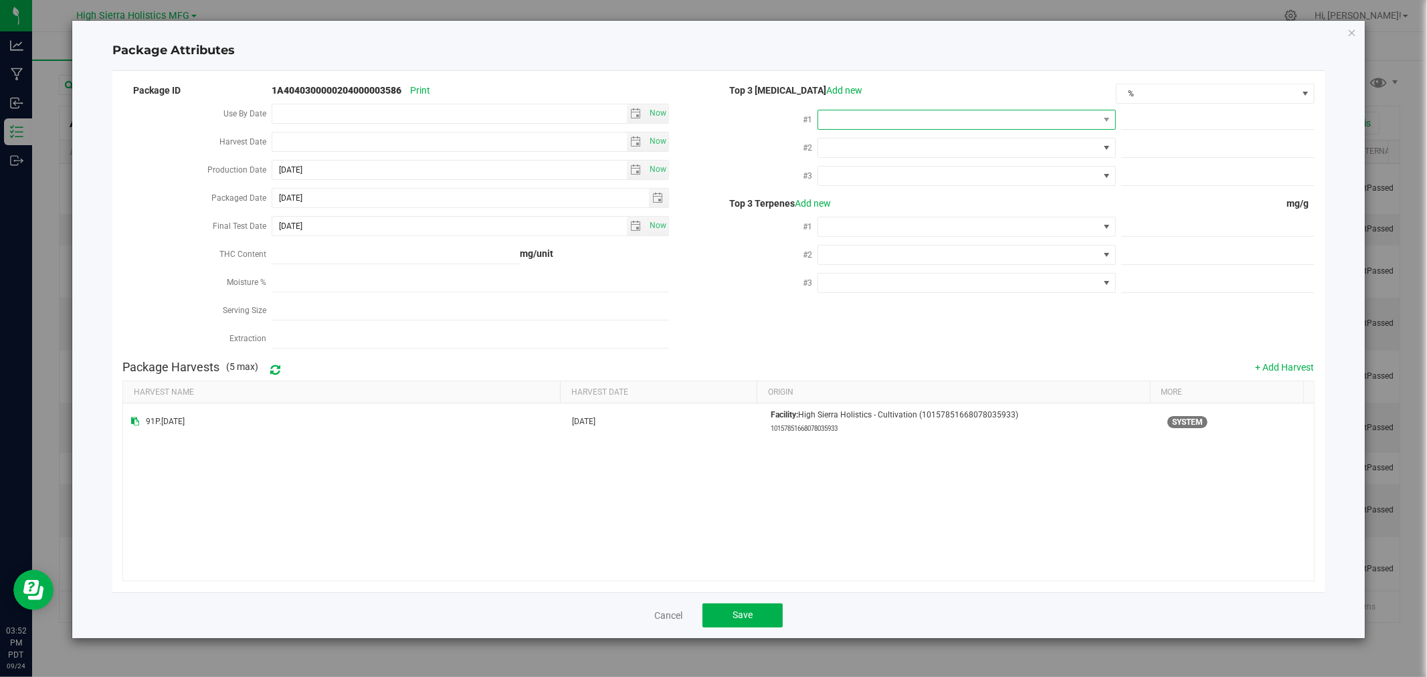
click at [885, 114] on span at bounding box center [958, 119] width 280 height 19
click at [848, 247] on li "THC" at bounding box center [967, 242] width 296 height 23
click at [866, 152] on span at bounding box center [958, 147] width 280 height 19
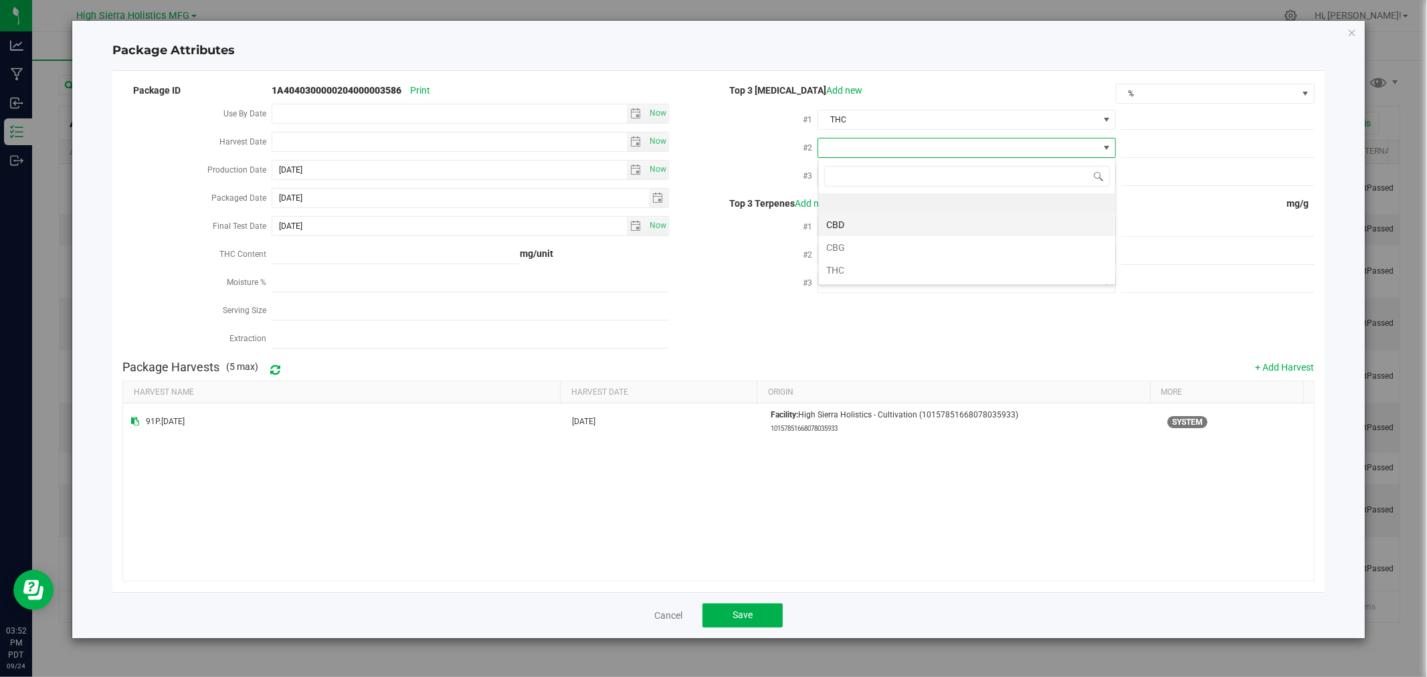
click at [864, 217] on li "CBD" at bounding box center [967, 224] width 296 height 23
click at [866, 183] on span at bounding box center [958, 176] width 280 height 19
click at [867, 270] on li "CBG" at bounding box center [967, 275] width 296 height 23
click at [859, 225] on span at bounding box center [958, 226] width 280 height 19
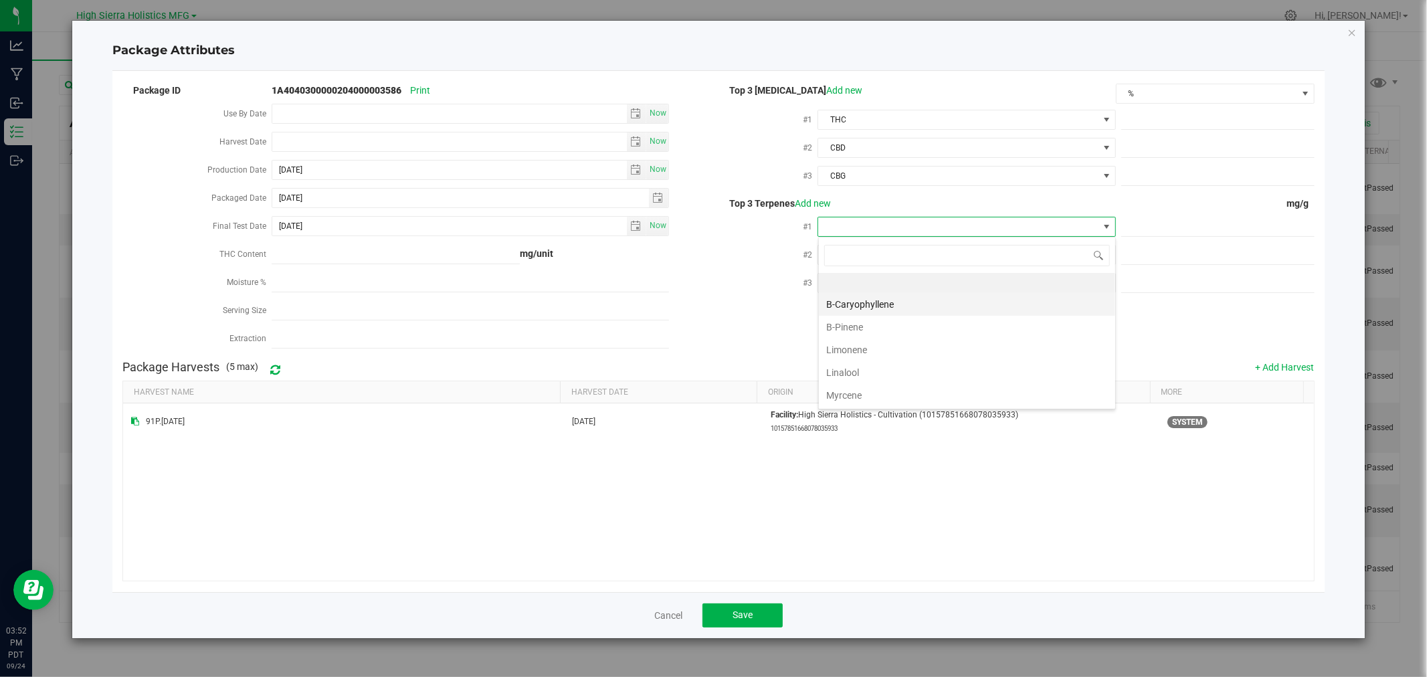
click at [863, 300] on li "B-Caryophyllene" at bounding box center [967, 304] width 296 height 23
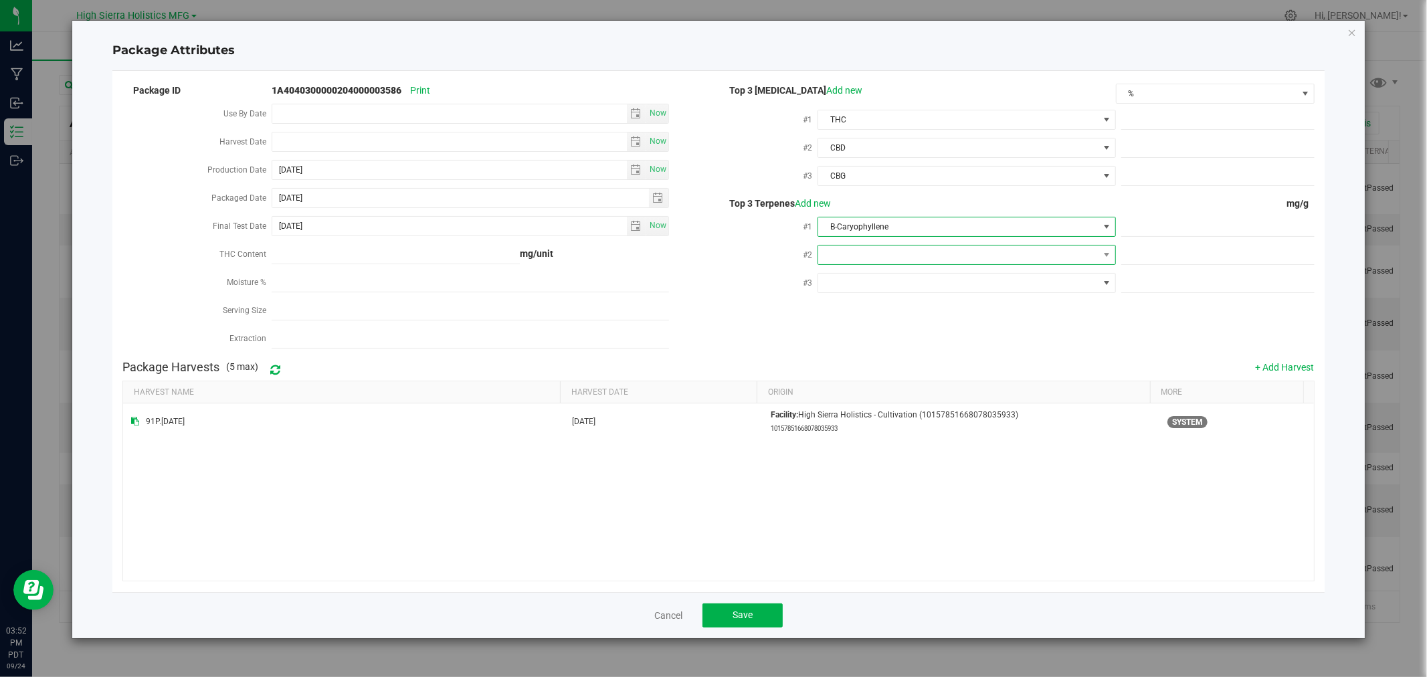
click at [865, 257] on span at bounding box center [958, 254] width 280 height 19
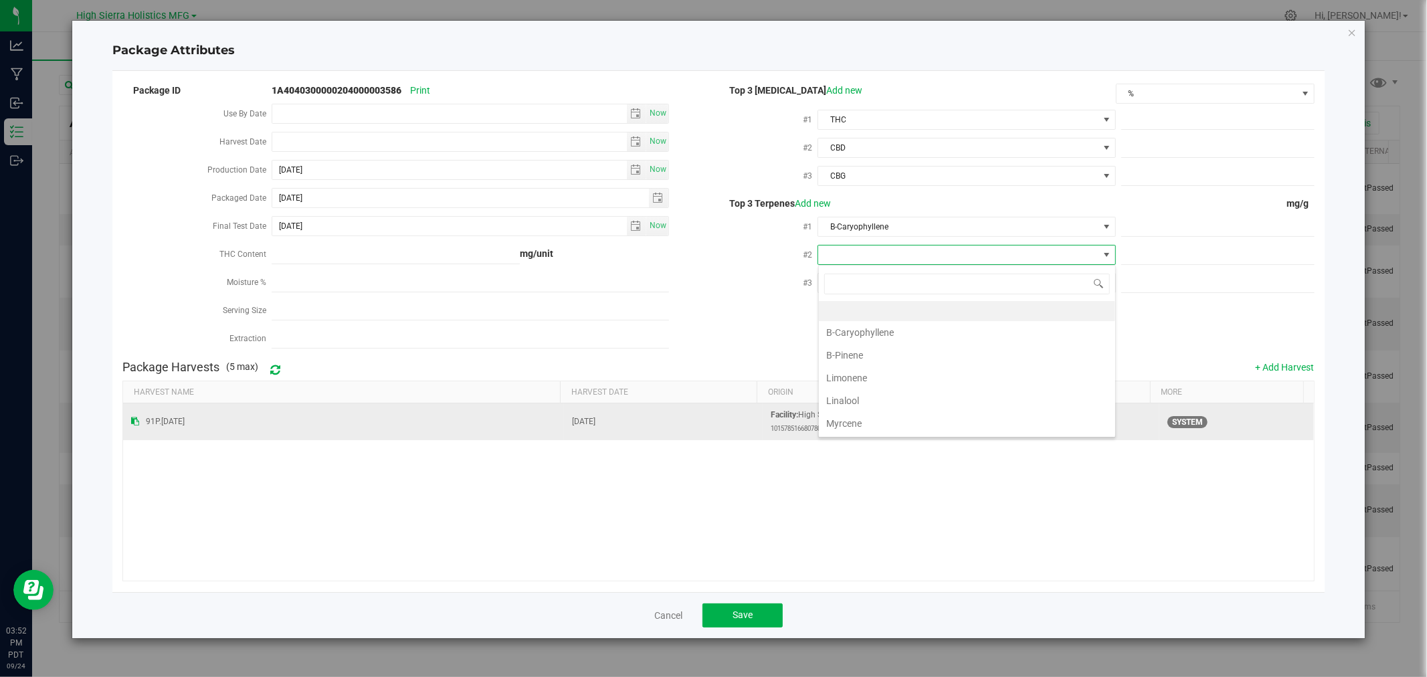
click at [854, 418] on li "Myrcene" at bounding box center [967, 423] width 296 height 23
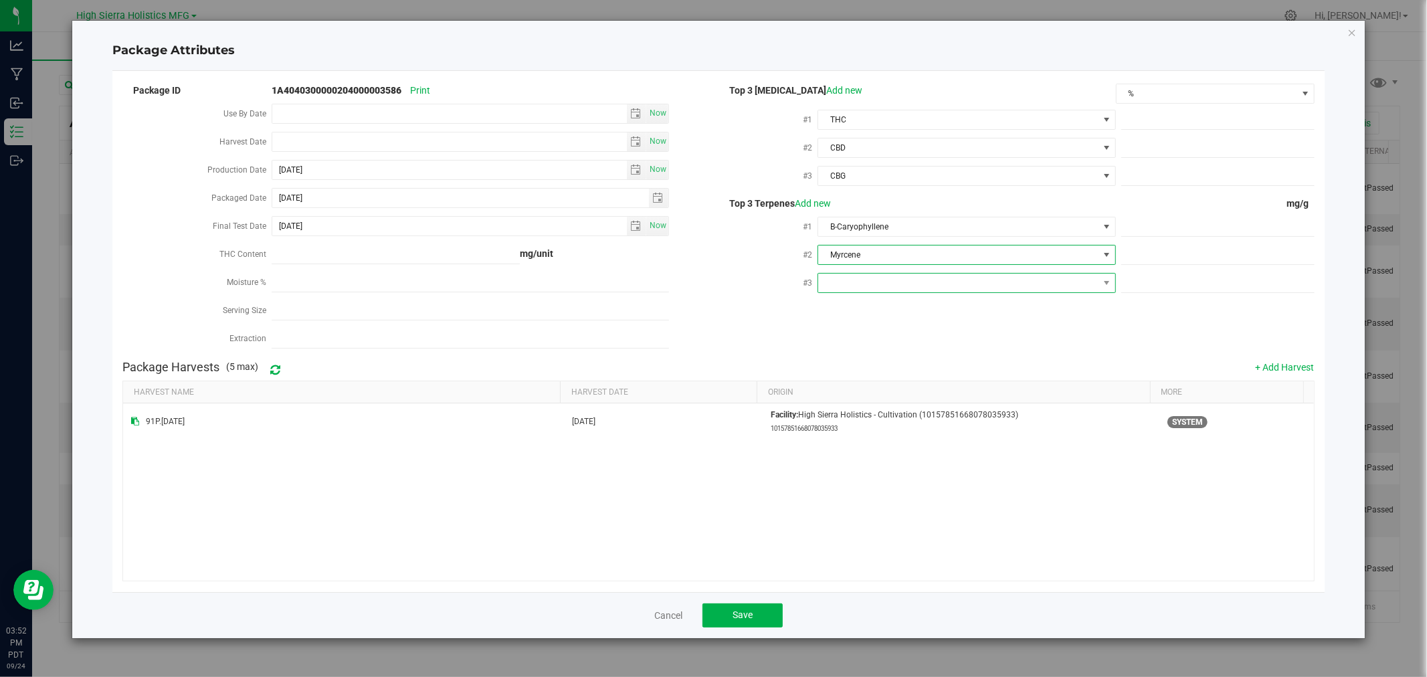
click at [865, 282] on span at bounding box center [958, 283] width 280 height 19
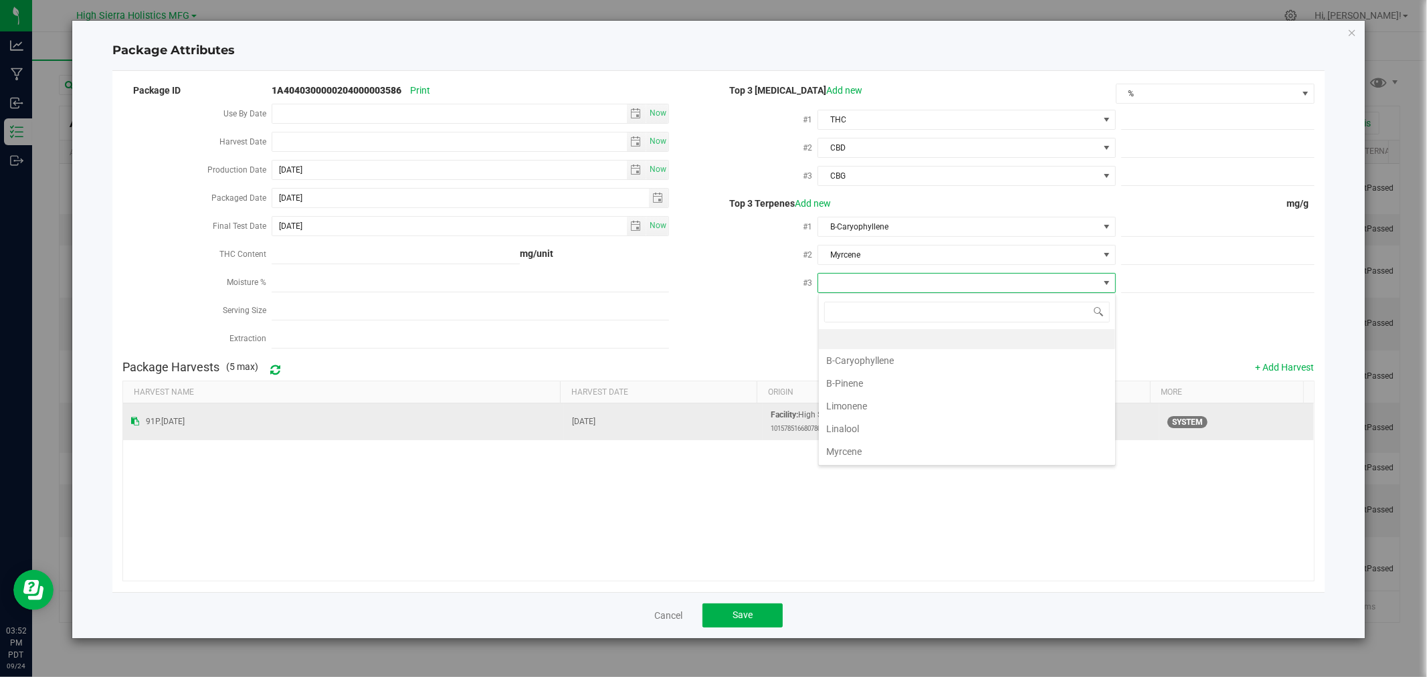
click at [862, 405] on li "Limonene" at bounding box center [967, 406] width 296 height 23
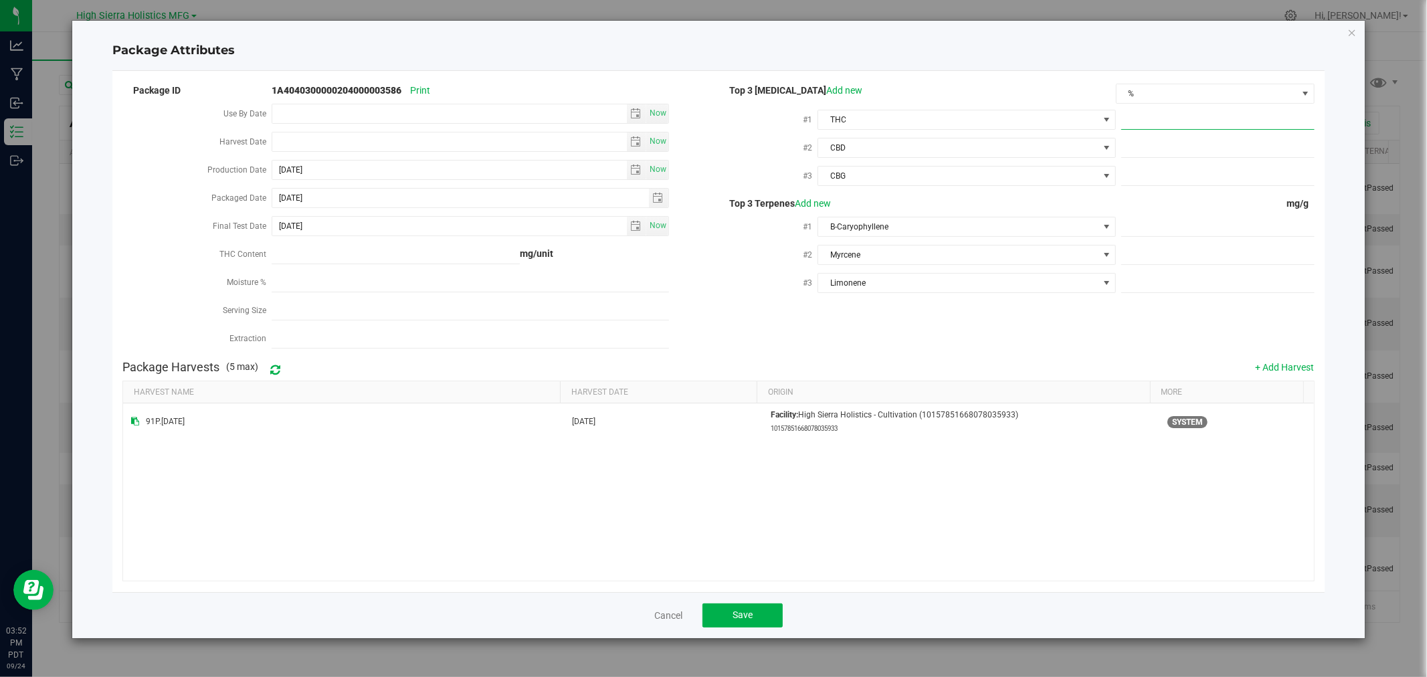
click at [1187, 115] on span at bounding box center [1217, 119] width 193 height 19
type input "17.498"
type input "17.4980"
type input ".07"
type input "0.0700"
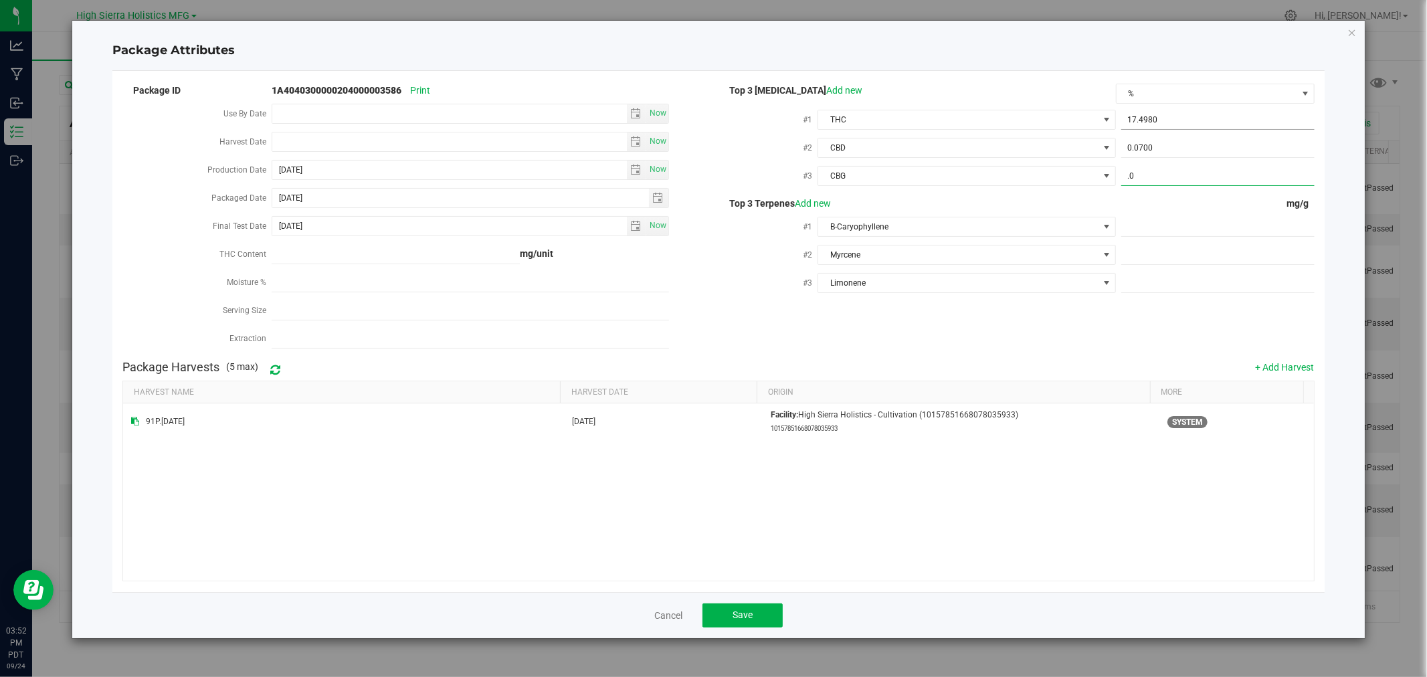
type input ".07"
type input "0.0700"
type input "4"
type input "4.0000"
type input "2"
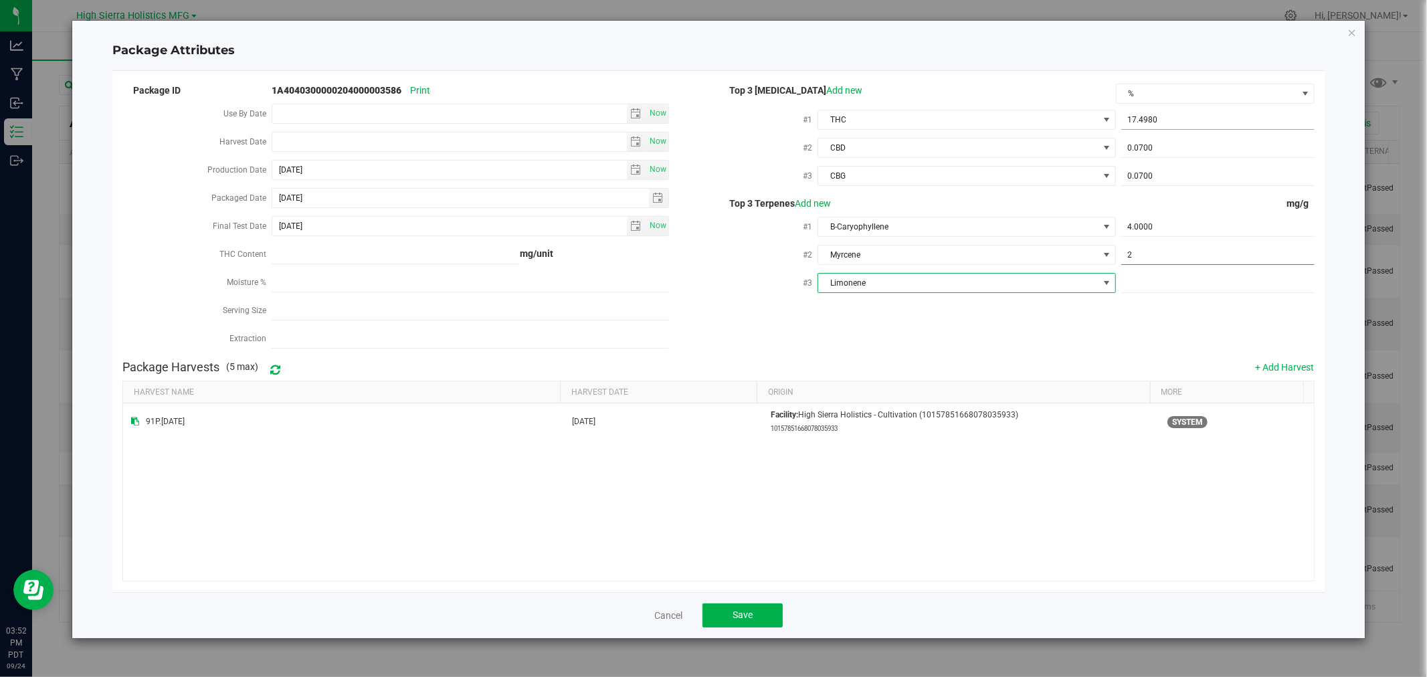
type input "2.0000"
type input "2"
type input "2.0000"
click at [766, 613] on button "Save" at bounding box center [742, 615] width 80 height 24
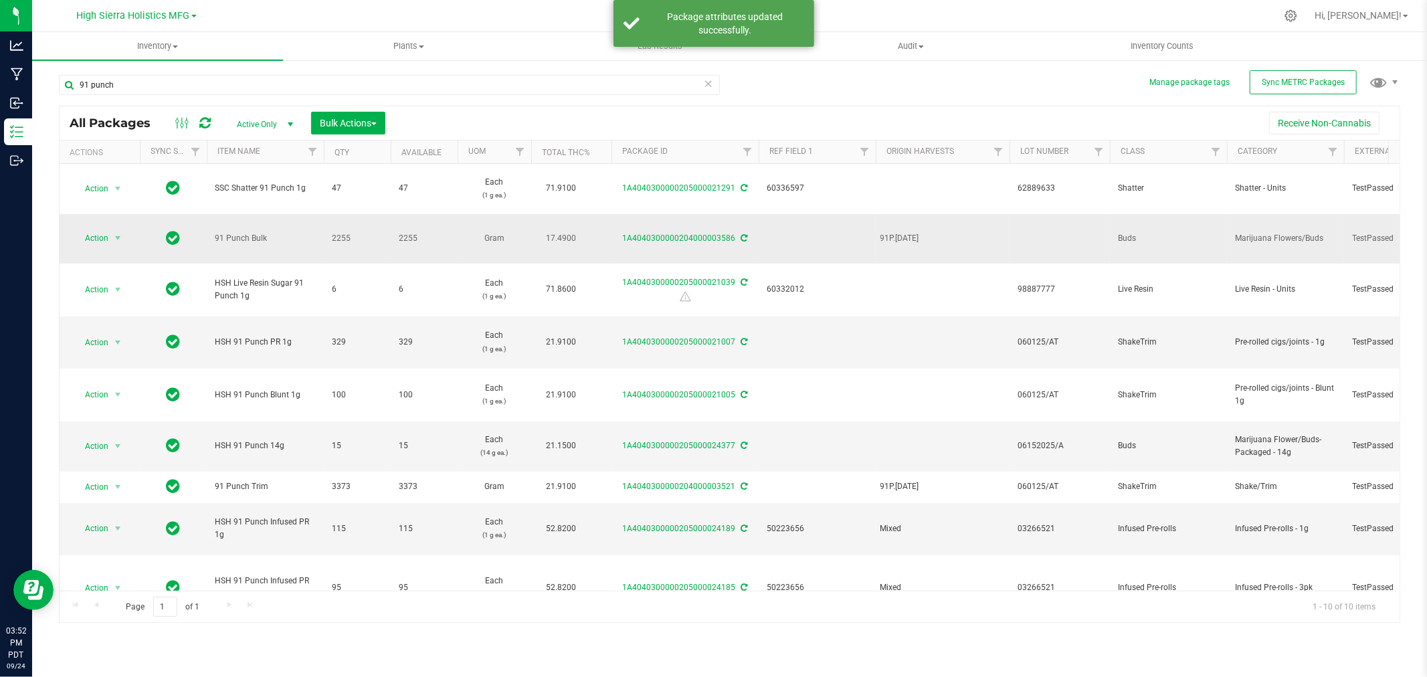
click at [1051, 219] on td at bounding box center [1059, 239] width 100 height 50
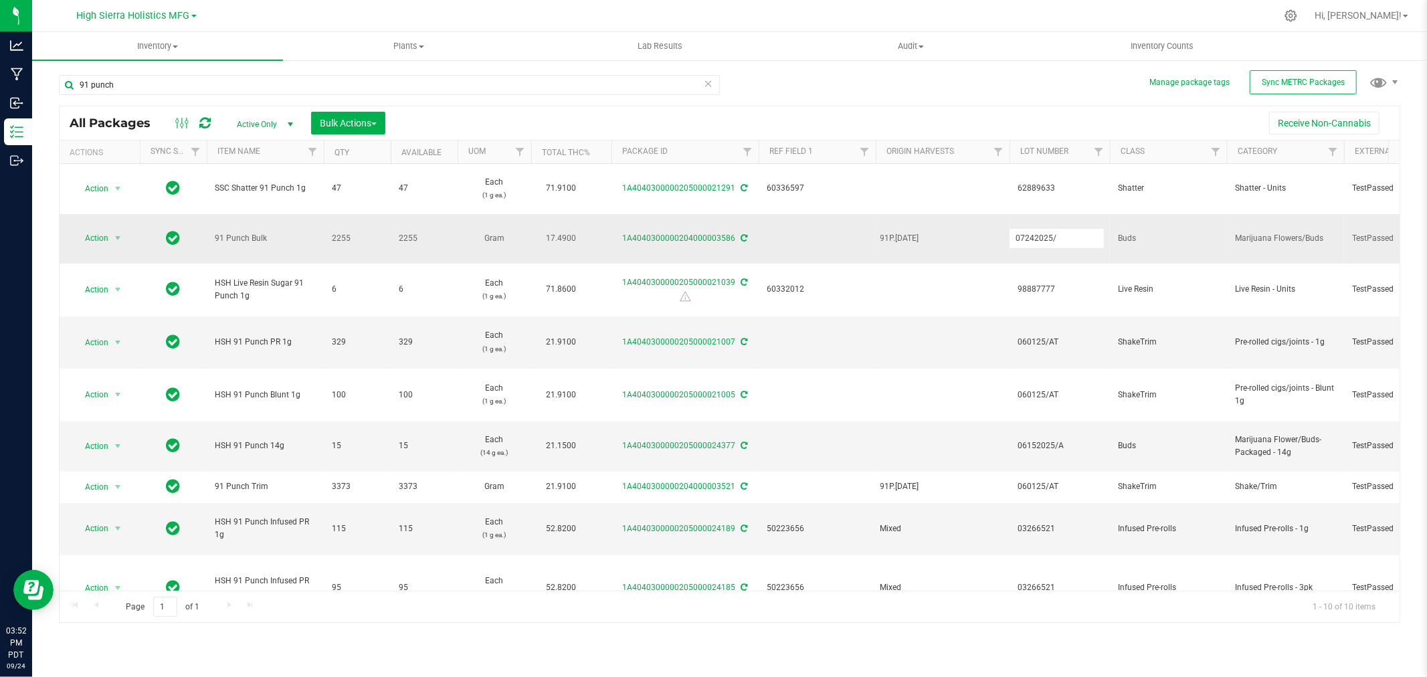
type input "07242025/A"
click at [997, 68] on div "91 punch All Packages Active Only Active Only Lab Samples Locked All External I…" at bounding box center [729, 342] width 1341 height 561
click at [95, 229] on span "Action" at bounding box center [91, 238] width 36 height 19
click at [115, 255] on li "Create package" at bounding box center [116, 262] width 84 height 20
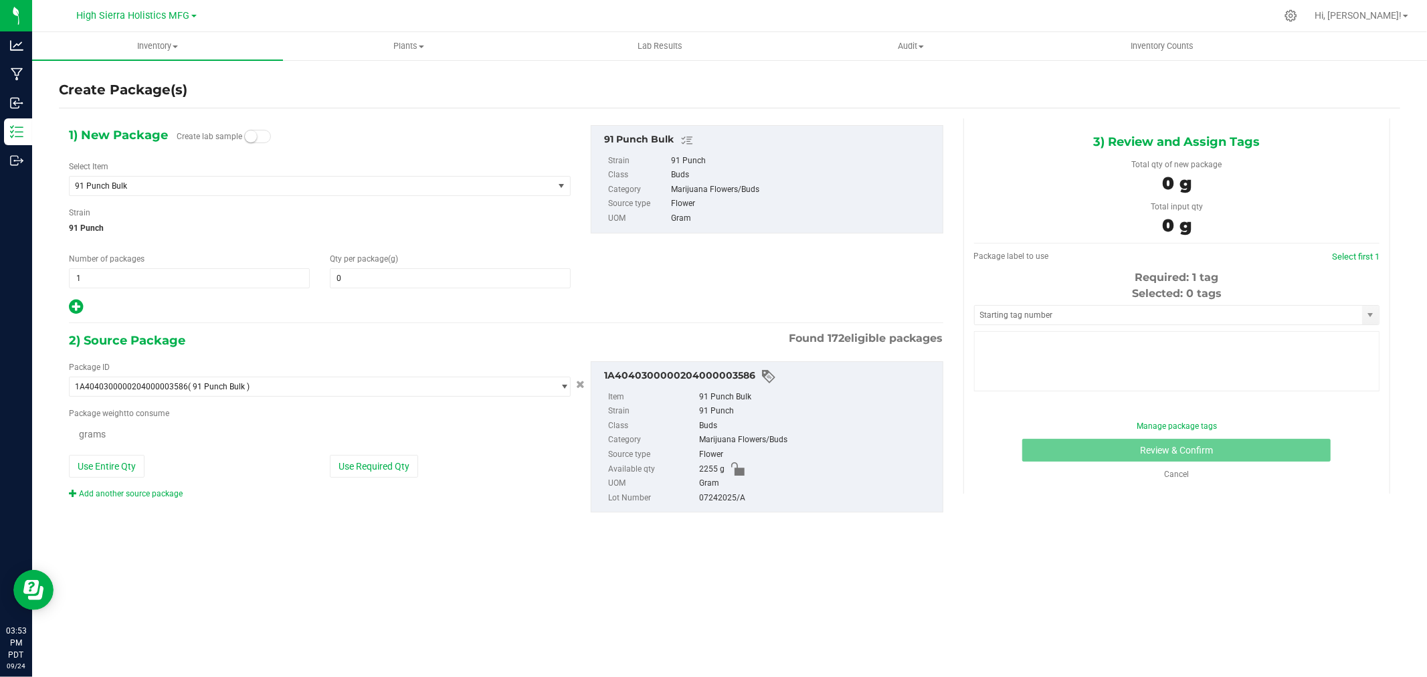
type input "0.0000"
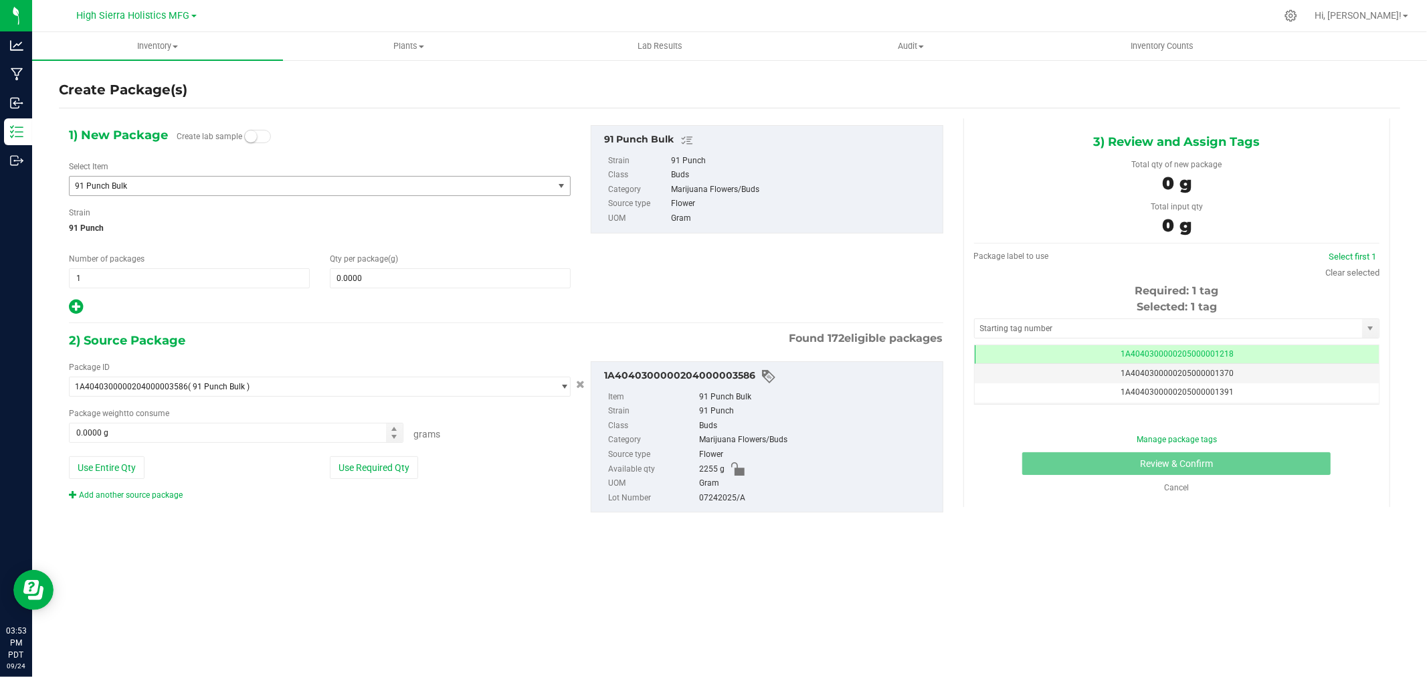
click at [199, 182] on span "91 Punch Bulk" at bounding box center [302, 185] width 454 height 9
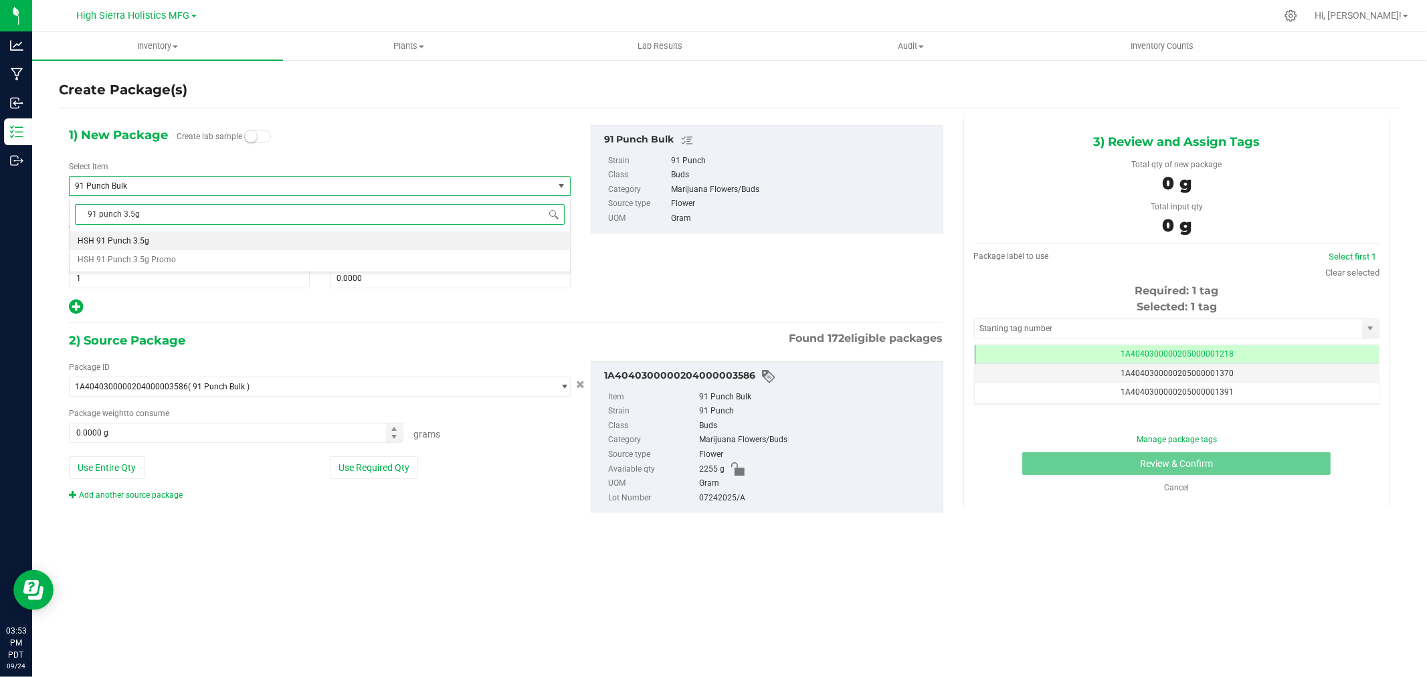
type input "91 punch 3.5g"
click at [134, 243] on span "HSH 91 Punch 3.5g Promo" at bounding box center [127, 240] width 98 height 9
type input "0"
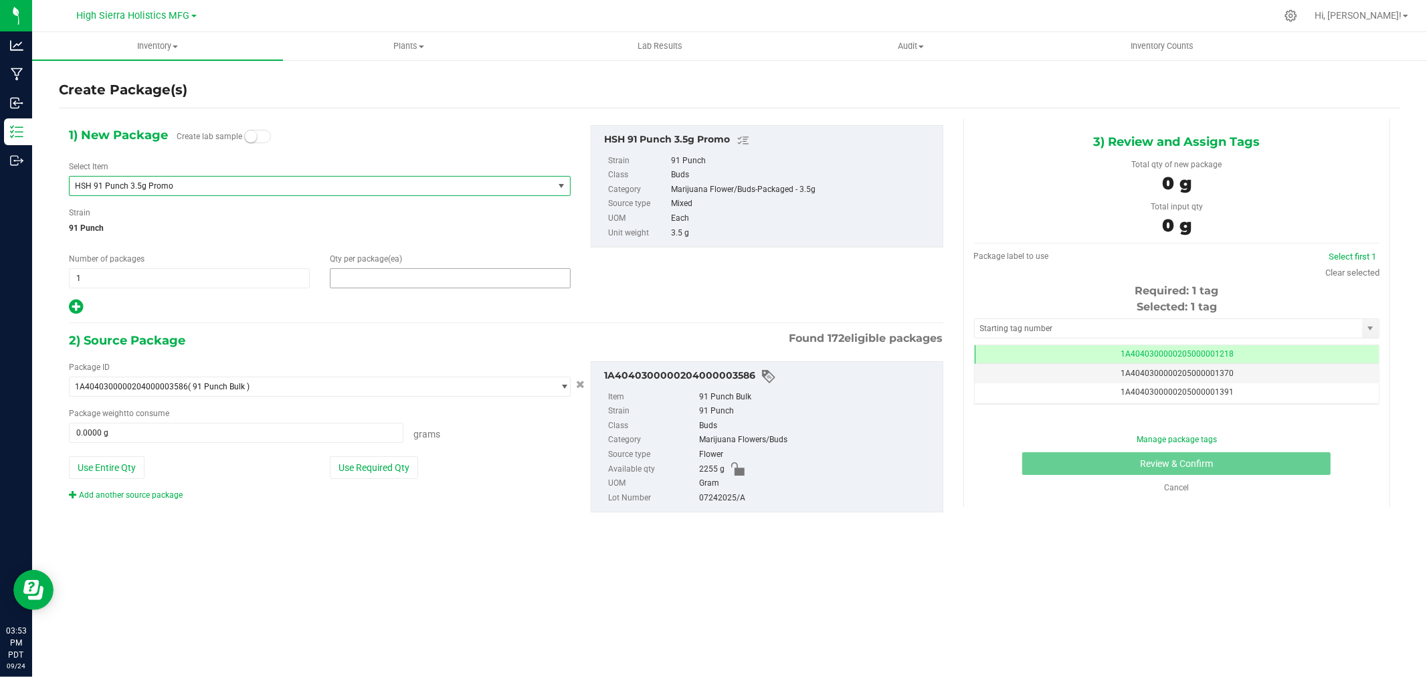
click at [411, 286] on span at bounding box center [450, 278] width 241 height 20
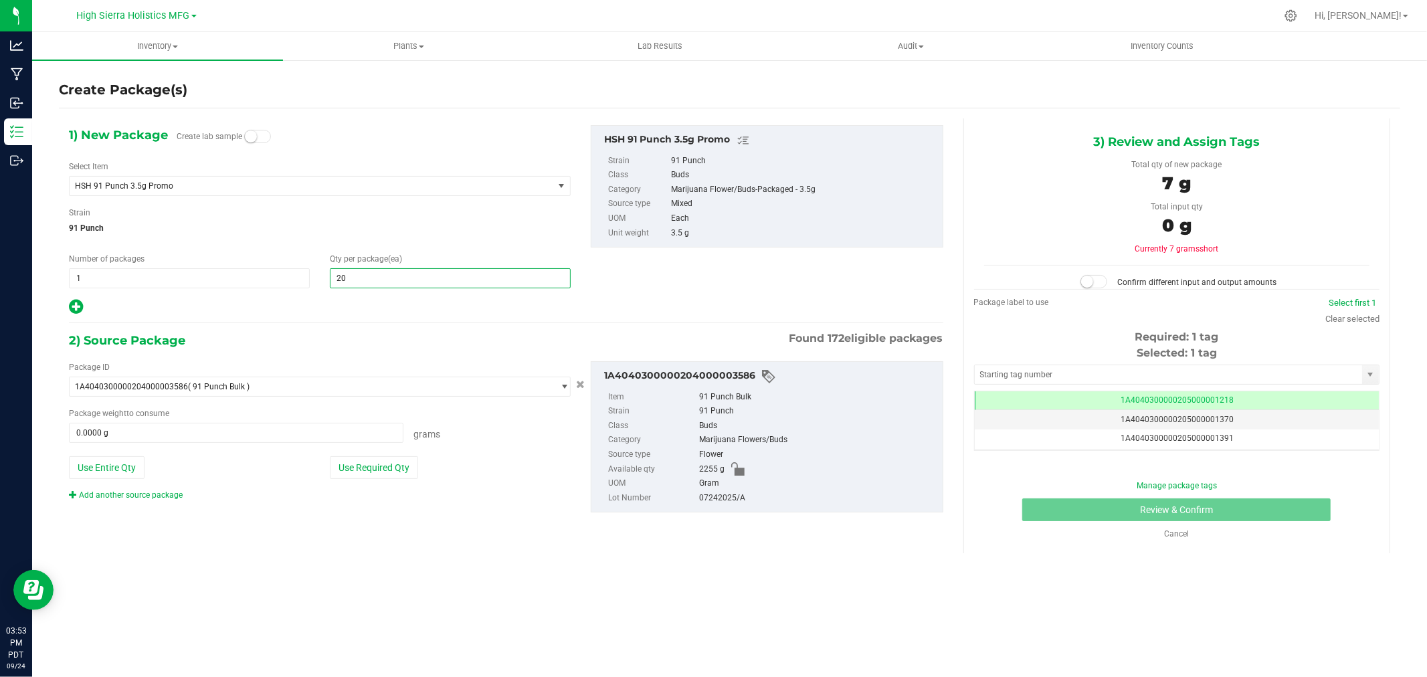
type input "200"
click at [406, 460] on button "Use Required Qty" at bounding box center [374, 467] width 88 height 23
type input "700.0000 g"
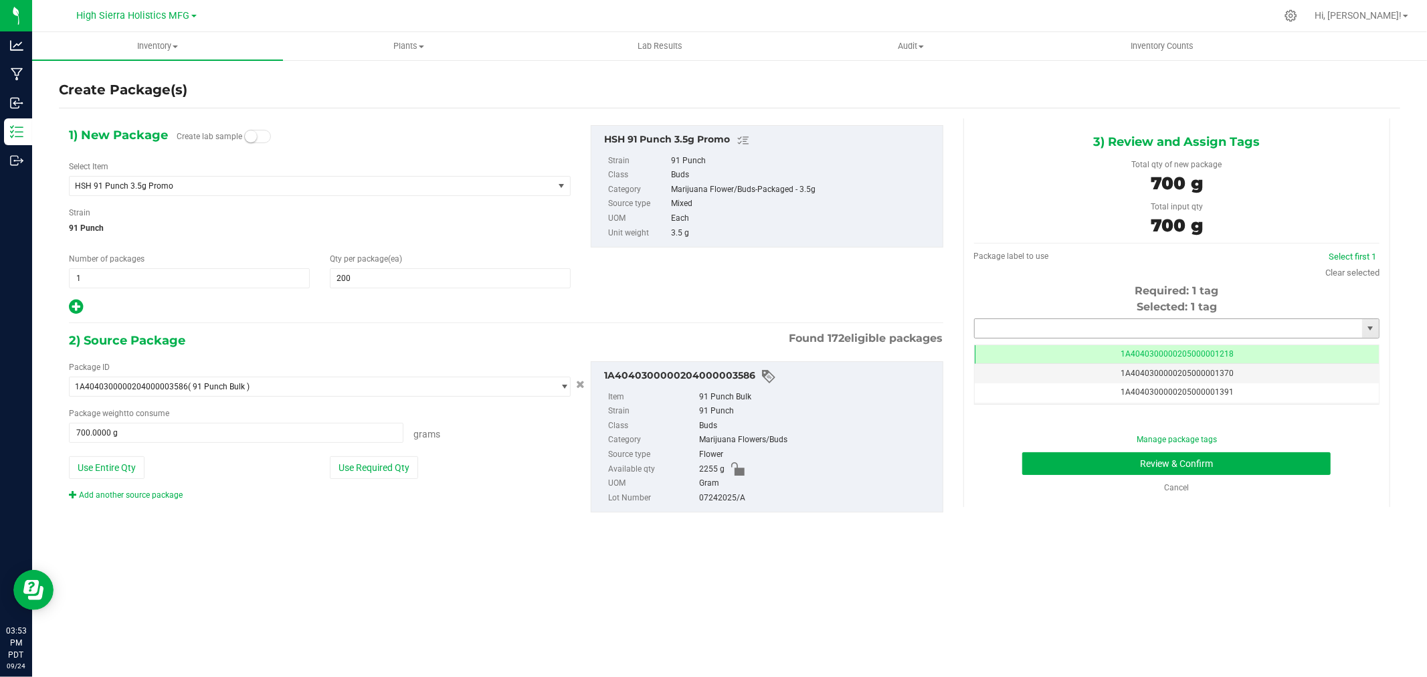
click at [1025, 322] on input "text" at bounding box center [1168, 328] width 387 height 19
click at [1086, 355] on li "1A4040300000205000021293" at bounding box center [1177, 351] width 404 height 20
type input "1A4040300000205000021293"
click at [1108, 466] on button "Review & Confirm" at bounding box center [1176, 463] width 308 height 23
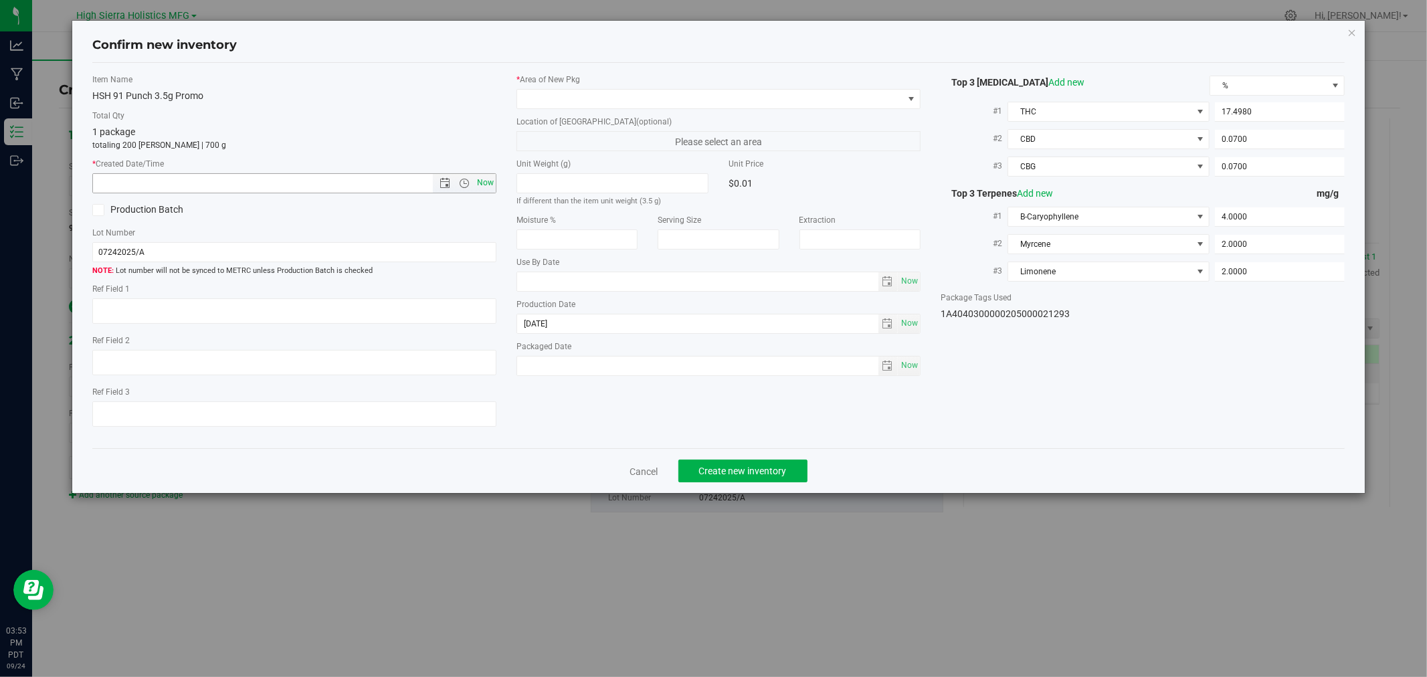
click at [482, 179] on span "Now" at bounding box center [485, 182] width 23 height 19
type input "[DATE] 3:53 PM"
click at [565, 86] on div "* Area of [GEOGRAPHIC_DATA]" at bounding box center [718, 91] width 404 height 35
click at [566, 102] on span at bounding box center [710, 99] width 386 height 19
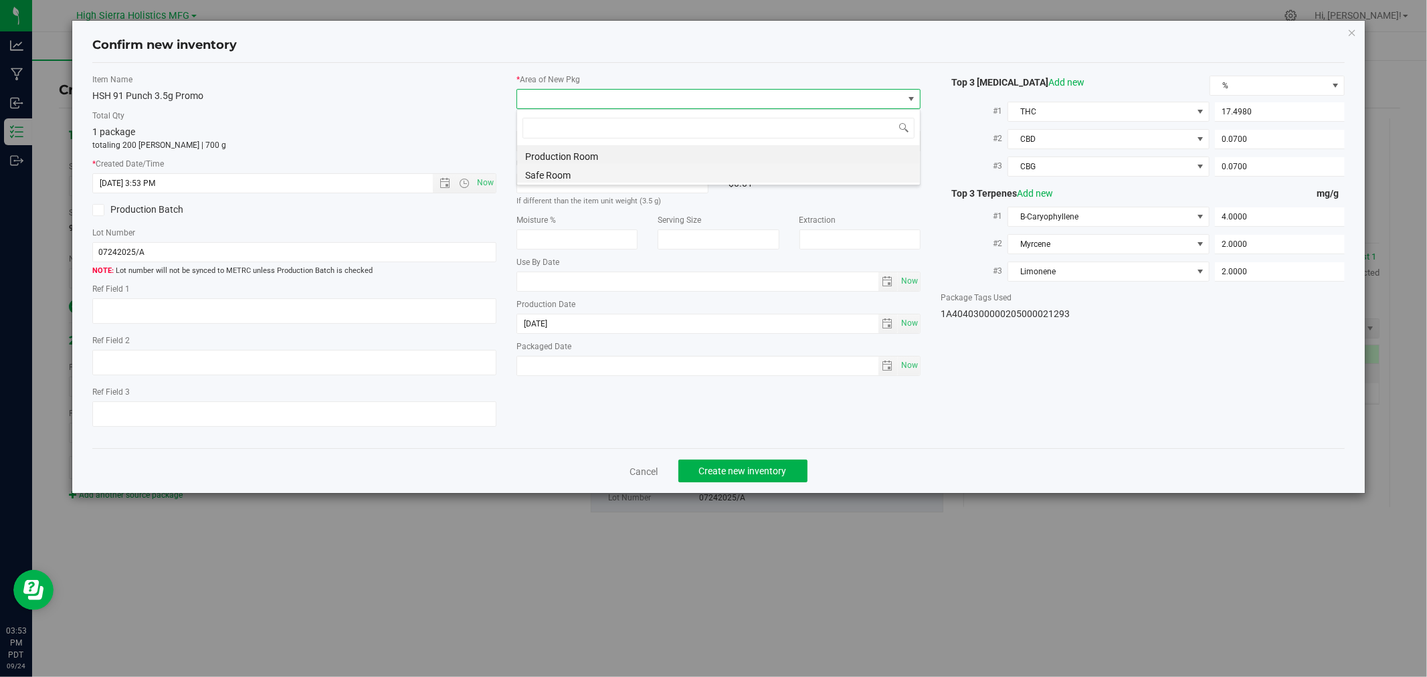
click at [567, 175] on li "Safe Room" at bounding box center [718, 173] width 403 height 19
click at [445, 139] on p "totaling 200 [PERSON_NAME] | 700 g" at bounding box center [294, 145] width 404 height 12
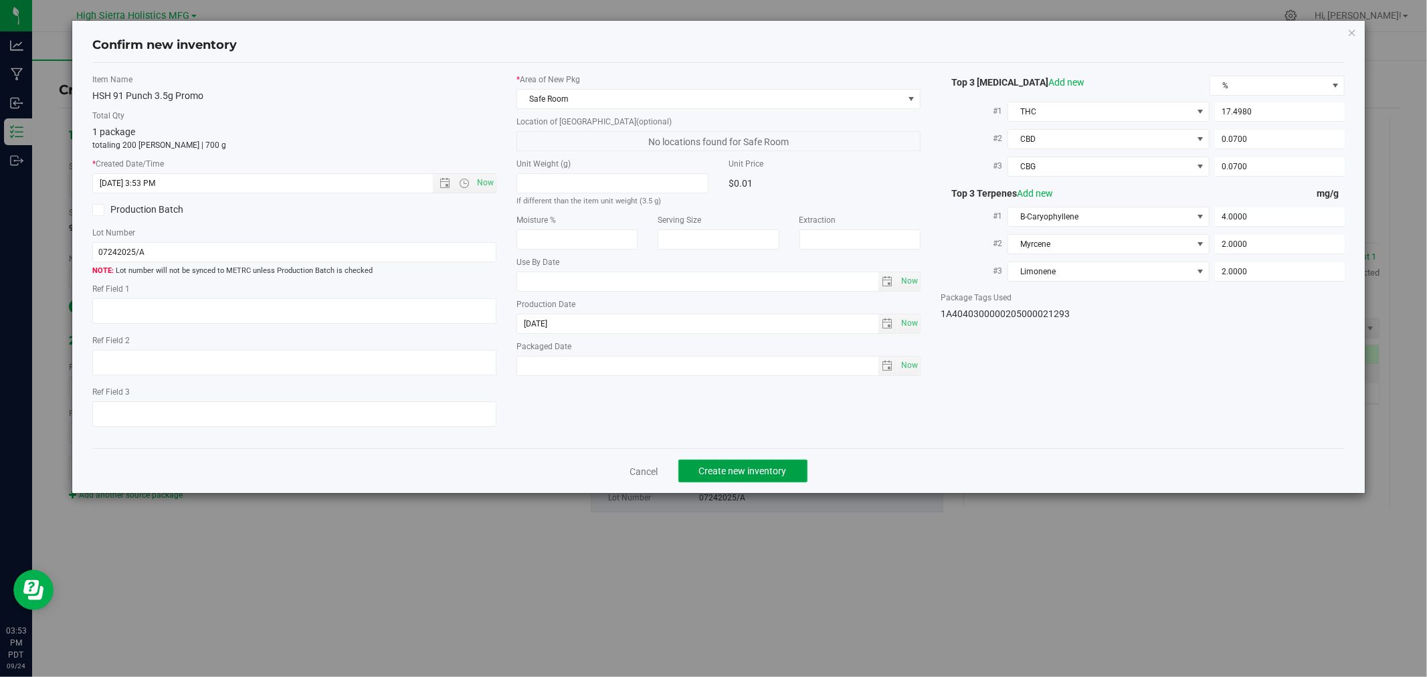
click at [732, 475] on span "Create new inventory" at bounding box center [743, 471] width 88 height 11
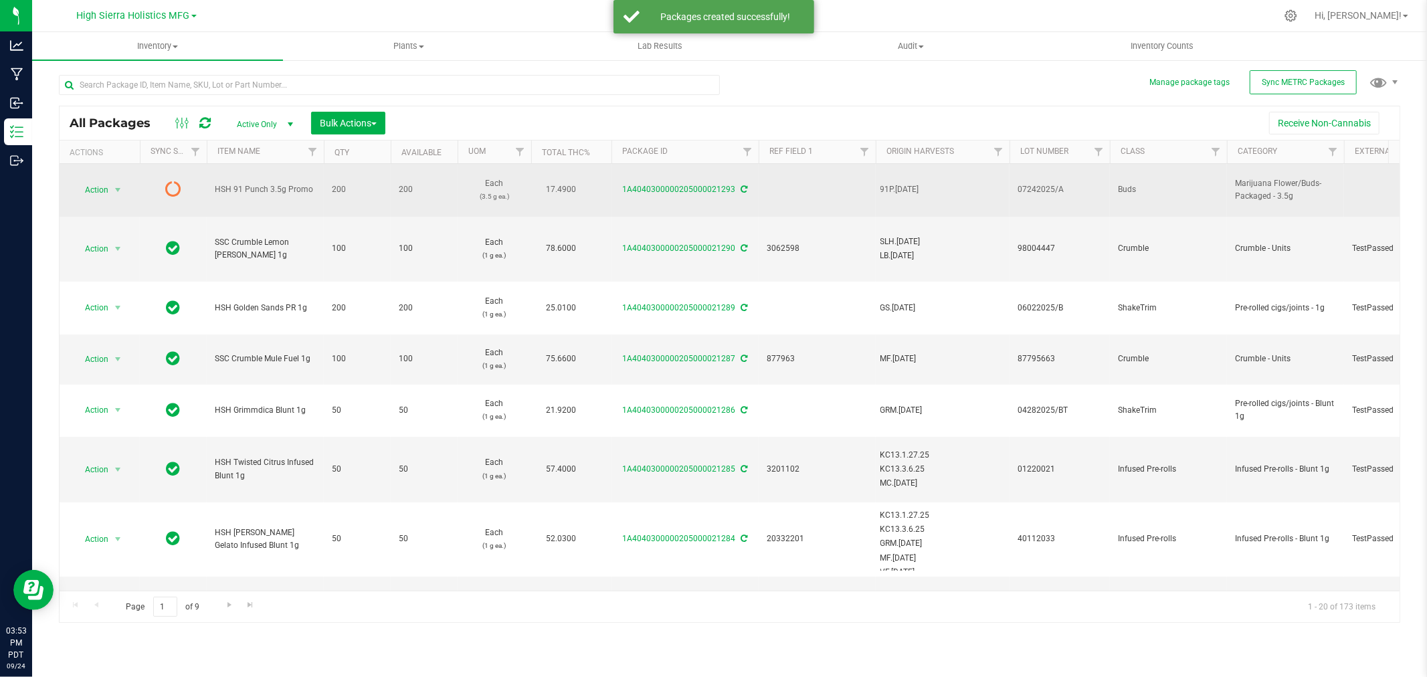
click at [741, 187] on icon at bounding box center [744, 189] width 7 height 8
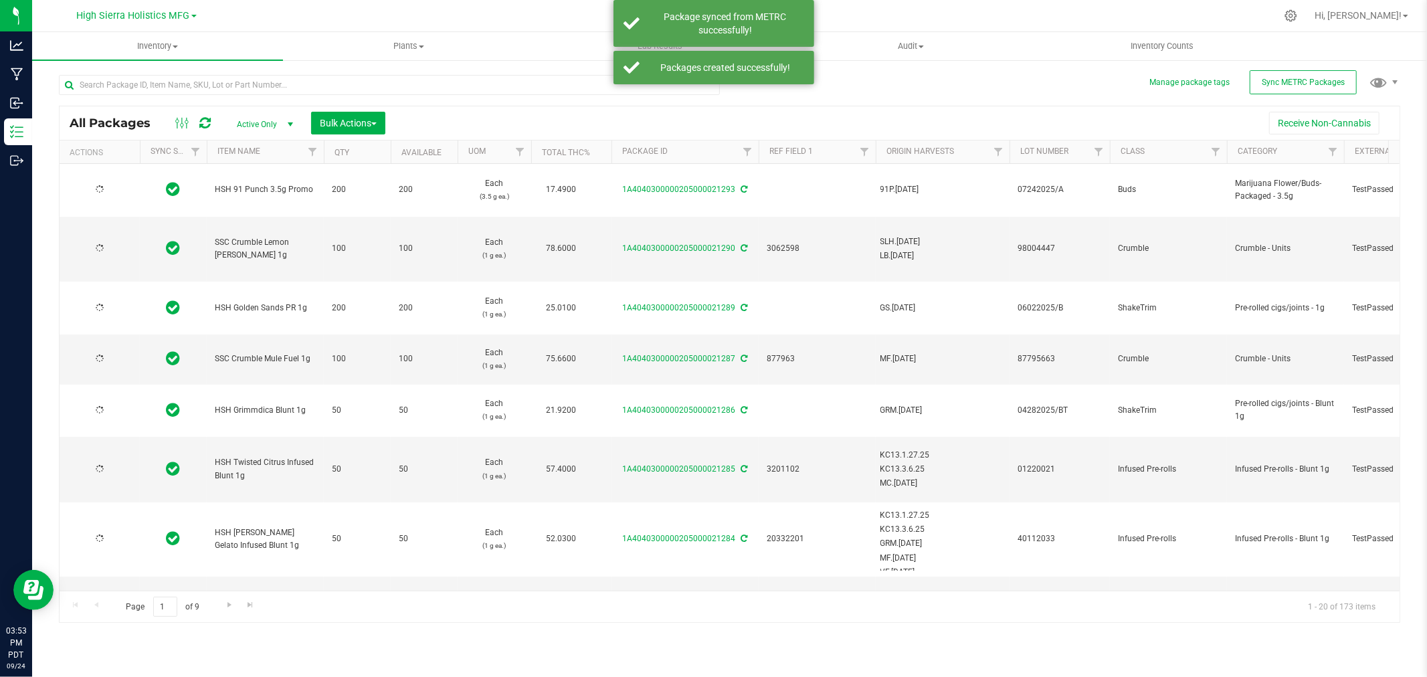
type input "[DATE]"
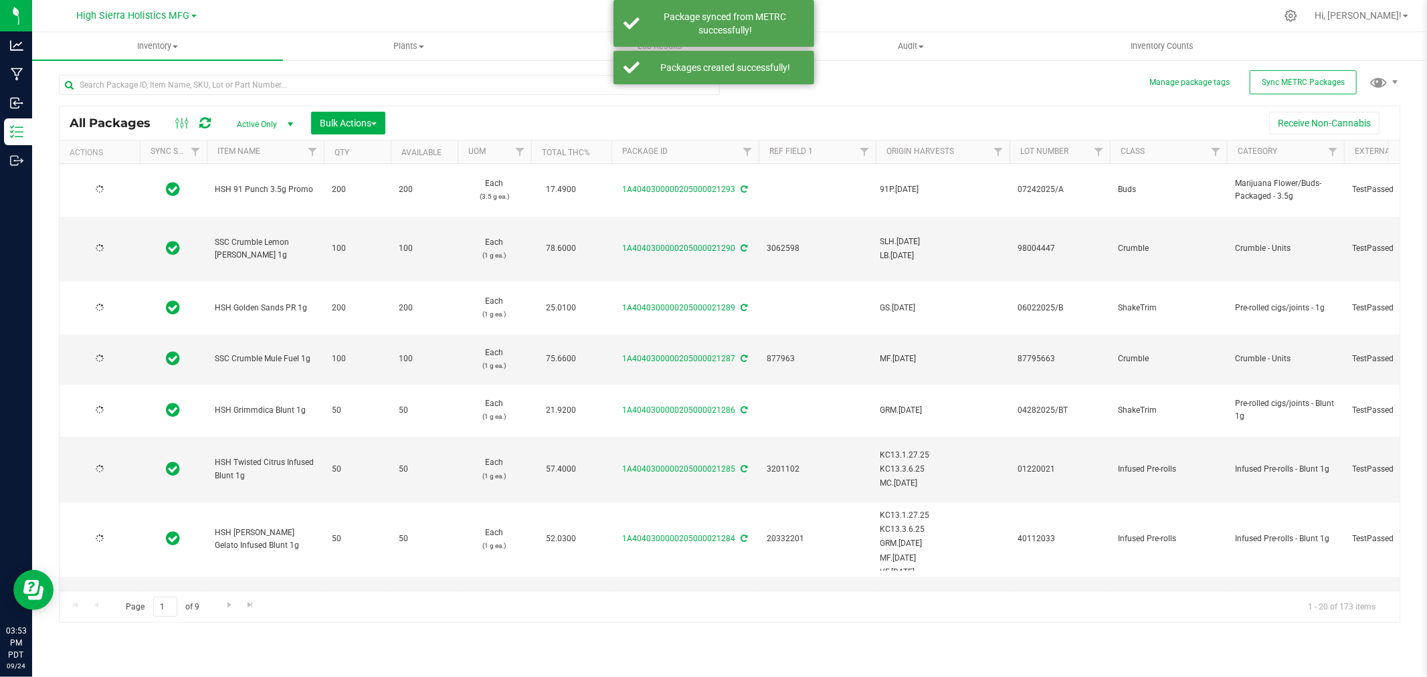
type input "[DATE]"
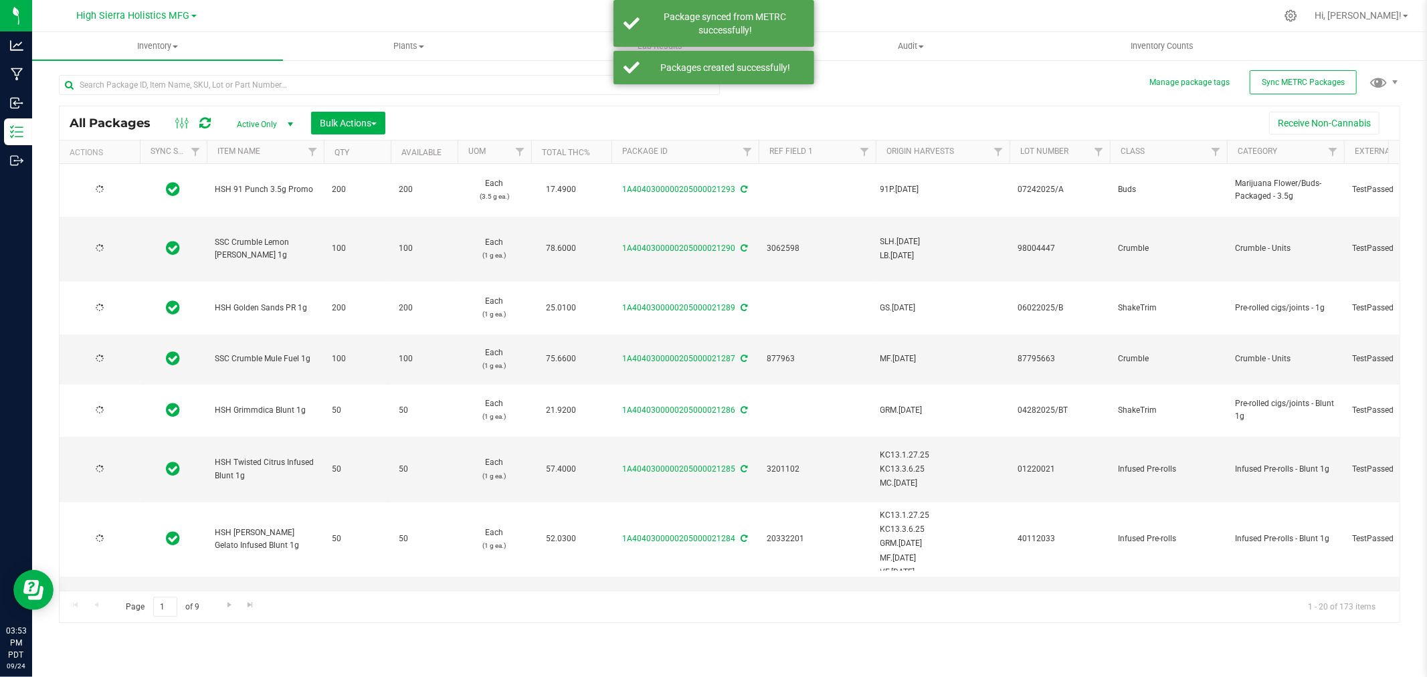
type input "[DATE]"
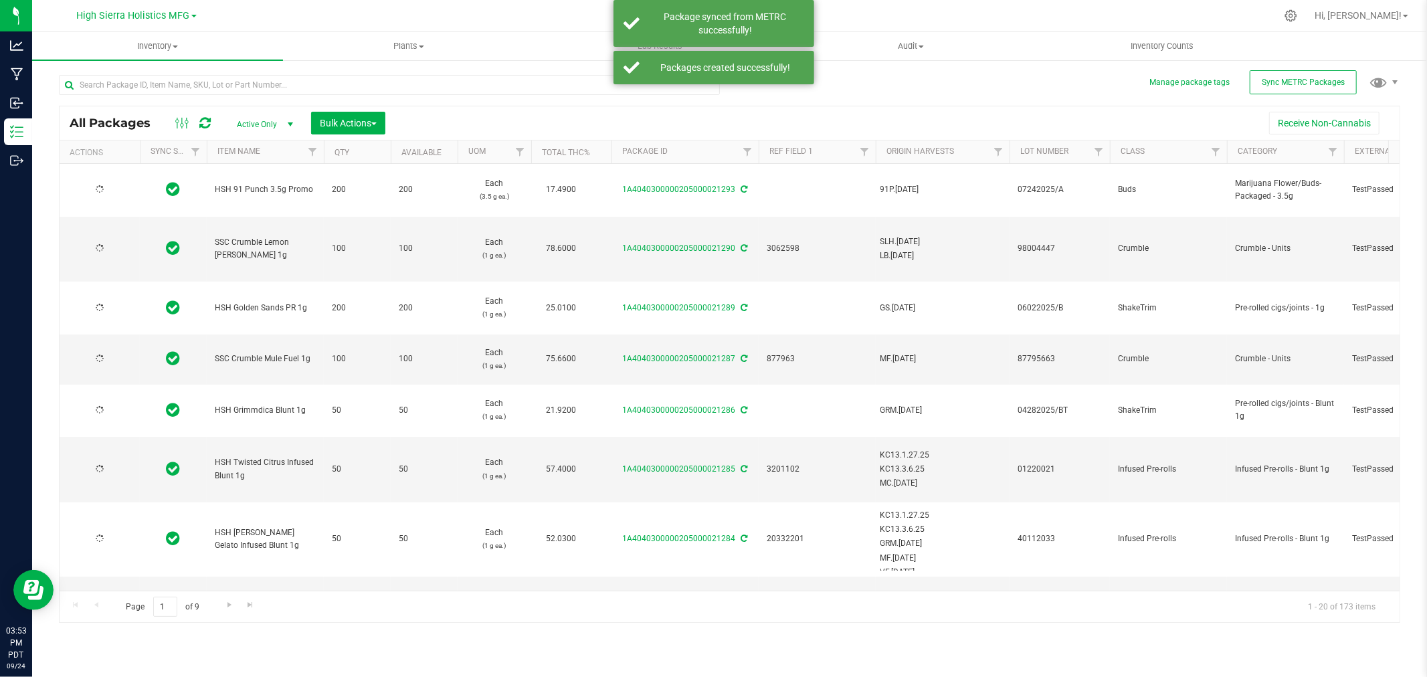
type input "[DATE]"
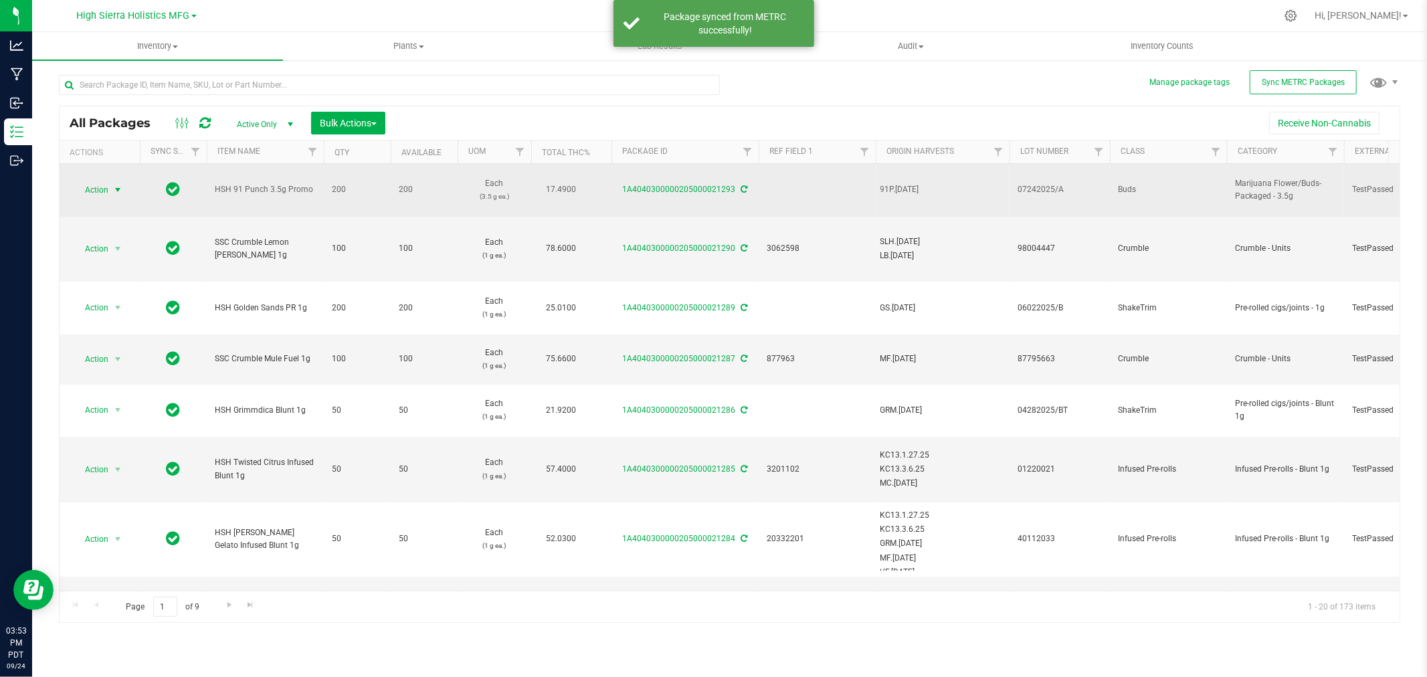
click at [98, 191] on span "Action" at bounding box center [91, 190] width 36 height 19
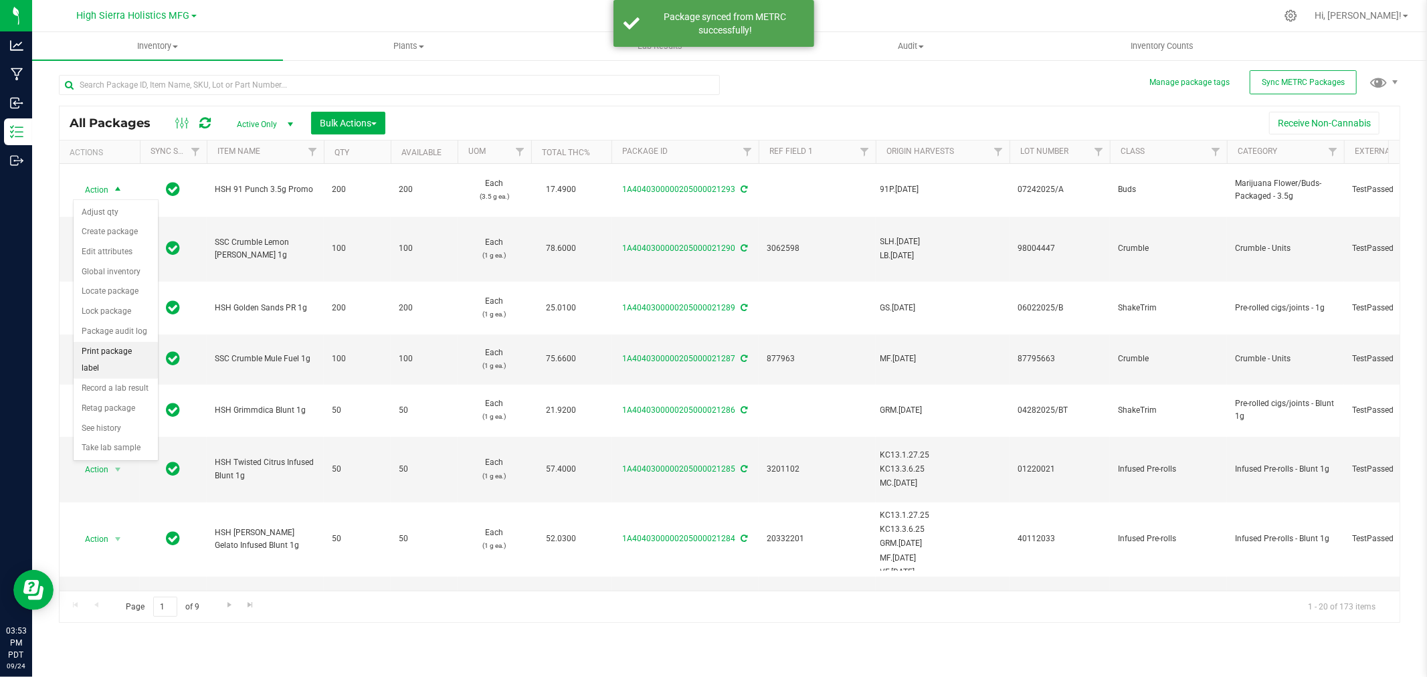
click at [114, 363] on li "Print package label" at bounding box center [116, 360] width 84 height 37
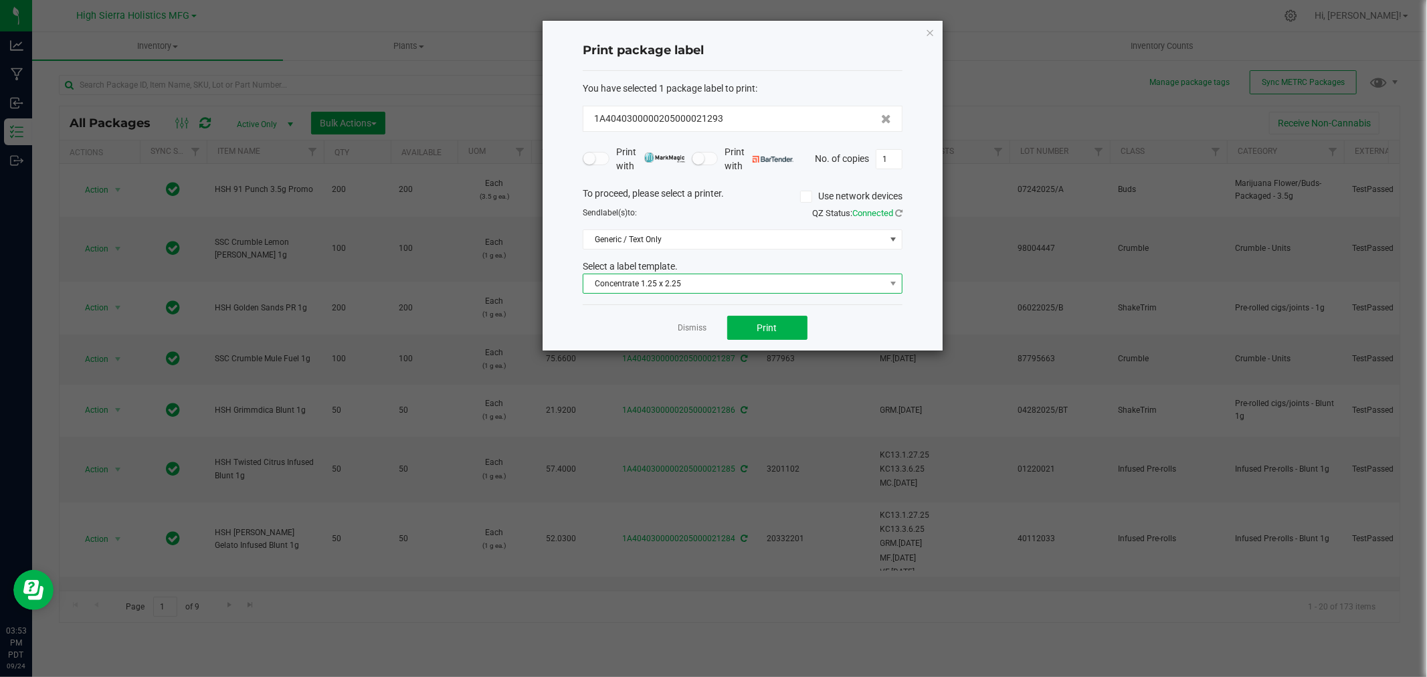
click at [752, 286] on span "Concentrate 1.25 x 2.25" at bounding box center [734, 283] width 302 height 19
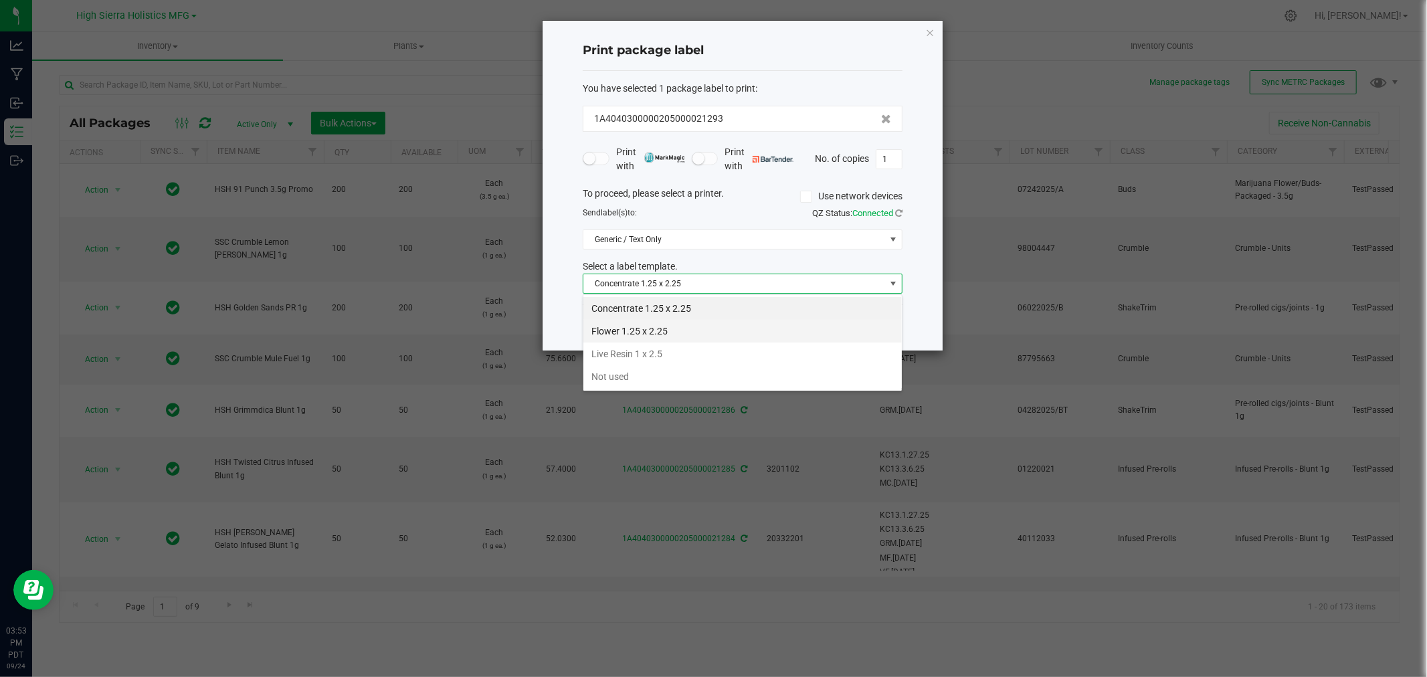
click at [671, 333] on li "Flower 1.25 x 2.25" at bounding box center [742, 331] width 318 height 23
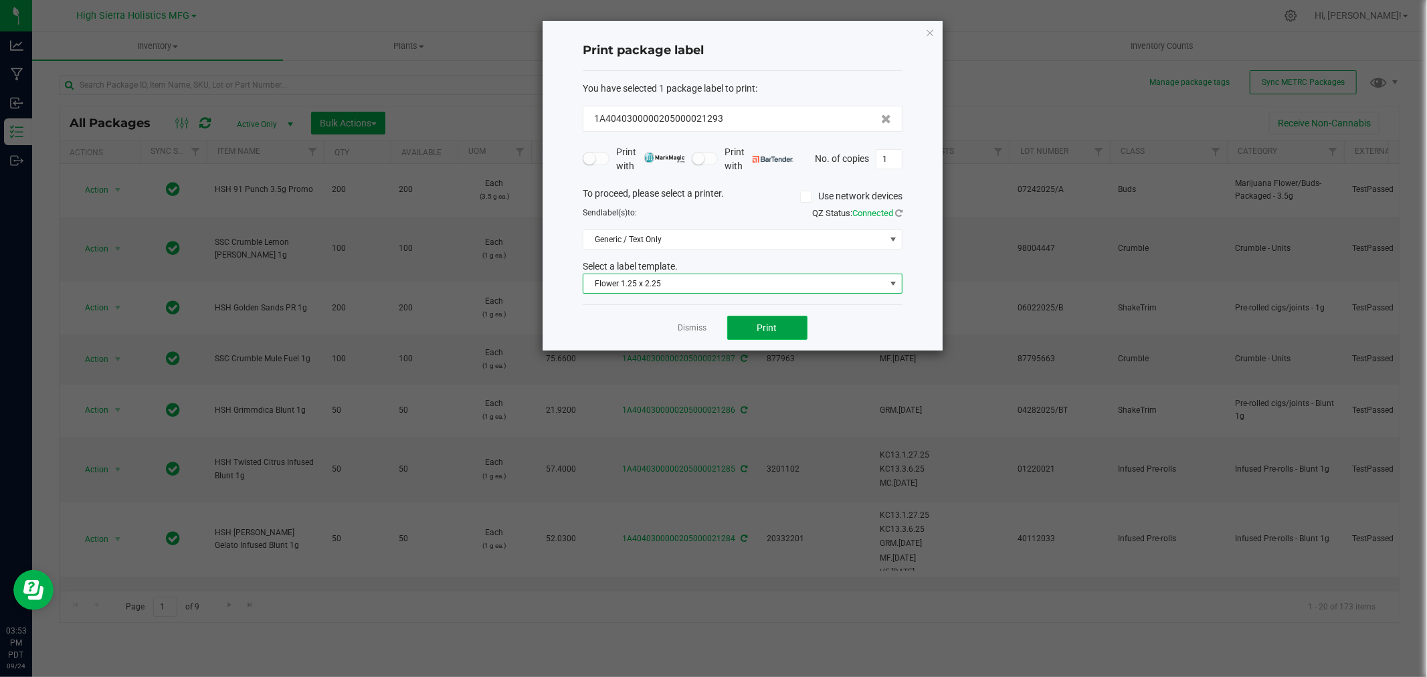
click at [774, 334] on button "Print" at bounding box center [767, 328] width 80 height 24
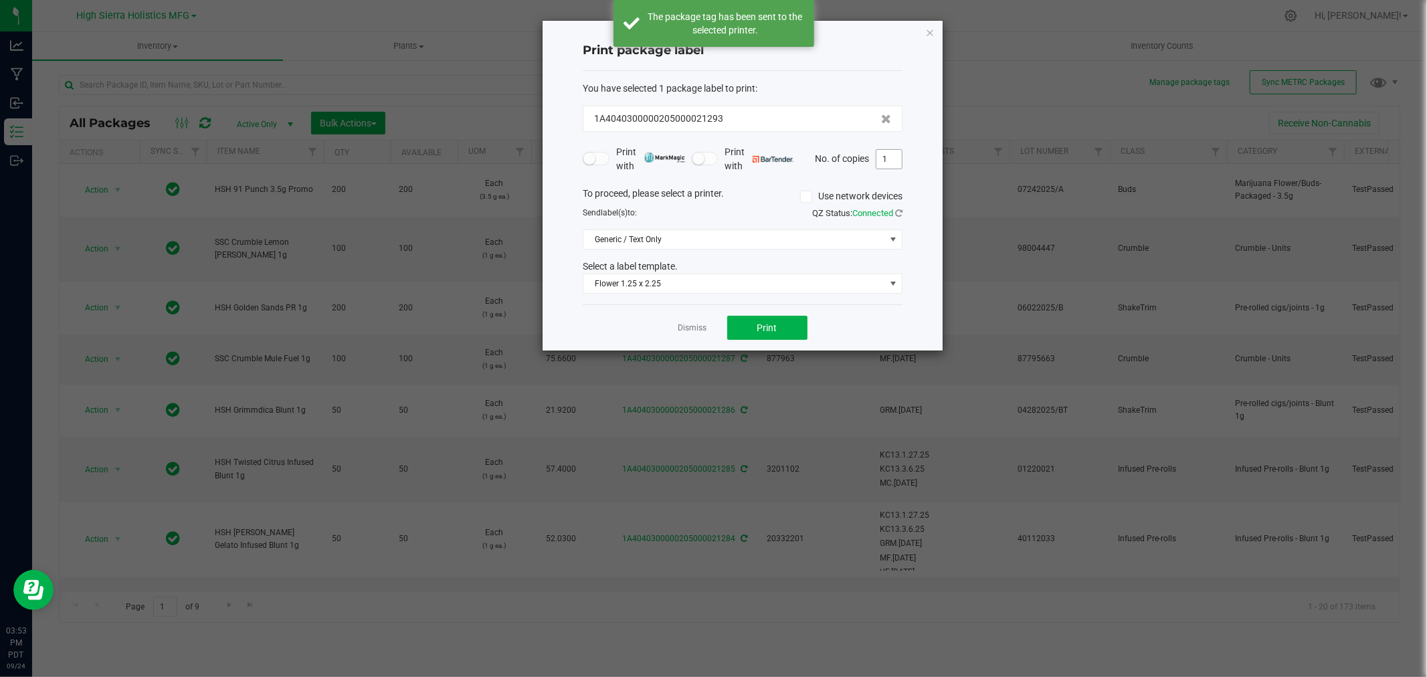
click at [890, 154] on input "1" at bounding box center [888, 159] width 25 height 19
type input "199"
click at [780, 329] on button "Print" at bounding box center [767, 328] width 80 height 24
click at [932, 35] on icon "button" at bounding box center [929, 32] width 9 height 16
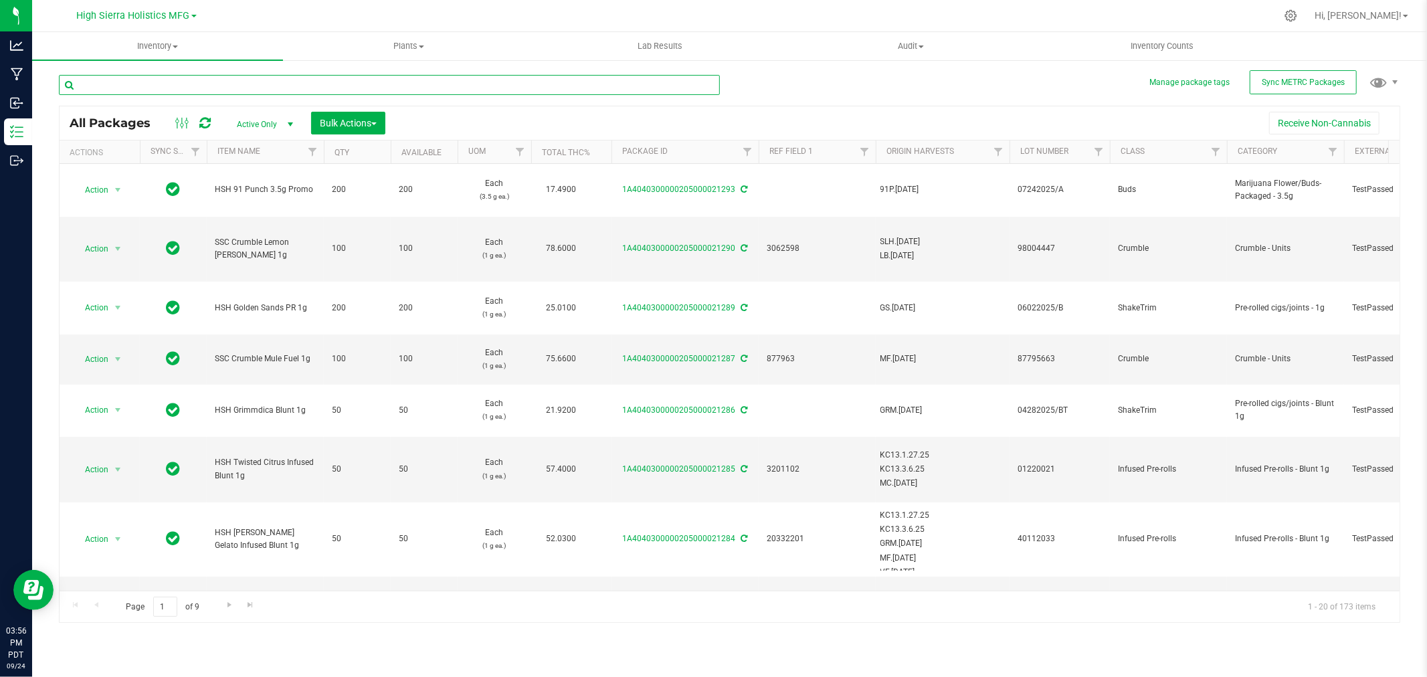
click at [242, 90] on input "text" at bounding box center [389, 85] width 661 height 20
type input "punchline"
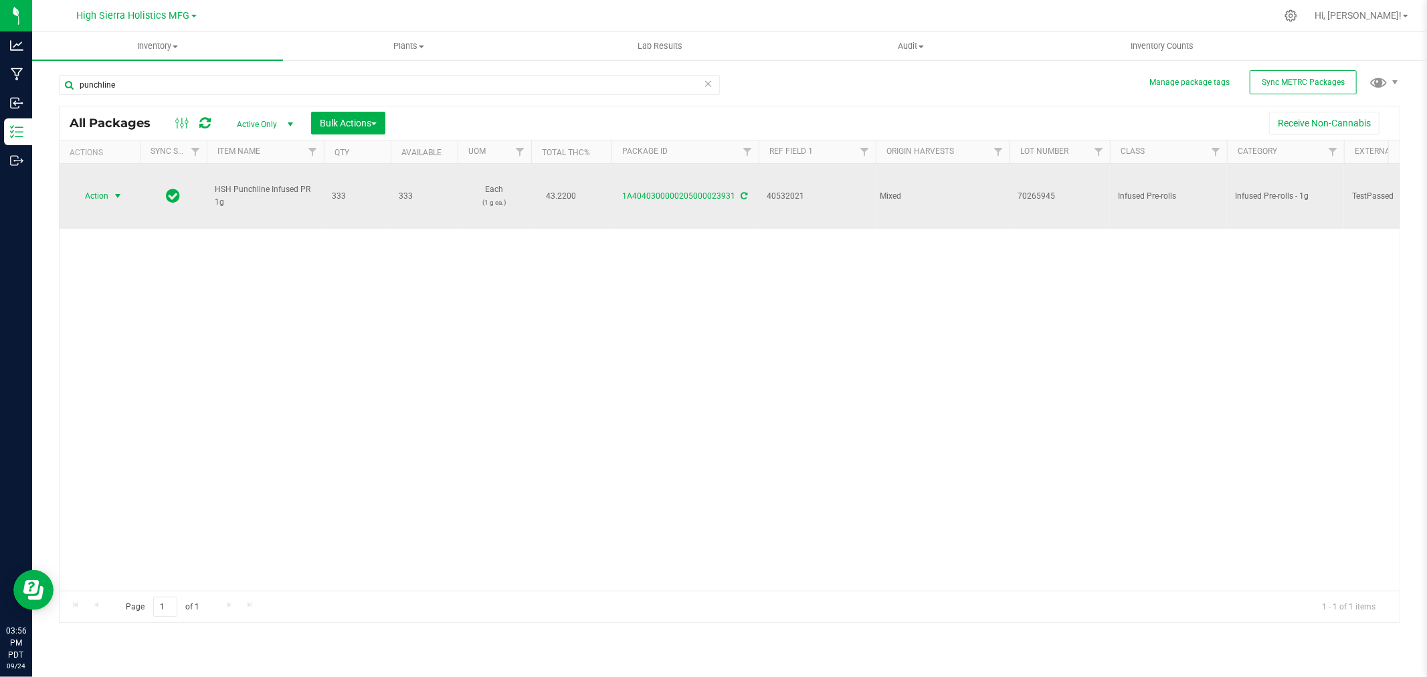
click at [104, 199] on span "Action" at bounding box center [91, 196] width 36 height 19
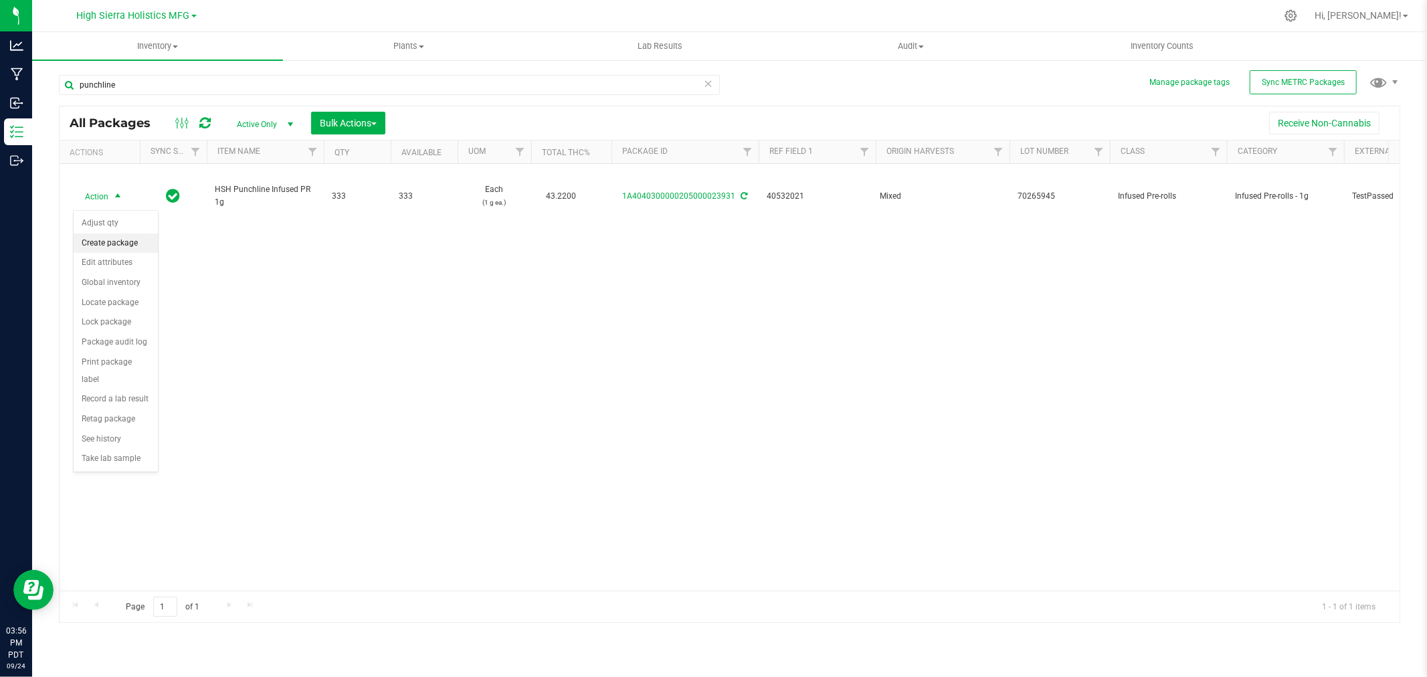
click at [126, 241] on li "Create package" at bounding box center [116, 243] width 84 height 20
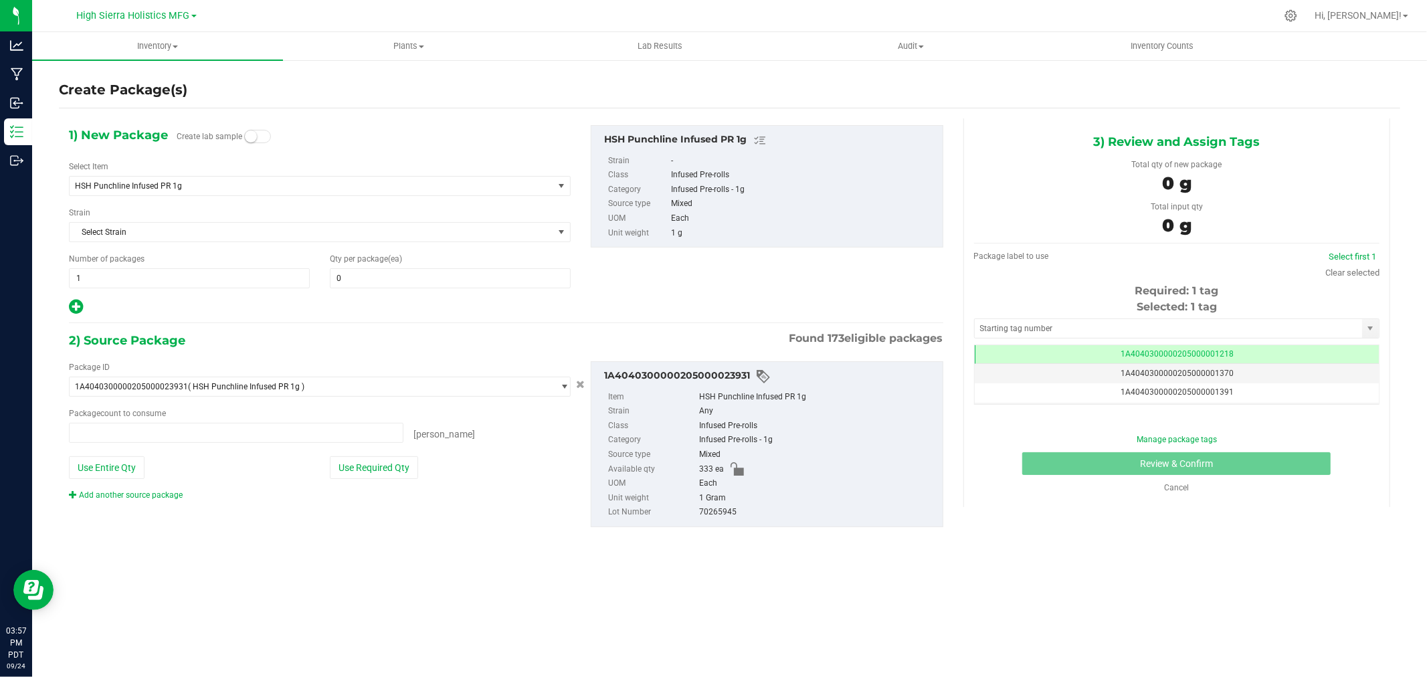
type input "0 ea"
click at [441, 277] on span at bounding box center [450, 278] width 241 height 20
type input "0"
drag, startPoint x: 193, startPoint y: 184, endPoint x: 50, endPoint y: 195, distance: 142.9
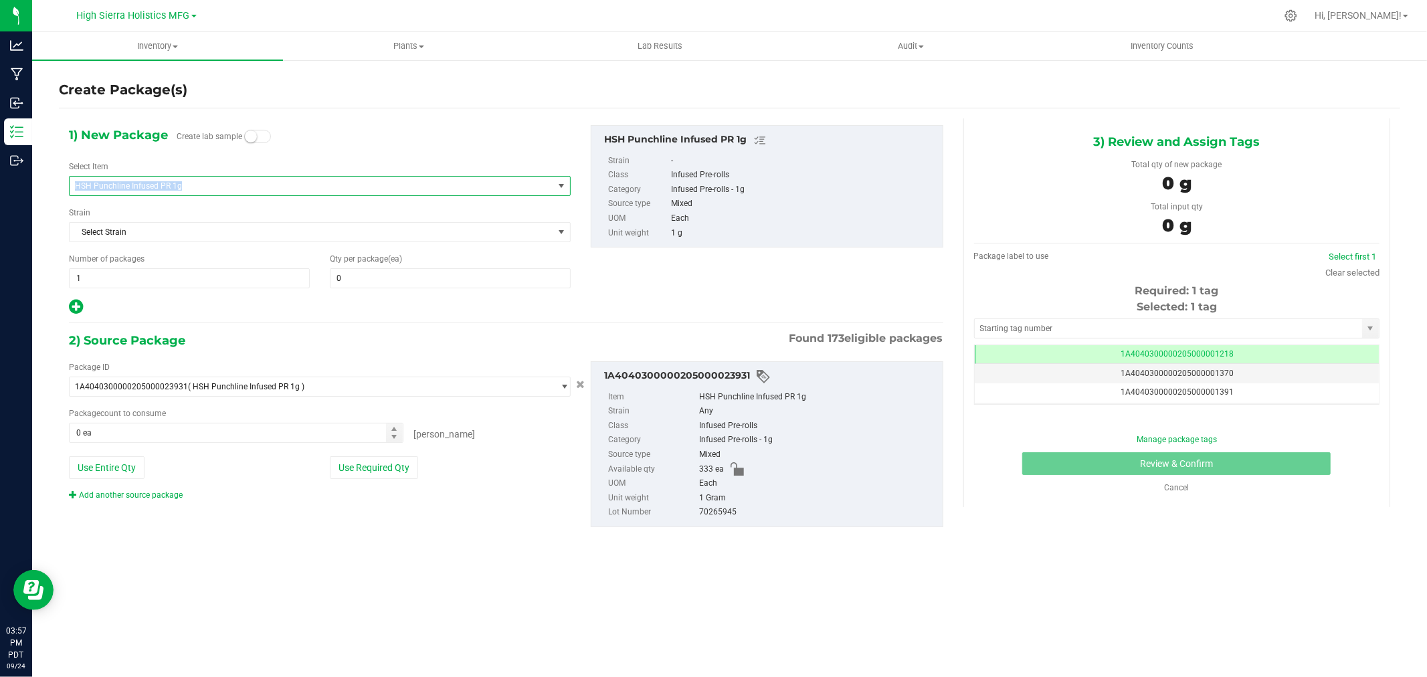
click at [50, 195] on div "Create Package(s) 1) New Package Create lab sample Select Item HSH Punchline In…" at bounding box center [729, 268] width 1395 height 418
copy span "HSH Punchline Infused PR 1g"
click at [122, 187] on span "HSH Punchline Infused PR 1g" at bounding box center [302, 185] width 454 height 9
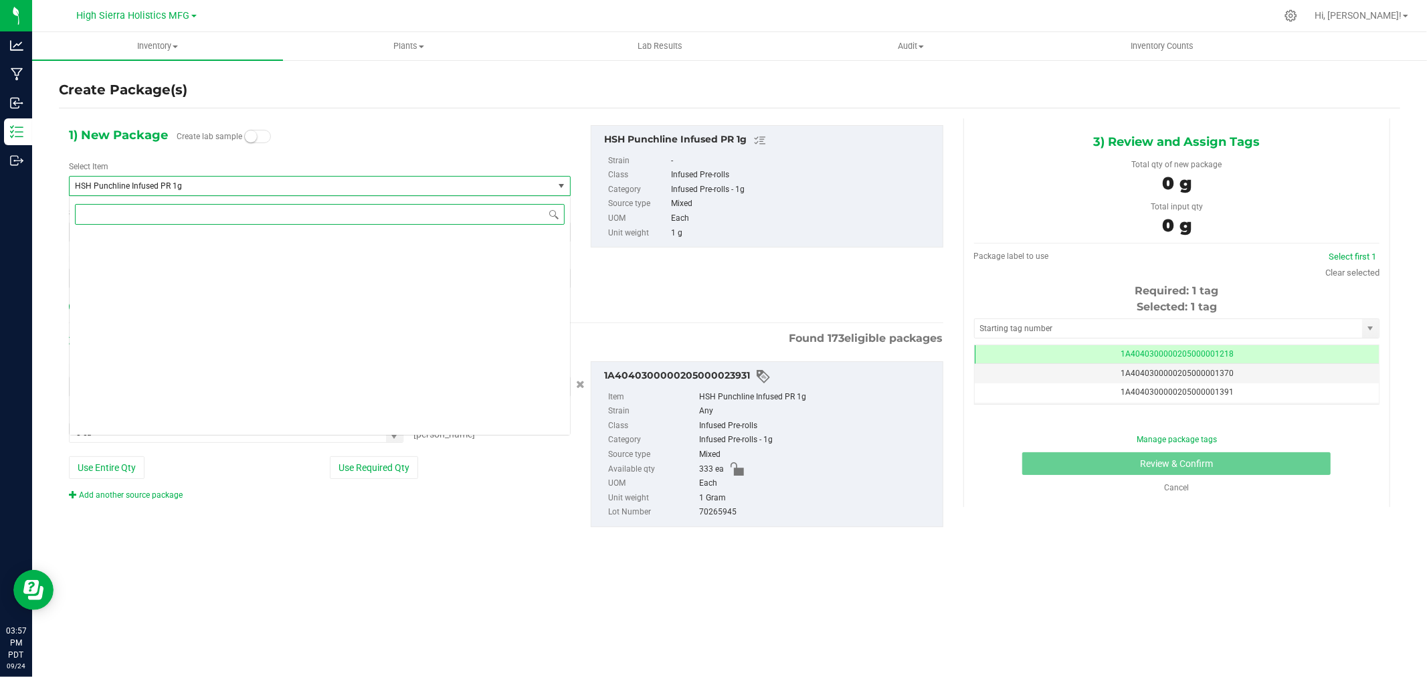
scroll to position [24498, 0]
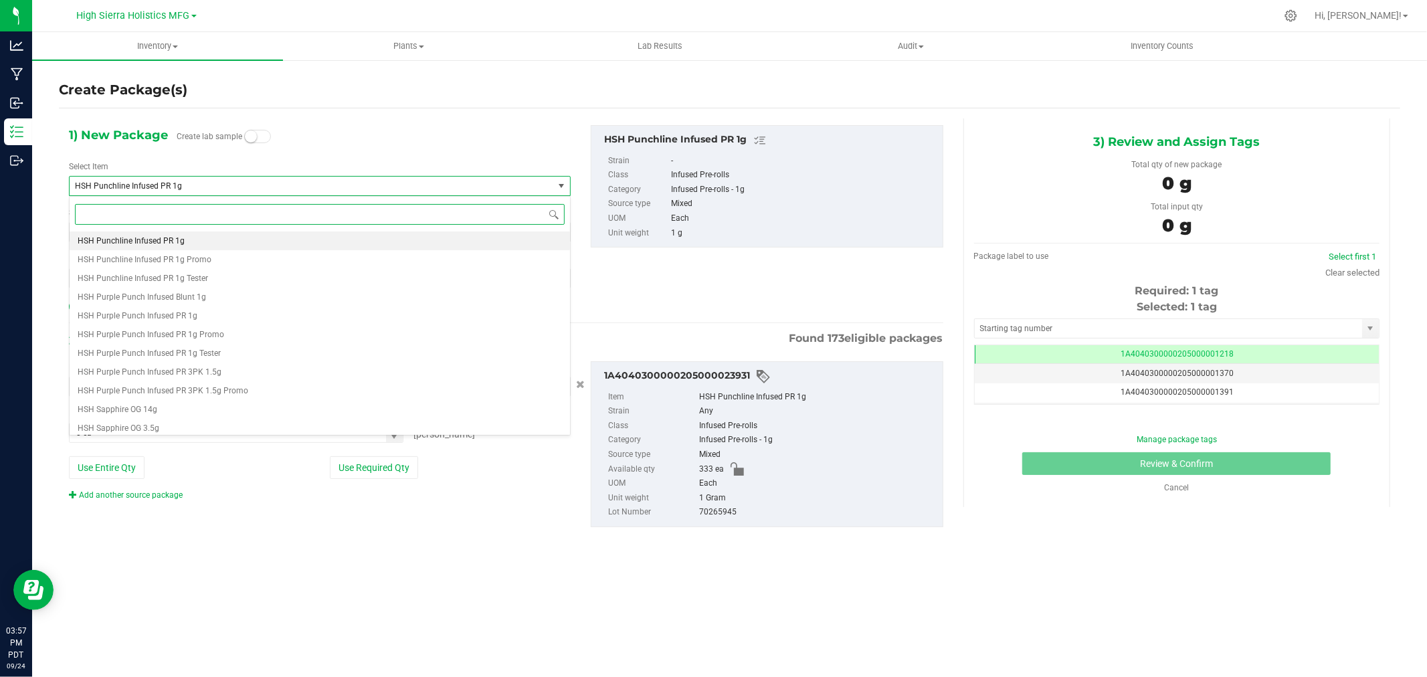
paste input "HSH Punchline Infused PR 1g"
type input "HSH Punchline Infused PR 1g"
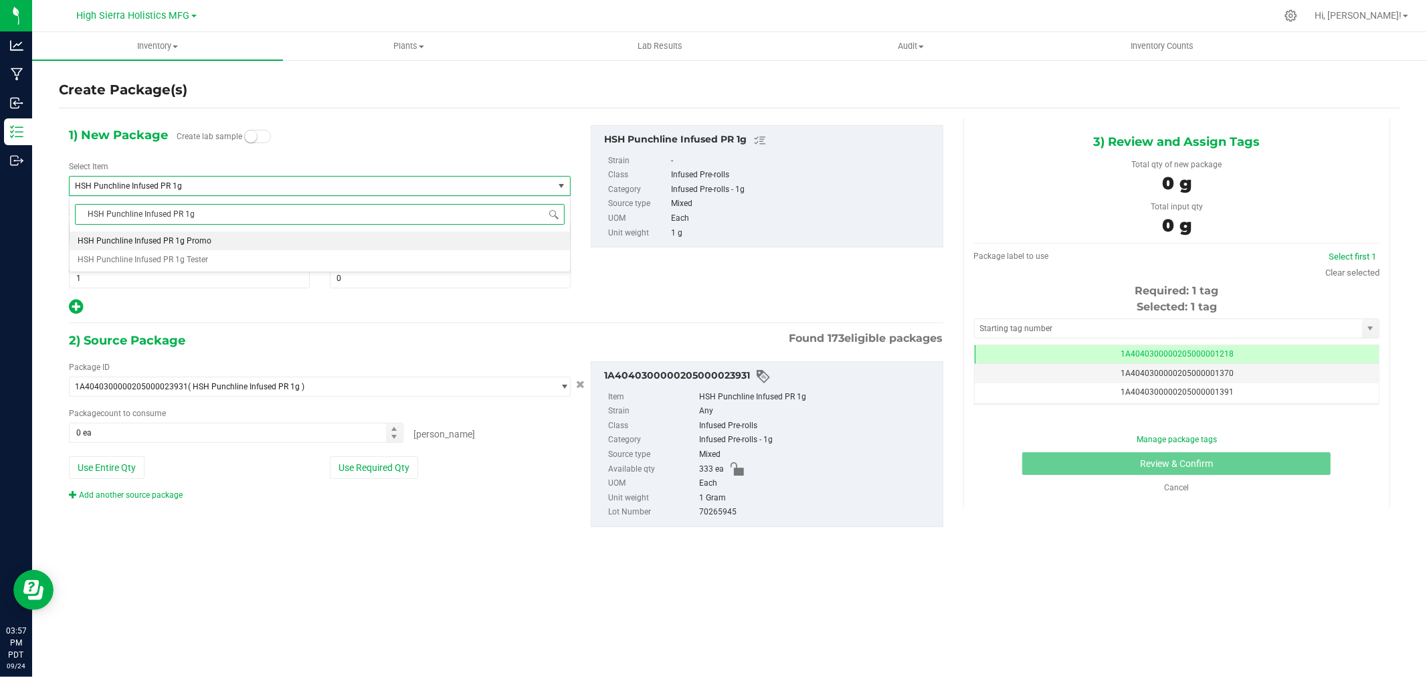
click at [170, 239] on span "HSH Punchline Infused PR 1g Promo" at bounding box center [145, 240] width 134 height 9
type input "0"
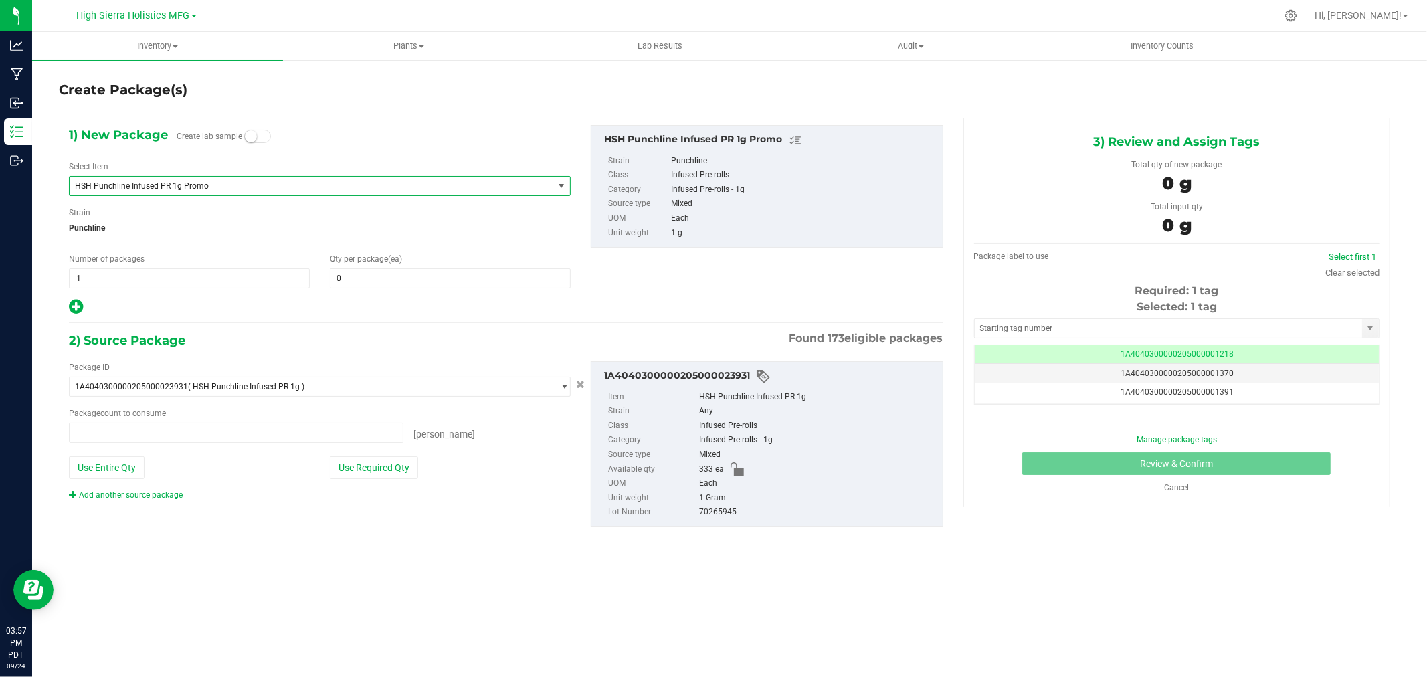
type input "0 ea"
click at [371, 278] on span at bounding box center [450, 278] width 241 height 20
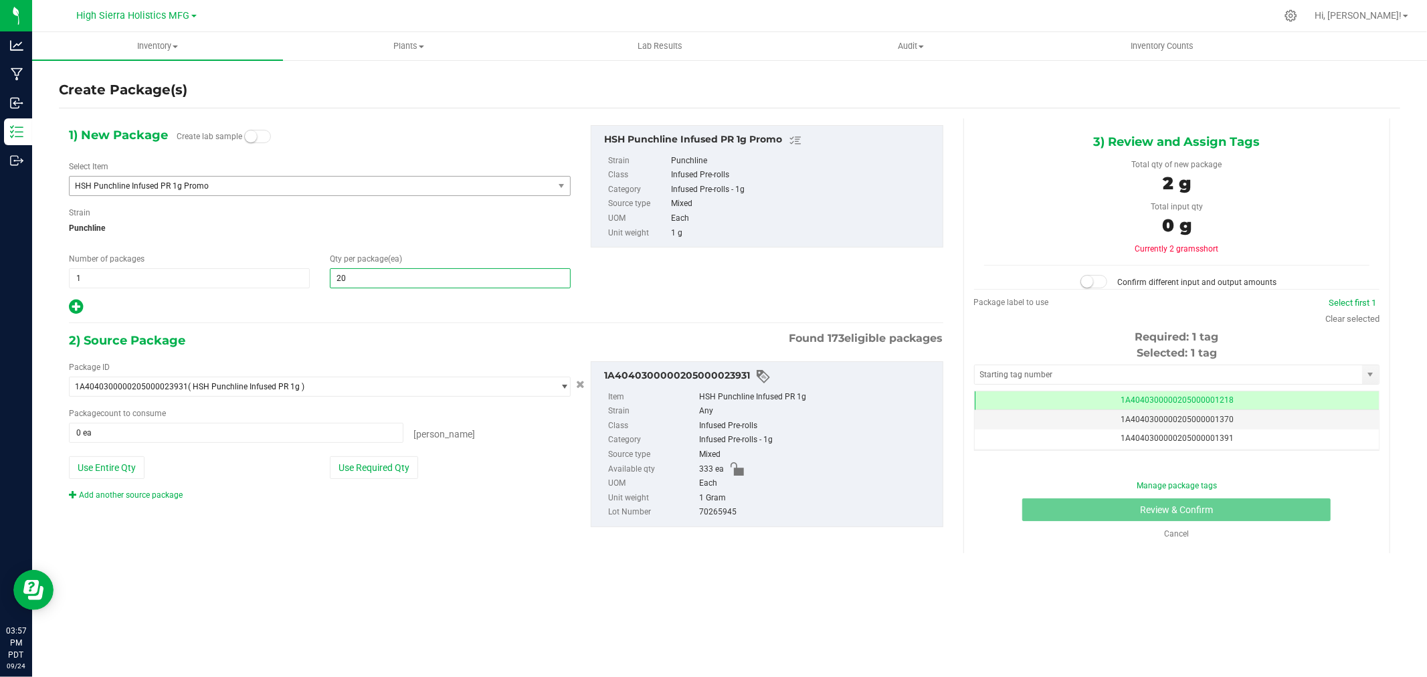
type input "200"
click at [365, 471] on button "Use Required Qty" at bounding box center [374, 467] width 88 height 23
type input "200 ea"
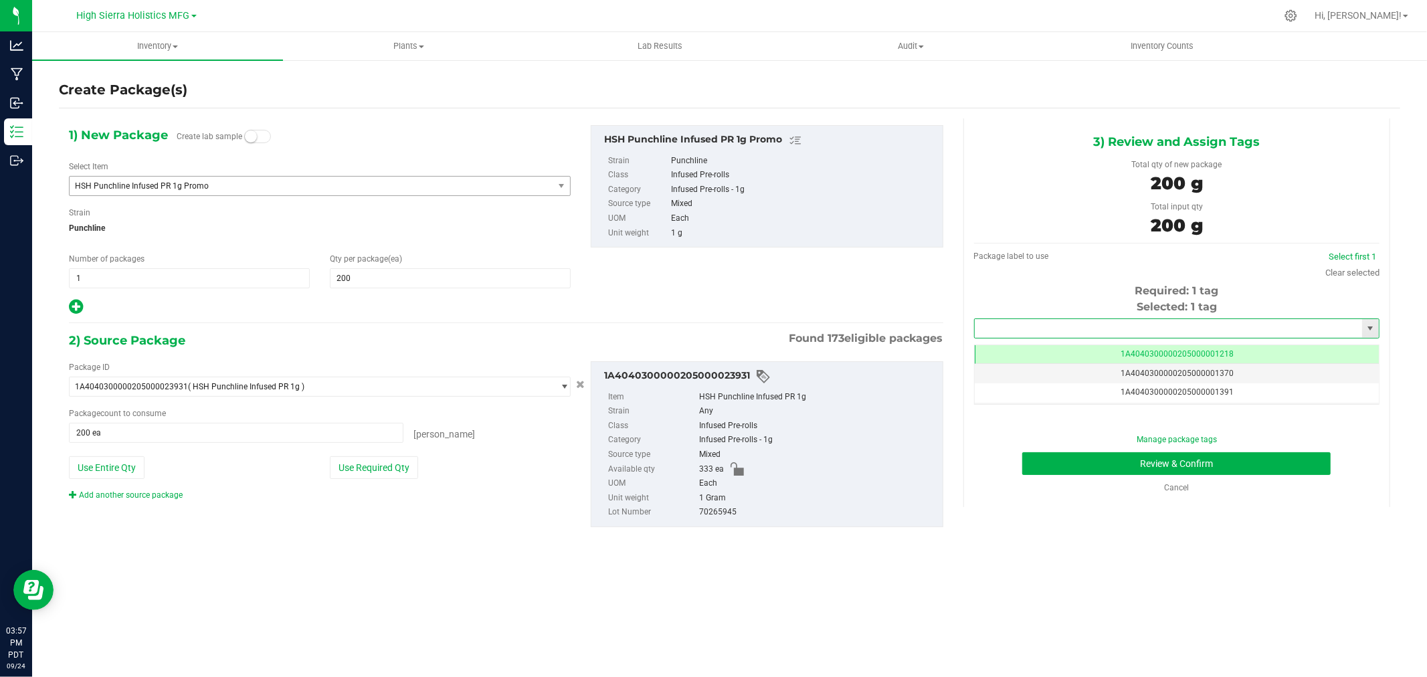
click at [1035, 325] on input "text" at bounding box center [1168, 328] width 387 height 19
click at [1072, 351] on li "1A4040300000205000021294" at bounding box center [1177, 351] width 404 height 20
type input "1A4040300000205000021294"
click at [1104, 466] on button "Review & Confirm" at bounding box center [1176, 463] width 308 height 23
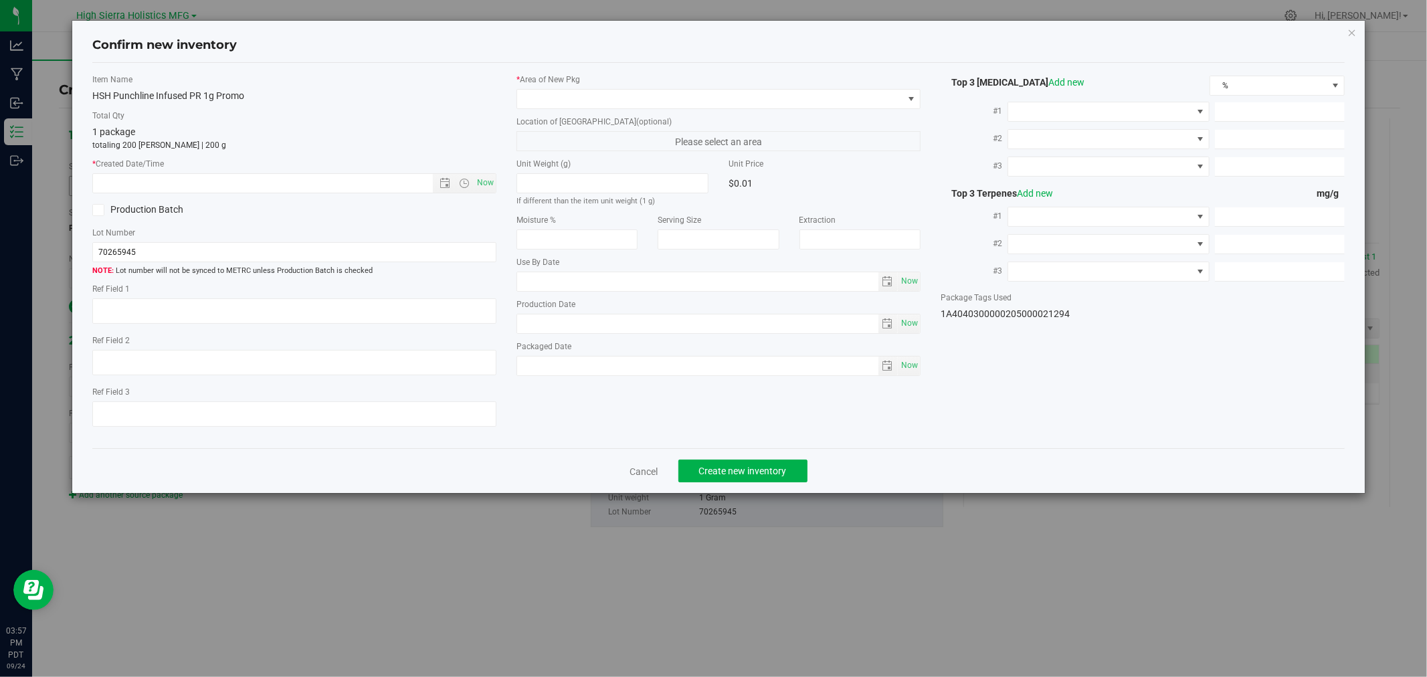
type textarea "40532021"
type input "43.2200"
type input "0.2900"
type input "0.1200"
type input "5.3000"
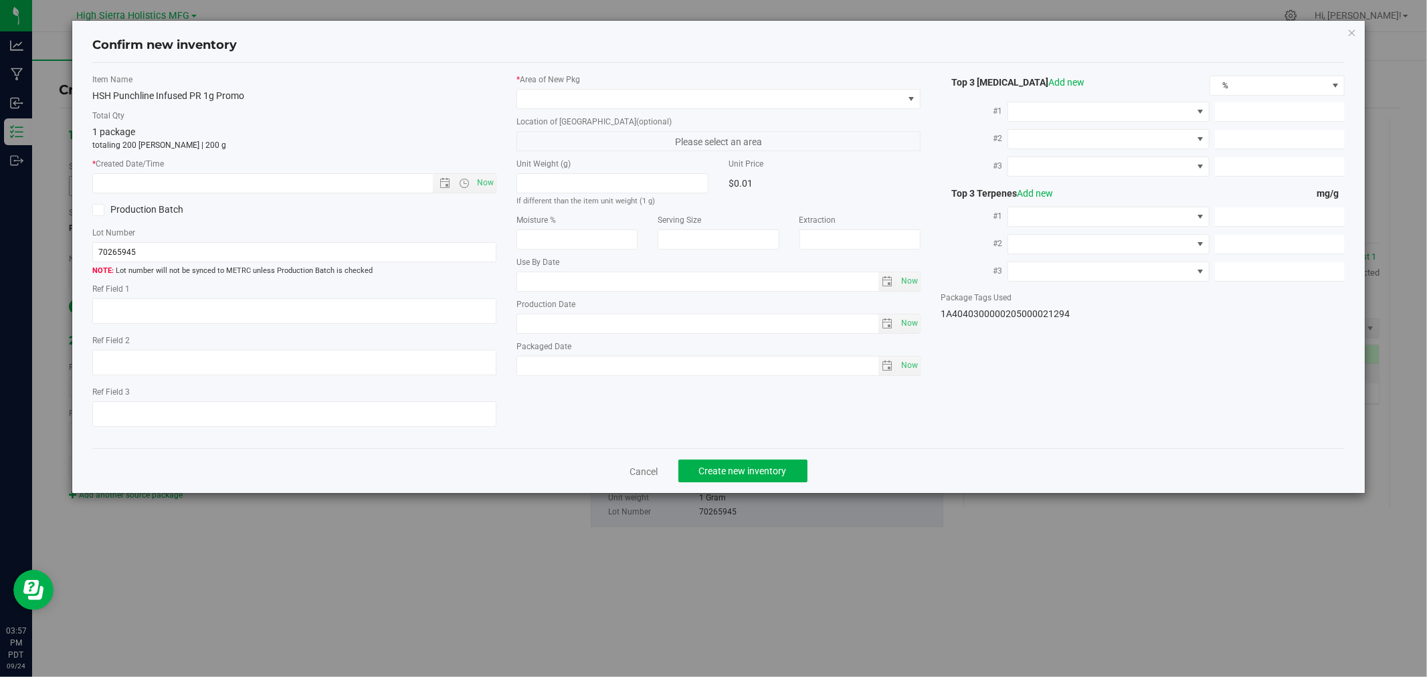
type input "2.1000"
type input "1.8000"
type input "[DATE]"
click at [491, 179] on span "Now" at bounding box center [485, 182] width 23 height 19
type input "[DATE] 3:57 PM"
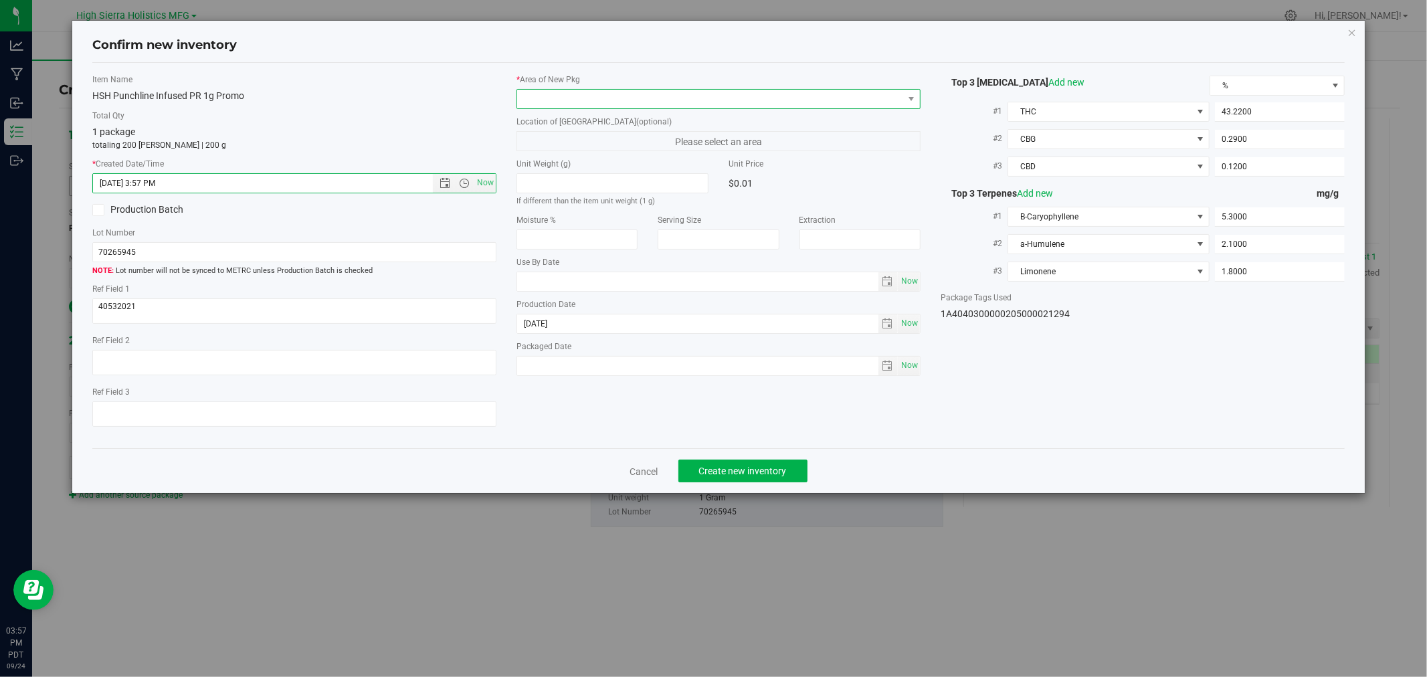
click at [538, 98] on span at bounding box center [710, 99] width 386 height 19
click at [535, 175] on li "Safe Room" at bounding box center [718, 173] width 403 height 19
click at [759, 476] on span "Create new inventory" at bounding box center [743, 471] width 88 height 11
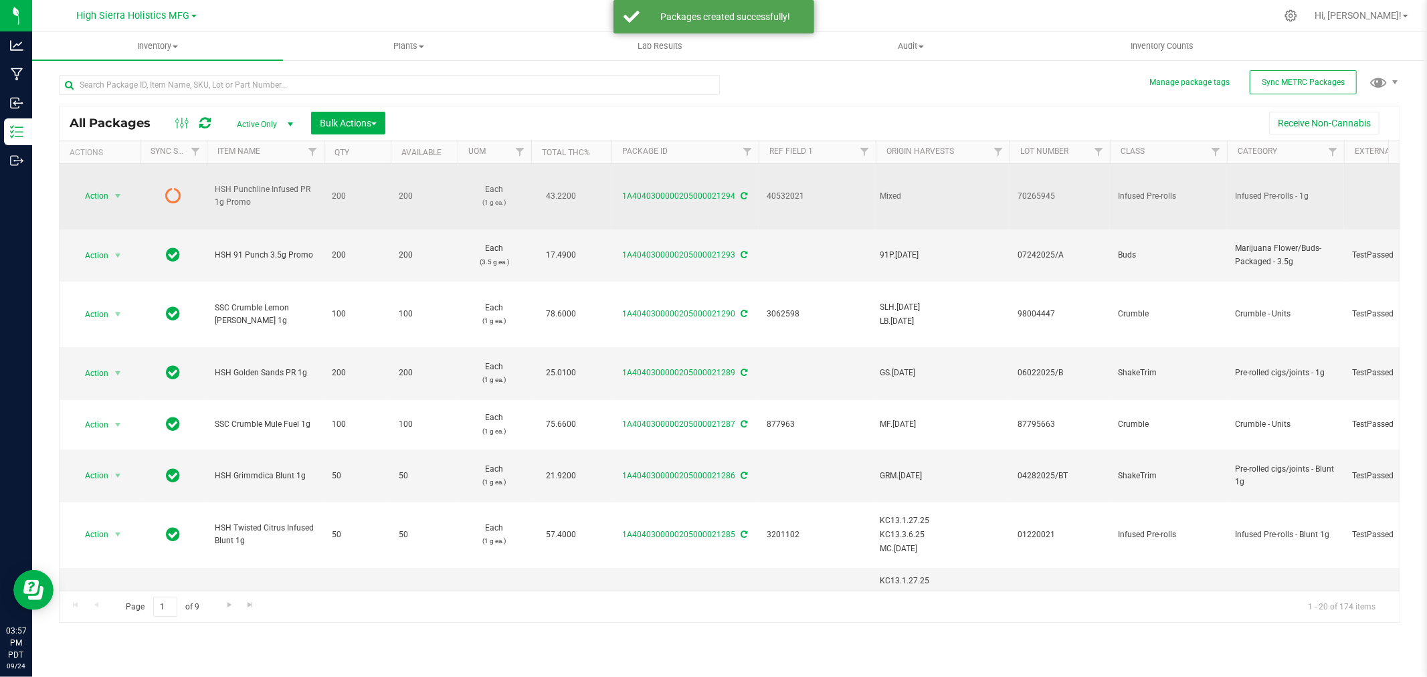
click at [744, 195] on icon at bounding box center [744, 196] width 7 height 8
click at [123, 193] on span "select" at bounding box center [117, 196] width 11 height 11
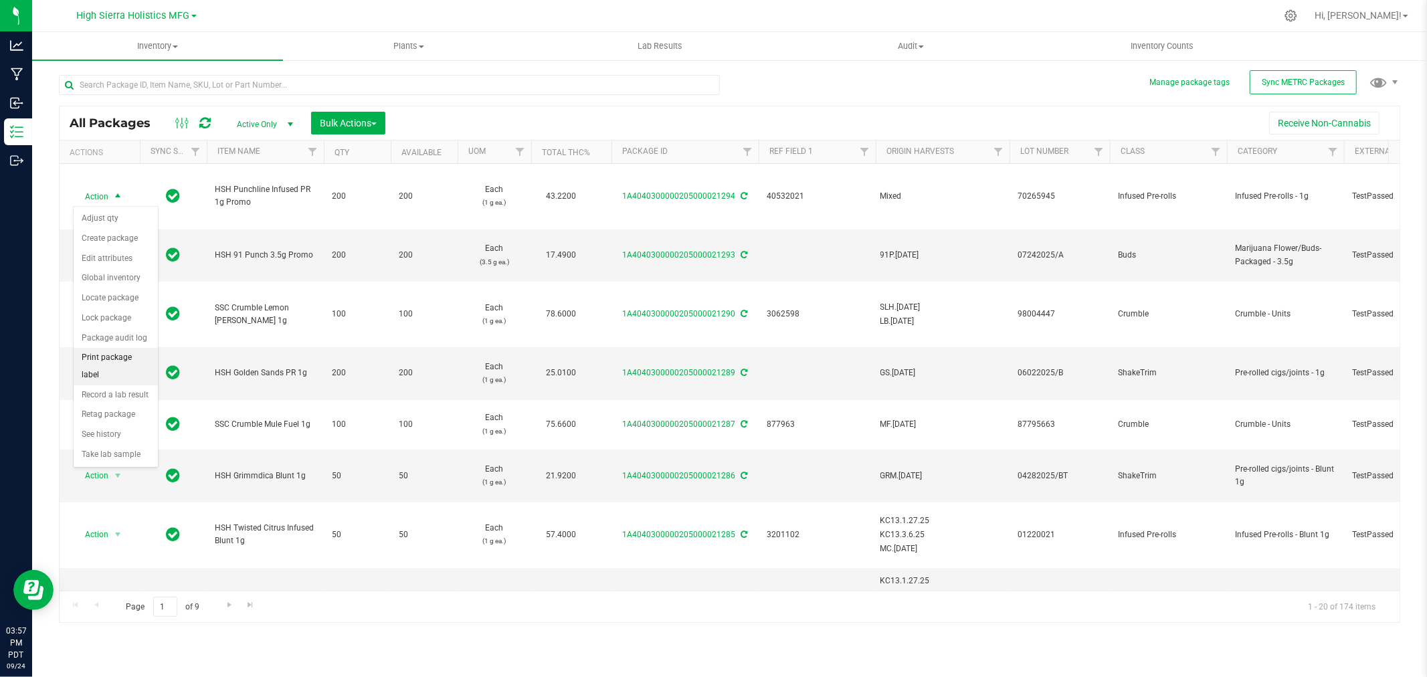
click at [118, 363] on li "Print package label" at bounding box center [116, 366] width 84 height 37
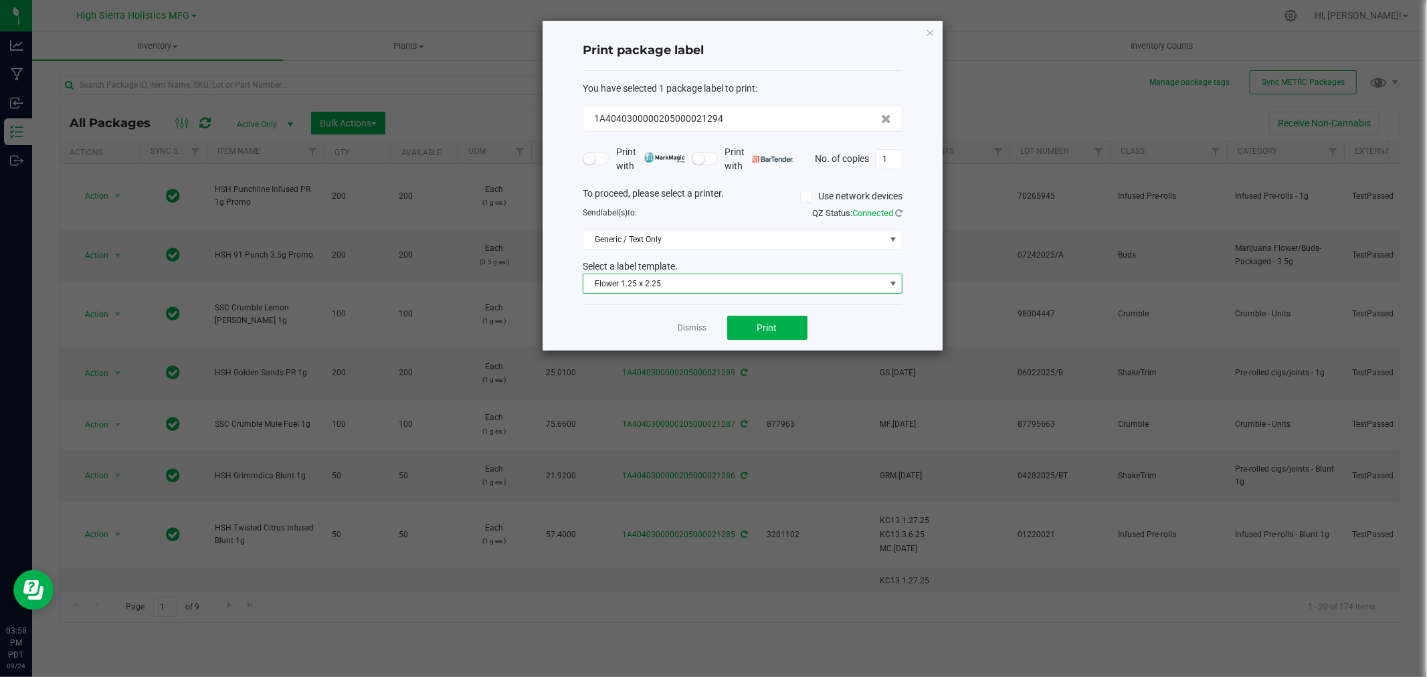
click at [749, 284] on span "Flower 1.25 x 2.25" at bounding box center [734, 283] width 302 height 19
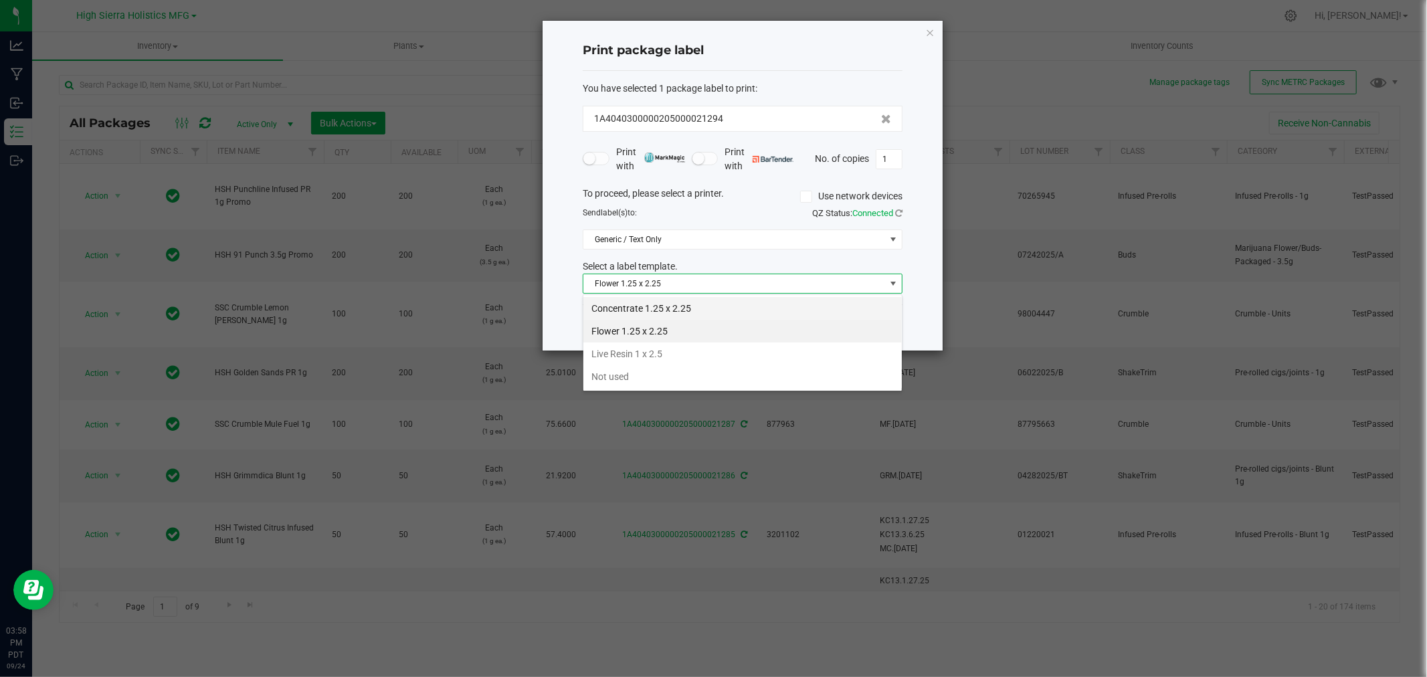
click at [640, 309] on li "Concentrate 1.25 x 2.25" at bounding box center [742, 308] width 318 height 23
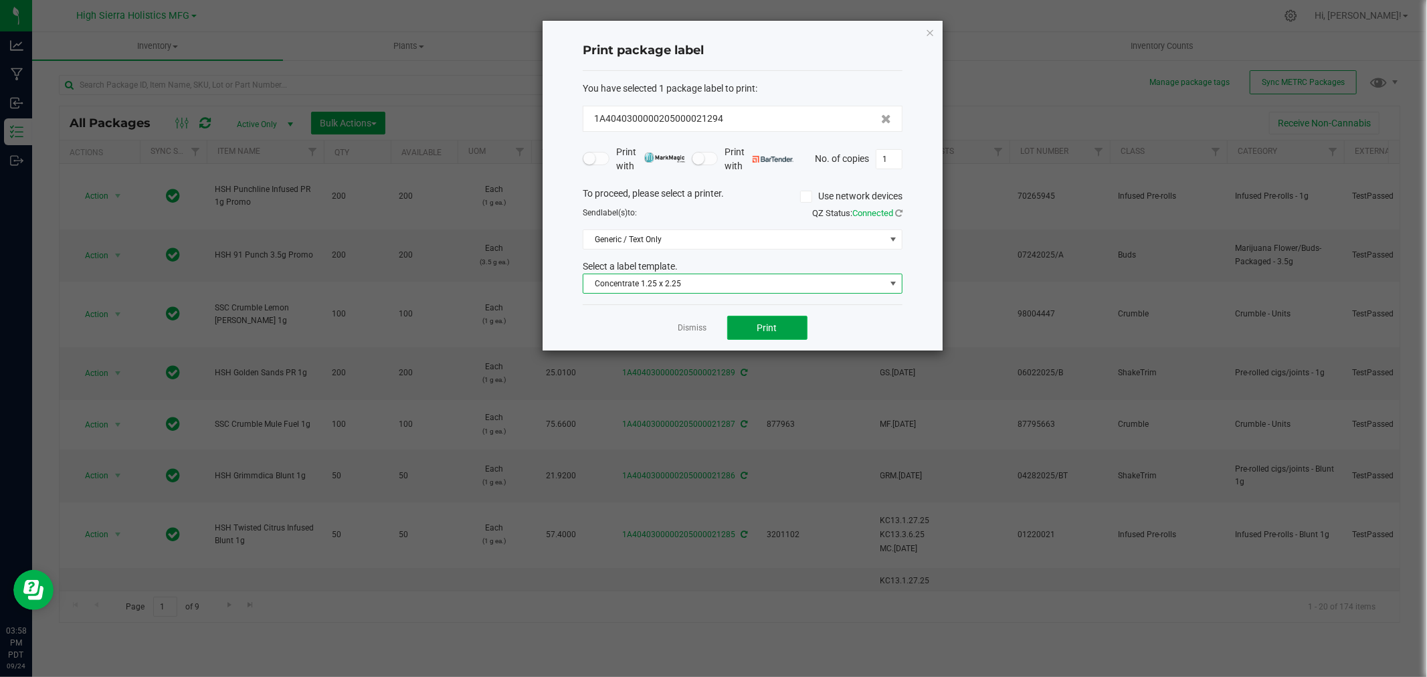
click at [783, 319] on button "Print" at bounding box center [767, 328] width 80 height 24
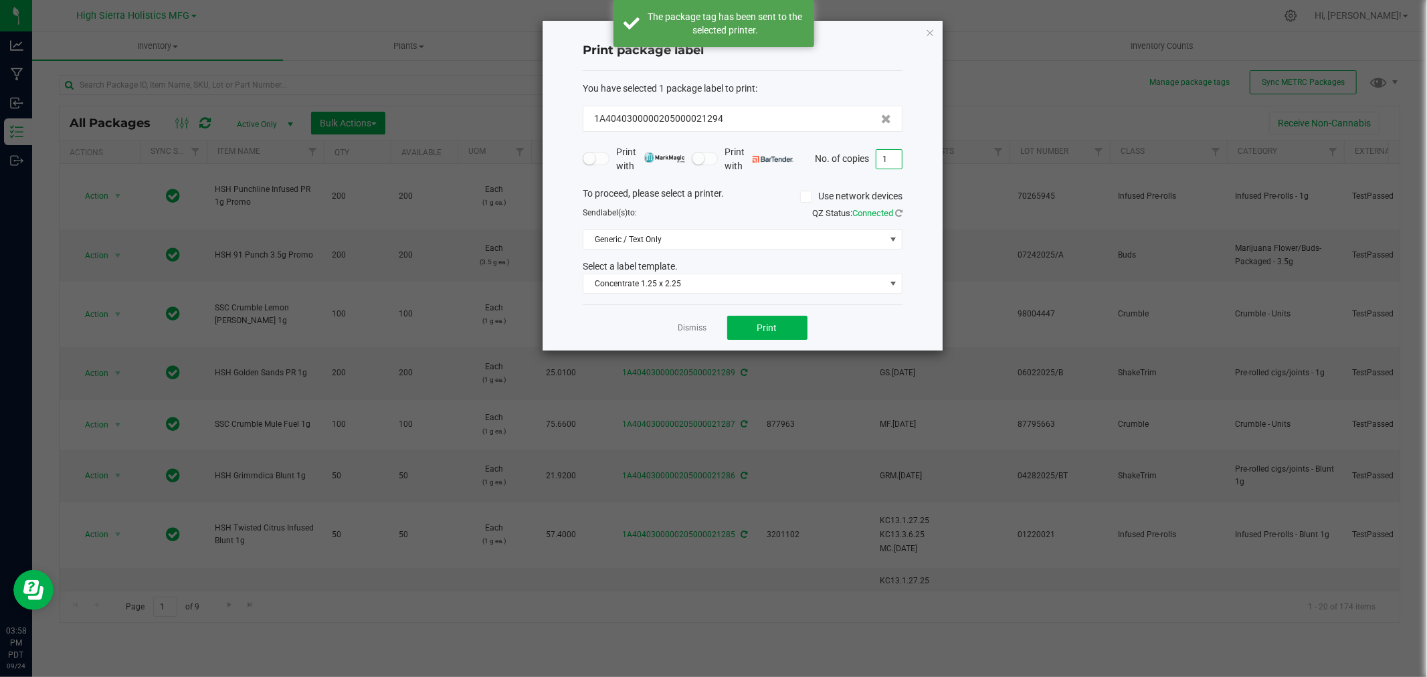
click at [888, 159] on input "1" at bounding box center [888, 159] width 25 height 19
type input "199"
click at [773, 331] on span "Print" at bounding box center [767, 327] width 20 height 11
